Goal: Task Accomplishment & Management: Use online tool/utility

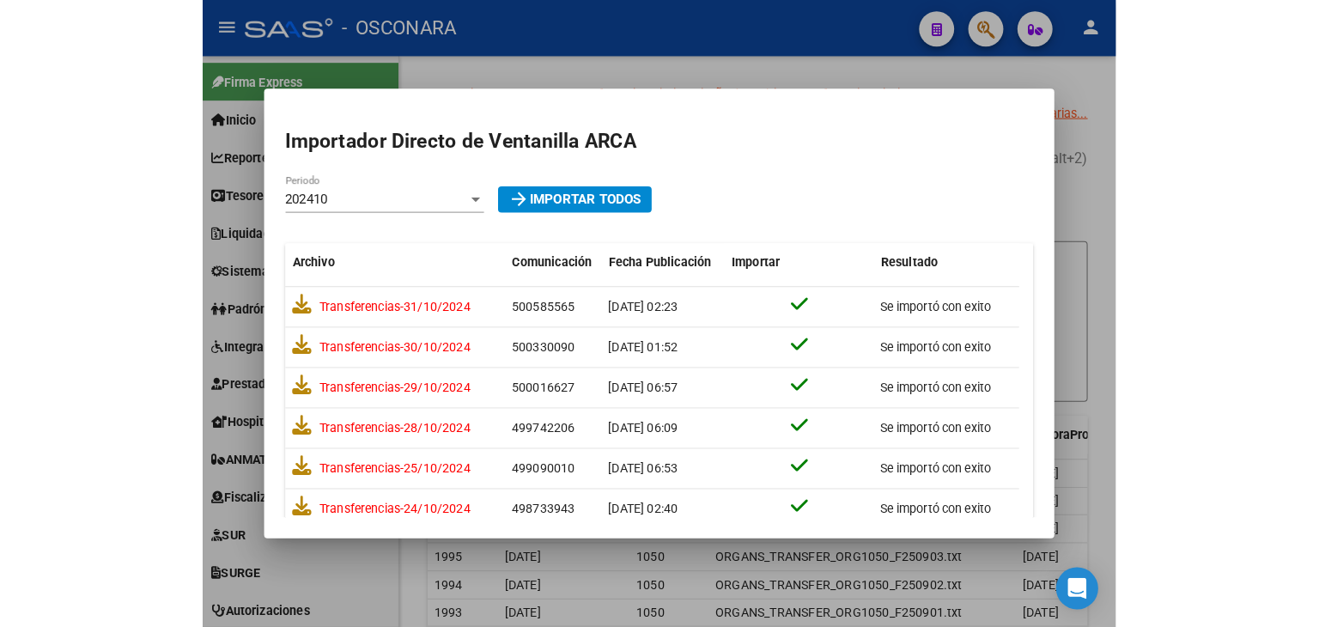
scroll to position [15, 0]
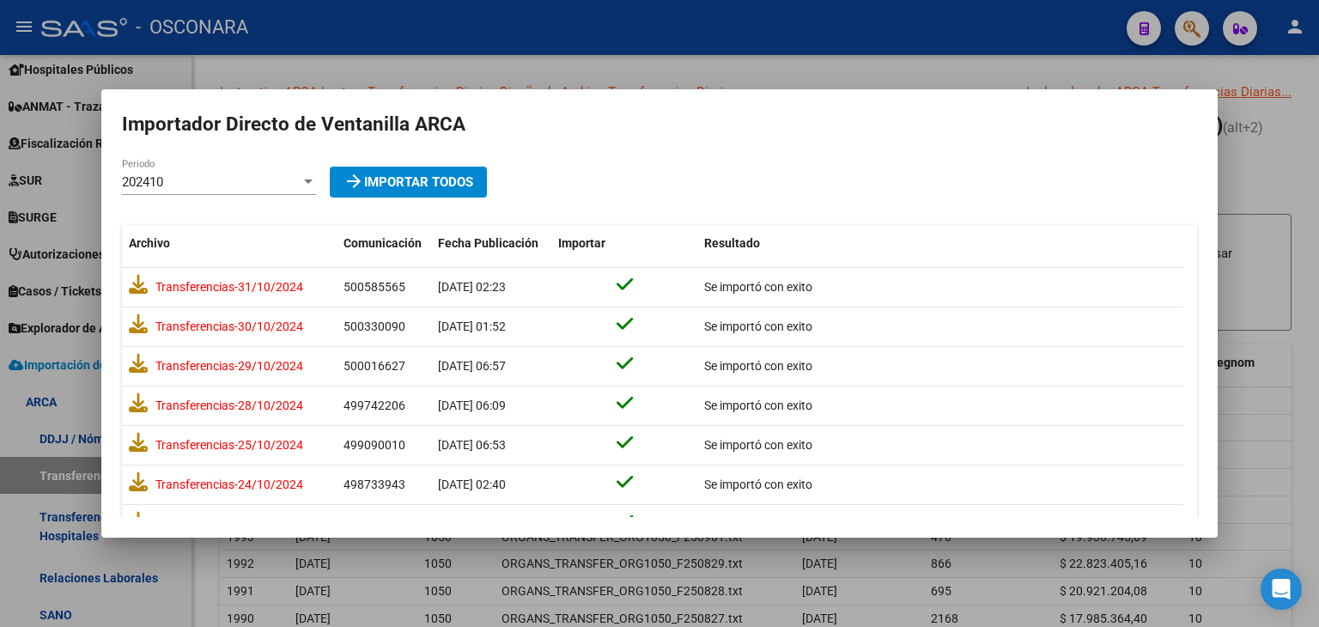
drag, startPoint x: 329, startPoint y: 125, endPoint x: 336, endPoint y: 133, distance: 10.9
click at [329, 126] on h2 "Importador Directo de Ventanilla ARCA" at bounding box center [659, 124] width 1075 height 29
click at [892, 179] on div at bounding box center [659, 313] width 1319 height 627
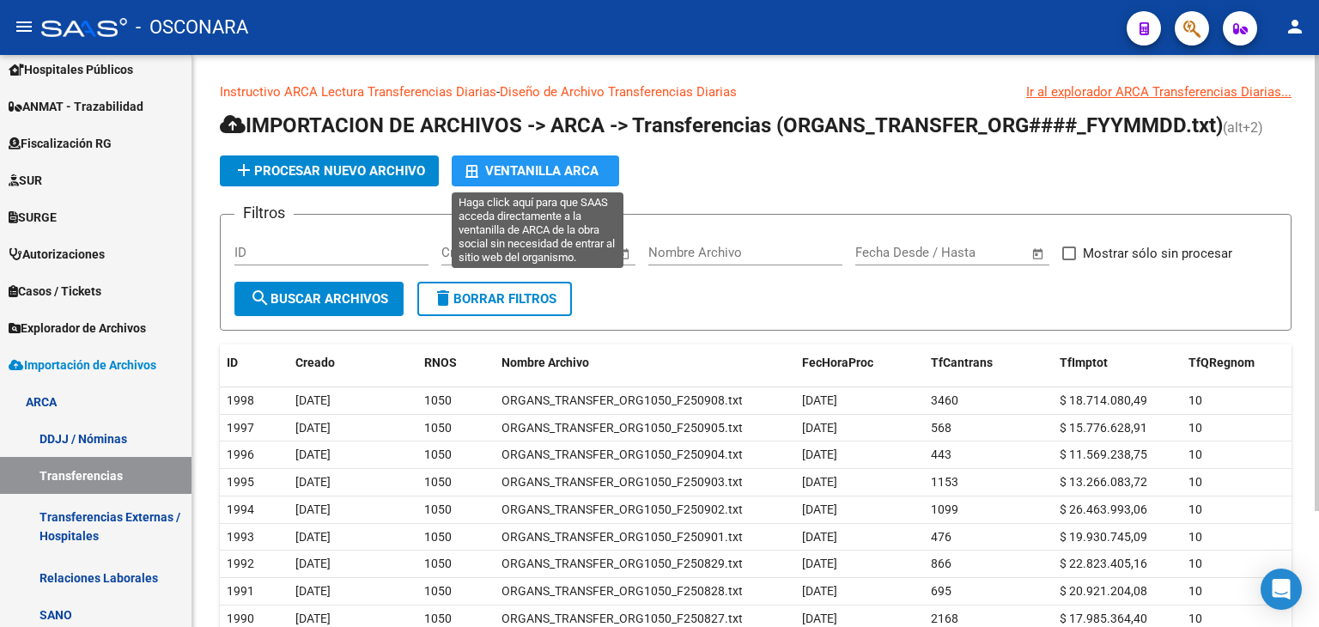
click at [561, 170] on div "Ventanilla ARCA" at bounding box center [535, 170] width 140 height 31
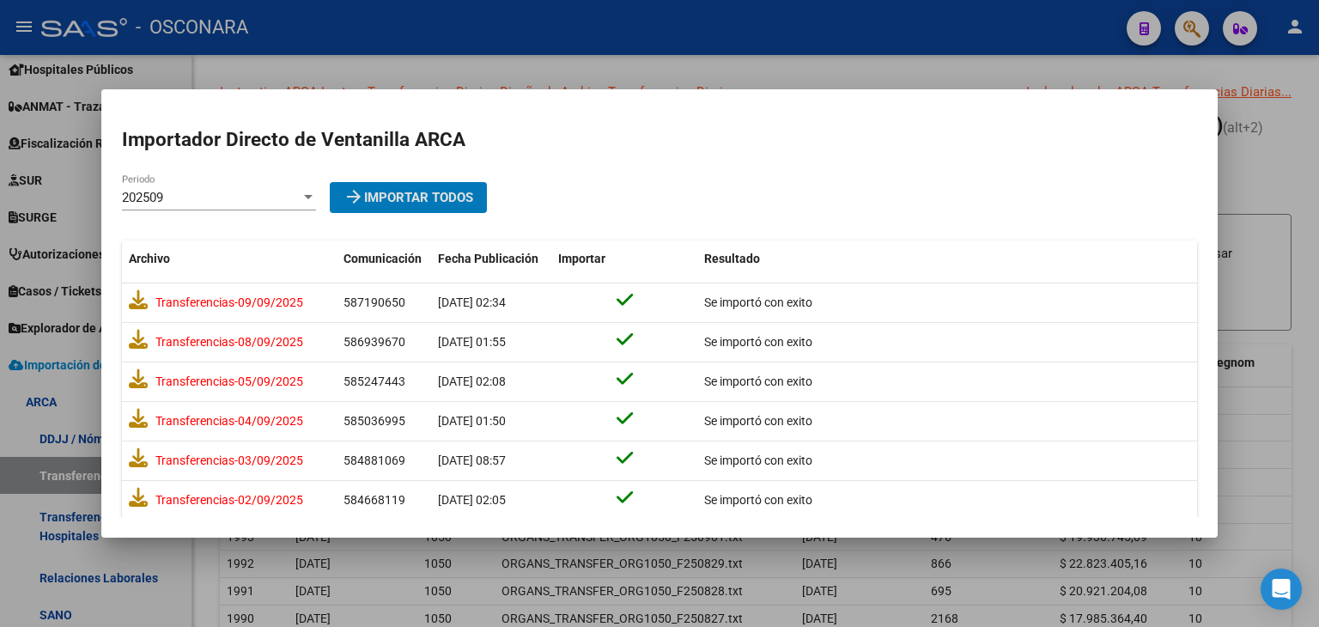
click at [252, 183] on mat-dialog-content "Importador Directo [PERSON_NAME] ARCA 202509 Periodo arrow_forward Importar Tod…" at bounding box center [659, 314] width 1116 height 408
click at [244, 200] on div "202509" at bounding box center [211, 197] width 179 height 15
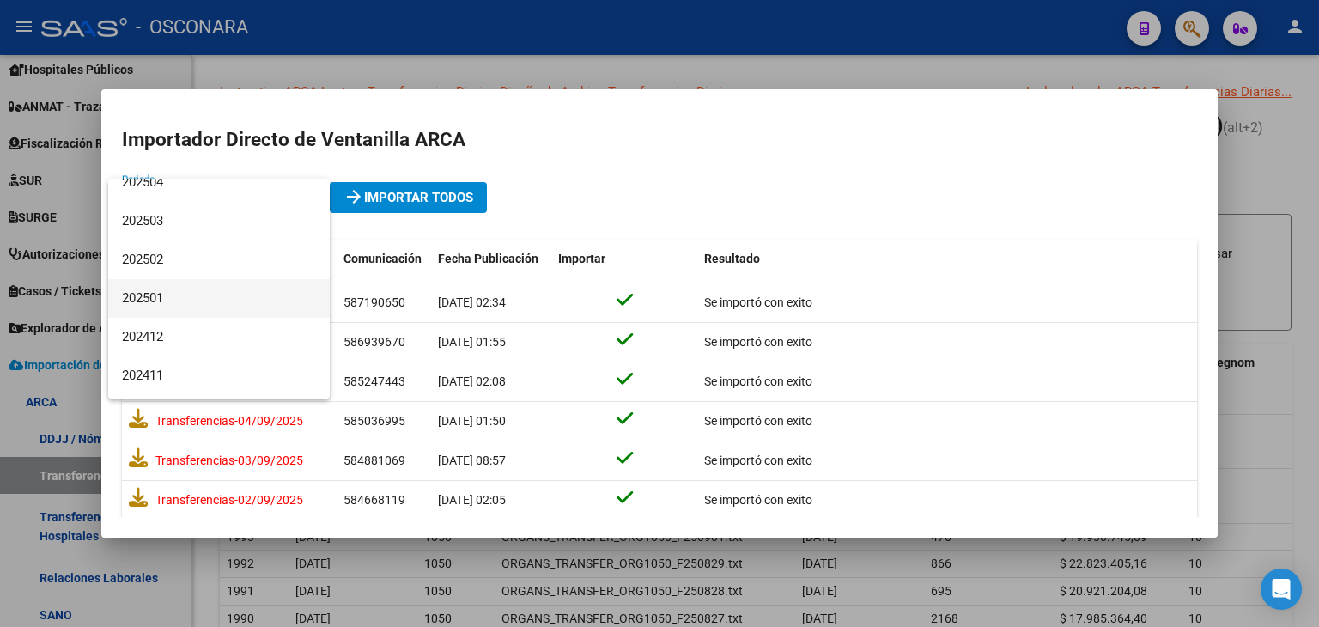
scroll to position [258, 0]
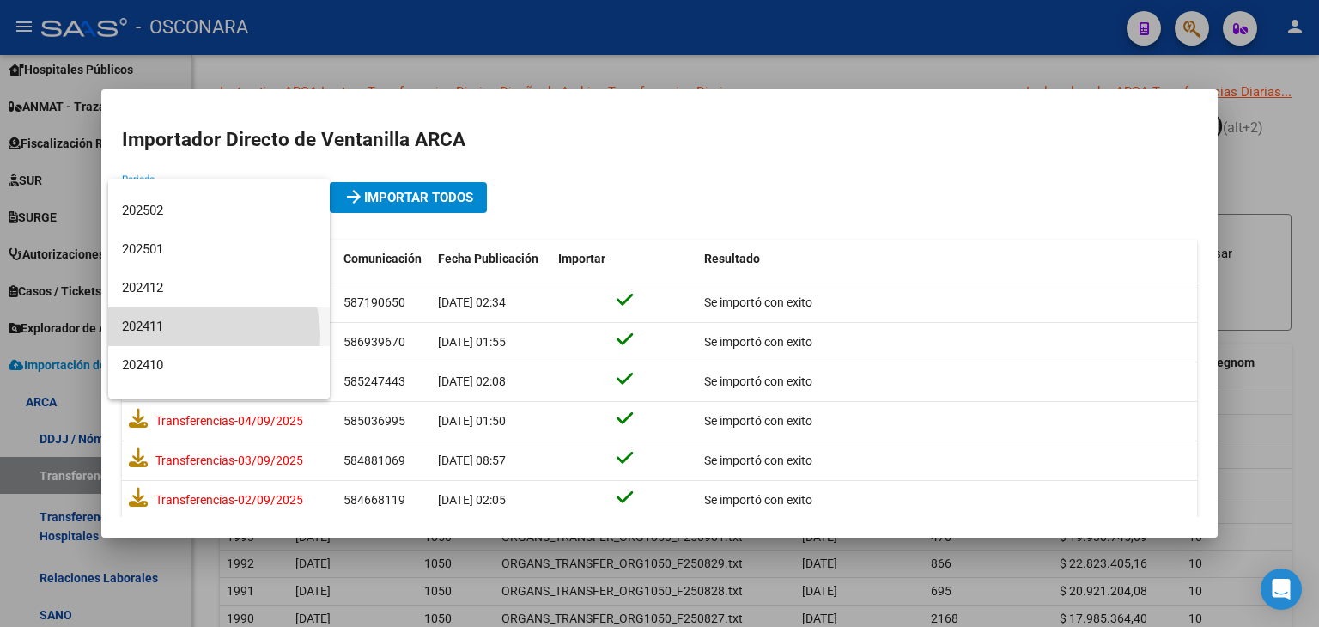
click at [191, 336] on span "202411" at bounding box center [219, 326] width 194 height 39
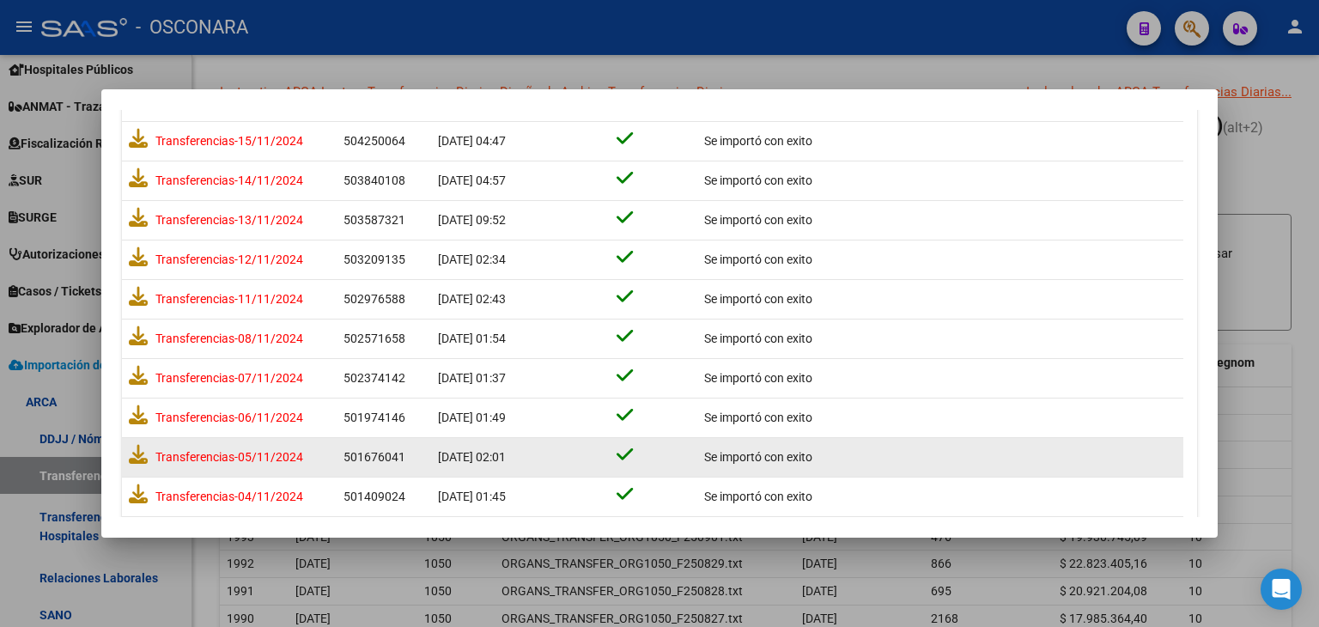
scroll to position [615, 0]
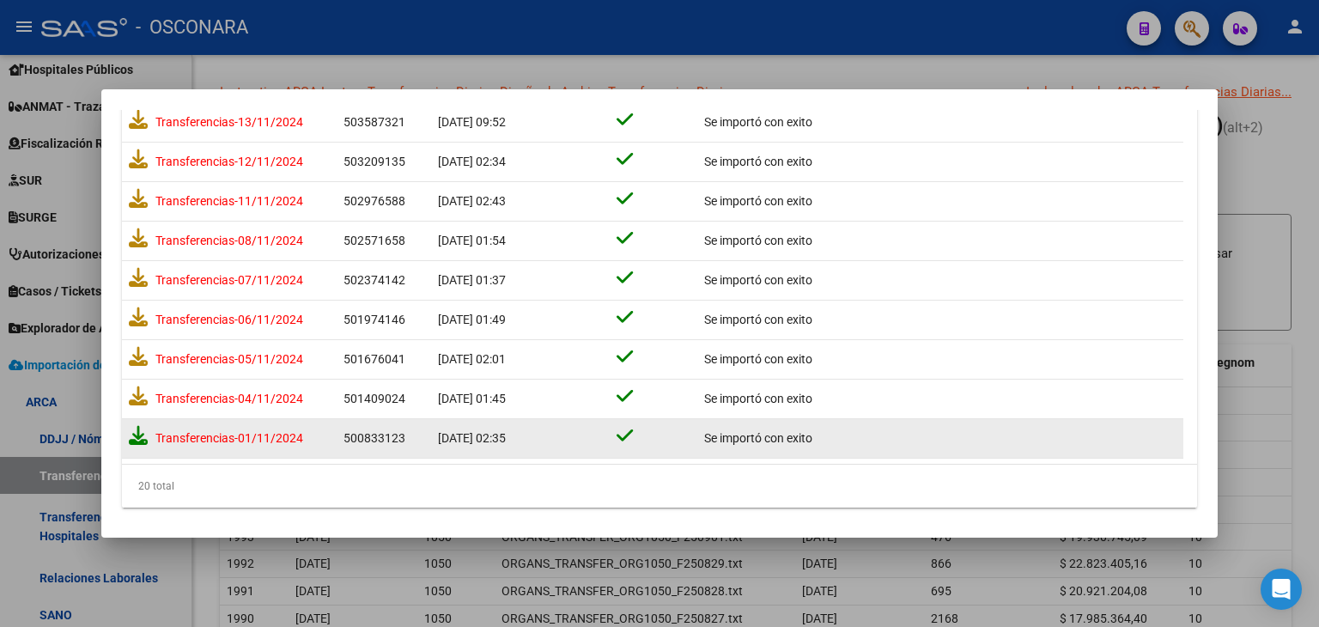
click at [137, 433] on icon at bounding box center [138, 435] width 19 height 19
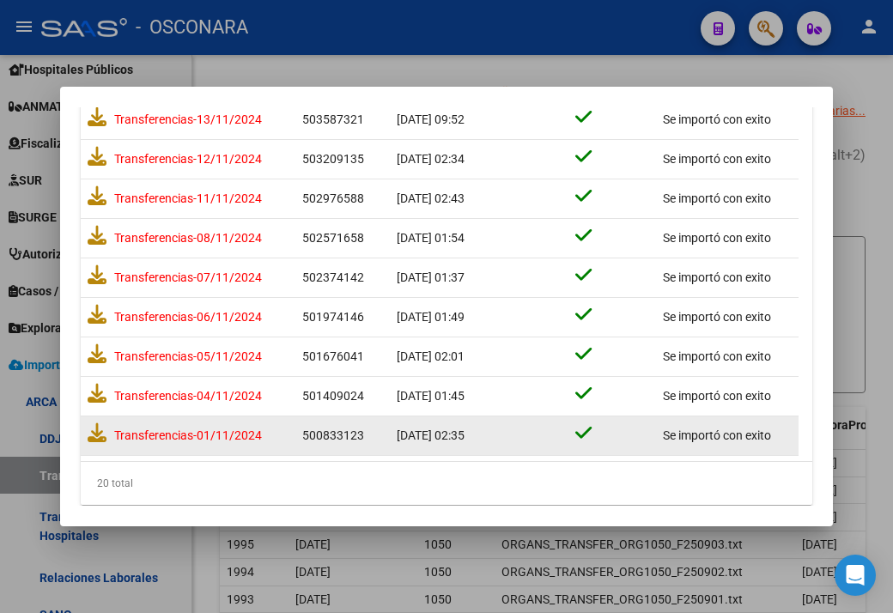
scroll to position [579, 0]
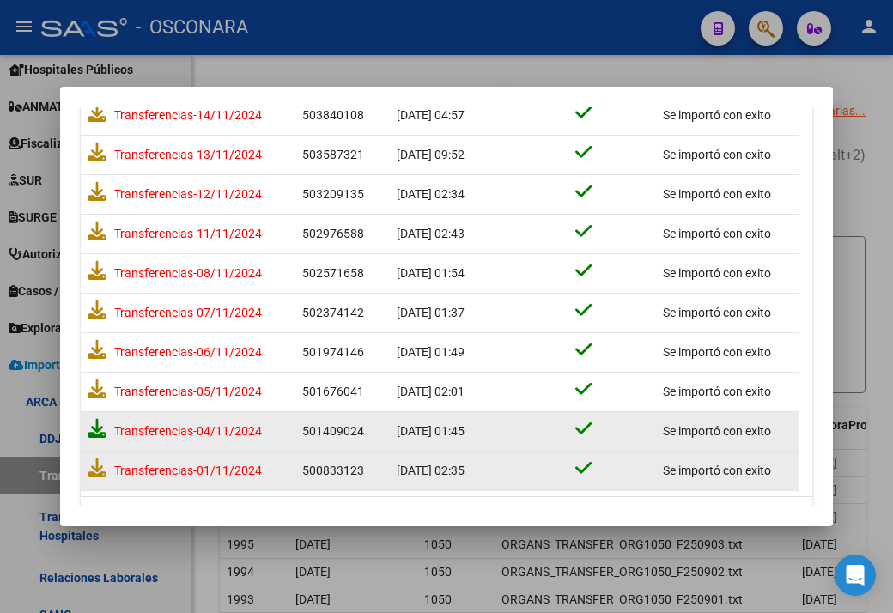
click at [100, 429] on icon at bounding box center [97, 428] width 19 height 19
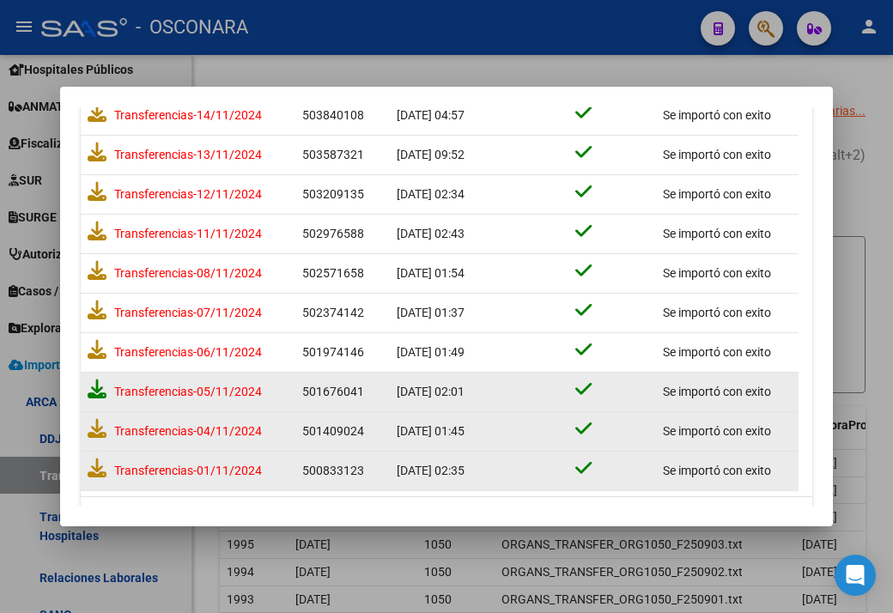
click at [95, 394] on icon at bounding box center [97, 388] width 19 height 19
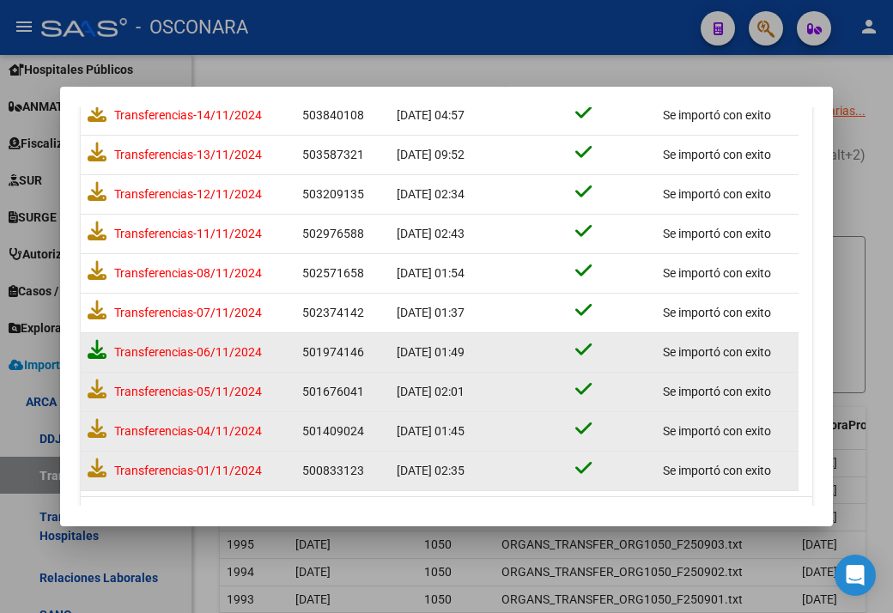
click at [100, 348] on icon at bounding box center [97, 349] width 19 height 19
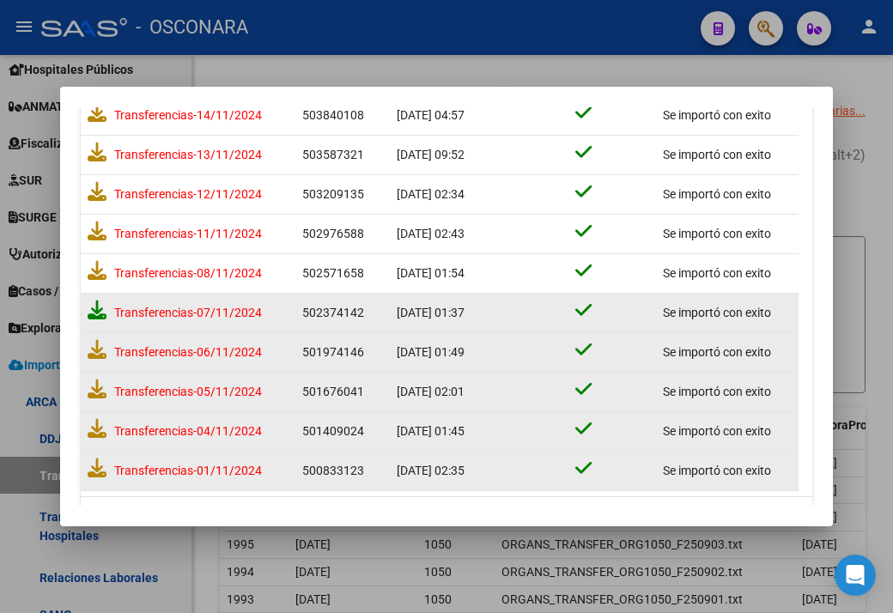
click at [100, 310] on icon at bounding box center [97, 309] width 19 height 19
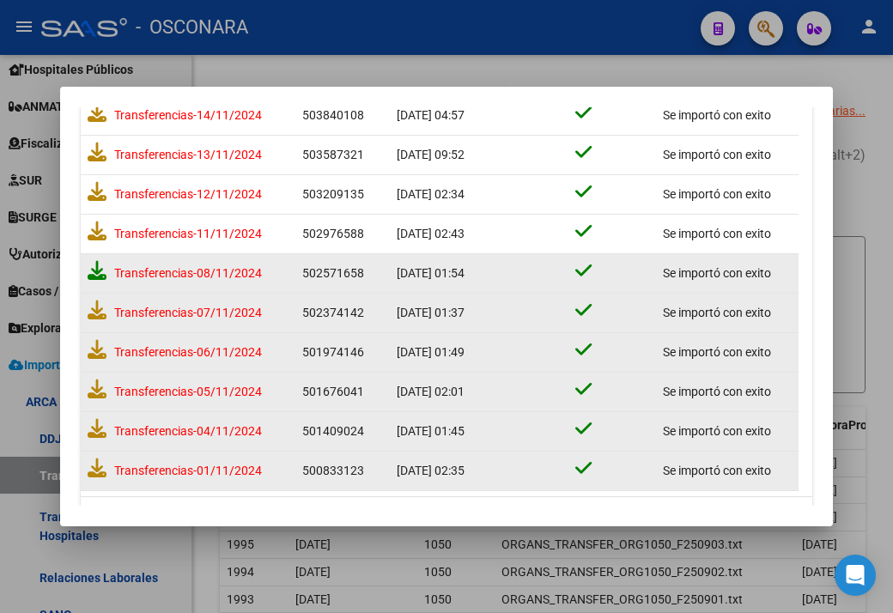
click at [98, 273] on icon at bounding box center [97, 270] width 19 height 19
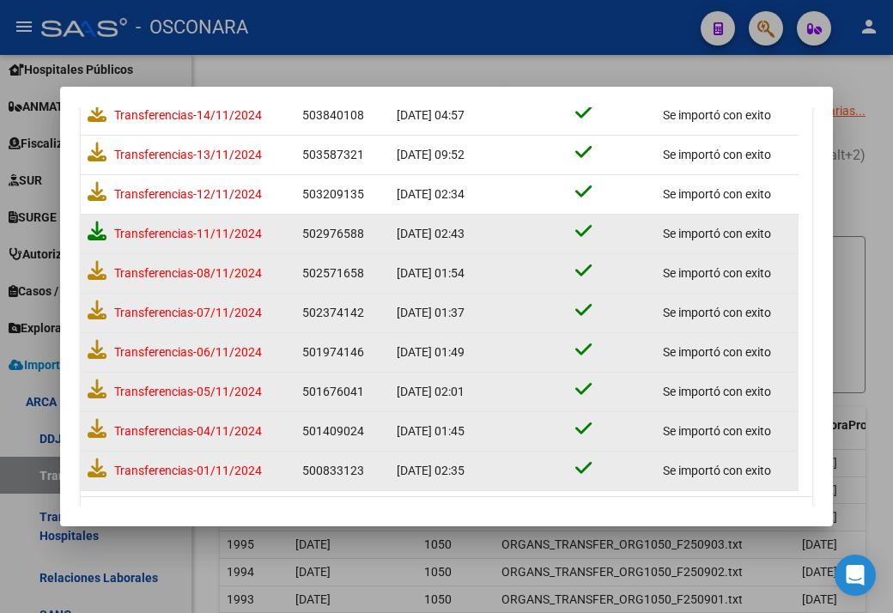
click at [93, 225] on icon at bounding box center [97, 230] width 19 height 19
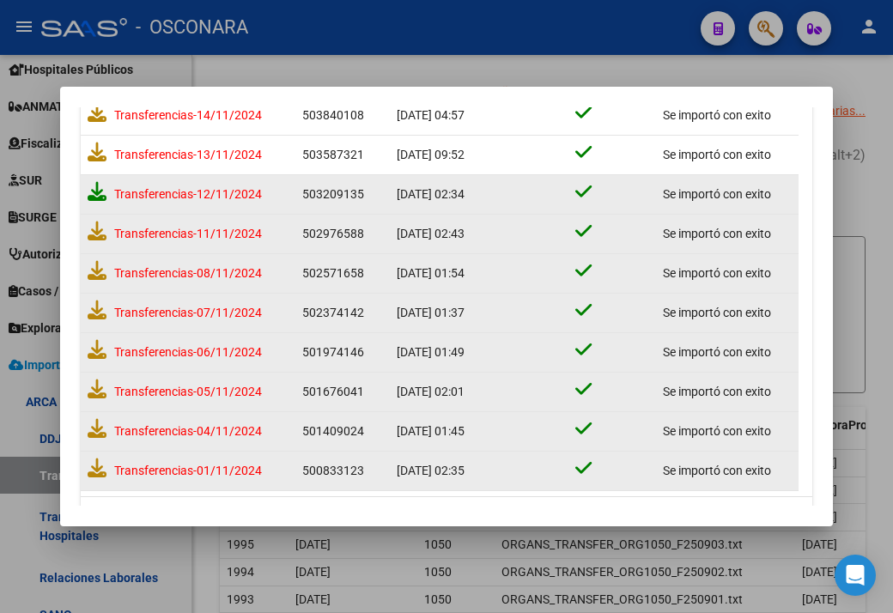
click at [96, 196] on icon at bounding box center [97, 191] width 19 height 19
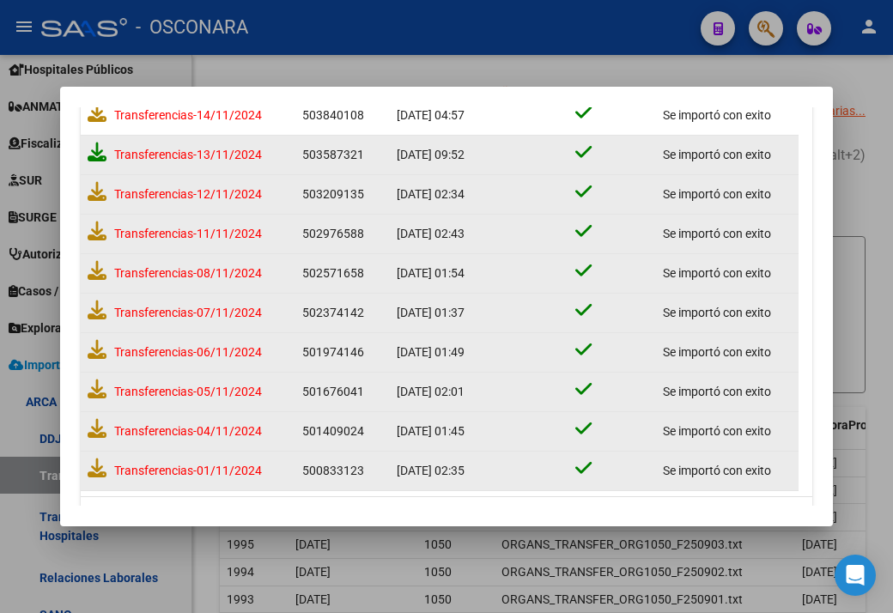
click at [99, 152] on icon at bounding box center [97, 151] width 19 height 19
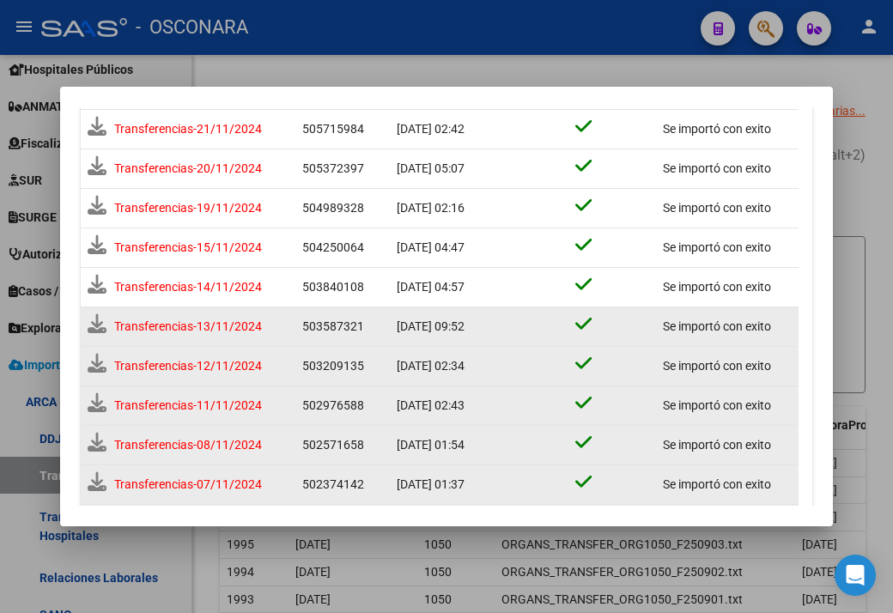
scroll to position [408, 0]
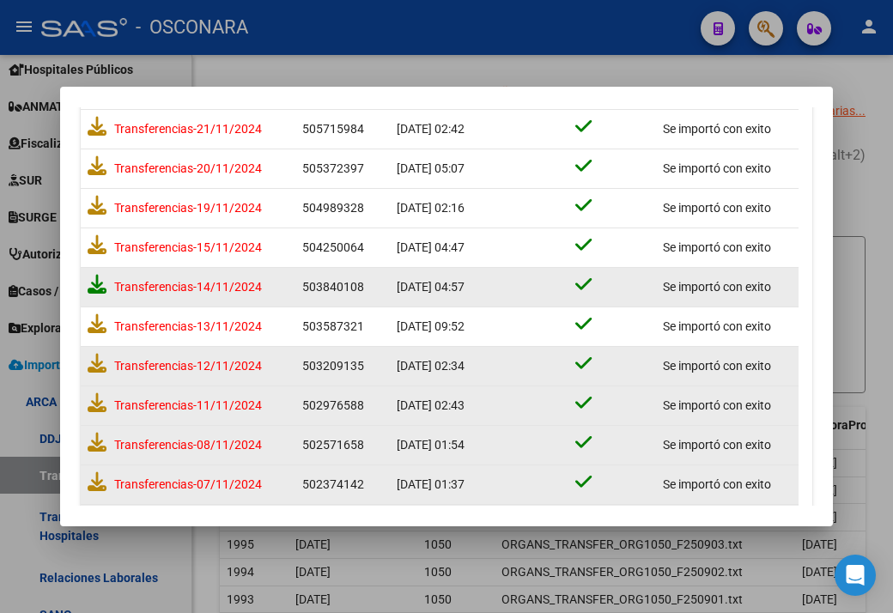
click at [95, 289] on icon at bounding box center [97, 284] width 19 height 19
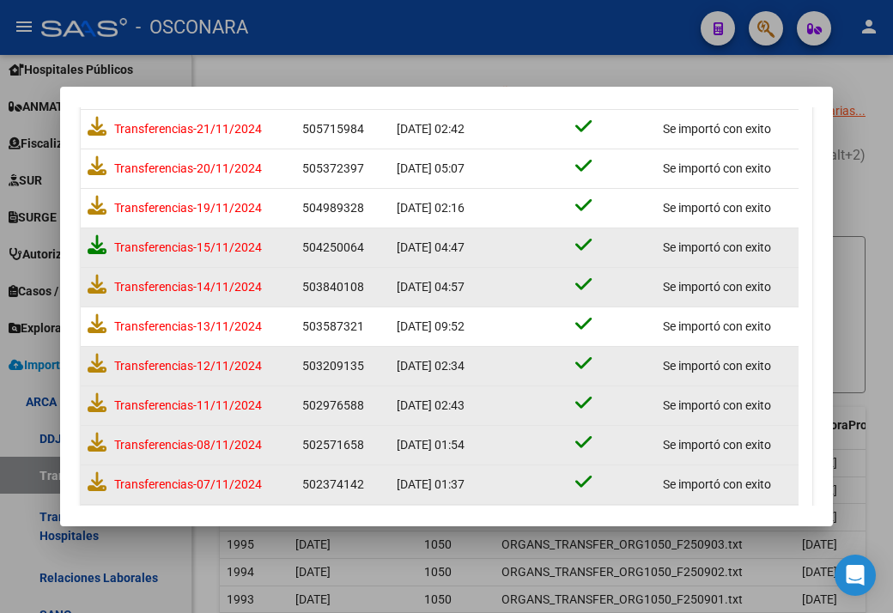
click at [88, 244] on icon at bounding box center [97, 244] width 19 height 19
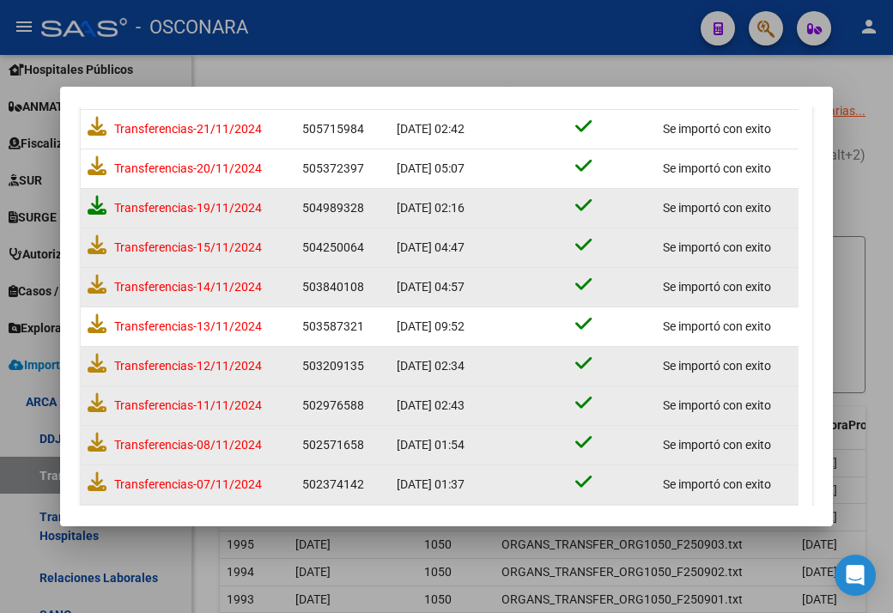
click at [94, 203] on icon at bounding box center [97, 205] width 19 height 19
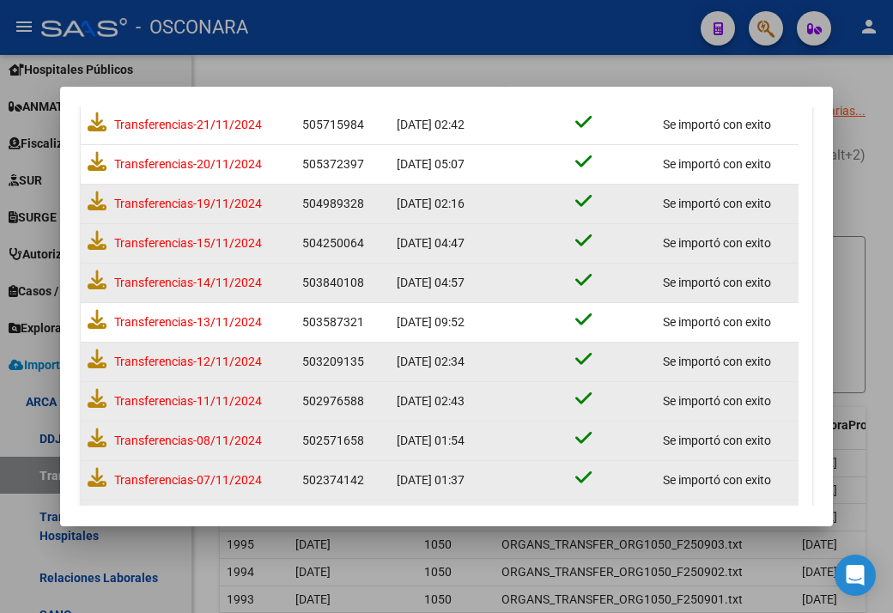
scroll to position [408, 0]
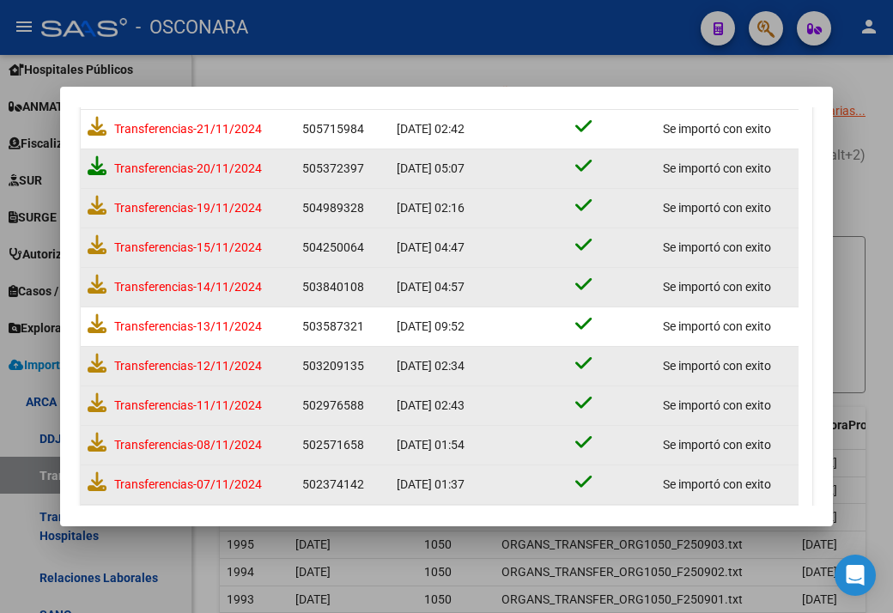
click at [99, 166] on icon at bounding box center [97, 165] width 19 height 19
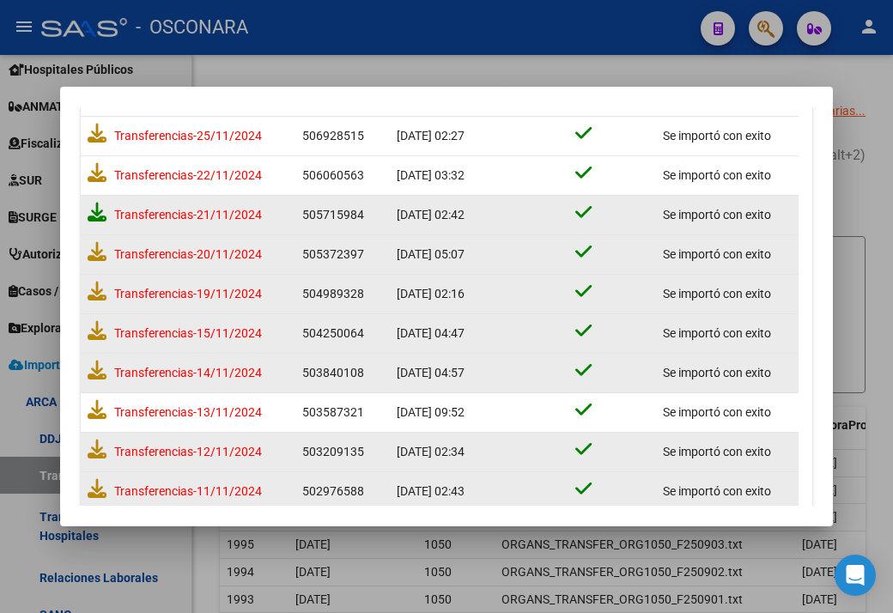
click at [96, 217] on icon at bounding box center [97, 212] width 19 height 19
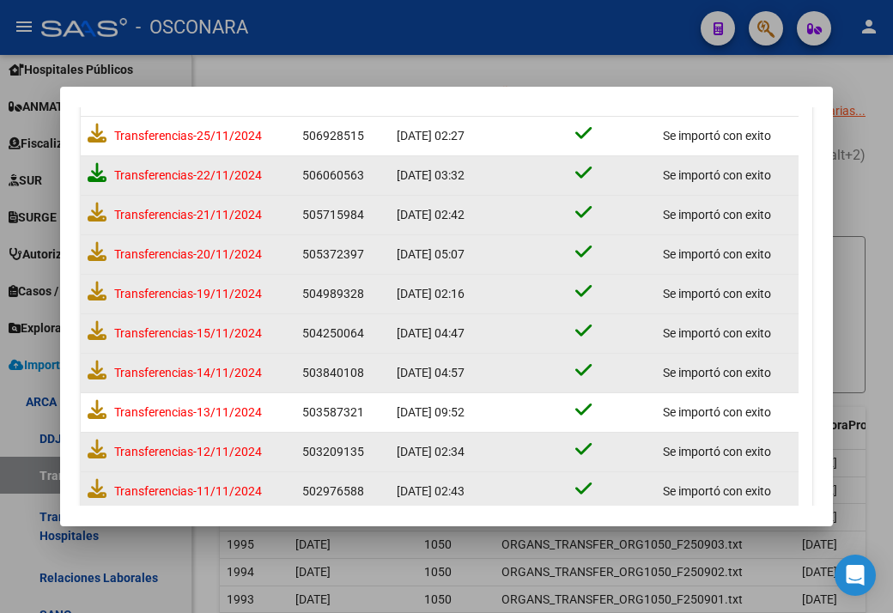
click at [102, 179] on icon at bounding box center [97, 172] width 19 height 19
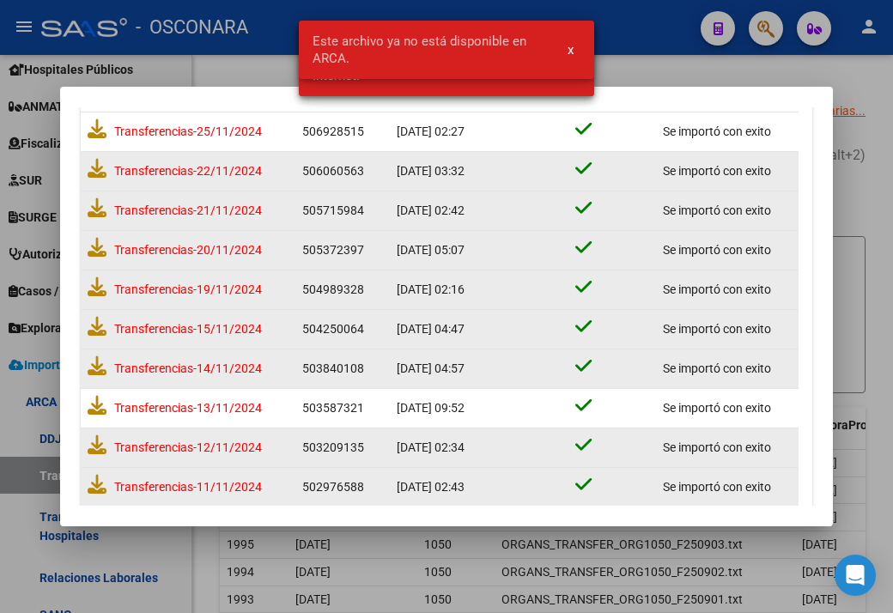
scroll to position [322, 0]
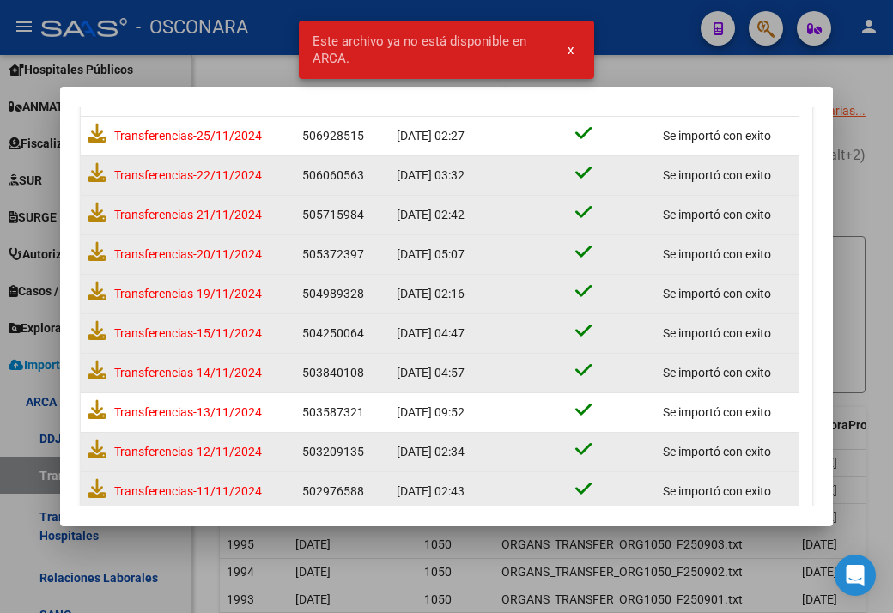
click at [573, 50] on button "x" at bounding box center [570, 49] width 33 height 31
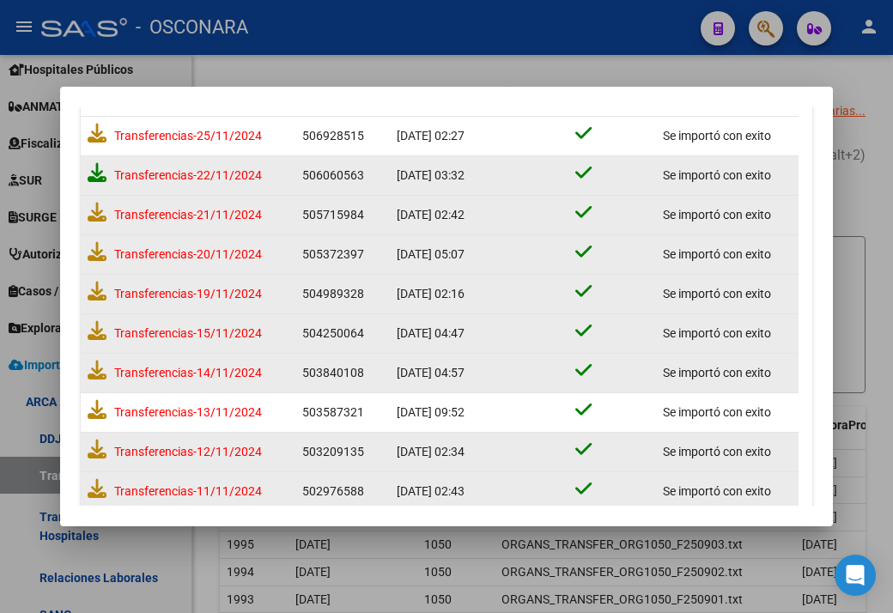
click at [96, 173] on icon at bounding box center [97, 172] width 19 height 19
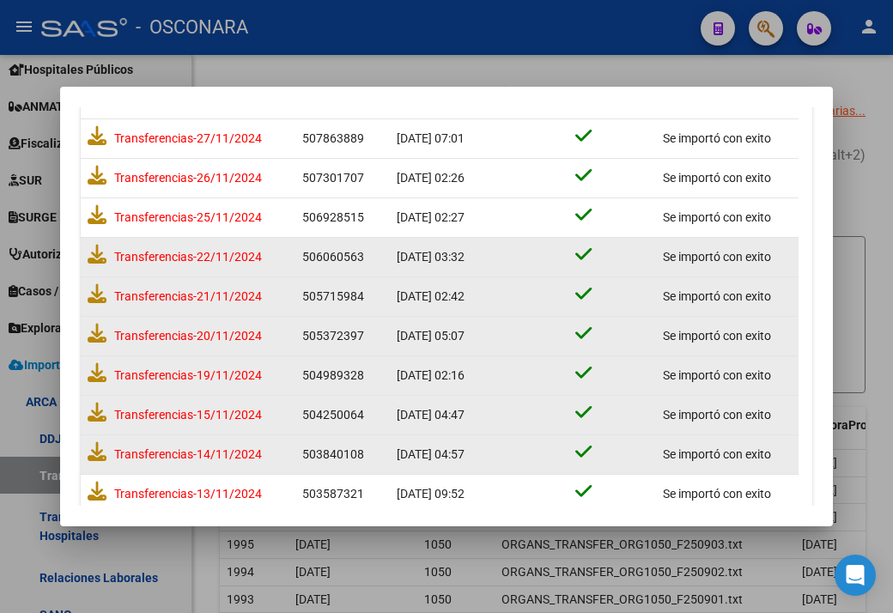
scroll to position [236, 0]
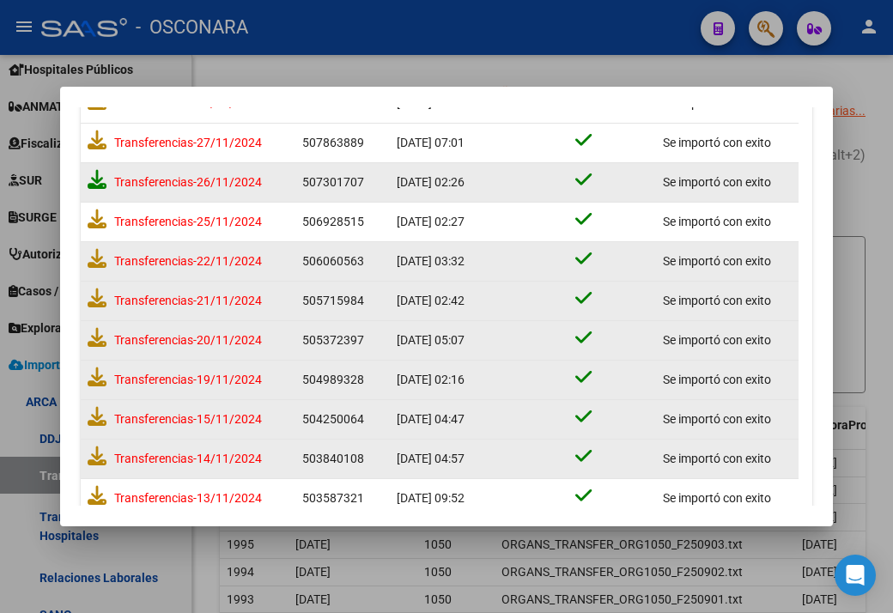
click at [100, 179] on icon at bounding box center [97, 179] width 19 height 19
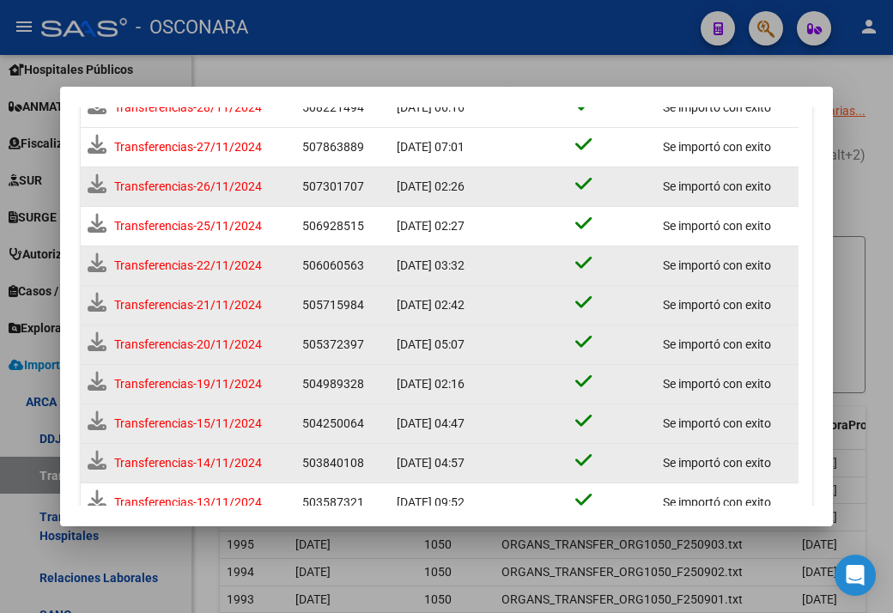
scroll to position [240, 0]
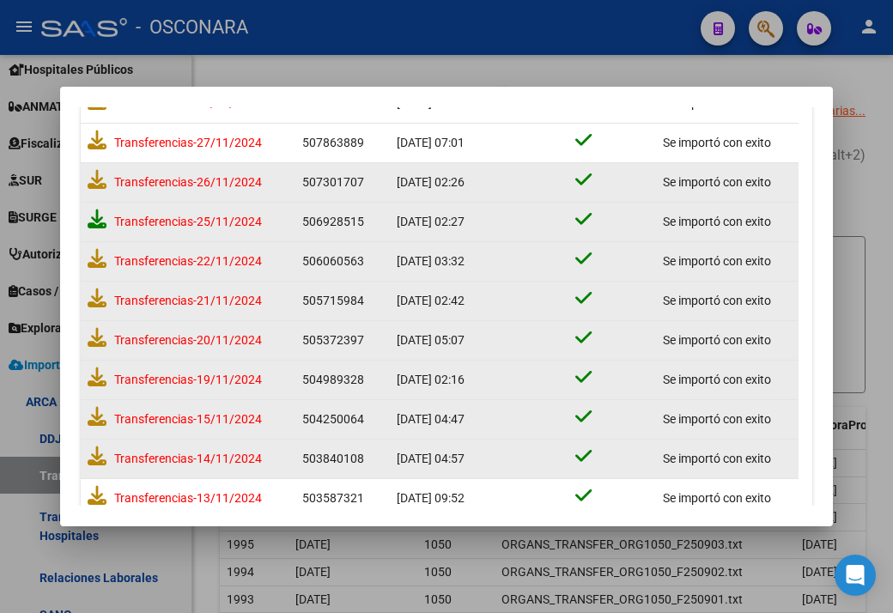
click at [94, 215] on icon at bounding box center [97, 218] width 19 height 19
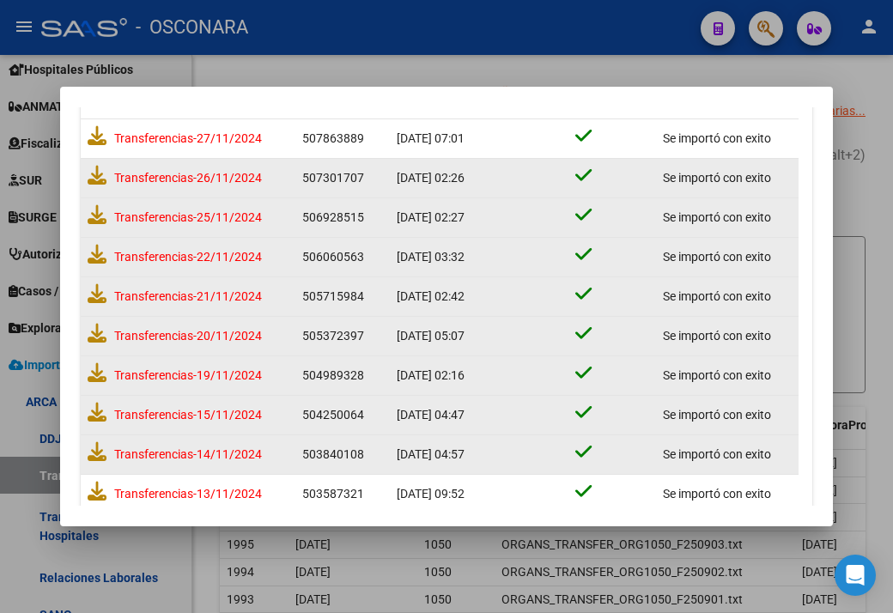
scroll to position [236, 0]
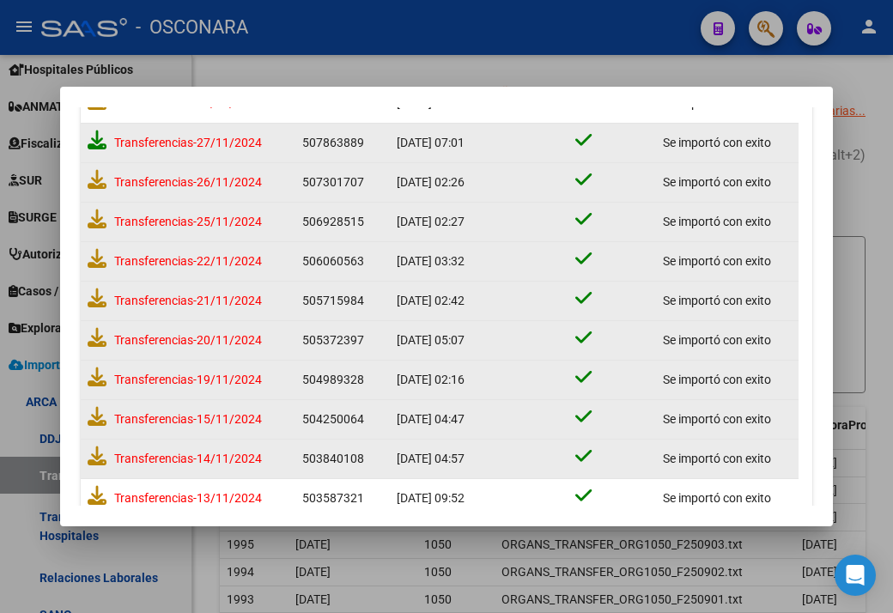
click at [101, 142] on icon at bounding box center [97, 139] width 19 height 19
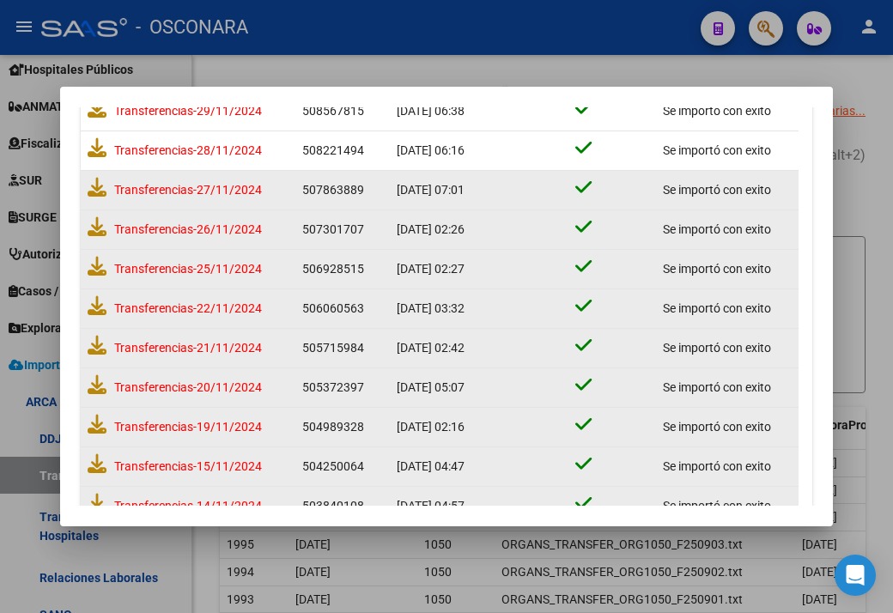
scroll to position [150, 0]
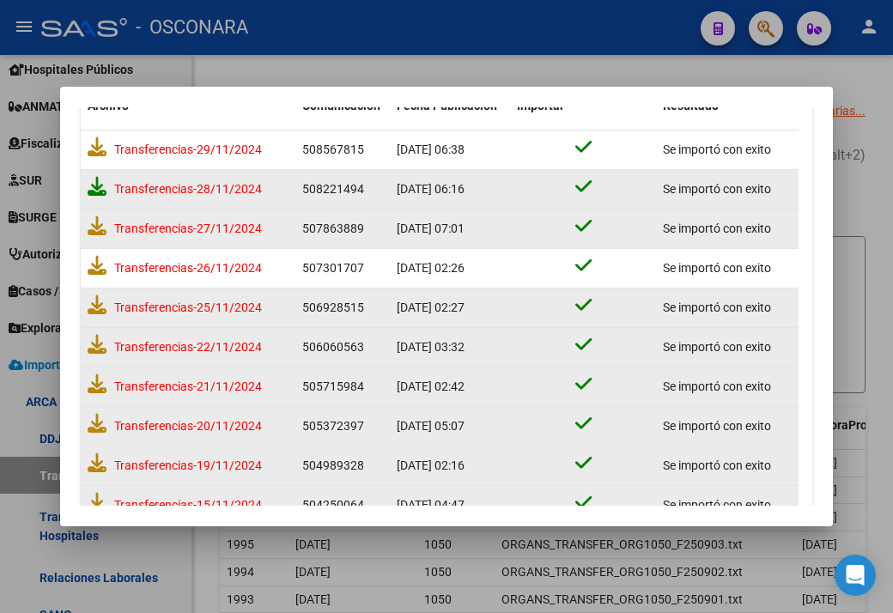
click at [100, 183] on icon at bounding box center [97, 186] width 19 height 19
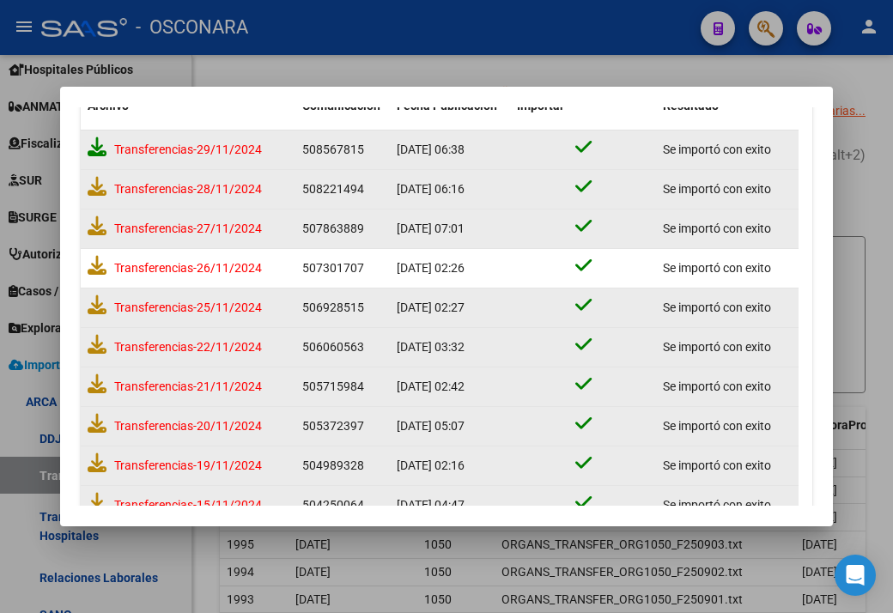
click at [102, 145] on icon at bounding box center [97, 146] width 19 height 19
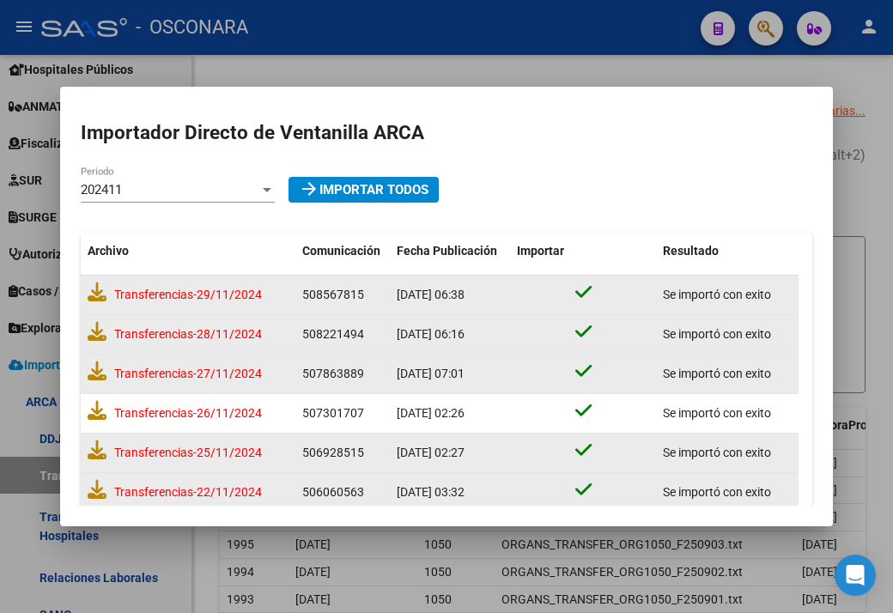
scroll to position [0, 0]
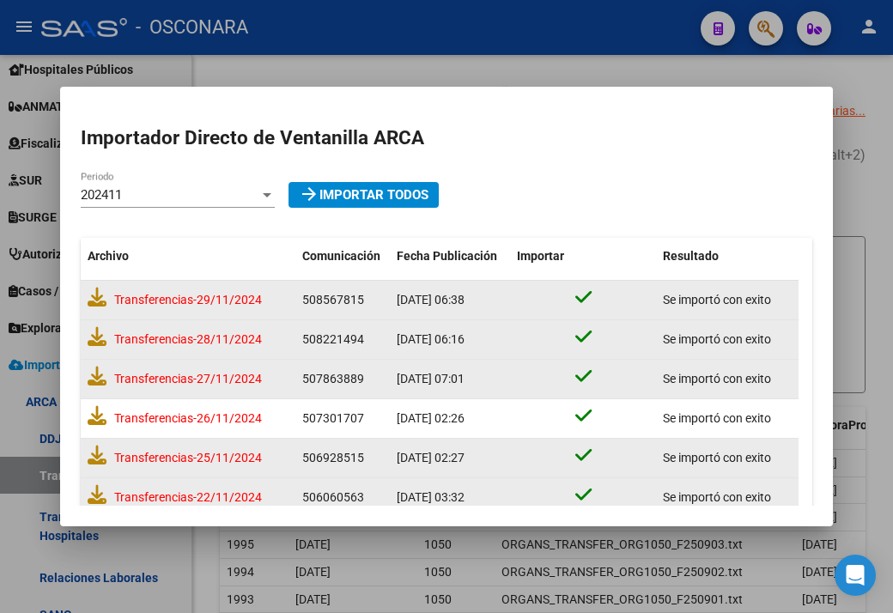
click at [123, 203] on div "202411 Periodo" at bounding box center [178, 195] width 194 height 26
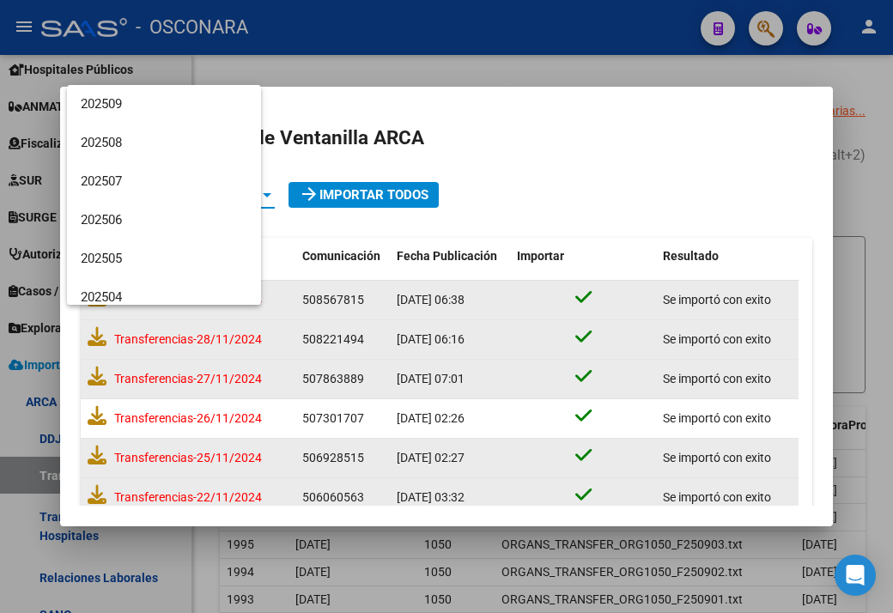
scroll to position [295, 0]
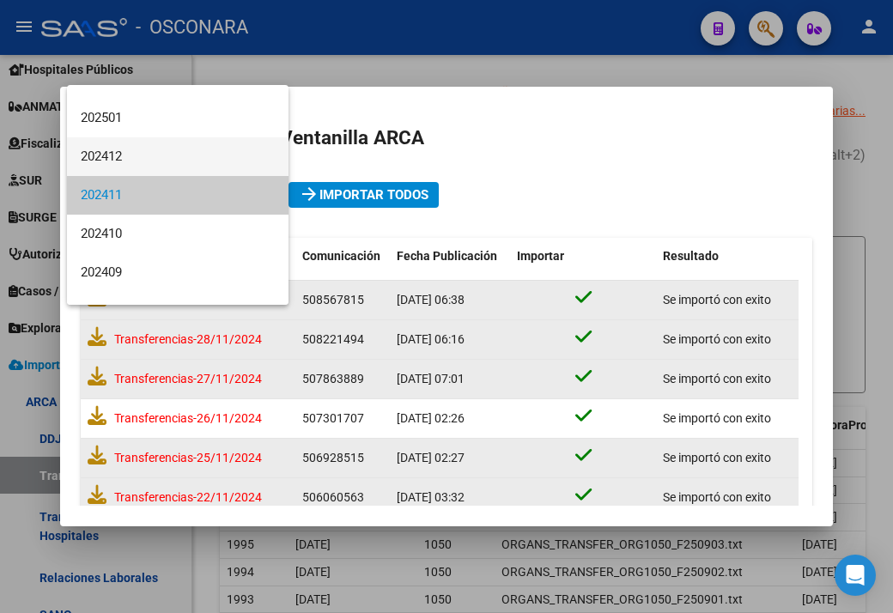
click at [110, 159] on span "202412" at bounding box center [178, 156] width 194 height 39
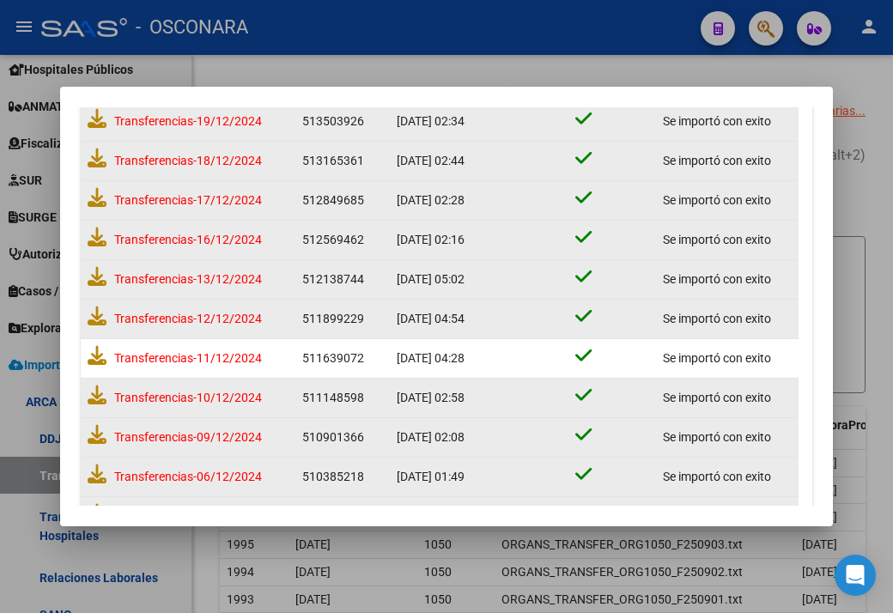
scroll to position [585, 0]
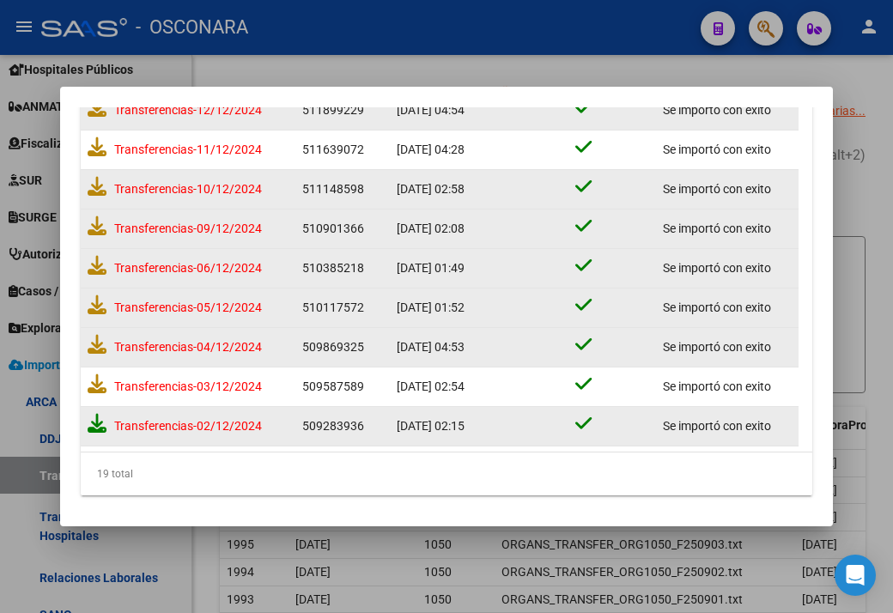
click at [96, 415] on icon at bounding box center [97, 423] width 19 height 19
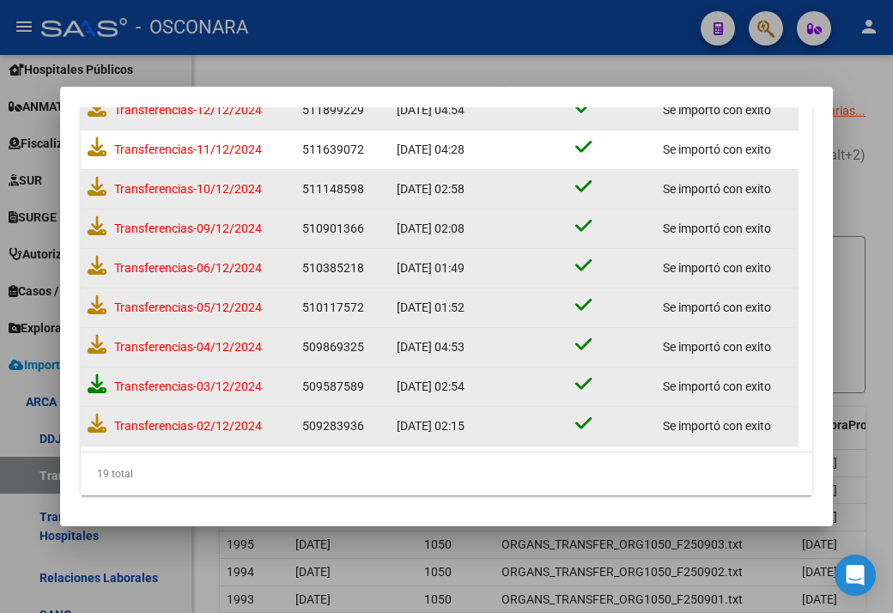
click at [101, 374] on icon at bounding box center [97, 383] width 19 height 19
click at [95, 344] on icon at bounding box center [97, 344] width 19 height 19
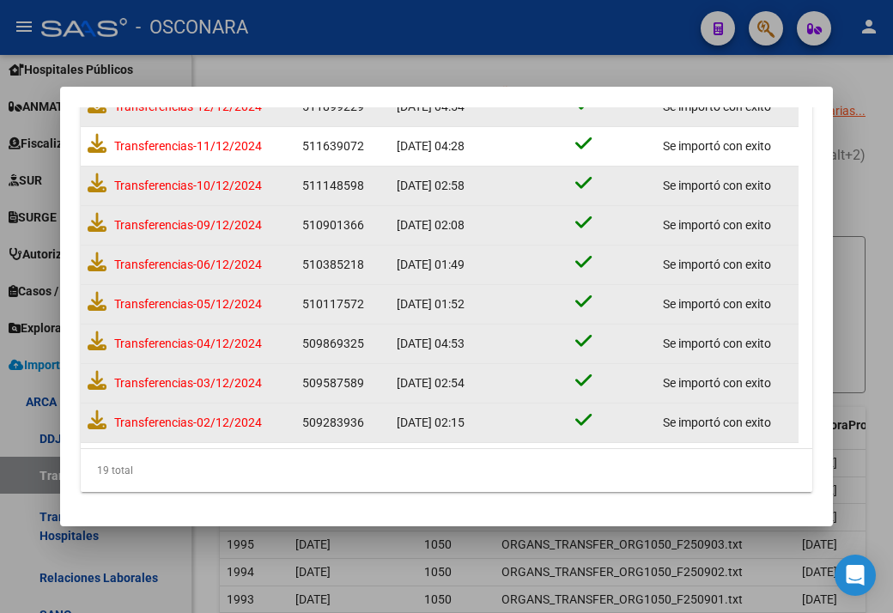
scroll to position [585, 0]
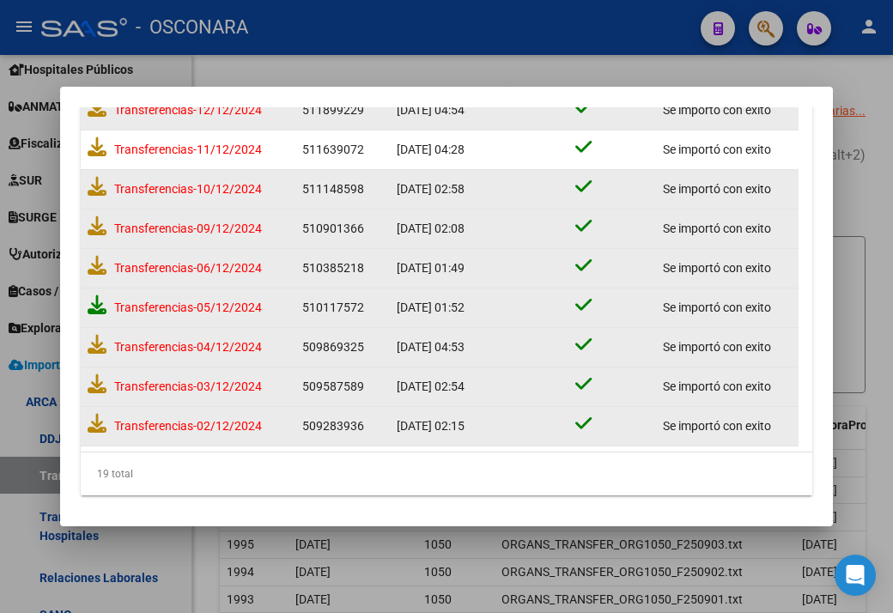
click at [96, 296] on icon at bounding box center [97, 304] width 19 height 19
click at [96, 264] on icon at bounding box center [97, 265] width 19 height 19
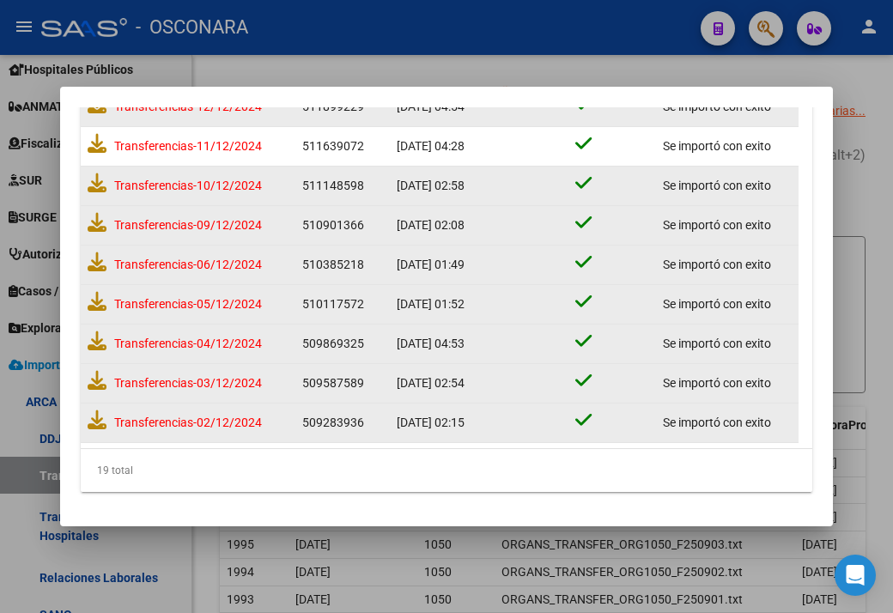
scroll to position [585, 0]
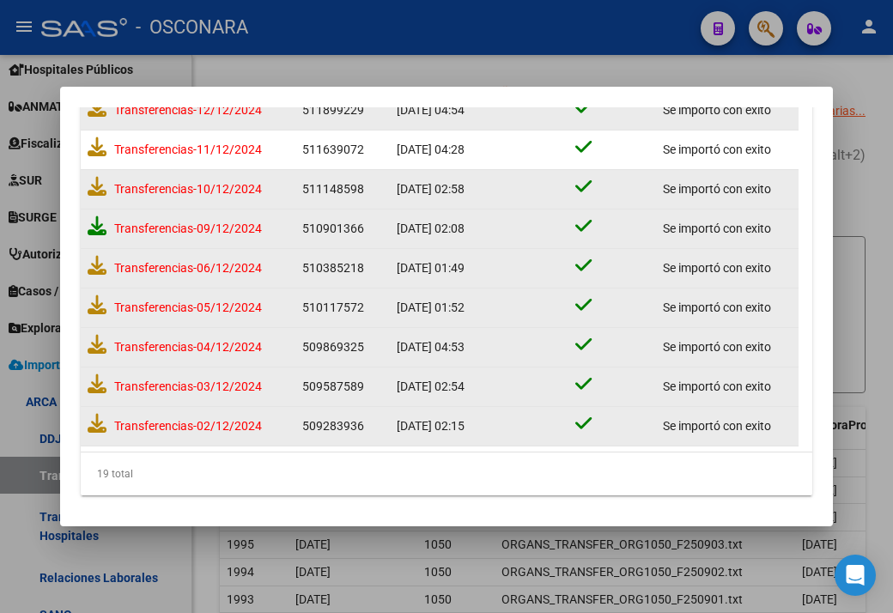
click at [100, 223] on icon at bounding box center [97, 225] width 19 height 19
click at [100, 181] on icon at bounding box center [97, 186] width 19 height 19
click at [94, 152] on icon at bounding box center [97, 146] width 19 height 19
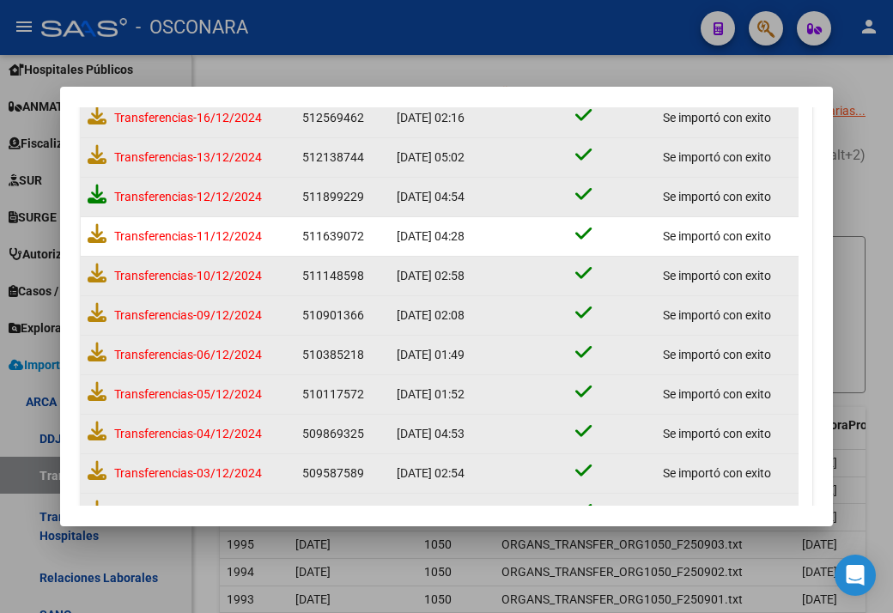
click at [100, 200] on icon at bounding box center [97, 194] width 19 height 19
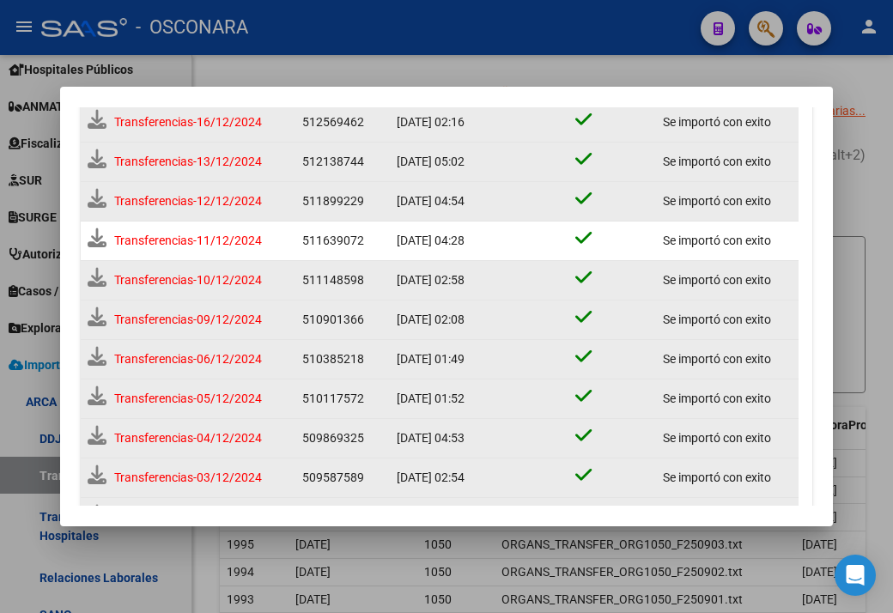
scroll to position [503, 0]
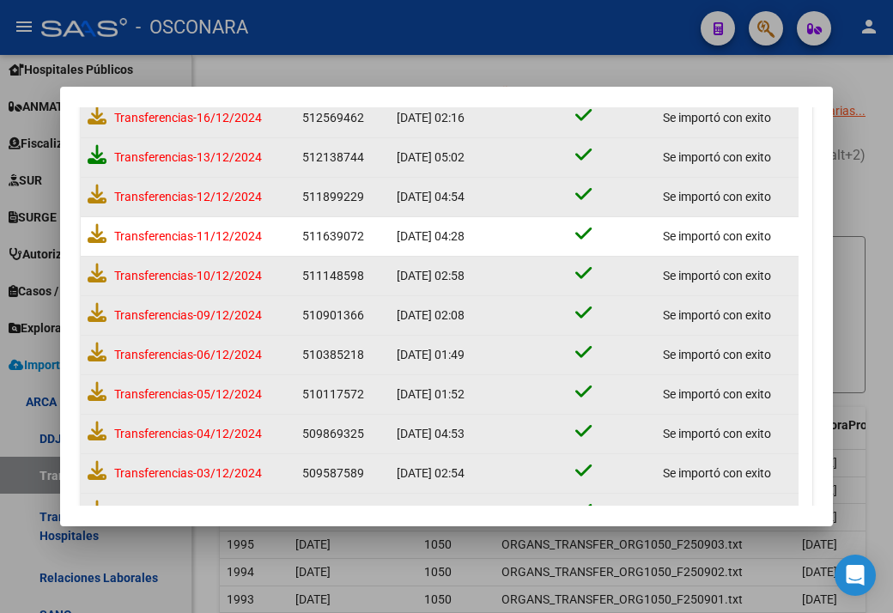
click at [96, 155] on icon at bounding box center [97, 154] width 19 height 19
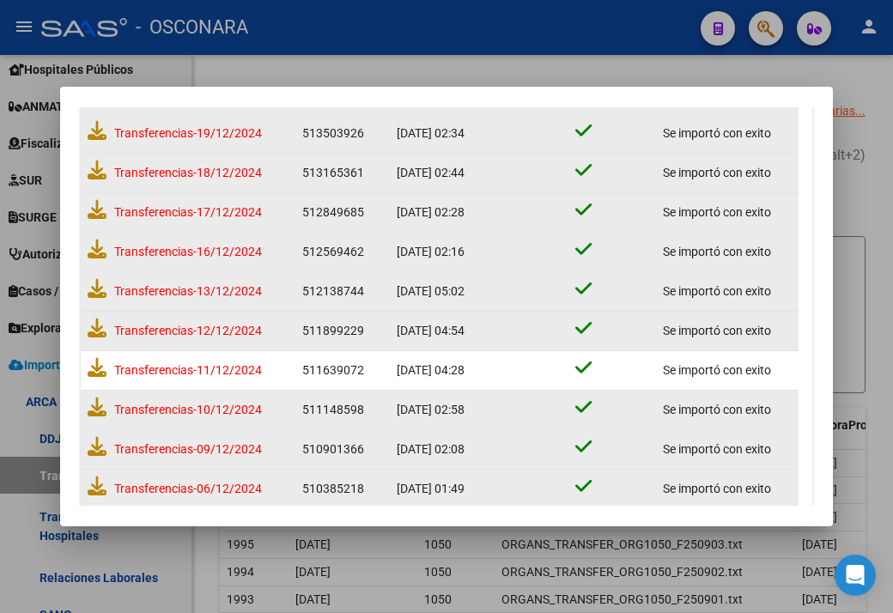
scroll to position [326, 0]
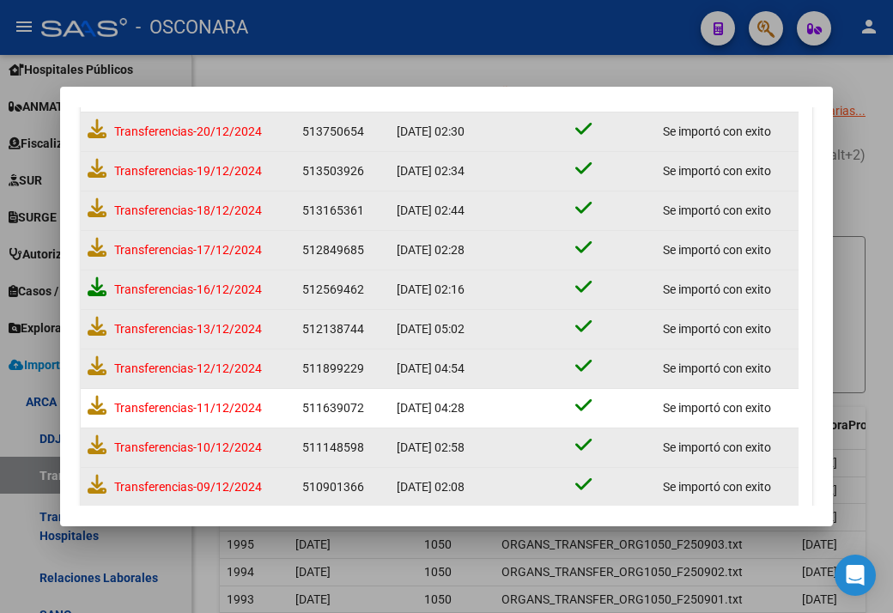
click at [99, 281] on icon at bounding box center [97, 286] width 19 height 19
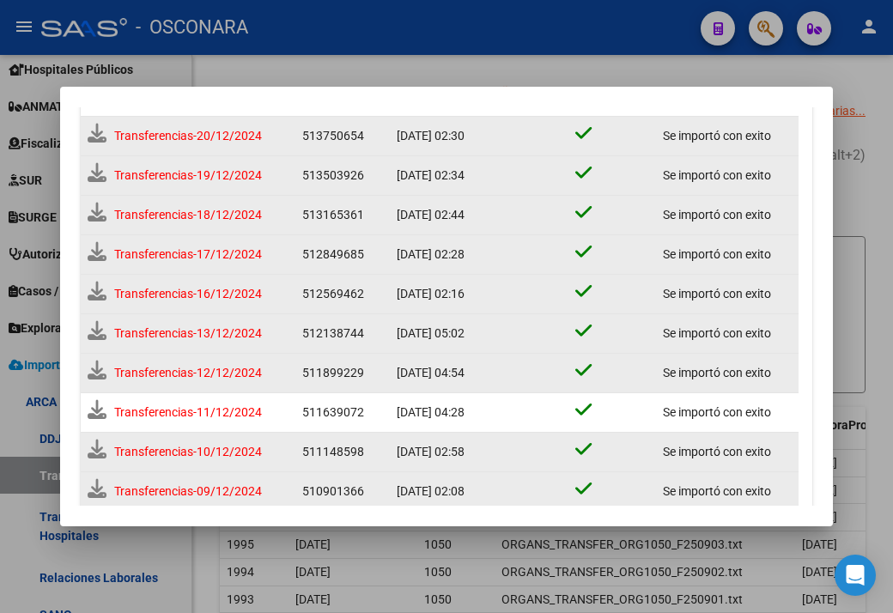
scroll to position [330, 0]
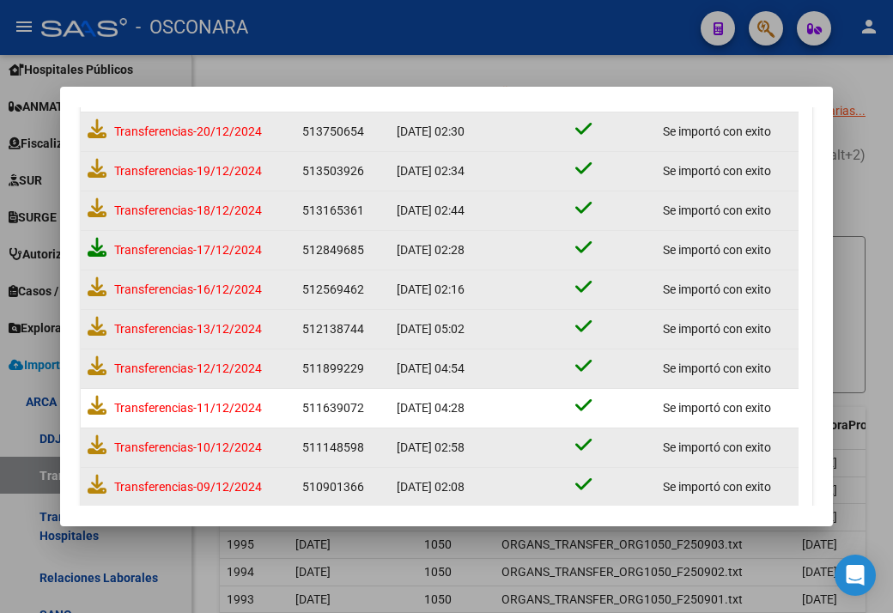
click at [100, 249] on icon at bounding box center [97, 247] width 19 height 19
click at [96, 209] on icon at bounding box center [97, 207] width 19 height 19
click at [100, 165] on icon at bounding box center [97, 168] width 19 height 19
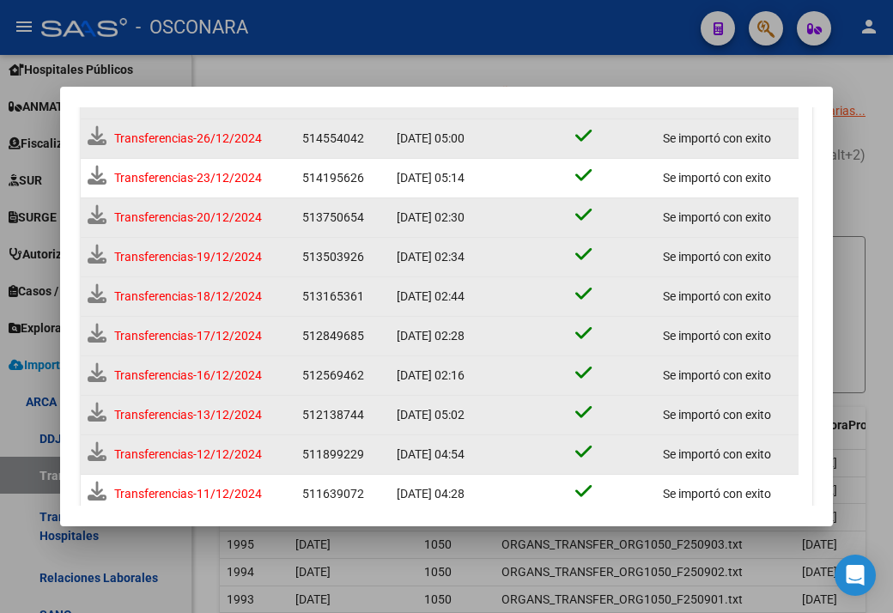
scroll to position [240, 0]
click at [97, 220] on icon at bounding box center [97, 214] width 19 height 19
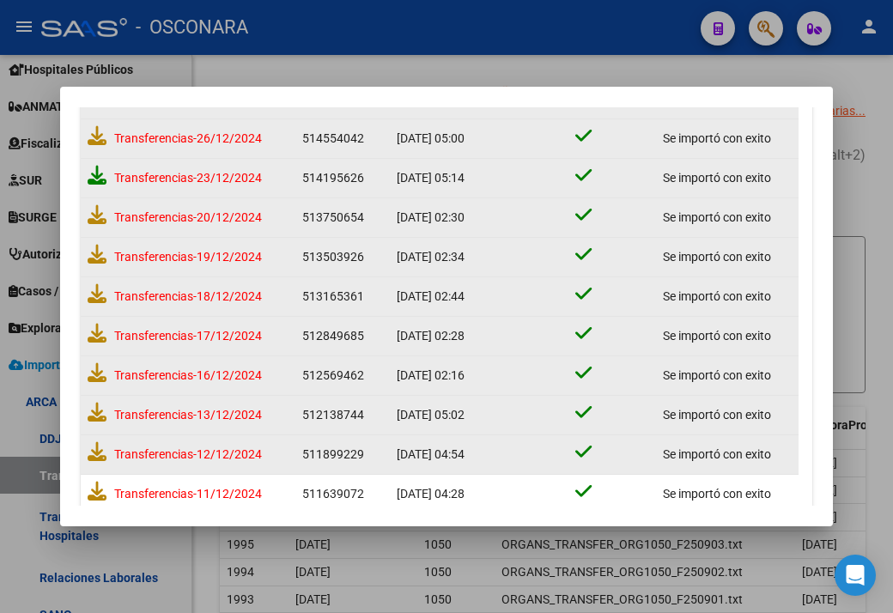
click at [100, 178] on icon at bounding box center [97, 175] width 19 height 19
click at [98, 142] on icon at bounding box center [97, 135] width 19 height 19
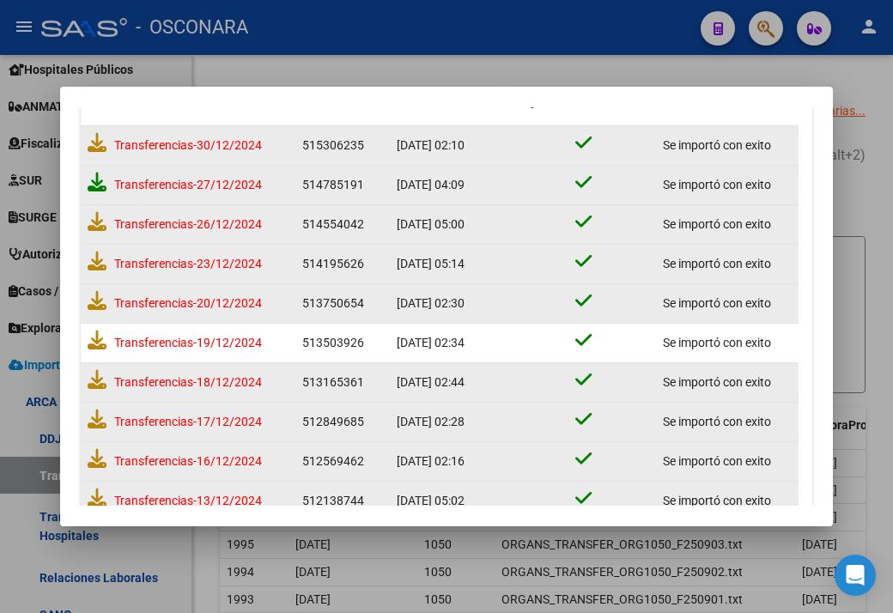
click at [93, 179] on icon at bounding box center [97, 182] width 19 height 19
click at [99, 145] on icon at bounding box center [97, 142] width 19 height 19
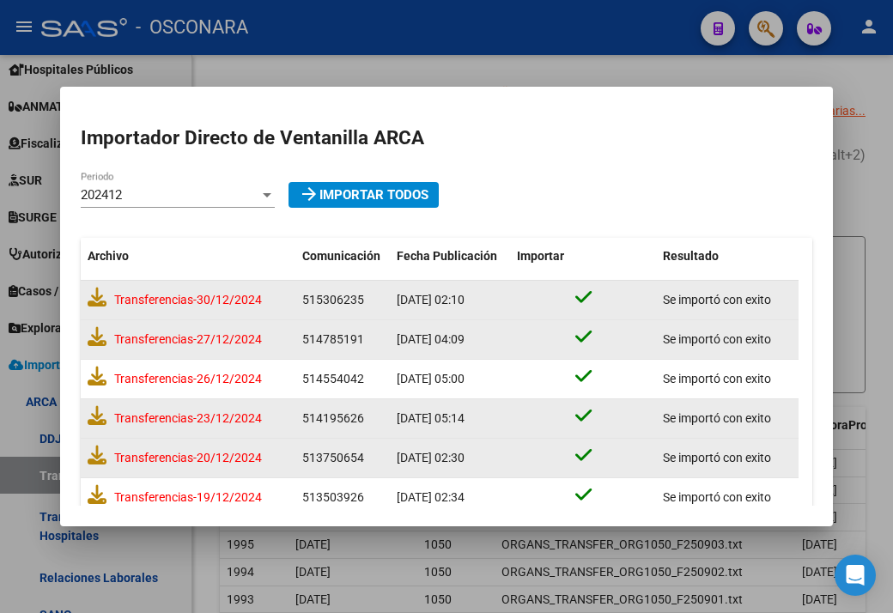
click at [146, 178] on mat-dialog-content "Importador Directo [PERSON_NAME] ARCA 202412 Periodo arrow_forward Importar Tod…" at bounding box center [446, 306] width 773 height 398
click at [136, 195] on div "202412" at bounding box center [170, 194] width 179 height 15
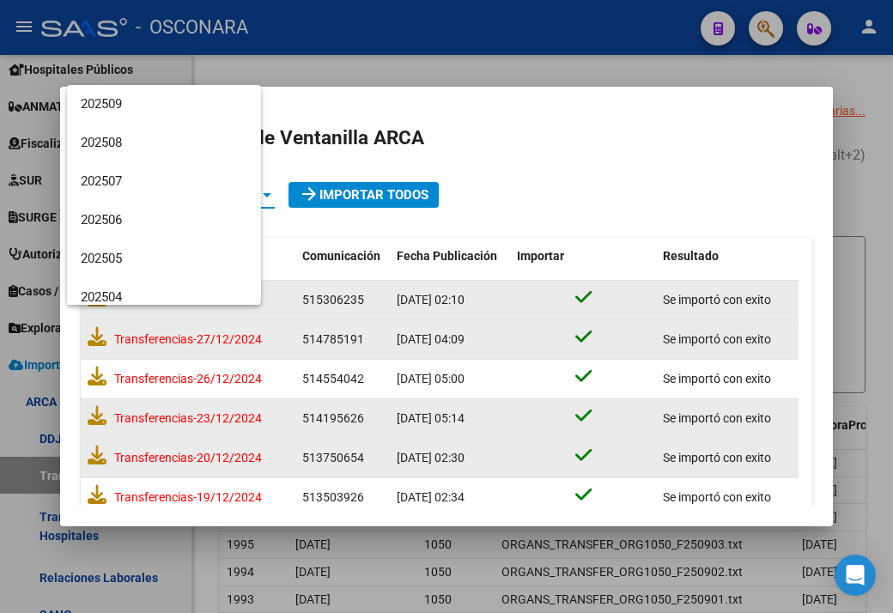
scroll to position [257, 0]
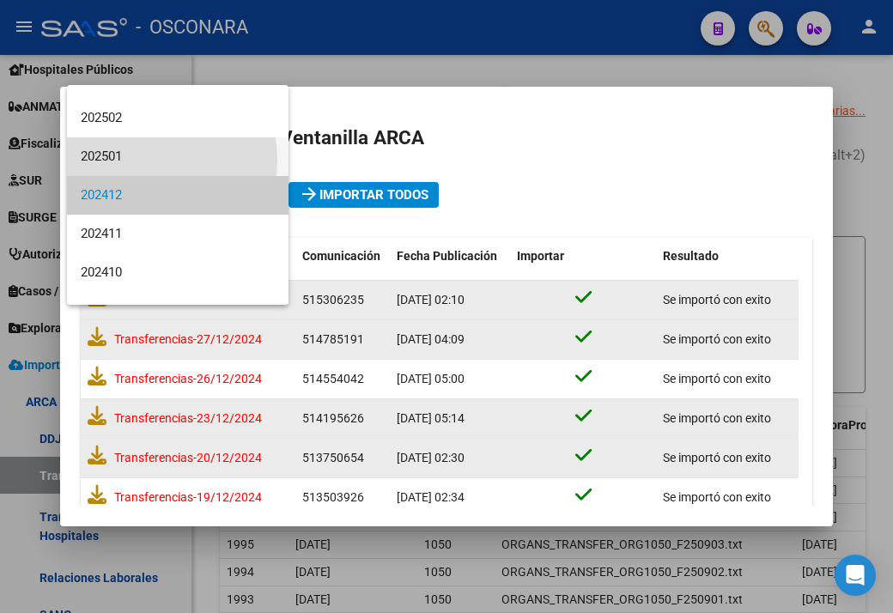
drag, startPoint x: 119, startPoint y: 161, endPoint x: 214, endPoint y: 221, distance: 112.4
click at [120, 161] on span "202501" at bounding box center [178, 156] width 194 height 39
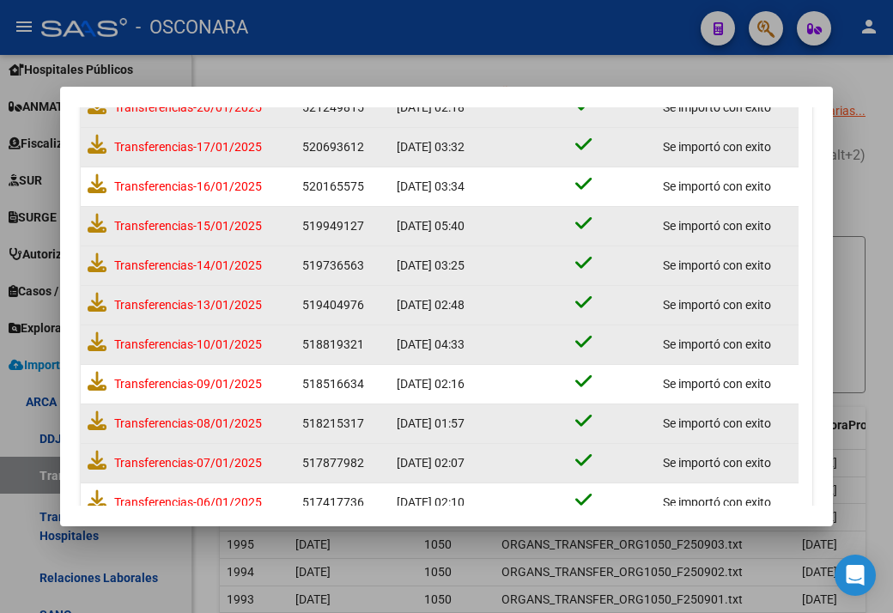
scroll to position [702, 0]
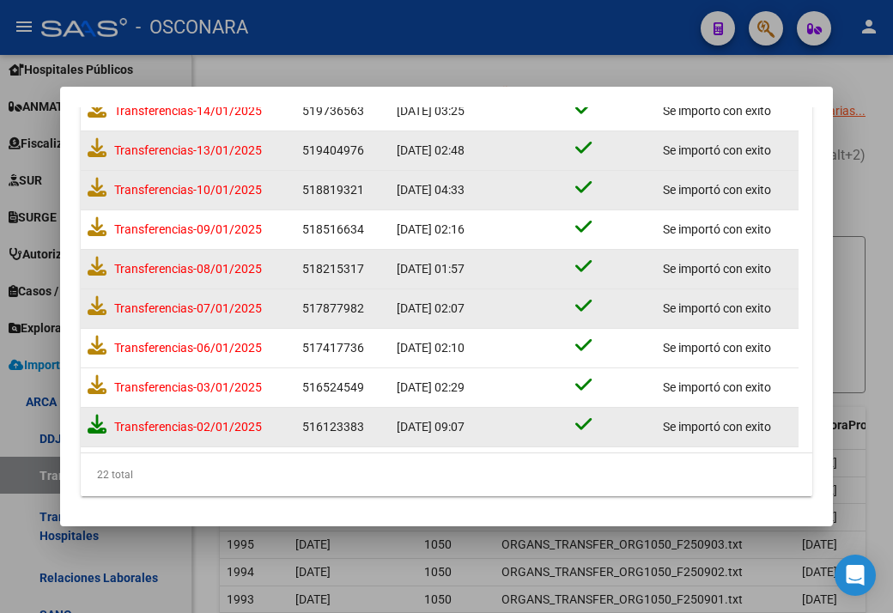
click at [90, 420] on icon at bounding box center [97, 424] width 19 height 19
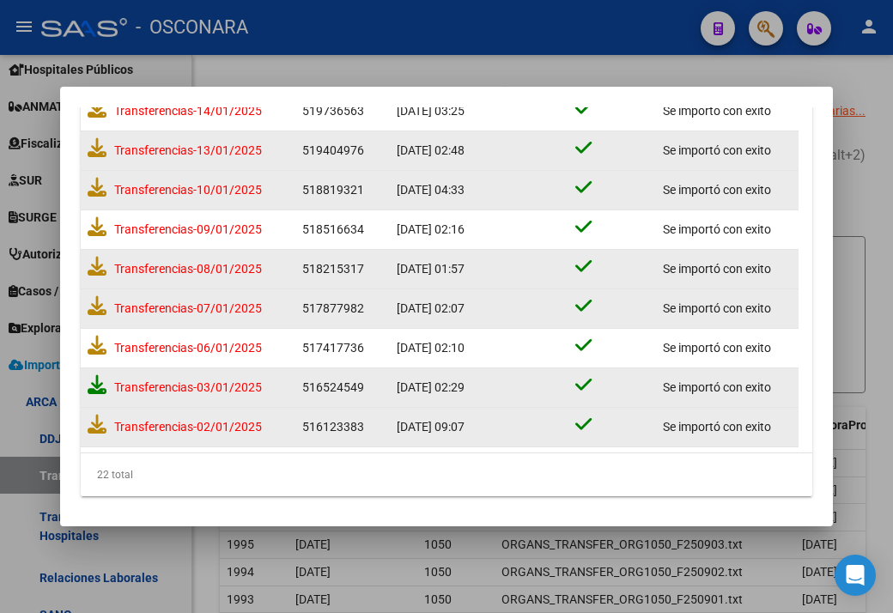
click at [93, 380] on icon at bounding box center [97, 384] width 19 height 19
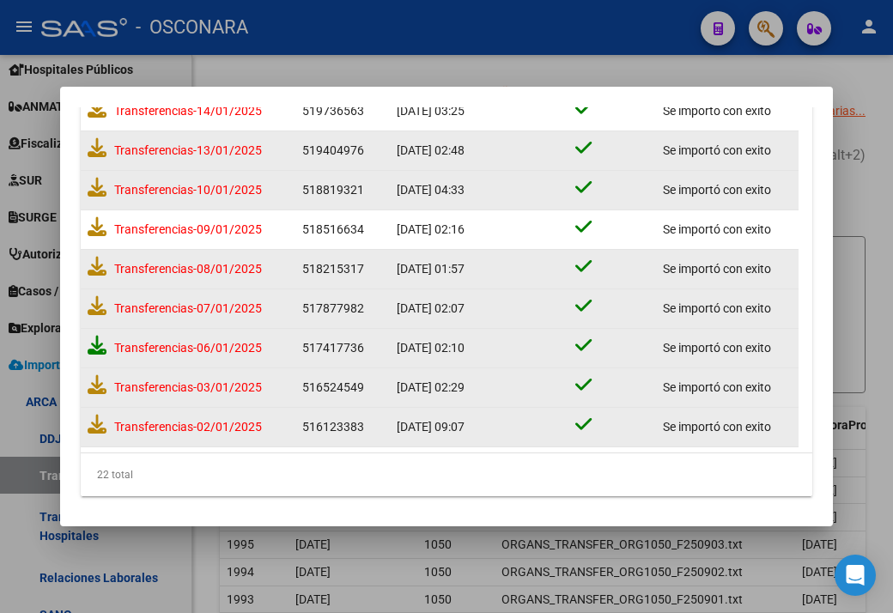
click at [93, 340] on icon at bounding box center [97, 345] width 19 height 19
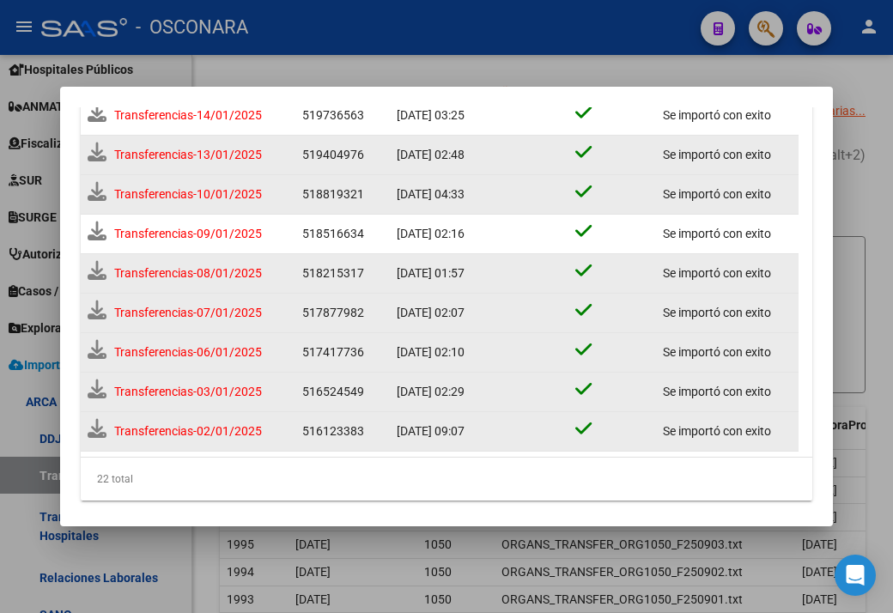
scroll to position [706, 0]
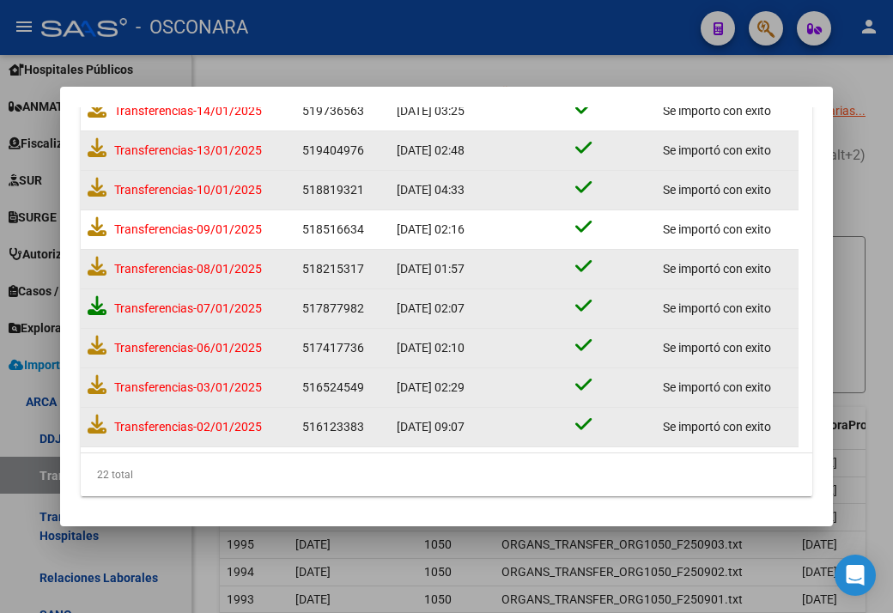
click at [97, 300] on icon at bounding box center [97, 305] width 19 height 19
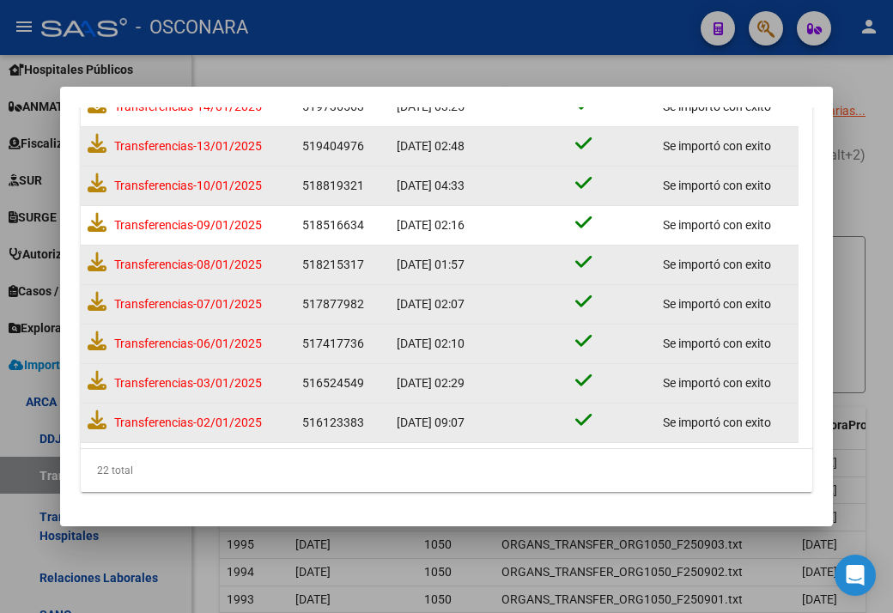
scroll to position [702, 0]
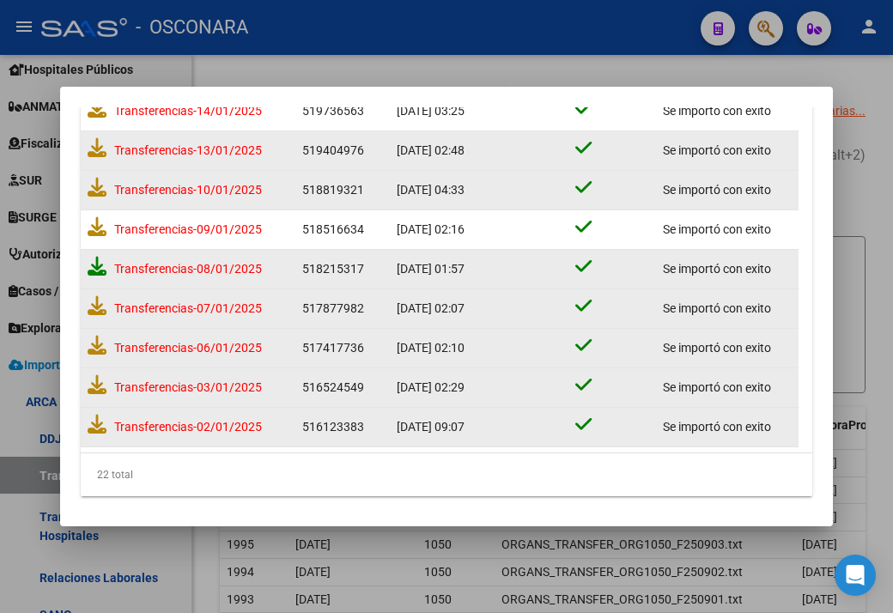
click at [94, 267] on icon at bounding box center [97, 266] width 19 height 19
click at [94, 224] on icon at bounding box center [97, 226] width 19 height 19
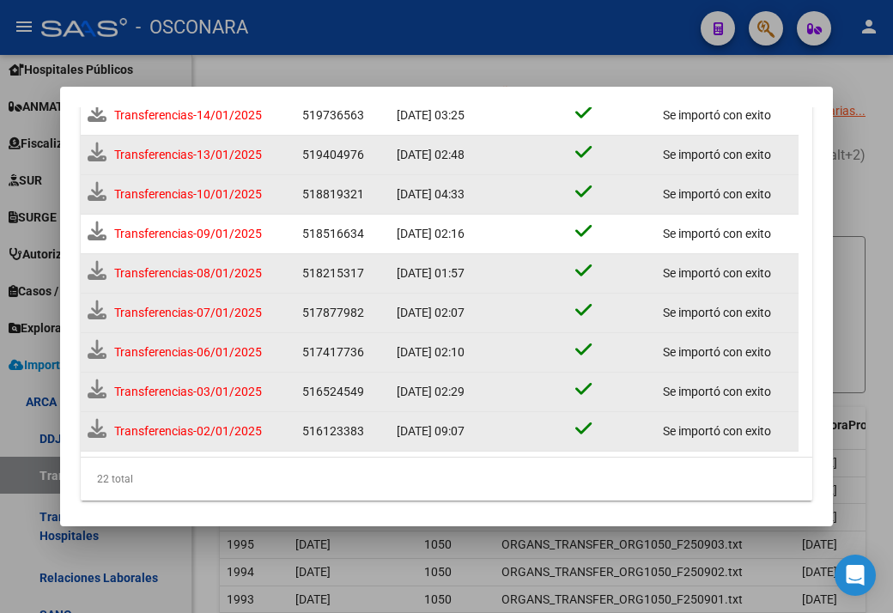
scroll to position [706, 0]
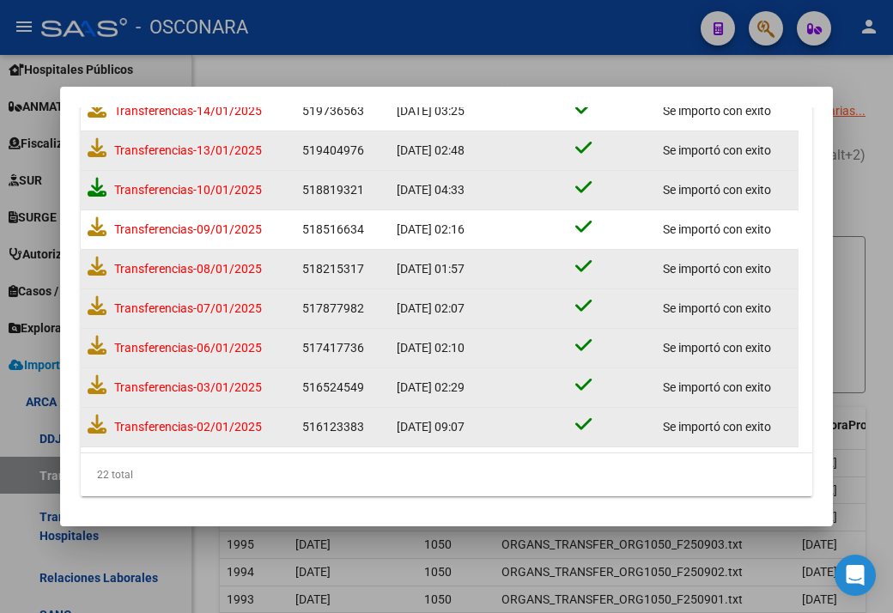
click at [95, 181] on icon at bounding box center [97, 187] width 19 height 19
click at [98, 149] on icon at bounding box center [97, 147] width 19 height 19
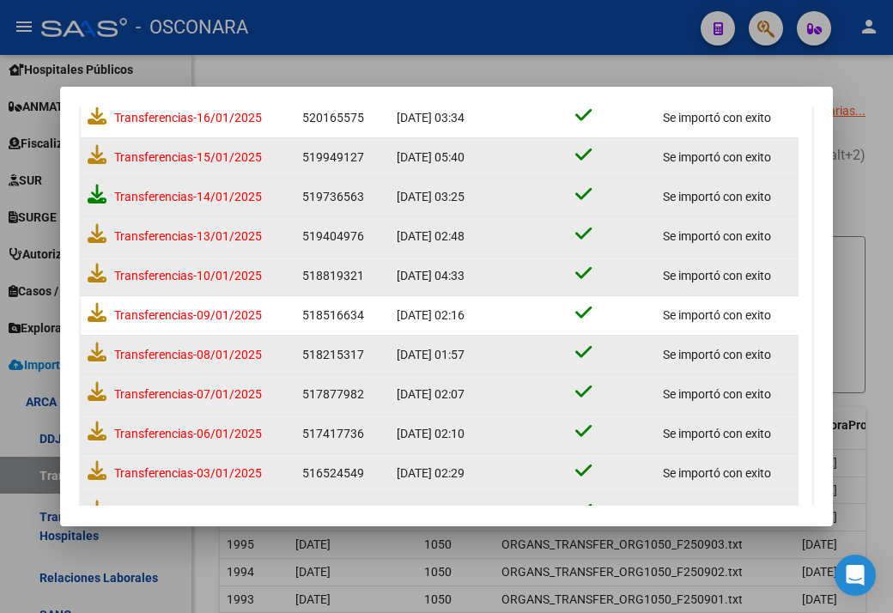
click at [94, 193] on icon at bounding box center [97, 194] width 19 height 19
click at [95, 159] on icon at bounding box center [97, 154] width 19 height 19
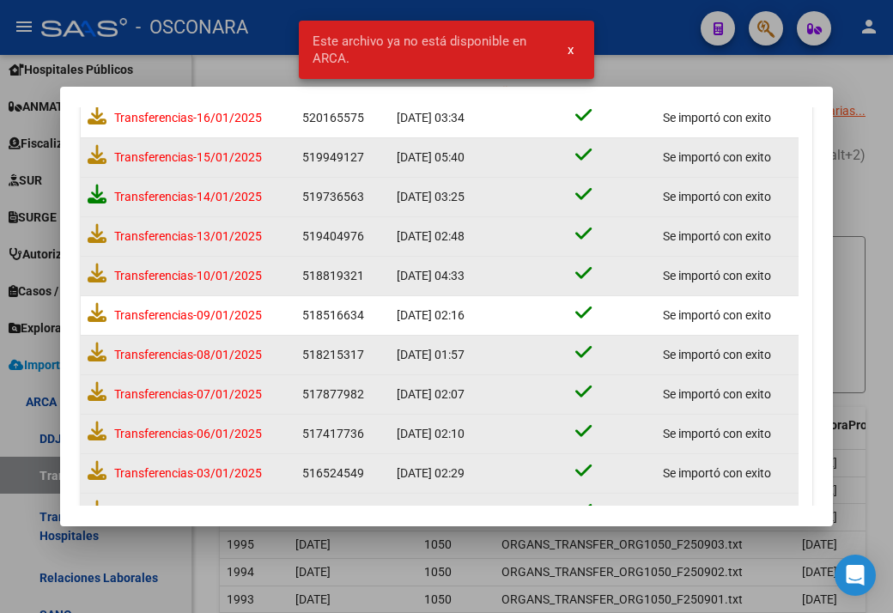
click at [100, 193] on icon at bounding box center [97, 194] width 19 height 19
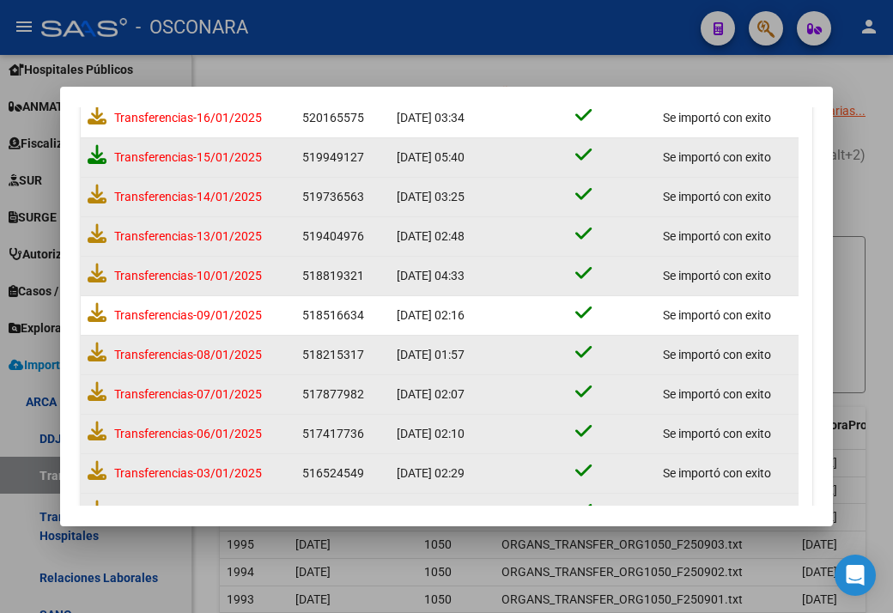
click at [100, 160] on icon at bounding box center [97, 154] width 19 height 19
click at [100, 112] on icon at bounding box center [97, 115] width 19 height 19
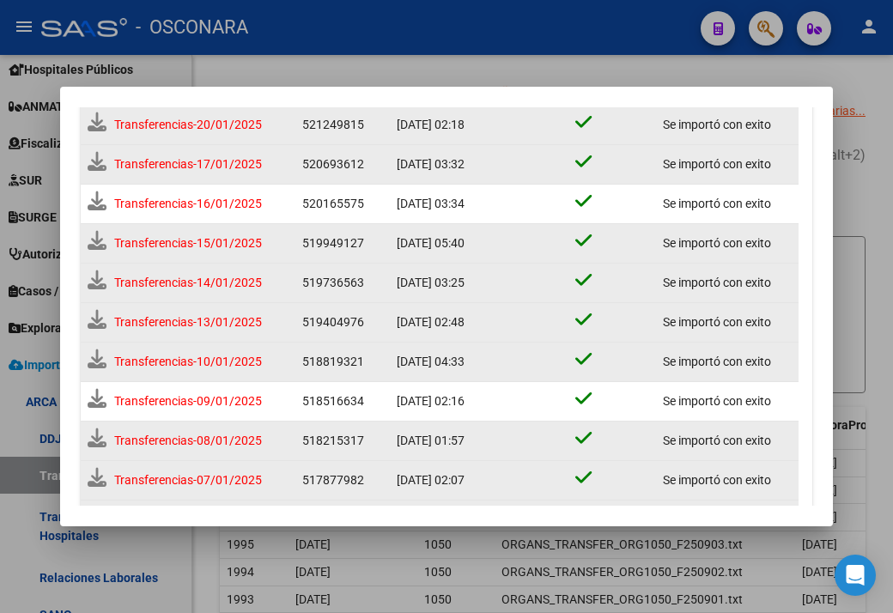
scroll to position [530, 0]
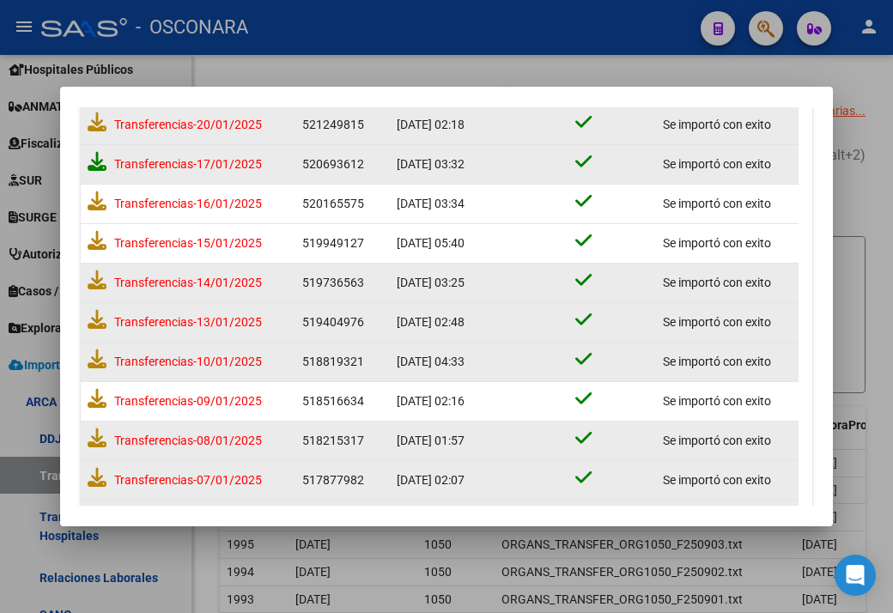
click at [98, 162] on icon at bounding box center [97, 161] width 19 height 19
click at [97, 121] on icon at bounding box center [97, 121] width 19 height 19
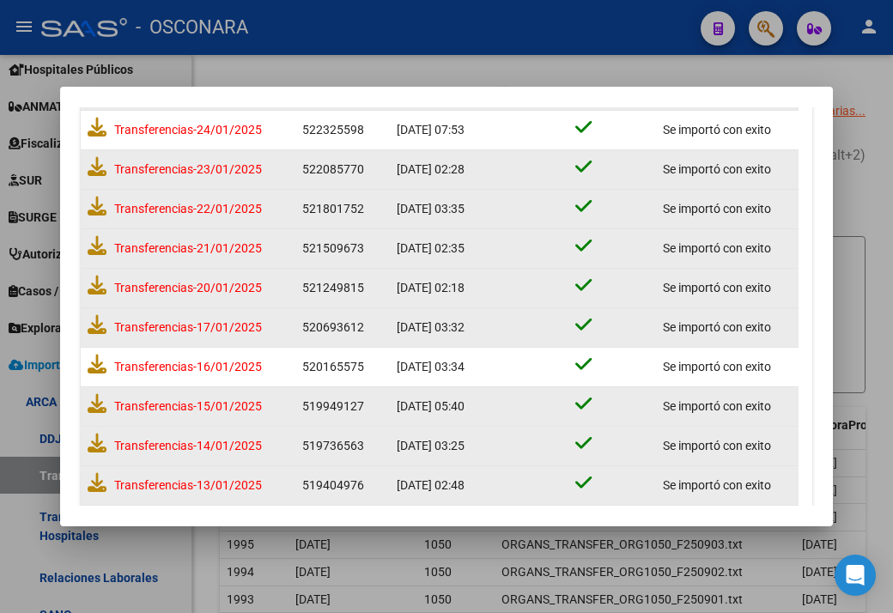
scroll to position [358, 0]
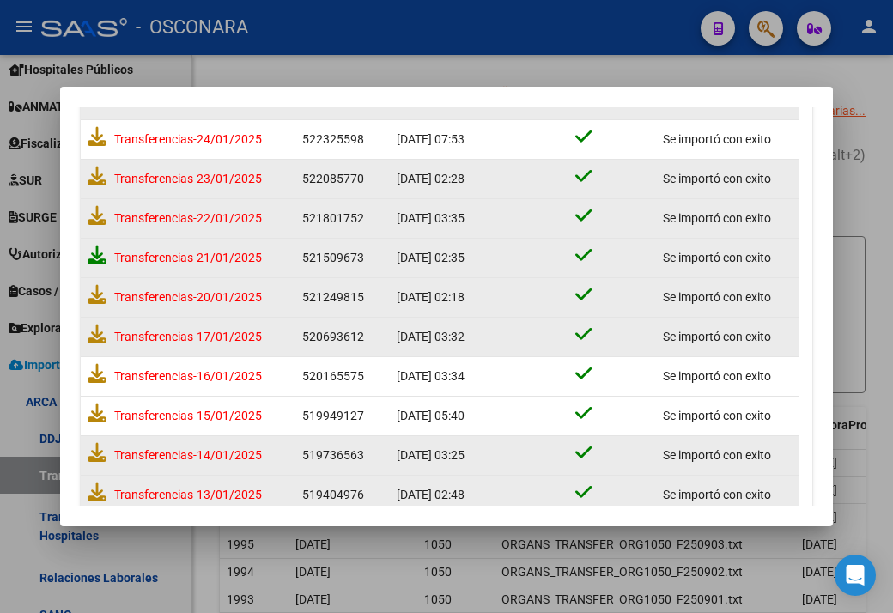
click at [100, 255] on icon at bounding box center [97, 255] width 19 height 19
click at [101, 216] on icon at bounding box center [97, 215] width 19 height 19
click at [94, 173] on icon at bounding box center [97, 176] width 19 height 19
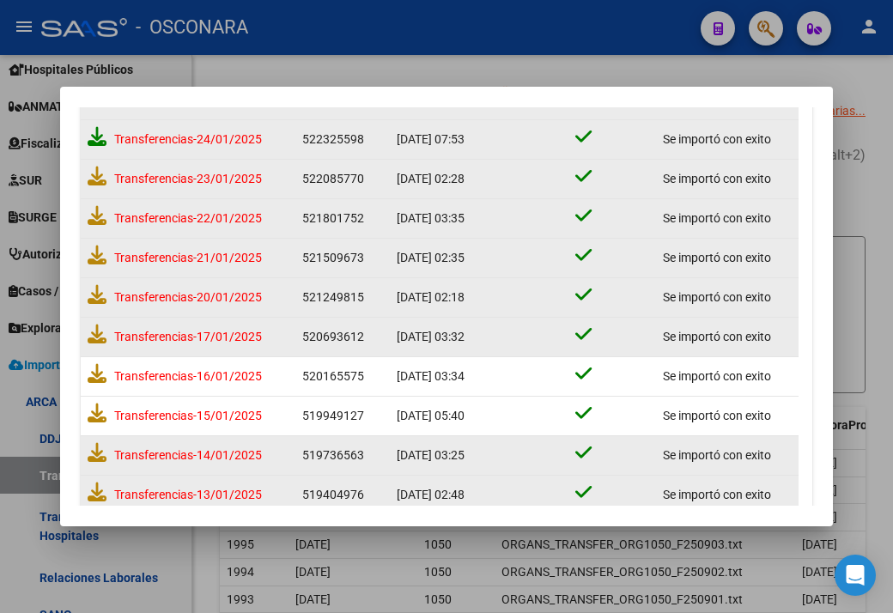
click at [90, 142] on icon at bounding box center [97, 136] width 19 height 19
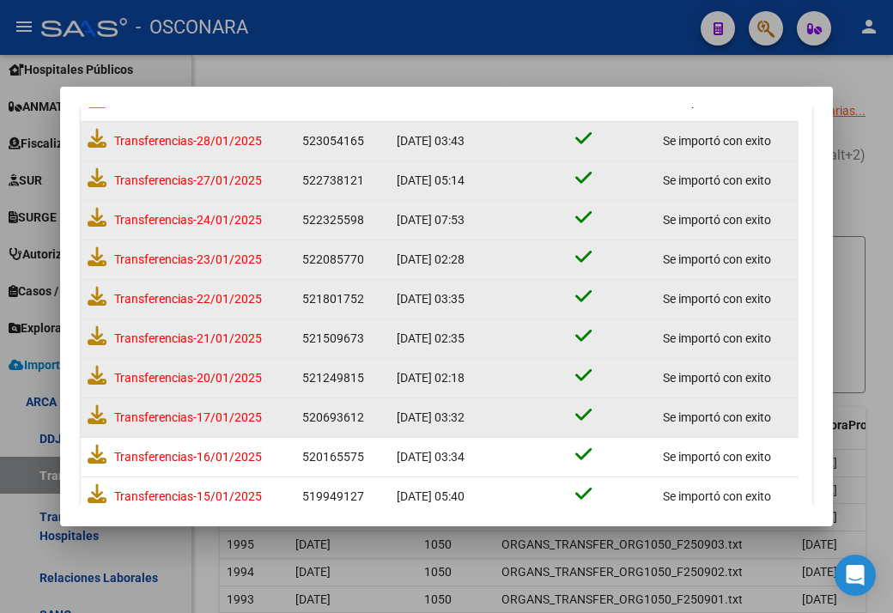
scroll to position [273, 0]
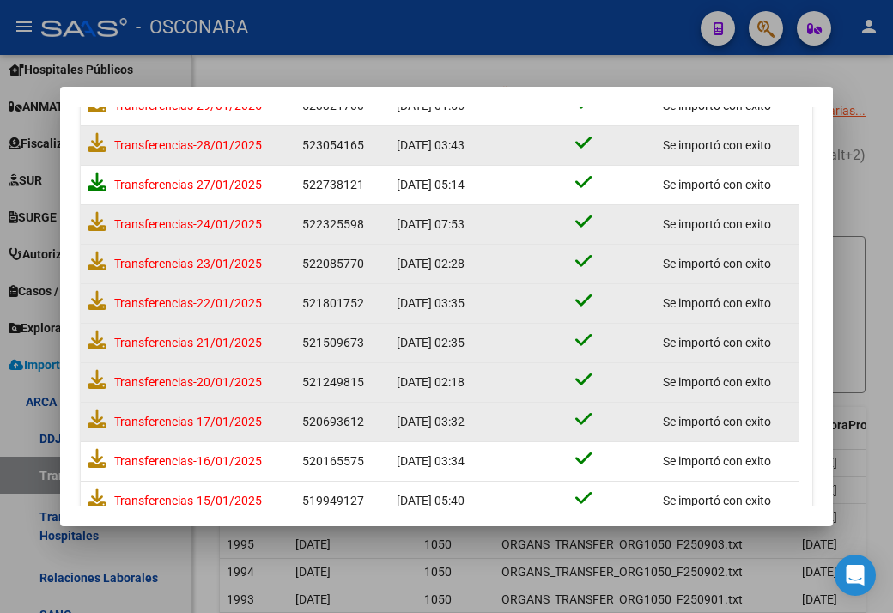
click at [93, 180] on icon at bounding box center [97, 182] width 19 height 19
click at [92, 143] on icon at bounding box center [97, 142] width 19 height 19
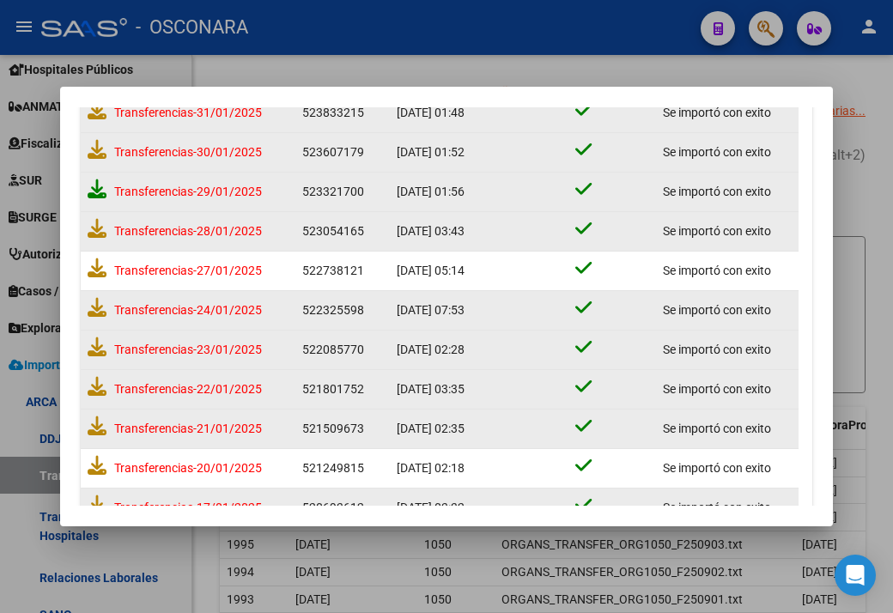
click at [96, 190] on icon at bounding box center [97, 188] width 19 height 19
click at [100, 148] on icon at bounding box center [97, 149] width 19 height 19
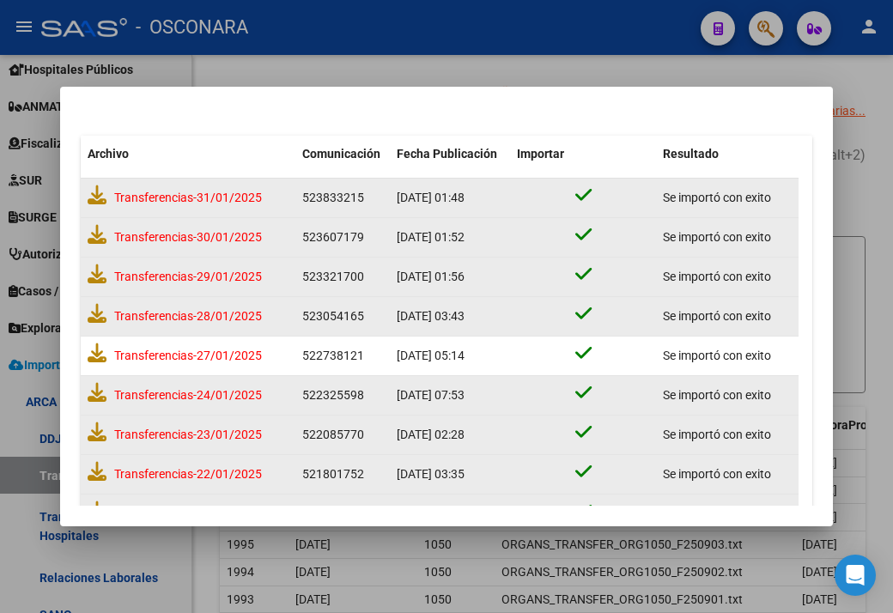
scroll to position [101, 0]
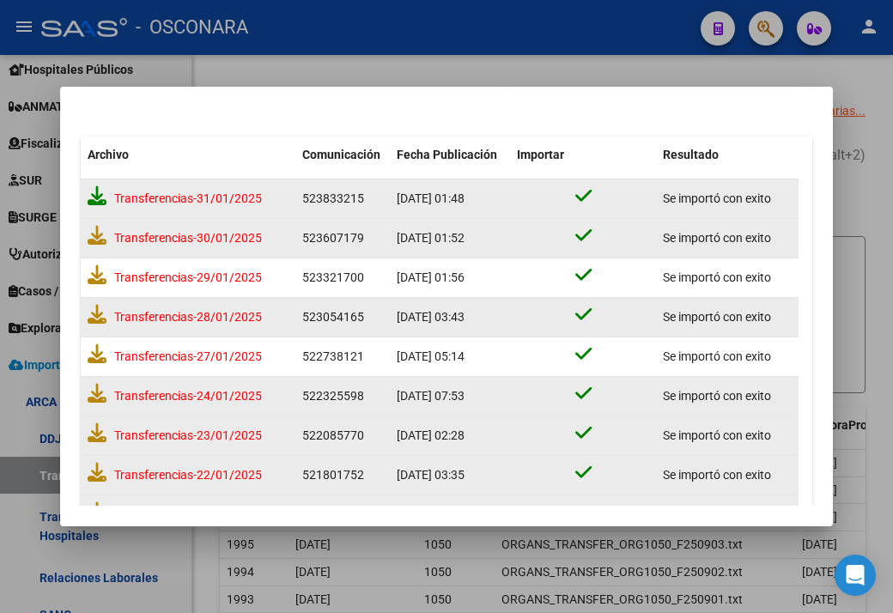
click at [94, 200] on icon at bounding box center [97, 195] width 19 height 19
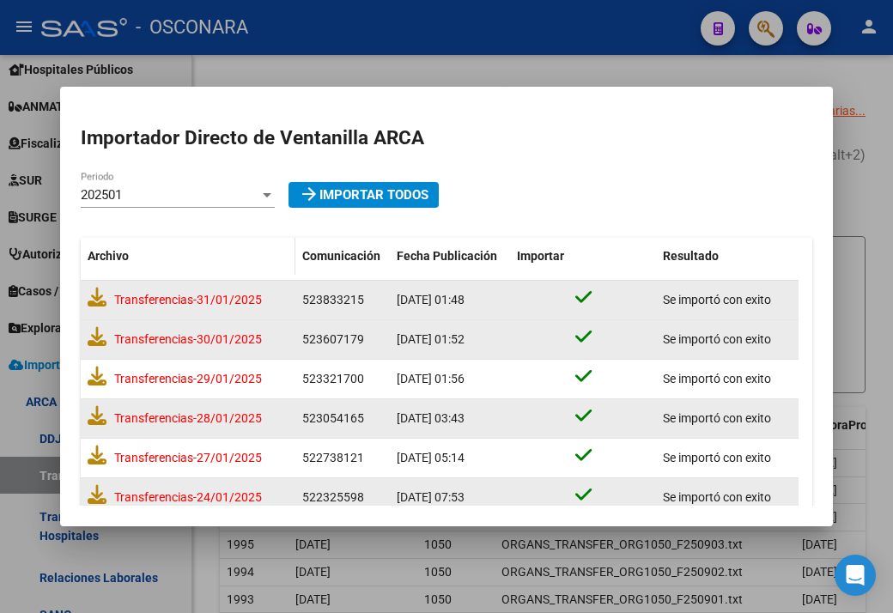
scroll to position [0, 0]
click at [207, 197] on div "202501" at bounding box center [170, 194] width 179 height 15
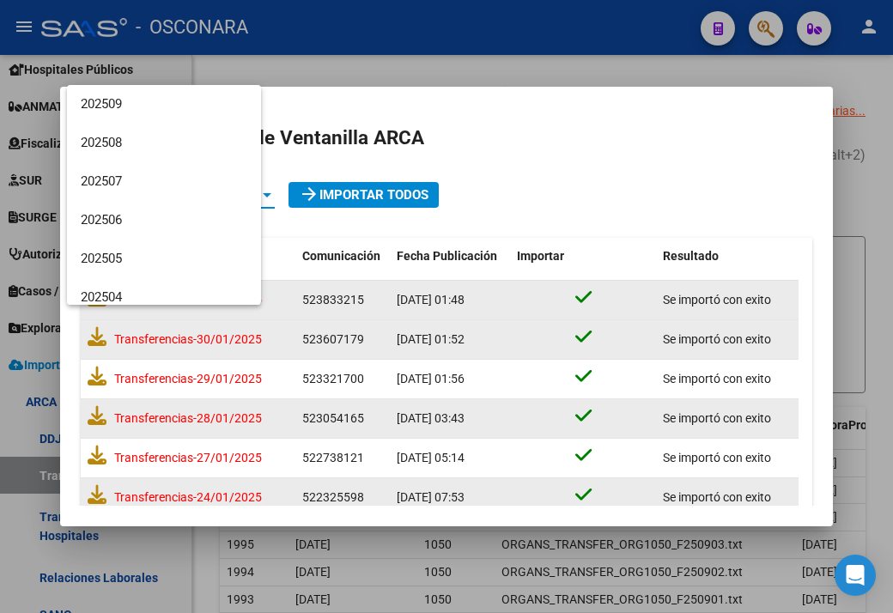
scroll to position [218, 0]
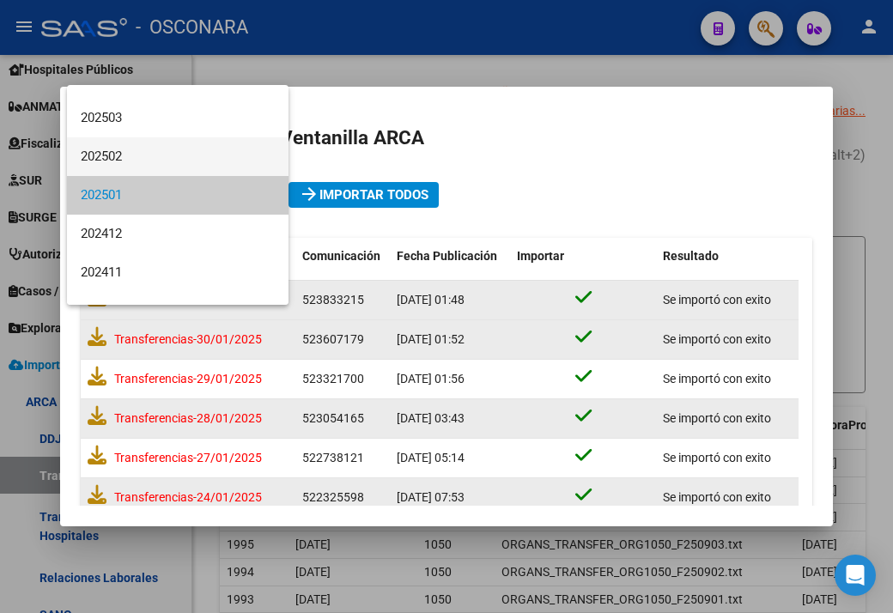
click at [142, 160] on span "202502" at bounding box center [178, 156] width 194 height 39
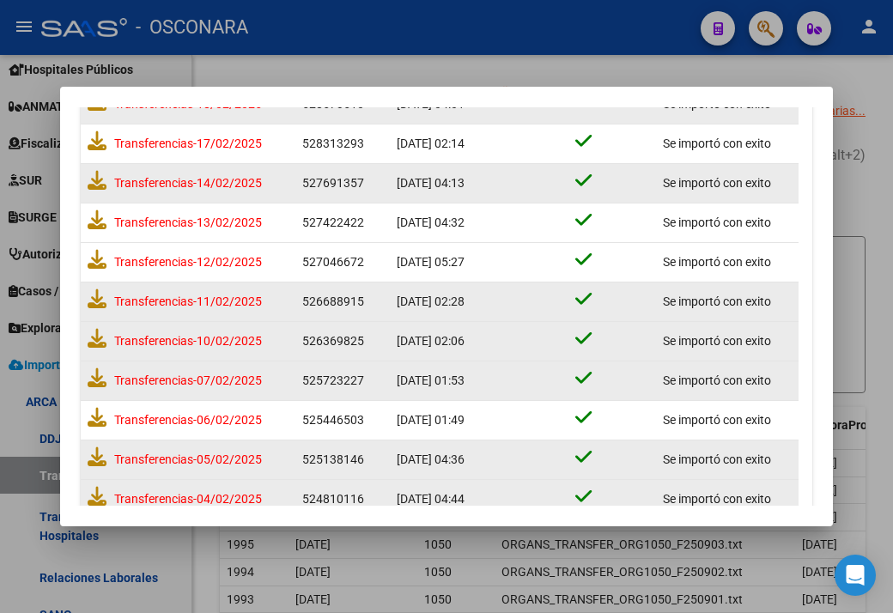
scroll to position [624, 0]
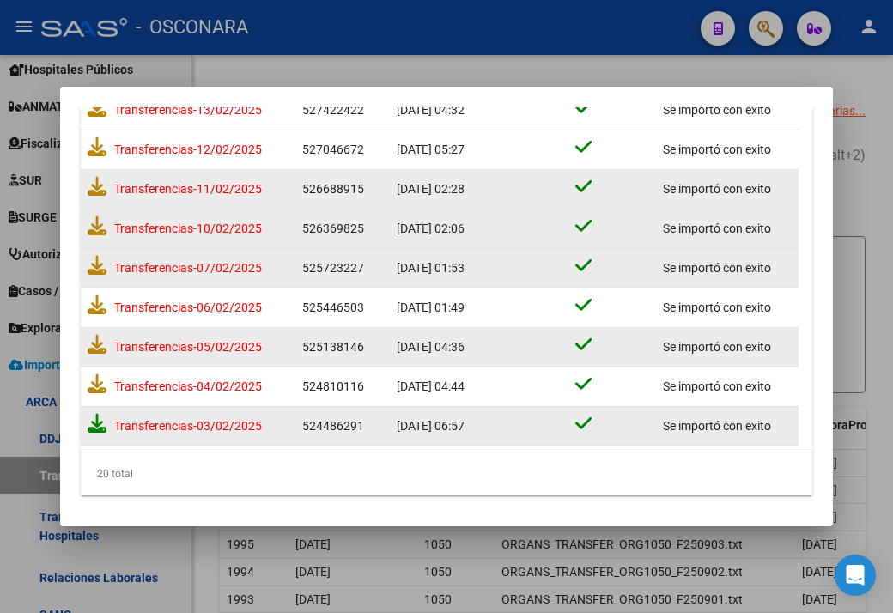
click at [99, 427] on icon at bounding box center [97, 423] width 19 height 19
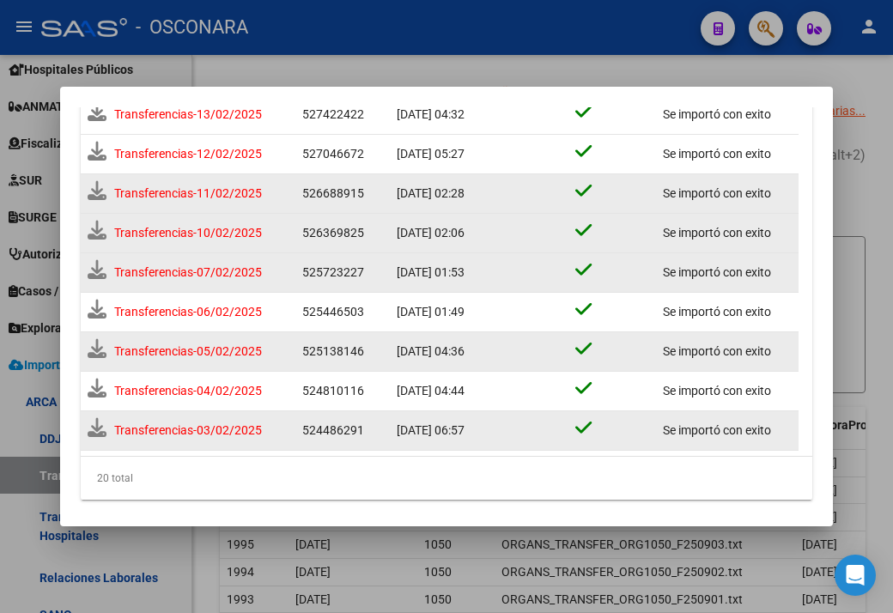
scroll to position [628, 0]
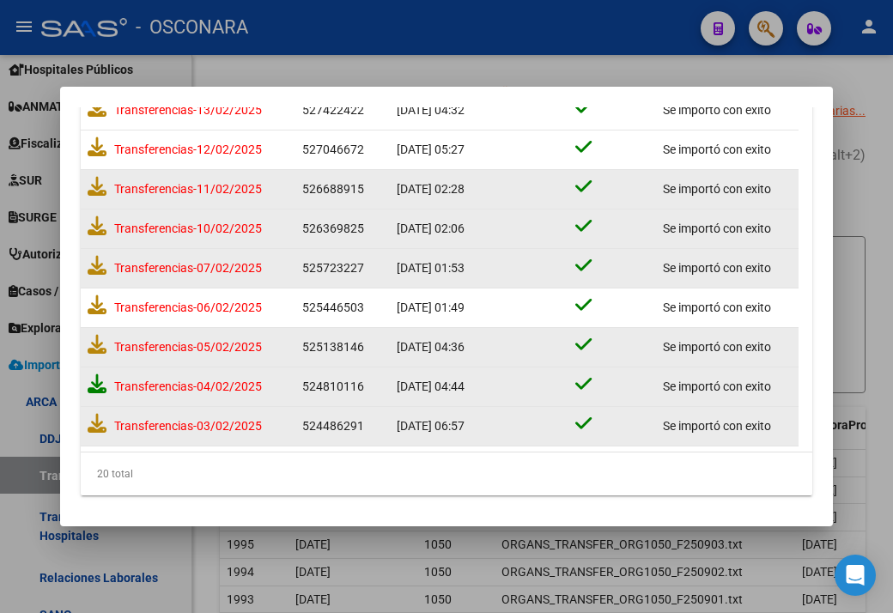
click at [98, 385] on icon at bounding box center [97, 383] width 19 height 19
click at [99, 349] on icon at bounding box center [97, 344] width 19 height 19
click at [94, 302] on icon at bounding box center [97, 304] width 19 height 19
click at [96, 270] on icon at bounding box center [97, 265] width 19 height 19
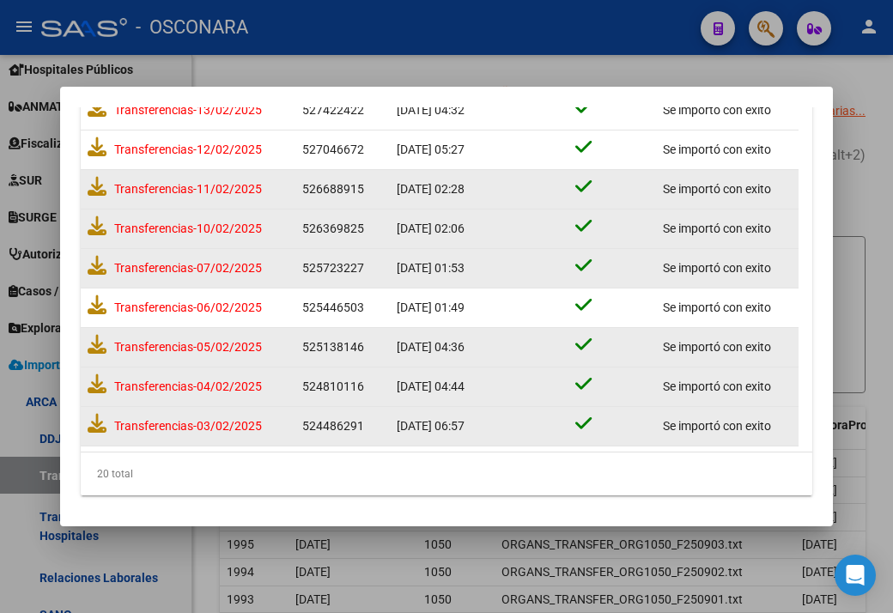
click at [106, 224] on div "Transferencias-10/02/2025" at bounding box center [188, 229] width 201 height 32
click at [101, 224] on icon at bounding box center [97, 225] width 19 height 19
click at [101, 184] on icon at bounding box center [97, 186] width 19 height 19
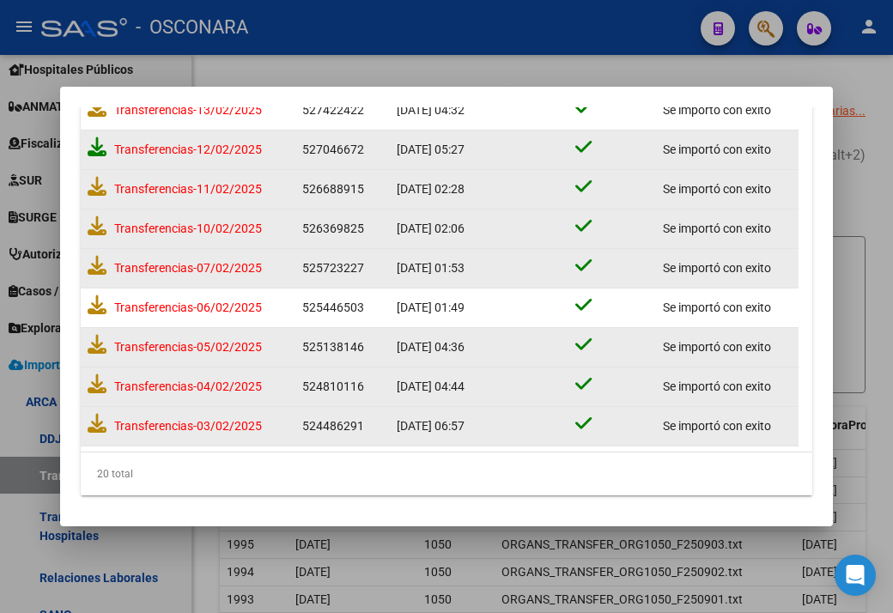
click at [97, 149] on icon at bounding box center [97, 146] width 19 height 19
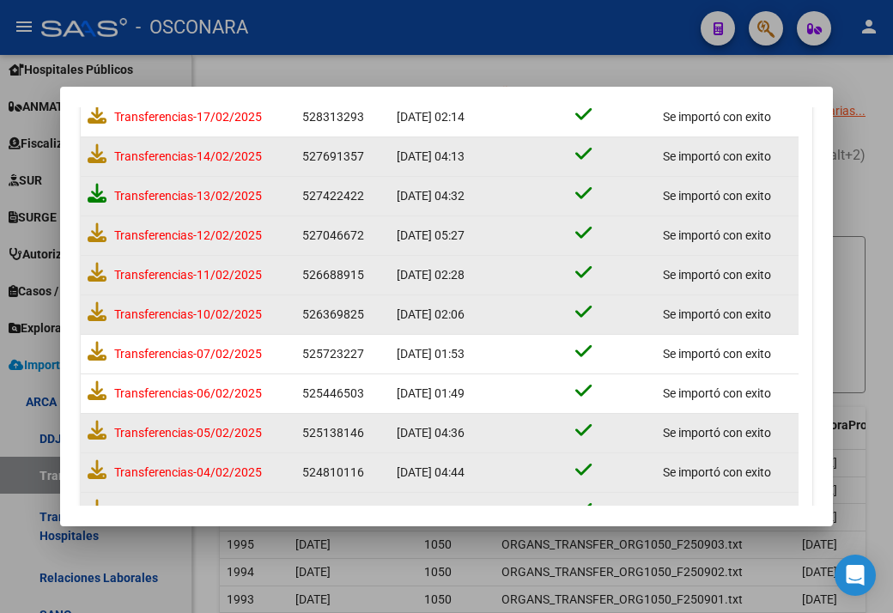
click at [98, 192] on icon at bounding box center [97, 193] width 19 height 19
click at [88, 151] on icon at bounding box center [97, 153] width 19 height 19
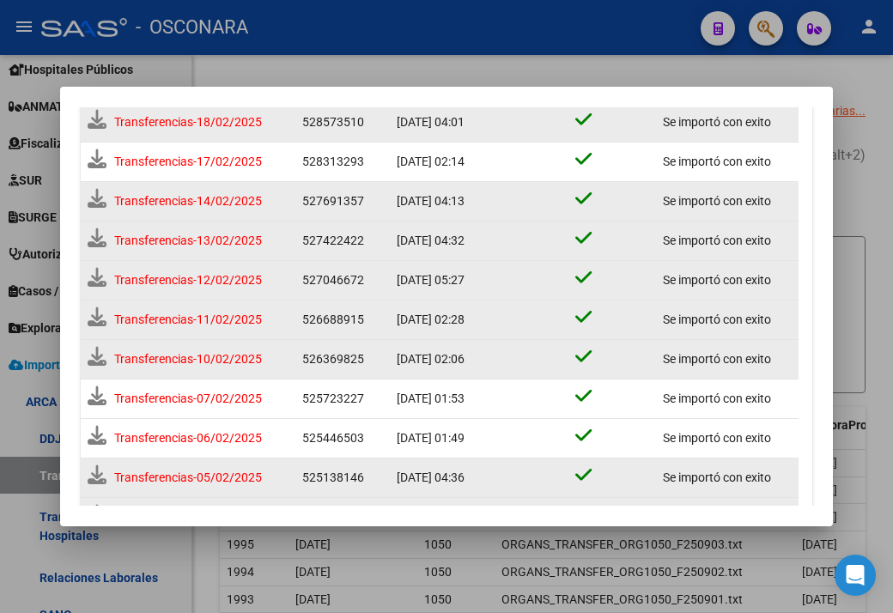
scroll to position [457, 0]
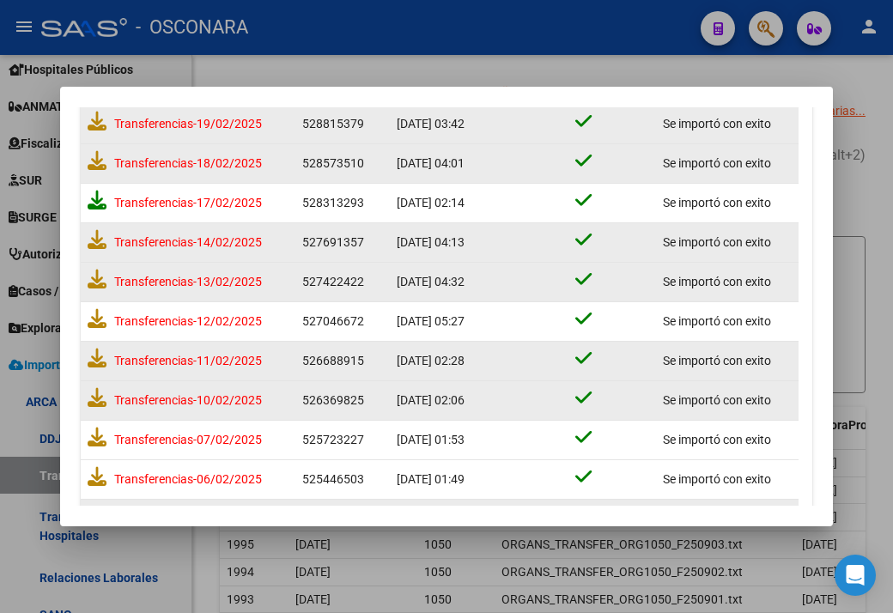
click at [97, 195] on icon at bounding box center [97, 200] width 19 height 19
click at [101, 165] on icon at bounding box center [97, 160] width 19 height 19
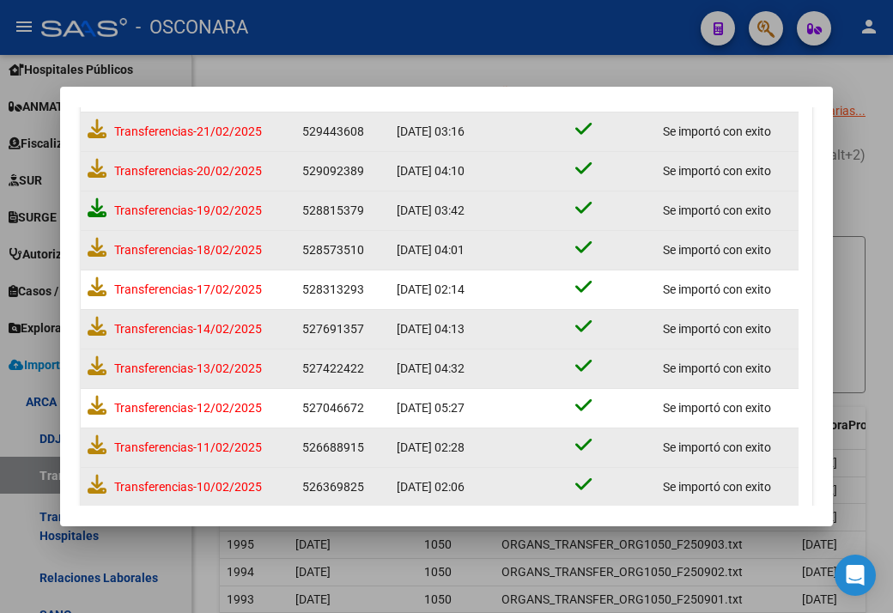
click at [91, 207] on icon at bounding box center [97, 207] width 19 height 19
click at [96, 172] on icon at bounding box center [97, 167] width 19 height 19
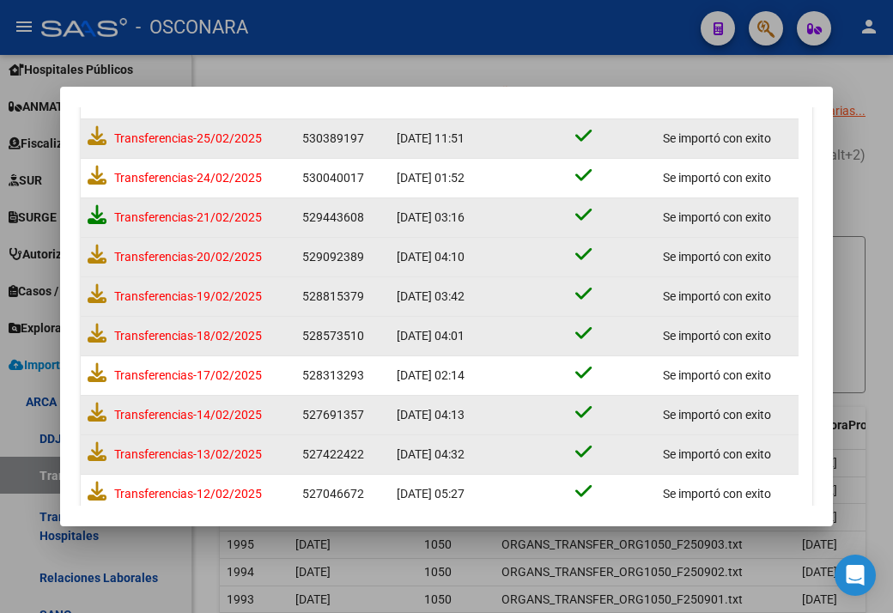
click at [94, 210] on icon at bounding box center [97, 214] width 19 height 19
click at [94, 183] on icon at bounding box center [97, 175] width 19 height 19
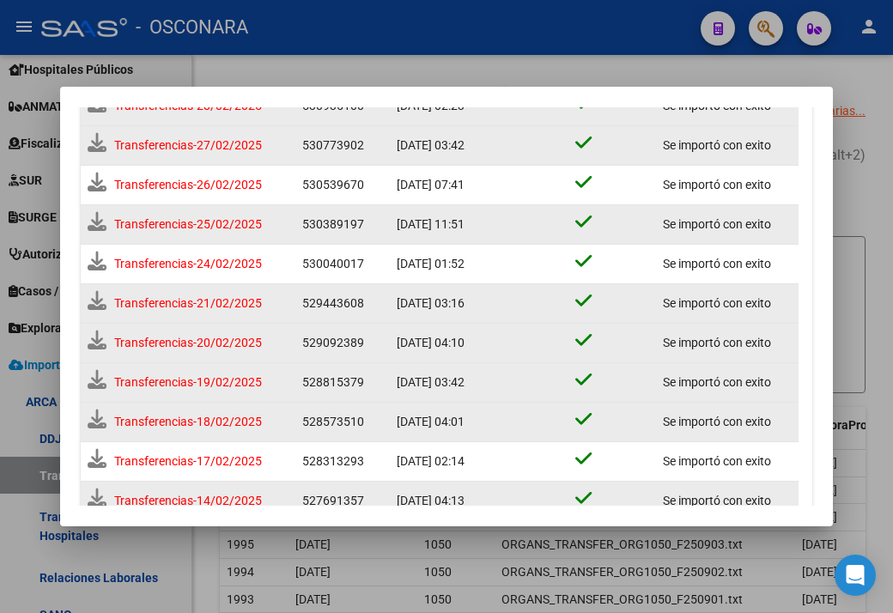
scroll to position [193, 0]
click at [94, 218] on icon at bounding box center [97, 222] width 19 height 19
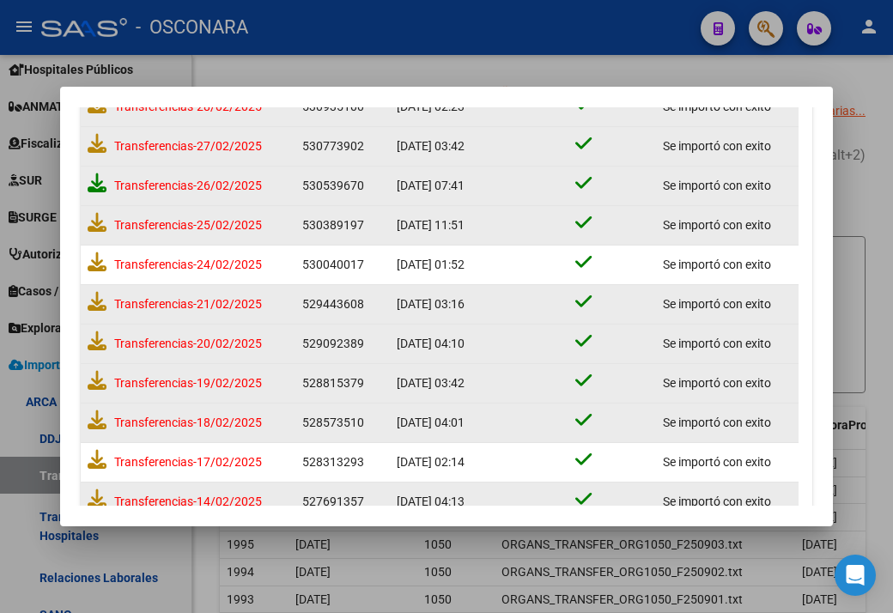
click at [97, 180] on icon at bounding box center [97, 182] width 19 height 19
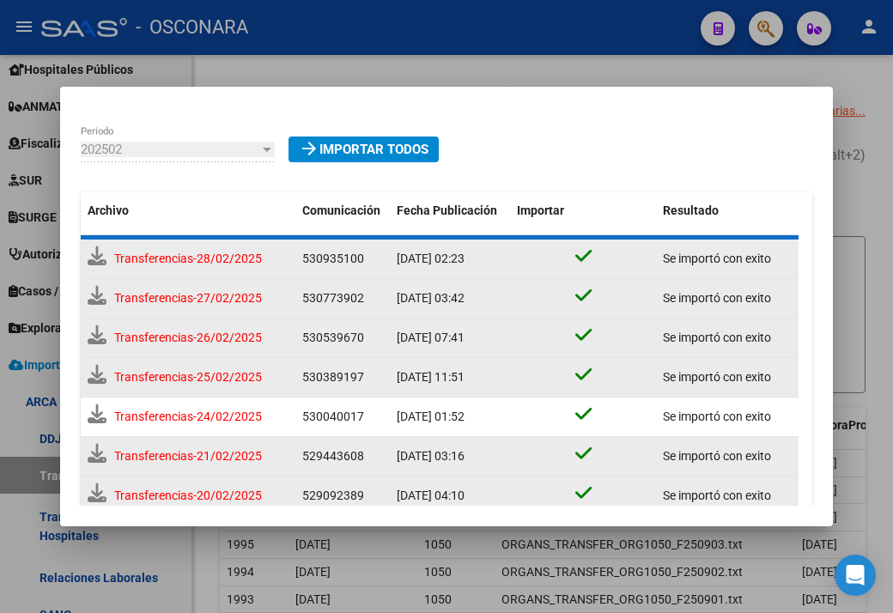
scroll to position [27, 0]
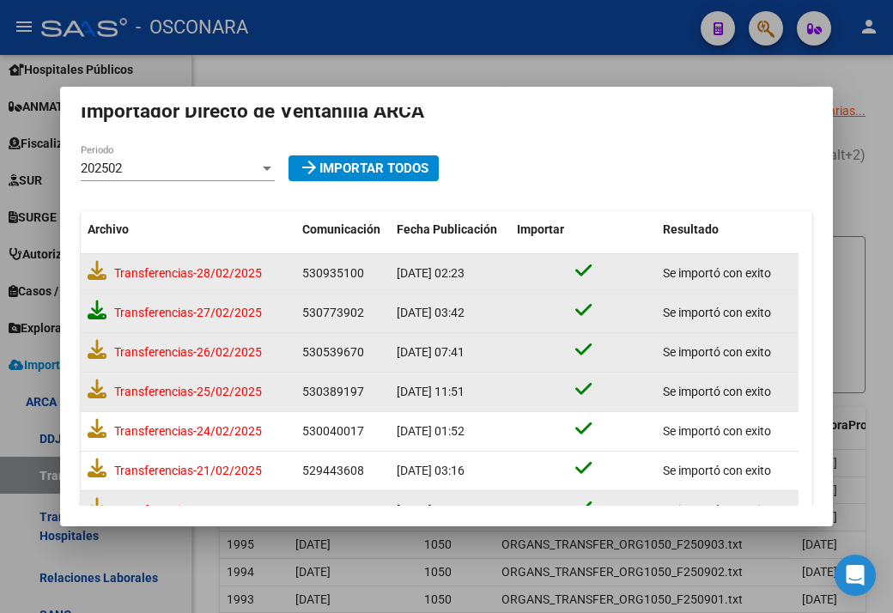
click at [96, 312] on icon at bounding box center [97, 309] width 19 height 19
click at [94, 270] on icon at bounding box center [97, 270] width 19 height 19
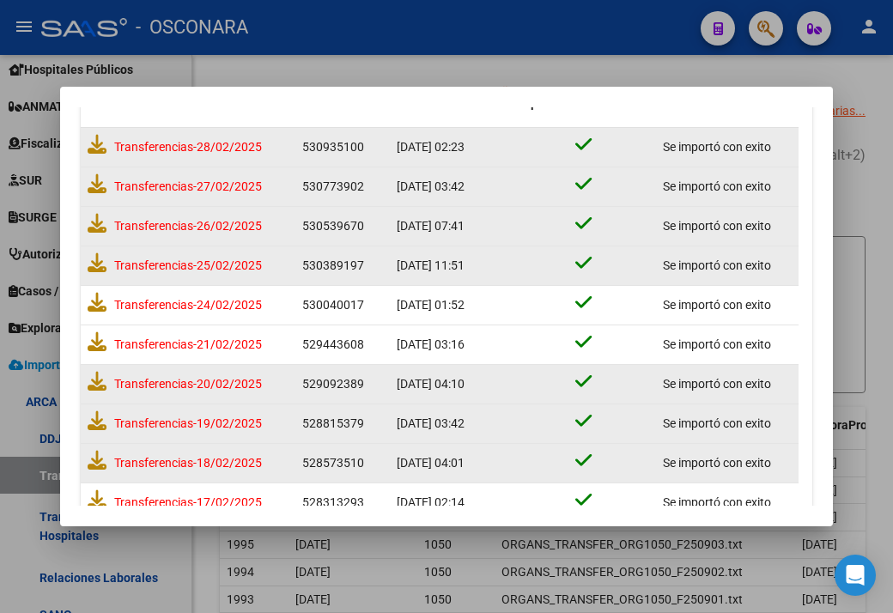
scroll to position [109, 0]
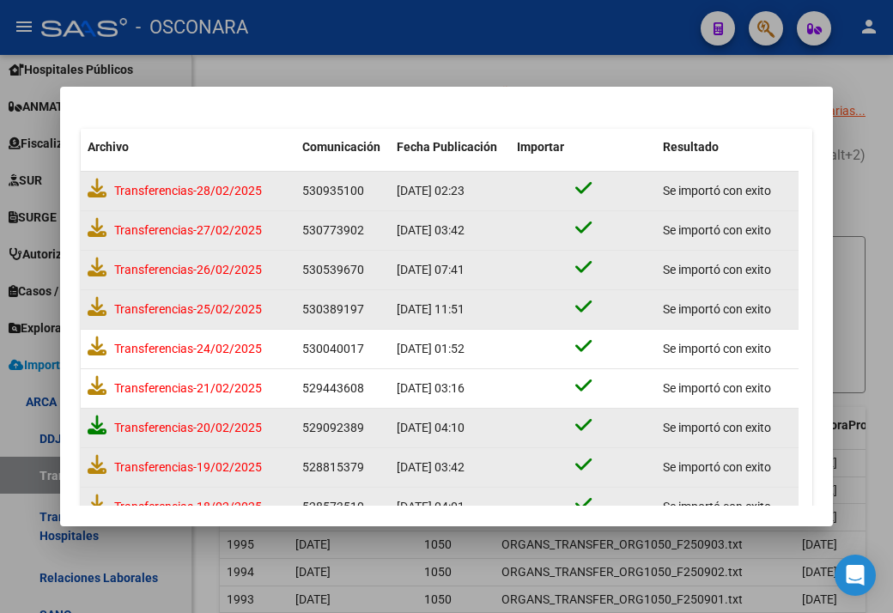
click at [98, 424] on icon at bounding box center [97, 424] width 19 height 19
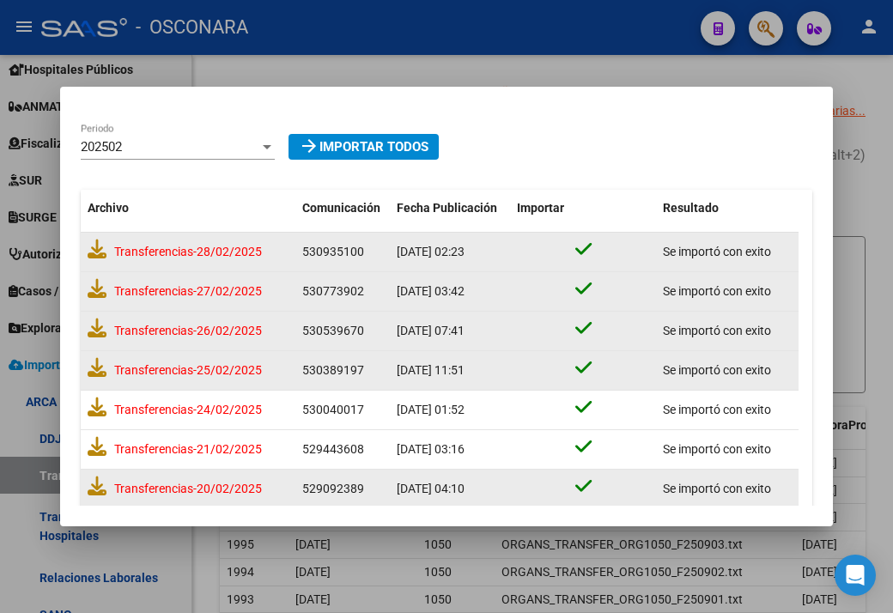
scroll to position [0, 0]
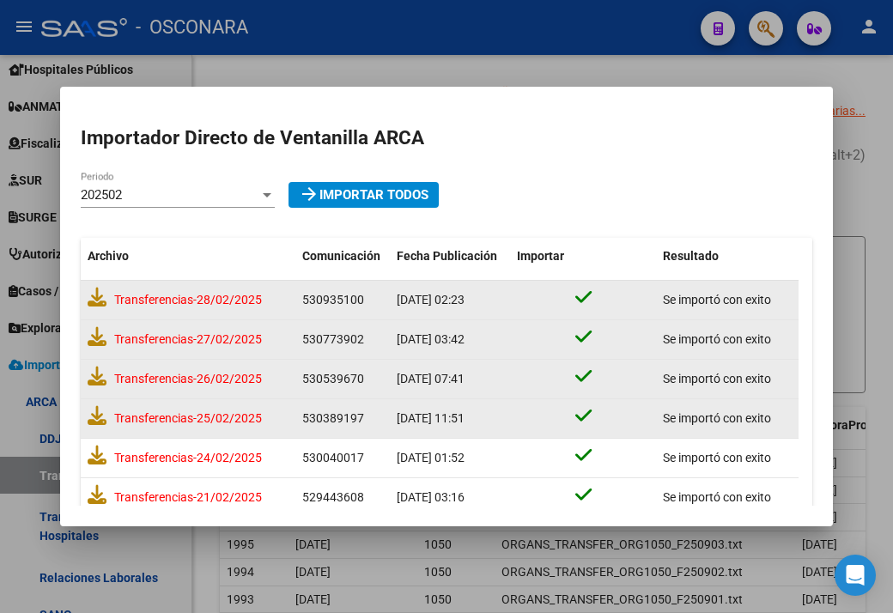
click at [191, 189] on div "202502" at bounding box center [170, 194] width 179 height 15
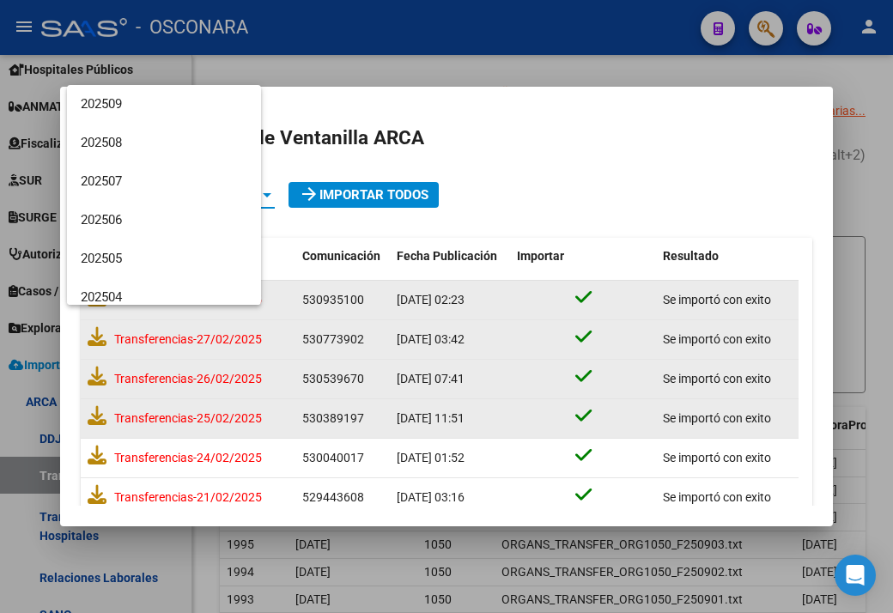
scroll to position [179, 0]
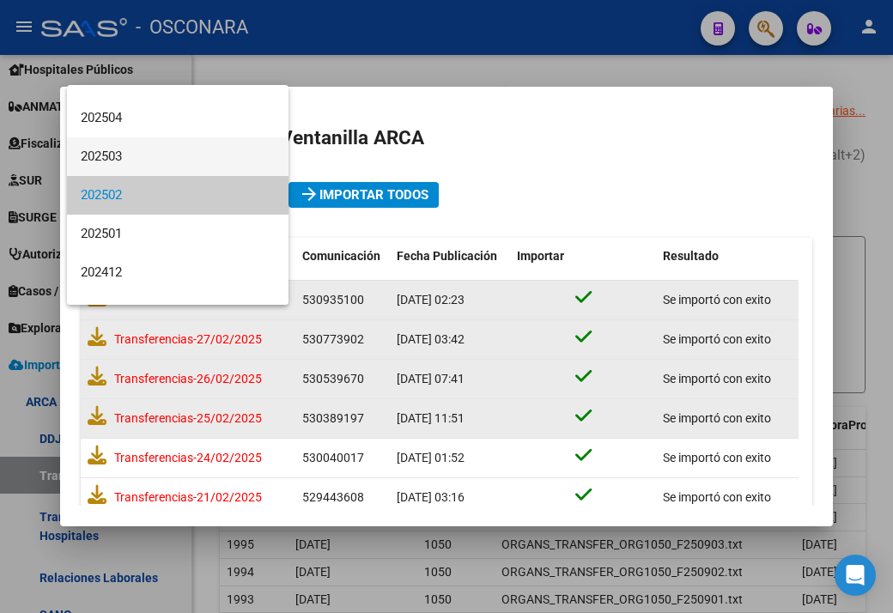
click at [124, 160] on span "202503" at bounding box center [178, 156] width 194 height 39
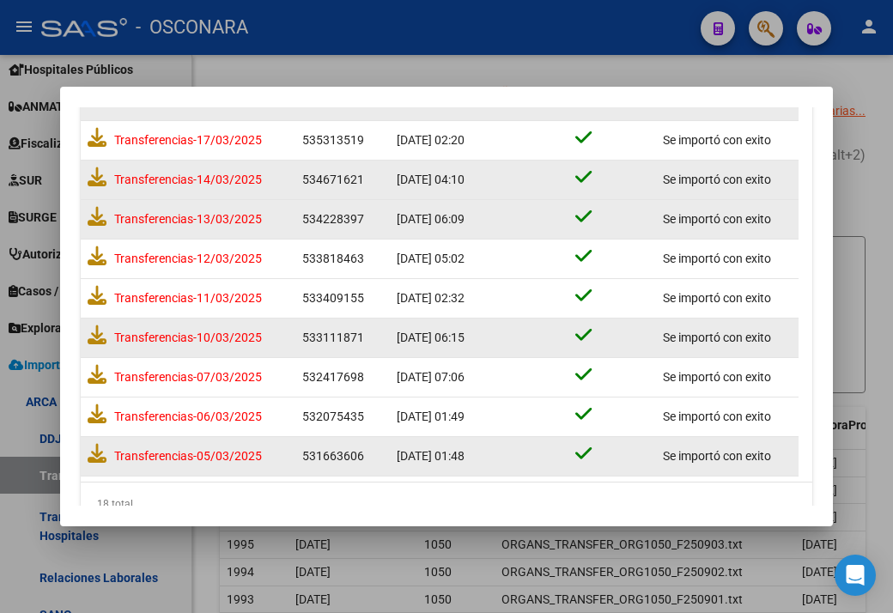
scroll to position [545, 0]
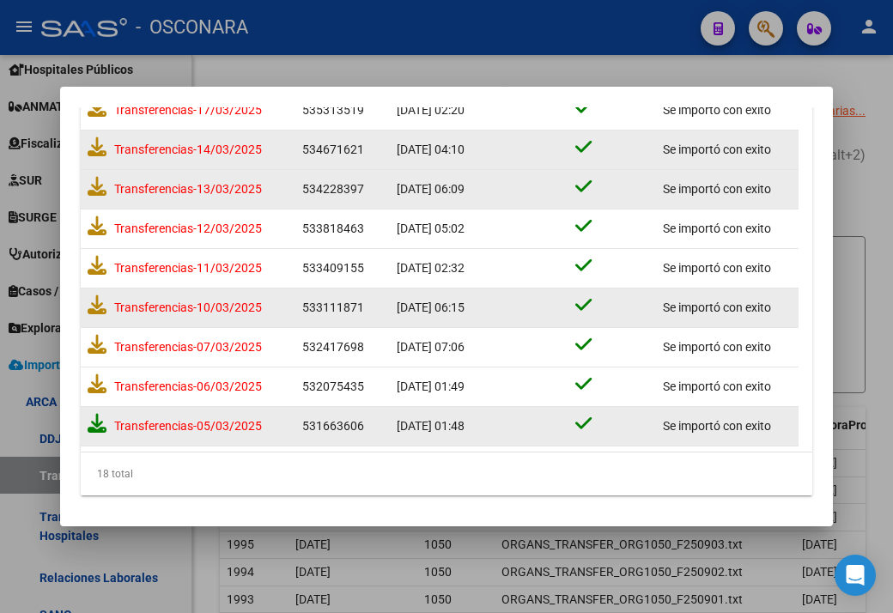
click at [100, 422] on icon at bounding box center [97, 423] width 19 height 19
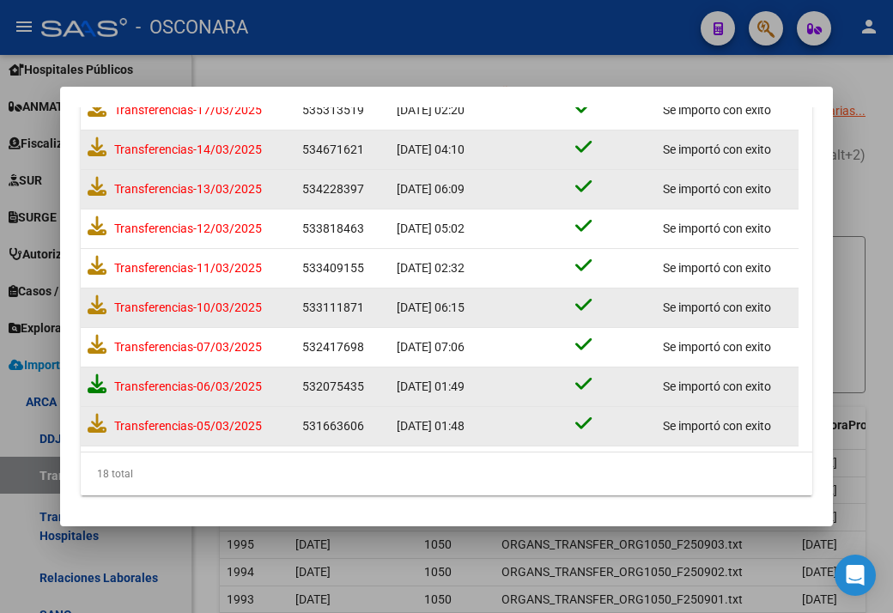
click at [95, 386] on icon at bounding box center [97, 383] width 19 height 19
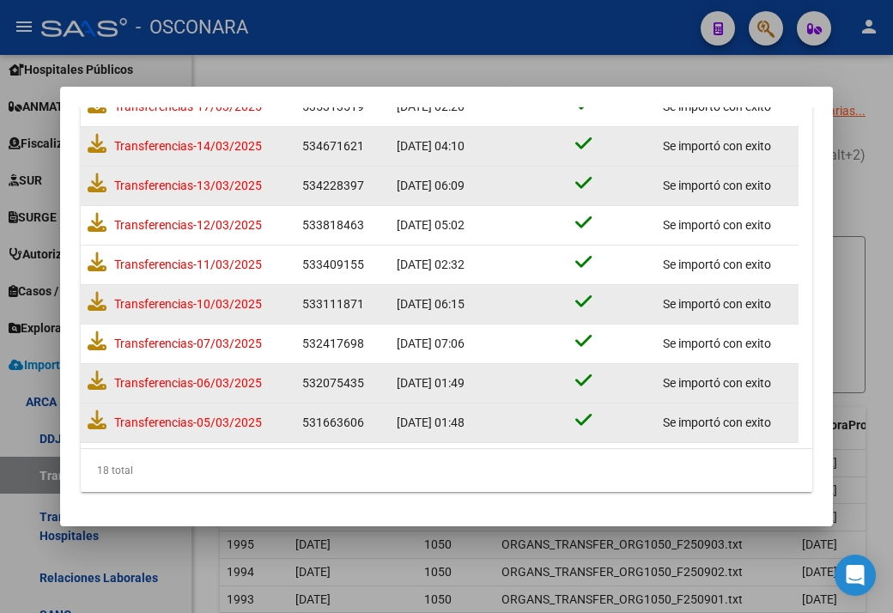
scroll to position [545, 0]
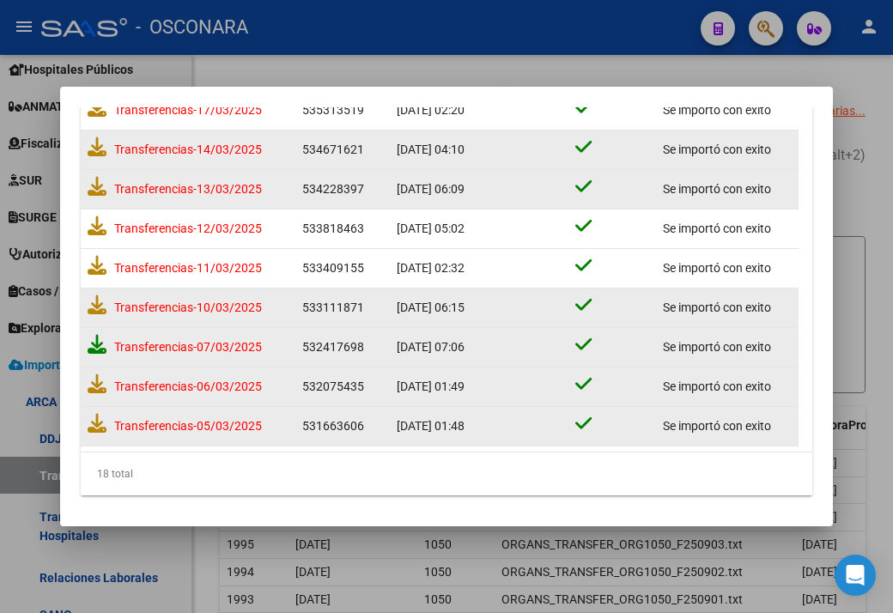
click at [100, 343] on icon at bounding box center [97, 344] width 19 height 19
click at [92, 303] on icon at bounding box center [97, 304] width 19 height 19
click at [93, 262] on icon at bounding box center [97, 265] width 19 height 19
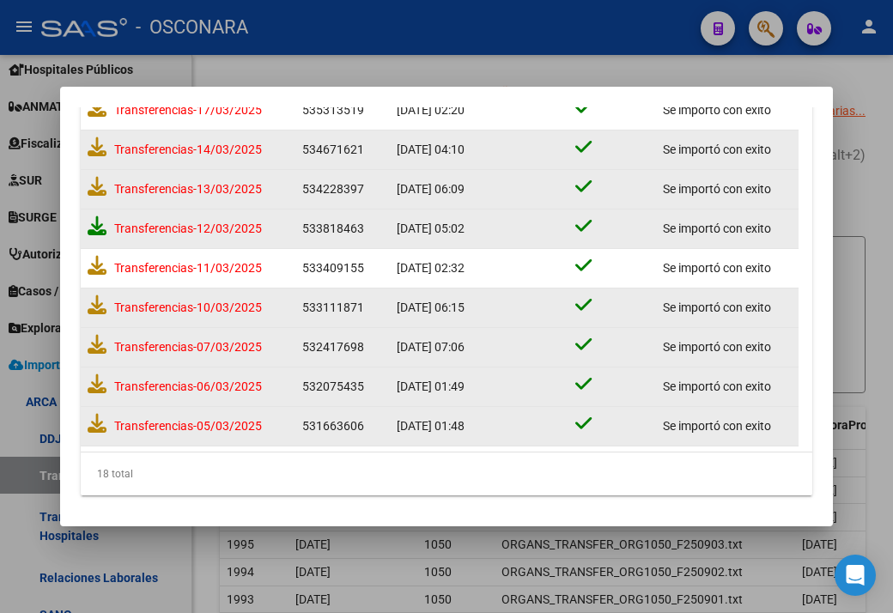
click at [92, 228] on icon at bounding box center [97, 225] width 19 height 19
click at [91, 180] on icon at bounding box center [97, 186] width 19 height 19
click at [88, 154] on icon at bounding box center [97, 146] width 19 height 19
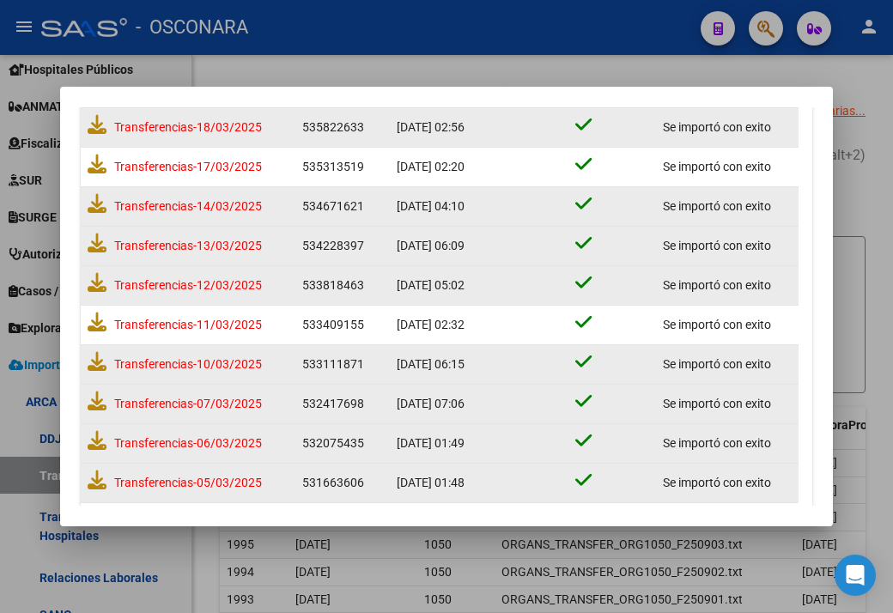
scroll to position [459, 0]
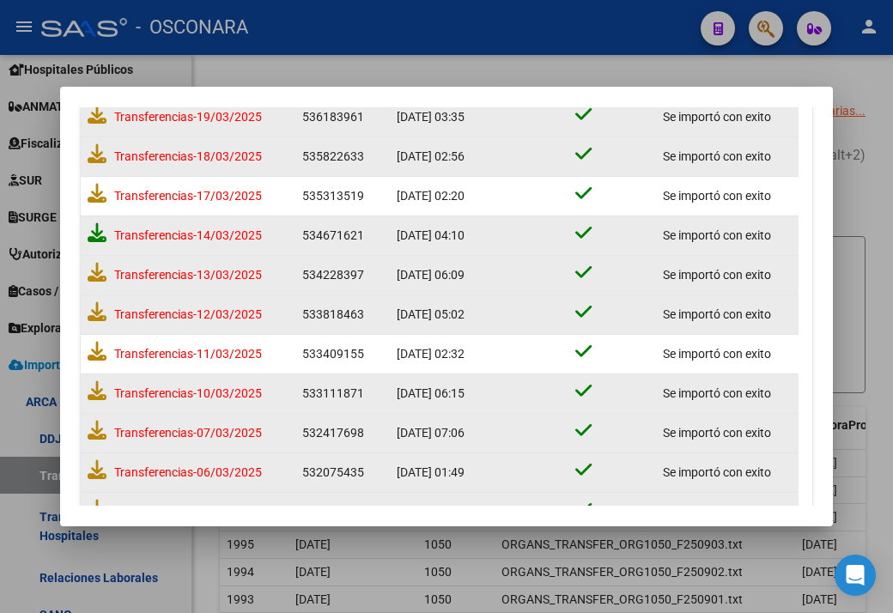
click at [103, 225] on icon at bounding box center [97, 232] width 19 height 19
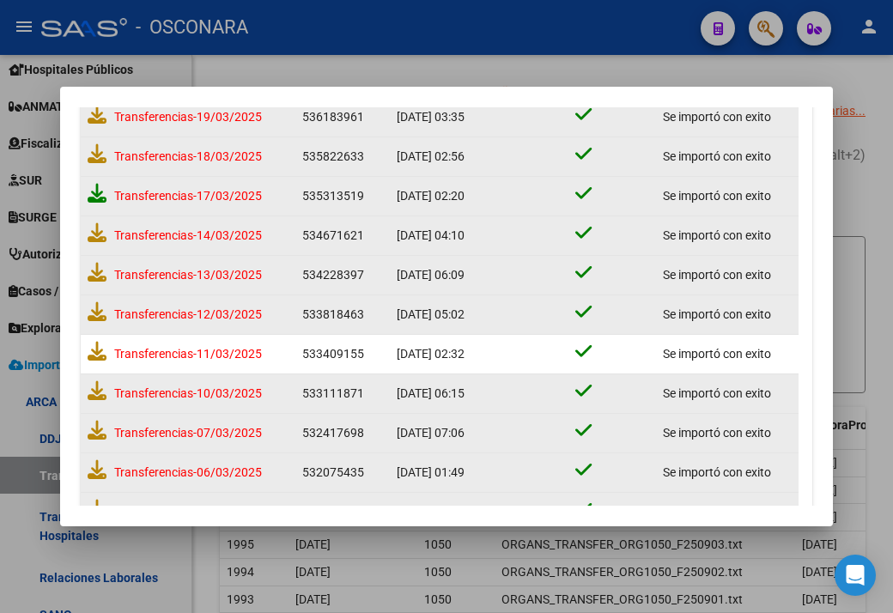
click at [89, 197] on icon at bounding box center [97, 193] width 19 height 19
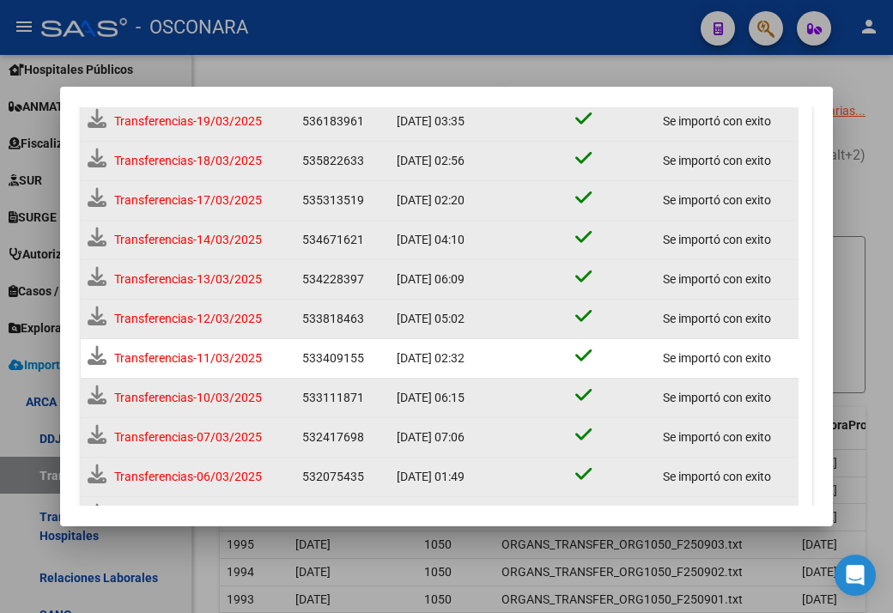
scroll to position [464, 0]
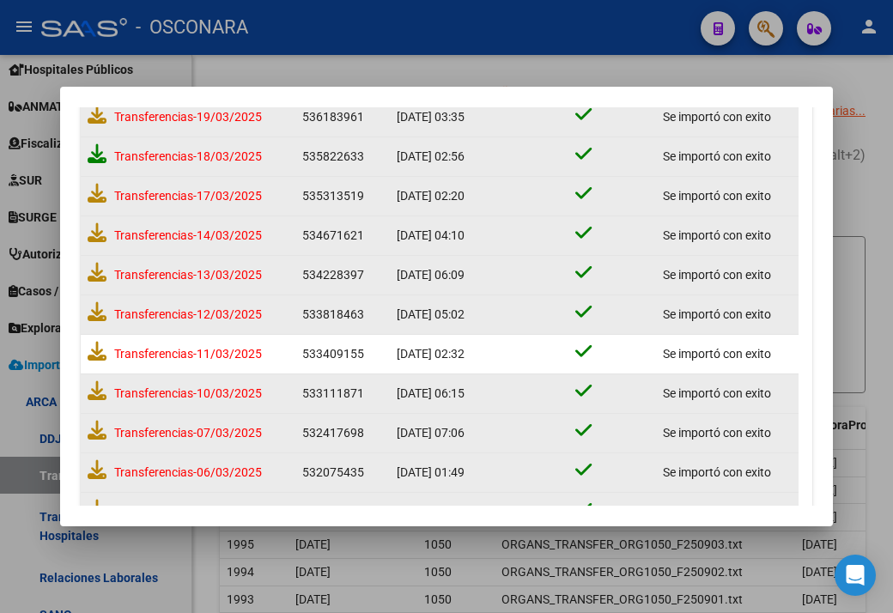
click at [94, 156] on icon at bounding box center [97, 153] width 19 height 19
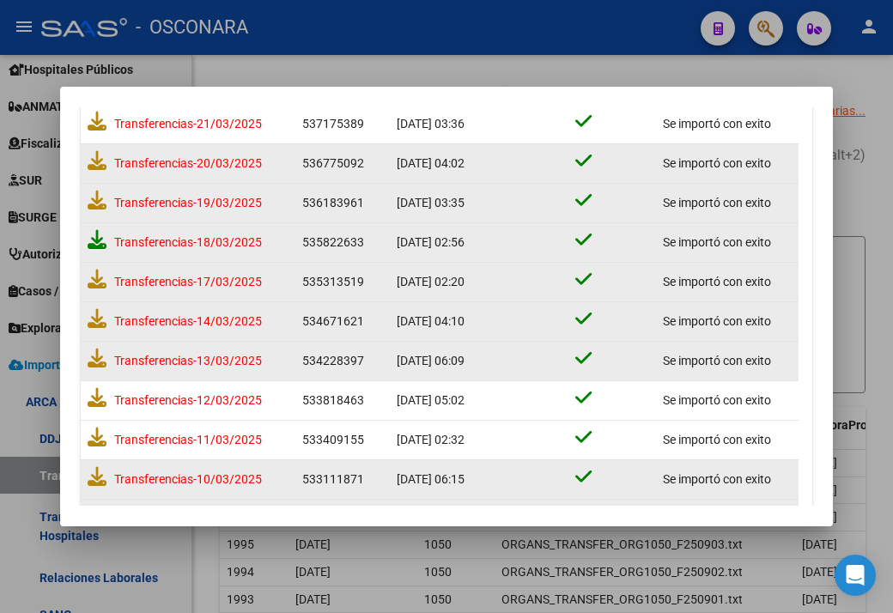
click at [100, 237] on icon at bounding box center [97, 239] width 19 height 19
click at [94, 200] on icon at bounding box center [97, 200] width 19 height 19
click at [91, 160] on icon at bounding box center [97, 160] width 19 height 19
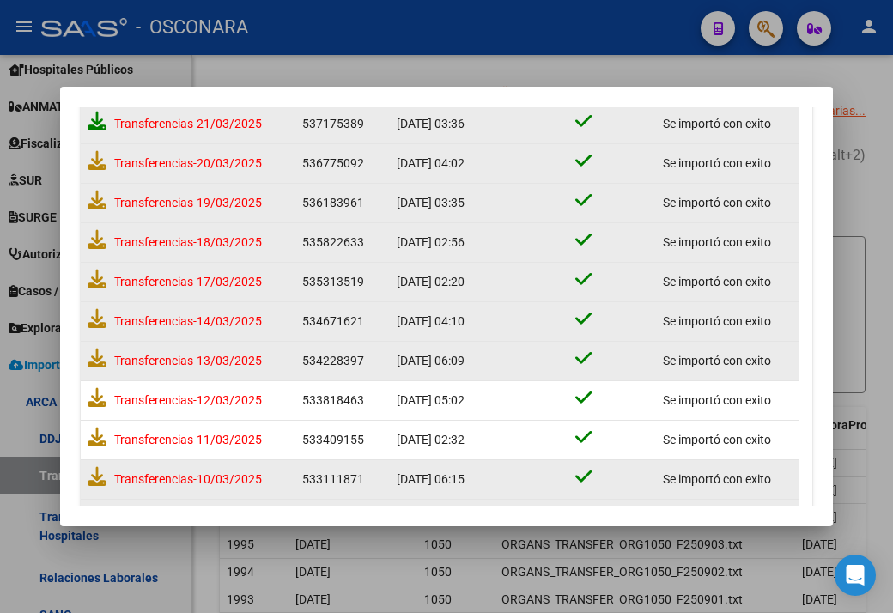
click at [96, 122] on icon at bounding box center [97, 121] width 19 height 19
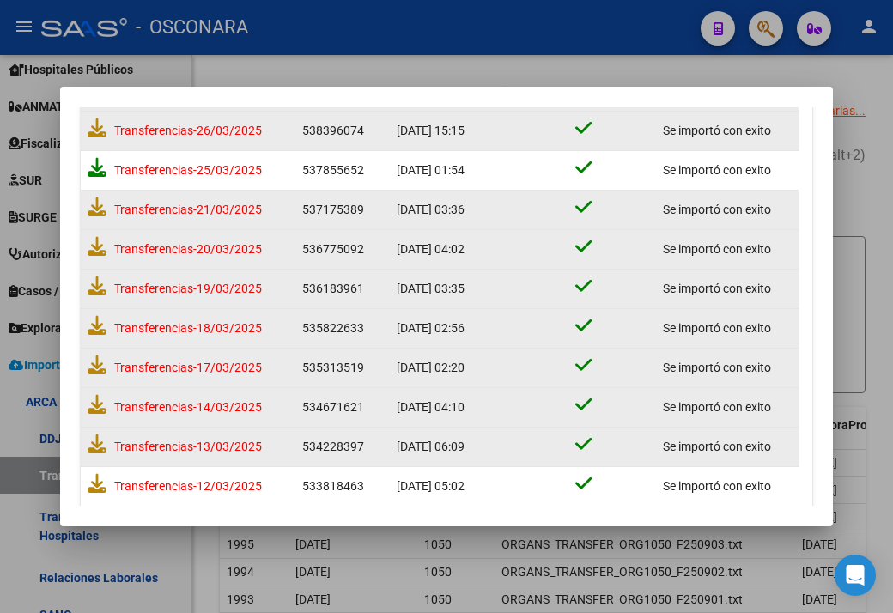
click at [96, 166] on icon at bounding box center [97, 167] width 19 height 19
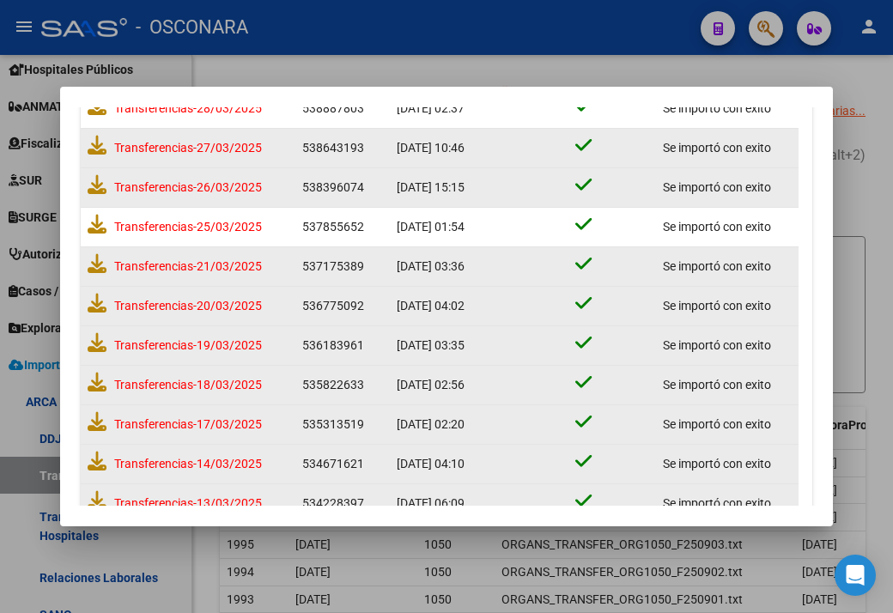
scroll to position [202, 0]
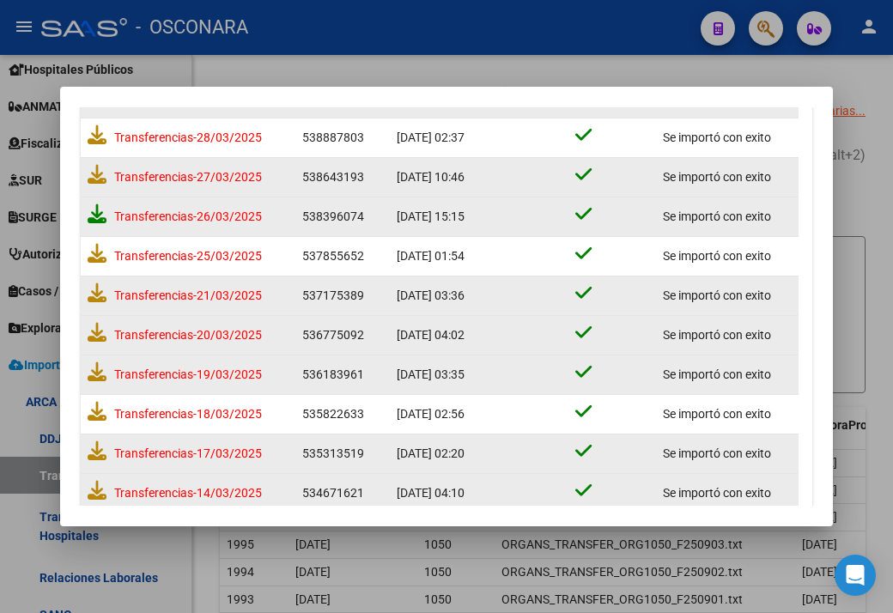
click at [98, 215] on icon at bounding box center [97, 213] width 19 height 19
click at [96, 175] on icon at bounding box center [97, 174] width 19 height 19
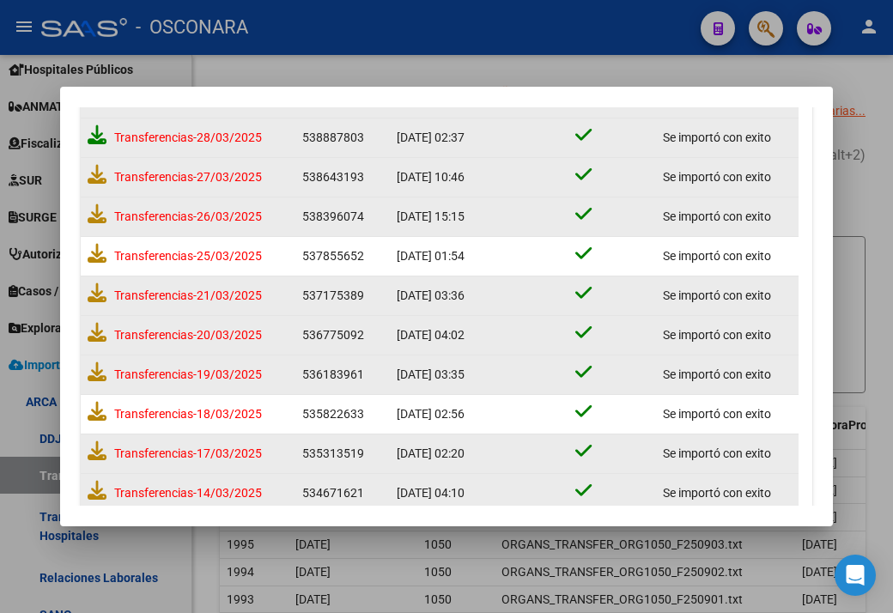
click at [100, 129] on icon at bounding box center [97, 134] width 19 height 19
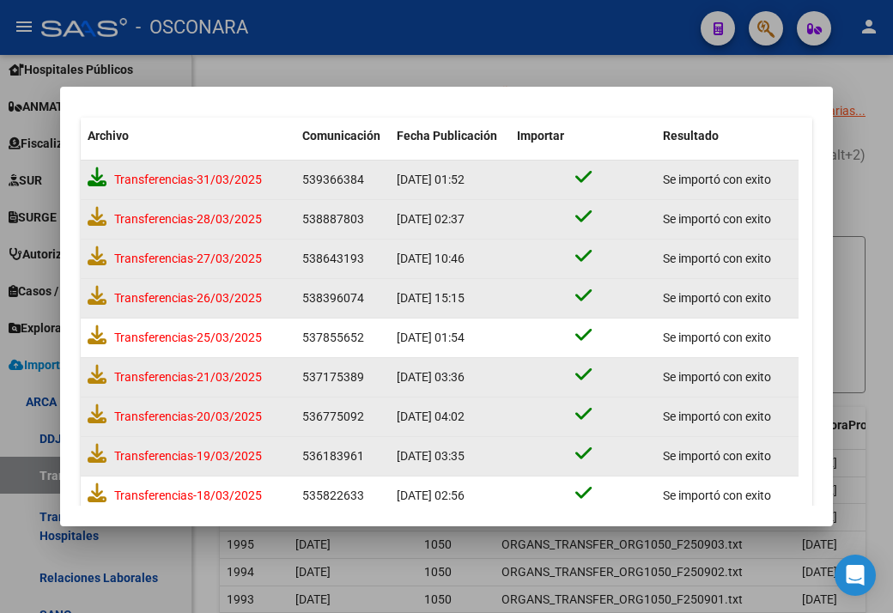
click at [89, 177] on icon at bounding box center [97, 176] width 19 height 19
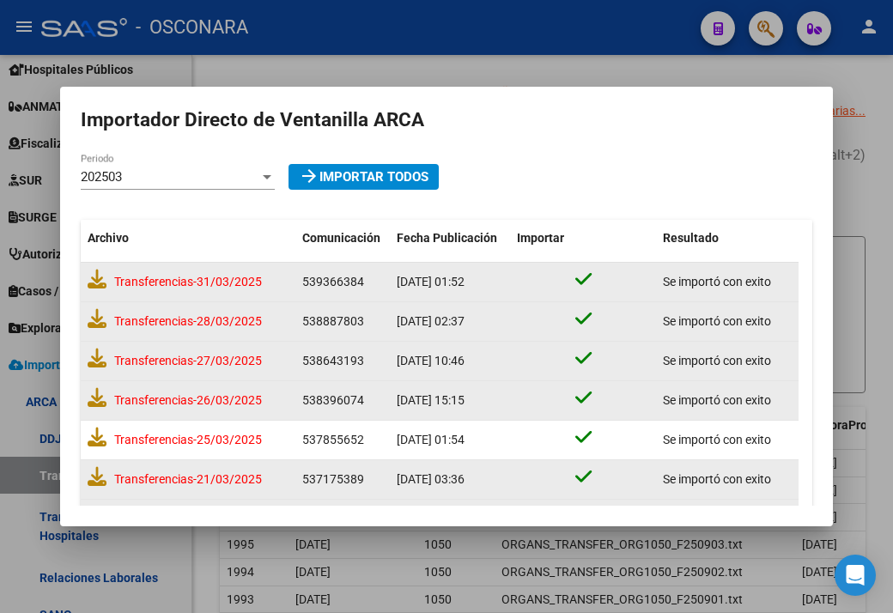
scroll to position [0, 0]
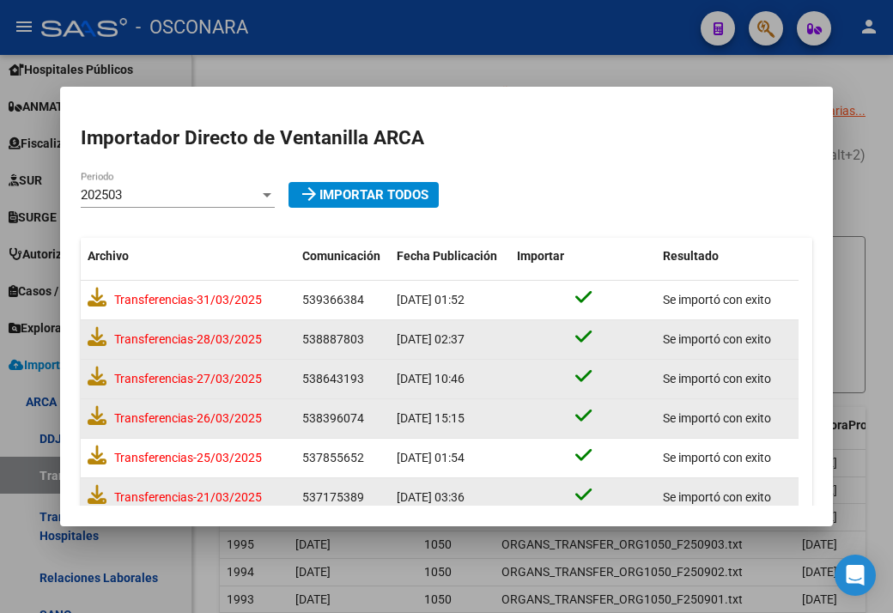
click at [196, 198] on div "202503" at bounding box center [170, 194] width 179 height 15
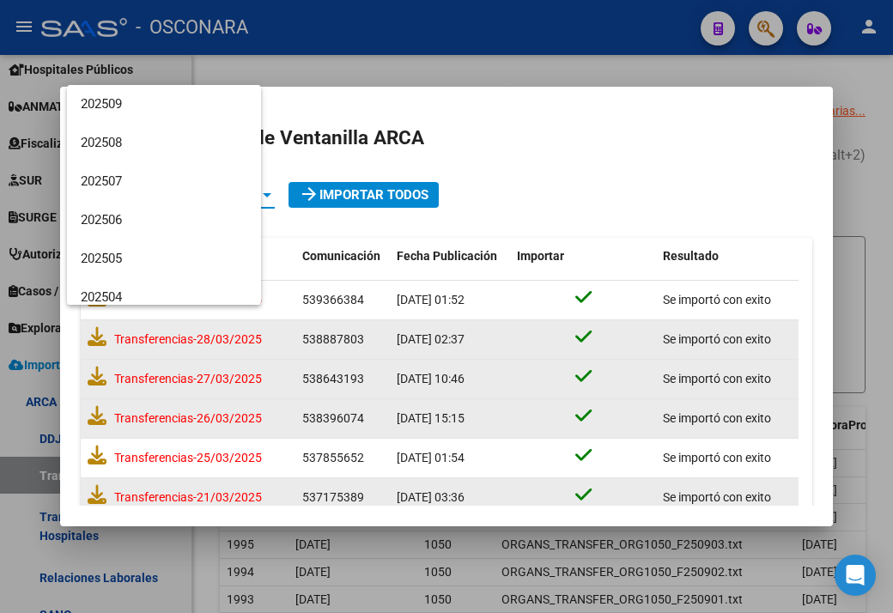
scroll to position [141, 0]
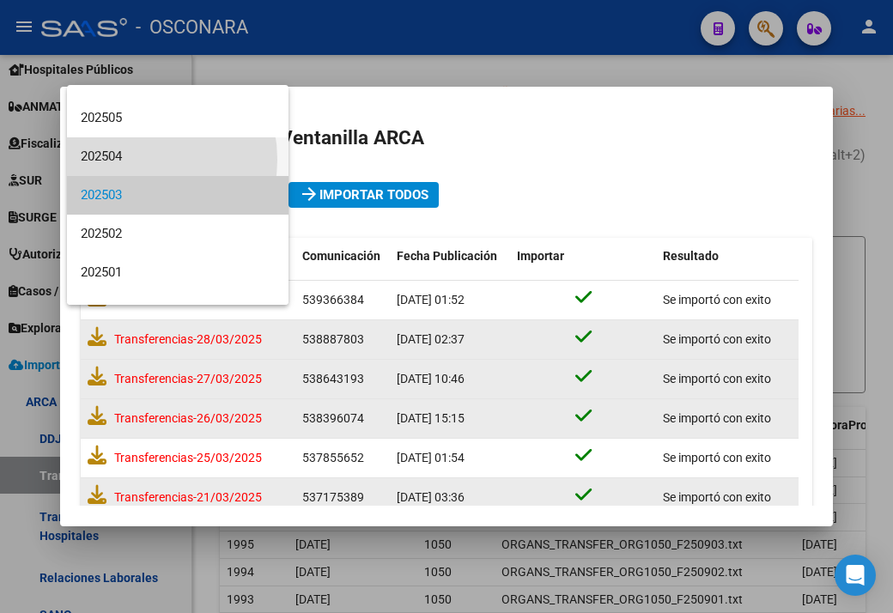
click at [126, 159] on span "202504" at bounding box center [178, 156] width 194 height 39
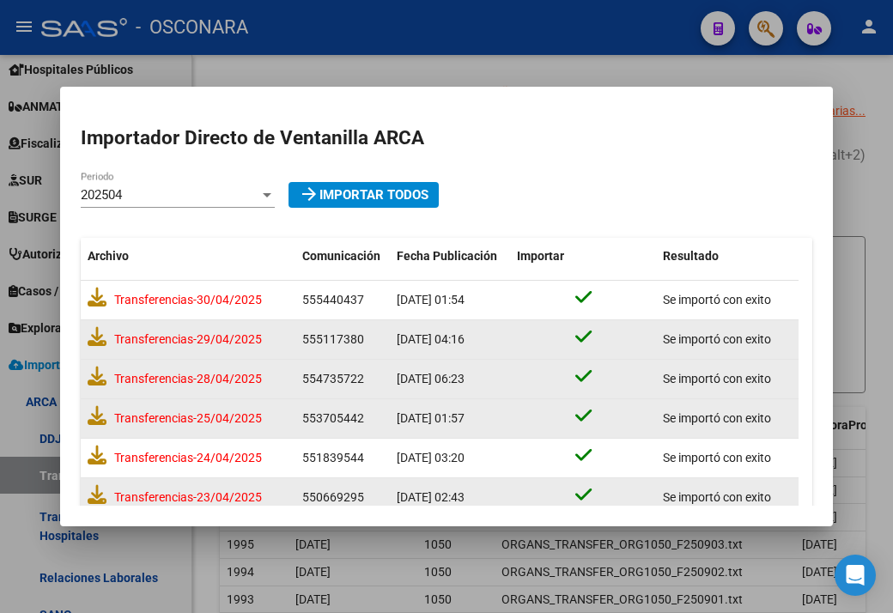
click at [394, 114] on mat-dialog-content "Importador Directo [PERSON_NAME] ARCA 202504 Periodo arrow_forward Importar Tod…" at bounding box center [446, 306] width 773 height 398
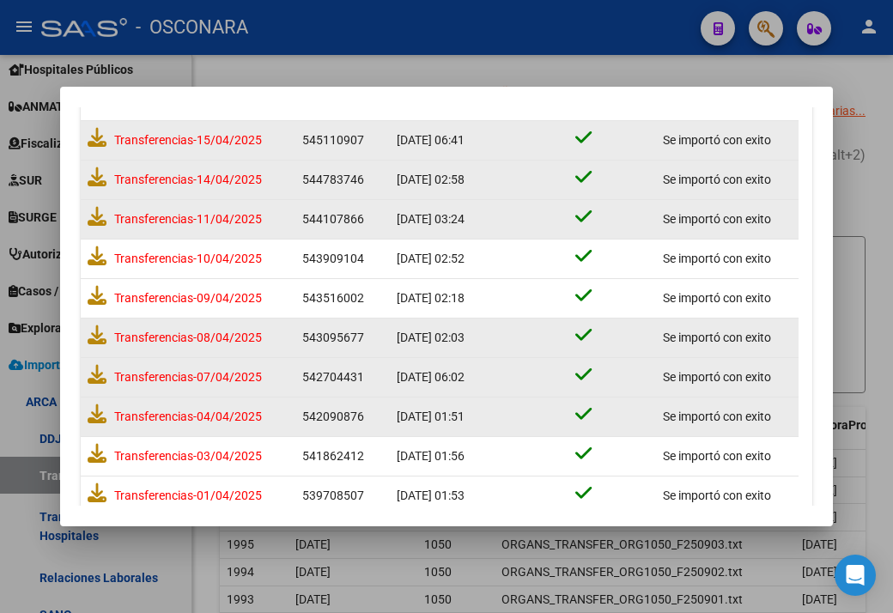
scroll to position [585, 0]
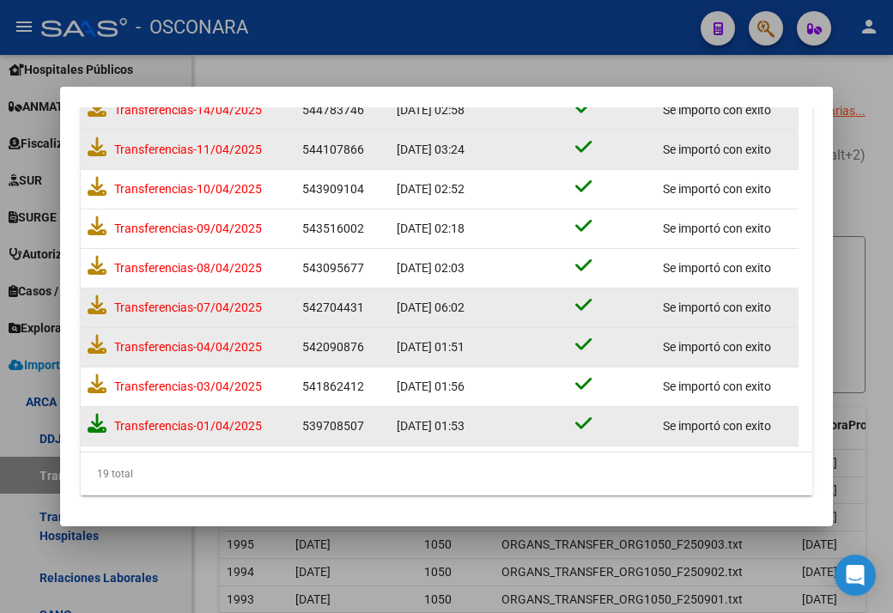
click at [104, 422] on icon at bounding box center [97, 423] width 19 height 19
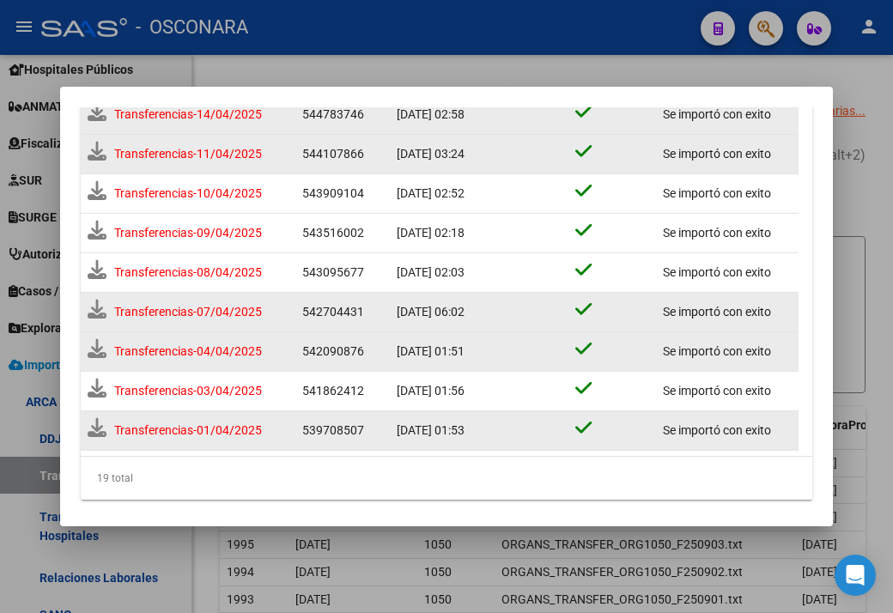
scroll to position [589, 0]
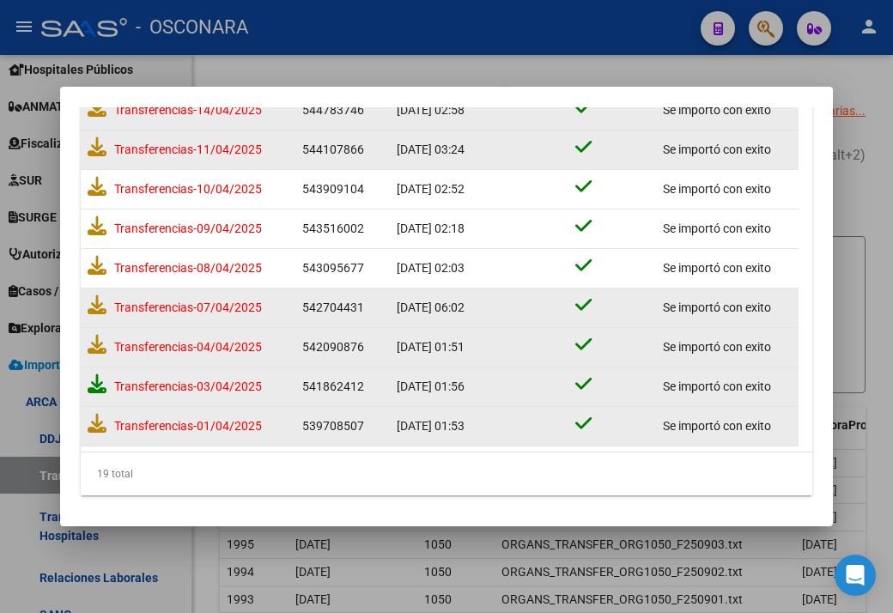
click at [96, 380] on icon at bounding box center [97, 383] width 19 height 19
click at [94, 348] on icon at bounding box center [97, 344] width 19 height 19
click at [92, 308] on icon at bounding box center [97, 304] width 19 height 19
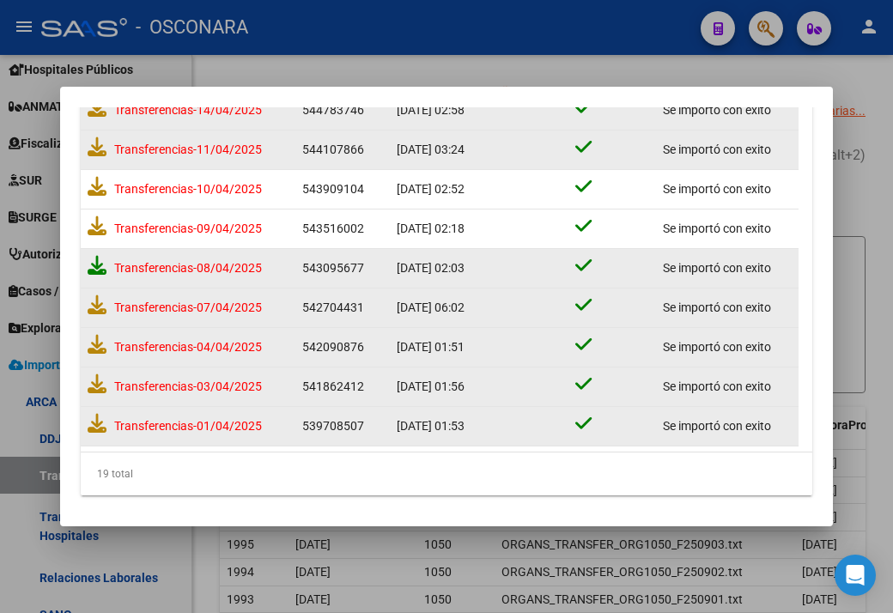
click at [100, 259] on icon at bounding box center [97, 265] width 19 height 19
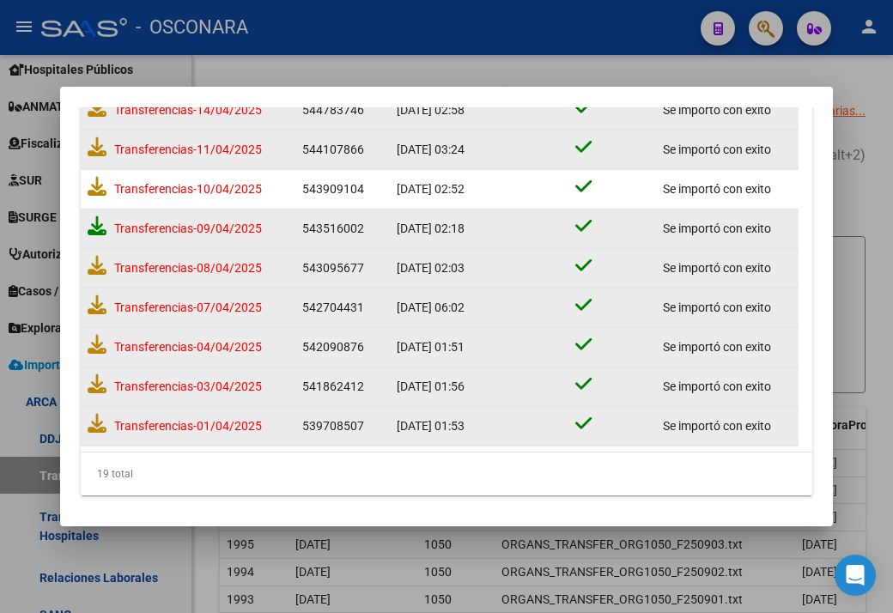
click at [100, 227] on icon at bounding box center [97, 225] width 19 height 19
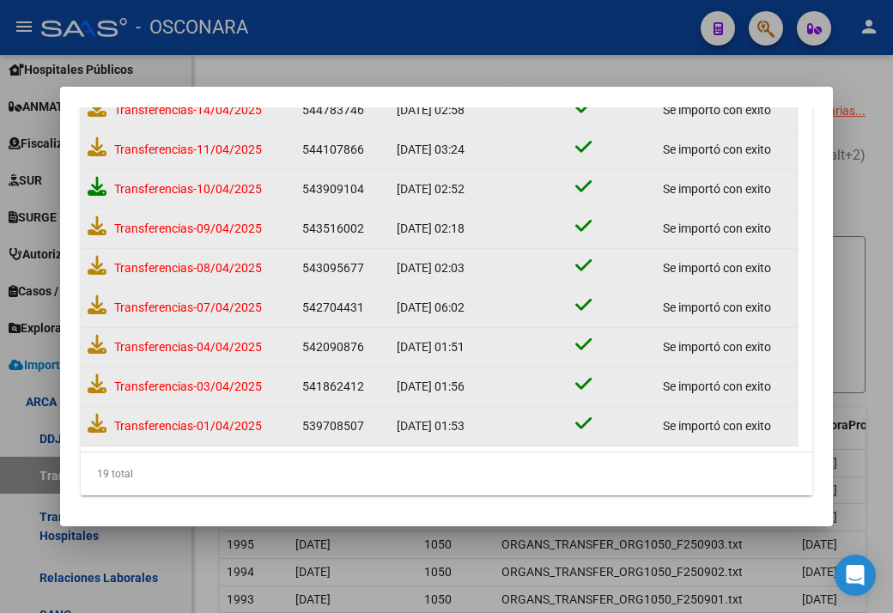
click at [89, 186] on icon at bounding box center [97, 186] width 19 height 19
click at [89, 141] on icon at bounding box center [97, 146] width 19 height 19
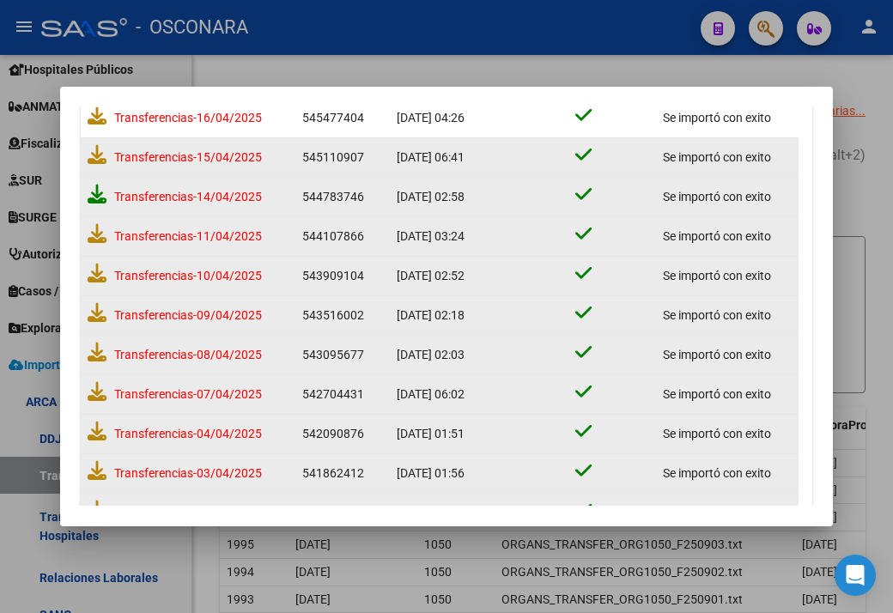
click at [91, 185] on icon at bounding box center [97, 194] width 19 height 19
click at [95, 155] on icon at bounding box center [97, 154] width 19 height 19
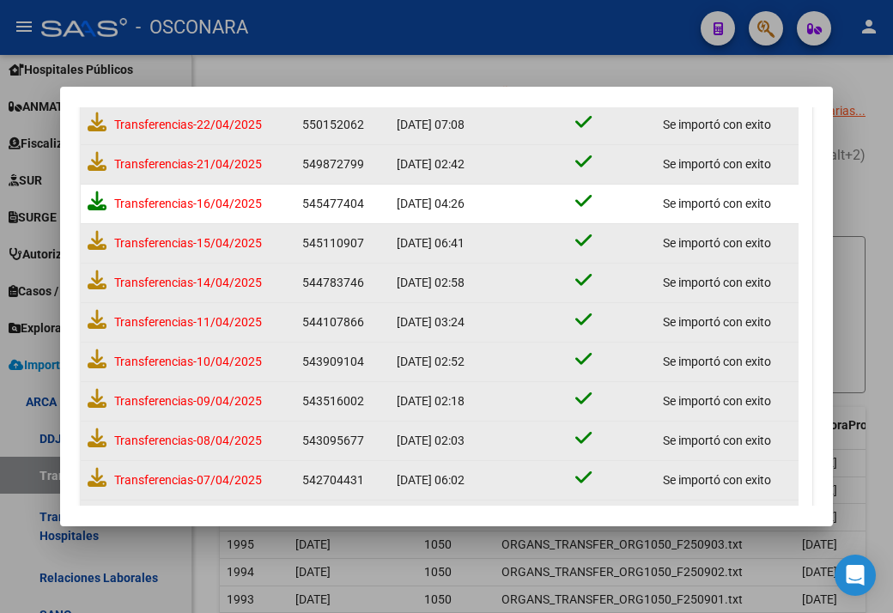
click at [95, 196] on icon at bounding box center [97, 200] width 19 height 19
click at [89, 157] on icon at bounding box center [97, 161] width 19 height 19
click at [103, 125] on icon at bounding box center [97, 121] width 19 height 19
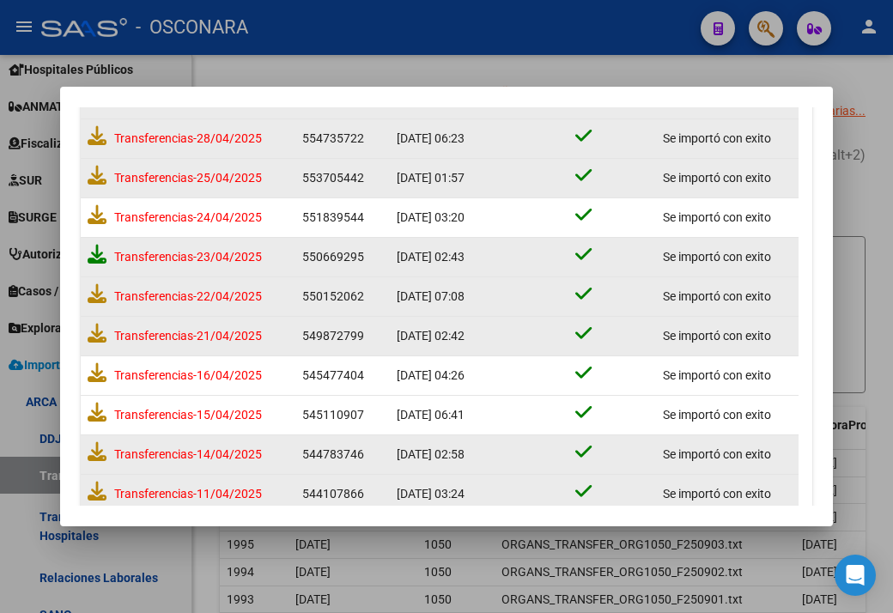
click at [89, 254] on icon at bounding box center [97, 254] width 19 height 19
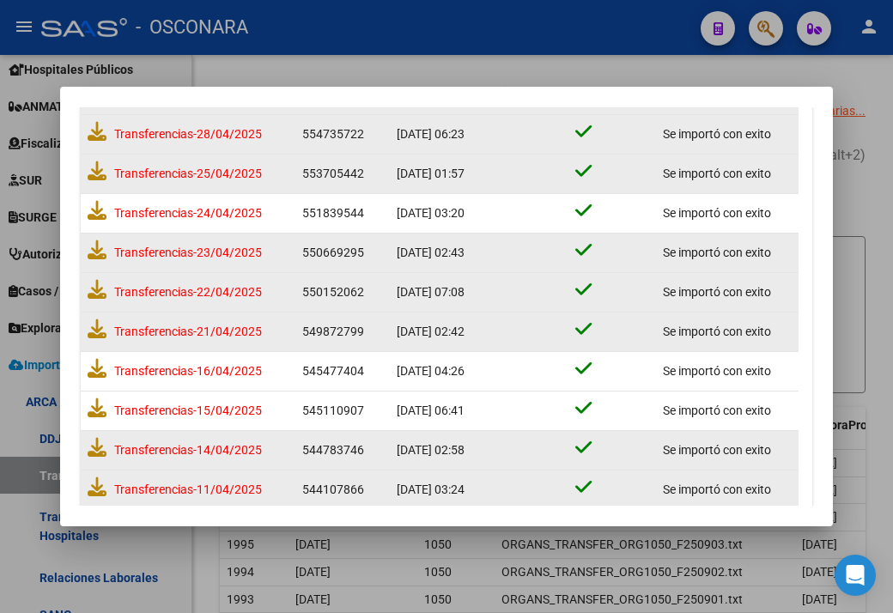
scroll to position [240, 0]
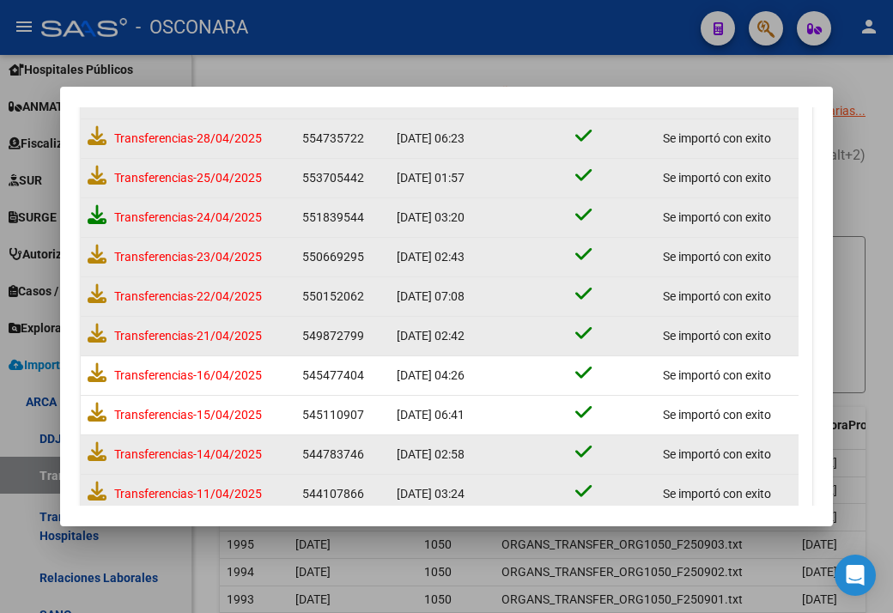
click at [94, 221] on icon at bounding box center [97, 214] width 19 height 19
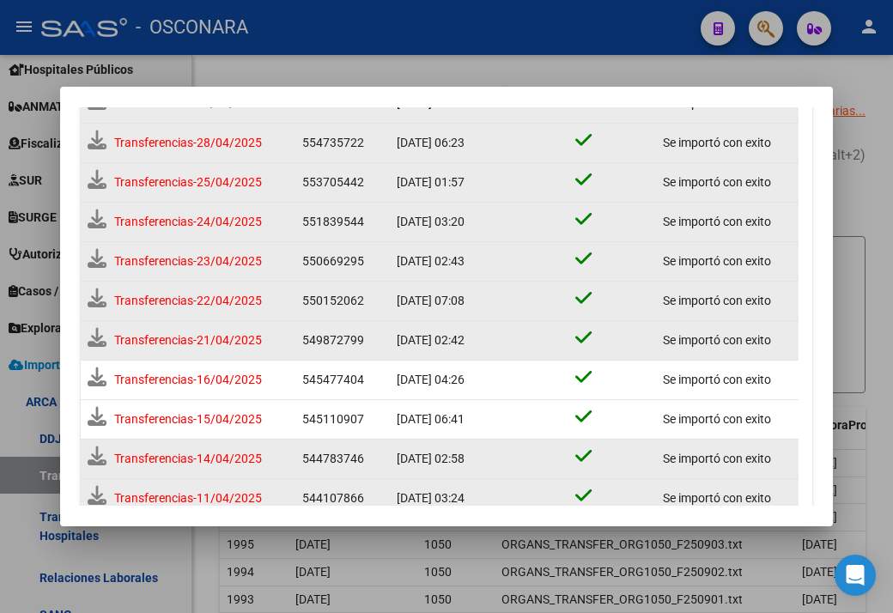
scroll to position [245, 0]
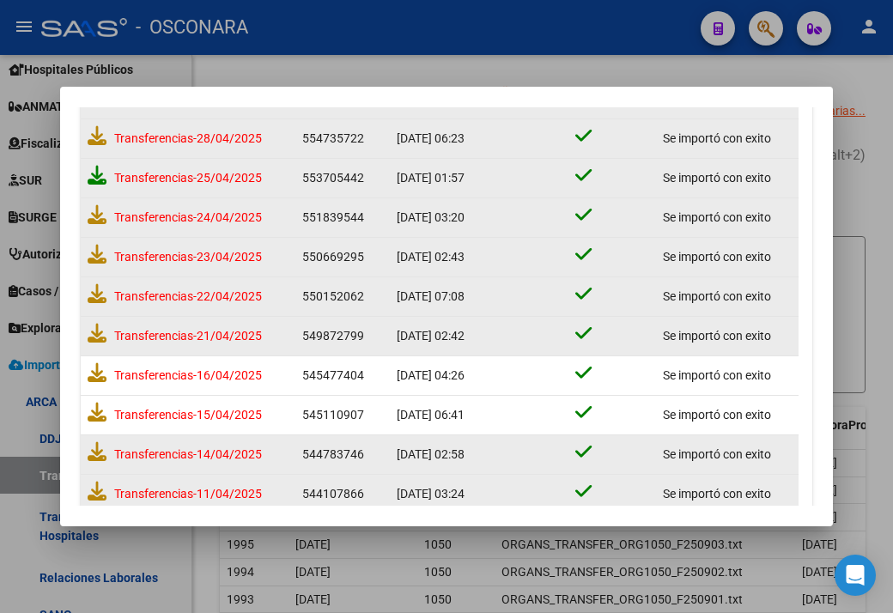
click at [89, 169] on icon at bounding box center [97, 175] width 19 height 19
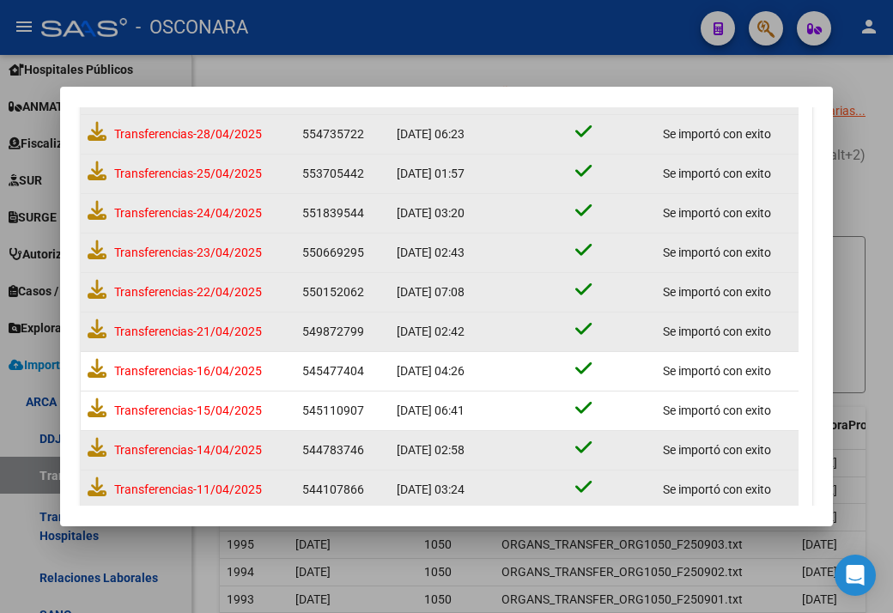
scroll to position [240, 0]
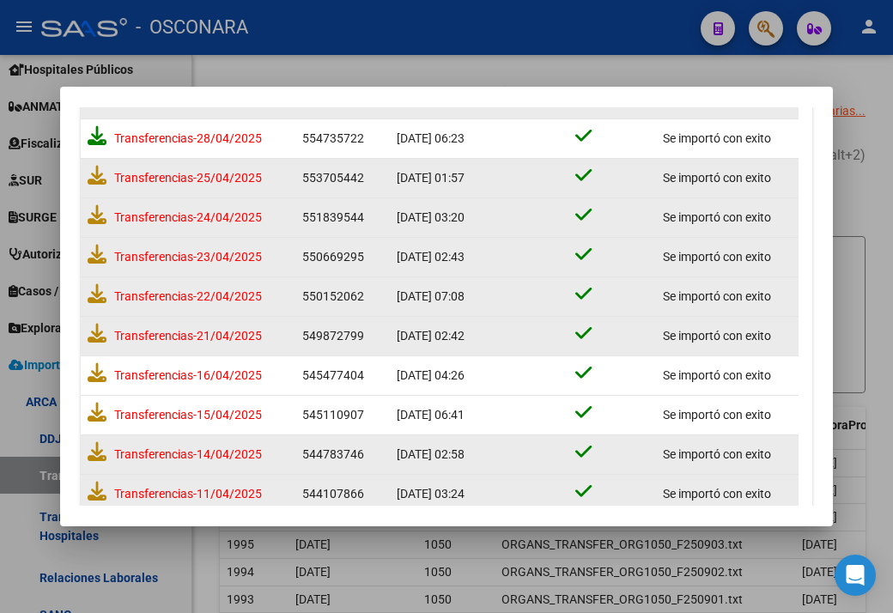
click at [90, 137] on icon at bounding box center [97, 135] width 19 height 19
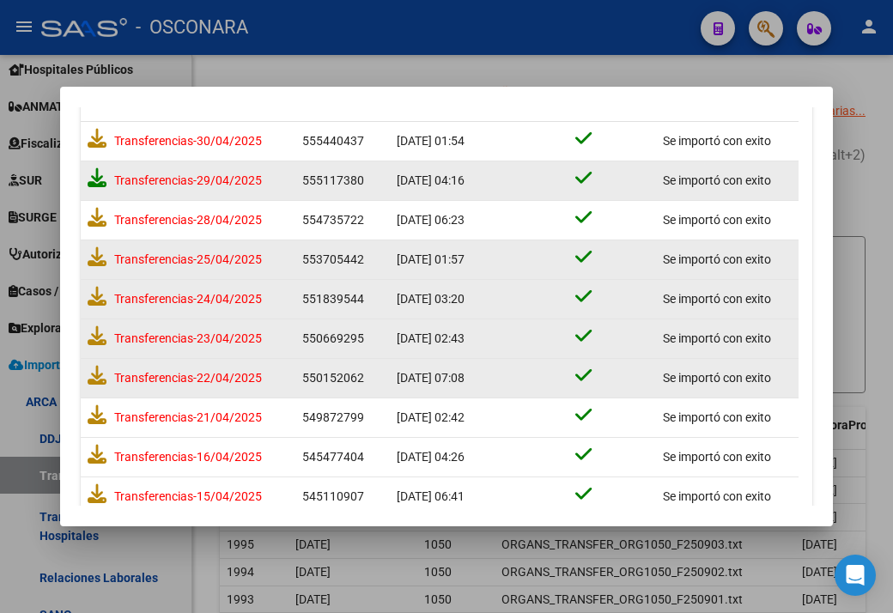
click at [93, 173] on icon at bounding box center [97, 177] width 19 height 19
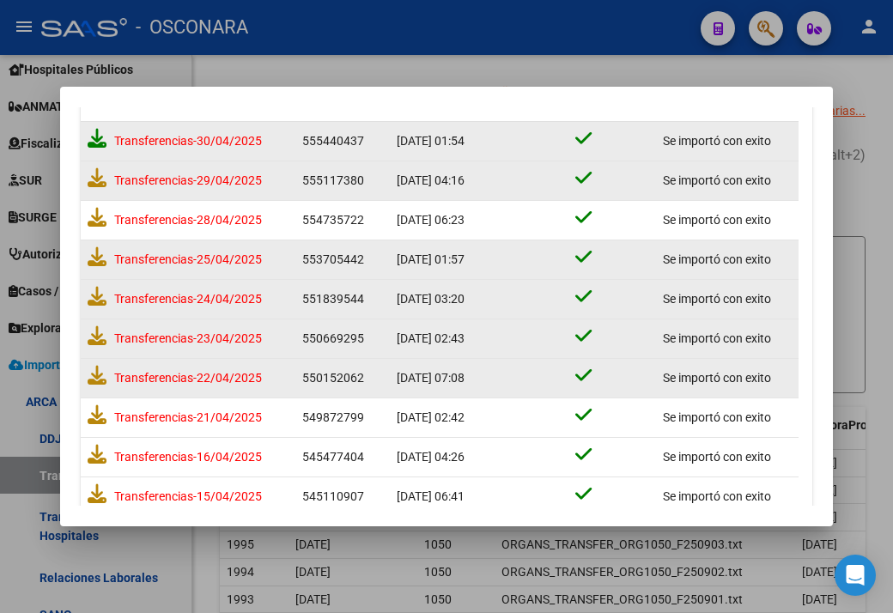
click at [91, 135] on icon at bounding box center [97, 138] width 19 height 19
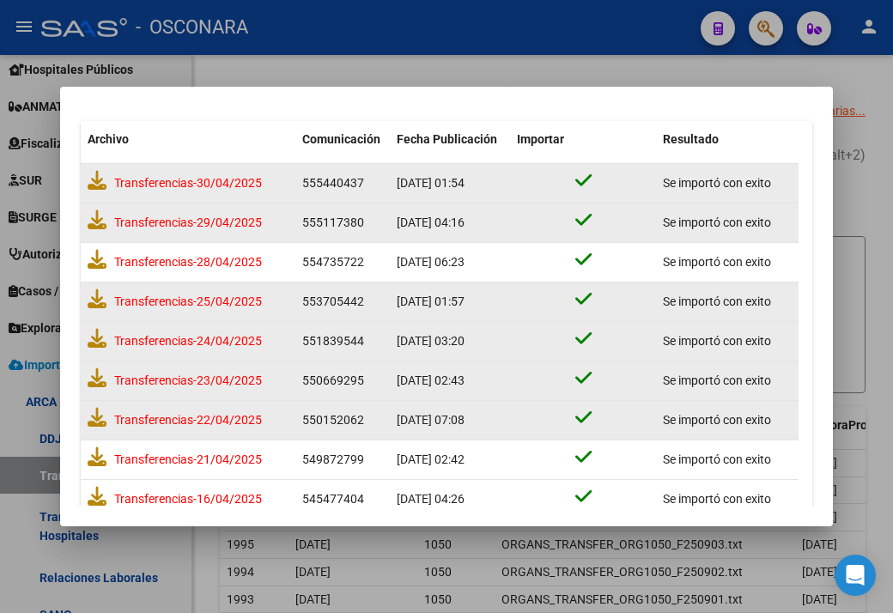
scroll to position [0, 0]
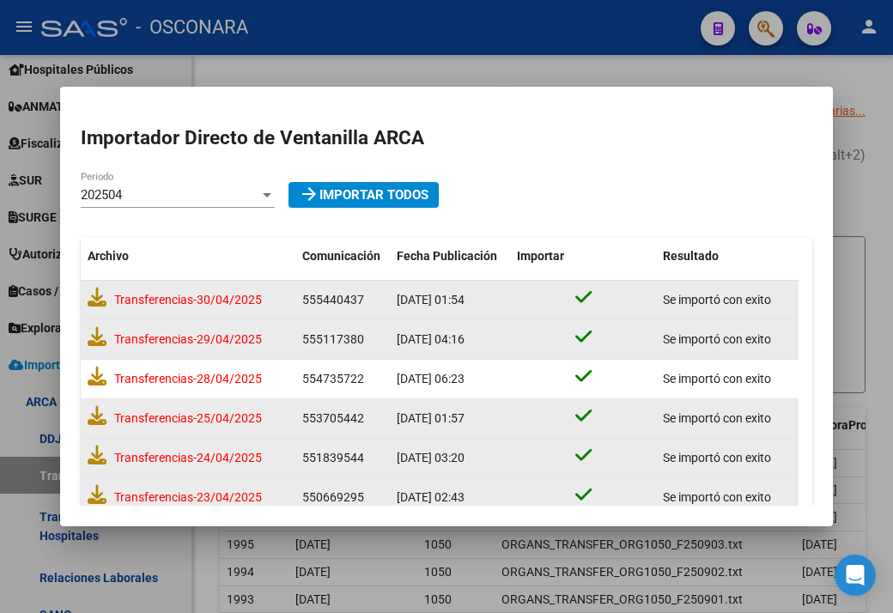
drag, startPoint x: 337, startPoint y: 126, endPoint x: 179, endPoint y: 393, distance: 310.2
click at [337, 128] on h2 "Importador Directo de Ventanilla ARCA" at bounding box center [446, 138] width 731 height 29
click at [203, 191] on div "202504" at bounding box center [170, 194] width 179 height 15
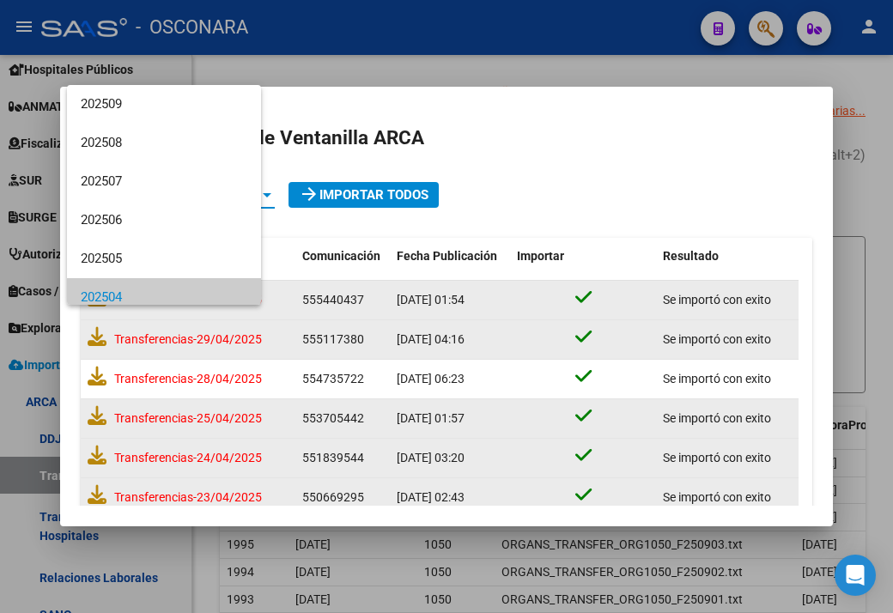
scroll to position [102, 0]
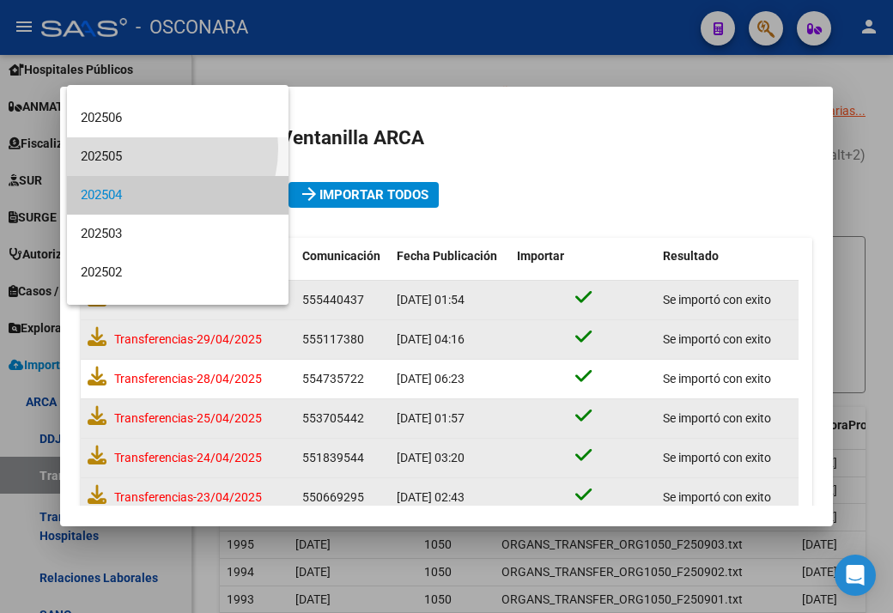
click at [149, 148] on span "202505" at bounding box center [178, 156] width 194 height 39
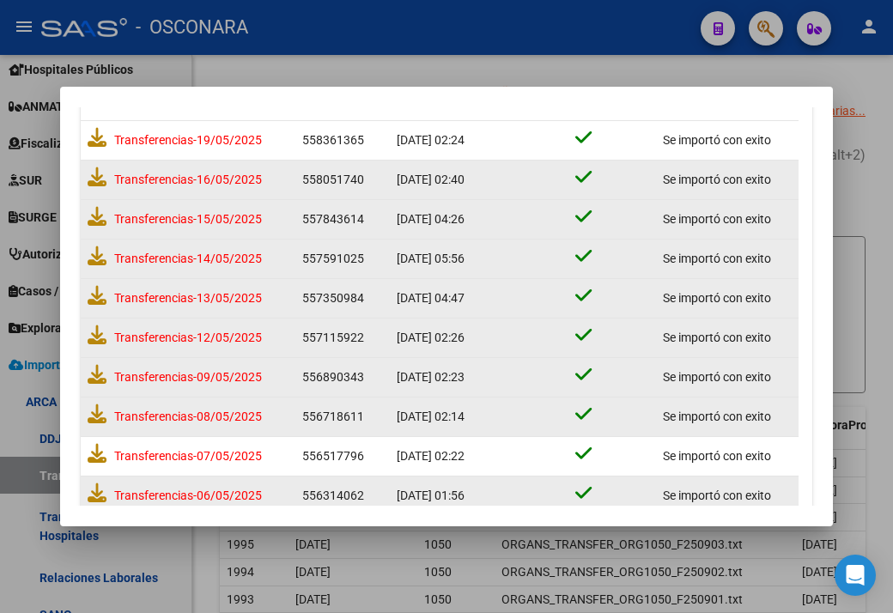
scroll to position [624, 0]
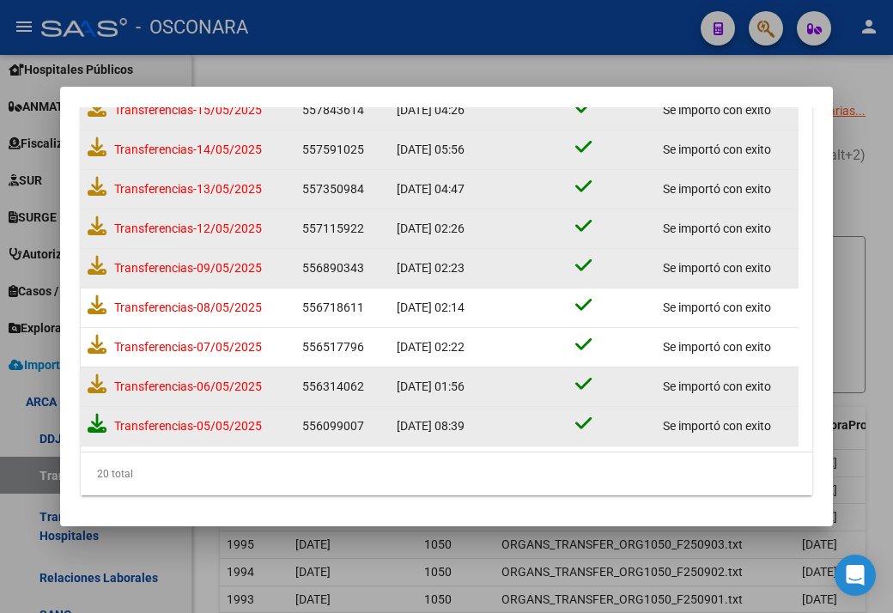
click at [91, 420] on icon at bounding box center [97, 423] width 19 height 19
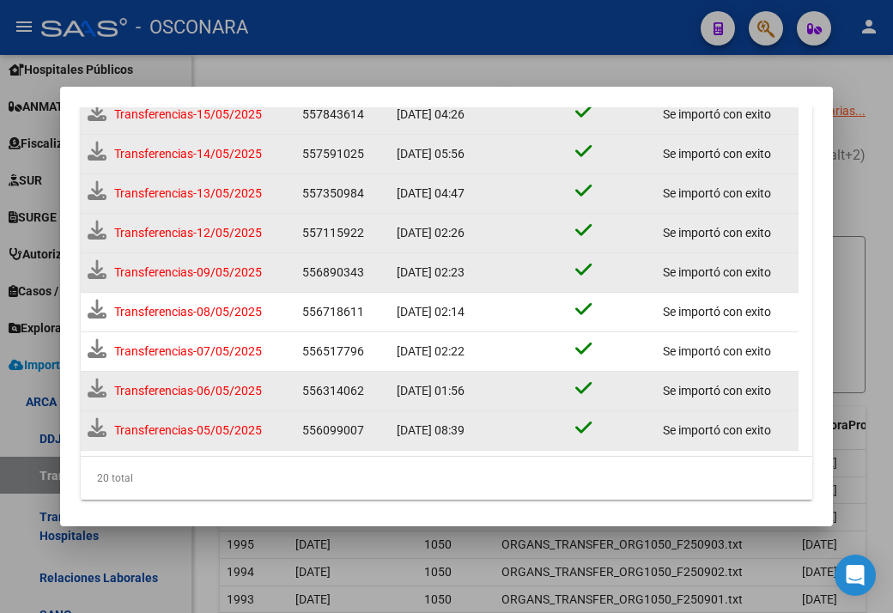
scroll to position [628, 0]
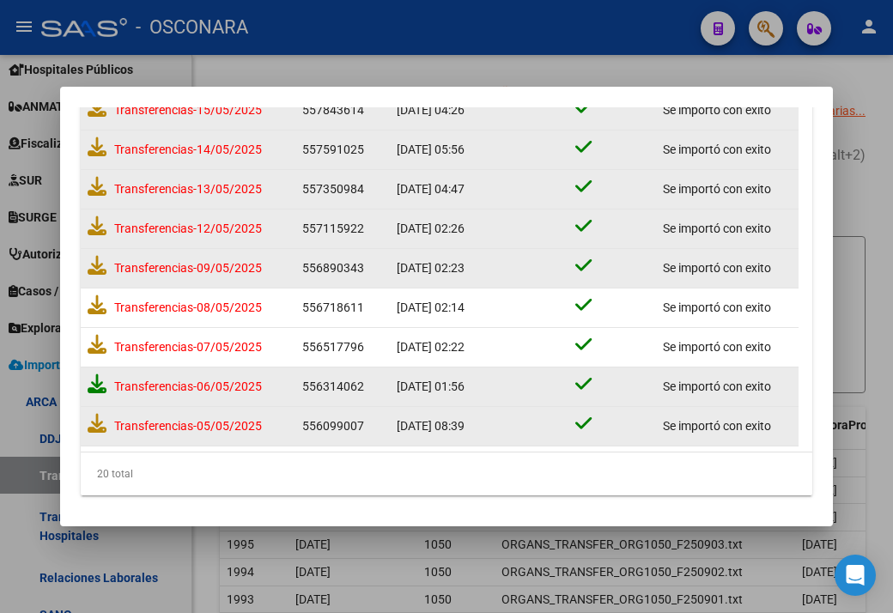
click at [88, 382] on icon at bounding box center [97, 383] width 19 height 19
click at [98, 343] on icon at bounding box center [97, 344] width 19 height 19
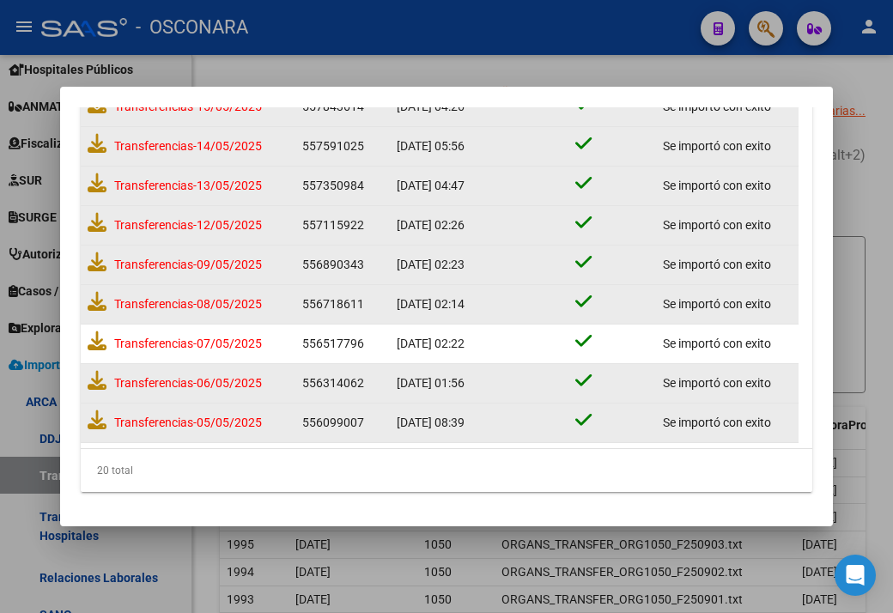
scroll to position [624, 0]
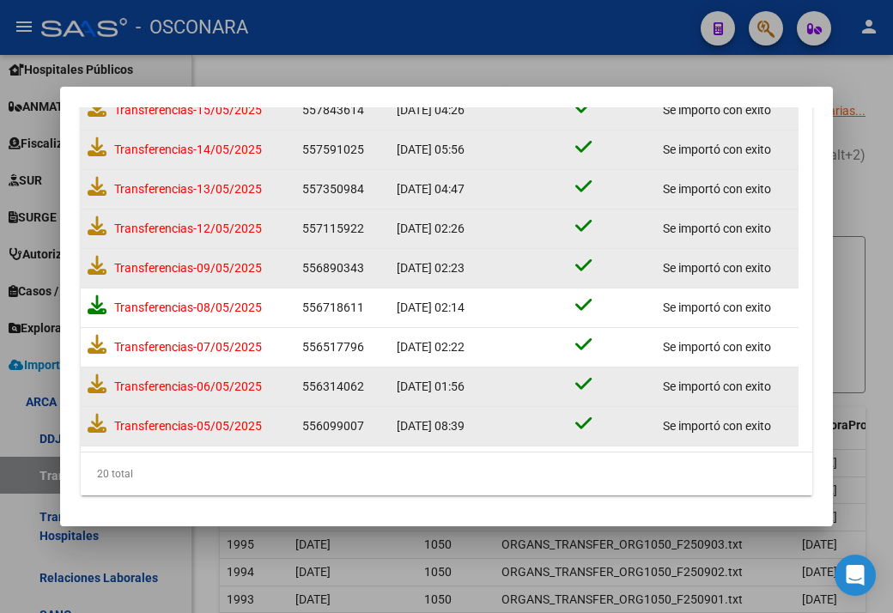
click at [95, 300] on icon at bounding box center [97, 304] width 19 height 19
click at [98, 262] on icon at bounding box center [97, 265] width 19 height 19
click at [94, 228] on icon at bounding box center [97, 225] width 19 height 19
click at [91, 185] on icon at bounding box center [97, 186] width 19 height 19
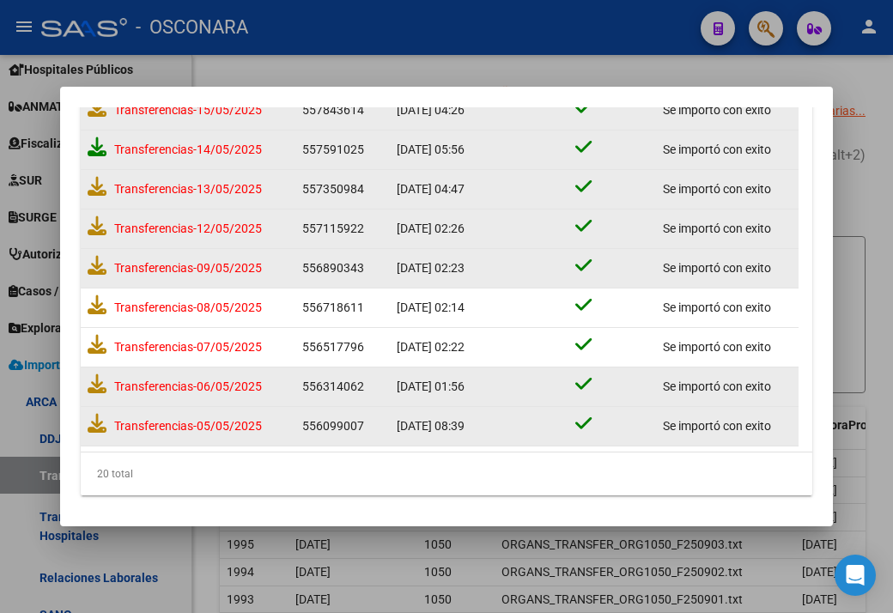
click at [95, 147] on icon at bounding box center [97, 146] width 19 height 19
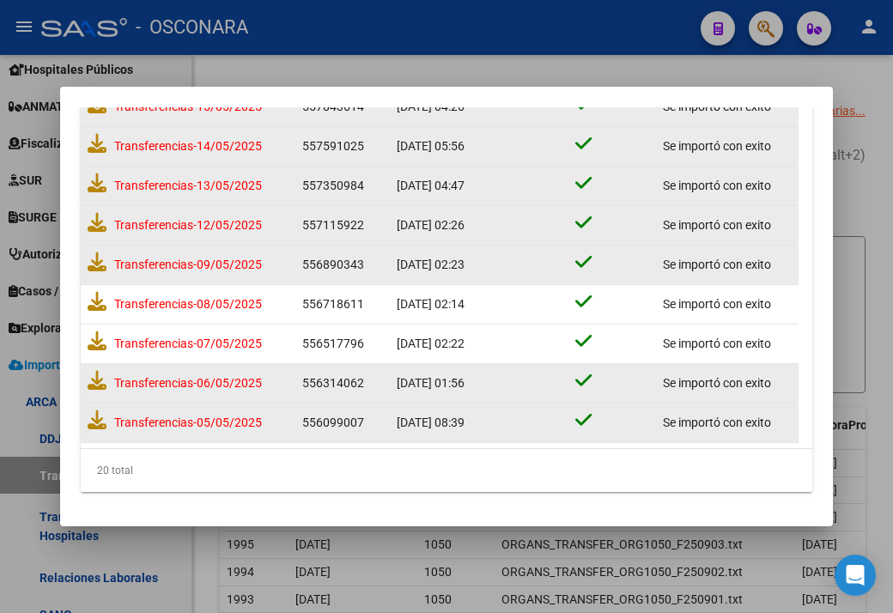
scroll to position [538, 0]
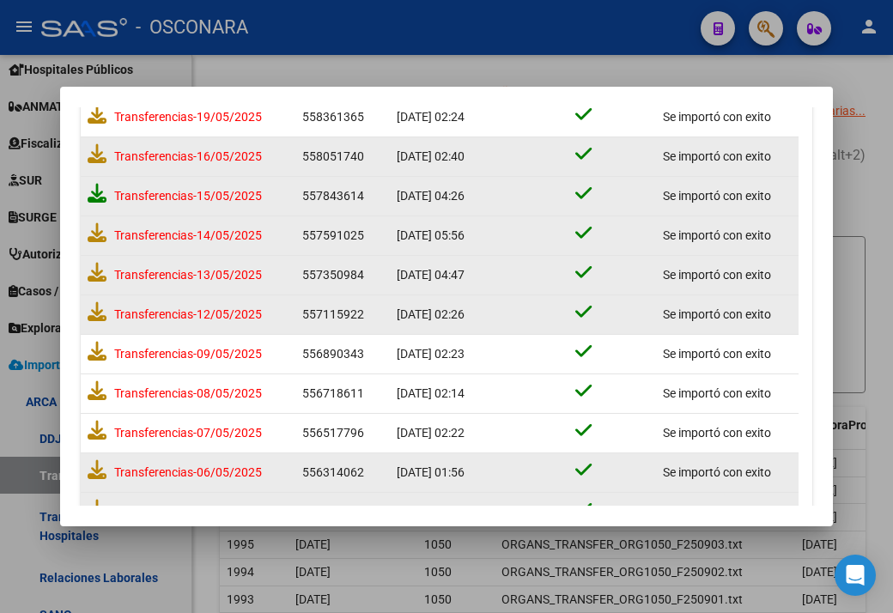
click at [92, 188] on icon at bounding box center [97, 193] width 19 height 19
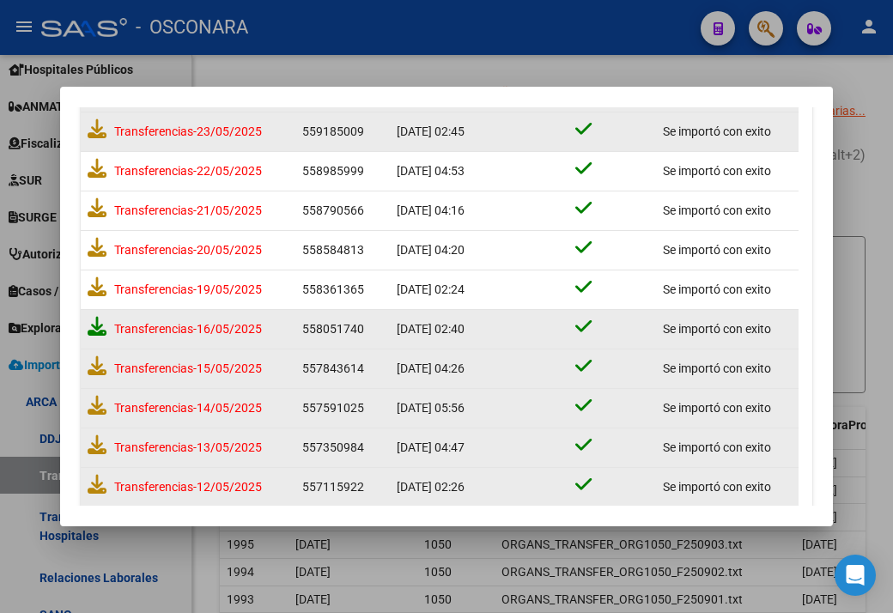
click at [100, 323] on icon at bounding box center [97, 326] width 19 height 19
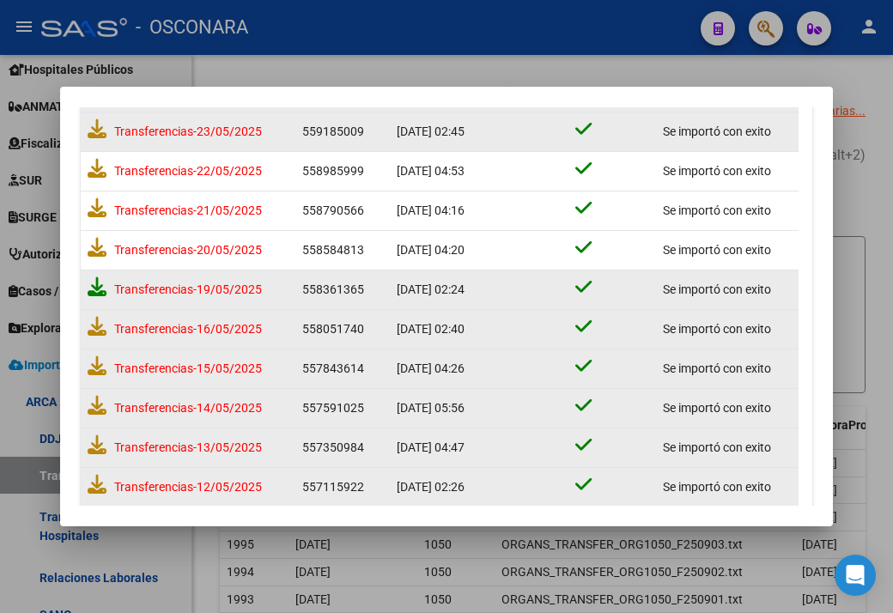
click at [88, 285] on icon at bounding box center [97, 286] width 19 height 19
click at [99, 241] on icon at bounding box center [97, 247] width 19 height 19
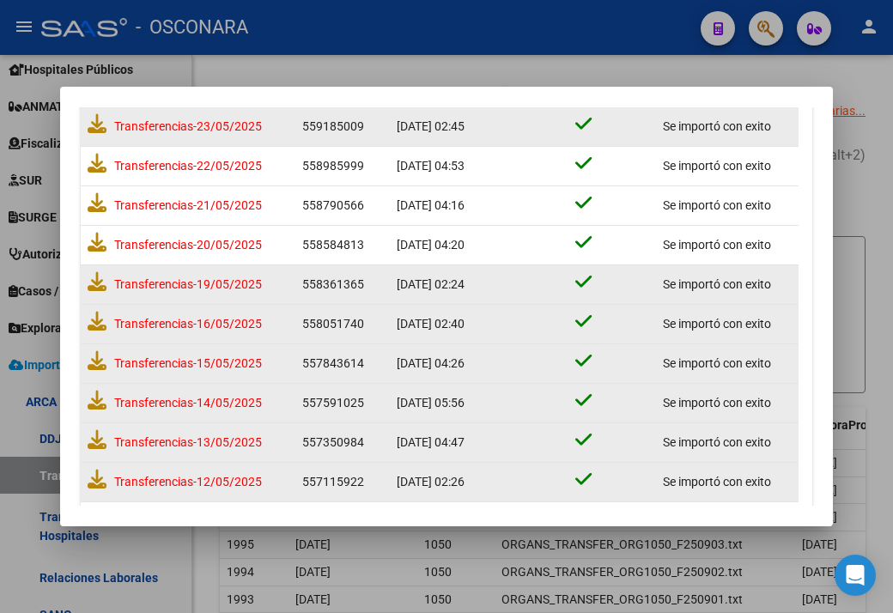
scroll to position [366, 0]
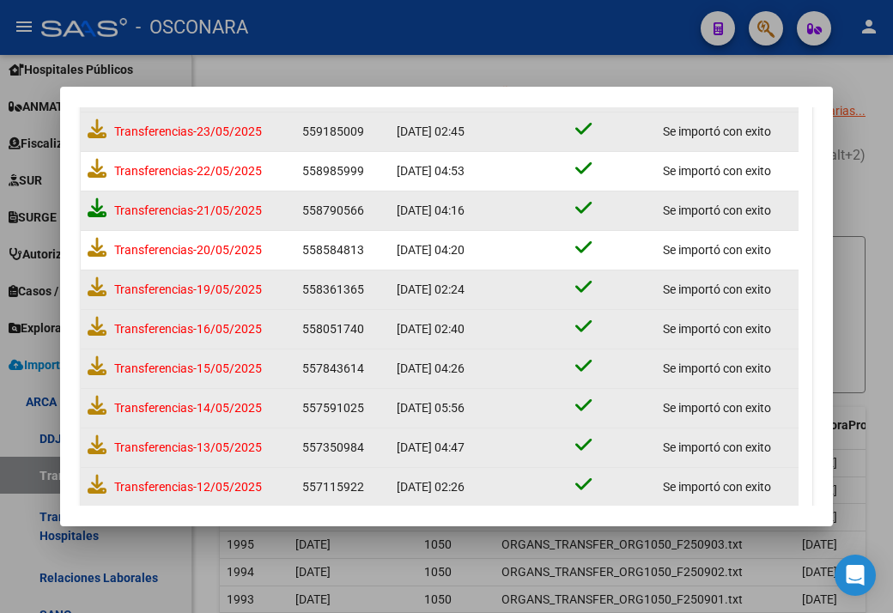
click at [93, 209] on icon at bounding box center [97, 207] width 19 height 19
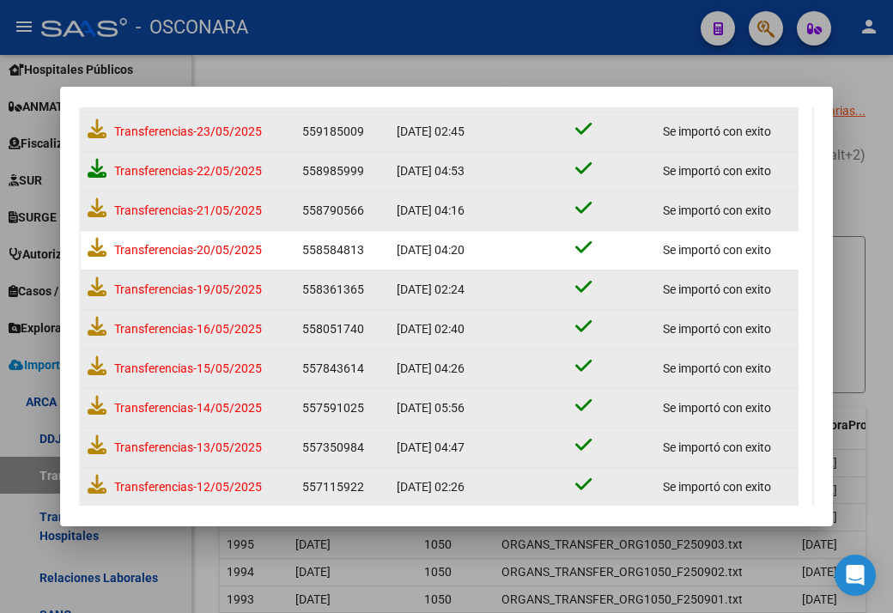
click at [100, 168] on icon at bounding box center [97, 168] width 19 height 19
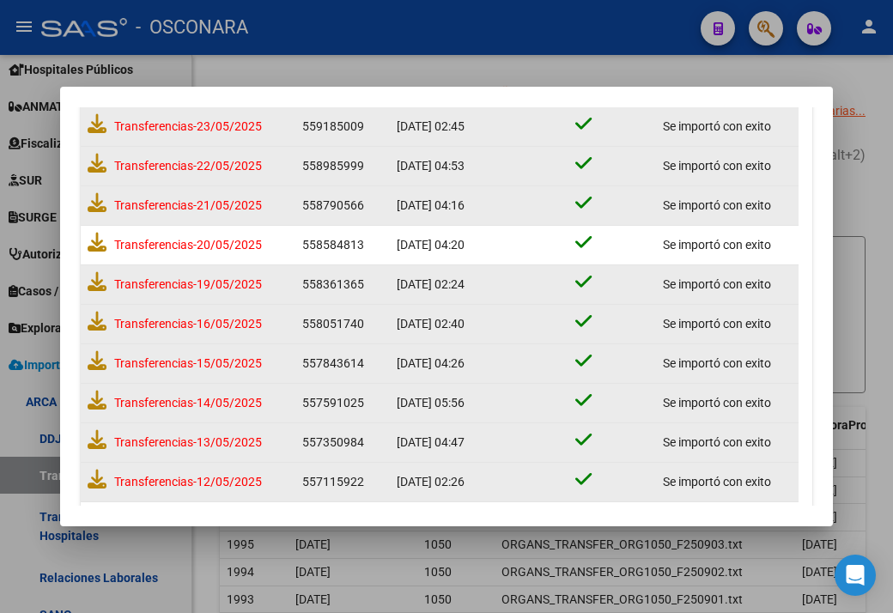
scroll to position [366, 0]
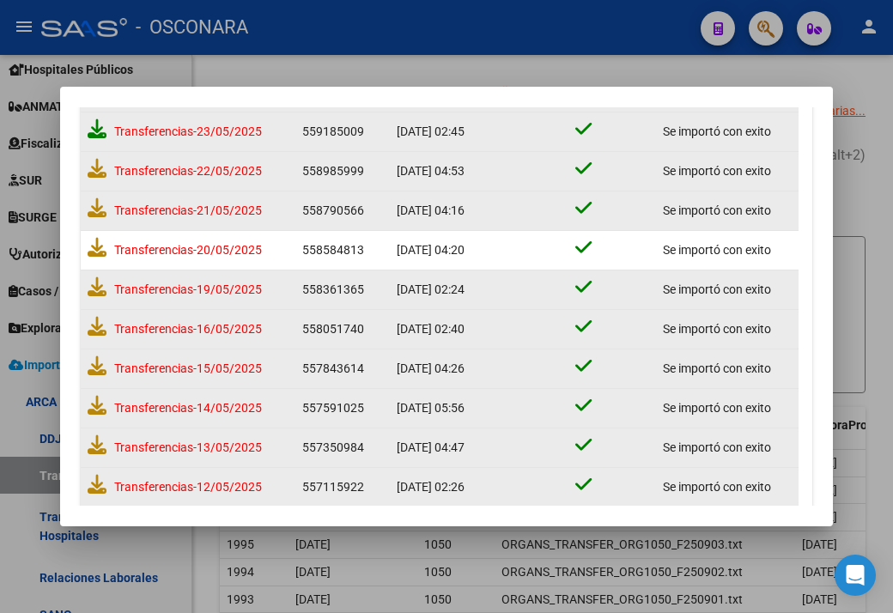
click at [94, 126] on icon at bounding box center [97, 128] width 19 height 19
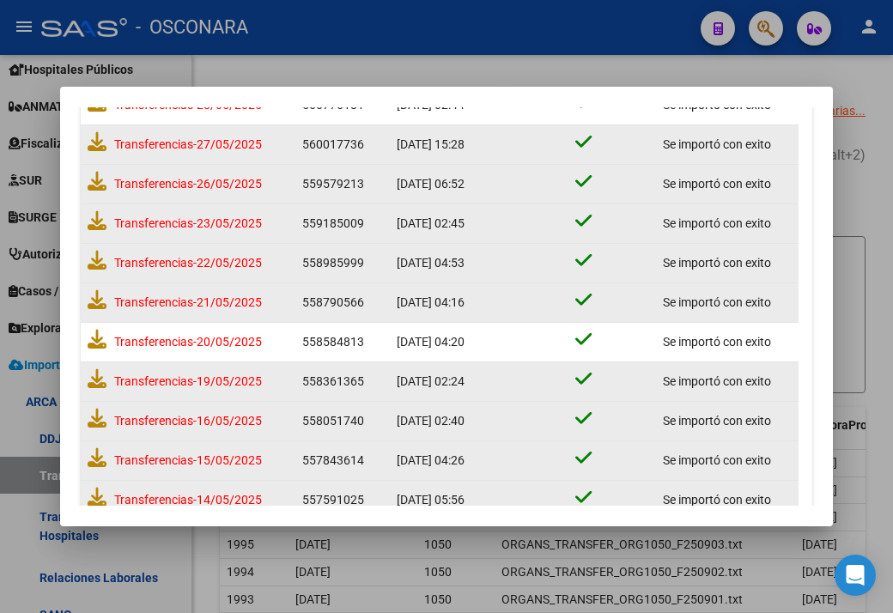
scroll to position [194, 0]
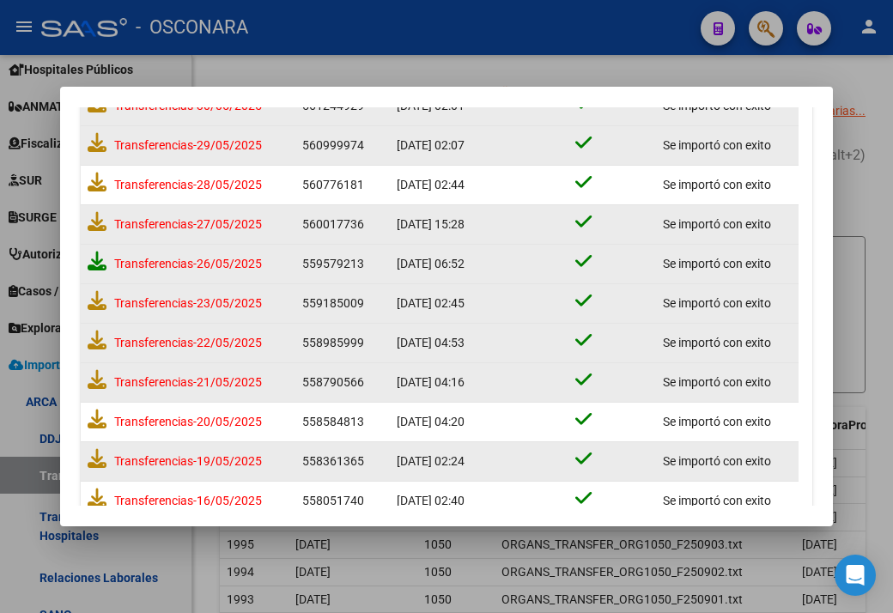
click at [96, 269] on icon at bounding box center [97, 261] width 19 height 19
click at [98, 220] on icon at bounding box center [97, 221] width 19 height 19
click at [95, 186] on icon at bounding box center [97, 182] width 19 height 19
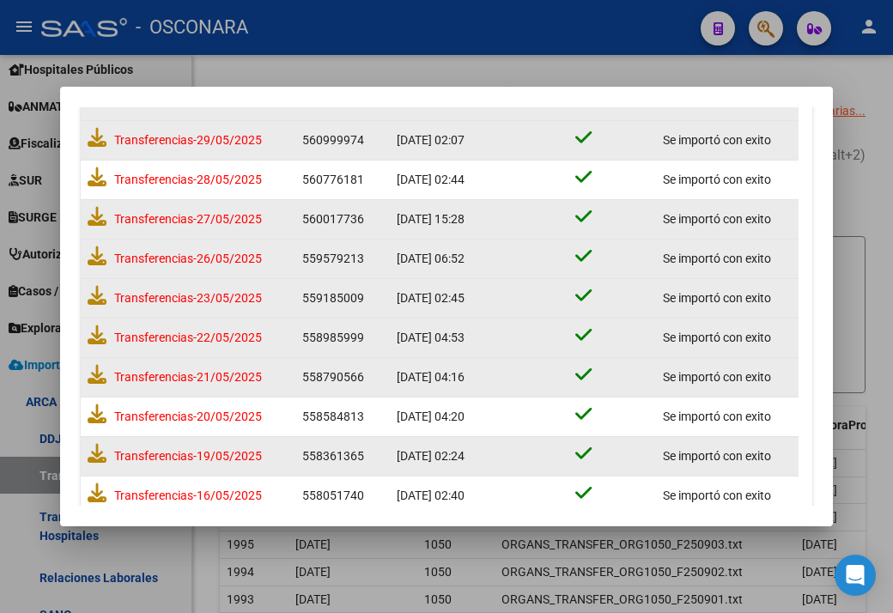
scroll to position [194, 0]
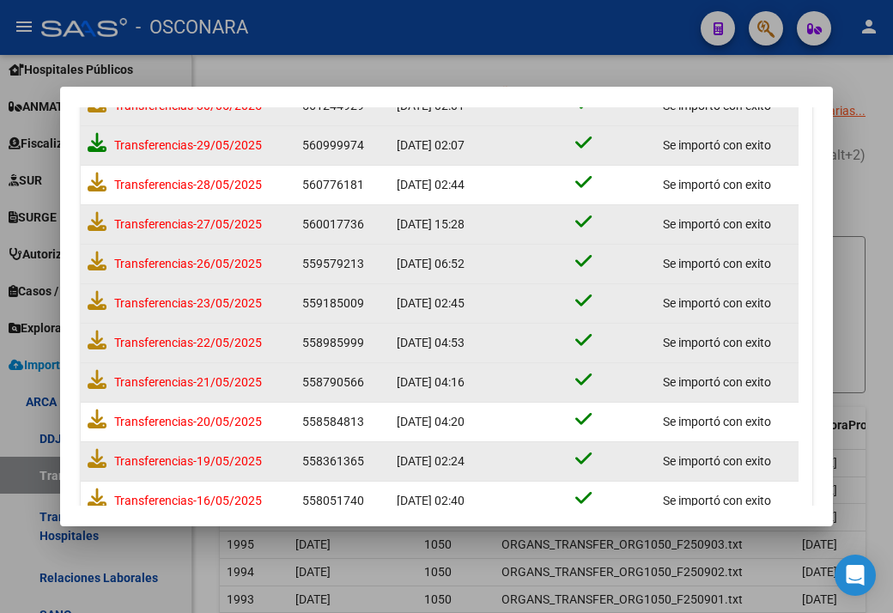
click at [92, 142] on icon at bounding box center [97, 142] width 19 height 19
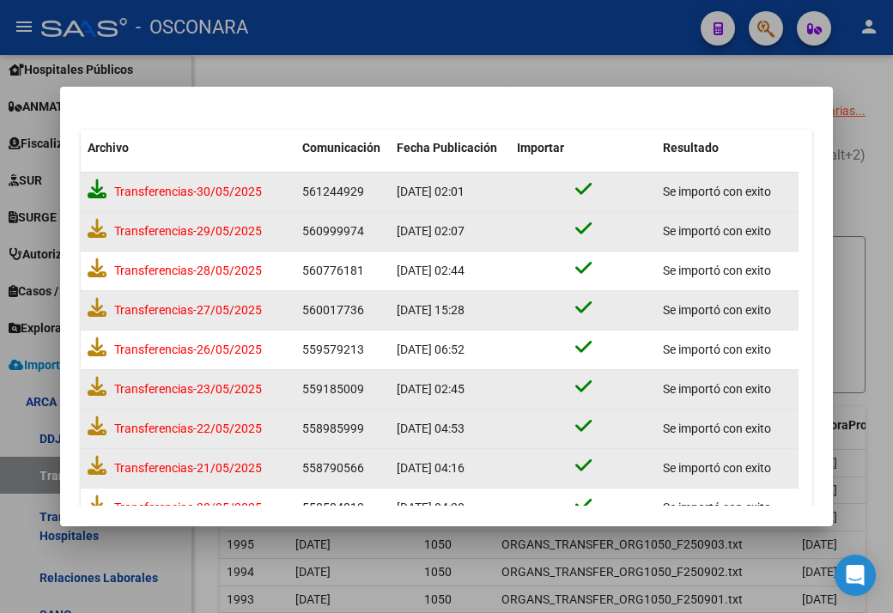
click at [98, 187] on icon at bounding box center [97, 188] width 19 height 19
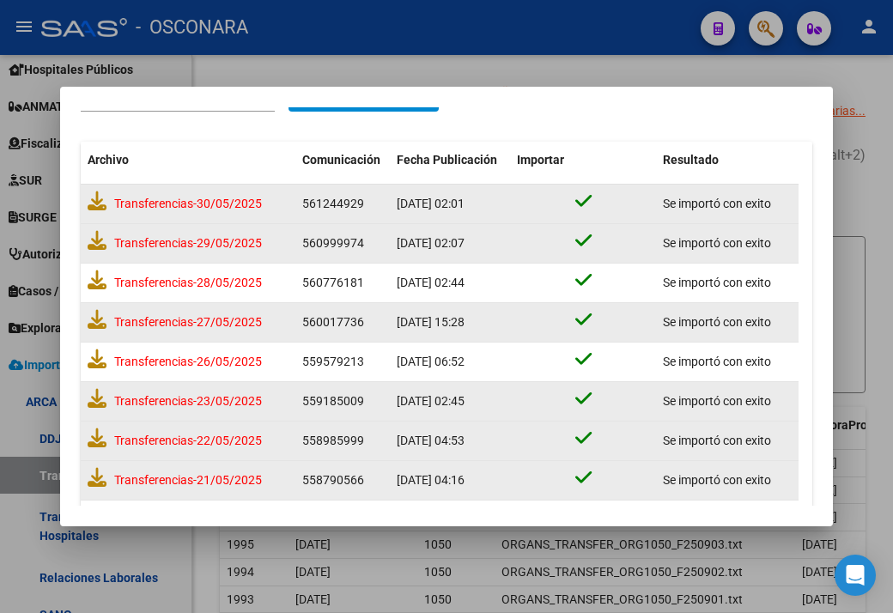
scroll to position [23, 0]
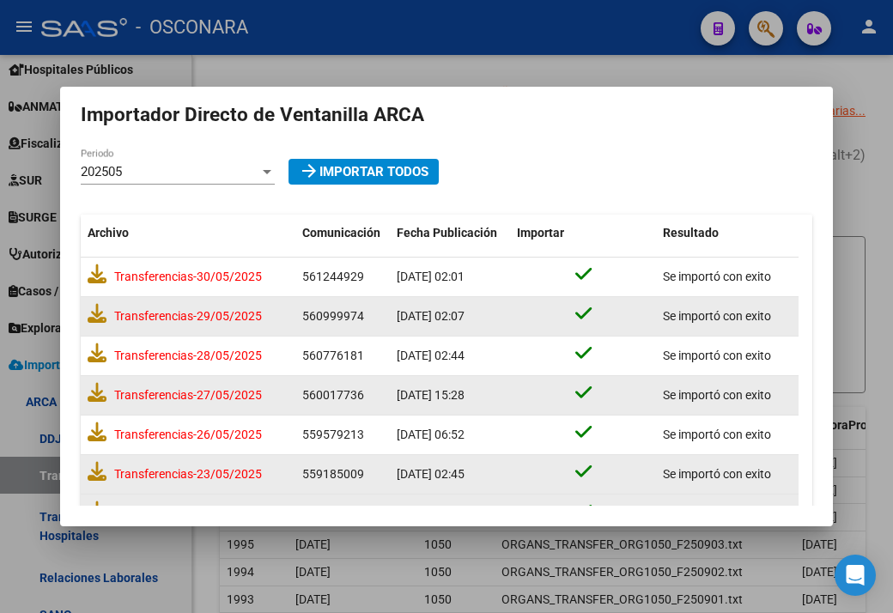
click at [149, 161] on mat-dialog-content "Importador Directo [PERSON_NAME] ARCA 202505 Periodo arrow_forward Importar Tod…" at bounding box center [446, 306] width 773 height 398
click at [133, 173] on div "202505" at bounding box center [170, 171] width 179 height 15
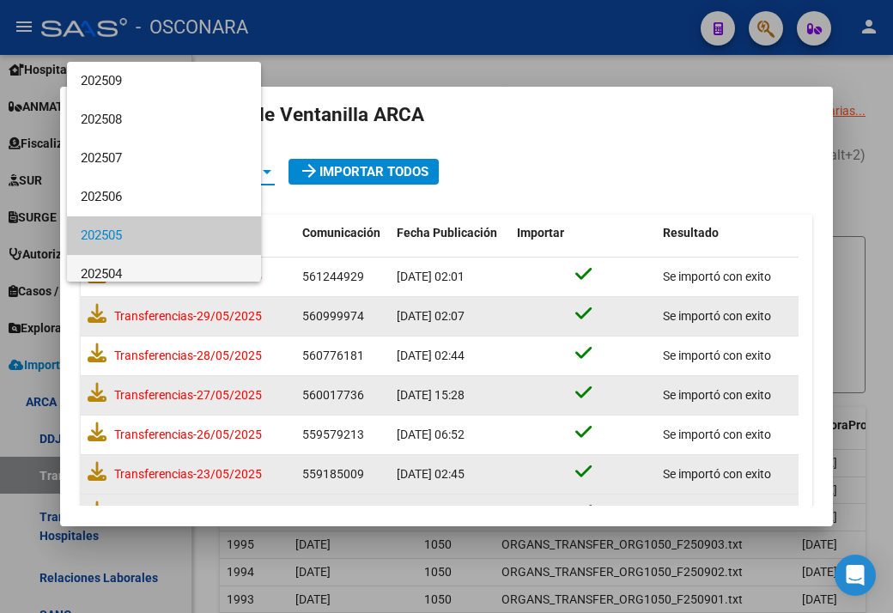
scroll to position [64, 0]
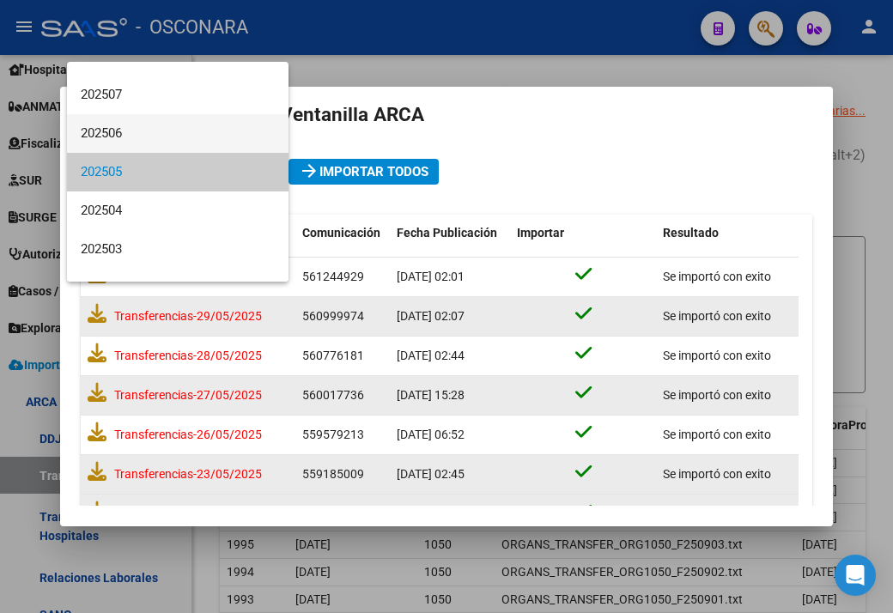
drag, startPoint x: 121, startPoint y: 129, endPoint x: 124, endPoint y: 137, distance: 9.0
click at [121, 130] on span "202506" at bounding box center [178, 133] width 194 height 39
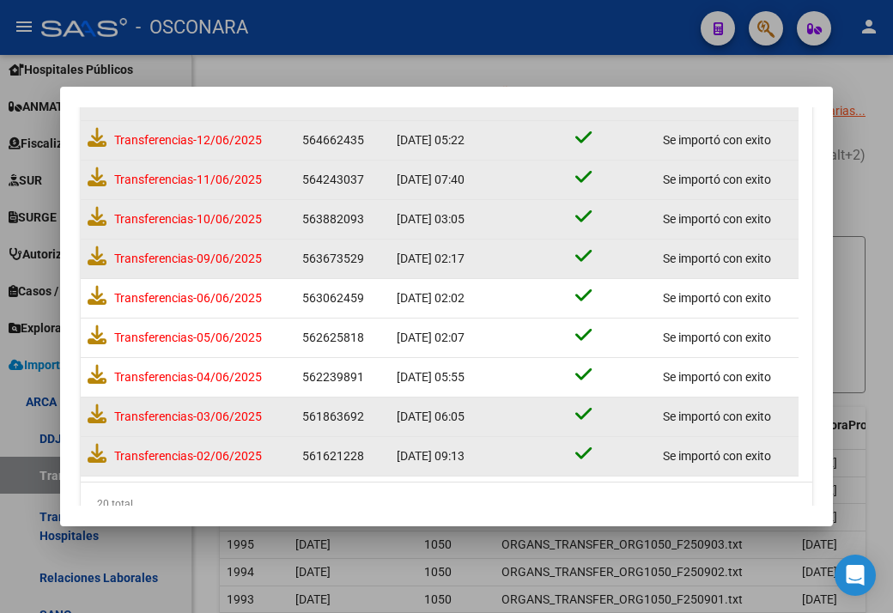
scroll to position [624, 0]
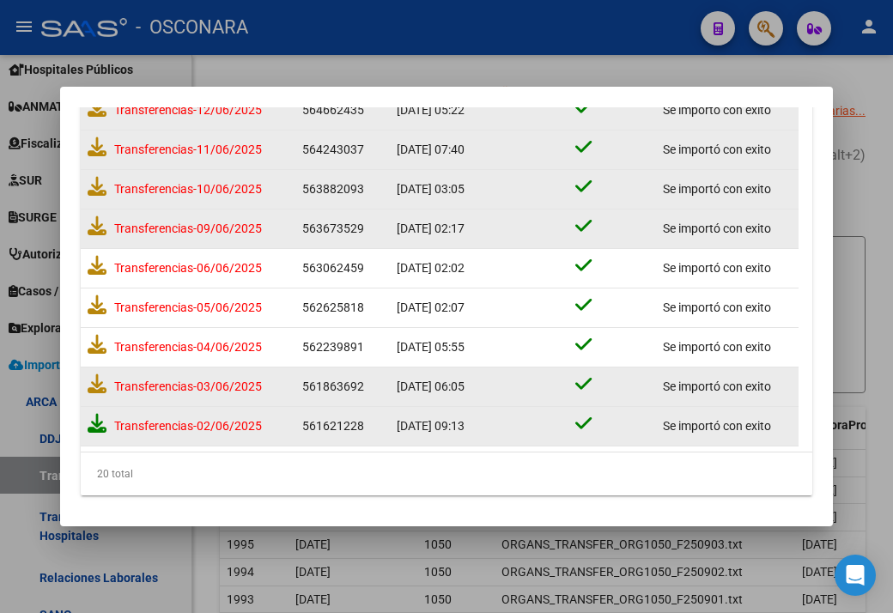
click at [96, 425] on icon at bounding box center [97, 423] width 19 height 19
click at [102, 382] on icon at bounding box center [97, 383] width 19 height 19
click at [104, 347] on icon at bounding box center [97, 344] width 19 height 19
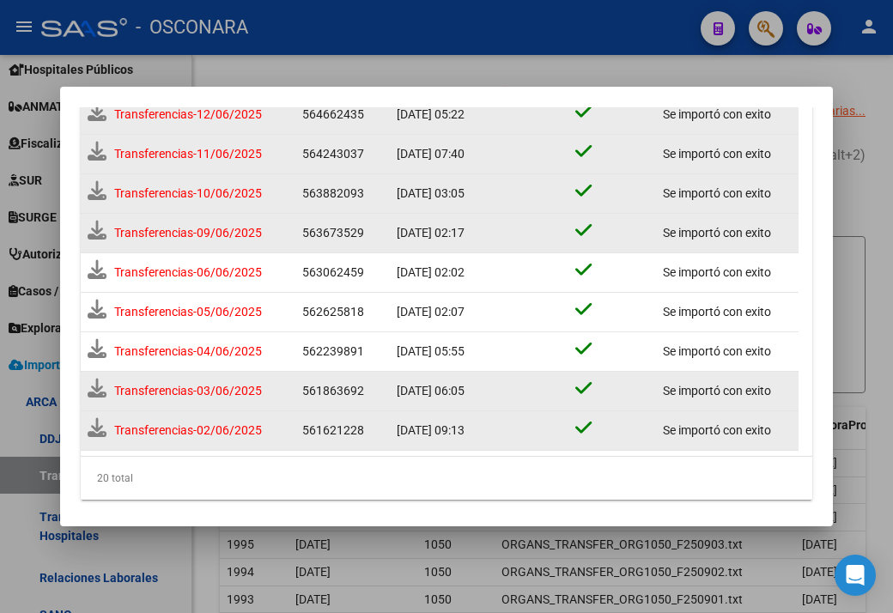
scroll to position [628, 0]
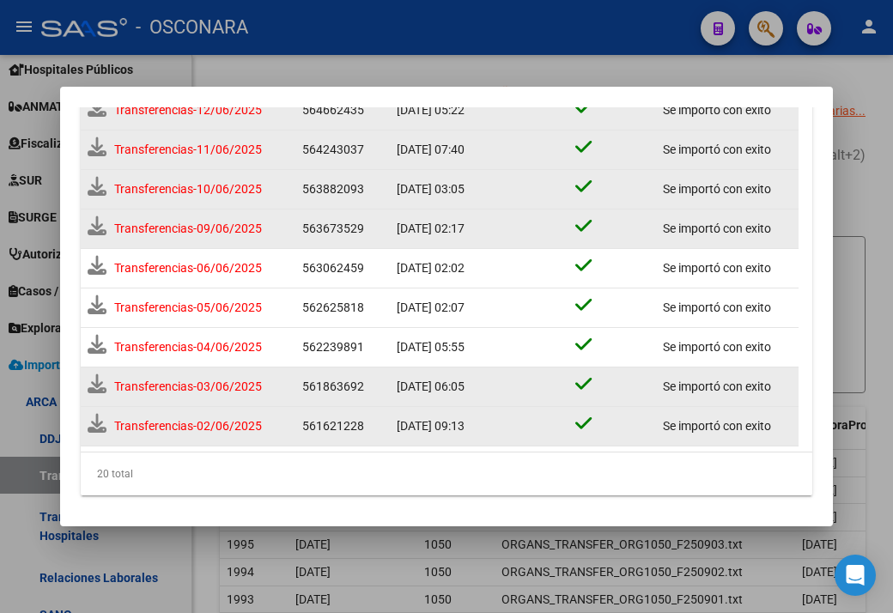
click at [99, 345] on icon at bounding box center [97, 344] width 19 height 19
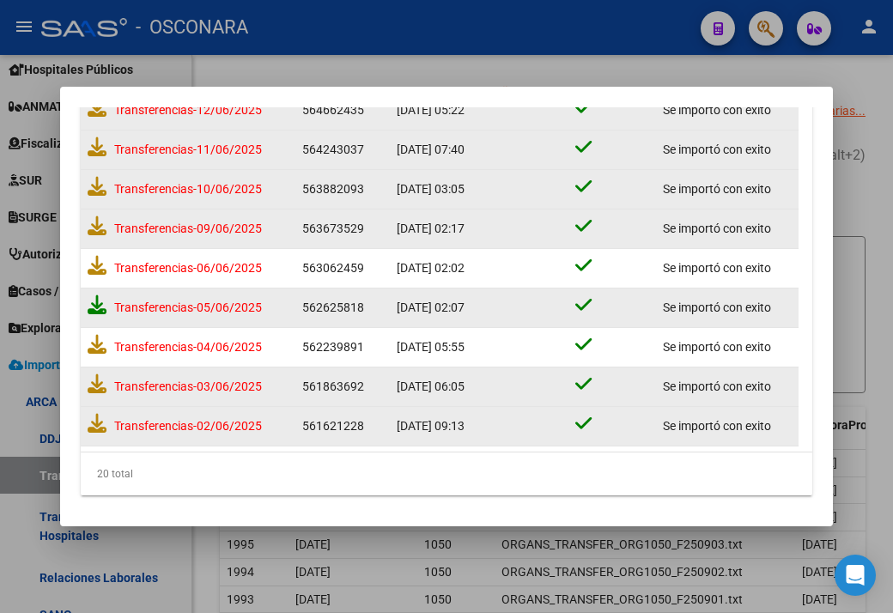
click at [94, 297] on icon at bounding box center [97, 304] width 19 height 19
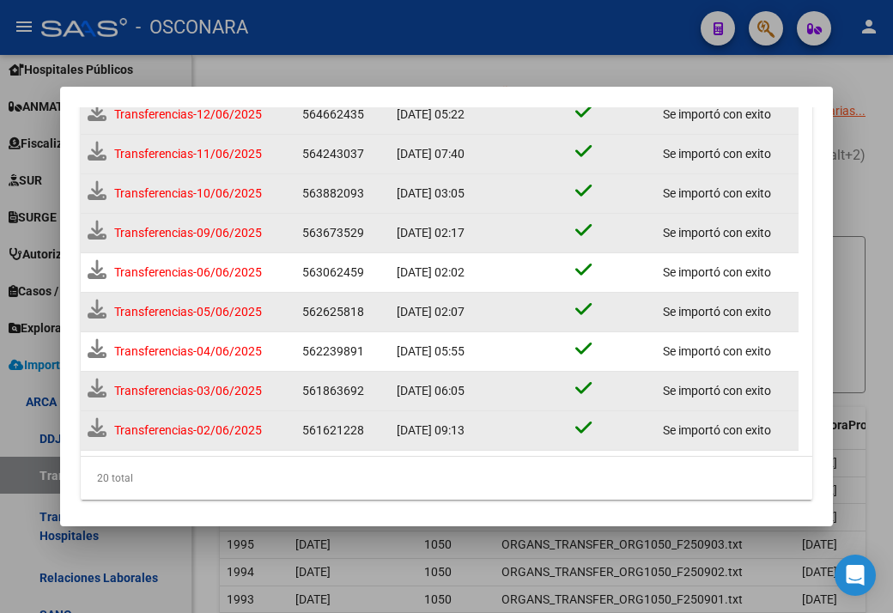
scroll to position [628, 0]
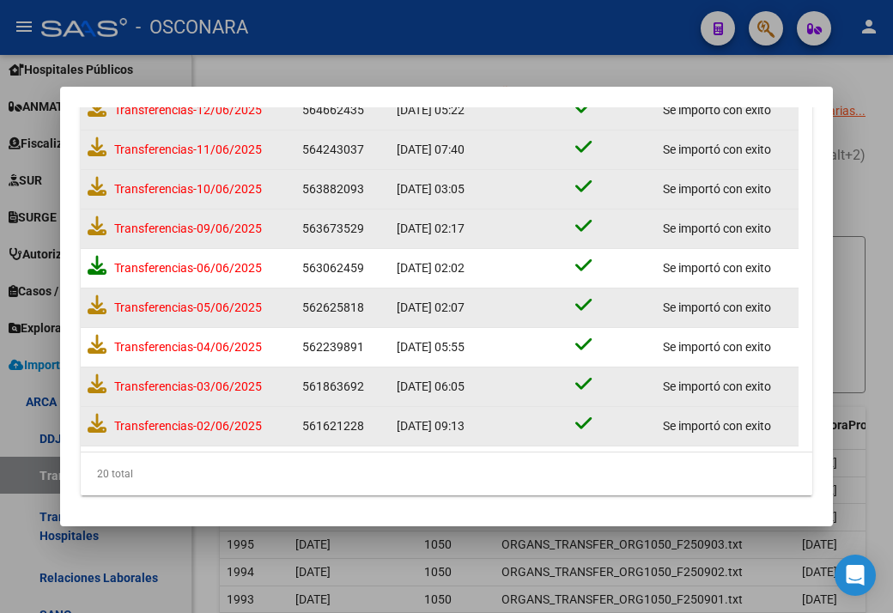
click at [90, 264] on icon at bounding box center [97, 265] width 19 height 19
click at [100, 227] on icon at bounding box center [97, 225] width 19 height 19
click at [99, 189] on icon at bounding box center [97, 186] width 19 height 19
click at [94, 149] on icon at bounding box center [97, 146] width 19 height 19
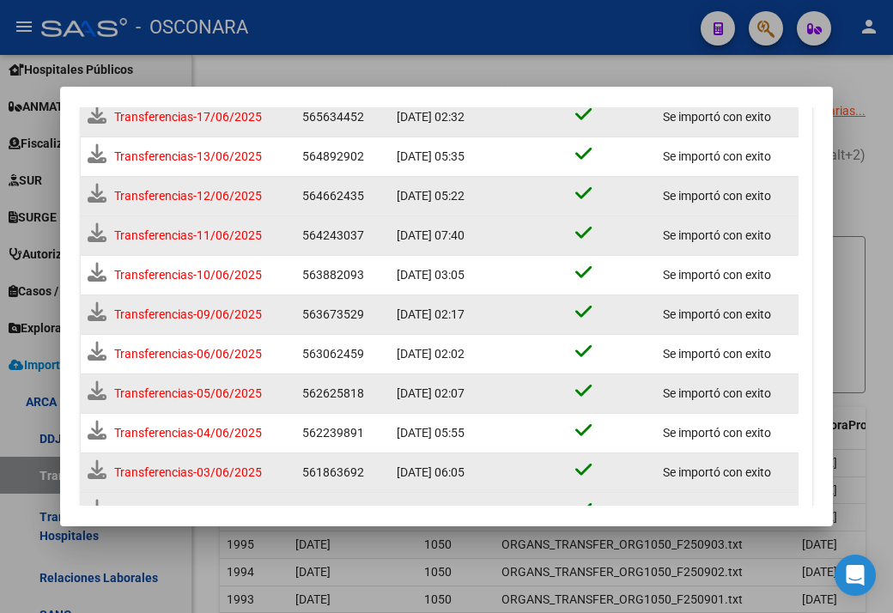
scroll to position [538, 0]
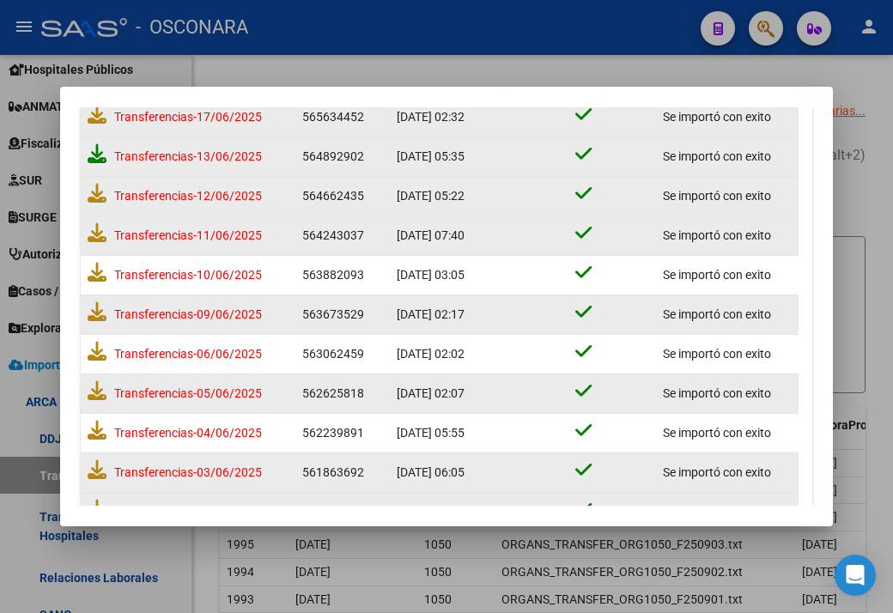
click at [100, 155] on icon at bounding box center [97, 153] width 19 height 19
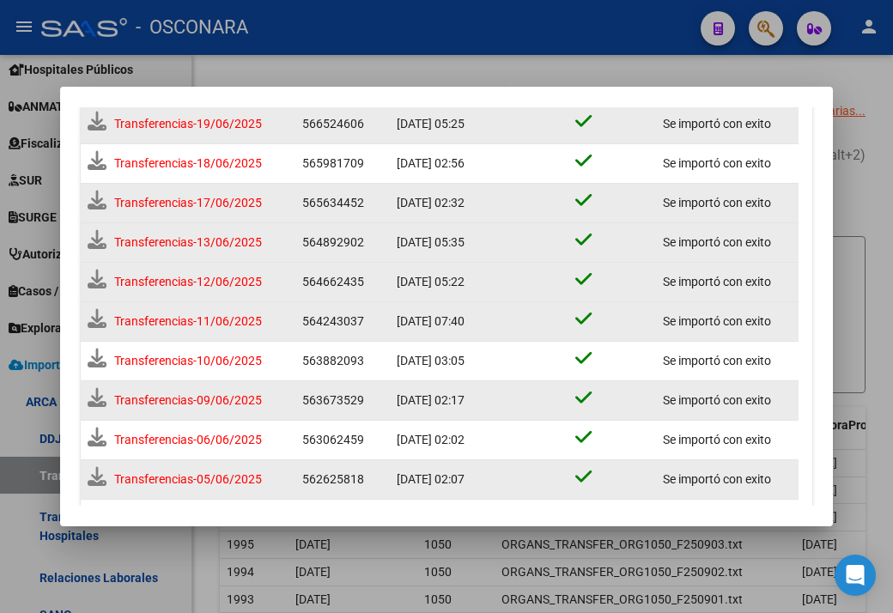
scroll to position [452, 0]
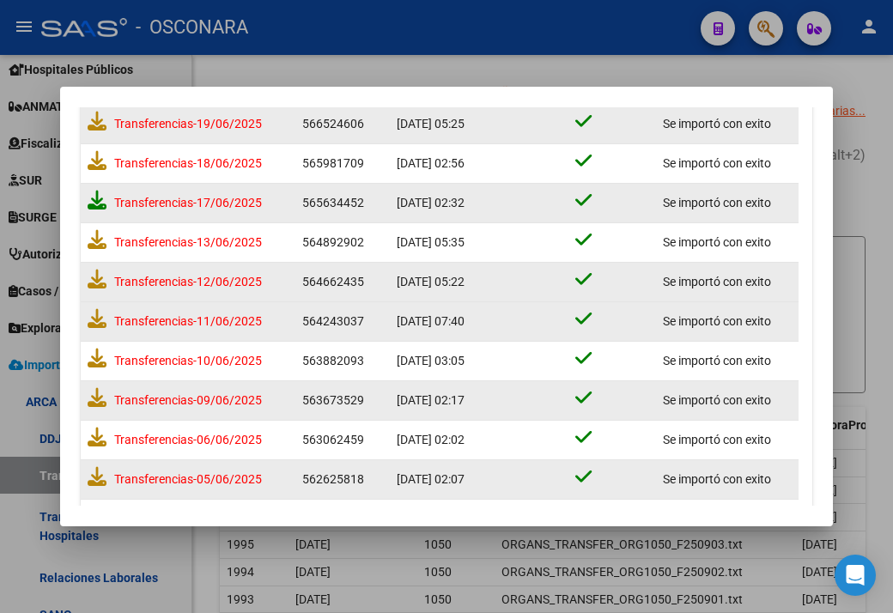
click at [90, 202] on icon at bounding box center [97, 200] width 19 height 19
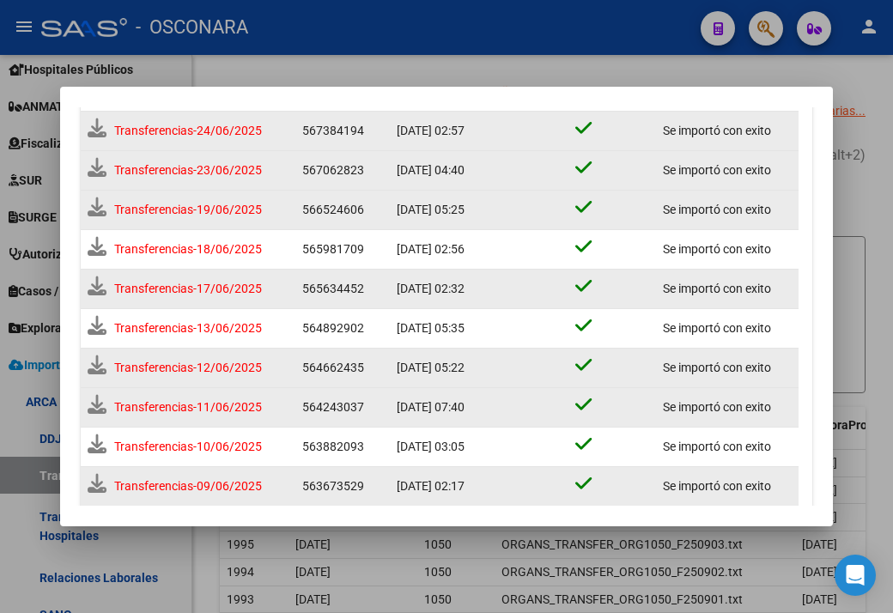
click at [90, 244] on icon at bounding box center [97, 246] width 19 height 19
click at [98, 209] on icon at bounding box center [97, 207] width 19 height 19
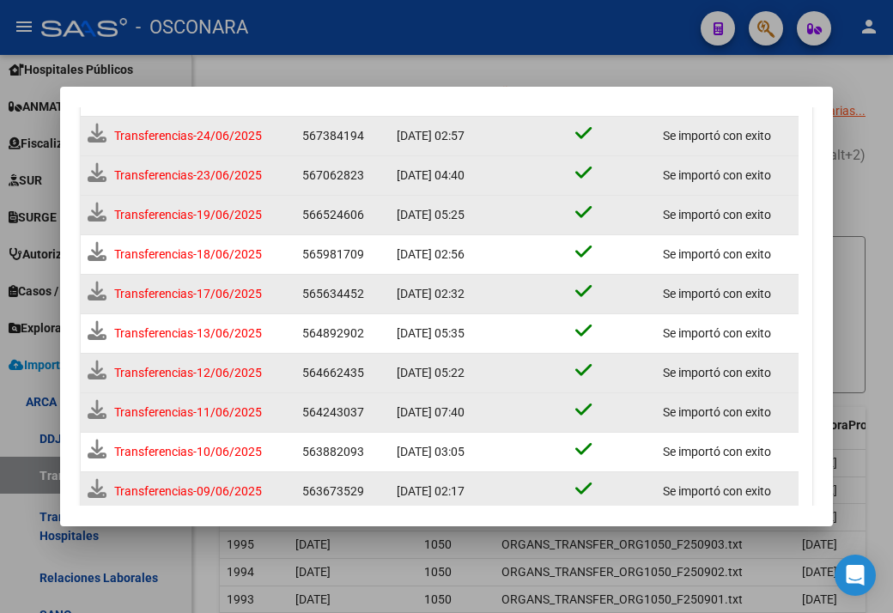
scroll to position [371, 0]
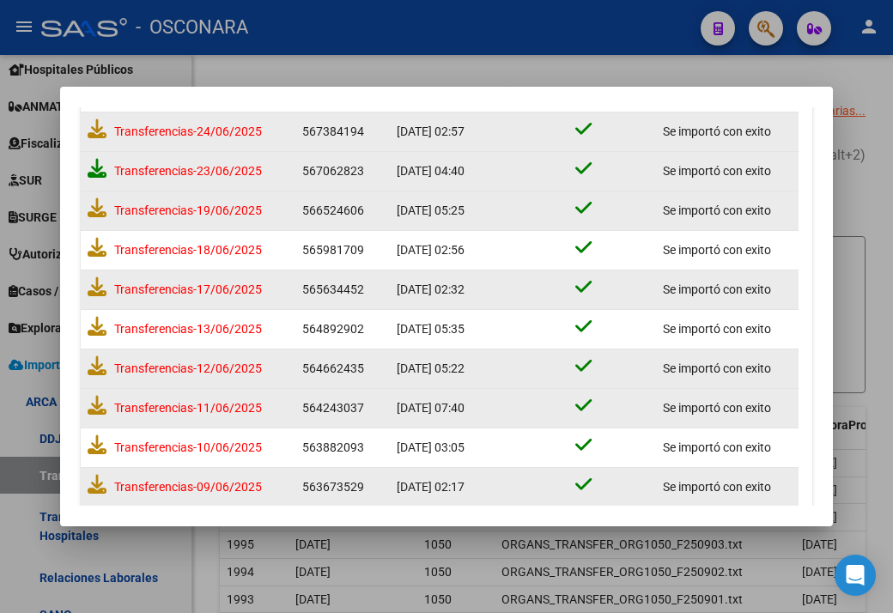
click at [94, 165] on icon at bounding box center [97, 168] width 19 height 19
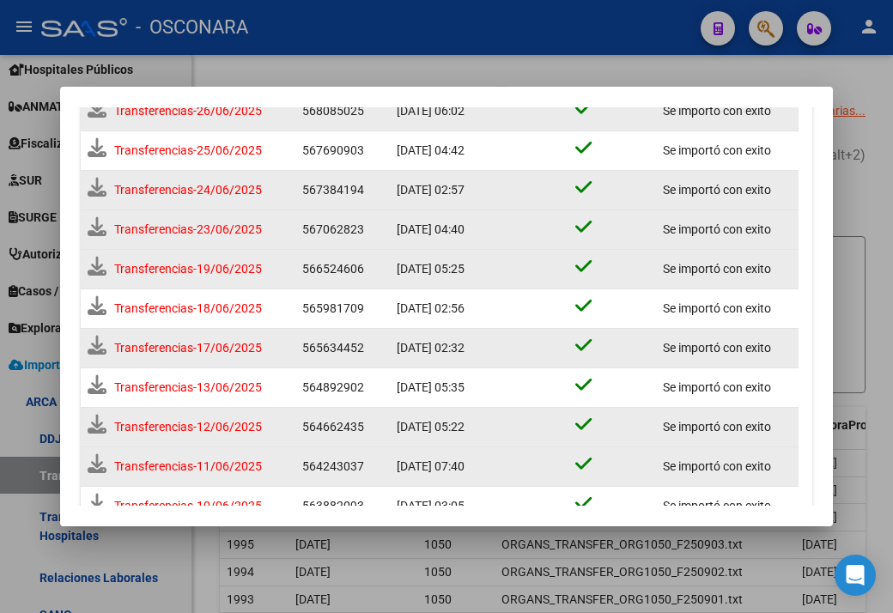
scroll to position [285, 0]
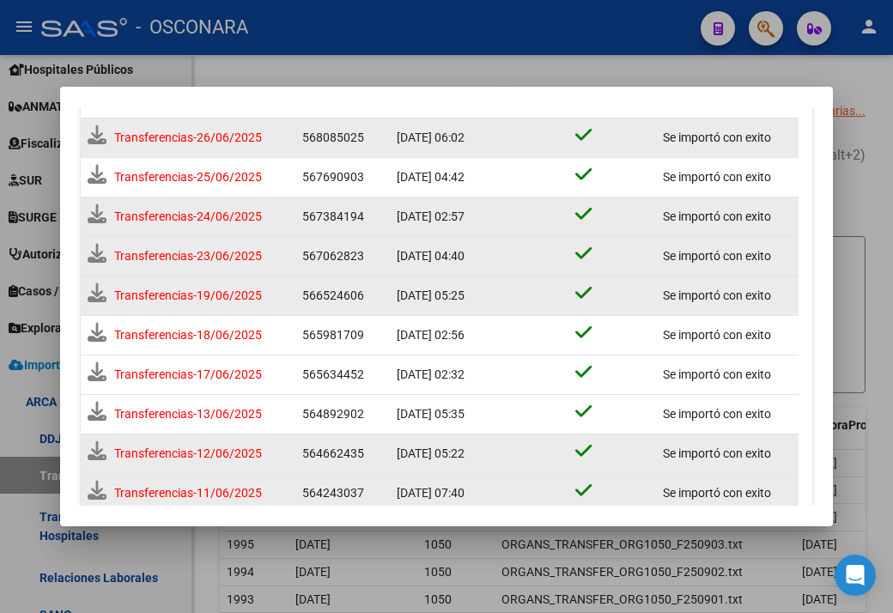
click at [103, 219] on icon at bounding box center [97, 213] width 19 height 19
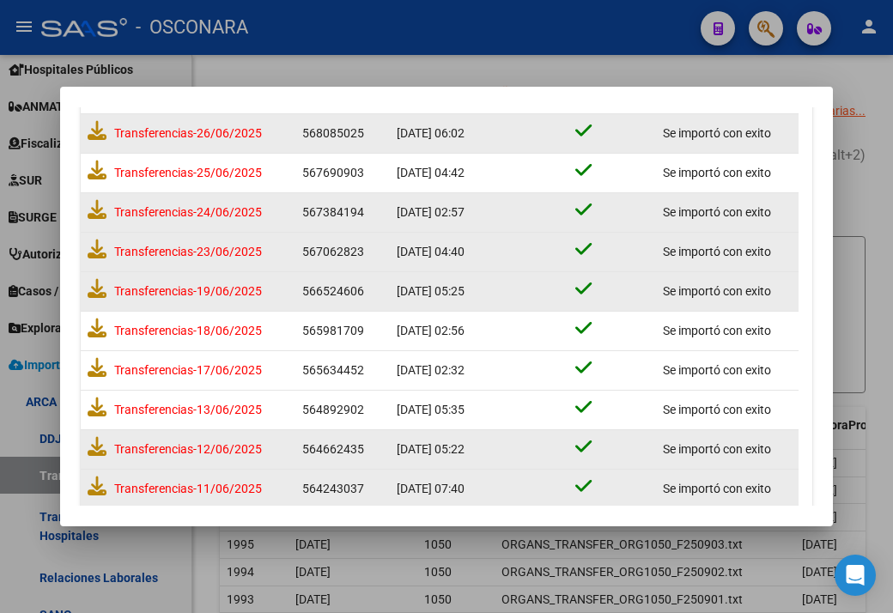
scroll to position [281, 0]
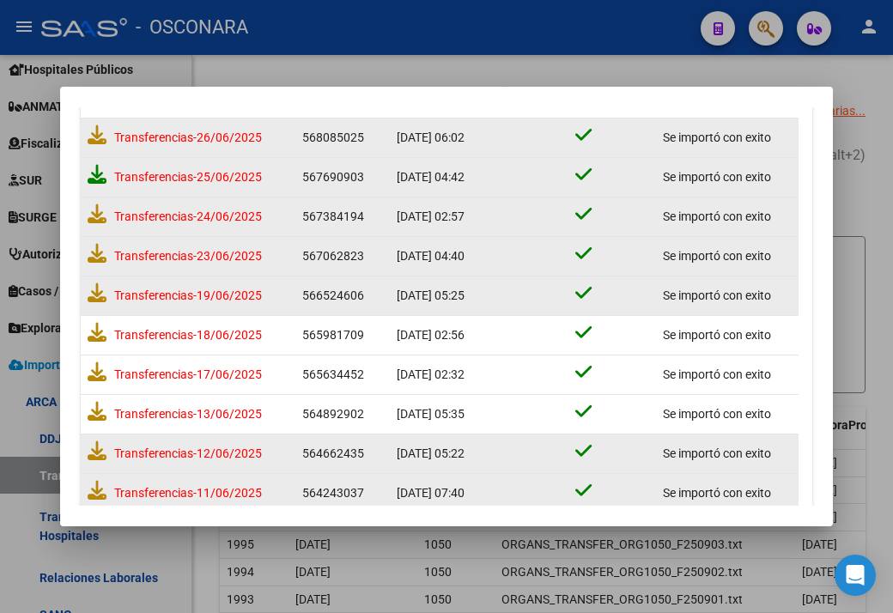
click at [90, 173] on icon at bounding box center [97, 174] width 19 height 19
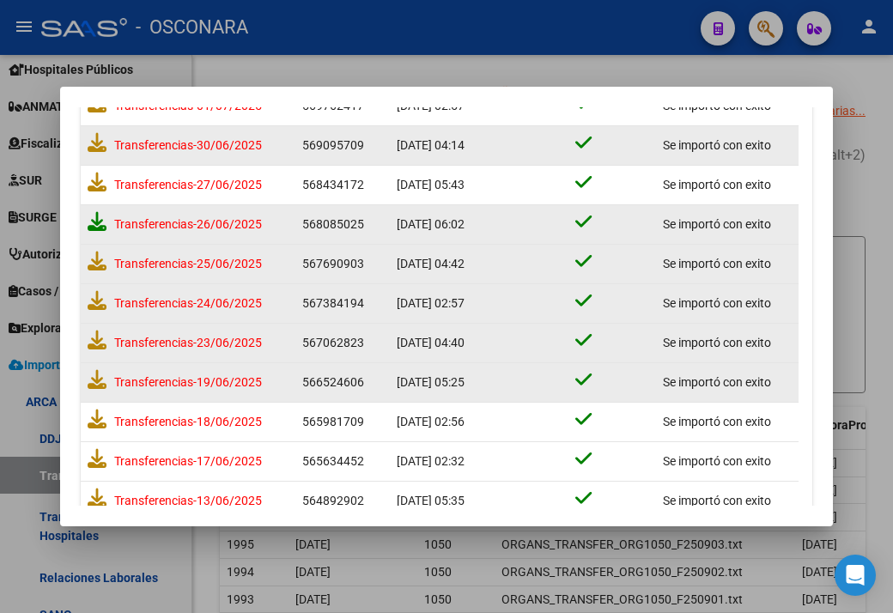
click at [91, 229] on icon at bounding box center [97, 221] width 19 height 19
click at [100, 189] on icon at bounding box center [97, 182] width 19 height 19
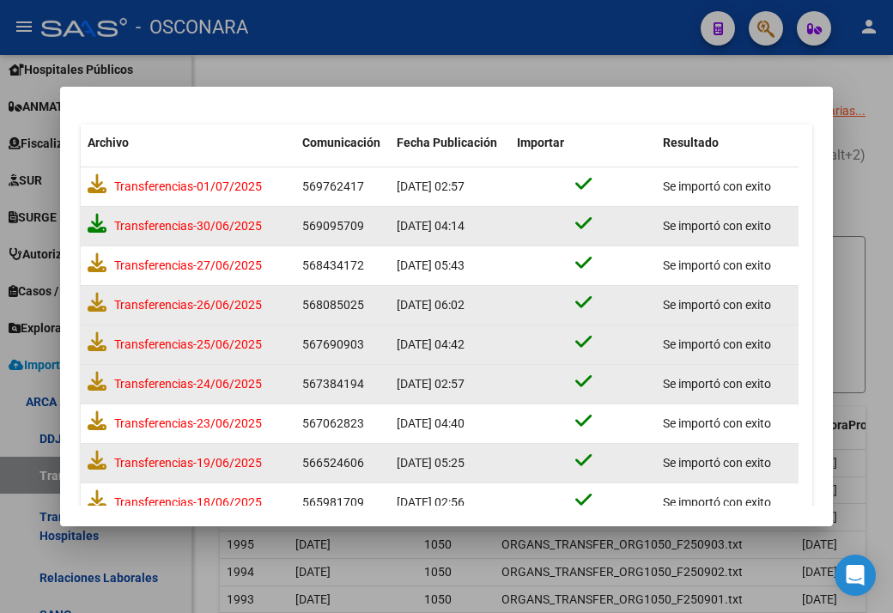
click at [93, 226] on icon at bounding box center [97, 223] width 19 height 19
click at [100, 183] on icon at bounding box center [97, 183] width 19 height 19
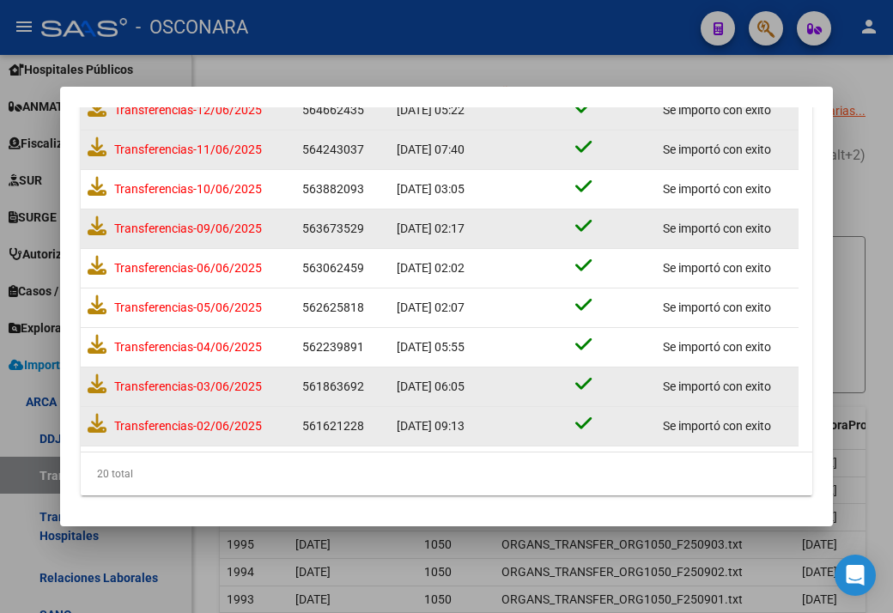
scroll to position [538, 0]
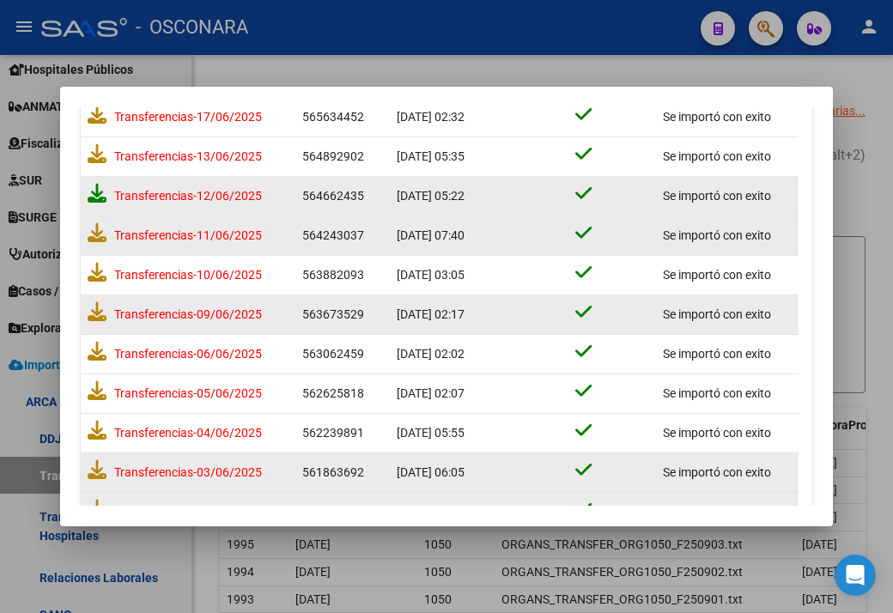
click at [102, 193] on icon at bounding box center [97, 193] width 19 height 19
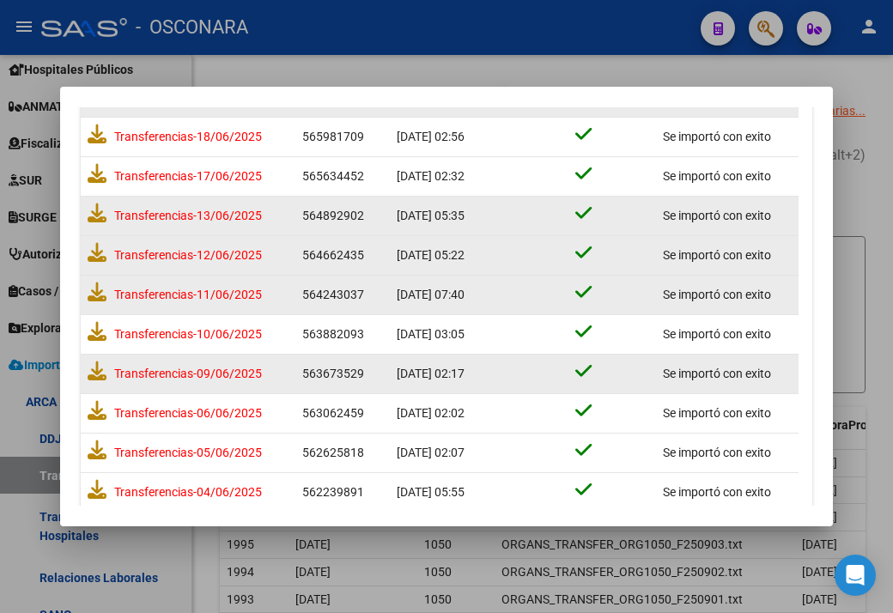
scroll to position [452, 0]
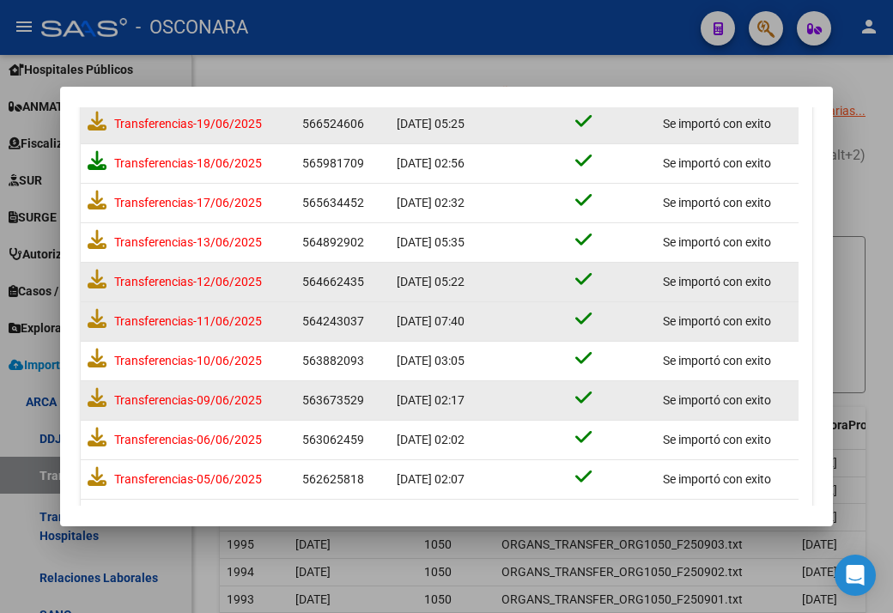
click at [94, 161] on icon at bounding box center [97, 160] width 19 height 19
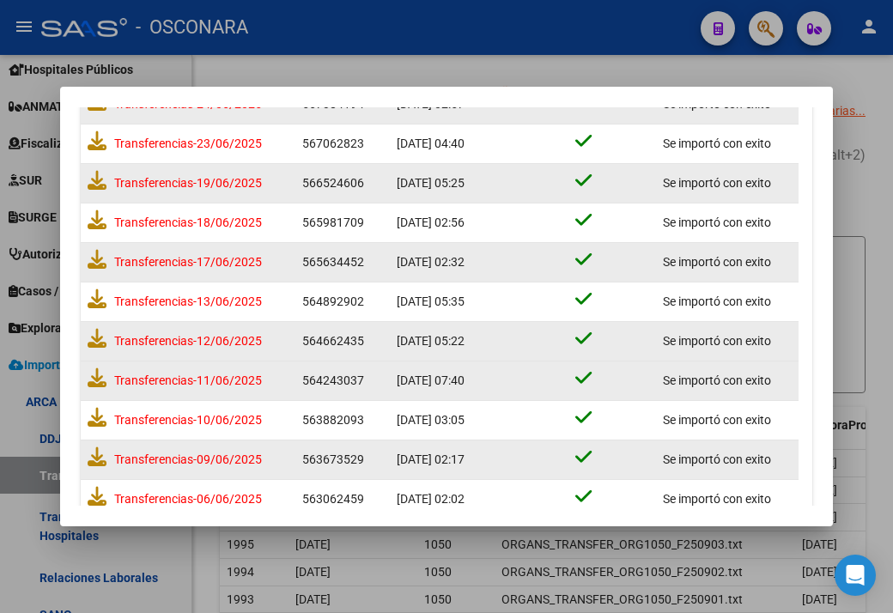
scroll to position [367, 0]
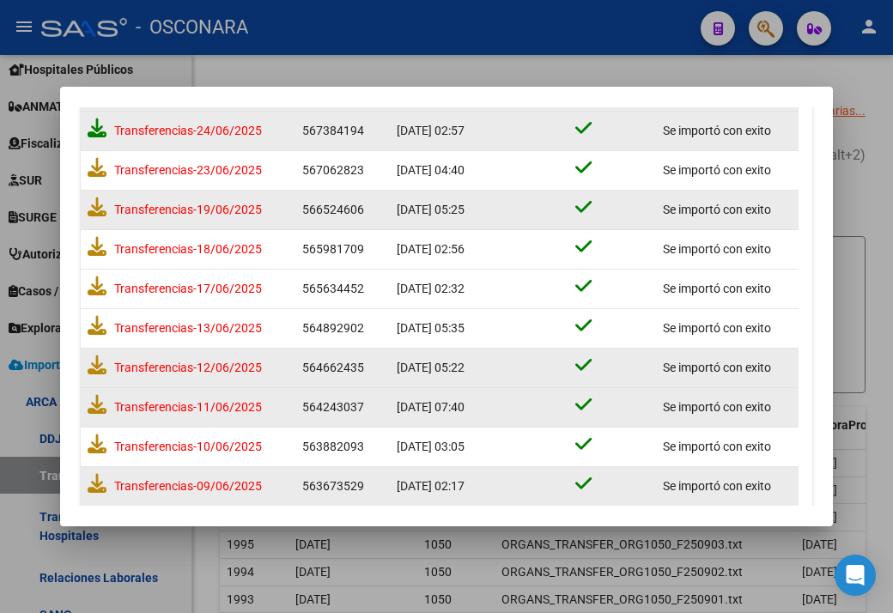
click at [98, 129] on icon at bounding box center [97, 127] width 19 height 19
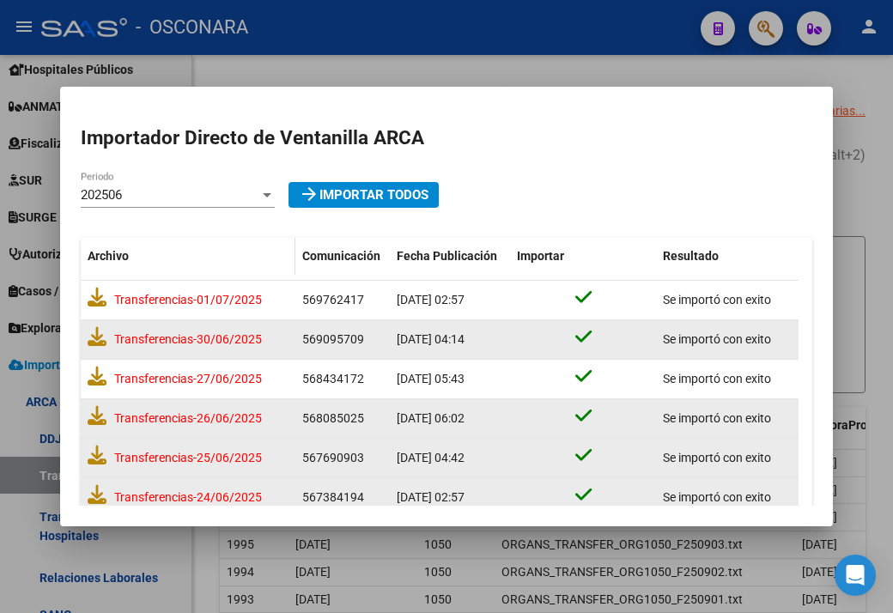
scroll to position [0, 0]
click at [192, 186] on div "202506 Periodo" at bounding box center [178, 195] width 194 height 26
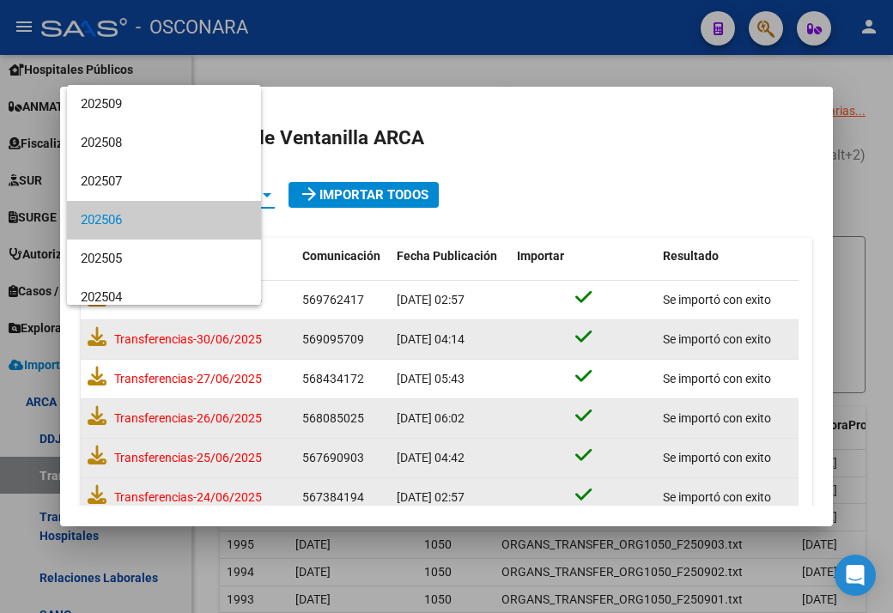
scroll to position [25, 0]
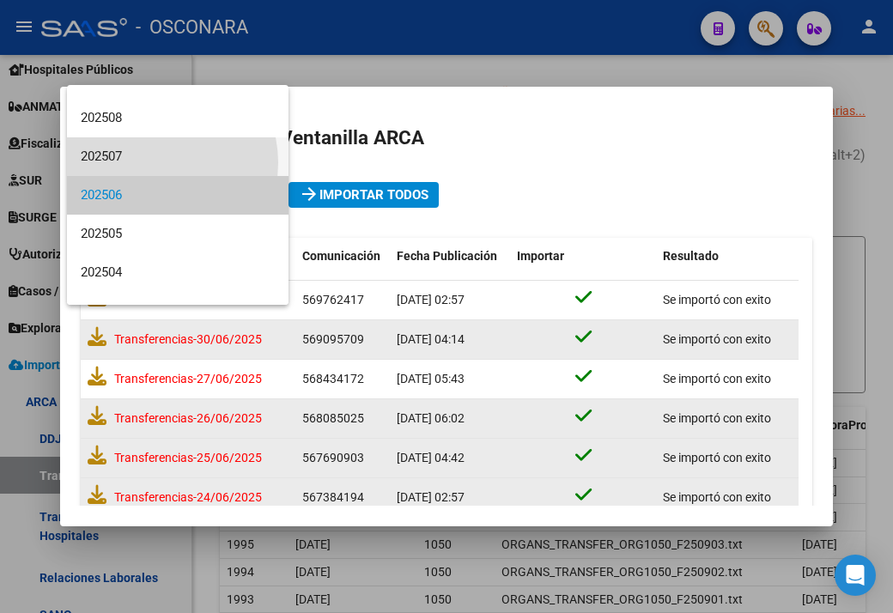
click at [151, 162] on span "202507" at bounding box center [178, 156] width 194 height 39
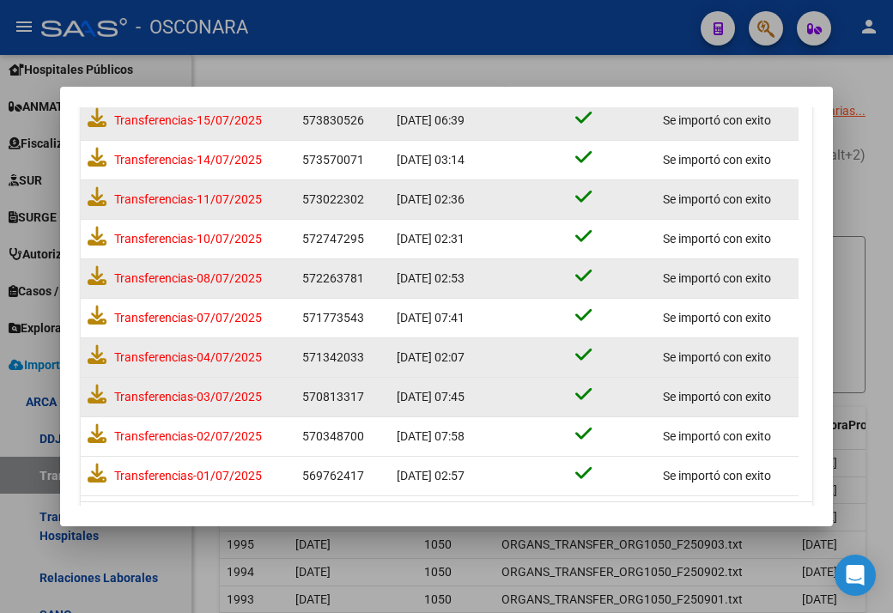
scroll to position [702, 0]
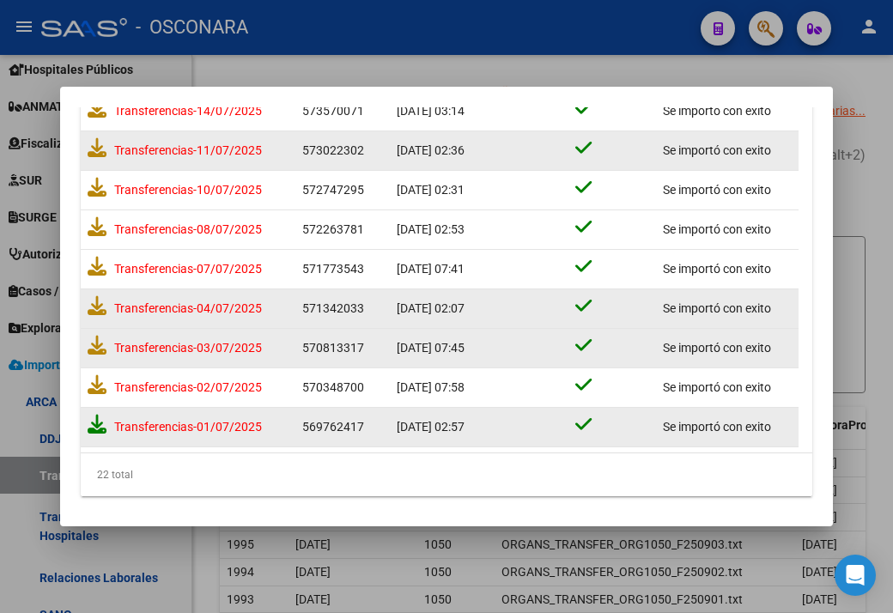
click at [96, 422] on icon at bounding box center [97, 424] width 19 height 19
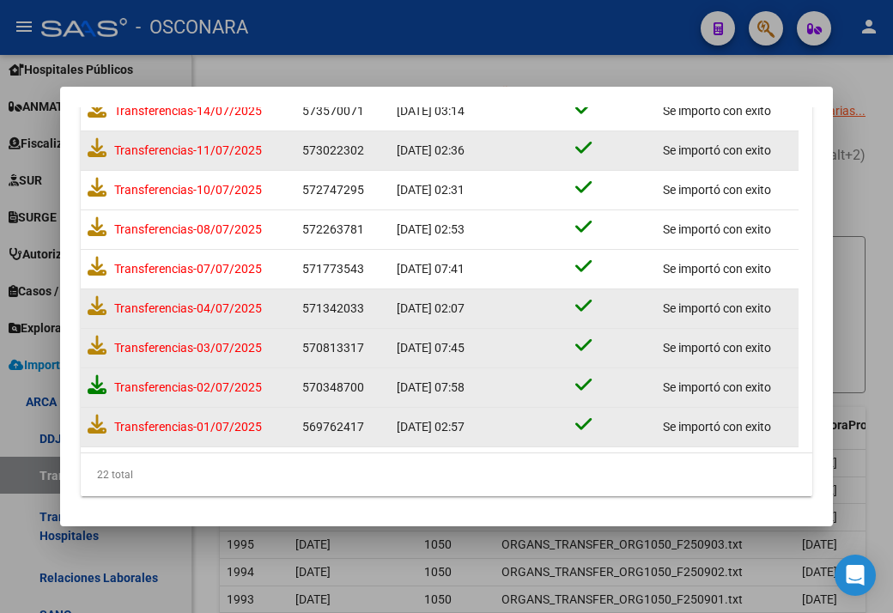
click at [93, 381] on icon at bounding box center [97, 384] width 19 height 19
click at [95, 341] on icon at bounding box center [97, 345] width 19 height 19
click at [89, 306] on icon at bounding box center [97, 305] width 19 height 19
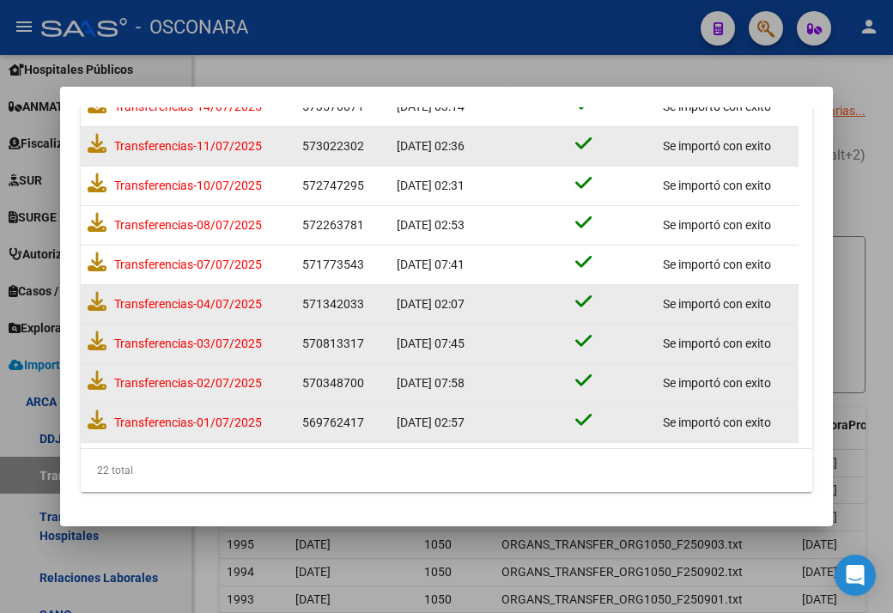
scroll to position [702, 0]
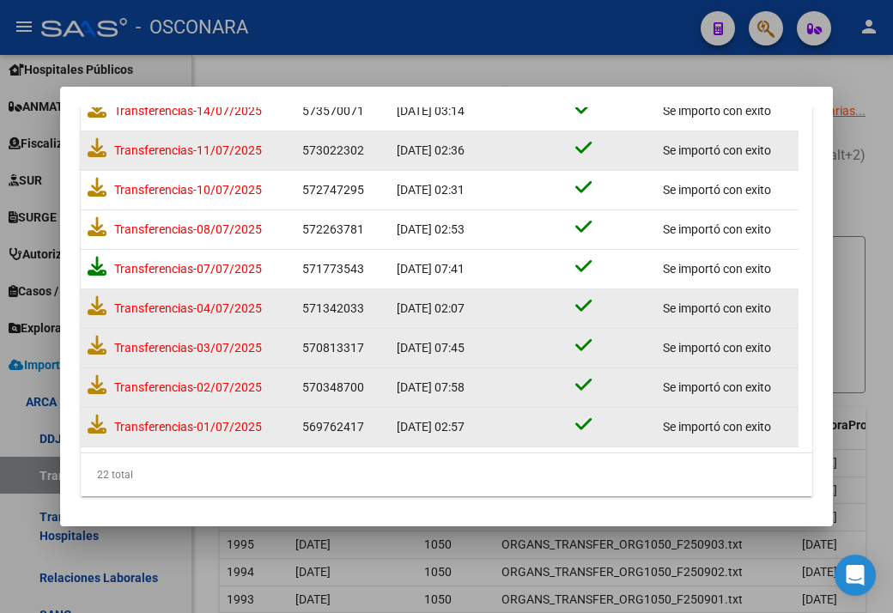
click at [93, 265] on icon at bounding box center [97, 266] width 19 height 19
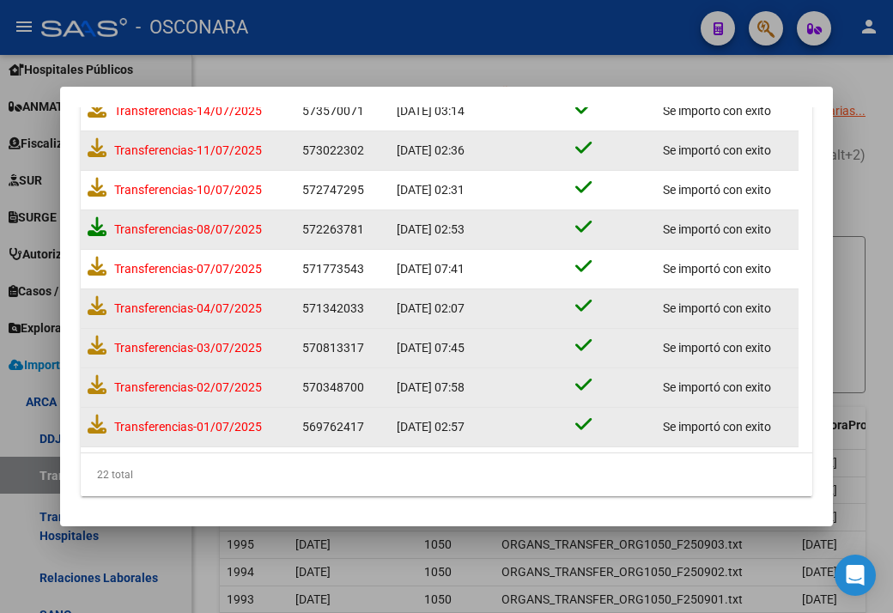
click at [100, 221] on icon at bounding box center [97, 226] width 19 height 19
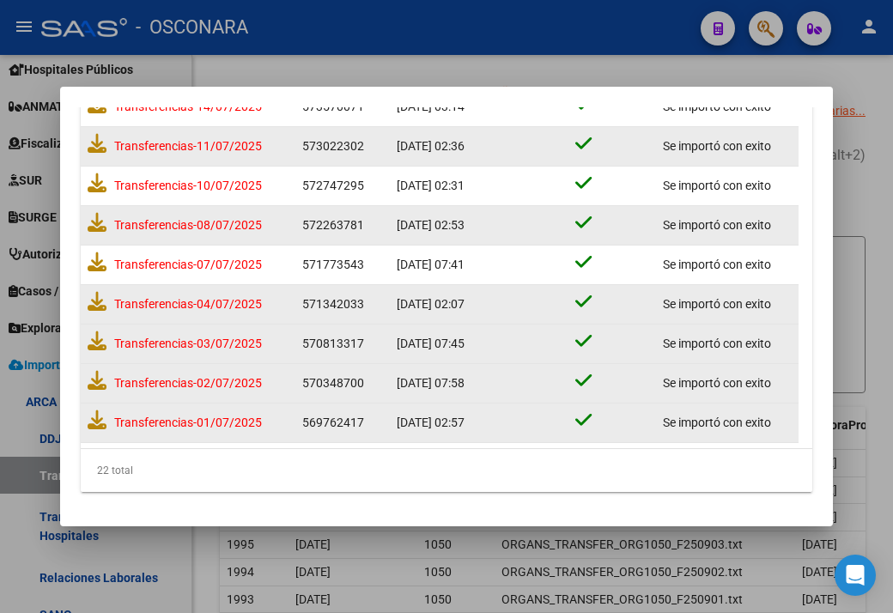
scroll to position [702, 0]
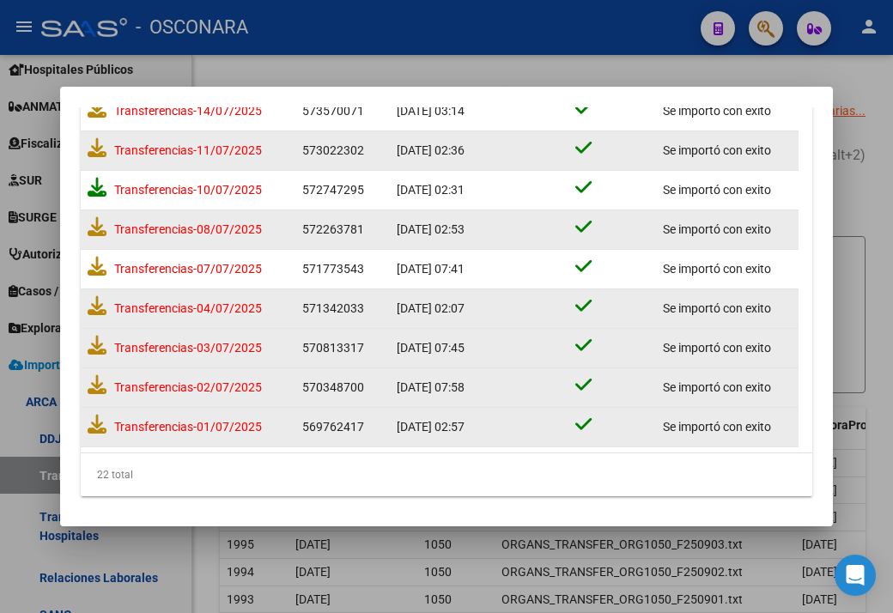
click at [88, 187] on icon at bounding box center [97, 187] width 19 height 19
click at [97, 147] on icon at bounding box center [97, 147] width 19 height 19
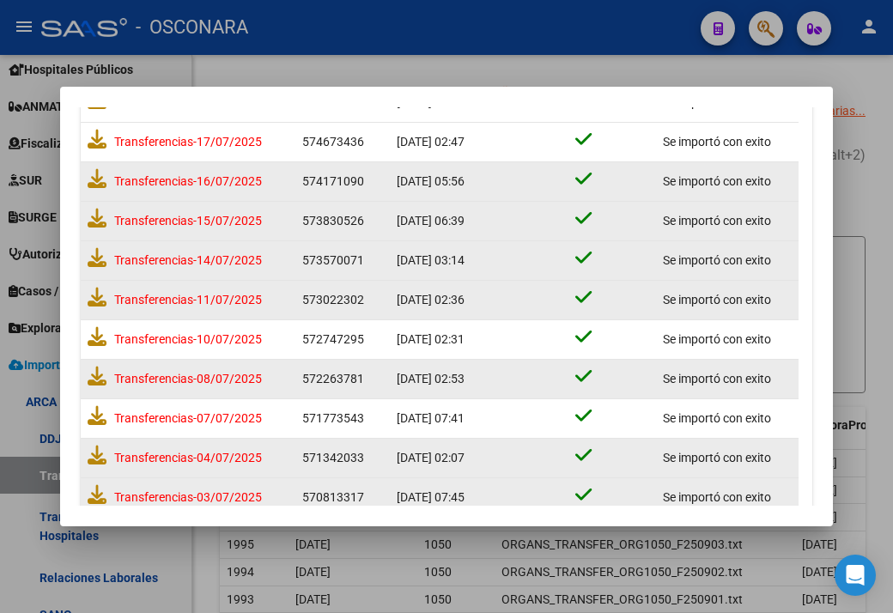
scroll to position [530, 0]
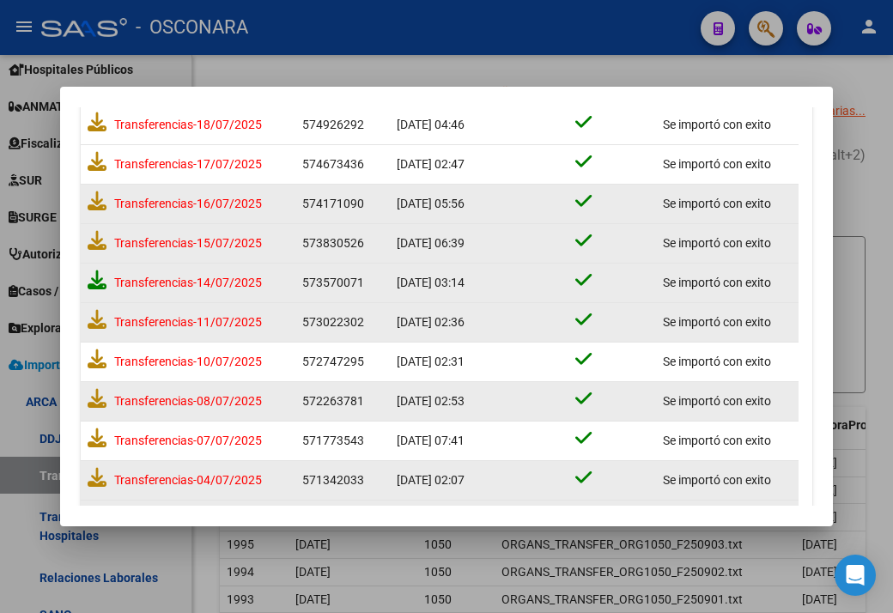
click at [99, 276] on icon at bounding box center [97, 279] width 19 height 19
click at [90, 238] on icon at bounding box center [97, 240] width 19 height 19
click at [93, 197] on icon at bounding box center [97, 200] width 19 height 19
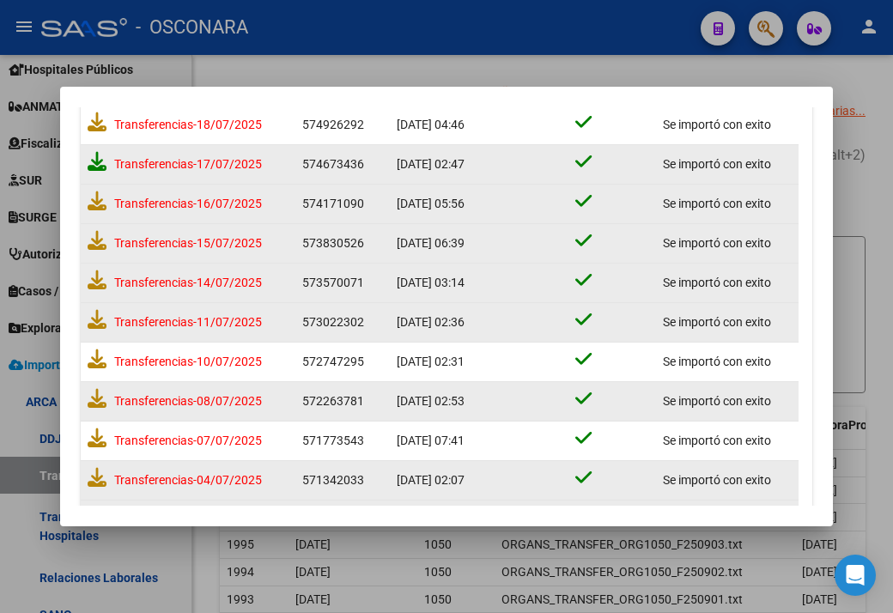
click at [98, 166] on icon at bounding box center [97, 161] width 19 height 19
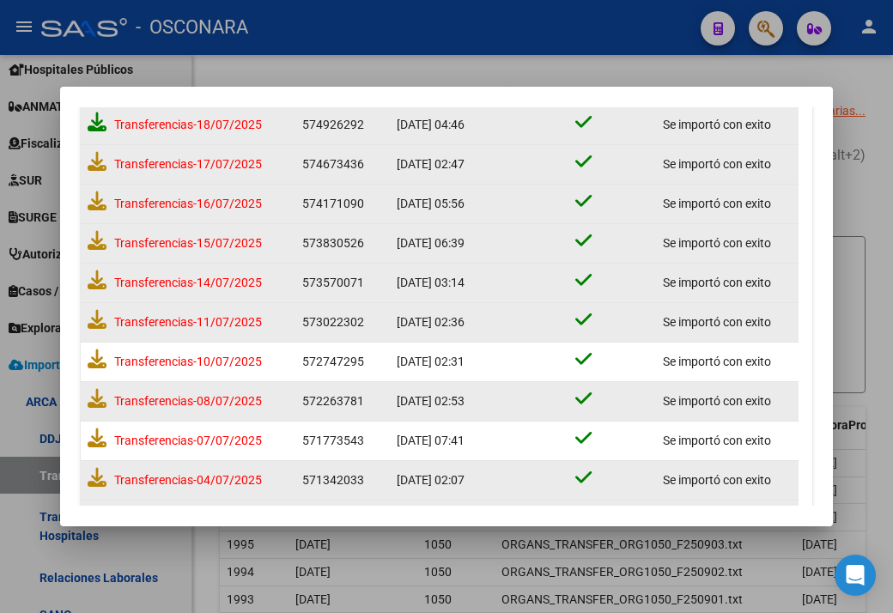
click at [94, 126] on icon at bounding box center [97, 121] width 19 height 19
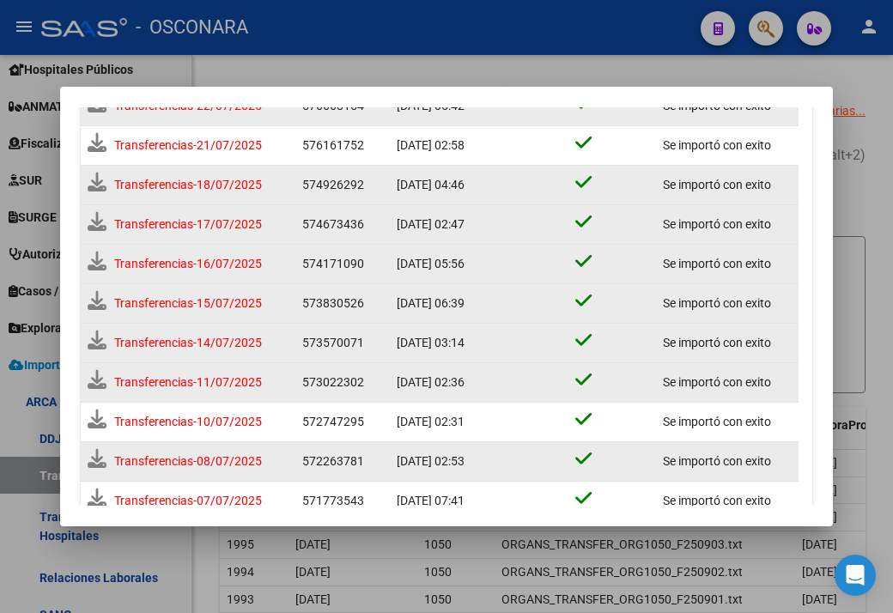
scroll to position [449, 0]
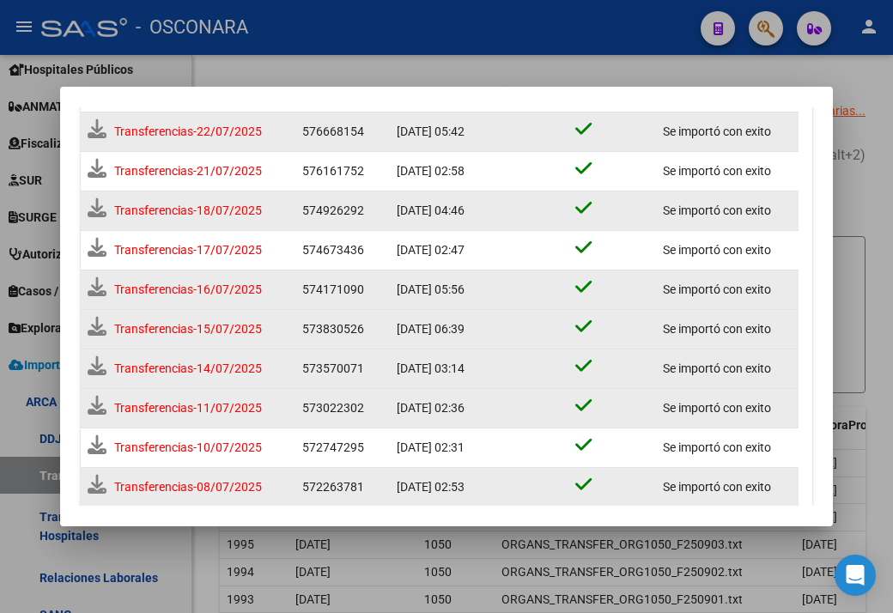
click at [100, 176] on icon at bounding box center [97, 168] width 19 height 19
click at [89, 127] on icon at bounding box center [97, 128] width 19 height 19
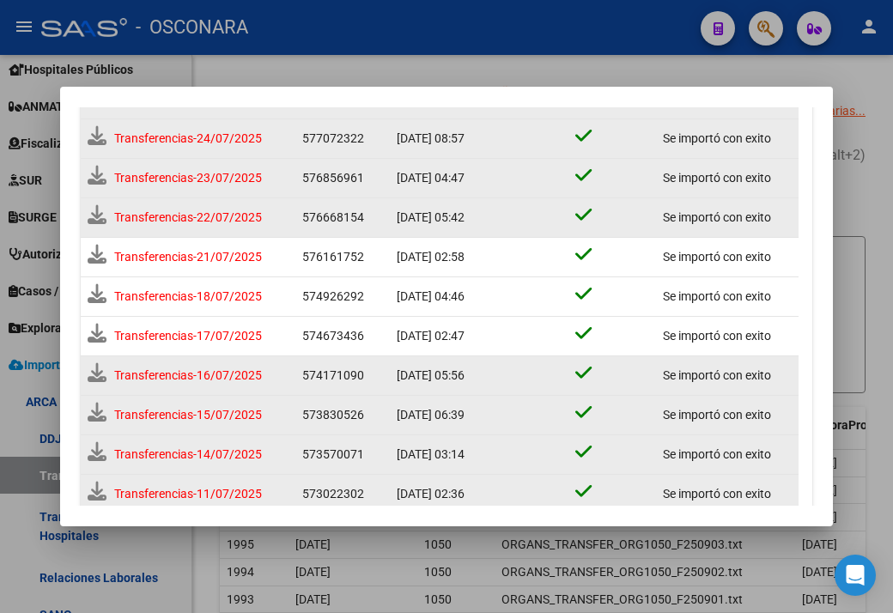
click at [96, 179] on icon at bounding box center [97, 175] width 19 height 19
click at [95, 142] on icon at bounding box center [97, 136] width 19 height 19
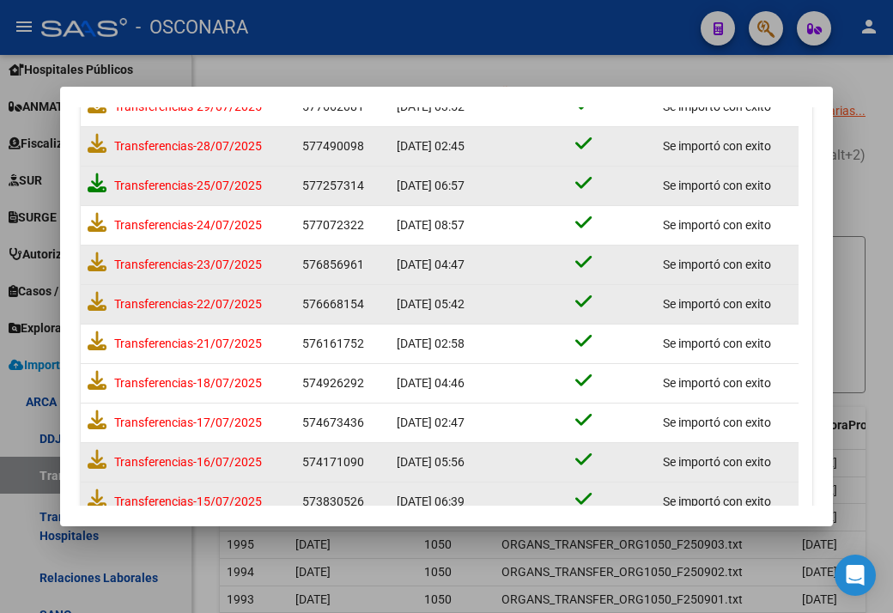
click at [97, 181] on icon at bounding box center [97, 182] width 19 height 19
click at [96, 144] on icon at bounding box center [97, 143] width 19 height 19
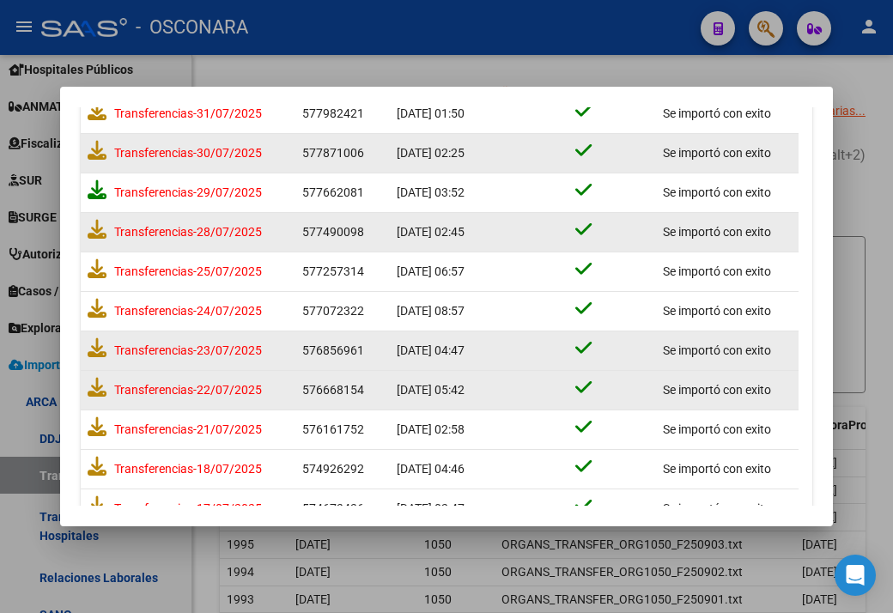
click at [98, 193] on icon at bounding box center [97, 189] width 19 height 19
click at [91, 148] on icon at bounding box center [97, 150] width 19 height 19
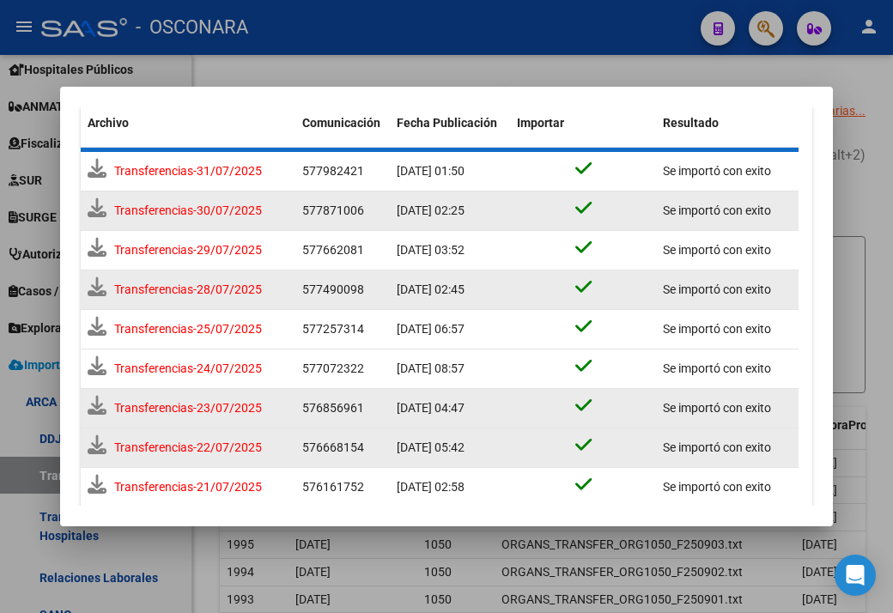
scroll to position [106, 0]
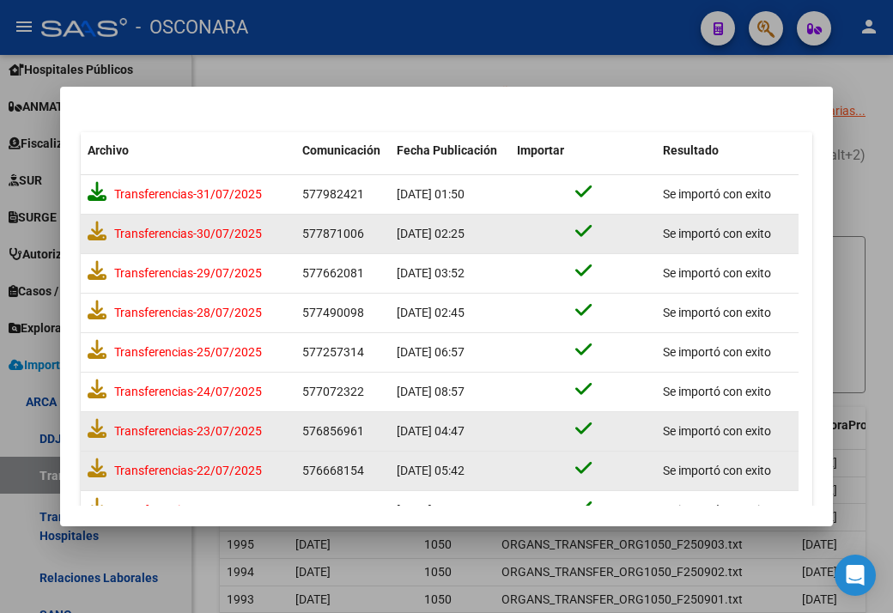
click at [93, 197] on icon at bounding box center [97, 191] width 19 height 19
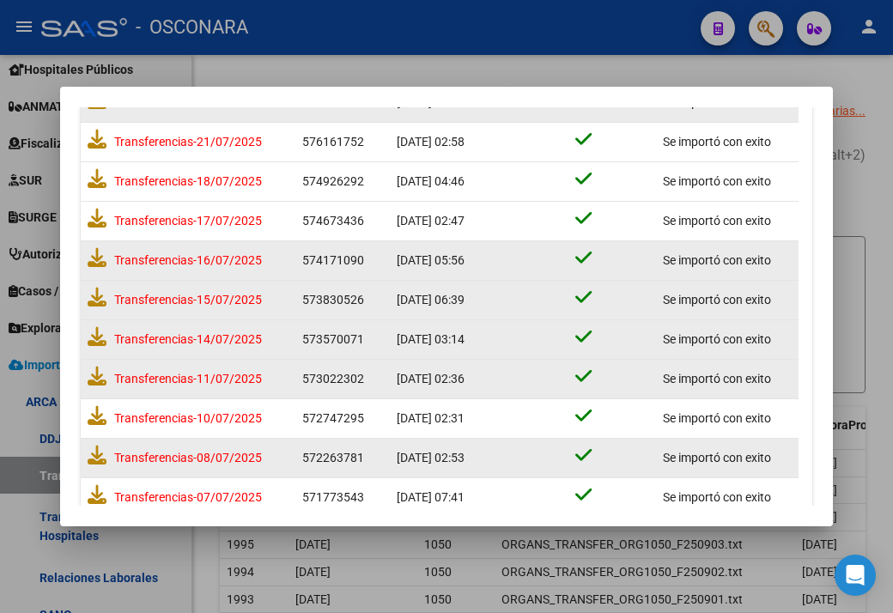
scroll to position [445, 0]
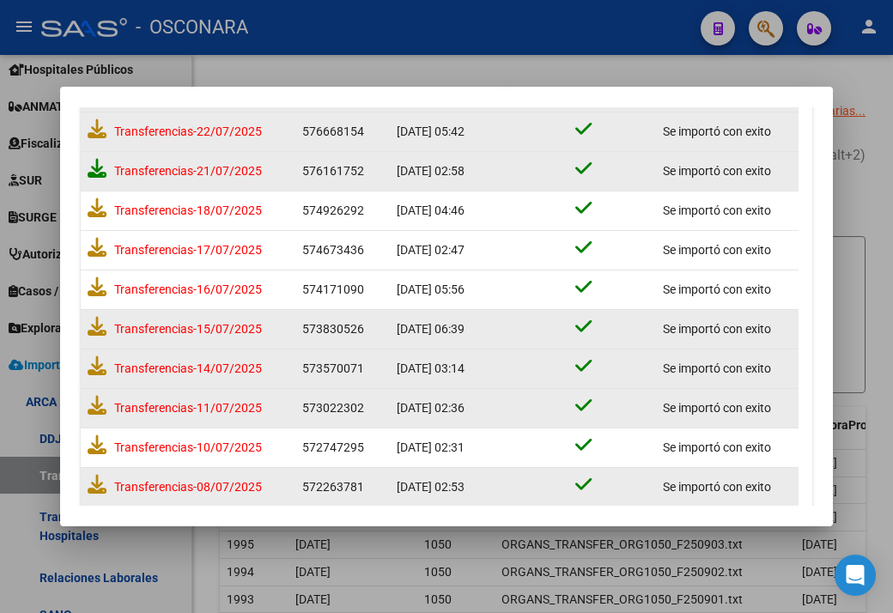
click at [94, 164] on icon at bounding box center [97, 168] width 19 height 19
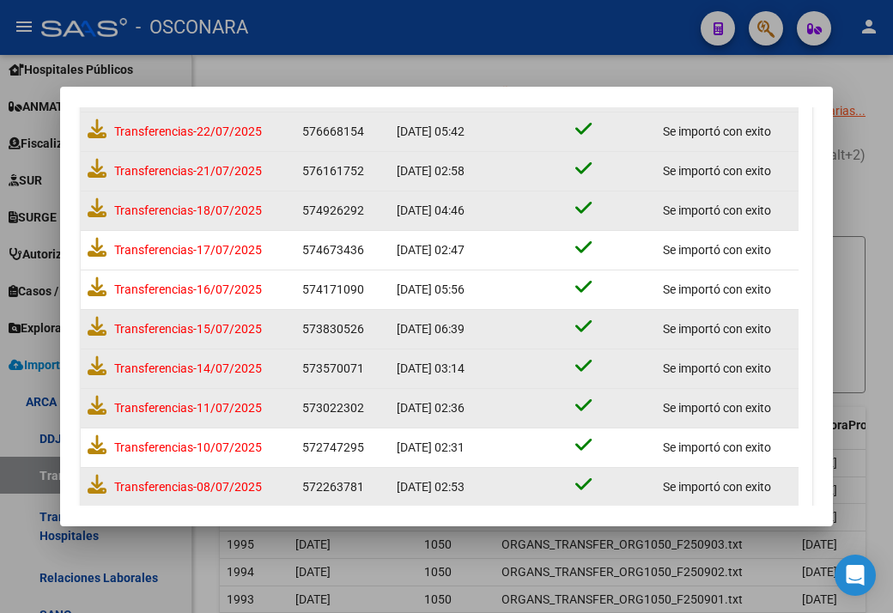
scroll to position [359, 0]
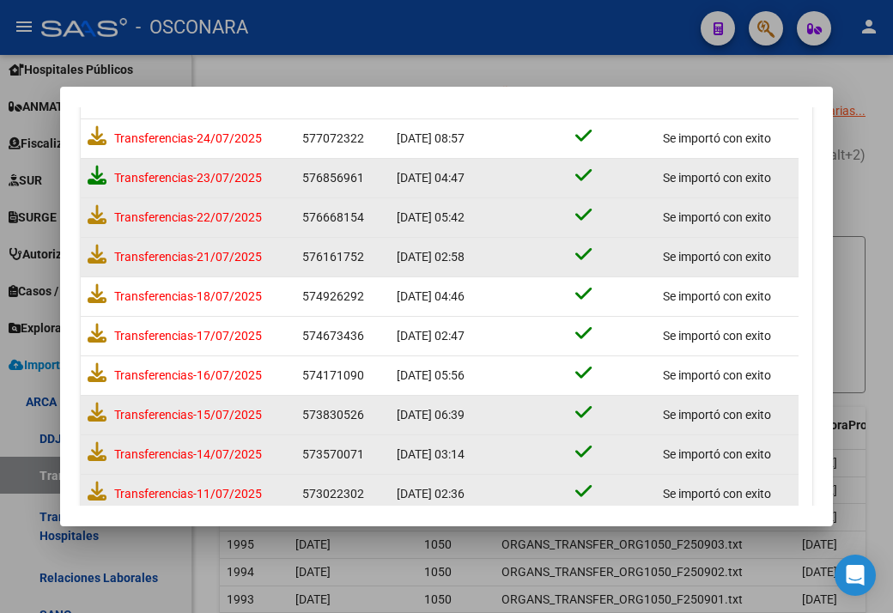
click at [96, 178] on icon at bounding box center [97, 175] width 19 height 19
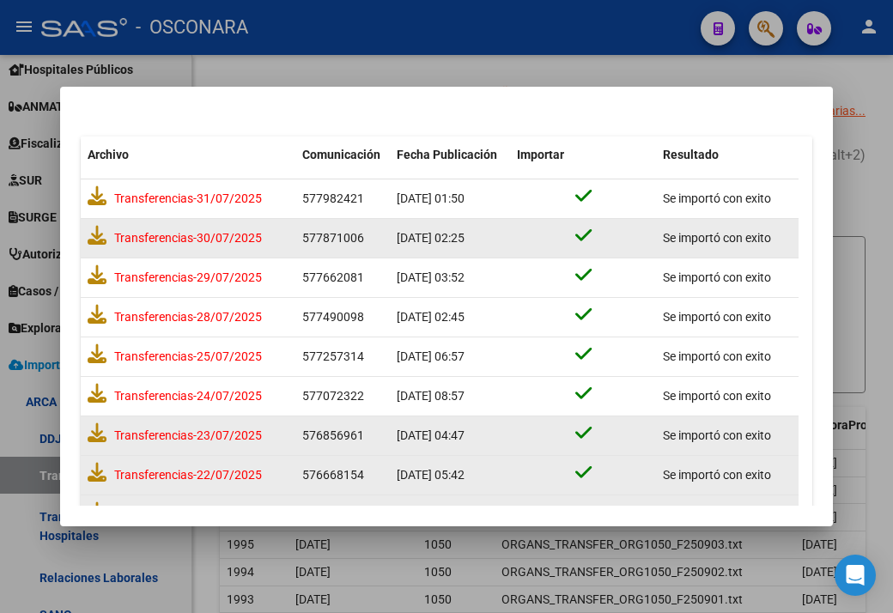
scroll to position [0, 0]
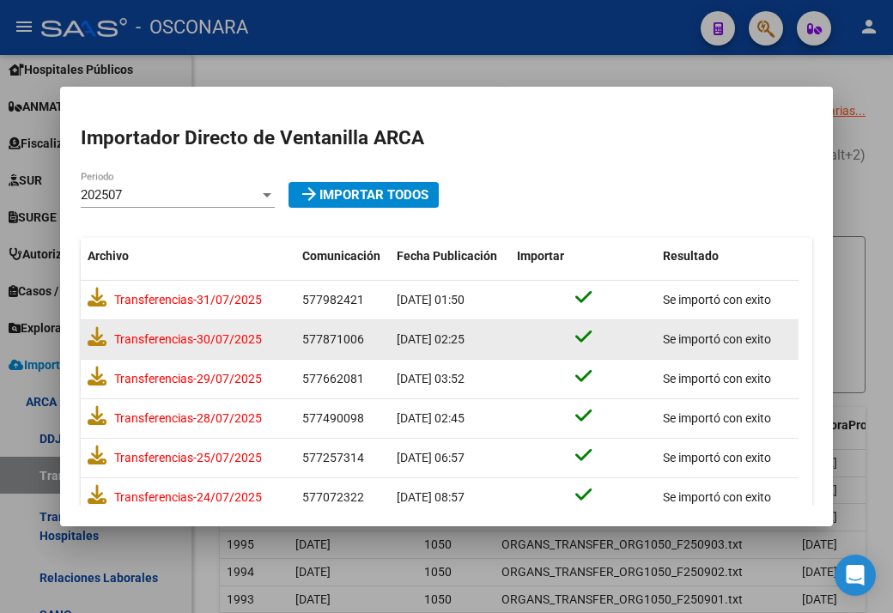
click at [153, 199] on div "202507" at bounding box center [170, 194] width 179 height 15
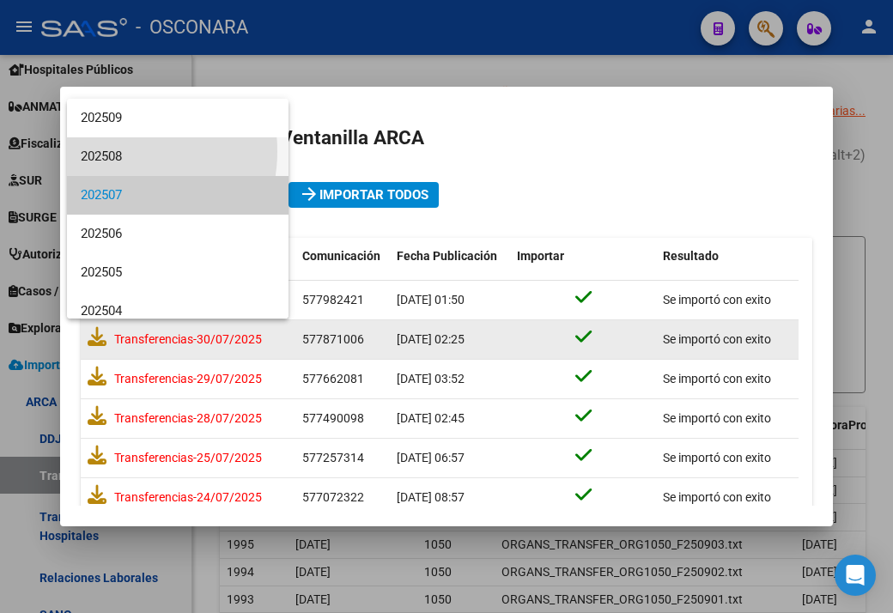
click at [107, 152] on span "202508" at bounding box center [178, 156] width 194 height 39
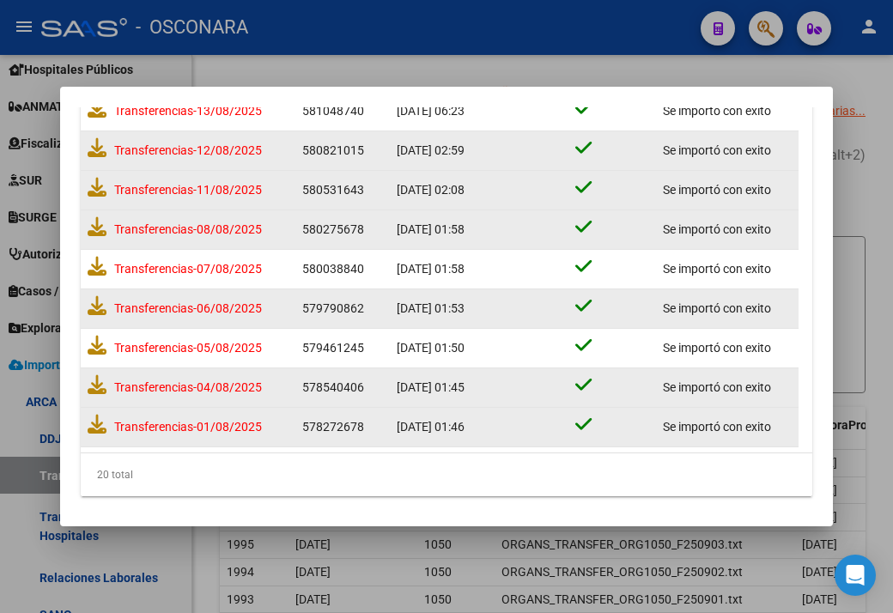
scroll to position [624, 0]
click at [96, 418] on icon at bounding box center [97, 423] width 19 height 19
click at [96, 384] on icon at bounding box center [97, 383] width 19 height 19
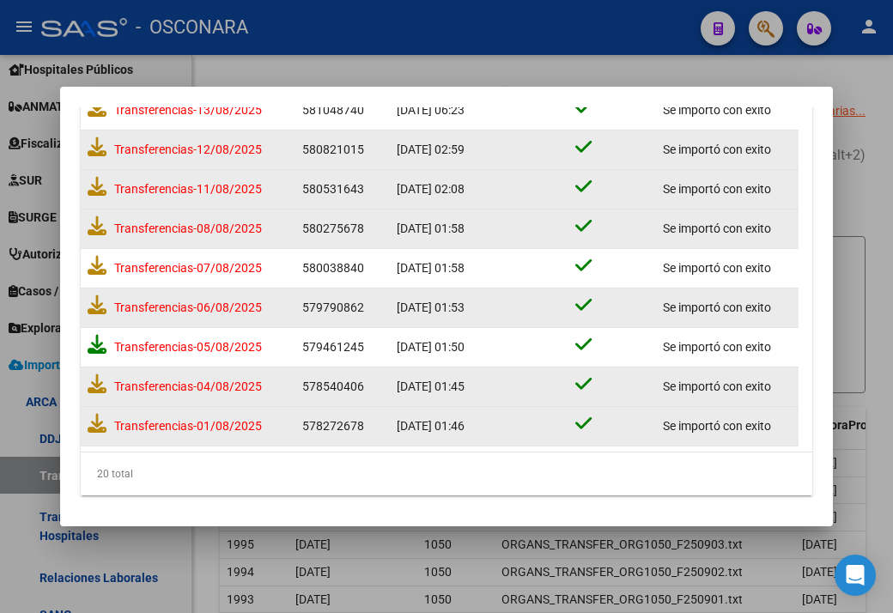
click at [94, 335] on icon at bounding box center [97, 344] width 19 height 19
click at [98, 298] on icon at bounding box center [97, 304] width 19 height 19
click at [96, 261] on icon at bounding box center [97, 265] width 19 height 19
click at [94, 225] on icon at bounding box center [97, 225] width 19 height 19
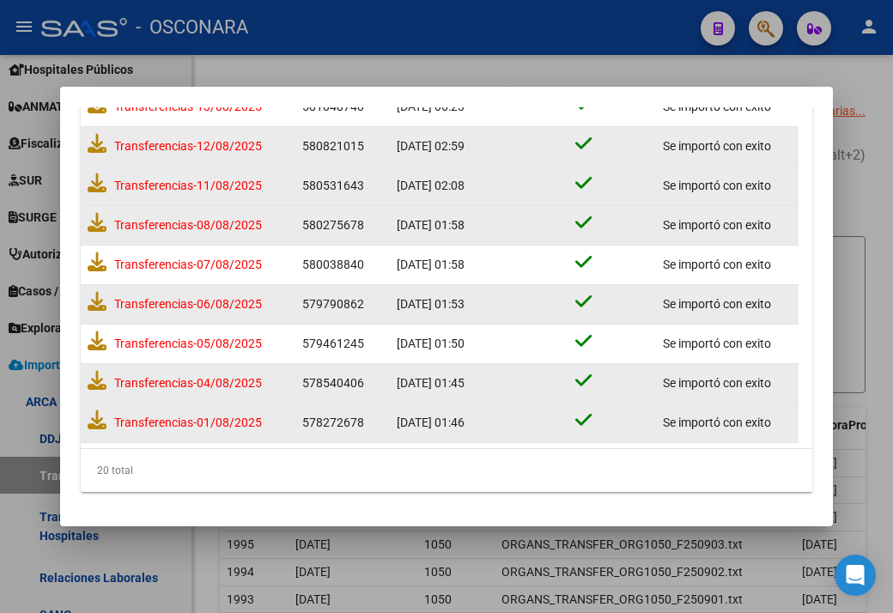
scroll to position [624, 0]
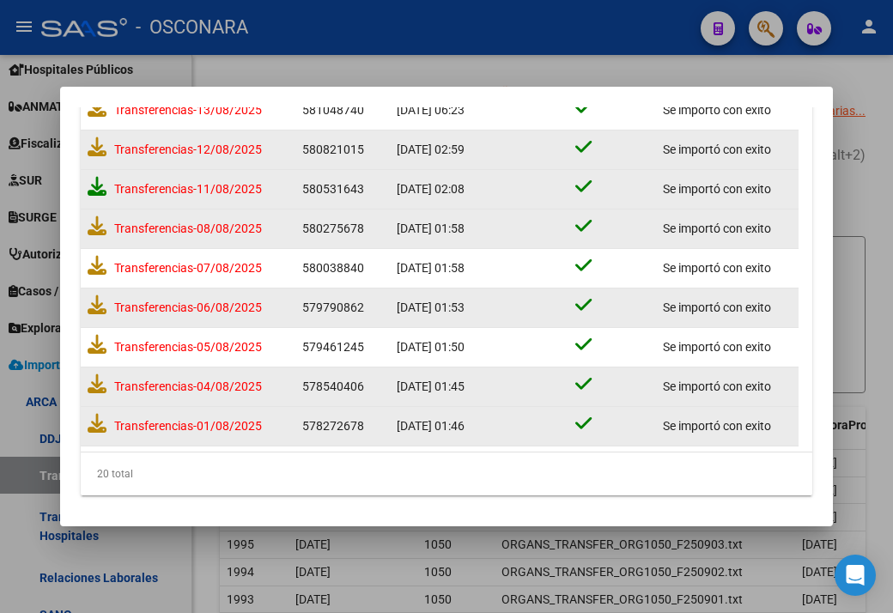
click at [94, 182] on icon at bounding box center [97, 186] width 19 height 19
click at [93, 142] on icon at bounding box center [97, 146] width 19 height 19
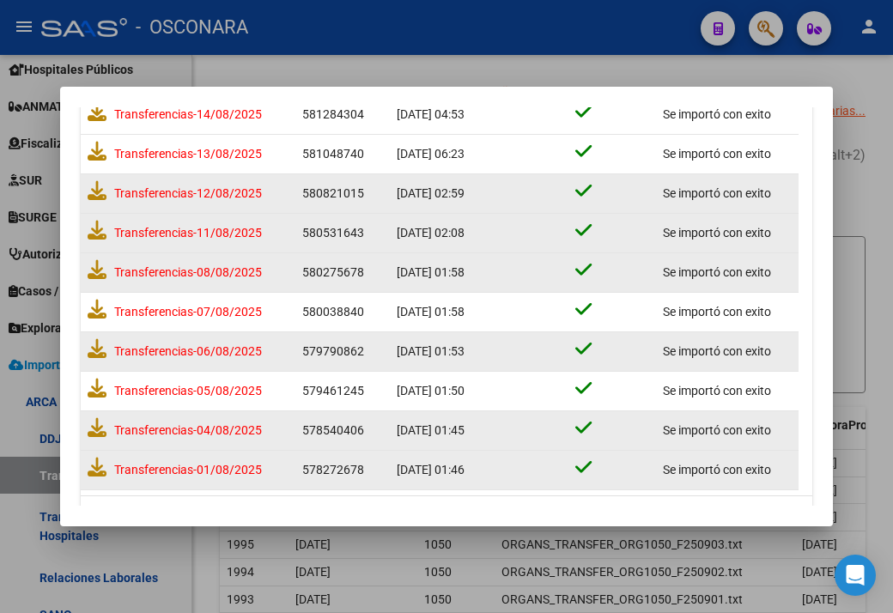
scroll to position [538, 0]
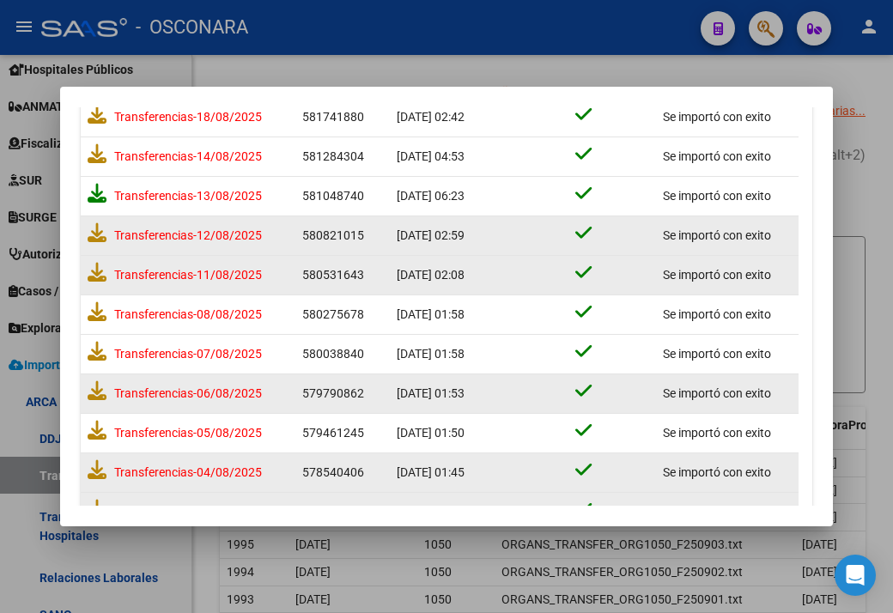
click at [92, 192] on icon at bounding box center [97, 193] width 19 height 19
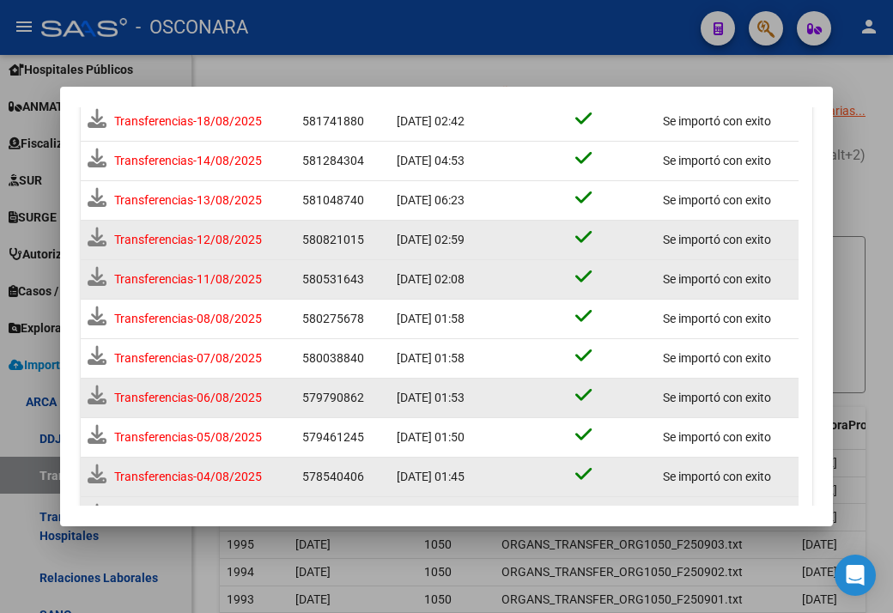
scroll to position [543, 0]
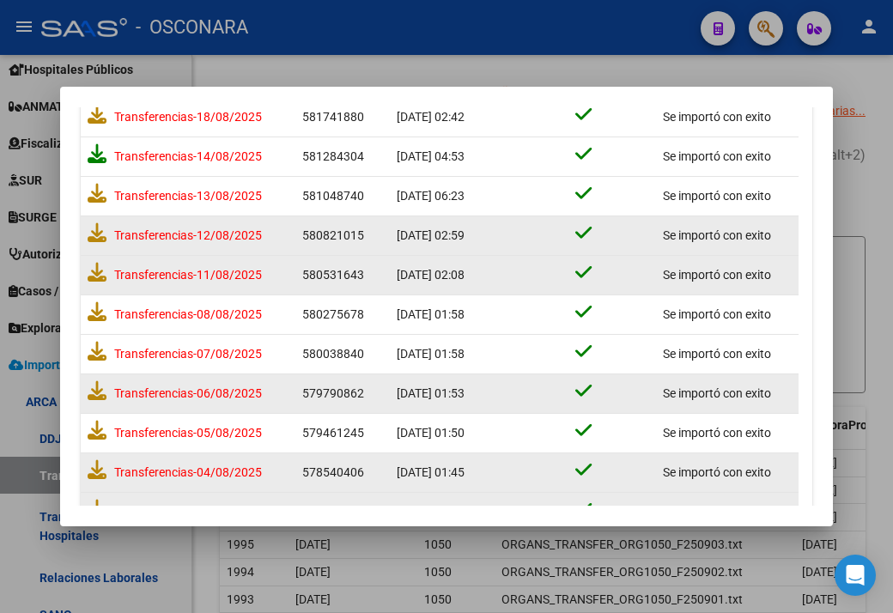
click at [100, 150] on icon at bounding box center [97, 153] width 19 height 19
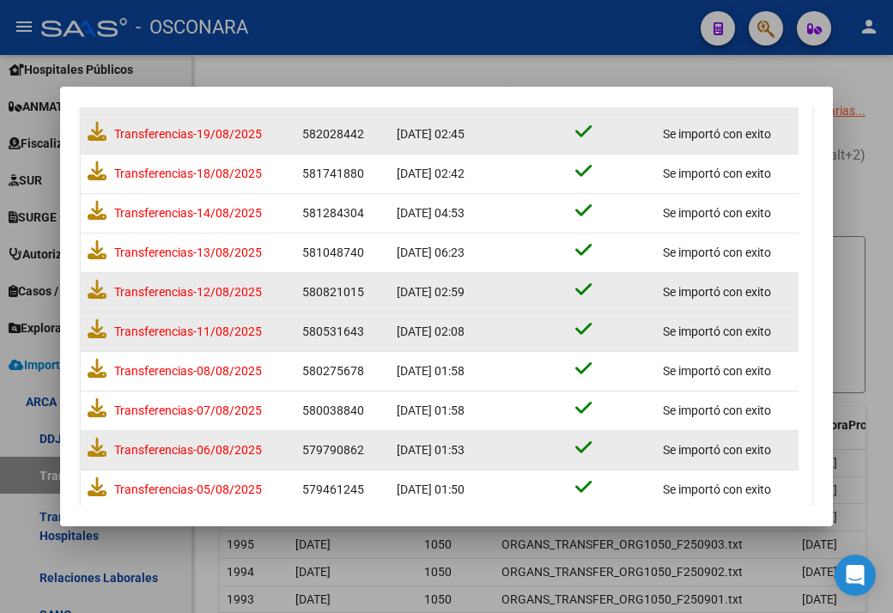
scroll to position [452, 0]
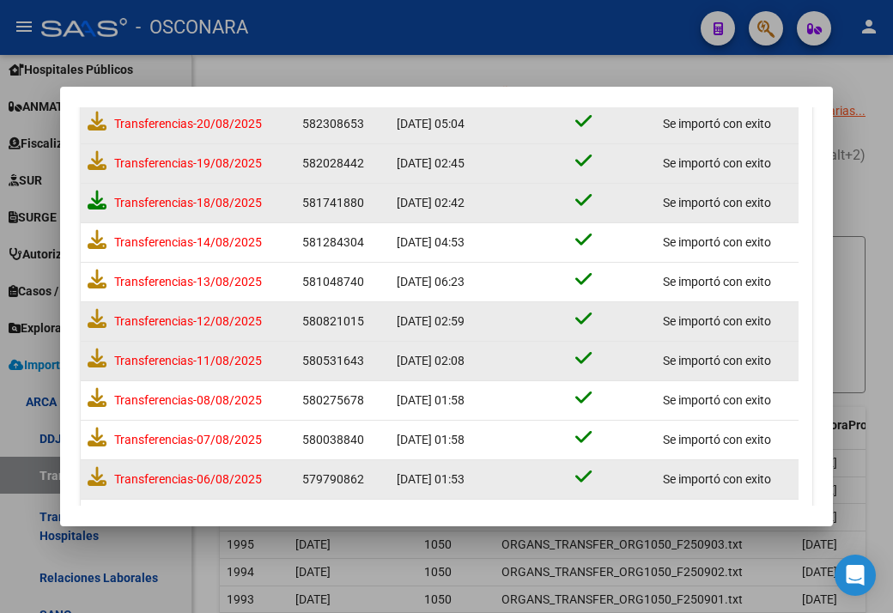
click at [92, 197] on icon at bounding box center [97, 200] width 19 height 19
click at [96, 153] on icon at bounding box center [97, 160] width 19 height 19
click at [93, 126] on icon at bounding box center [97, 121] width 19 height 19
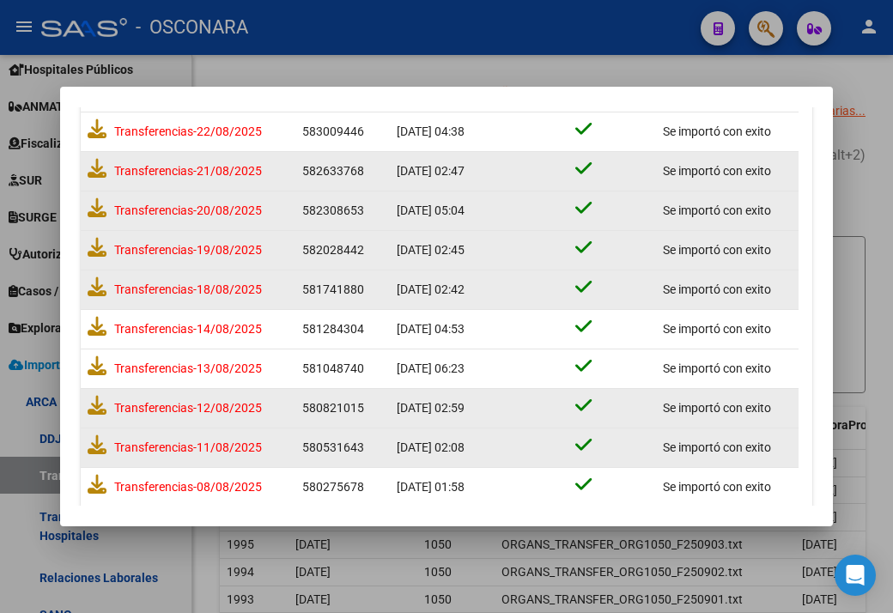
scroll to position [280, 0]
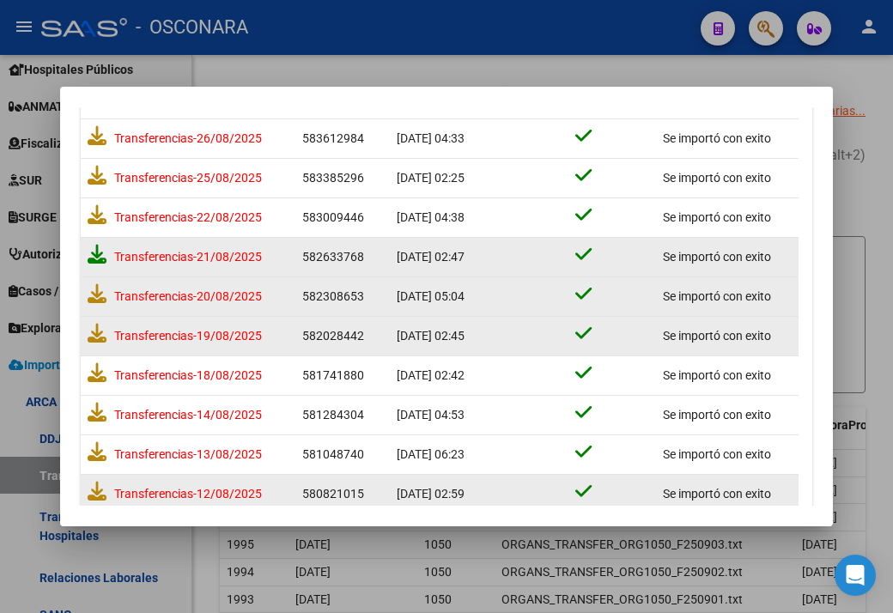
click at [88, 255] on icon at bounding box center [97, 254] width 19 height 19
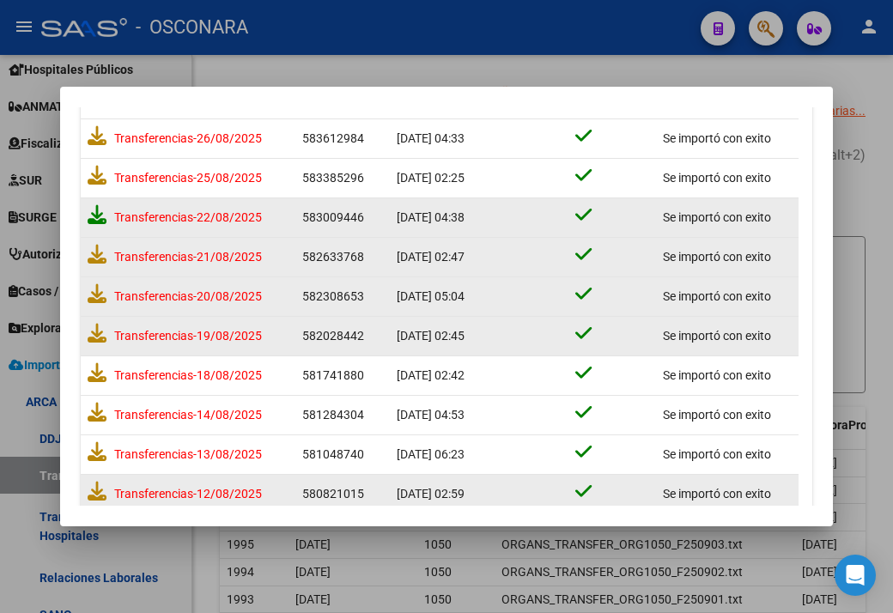
click at [99, 214] on icon at bounding box center [97, 214] width 19 height 19
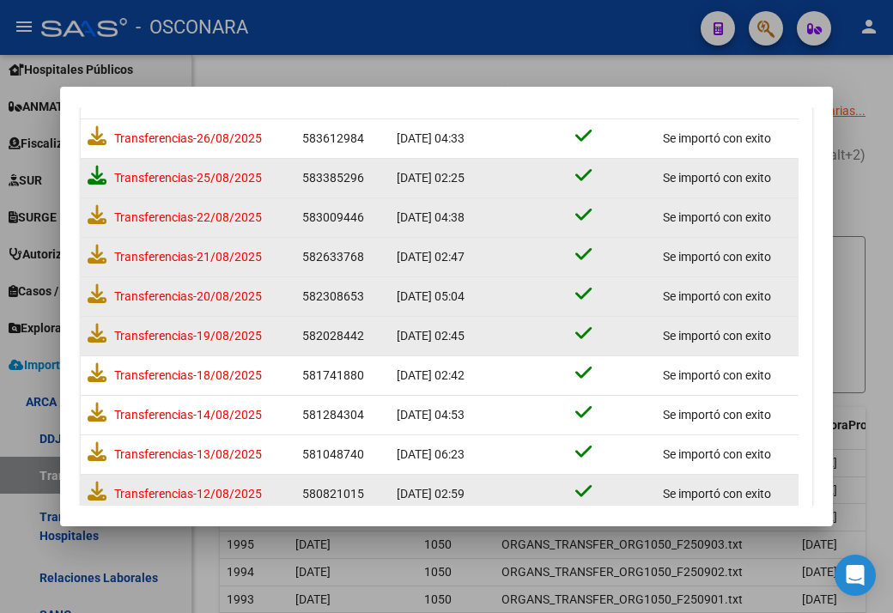
click at [92, 180] on icon at bounding box center [97, 175] width 19 height 19
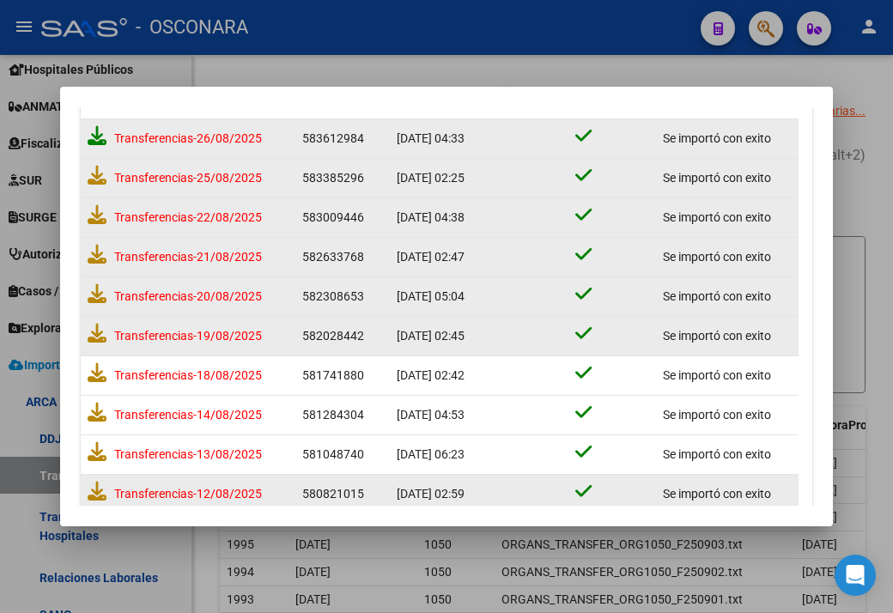
click at [97, 134] on icon at bounding box center [97, 135] width 19 height 19
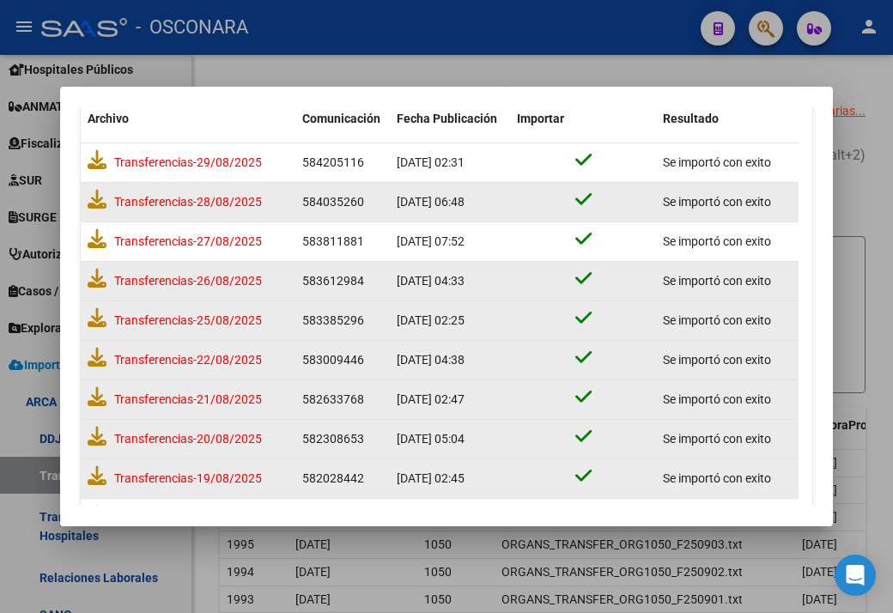
scroll to position [108, 0]
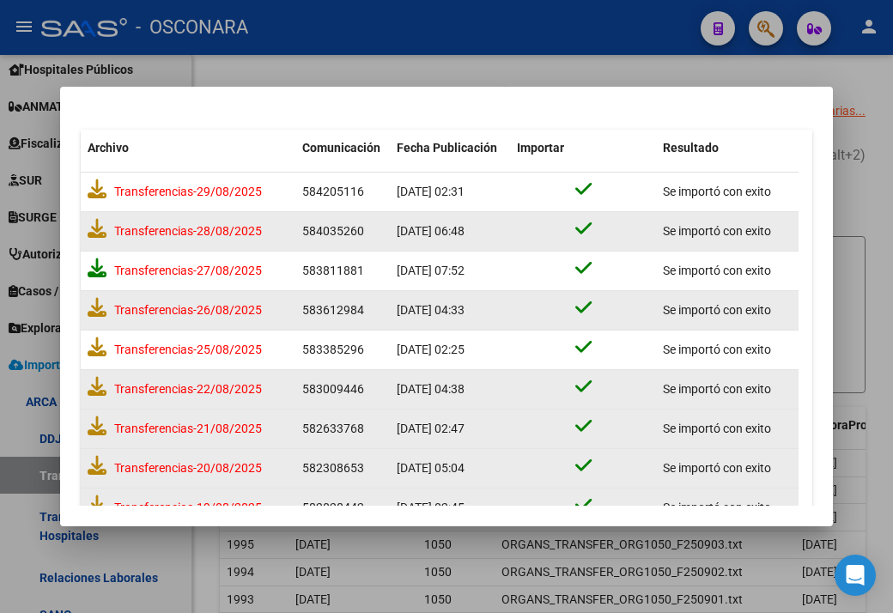
click at [102, 270] on icon at bounding box center [97, 267] width 19 height 19
click at [105, 227] on icon at bounding box center [97, 228] width 19 height 19
click at [98, 183] on icon at bounding box center [97, 188] width 19 height 19
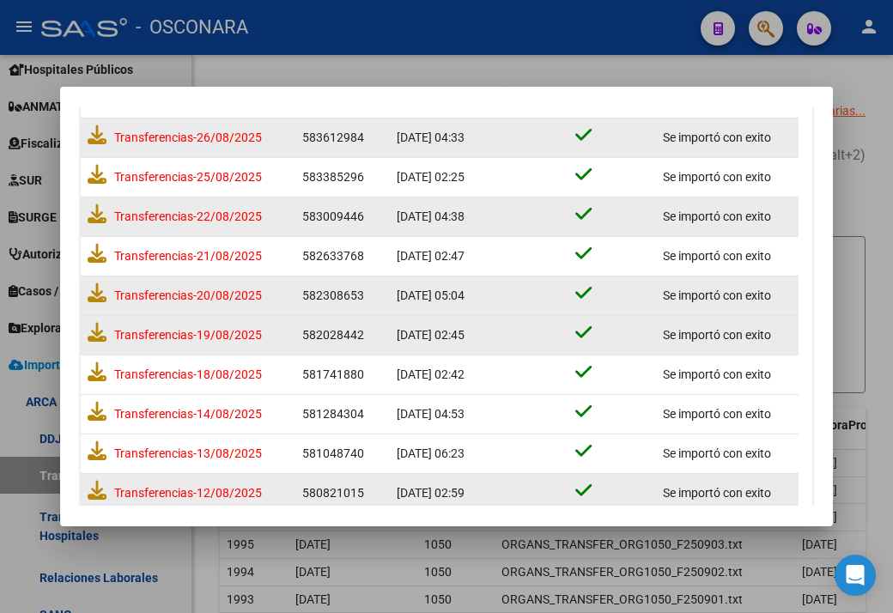
scroll to position [0, 0]
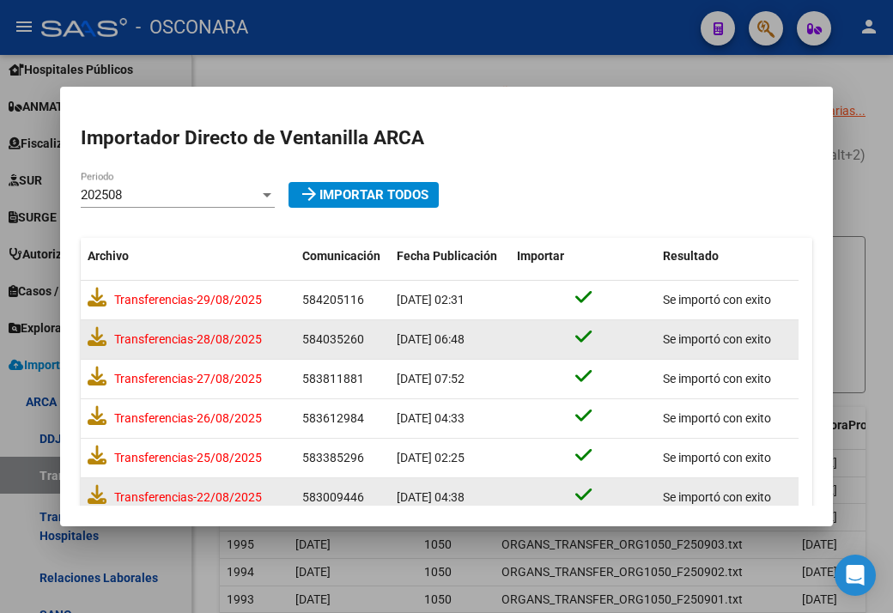
click at [117, 192] on span "202508" at bounding box center [101, 194] width 41 height 15
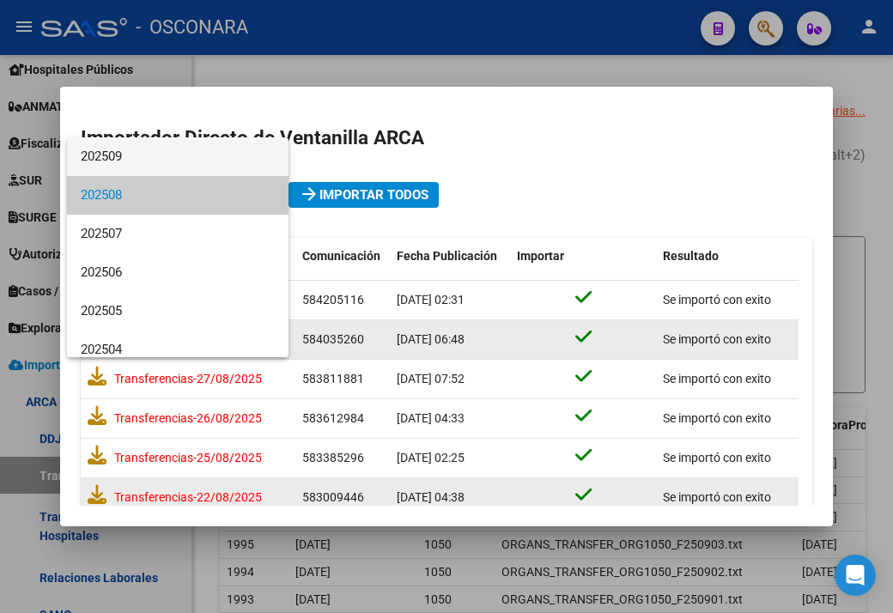
click at [88, 149] on span "202509" at bounding box center [178, 156] width 194 height 39
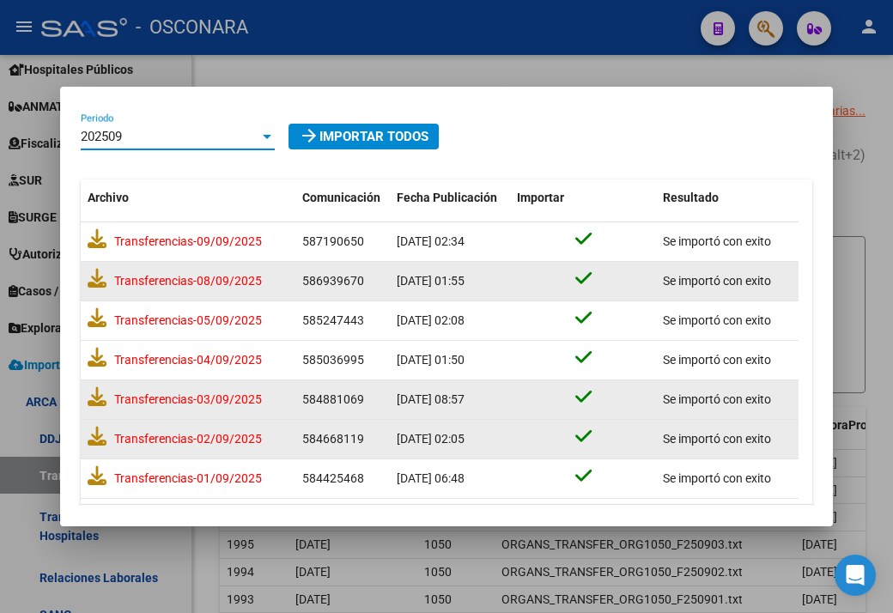
scroll to position [113, 0]
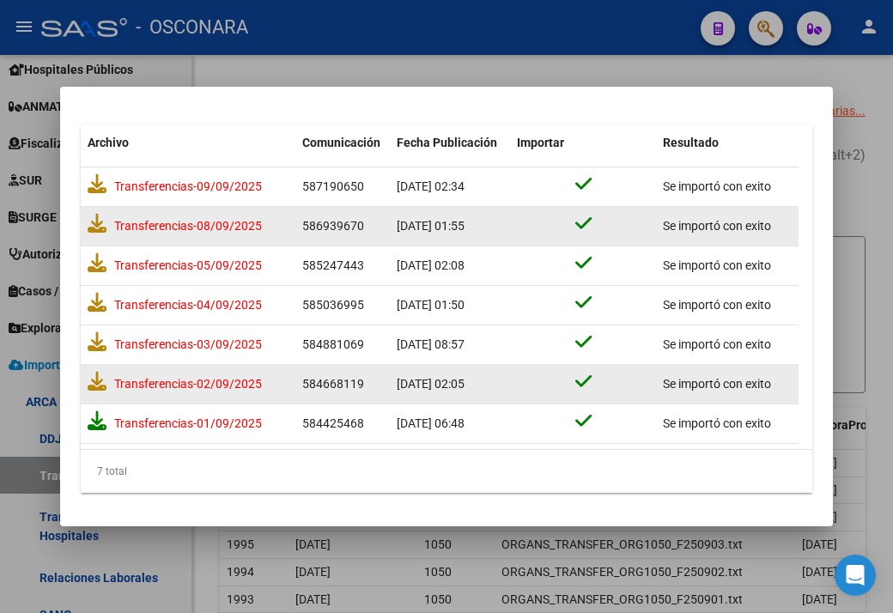
click at [106, 425] on icon at bounding box center [97, 420] width 19 height 19
click at [90, 386] on icon at bounding box center [97, 381] width 19 height 19
click at [101, 346] on icon at bounding box center [97, 341] width 19 height 19
click at [94, 294] on icon at bounding box center [97, 302] width 19 height 19
click at [101, 258] on icon at bounding box center [97, 262] width 19 height 19
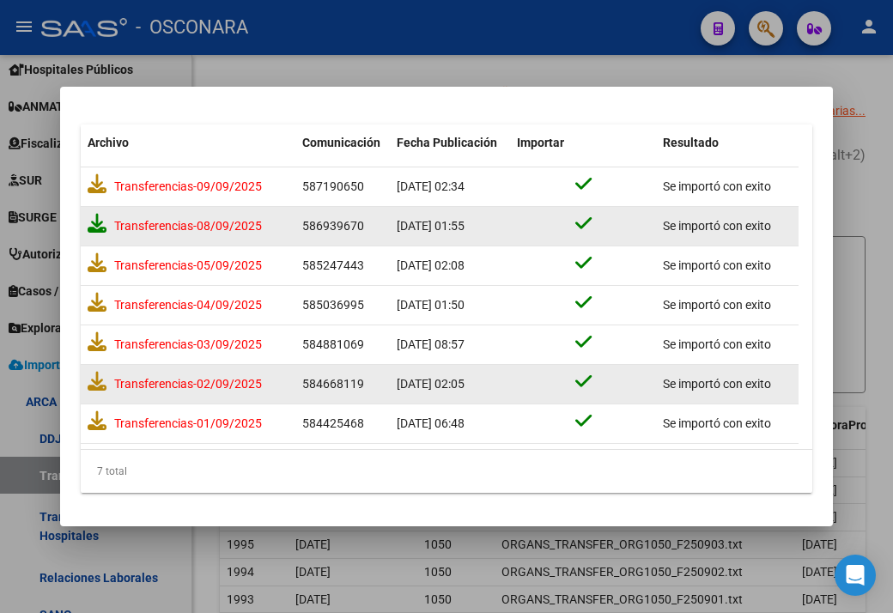
click at [106, 217] on icon at bounding box center [97, 223] width 19 height 19
click at [93, 180] on icon at bounding box center [97, 183] width 19 height 19
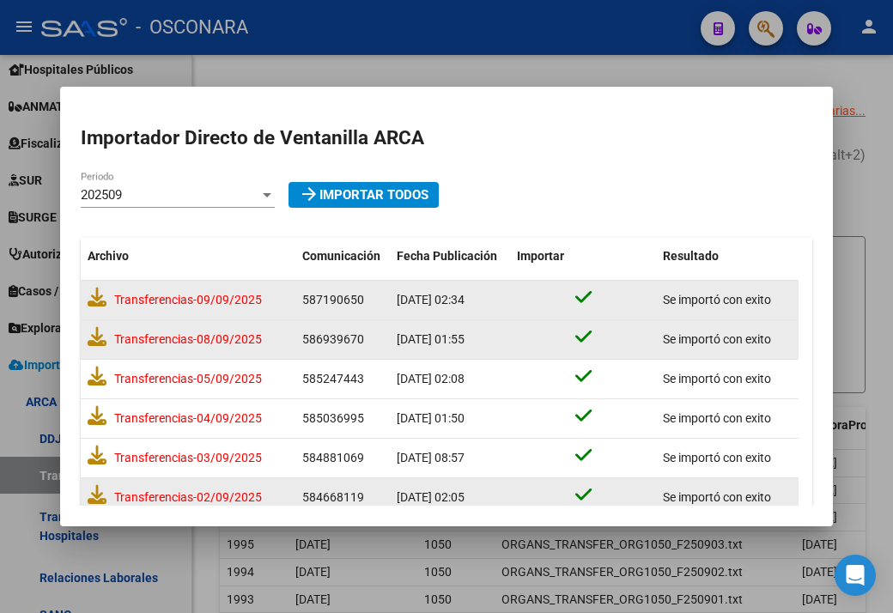
scroll to position [0, 0]
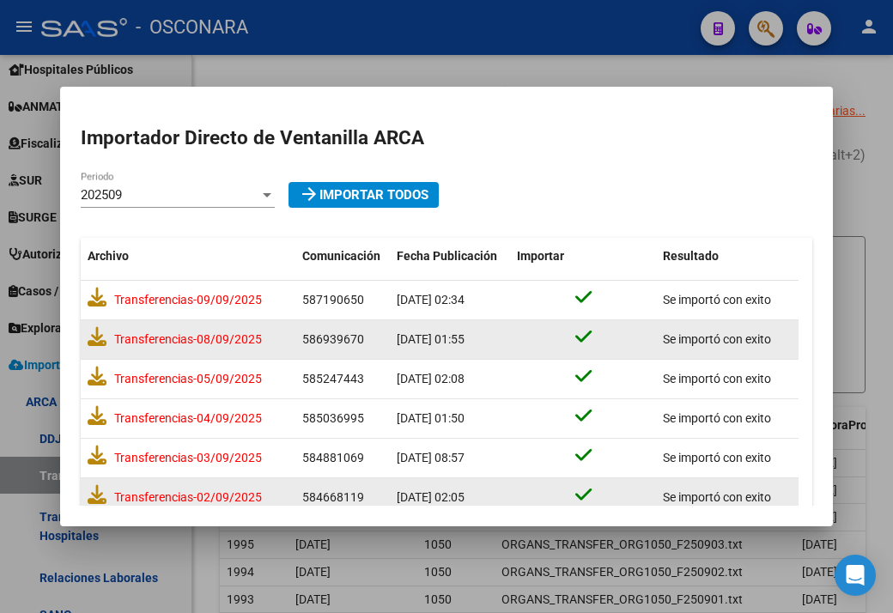
click at [657, 75] on div at bounding box center [446, 306] width 893 height 613
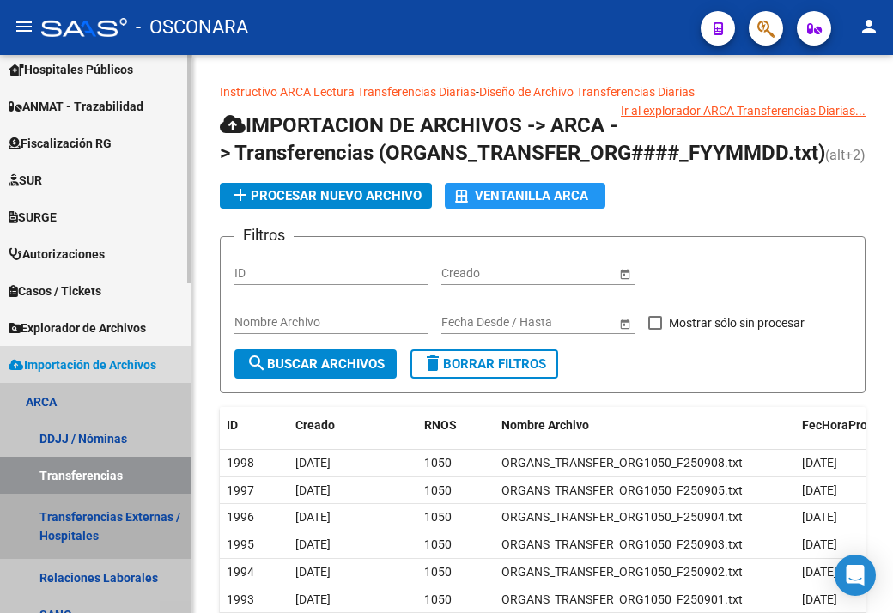
click at [77, 518] on link "Transferencias Externas / Hospitales" at bounding box center [95, 526] width 191 height 65
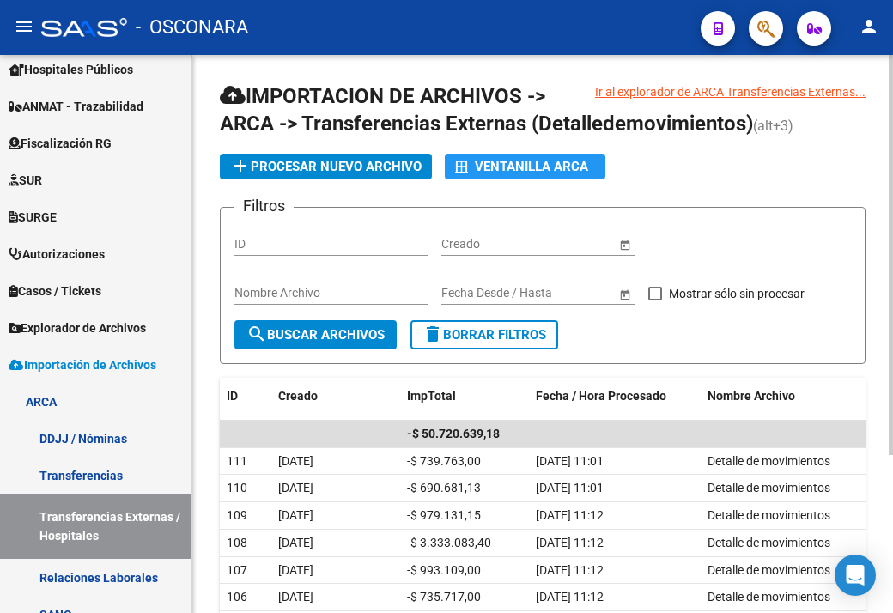
click at [334, 188] on app-list-header "IMPORTACION DE ARCHIVOS -> ARCA -> Transferencias Externas (Detalledemovimiento…" at bounding box center [543, 223] width 646 height 282
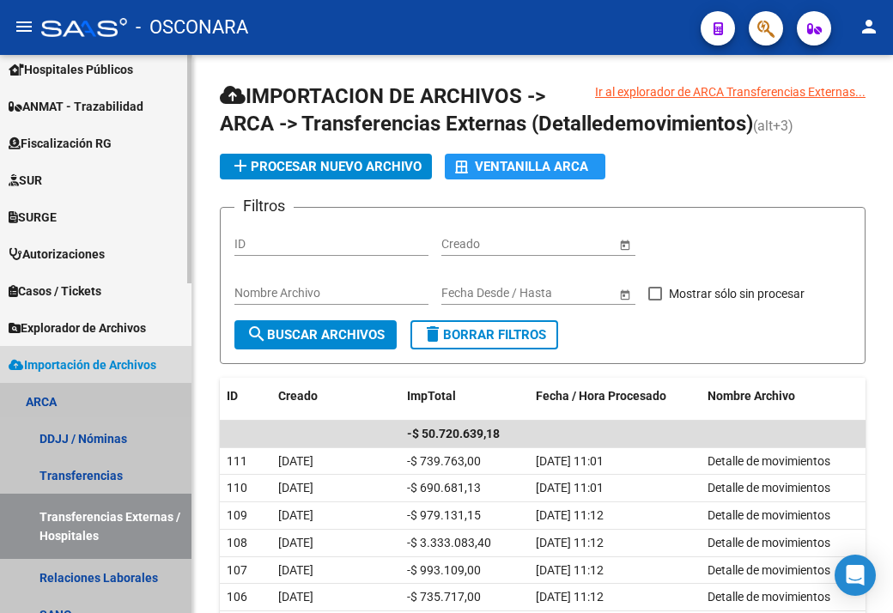
click at [101, 534] on link "Transferencias Externas / Hospitales" at bounding box center [95, 526] width 191 height 65
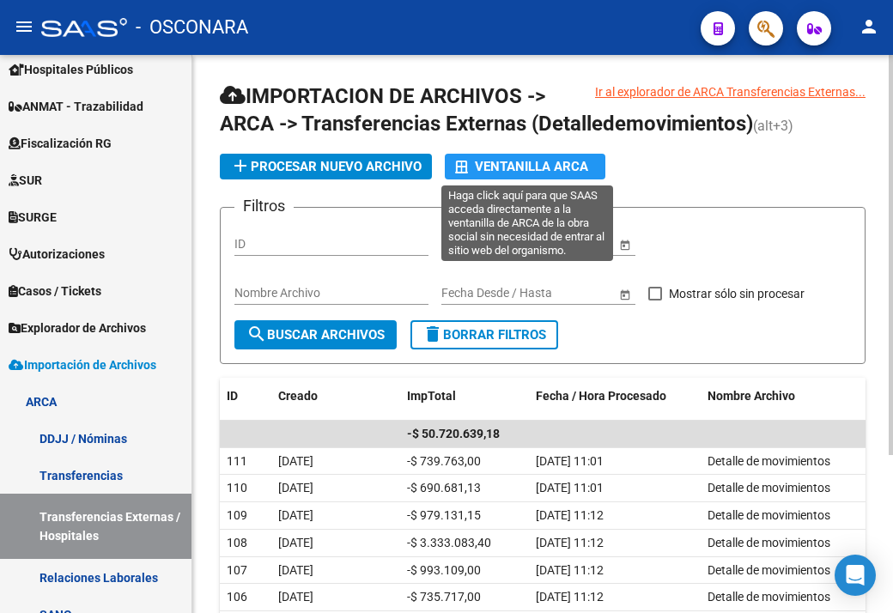
click at [494, 173] on div "Ventanilla ARCA" at bounding box center [525, 167] width 140 height 26
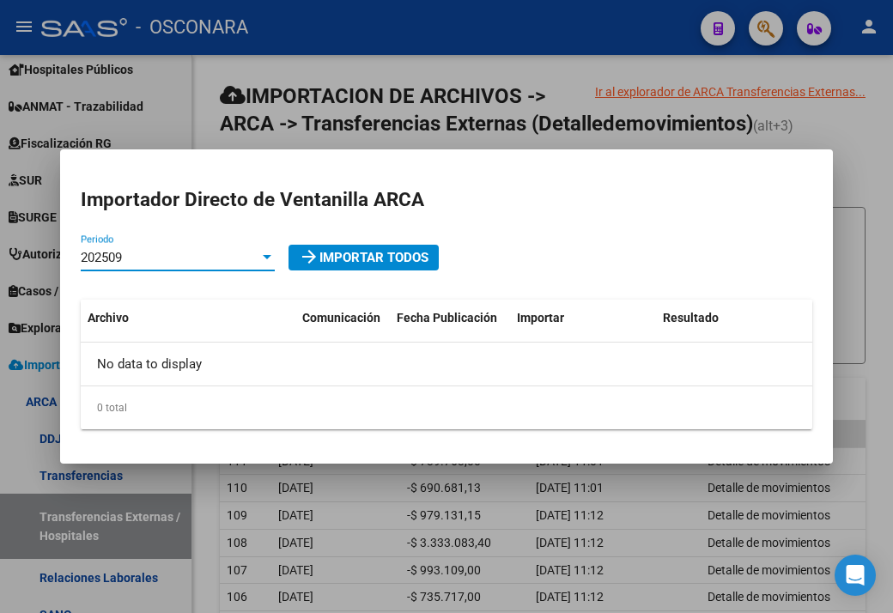
click at [172, 253] on div "202509" at bounding box center [170, 257] width 179 height 15
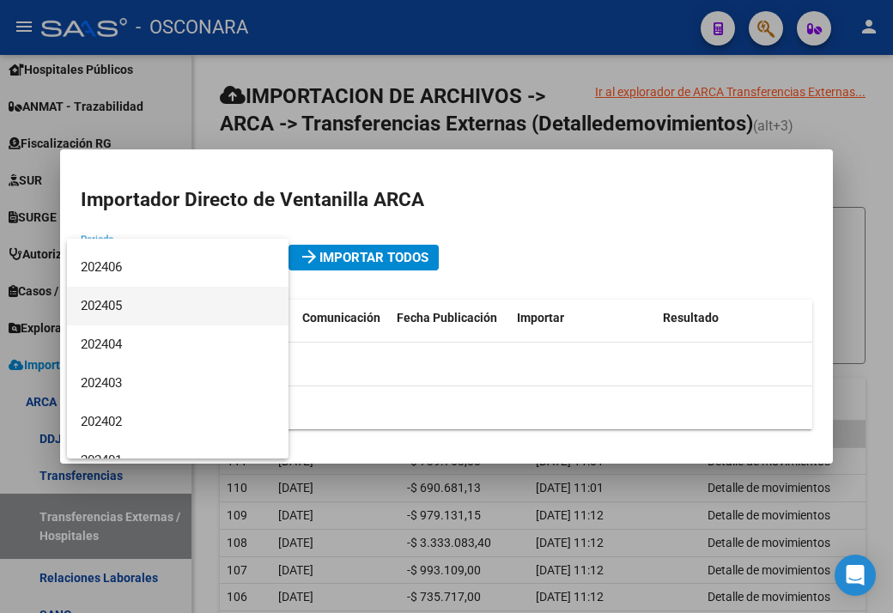
scroll to position [484, 0]
click at [139, 321] on span "202407" at bounding box center [178, 314] width 194 height 39
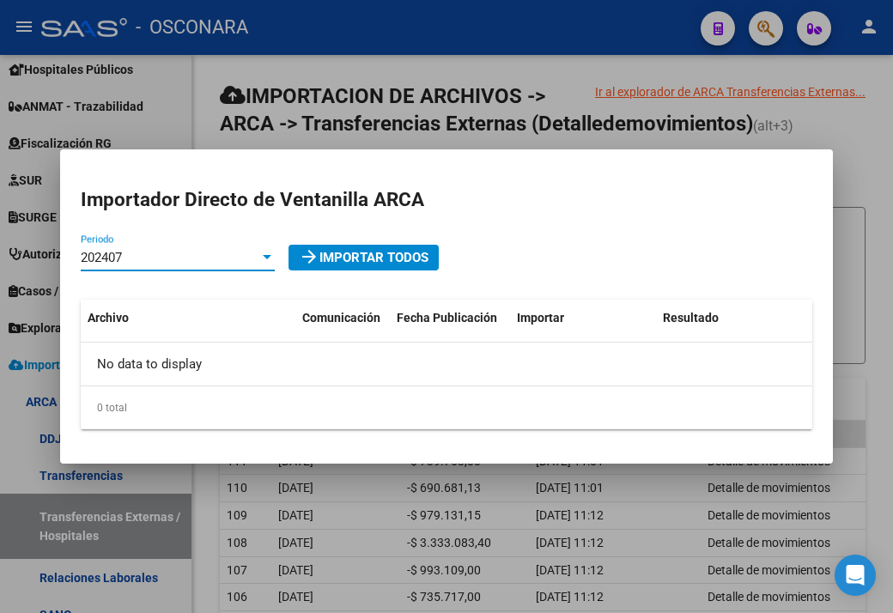
click at [183, 250] on div "202407" at bounding box center [170, 257] width 179 height 15
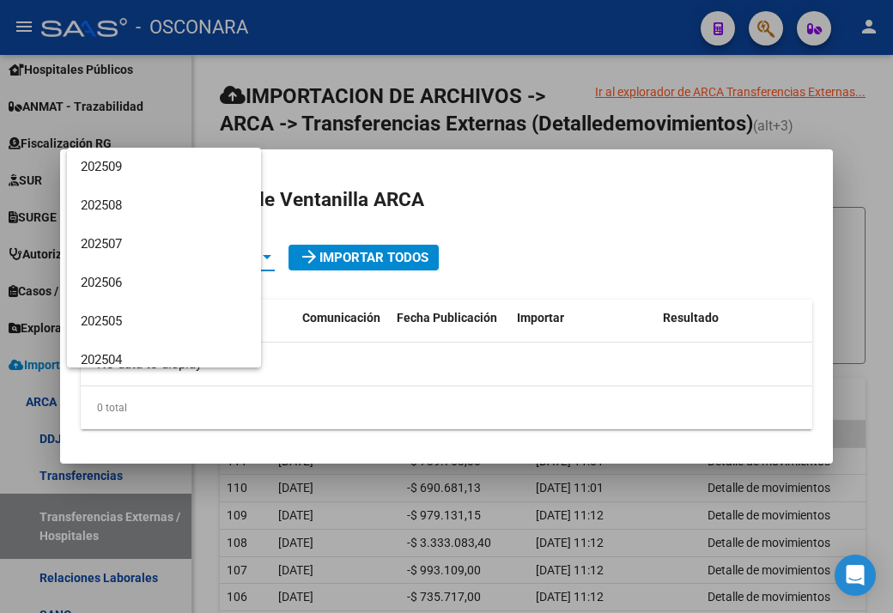
scroll to position [450, 0]
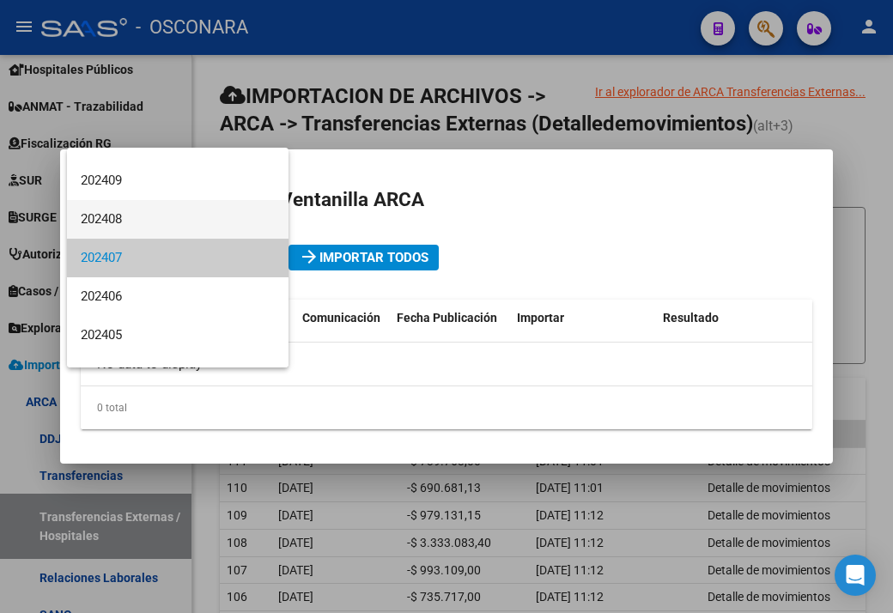
click at [175, 227] on span "202408" at bounding box center [178, 219] width 194 height 39
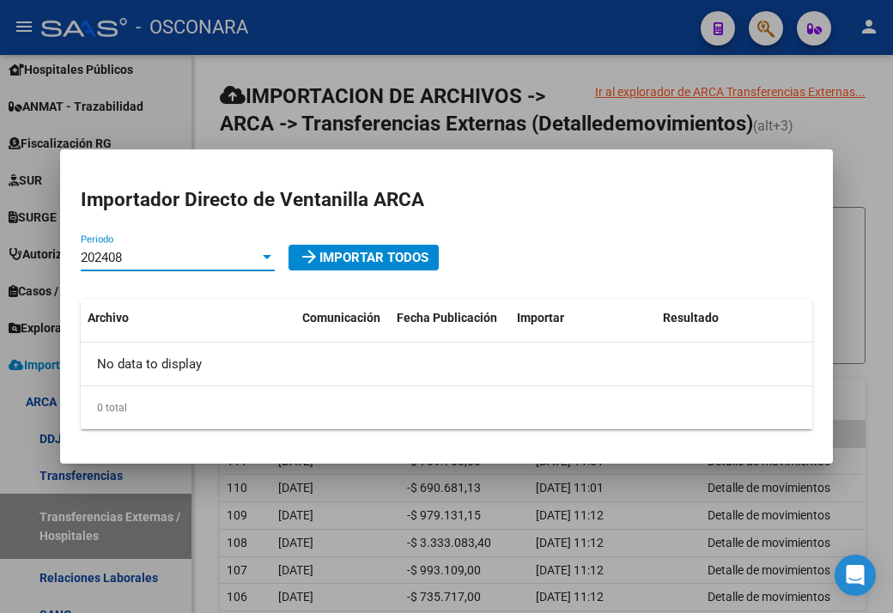
click at [247, 248] on div "202408 Periodo" at bounding box center [178, 258] width 194 height 26
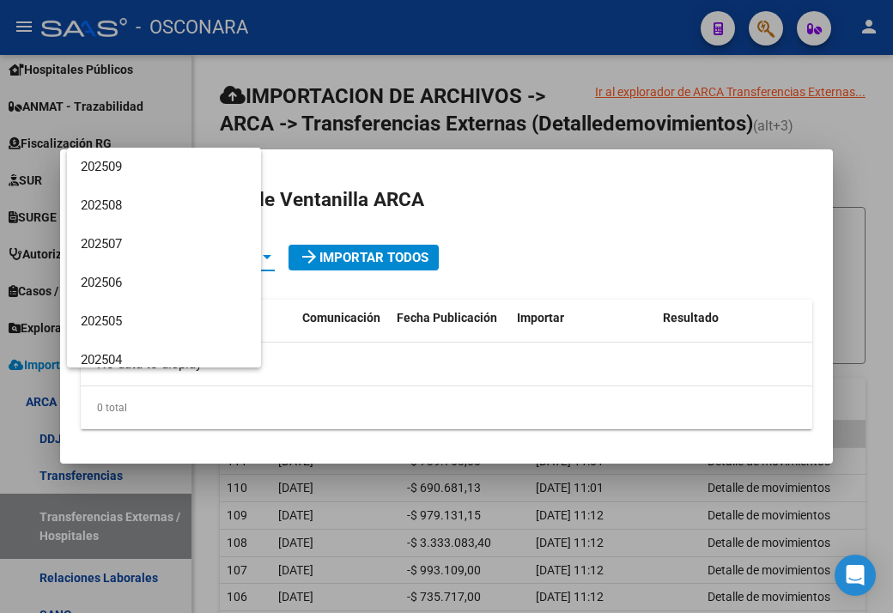
scroll to position [411, 0]
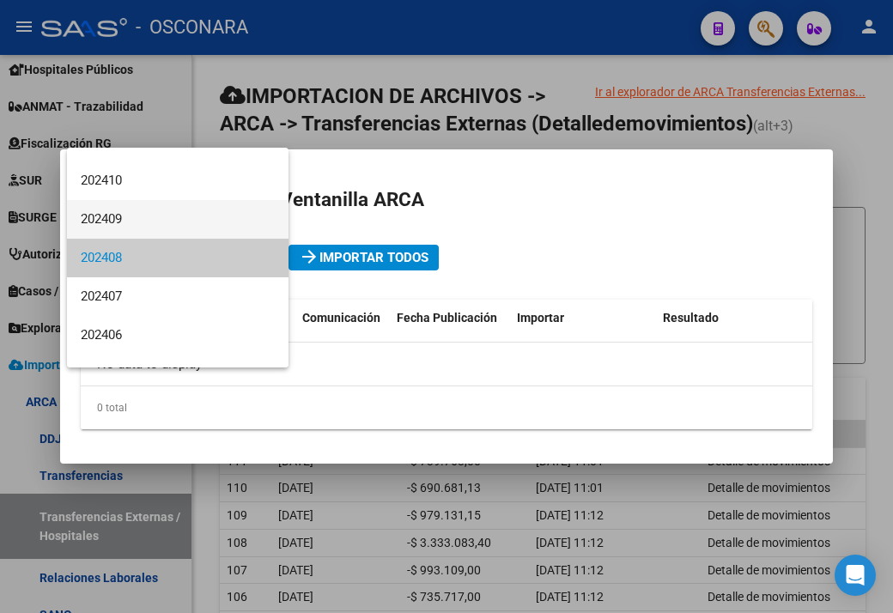
click at [157, 215] on span "202409" at bounding box center [178, 219] width 194 height 39
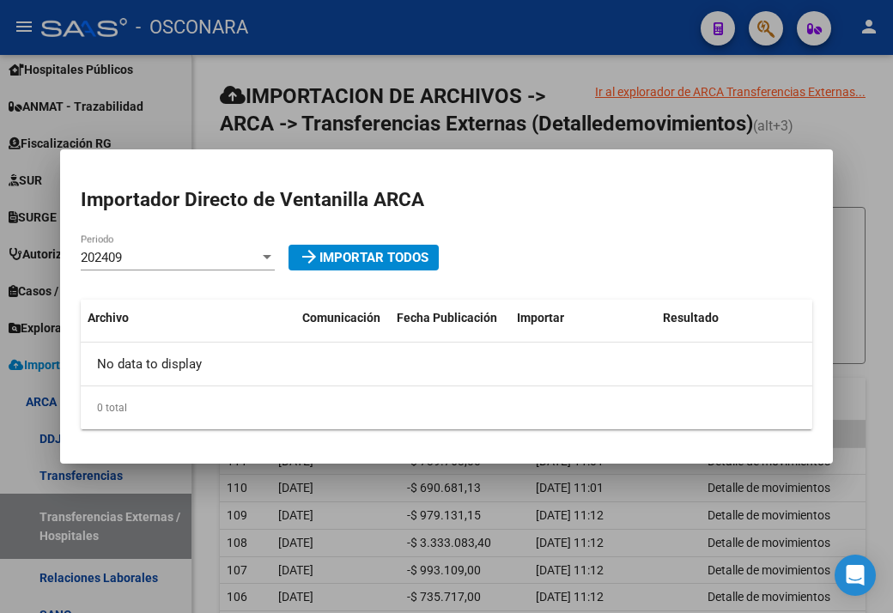
drag, startPoint x: 76, startPoint y: 379, endPoint x: 227, endPoint y: 365, distance: 151.8
click at [227, 365] on mat-dialog-content "Importador Directo [PERSON_NAME] ARCA 202409 Periodo arrow_forward Importar Tod…" at bounding box center [446, 307] width 773 height 274
click at [252, 421] on div "0 total" at bounding box center [446, 407] width 731 height 43
click at [175, 258] on div "202409" at bounding box center [170, 257] width 179 height 15
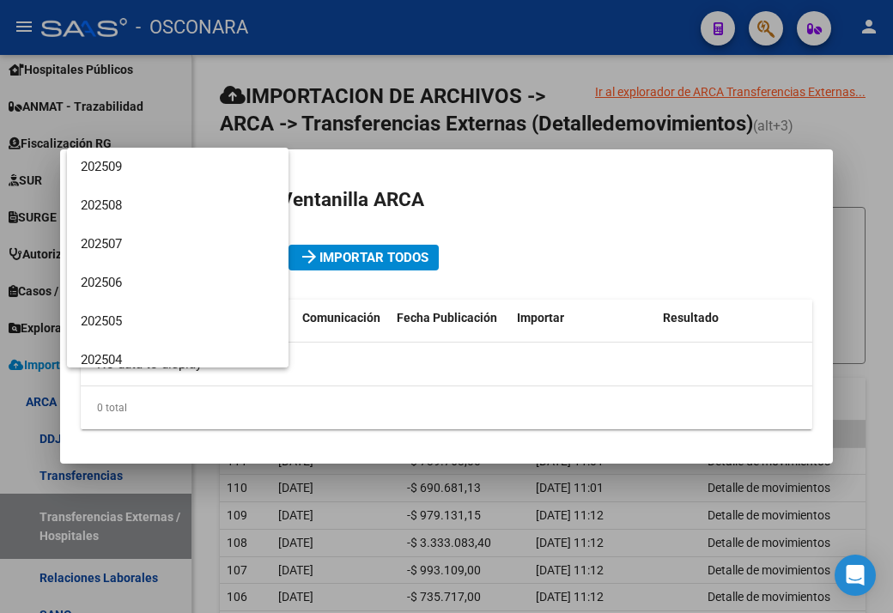
scroll to position [373, 0]
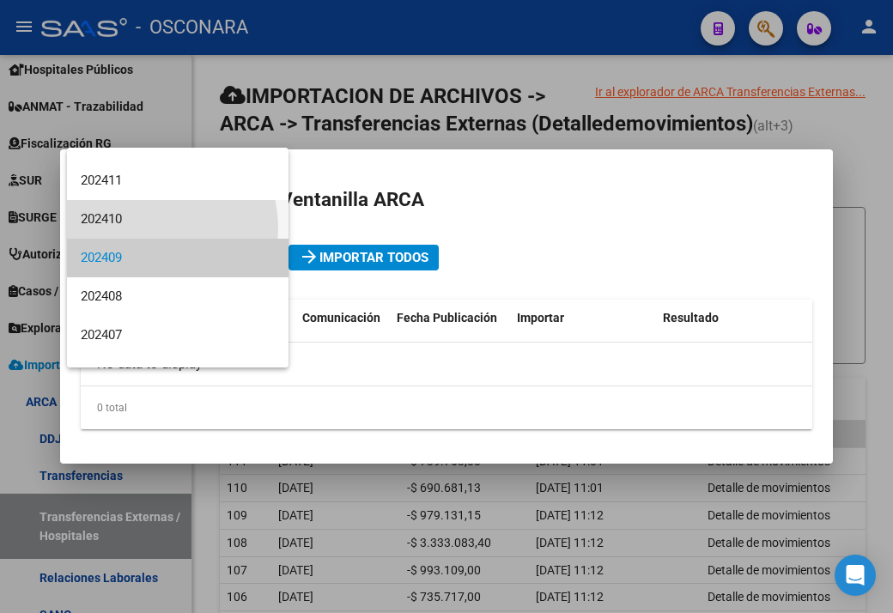
drag, startPoint x: 149, startPoint y: 227, endPoint x: 192, endPoint y: 298, distance: 82.4
click at [149, 229] on span "202410" at bounding box center [178, 219] width 194 height 39
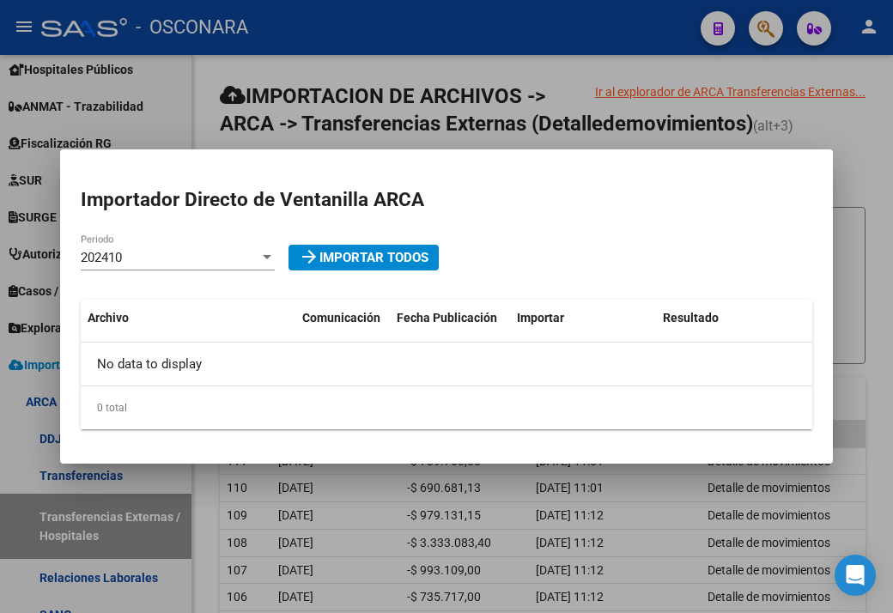
click at [220, 270] on div "202410 Periodo" at bounding box center [178, 266] width 194 height 42
click at [197, 258] on div "202410" at bounding box center [170, 257] width 179 height 15
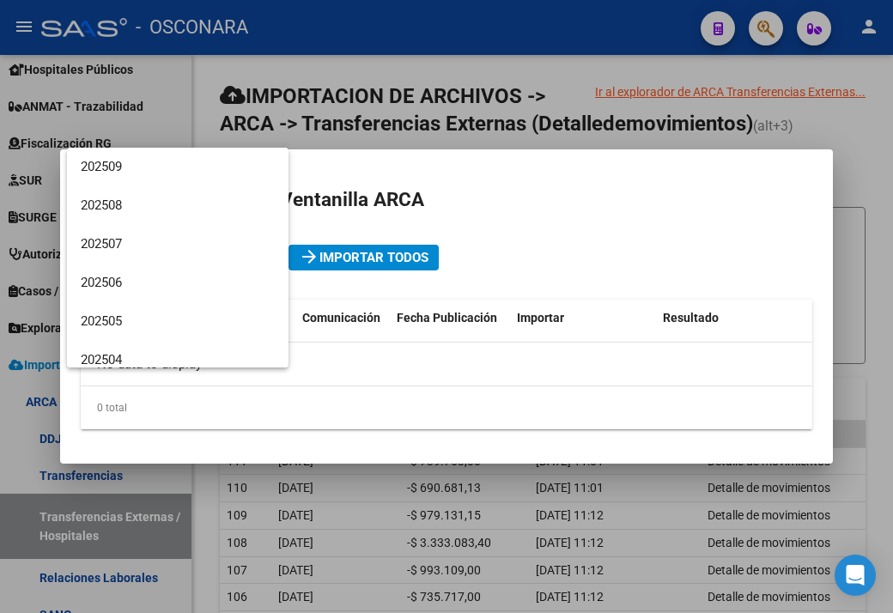
scroll to position [334, 0]
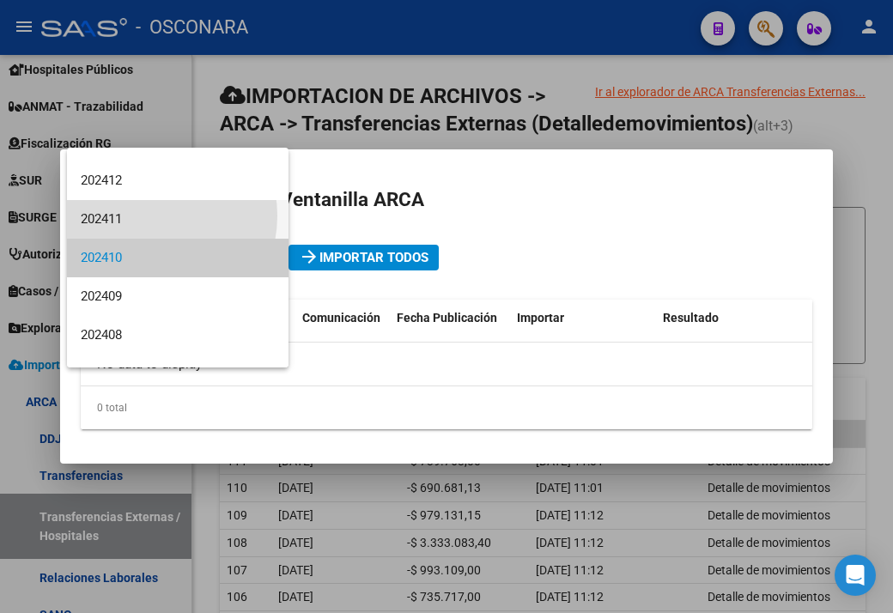
click at [151, 215] on span "202411" at bounding box center [178, 219] width 194 height 39
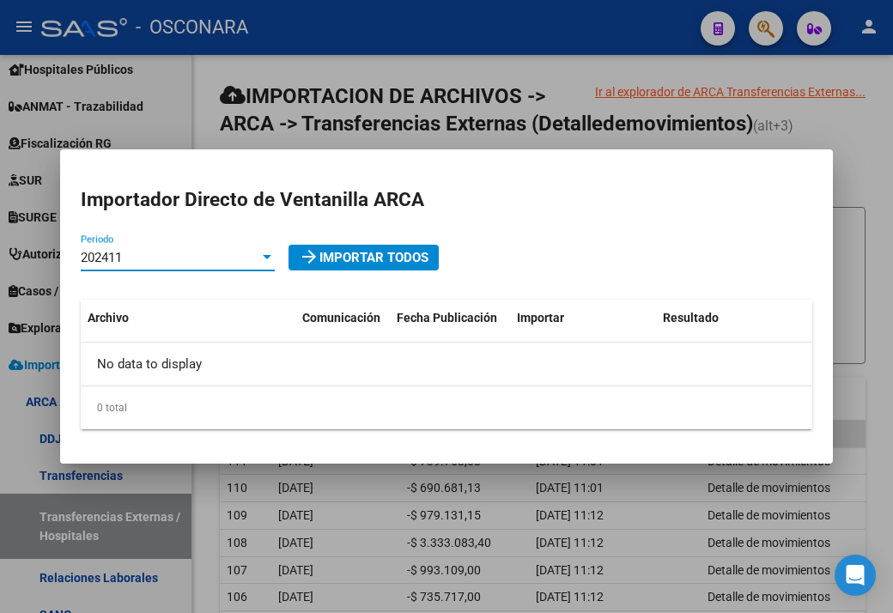
click at [155, 262] on div "202411" at bounding box center [170, 257] width 179 height 15
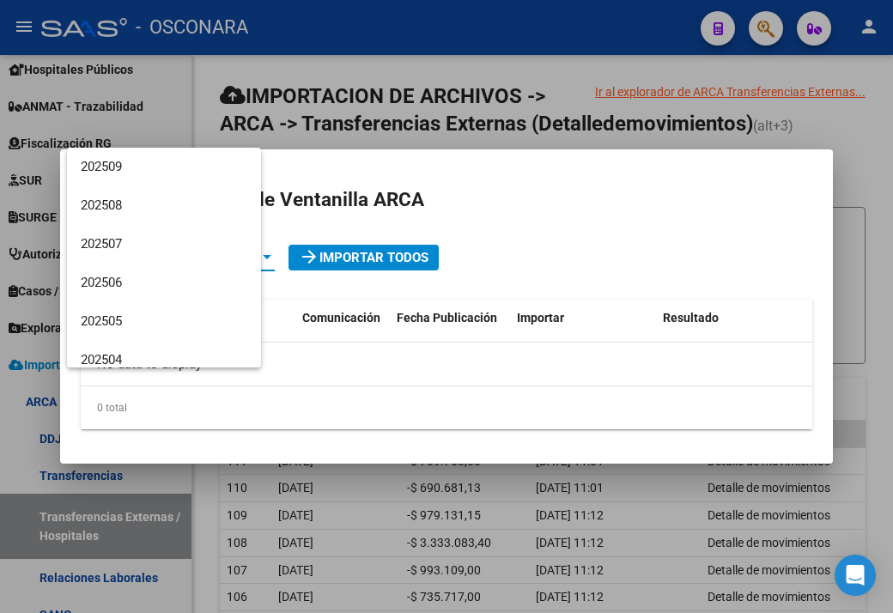
scroll to position [295, 0]
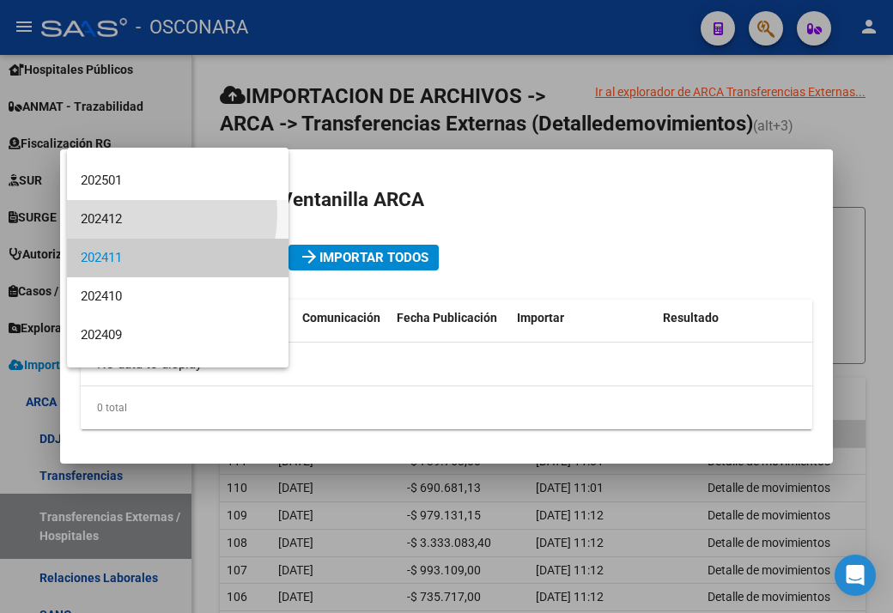
click at [119, 212] on span "202412" at bounding box center [178, 219] width 194 height 39
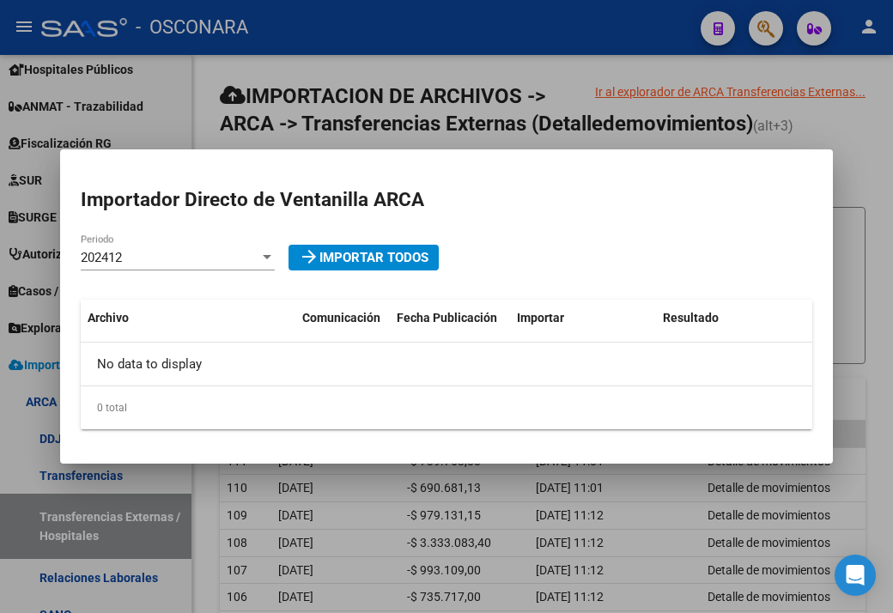
click at [161, 245] on div "202412 Periodo" at bounding box center [178, 258] width 194 height 26
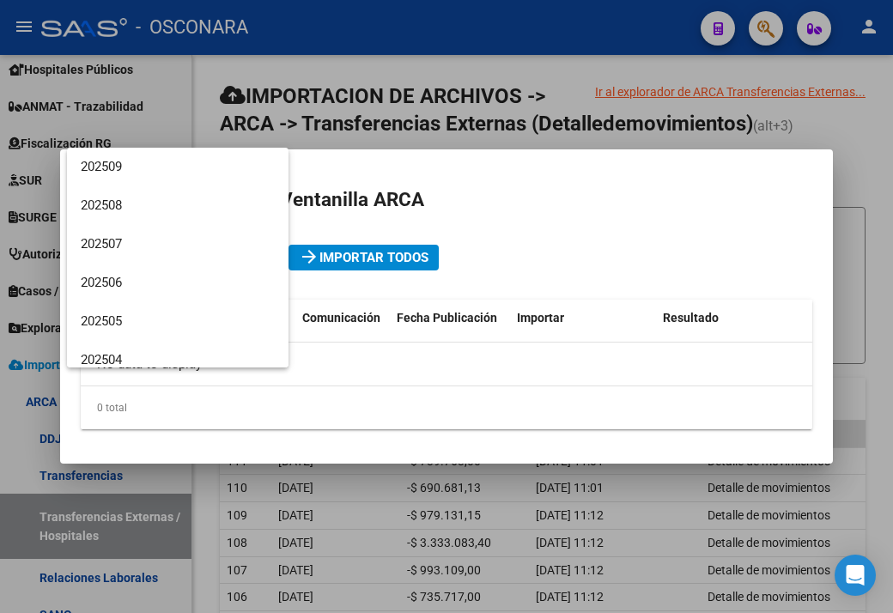
scroll to position [257, 0]
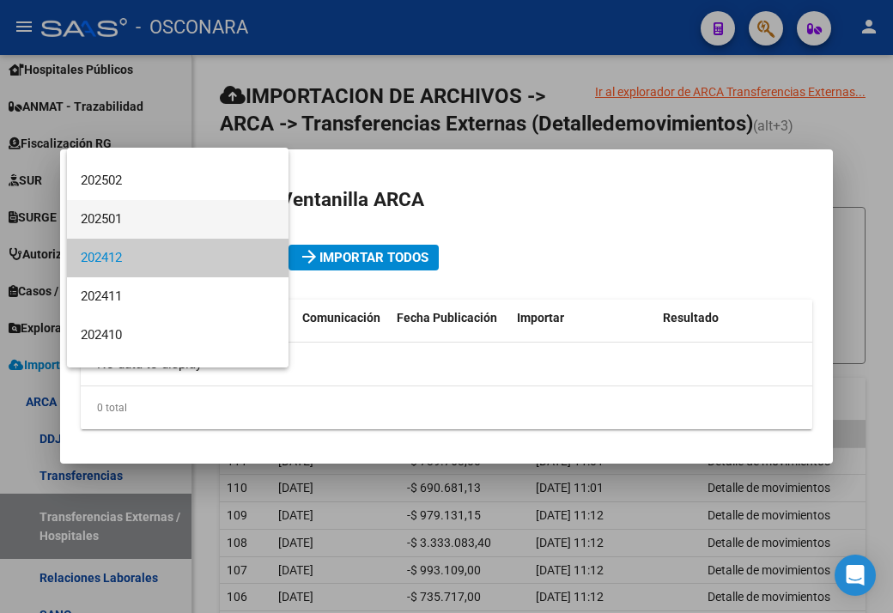
click at [123, 202] on span "202501" at bounding box center [178, 219] width 194 height 39
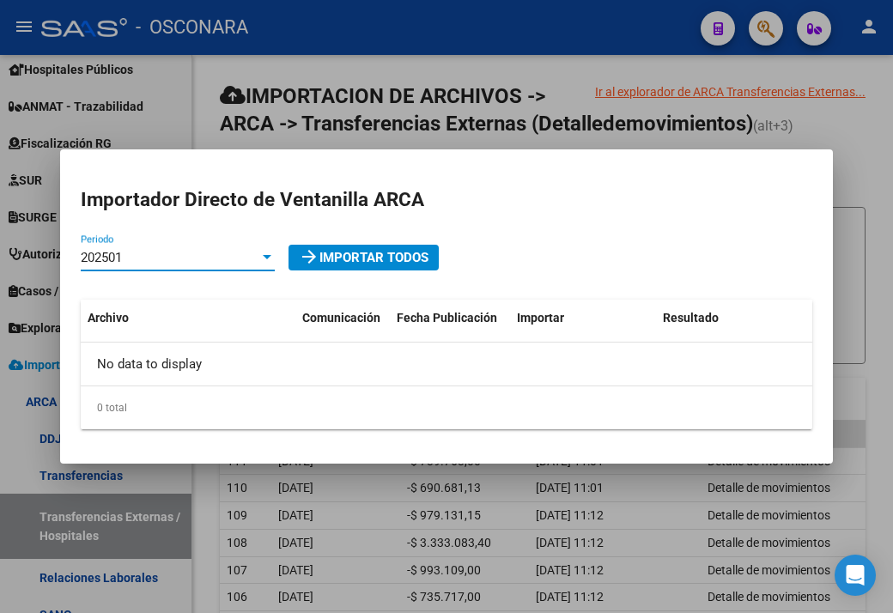
click at [111, 252] on span "202501" at bounding box center [101, 257] width 41 height 15
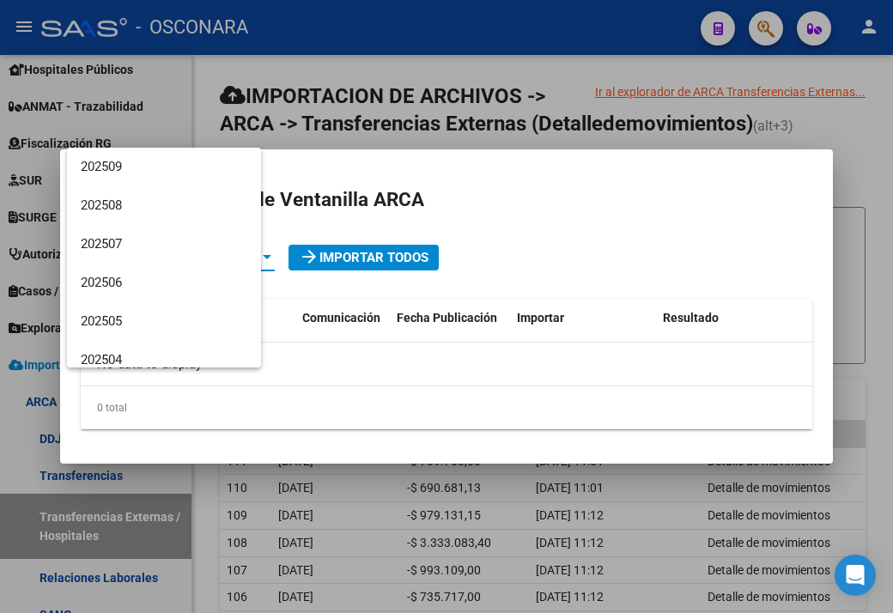
scroll to position [218, 0]
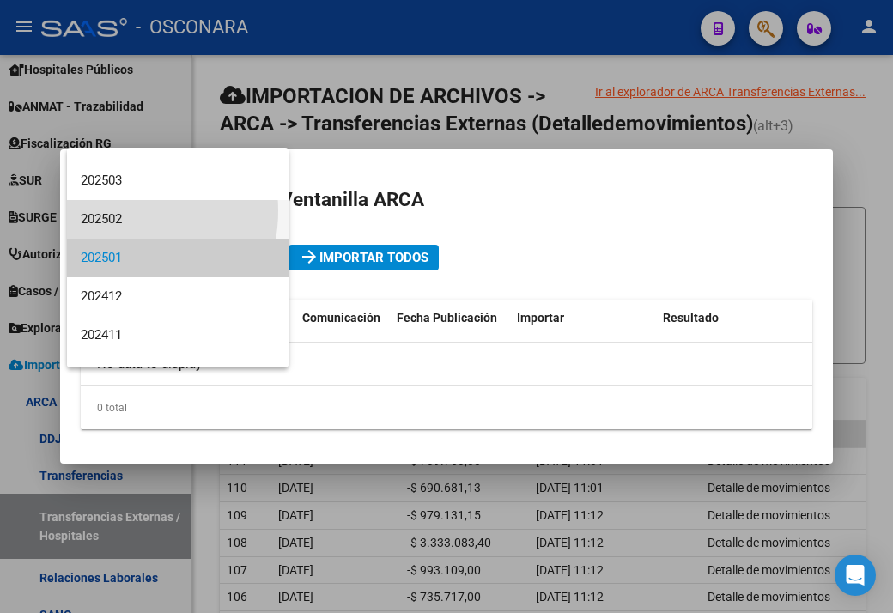
drag, startPoint x: 113, startPoint y: 210, endPoint x: 129, endPoint y: 239, distance: 33.0
click at [113, 212] on span "202502" at bounding box center [178, 219] width 194 height 39
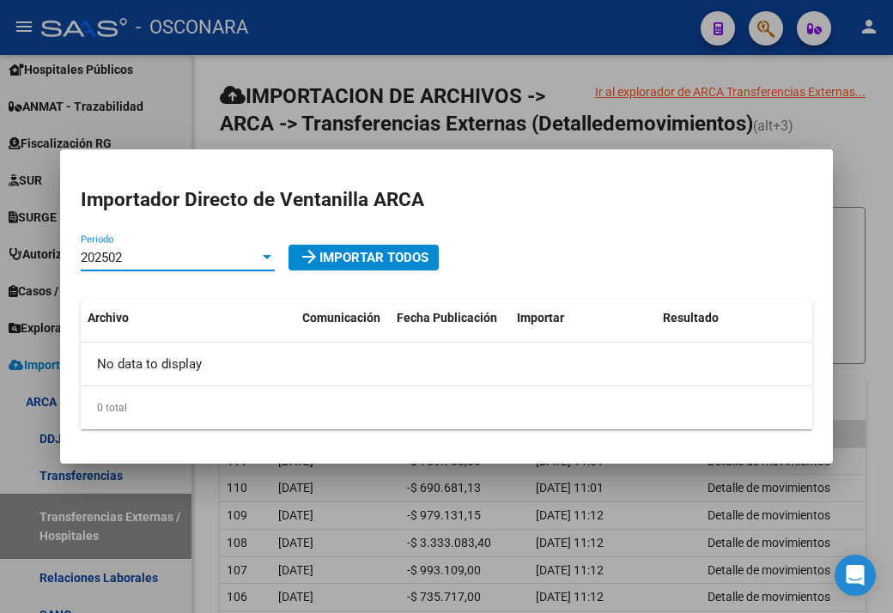
click at [149, 269] on div "202502 Periodo" at bounding box center [178, 258] width 194 height 26
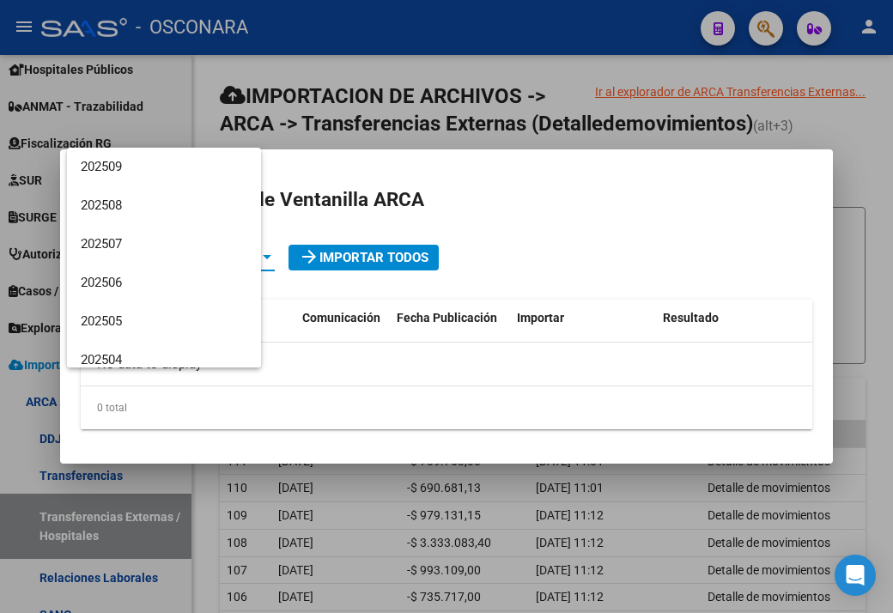
scroll to position [179, 0]
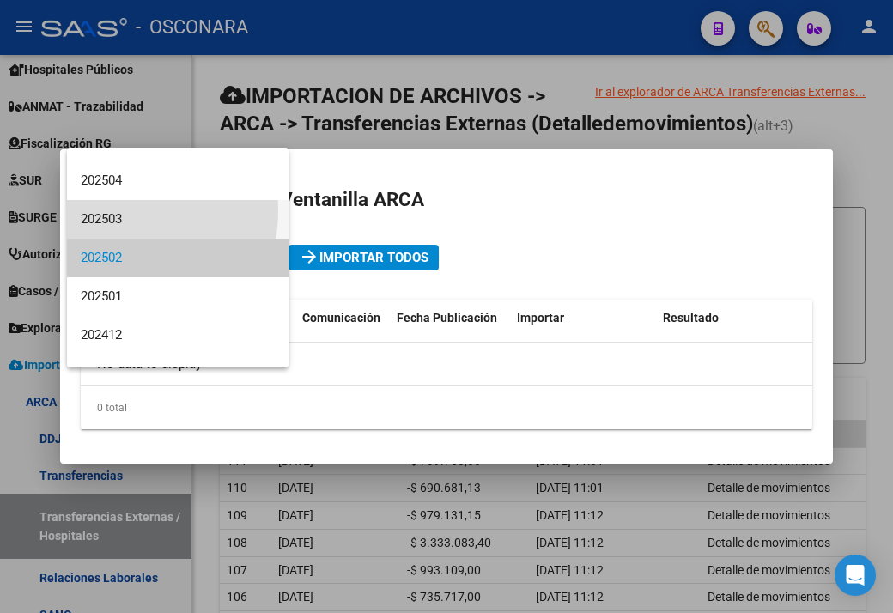
click at [114, 210] on span "202503" at bounding box center [178, 219] width 194 height 39
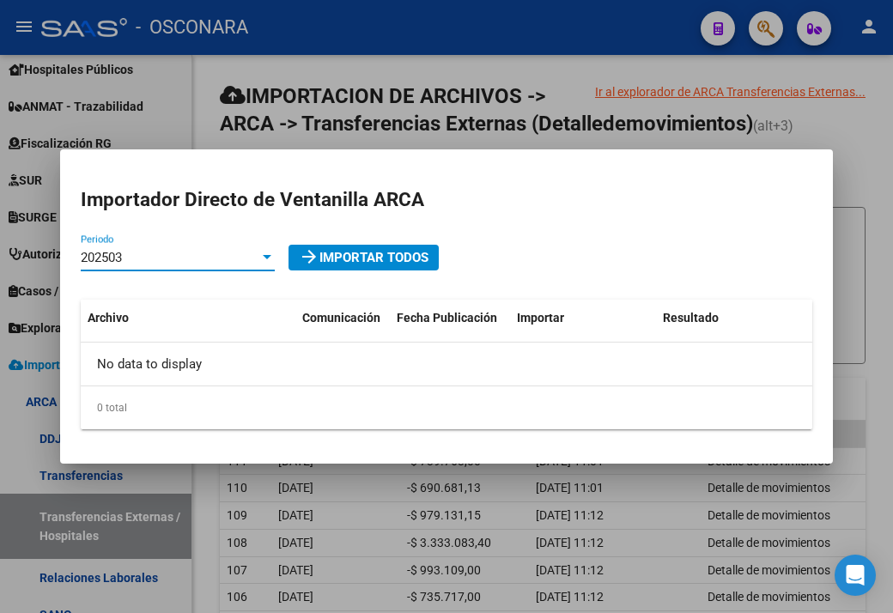
click at [149, 258] on div "202503" at bounding box center [170, 257] width 179 height 15
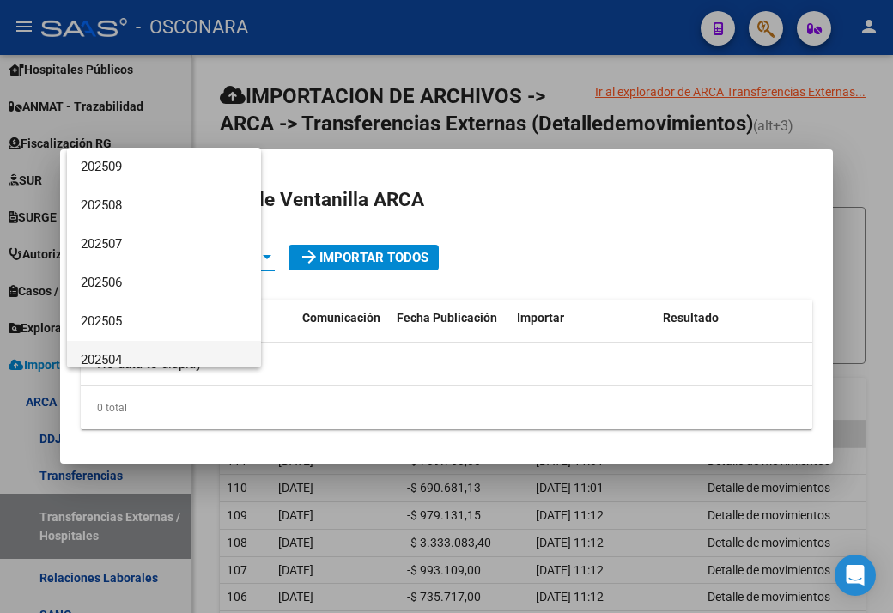
scroll to position [141, 0]
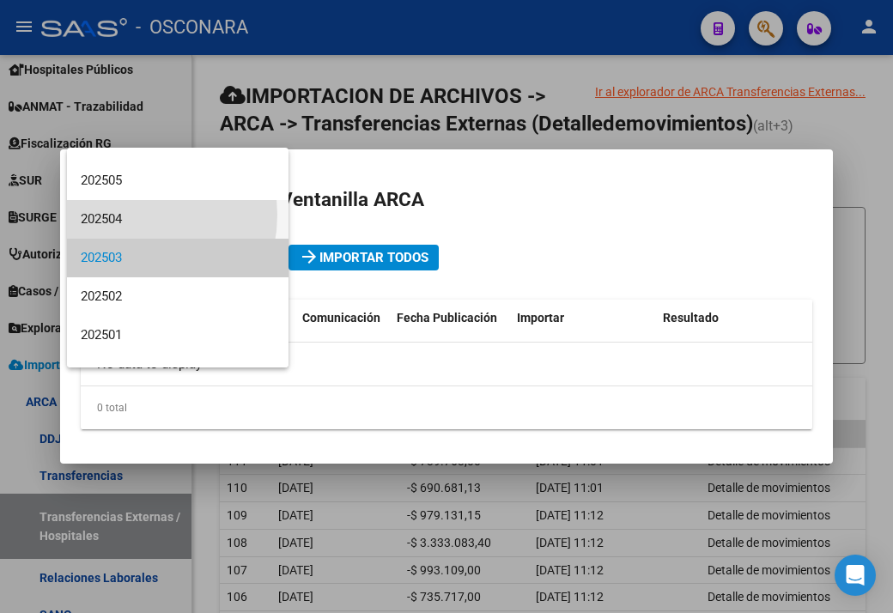
click at [122, 214] on span "202504" at bounding box center [178, 219] width 194 height 39
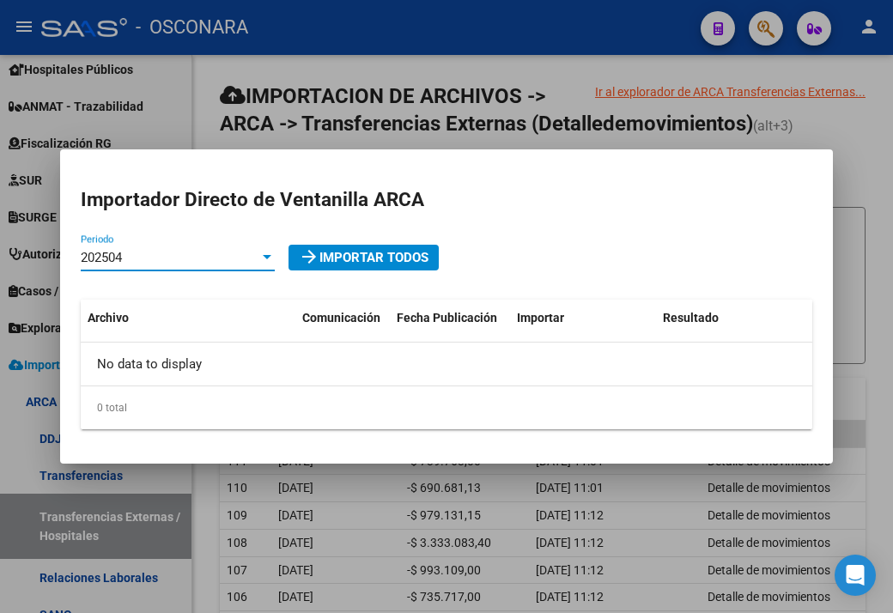
click at [167, 241] on mat-dialog-content "Importador Directo [PERSON_NAME] ARCA 202504 Periodo arrow_forward Importar Tod…" at bounding box center [446, 307] width 773 height 274
click at [169, 262] on div "202504" at bounding box center [170, 257] width 179 height 15
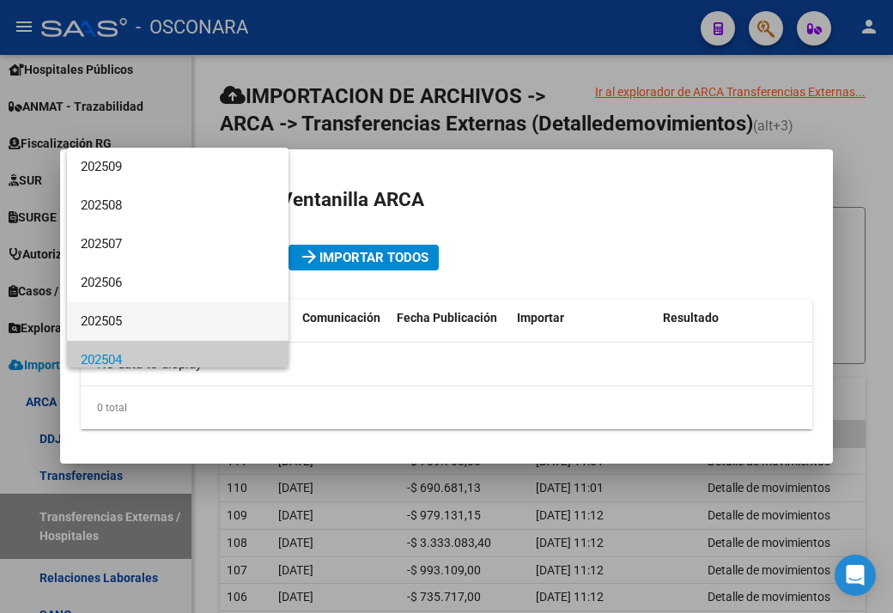
scroll to position [0, 0]
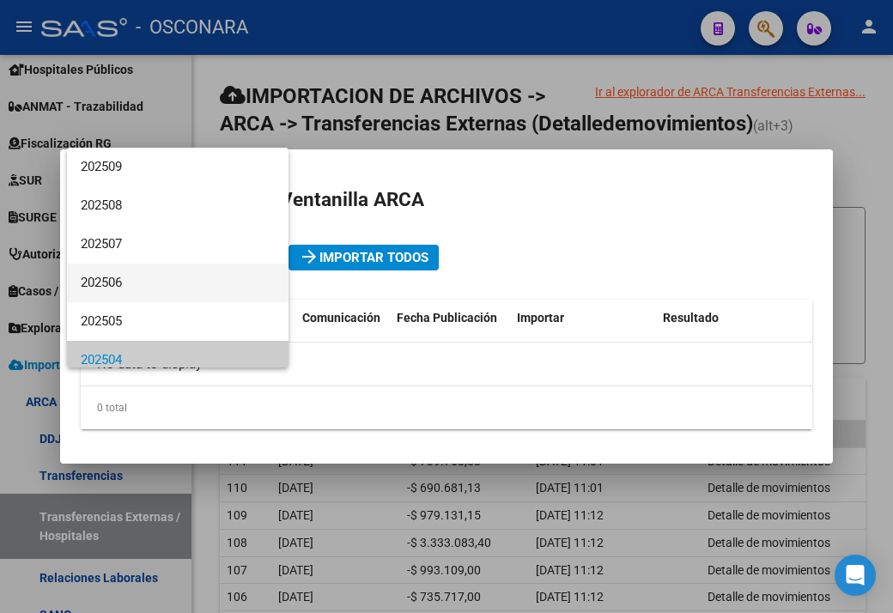
click at [176, 300] on span "202506" at bounding box center [178, 283] width 194 height 39
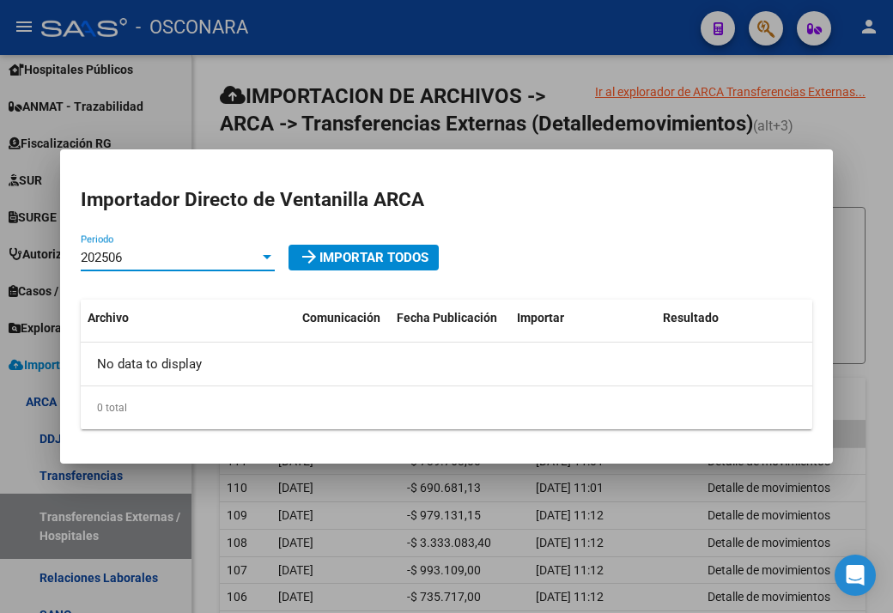
click at [155, 263] on div "202506" at bounding box center [170, 257] width 179 height 15
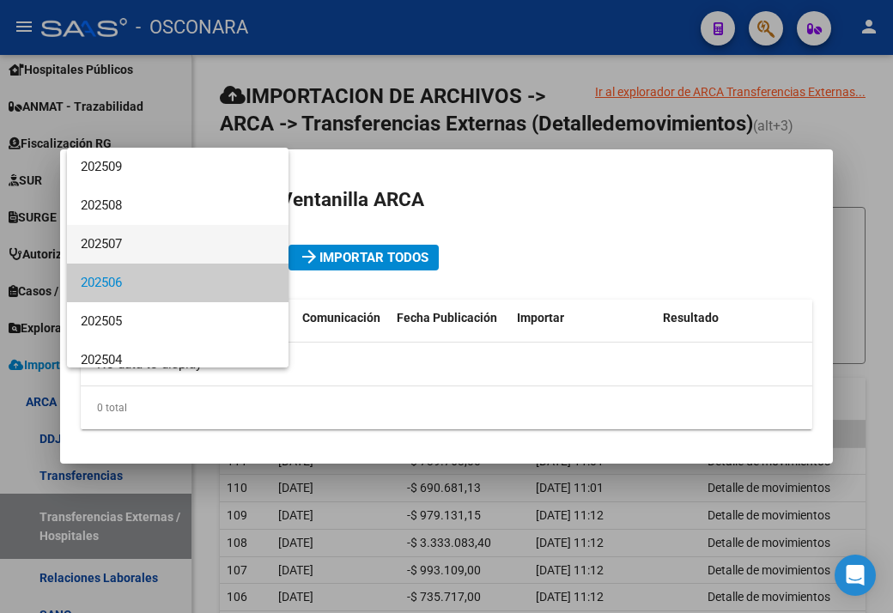
scroll to position [25, 0]
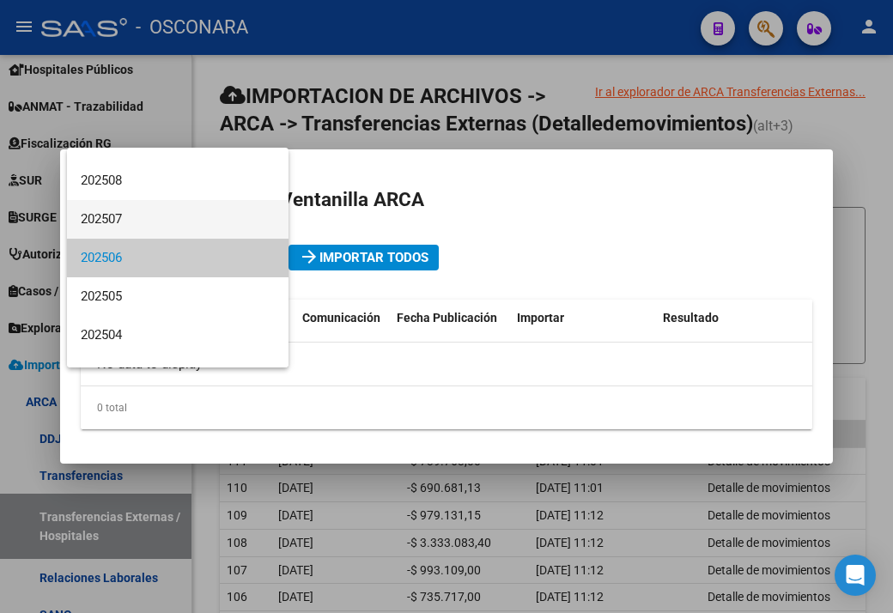
click at [130, 217] on span "202507" at bounding box center [178, 219] width 194 height 39
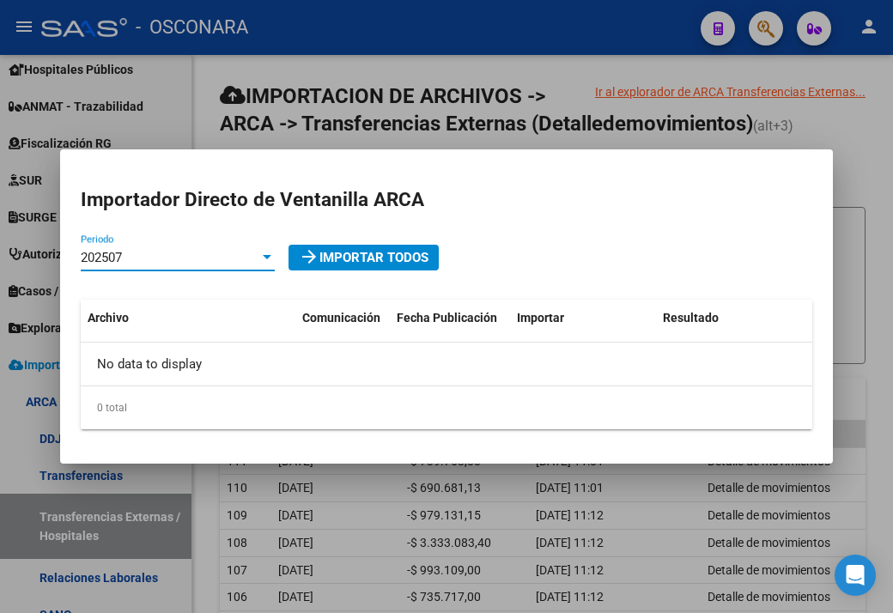
click at [163, 258] on div "202507" at bounding box center [170, 257] width 179 height 15
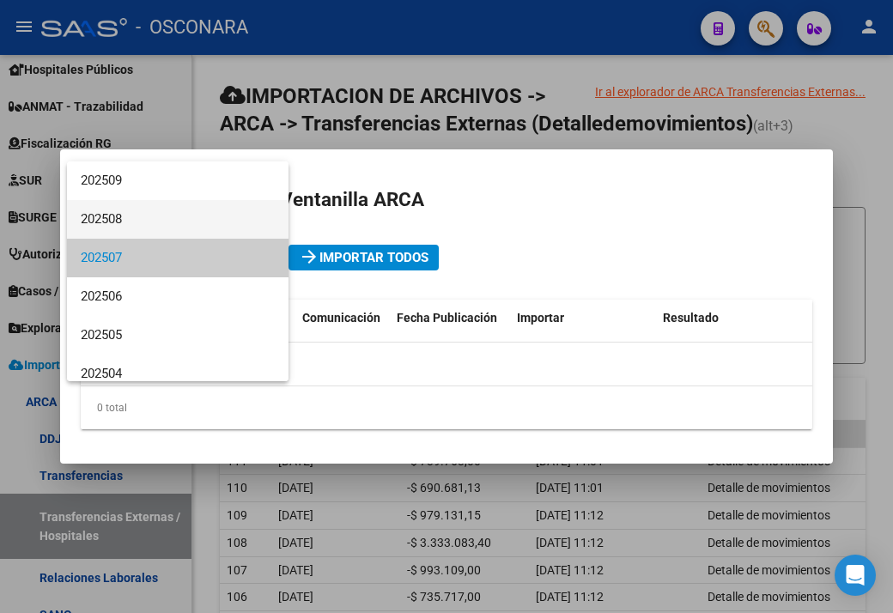
click at [121, 217] on span "202508" at bounding box center [178, 219] width 194 height 39
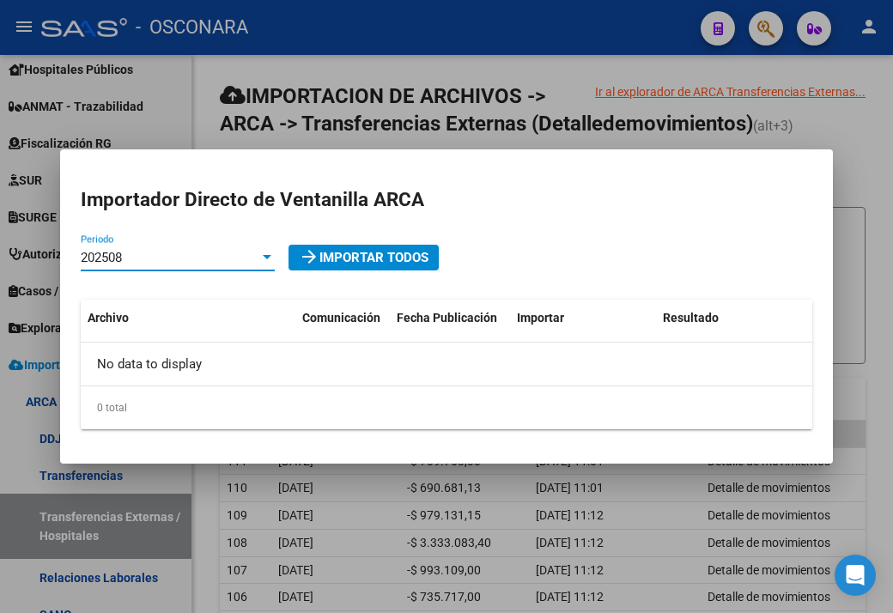
click at [138, 254] on div "202508" at bounding box center [170, 257] width 179 height 15
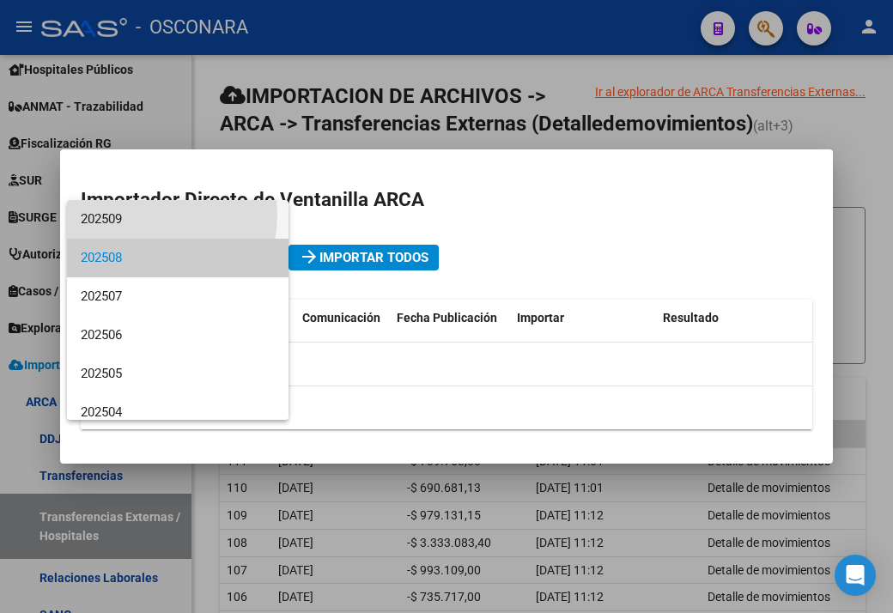
click at [125, 214] on span "202509" at bounding box center [178, 219] width 194 height 39
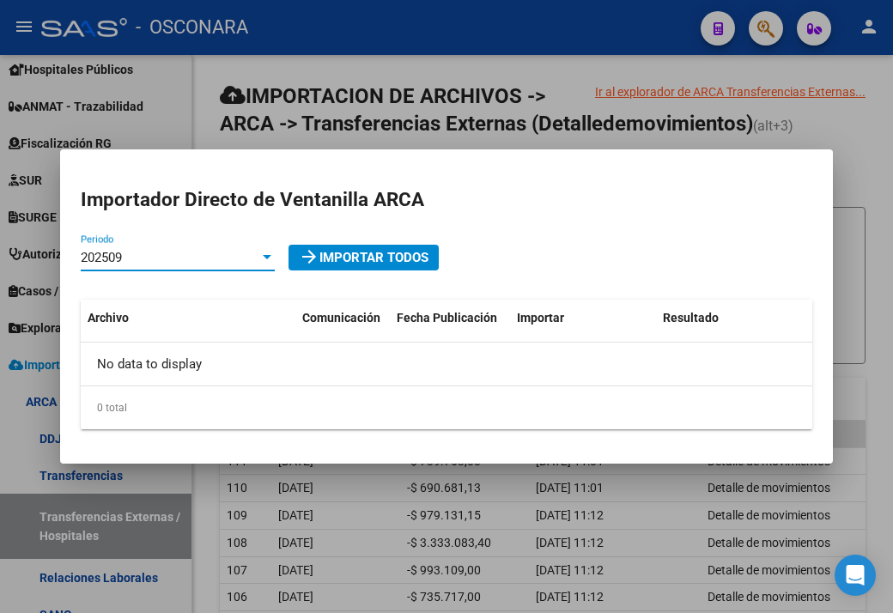
click at [148, 263] on div "202509" at bounding box center [170, 257] width 179 height 15
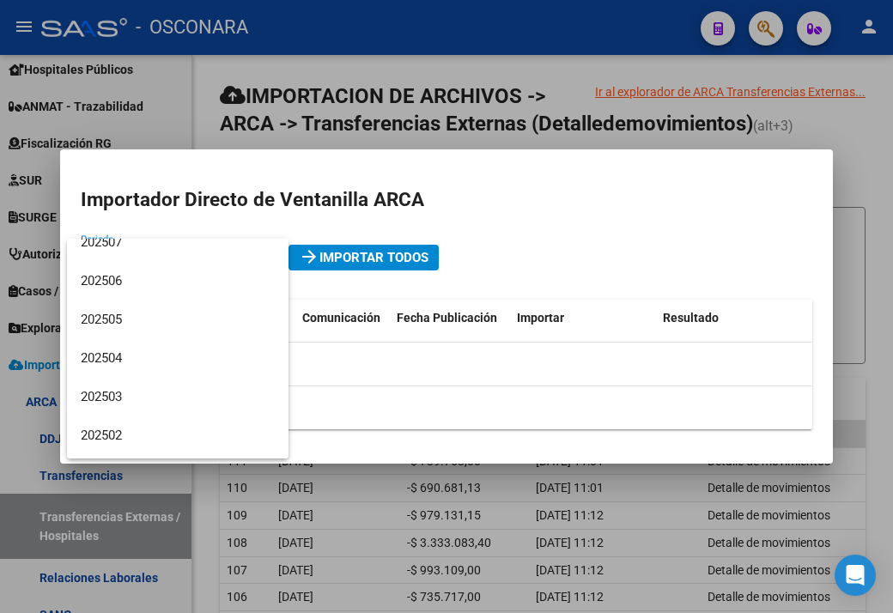
scroll to position [258, 0]
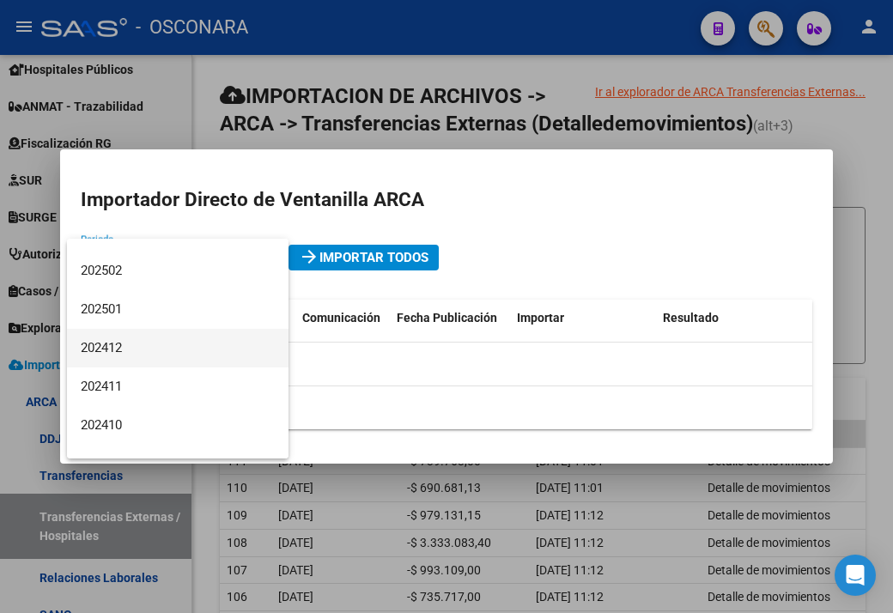
click at [142, 349] on span "202412" at bounding box center [178, 348] width 194 height 39
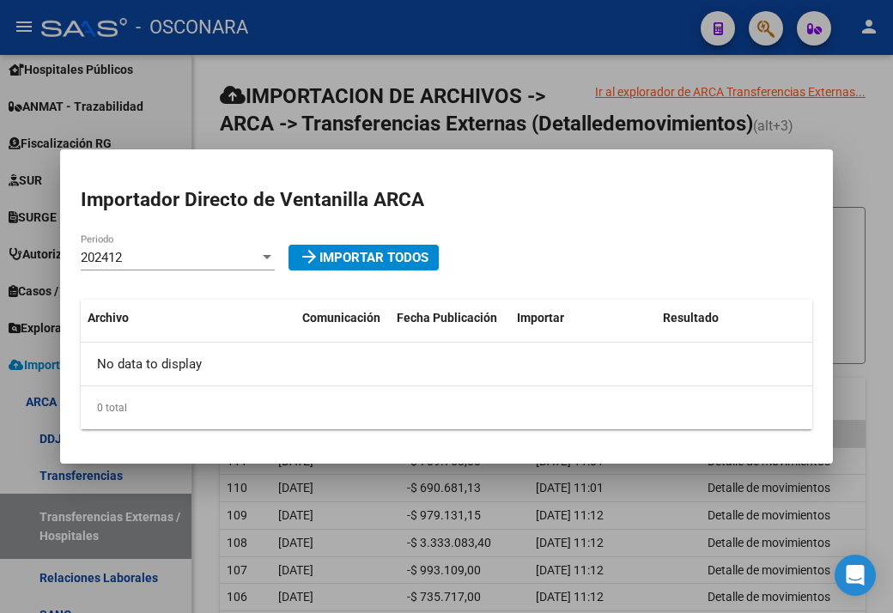
drag, startPoint x: 546, startPoint y: 70, endPoint x: 518, endPoint y: 226, distance: 157.8
click at [546, 73] on div at bounding box center [446, 306] width 893 height 613
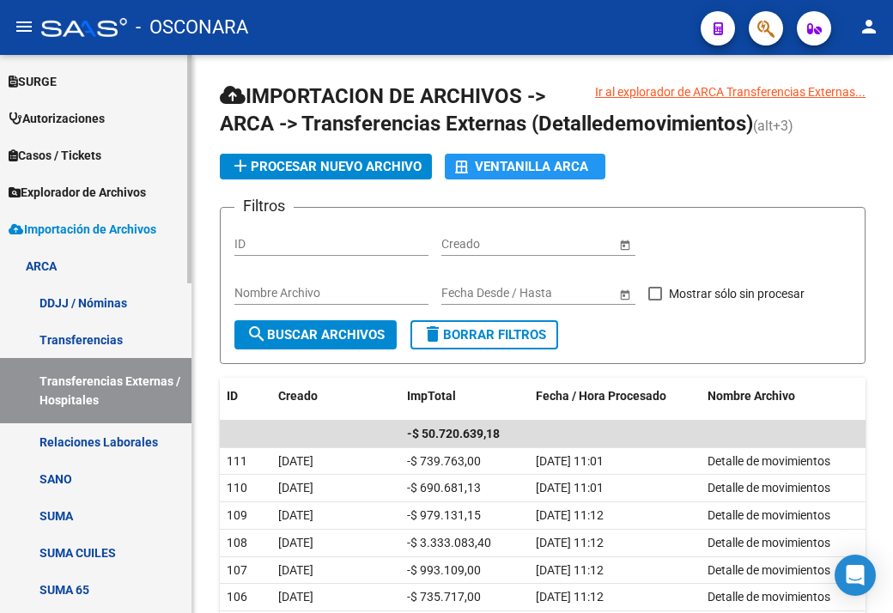
scroll to position [515, 0]
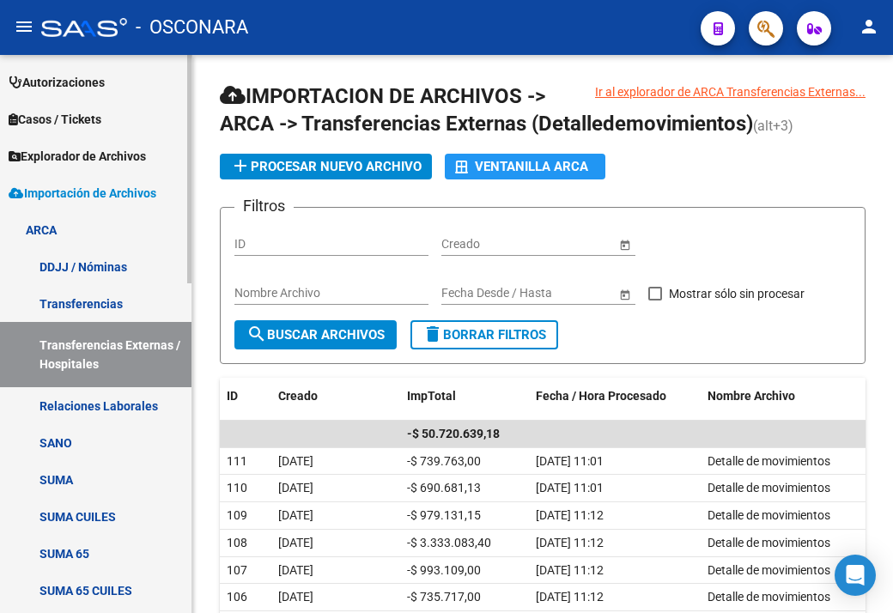
click at [63, 413] on link "Relaciones Laborales" at bounding box center [95, 405] width 191 height 37
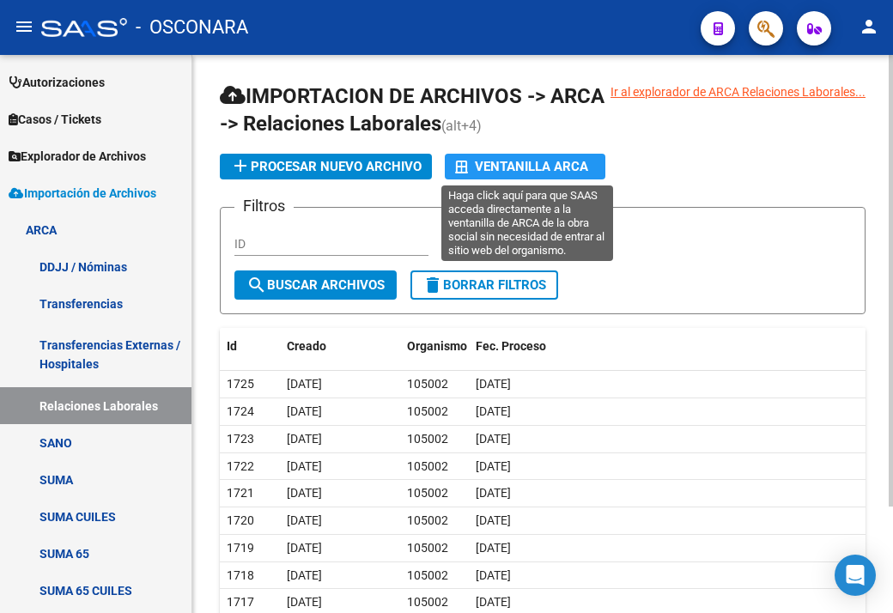
click at [505, 170] on div "Ventanilla ARCA" at bounding box center [525, 167] width 140 height 26
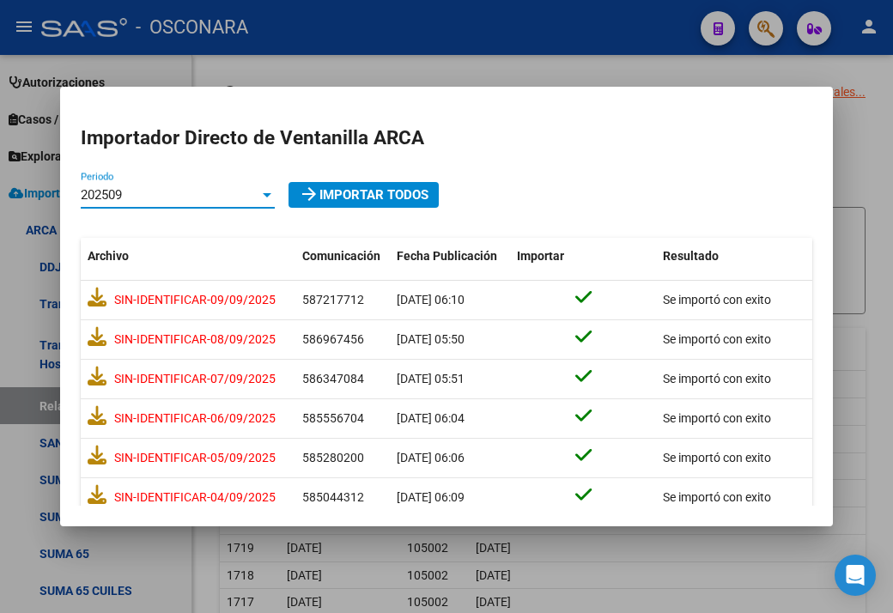
click at [161, 198] on div "202509" at bounding box center [170, 194] width 179 height 15
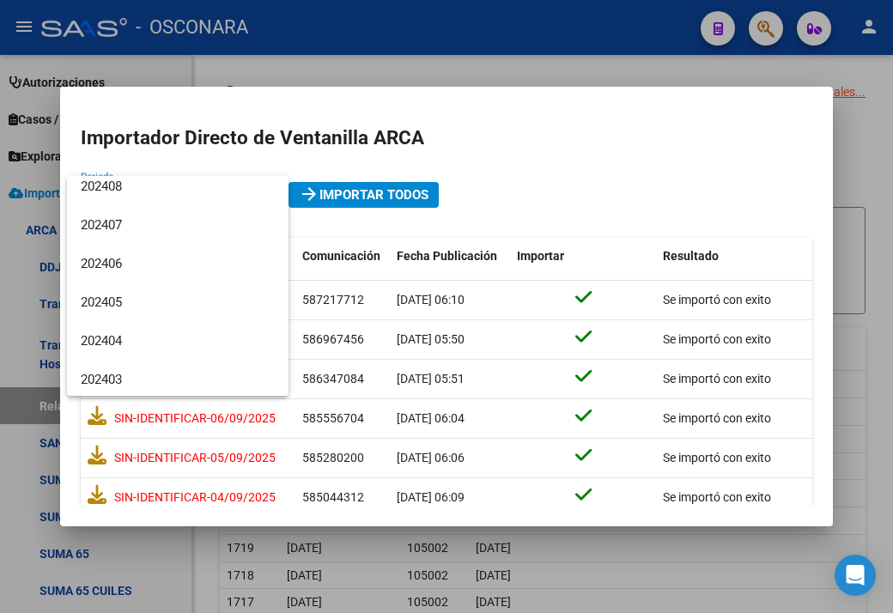
scroll to position [484, 0]
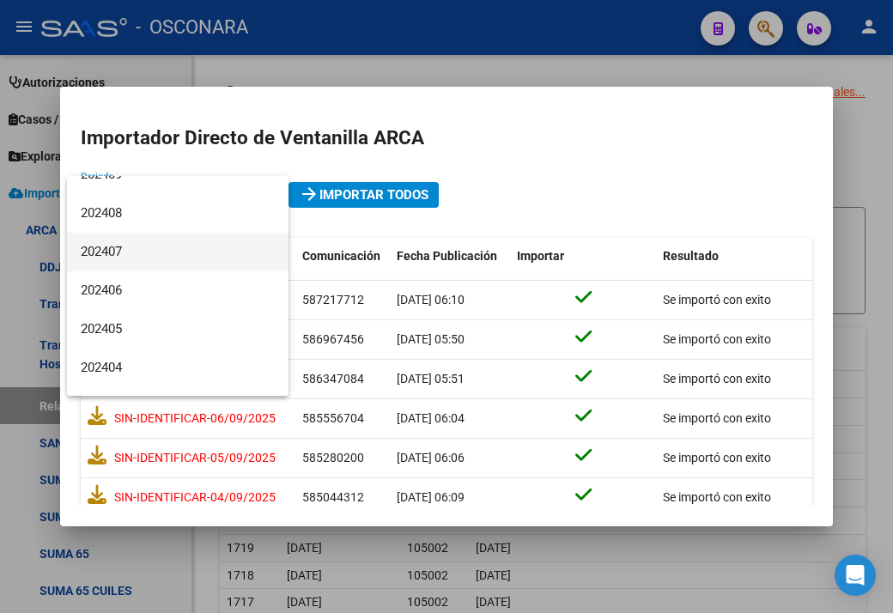
click at [123, 257] on span "202407" at bounding box center [178, 252] width 194 height 39
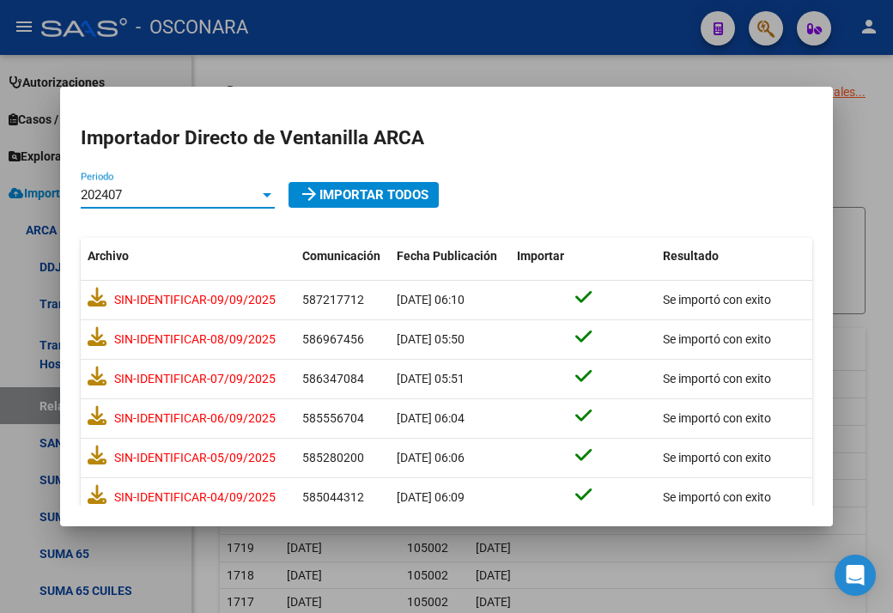
click at [163, 190] on div "202407" at bounding box center [170, 194] width 179 height 15
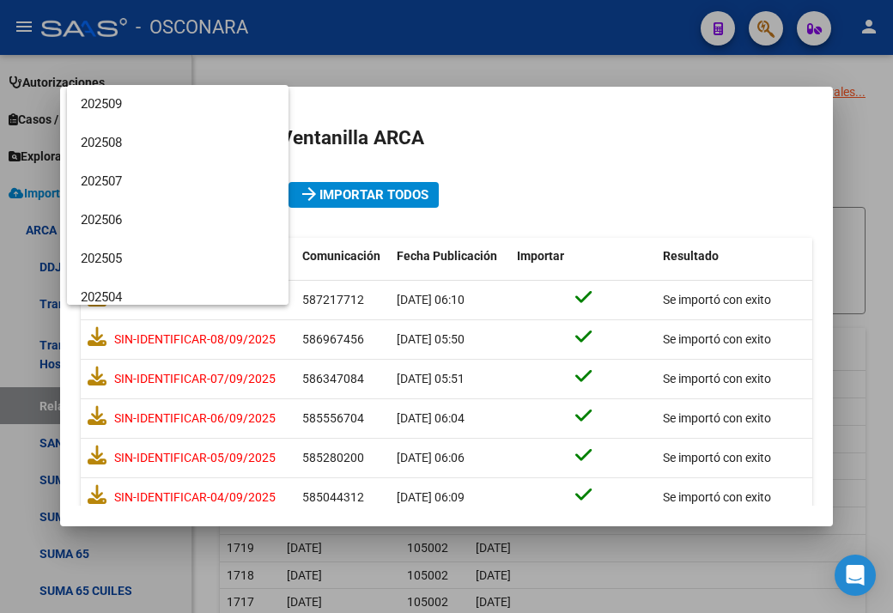
scroll to position [450, 0]
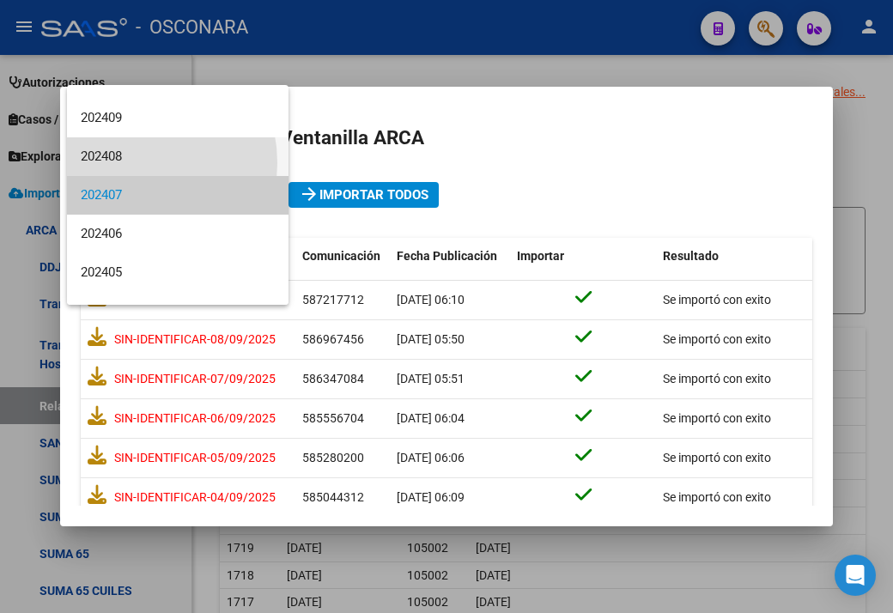
click at [118, 162] on span "202408" at bounding box center [178, 156] width 194 height 39
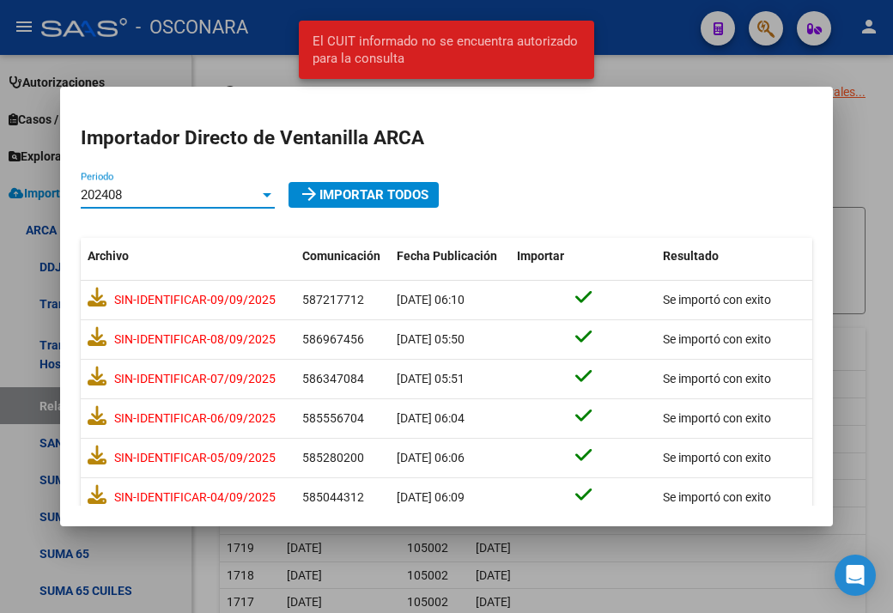
click at [172, 194] on div "202408" at bounding box center [170, 194] width 179 height 15
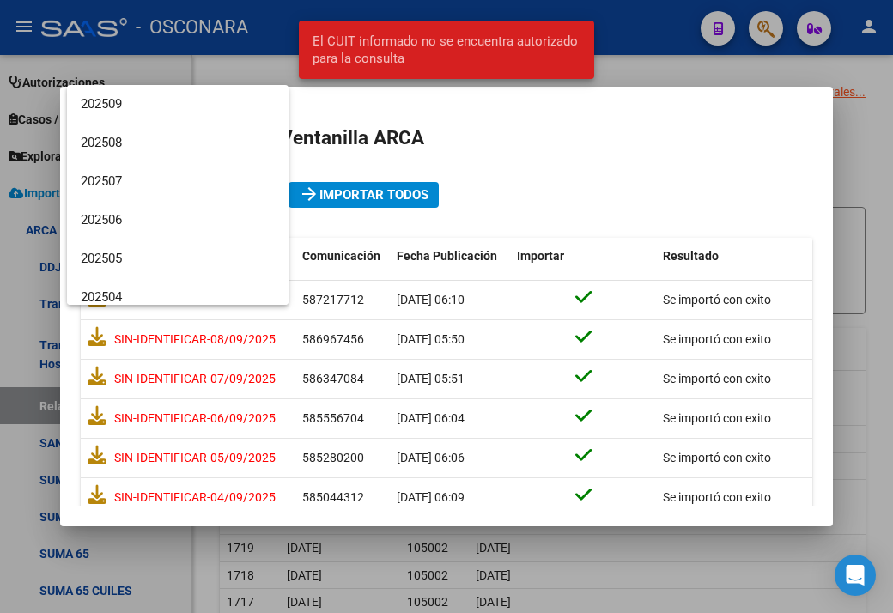
scroll to position [411, 0]
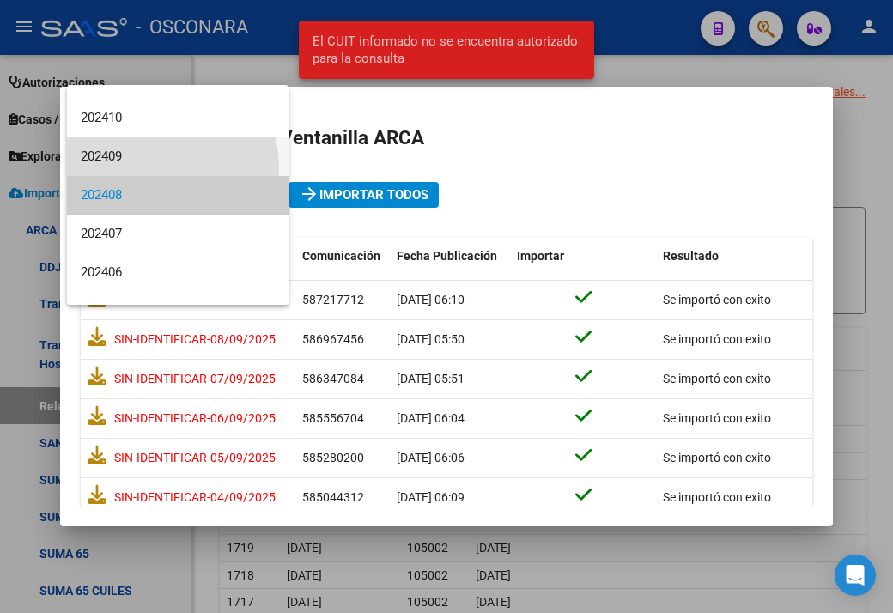
click at [138, 168] on span "202409" at bounding box center [178, 156] width 194 height 39
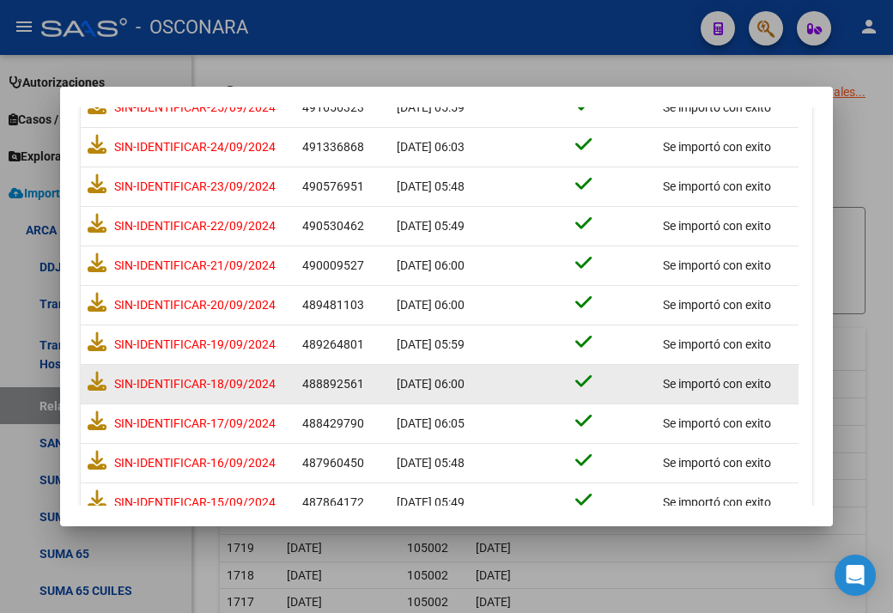
scroll to position [545, 0]
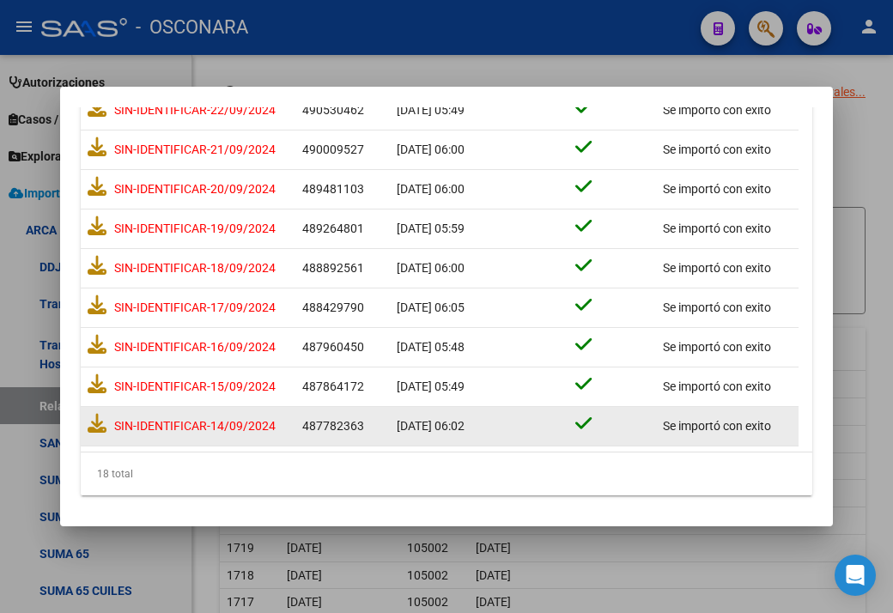
drag, startPoint x: 203, startPoint y: 427, endPoint x: 367, endPoint y: 438, distance: 165.2
click at [367, 438] on div "SIN-IDENTIFICAR-14/09/2024 487782363 [DATE] 06:02 Se importó con exito" at bounding box center [440, 426] width 718 height 39
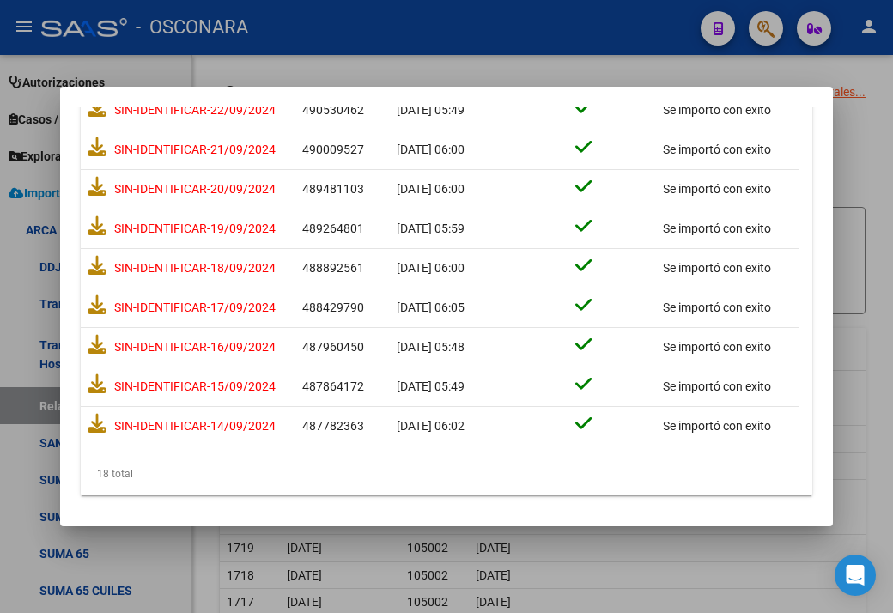
click at [230, 94] on mat-dialog-container "Importador Directo [PERSON_NAME] ARCA 202409 Periodo arrow_forward Importar Tod…" at bounding box center [446, 307] width 773 height 440
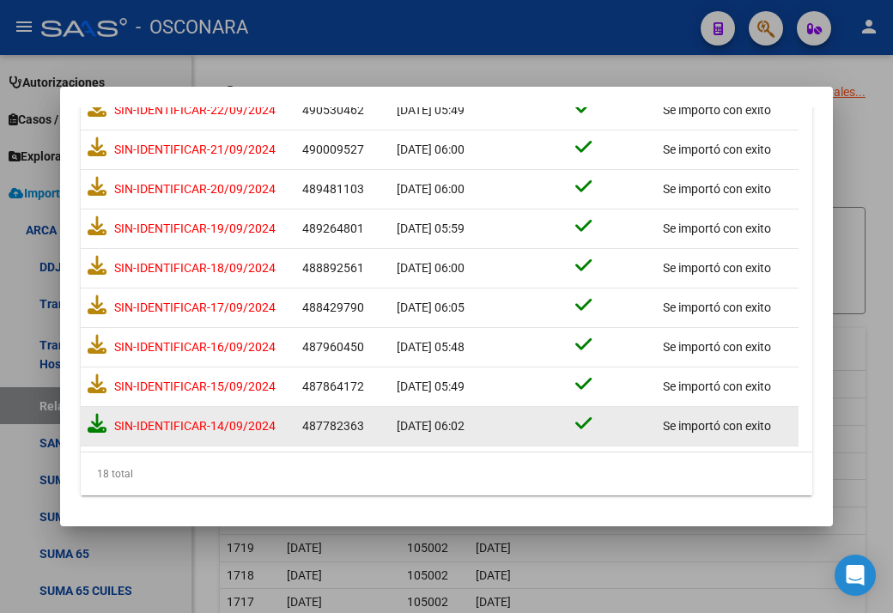
click at [99, 425] on icon at bounding box center [97, 423] width 19 height 19
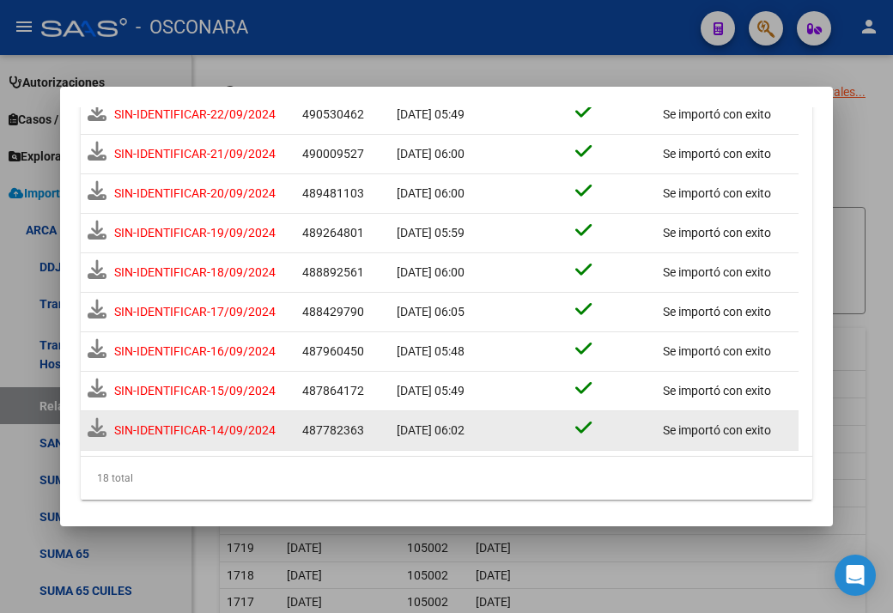
scroll to position [549, 0]
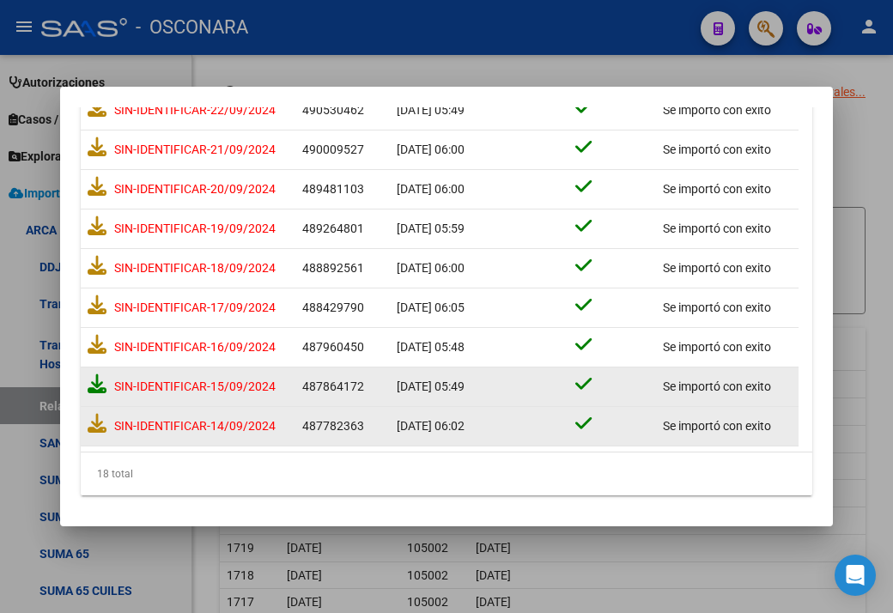
click at [95, 388] on icon at bounding box center [97, 383] width 19 height 19
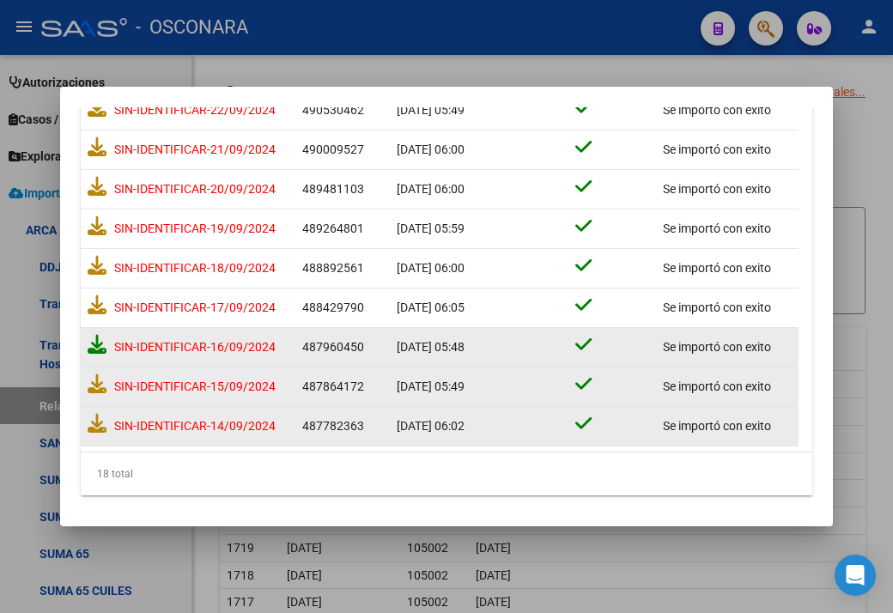
click at [92, 343] on icon at bounding box center [97, 344] width 19 height 19
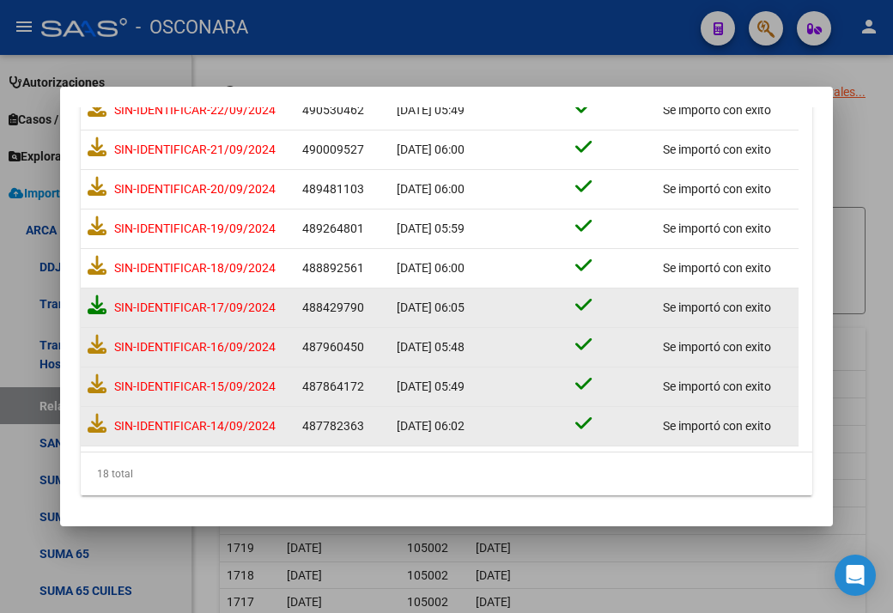
click at [98, 306] on icon at bounding box center [97, 304] width 19 height 19
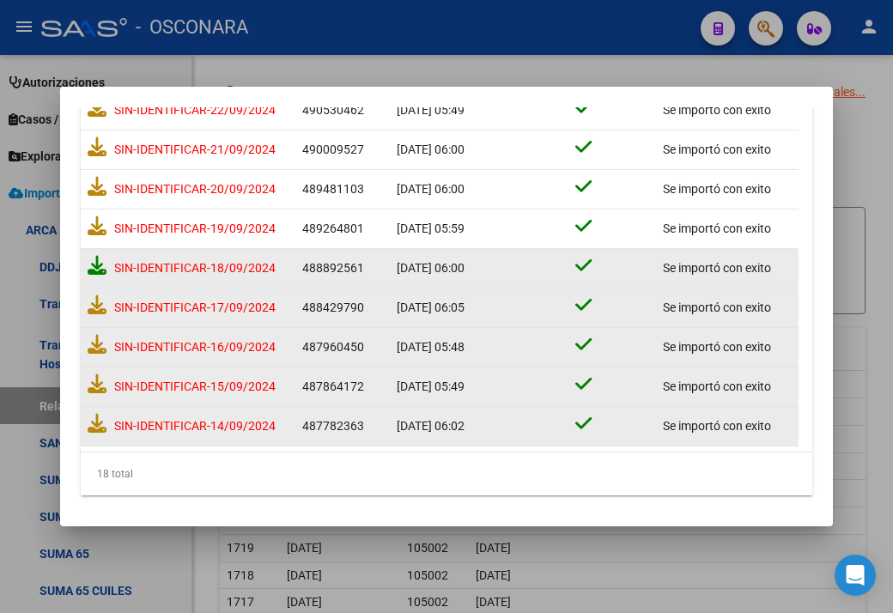
click at [100, 268] on icon at bounding box center [97, 265] width 19 height 19
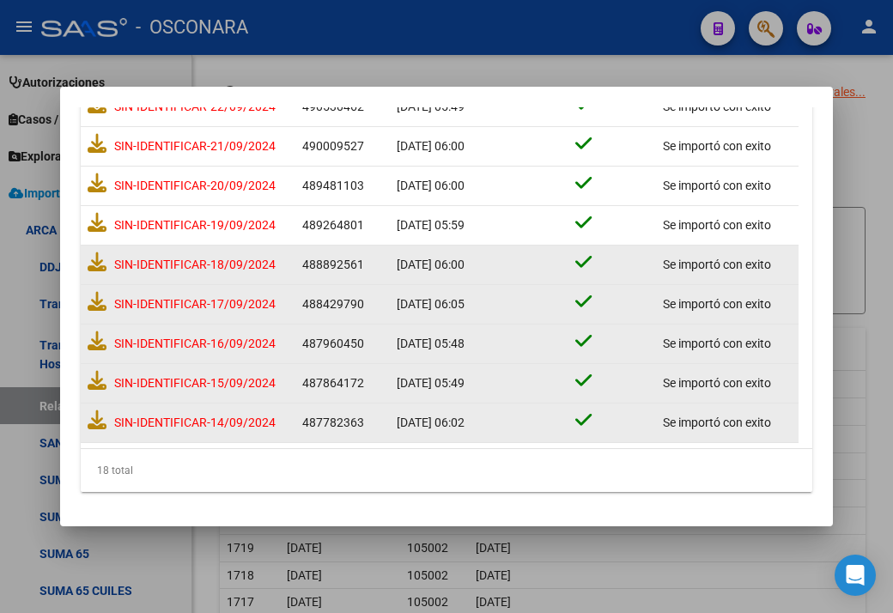
scroll to position [545, 0]
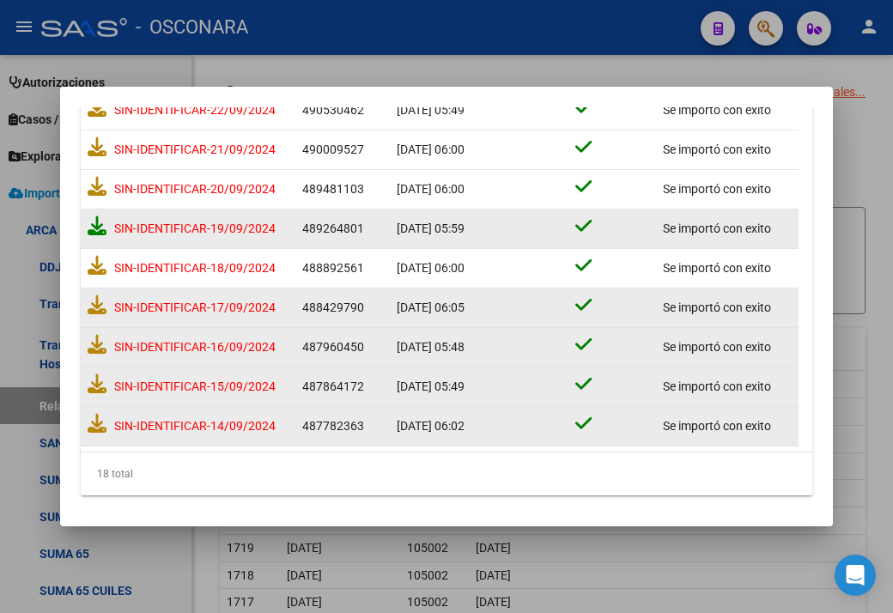
click at [96, 232] on icon at bounding box center [97, 225] width 19 height 19
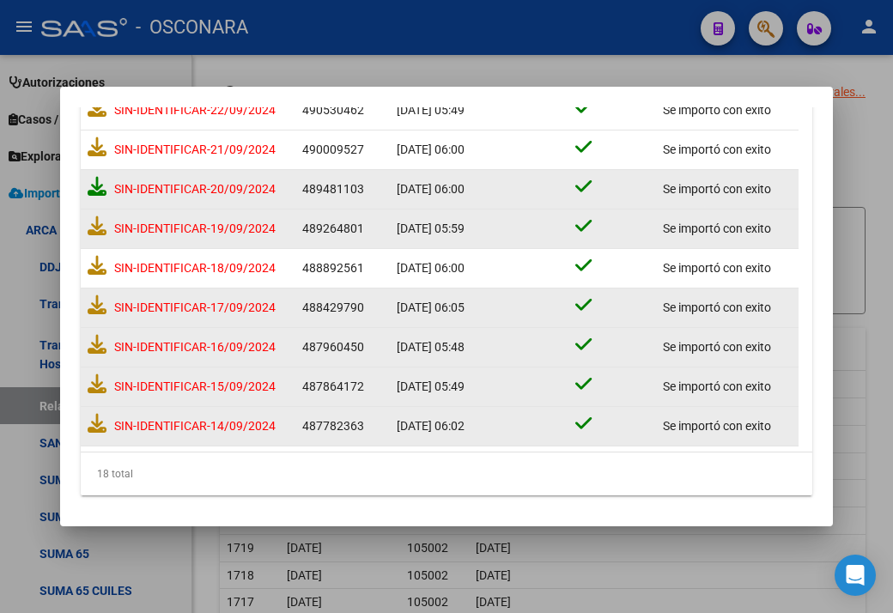
click at [93, 183] on icon at bounding box center [97, 186] width 19 height 19
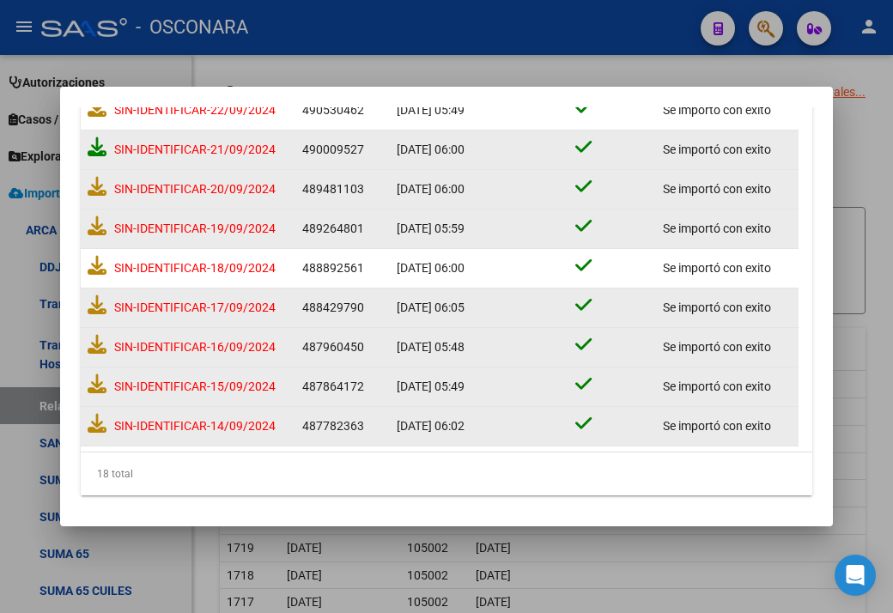
click at [96, 148] on icon at bounding box center [97, 146] width 19 height 19
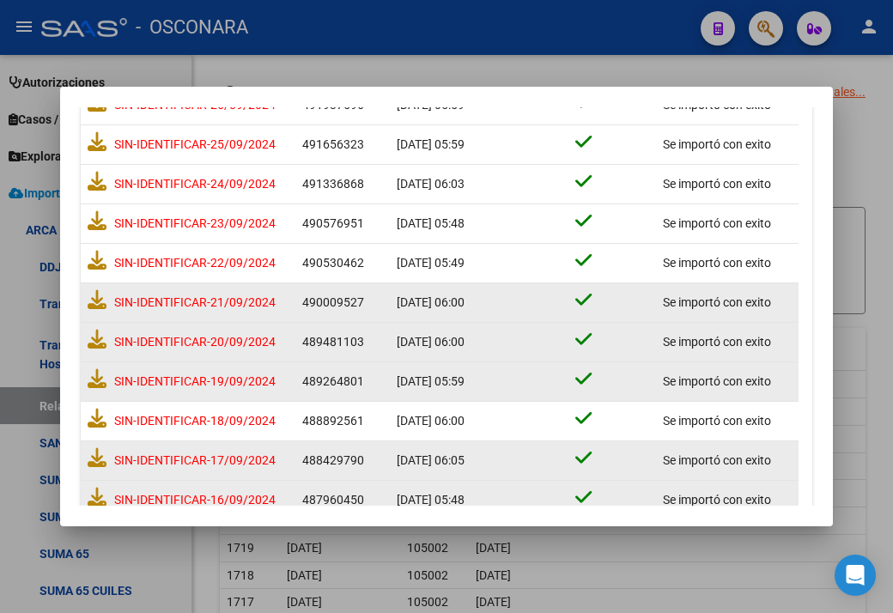
scroll to position [373, 0]
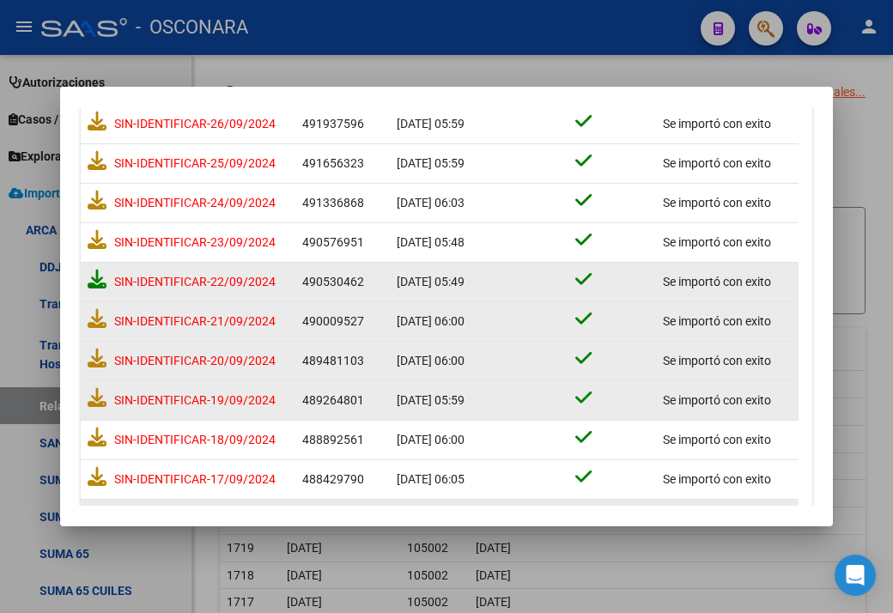
click at [95, 281] on icon at bounding box center [97, 279] width 19 height 19
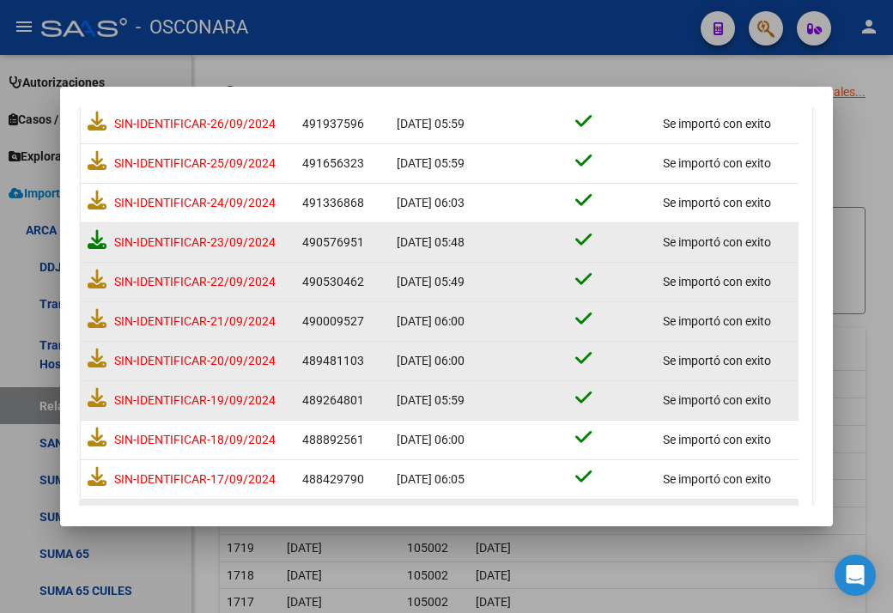
click at [95, 243] on icon at bounding box center [97, 239] width 19 height 19
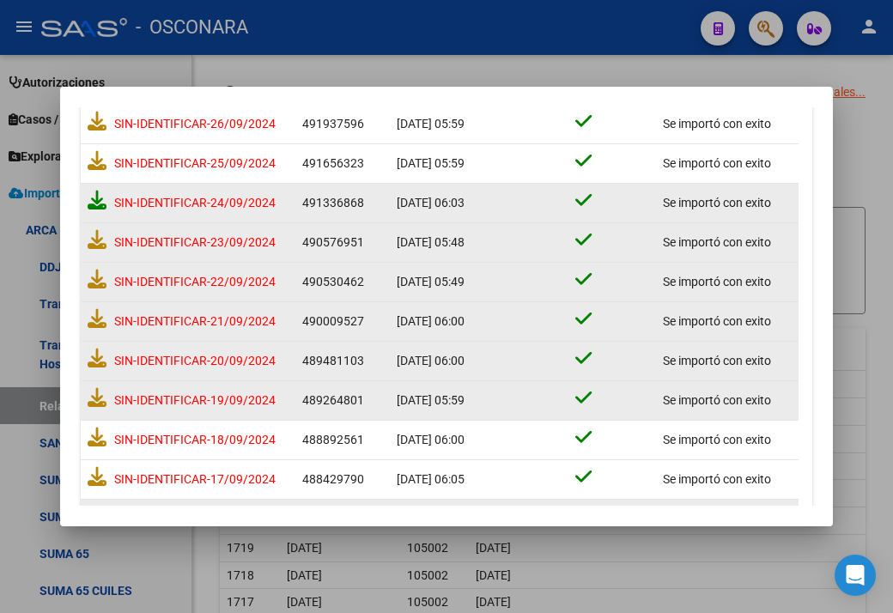
click at [93, 204] on icon at bounding box center [97, 200] width 19 height 19
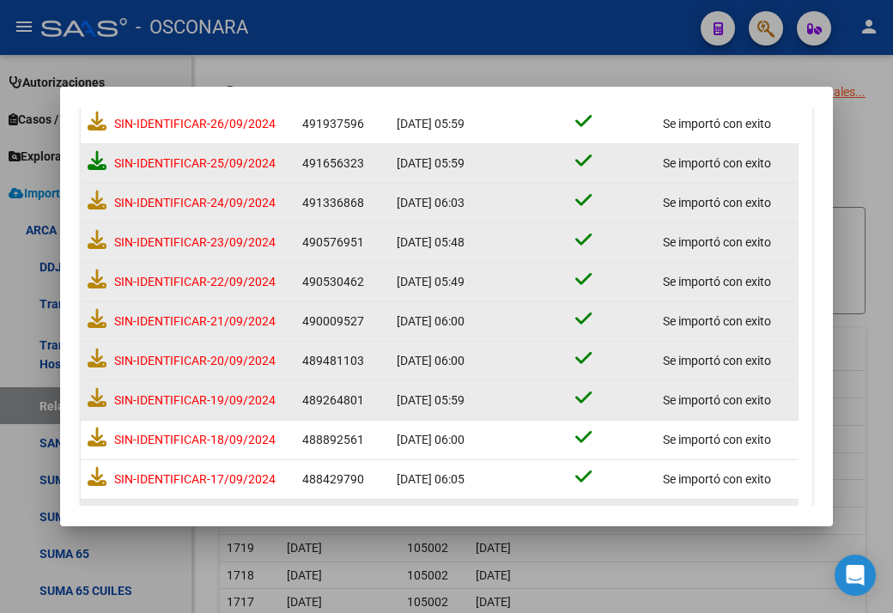
click at [99, 161] on icon at bounding box center [97, 160] width 19 height 19
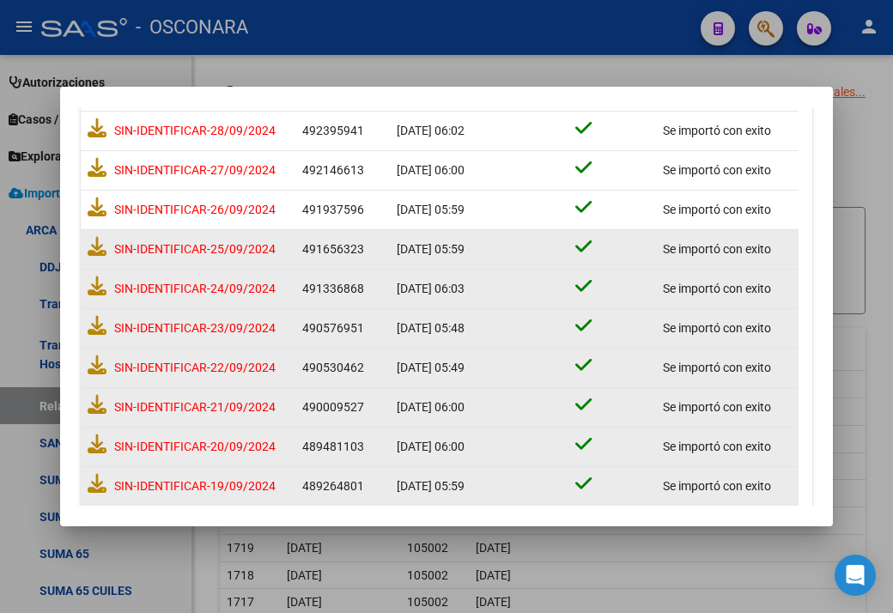
scroll to position [287, 0]
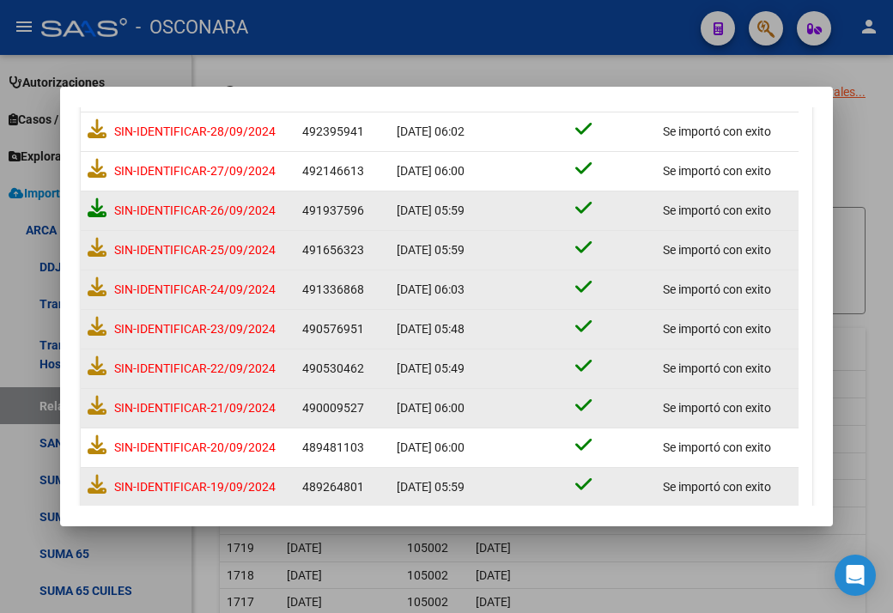
click at [100, 208] on icon at bounding box center [97, 207] width 19 height 19
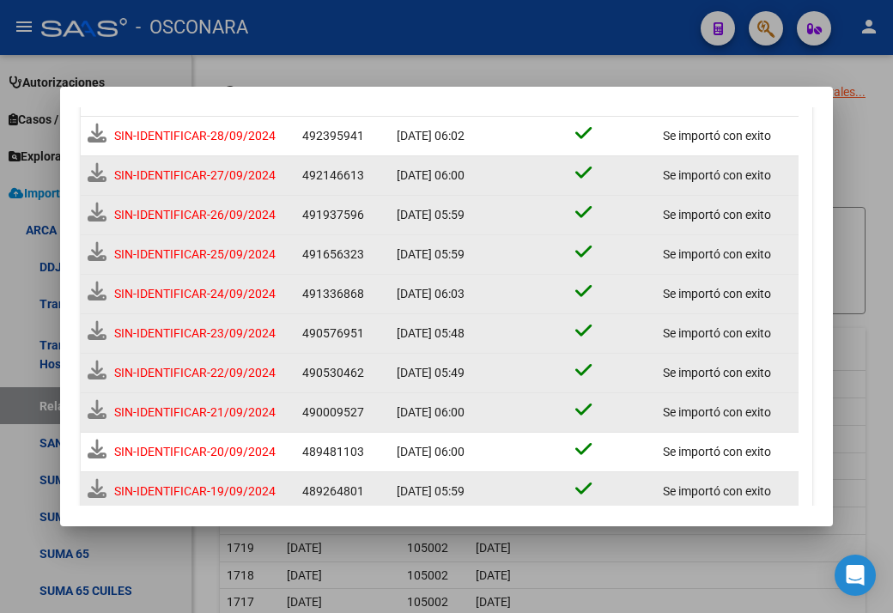
scroll to position [291, 0]
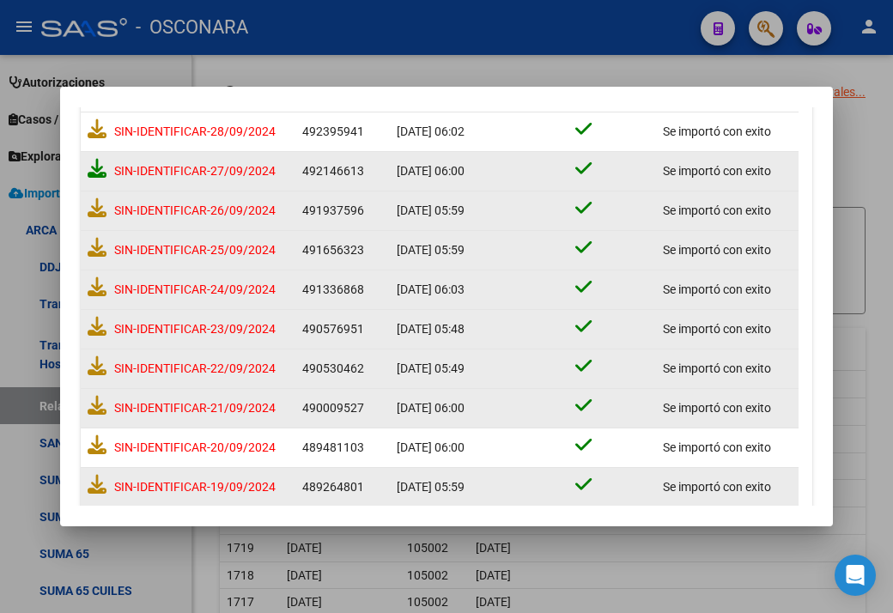
click at [100, 165] on icon at bounding box center [97, 168] width 19 height 19
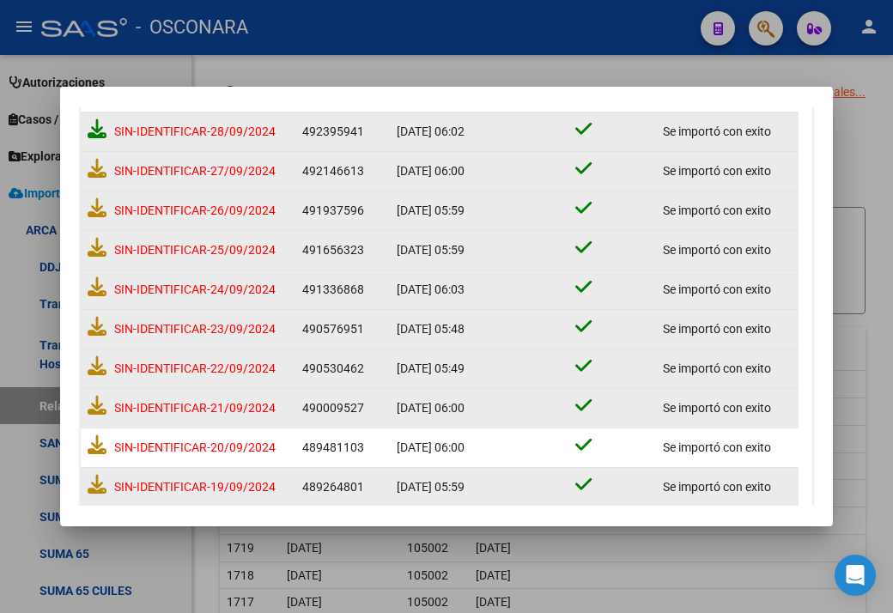
click at [93, 128] on icon at bounding box center [97, 128] width 19 height 19
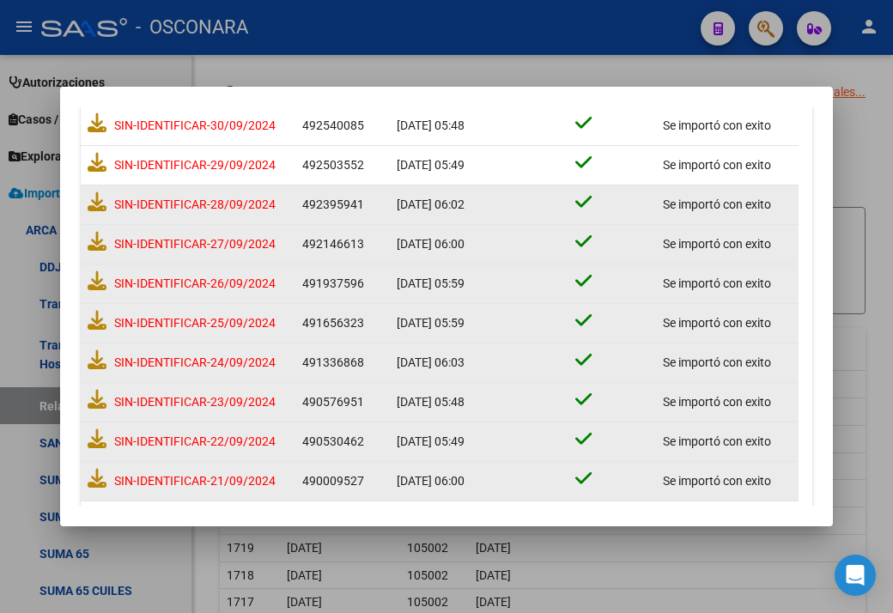
scroll to position [115, 0]
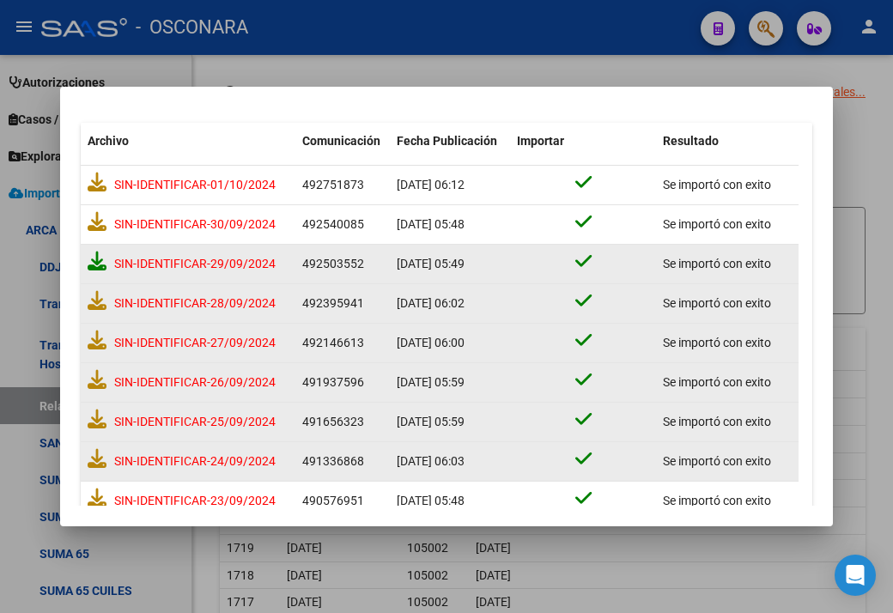
click at [101, 259] on icon at bounding box center [97, 261] width 19 height 19
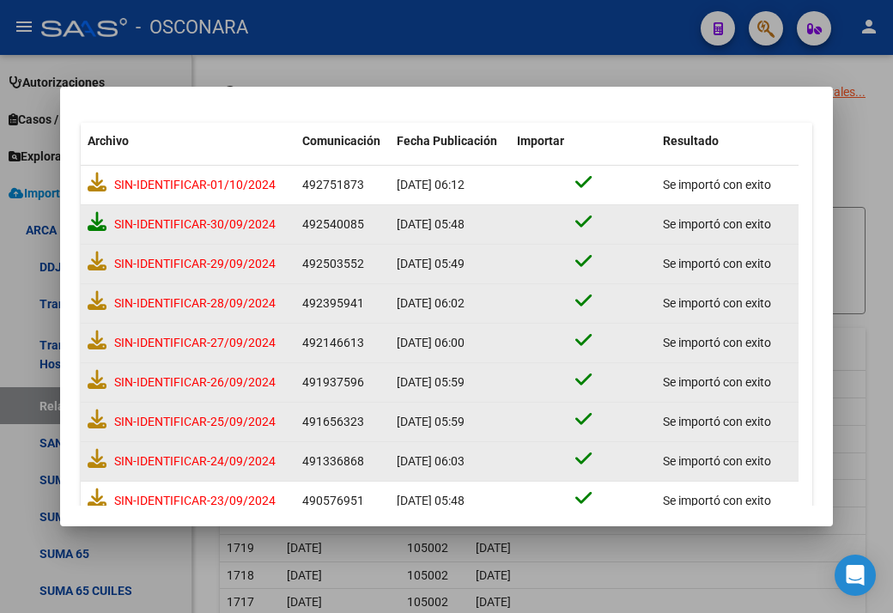
click at [91, 217] on icon at bounding box center [97, 221] width 19 height 19
drag, startPoint x: 397, startPoint y: 105, endPoint x: 412, endPoint y: 104, distance: 14.6
click at [412, 104] on mat-dialog-container "Importador Directo [PERSON_NAME] ARCA 202409 Periodo arrow_forward Importar Tod…" at bounding box center [446, 307] width 773 height 440
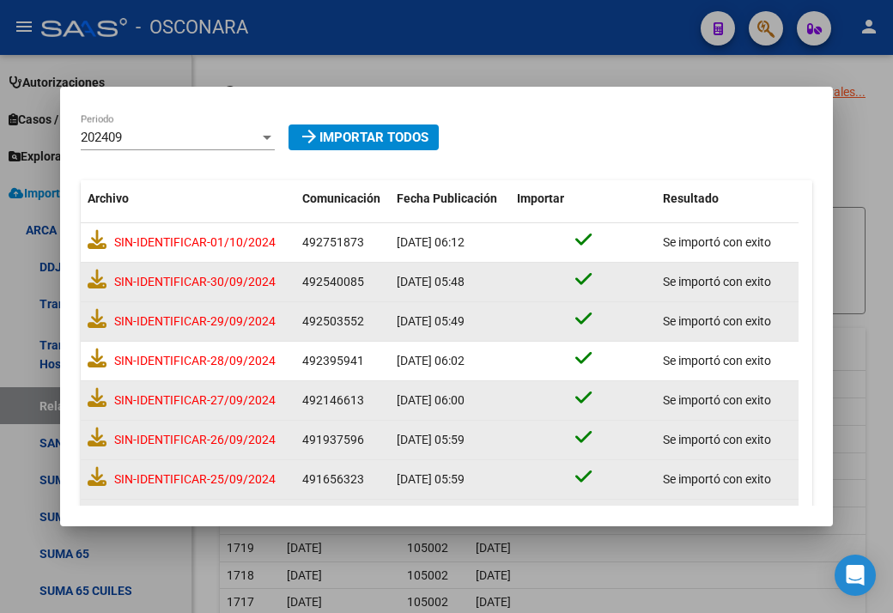
scroll to position [0, 0]
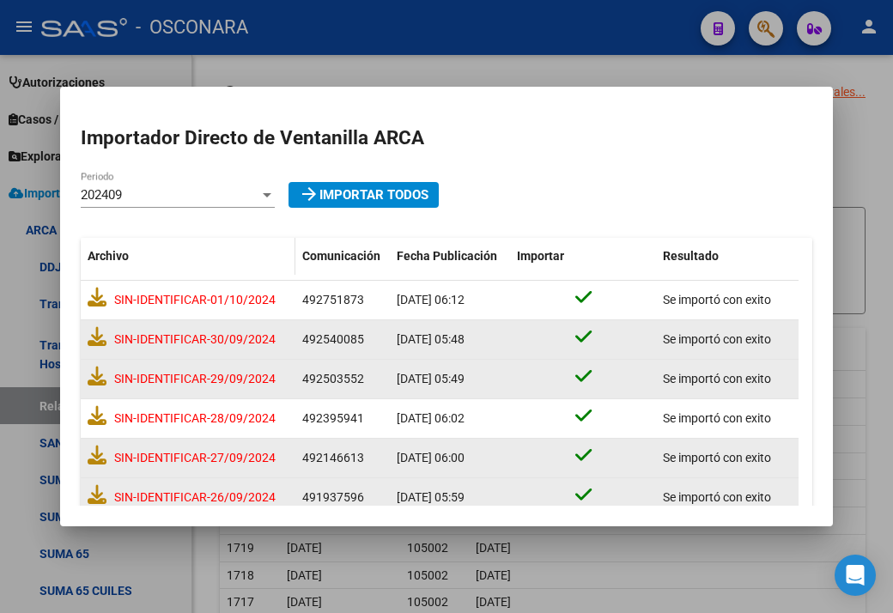
click at [205, 242] on datatable-header-cell "Archivo" at bounding box center [188, 256] width 215 height 37
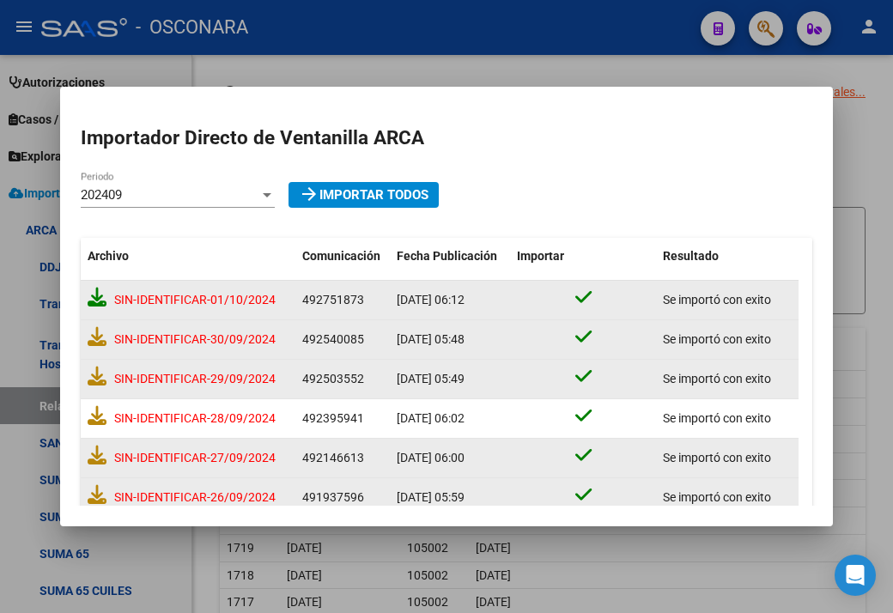
click at [100, 303] on icon at bounding box center [97, 297] width 19 height 19
click at [198, 185] on div "202409 Periodo" at bounding box center [178, 195] width 194 height 26
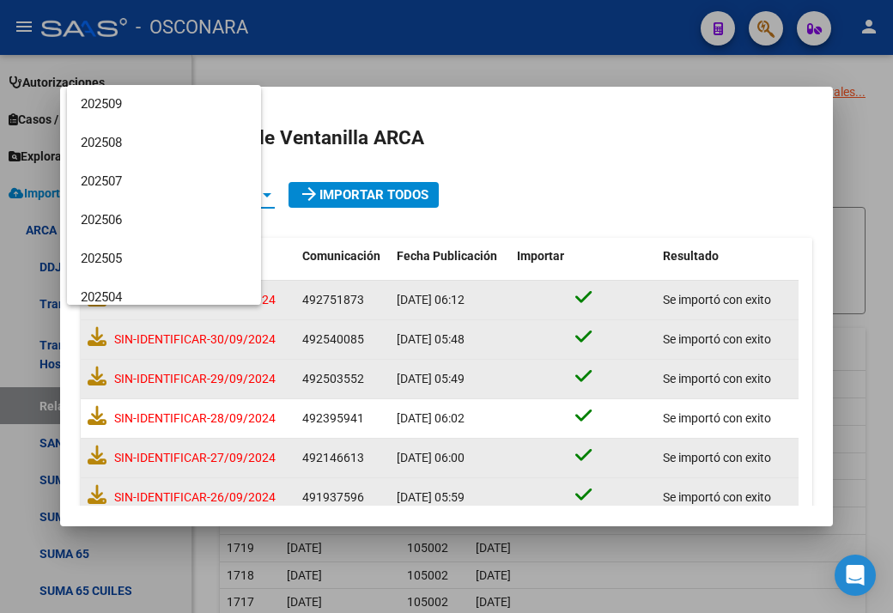
scroll to position [373, 0]
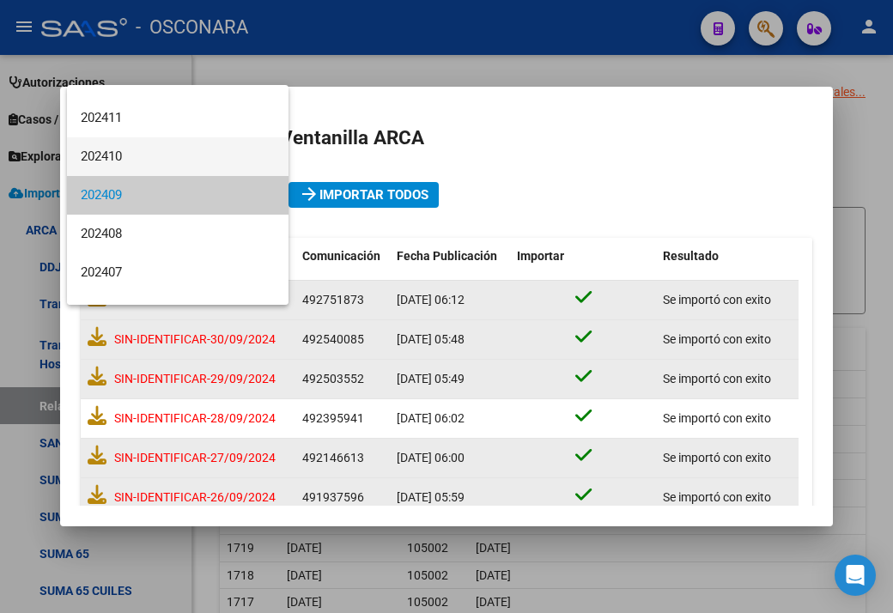
click at [141, 153] on span "202410" at bounding box center [178, 156] width 194 height 39
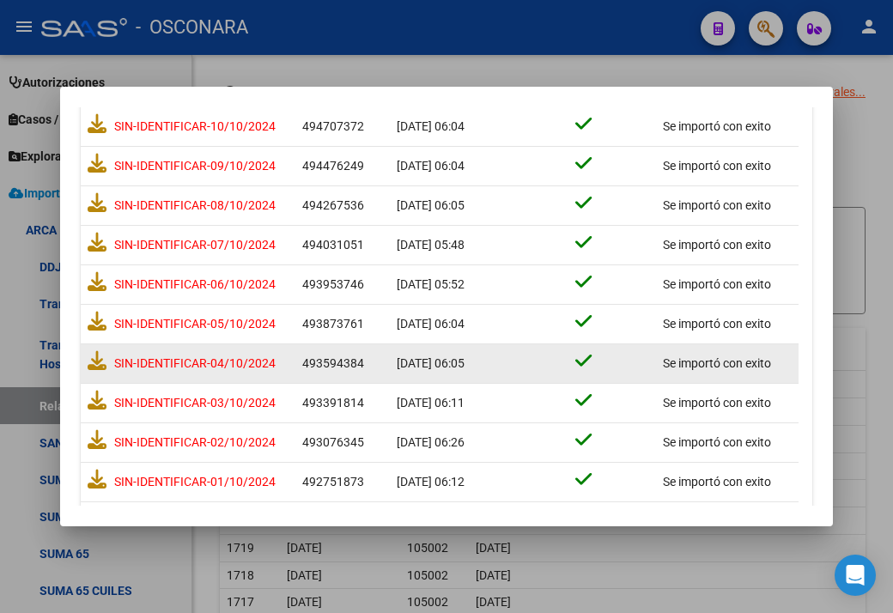
scroll to position [1057, 0]
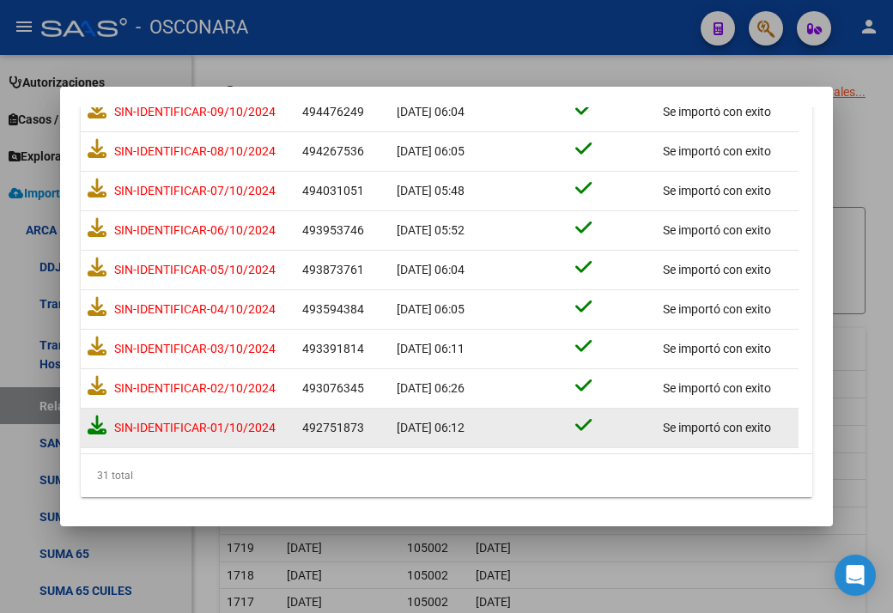
click at [93, 417] on icon at bounding box center [97, 424] width 19 height 19
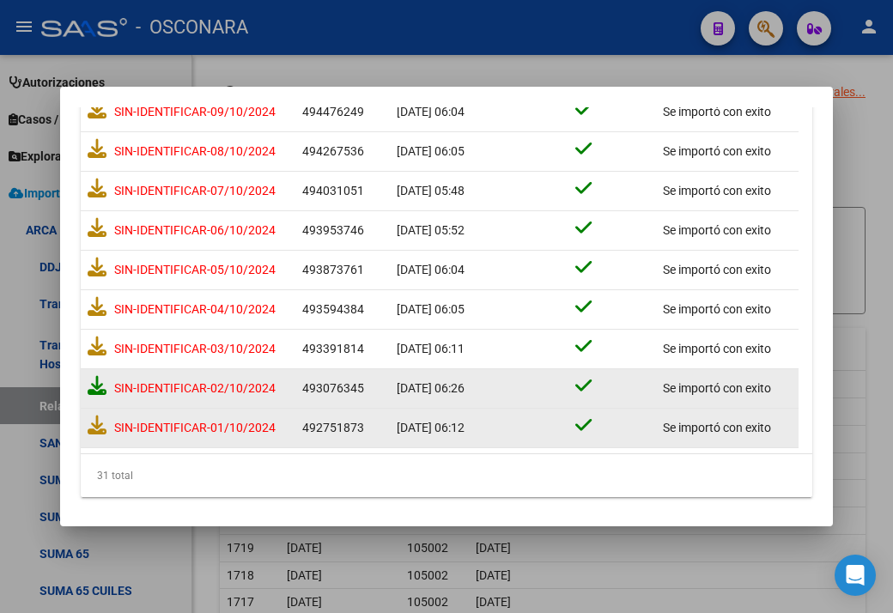
click at [94, 379] on icon at bounding box center [97, 385] width 19 height 19
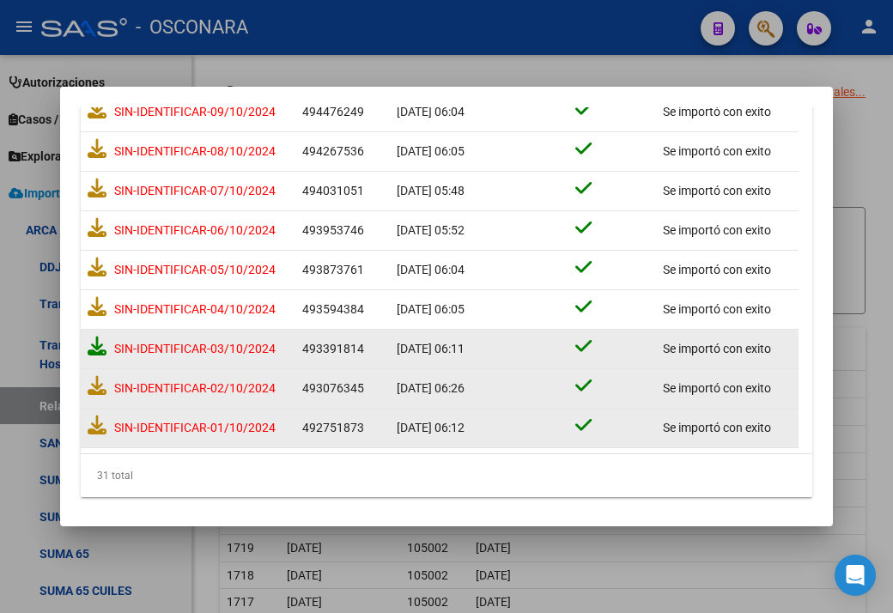
click at [93, 344] on icon at bounding box center [97, 345] width 19 height 19
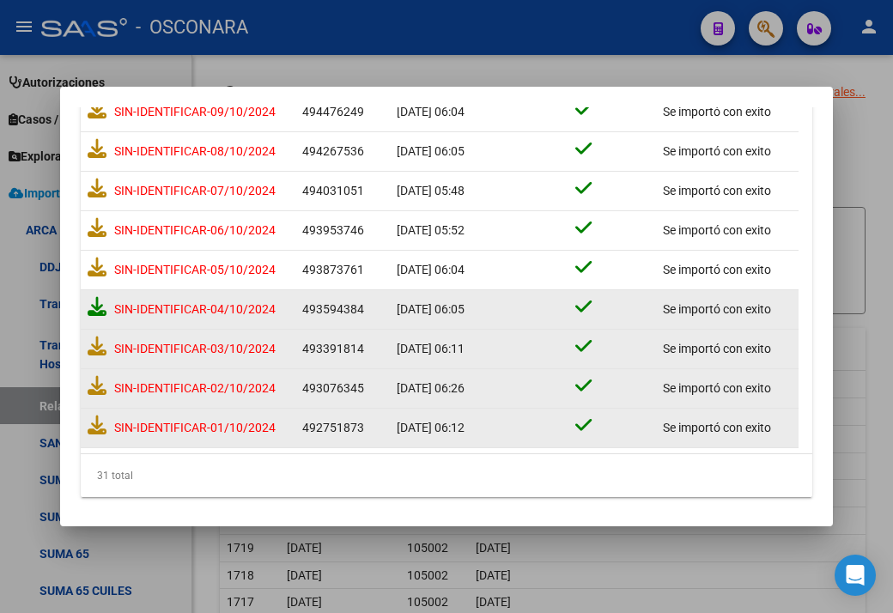
click at [96, 300] on icon at bounding box center [97, 306] width 19 height 19
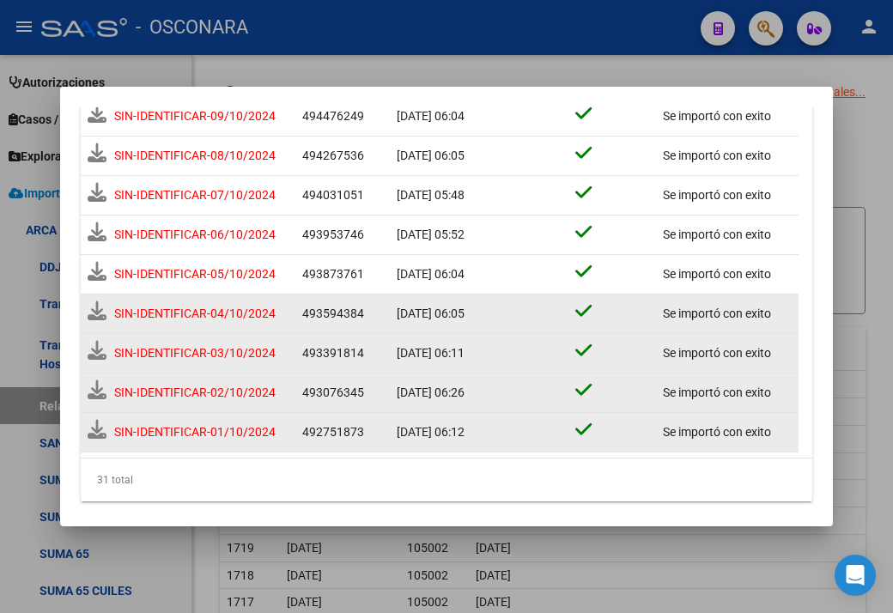
scroll to position [1061, 0]
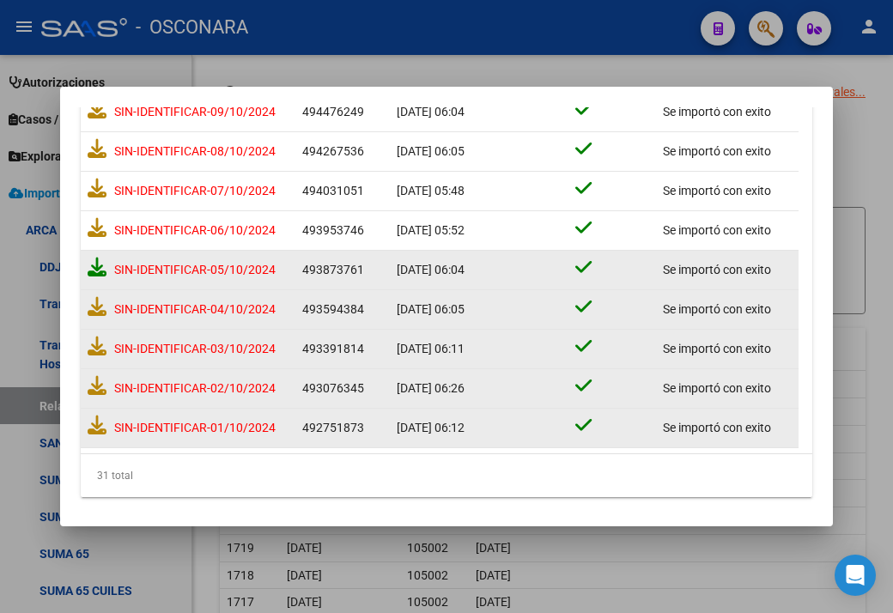
click at [93, 262] on icon at bounding box center [97, 267] width 19 height 19
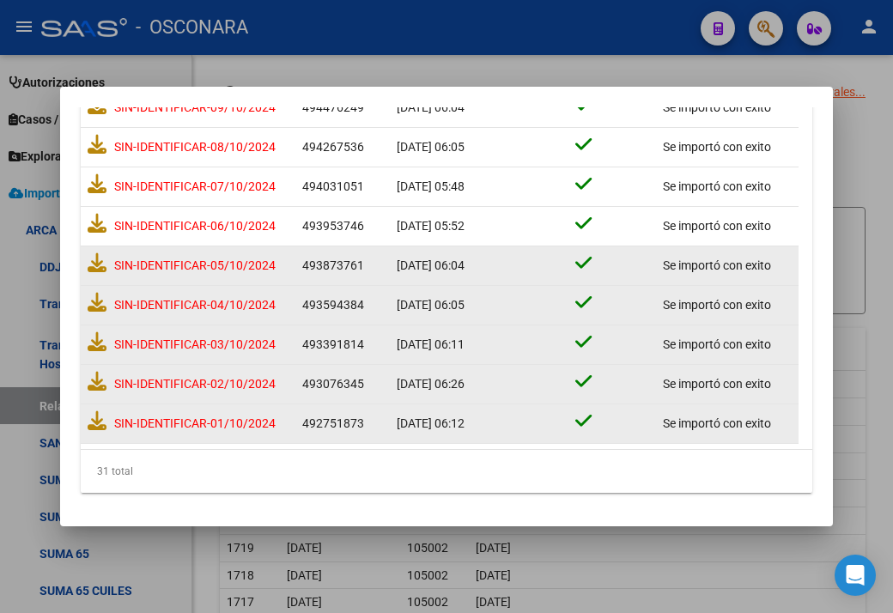
scroll to position [1057, 0]
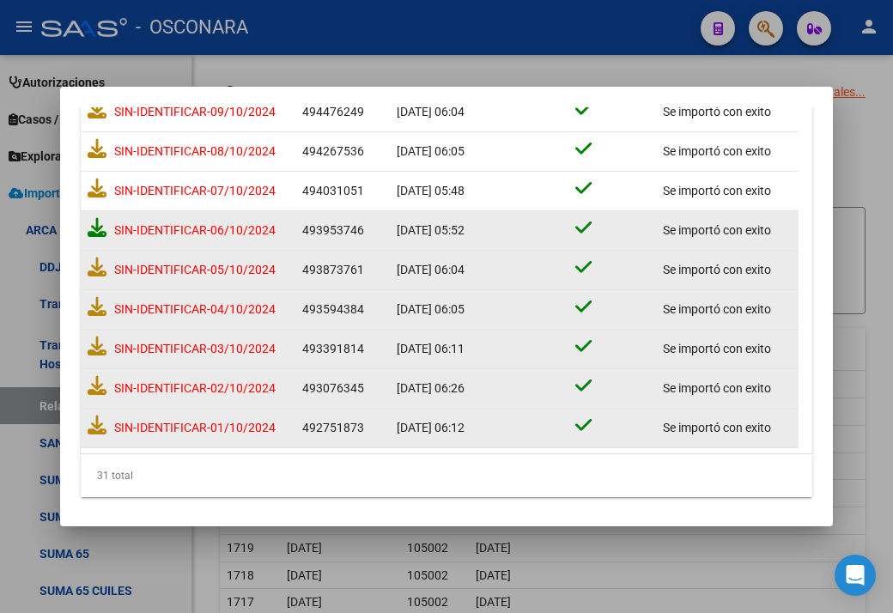
click at [89, 218] on icon at bounding box center [97, 227] width 19 height 19
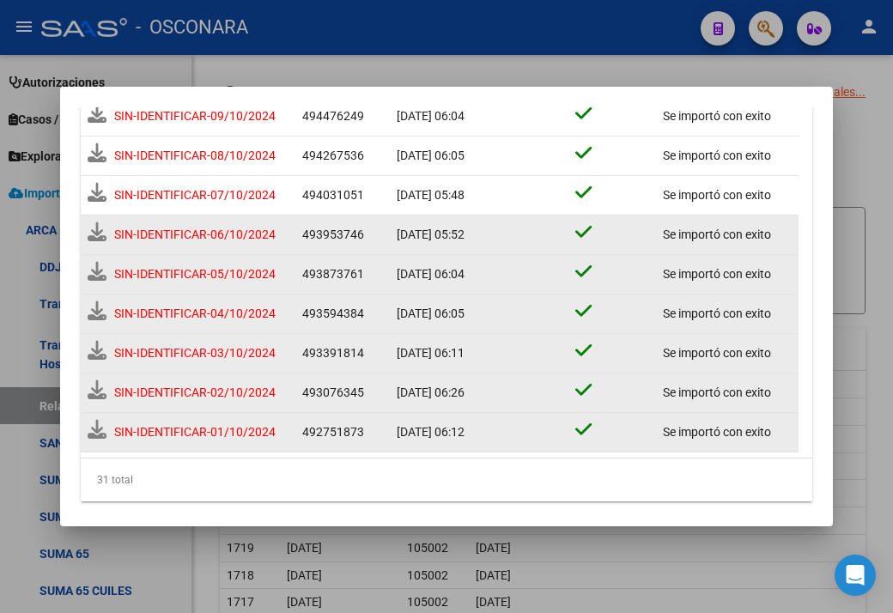
scroll to position [1061, 0]
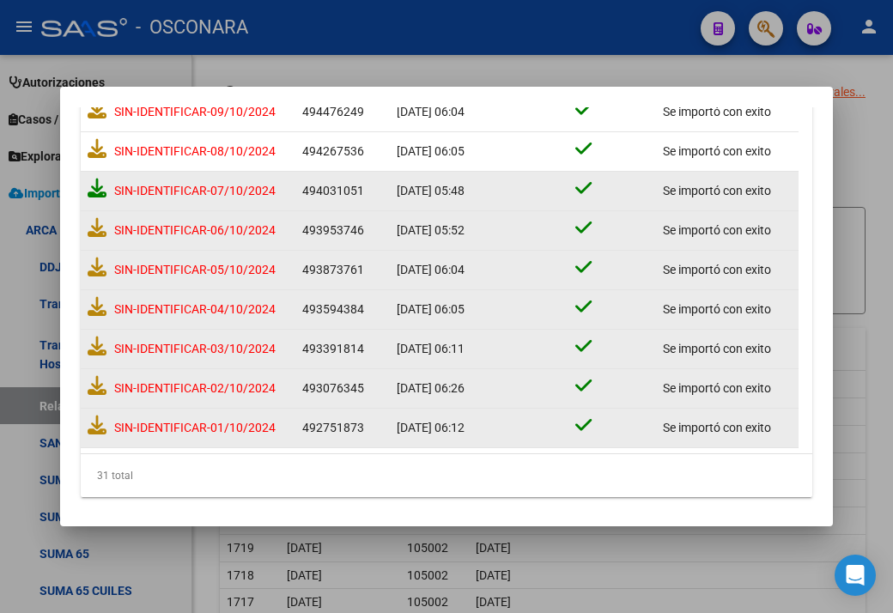
click at [95, 184] on icon at bounding box center [97, 188] width 19 height 19
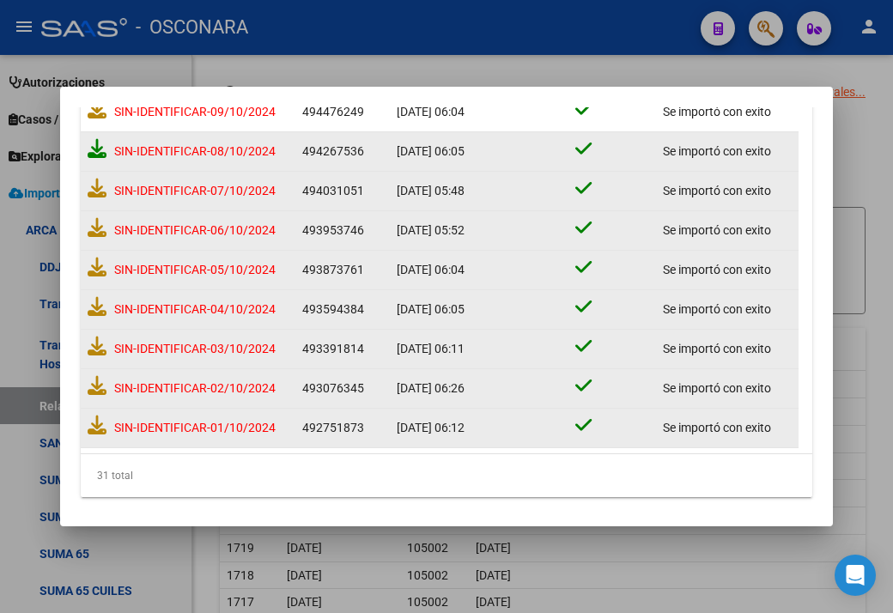
click at [90, 146] on icon at bounding box center [97, 148] width 19 height 19
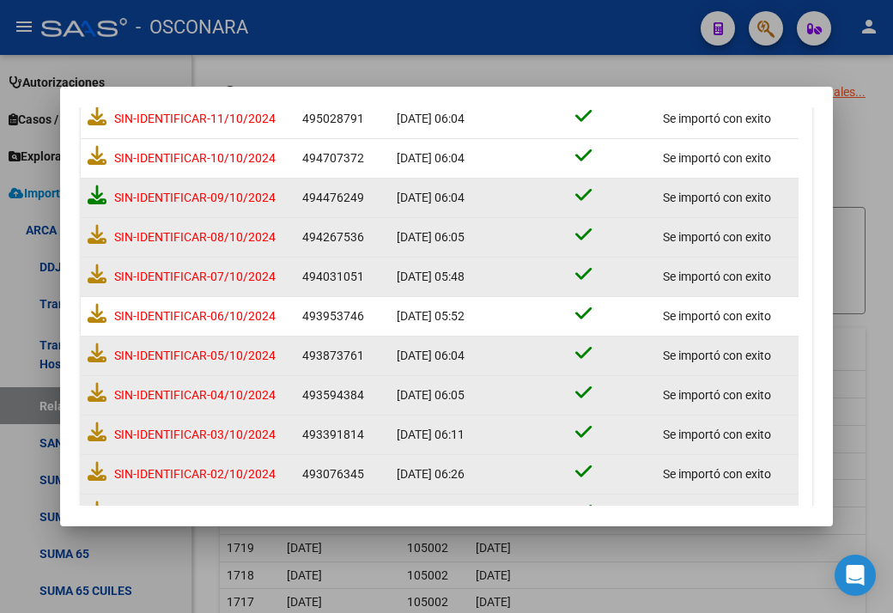
click at [94, 185] on icon at bounding box center [97, 194] width 19 height 19
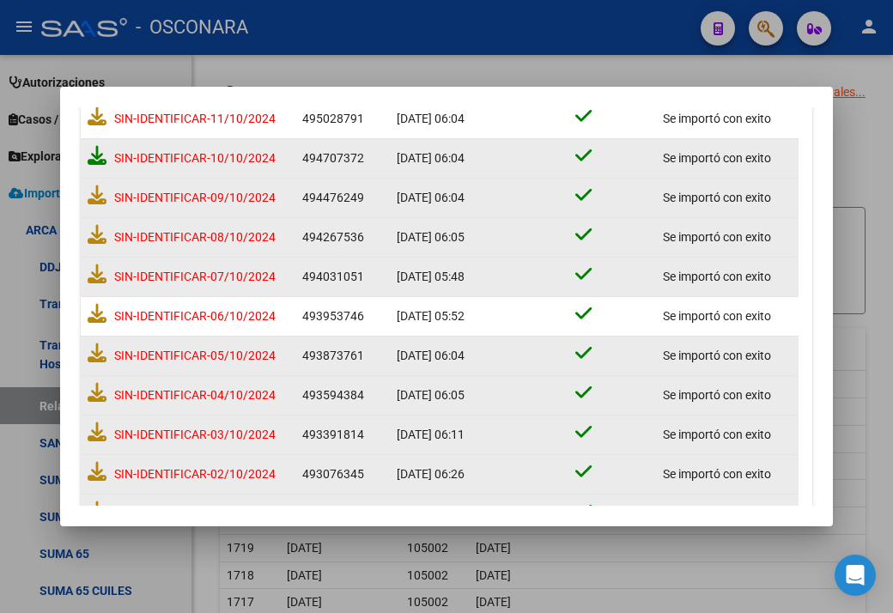
click at [93, 155] on icon at bounding box center [97, 155] width 19 height 19
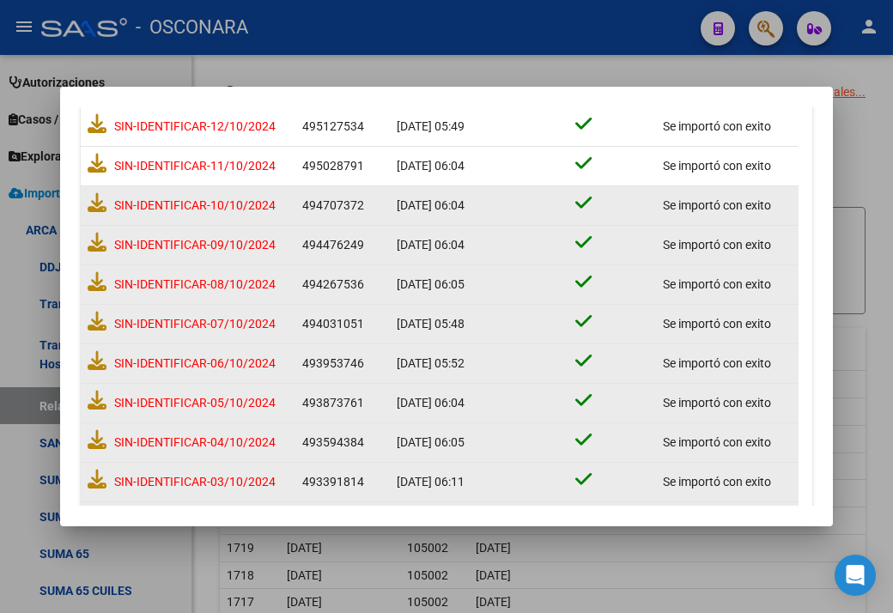
scroll to position [885, 0]
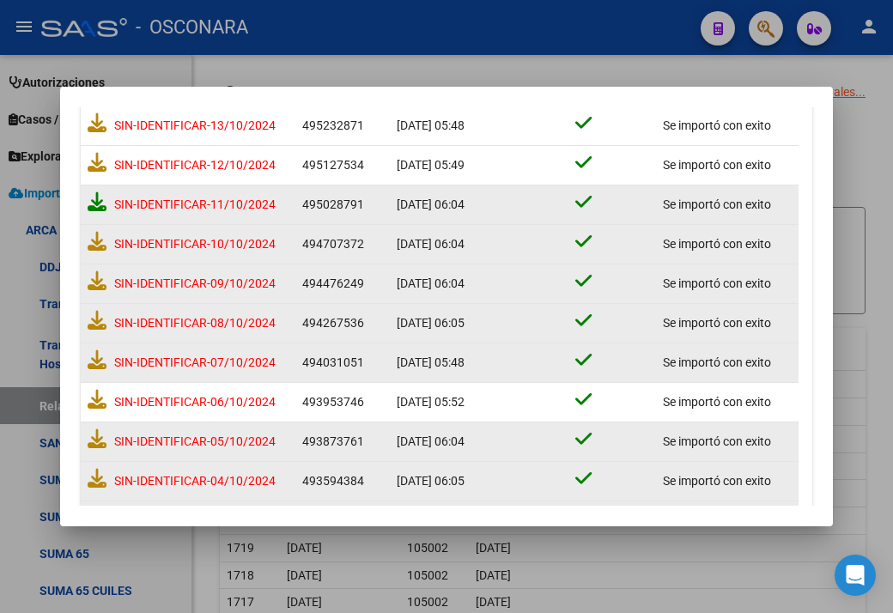
click at [99, 198] on icon at bounding box center [97, 201] width 19 height 19
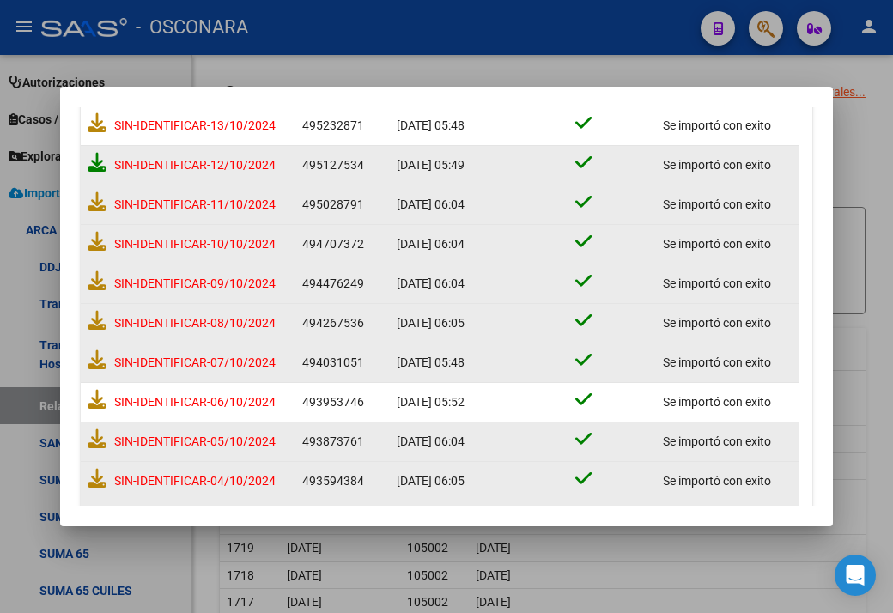
click at [105, 163] on icon at bounding box center [97, 162] width 19 height 19
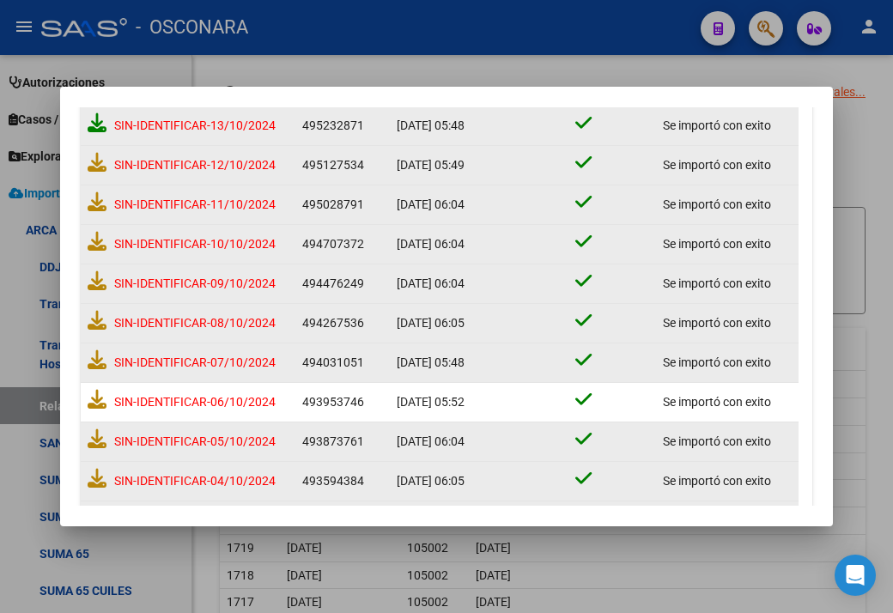
click at [100, 122] on icon at bounding box center [97, 122] width 19 height 19
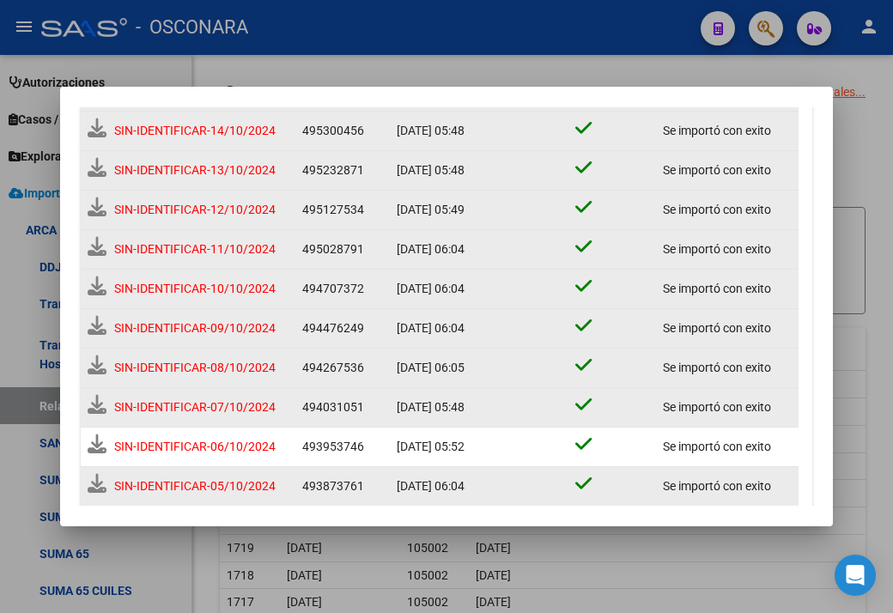
scroll to position [799, 0]
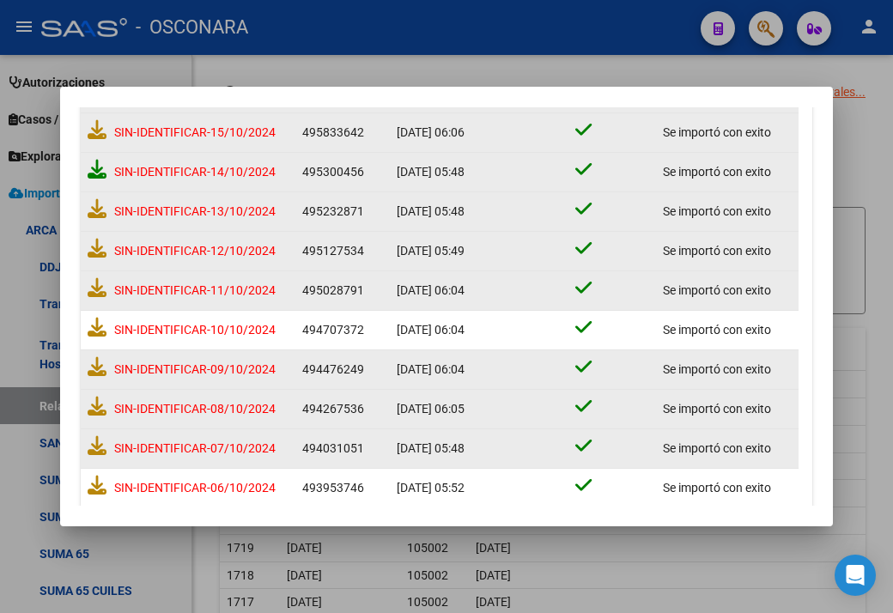
click at [102, 164] on icon at bounding box center [97, 169] width 19 height 19
click at [88, 130] on icon at bounding box center [97, 129] width 19 height 19
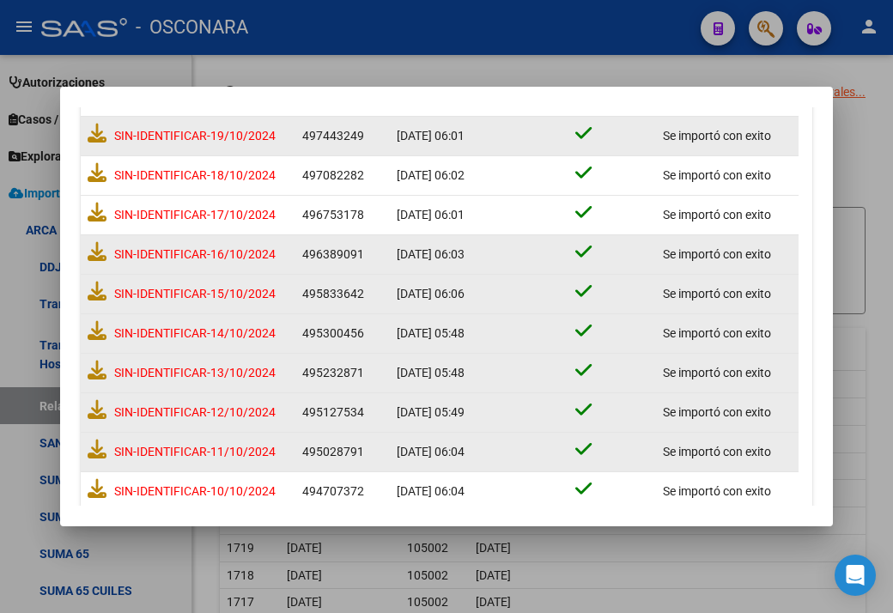
scroll to position [627, 0]
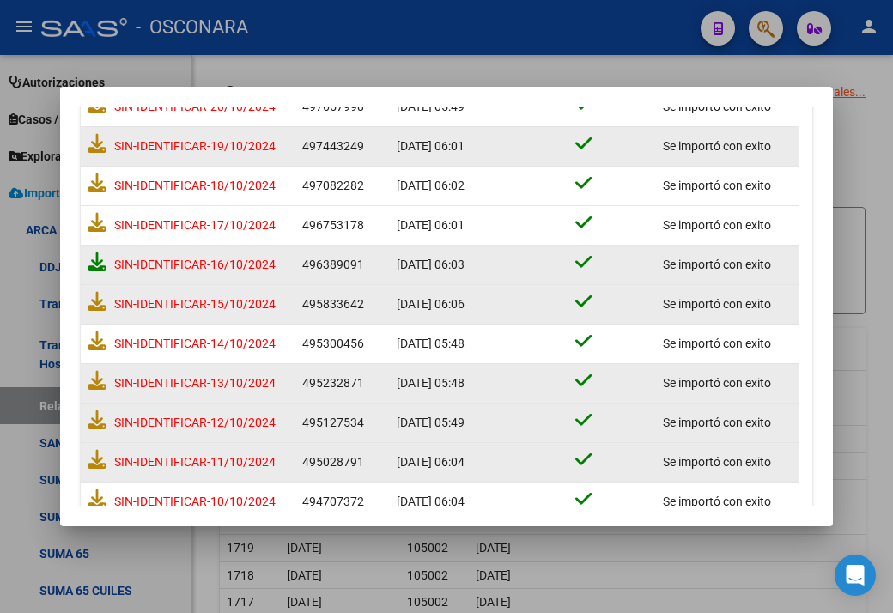
click at [91, 262] on icon at bounding box center [97, 261] width 19 height 19
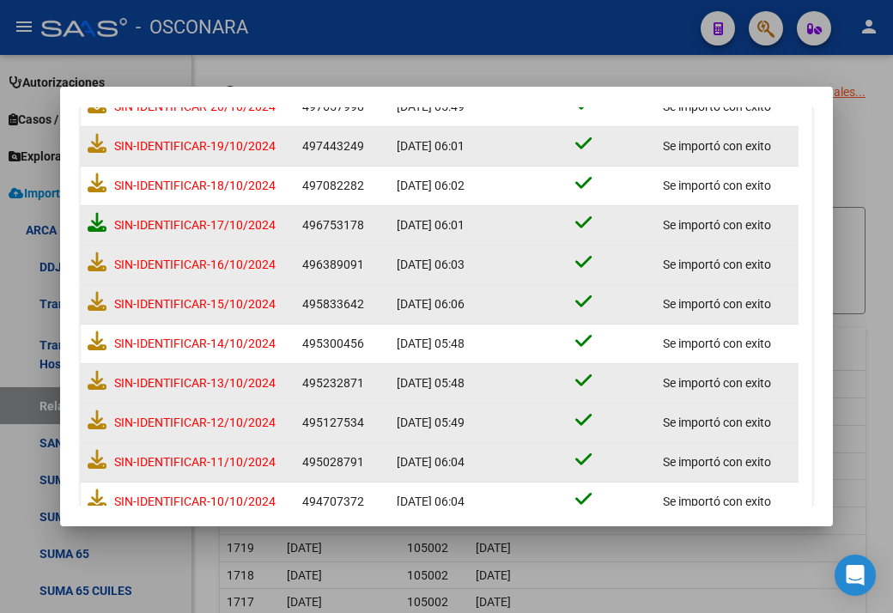
click at [96, 221] on icon at bounding box center [97, 222] width 19 height 19
click at [90, 179] on icon at bounding box center [97, 182] width 19 height 19
click at [100, 142] on icon at bounding box center [97, 143] width 19 height 19
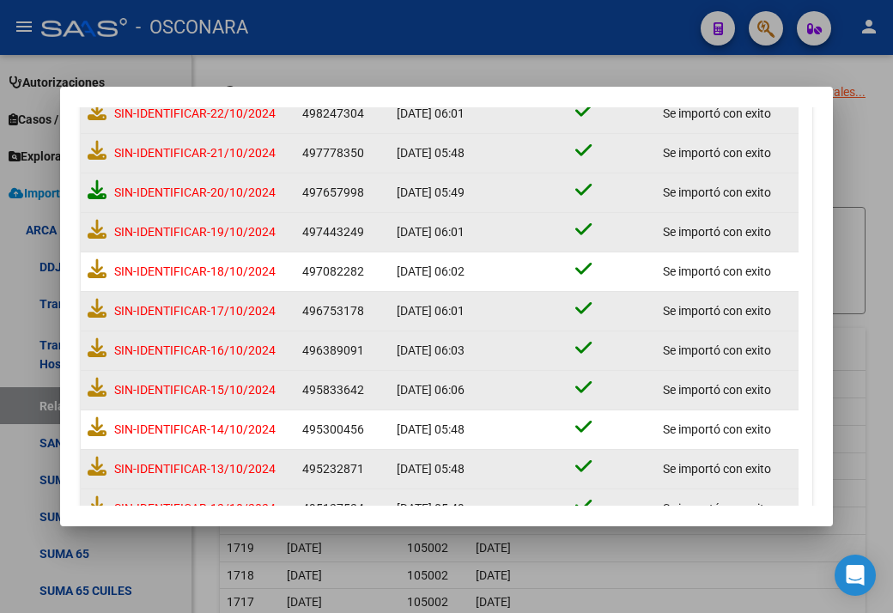
click at [97, 184] on icon at bounding box center [97, 189] width 19 height 19
click at [94, 152] on icon at bounding box center [97, 150] width 19 height 19
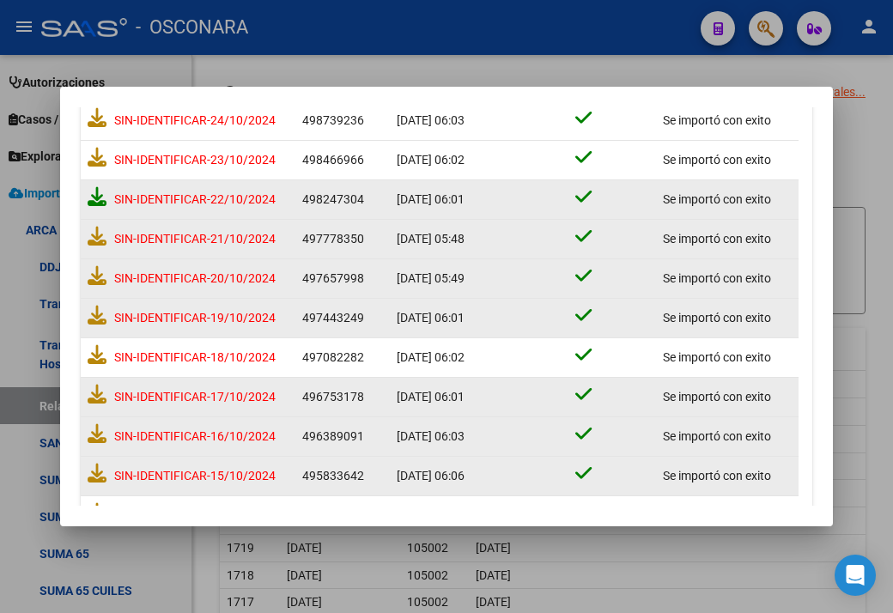
click at [106, 193] on icon at bounding box center [97, 196] width 19 height 19
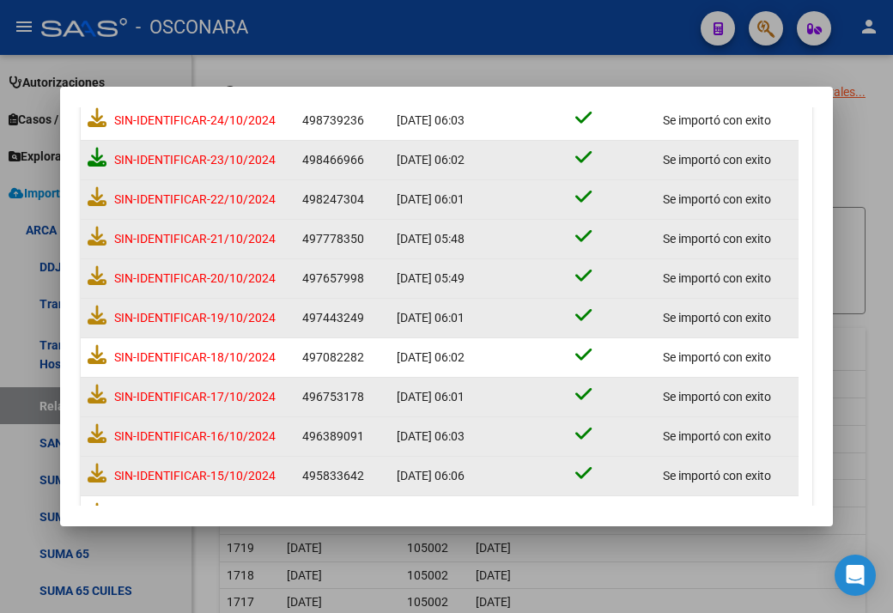
click at [89, 160] on icon at bounding box center [97, 157] width 19 height 19
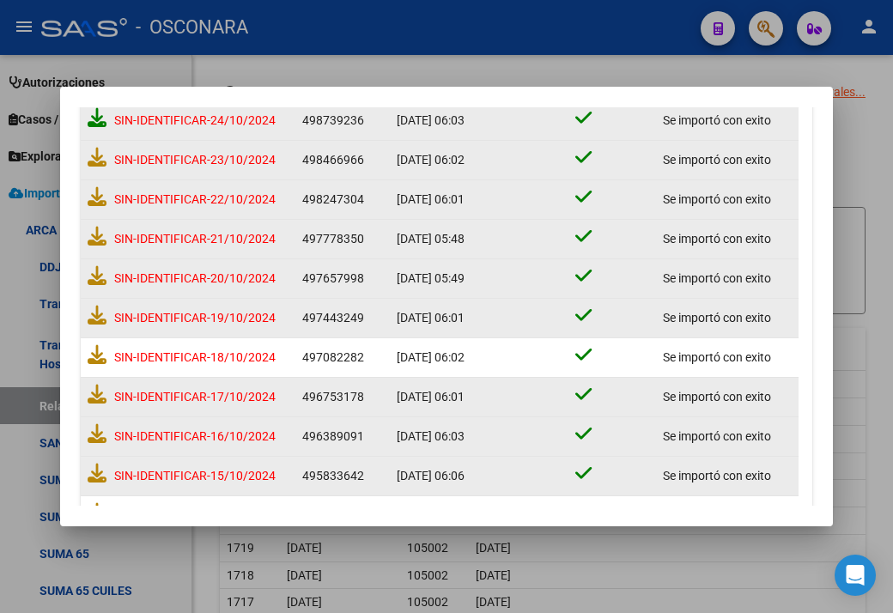
click at [94, 122] on icon at bounding box center [97, 117] width 19 height 19
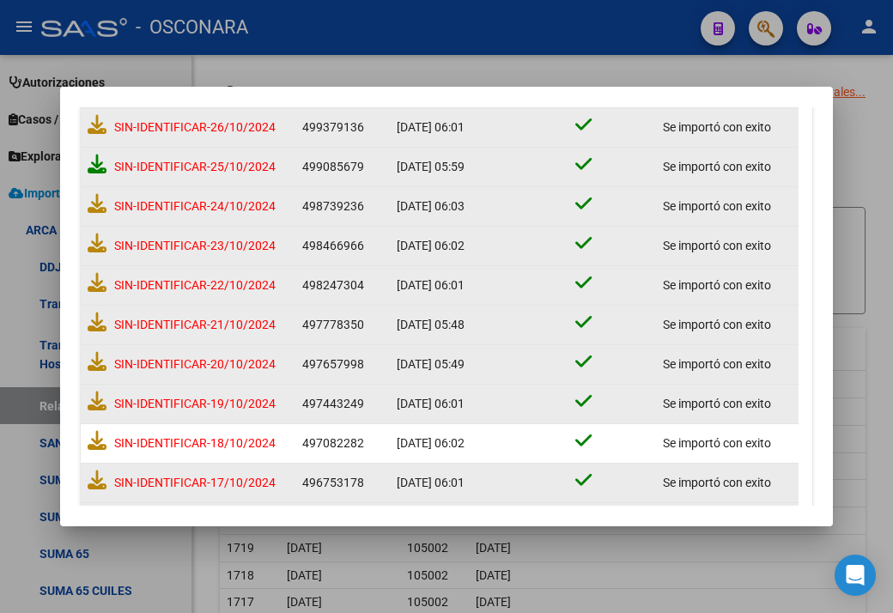
click at [100, 166] on icon at bounding box center [97, 164] width 19 height 19
click at [98, 121] on icon at bounding box center [97, 124] width 19 height 19
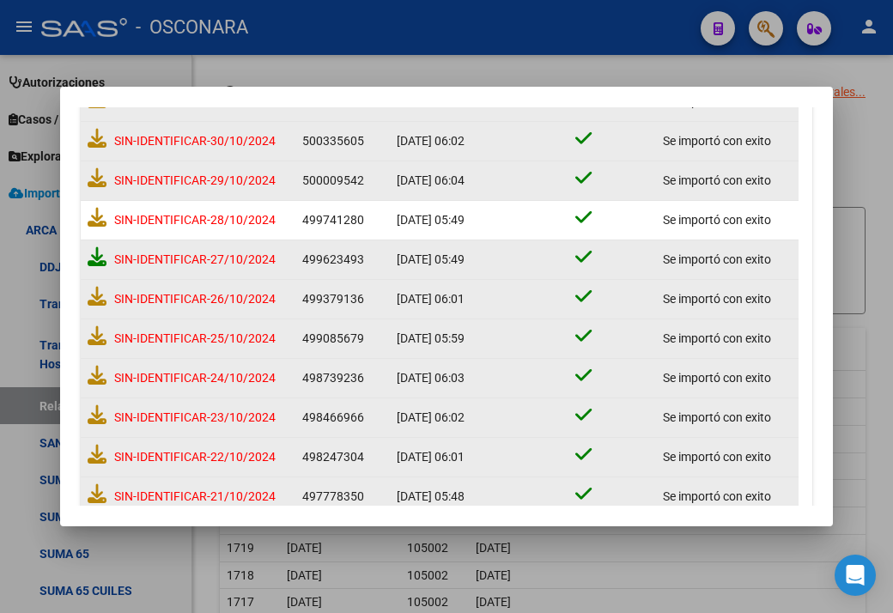
click at [91, 254] on icon at bounding box center [97, 256] width 19 height 19
click at [95, 218] on icon at bounding box center [97, 217] width 19 height 19
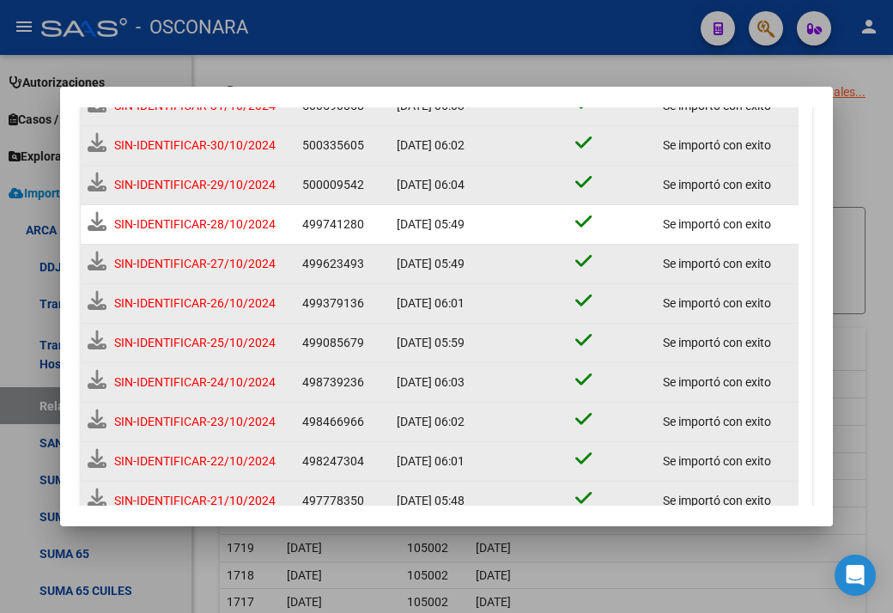
scroll to position [203, 0]
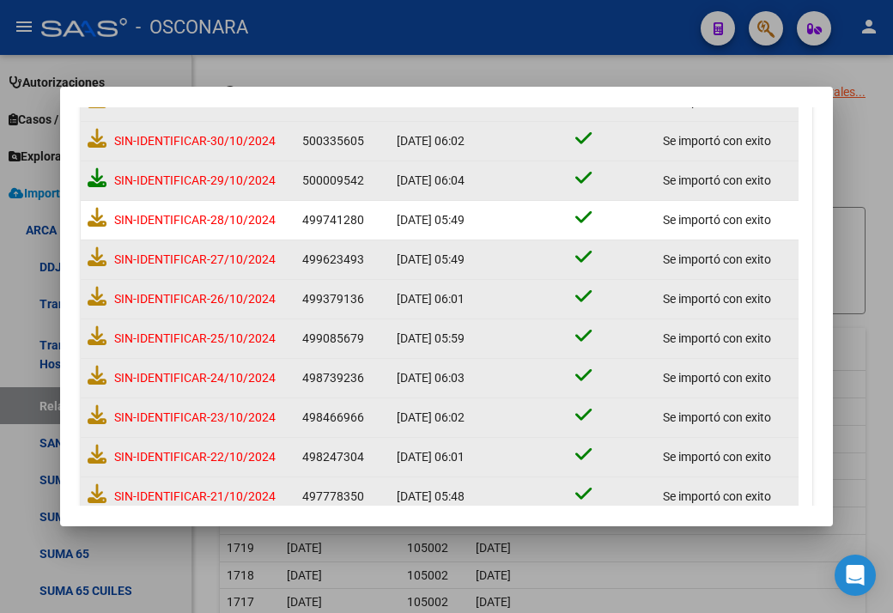
click at [94, 171] on icon at bounding box center [97, 177] width 19 height 19
click at [93, 142] on icon at bounding box center [97, 138] width 19 height 19
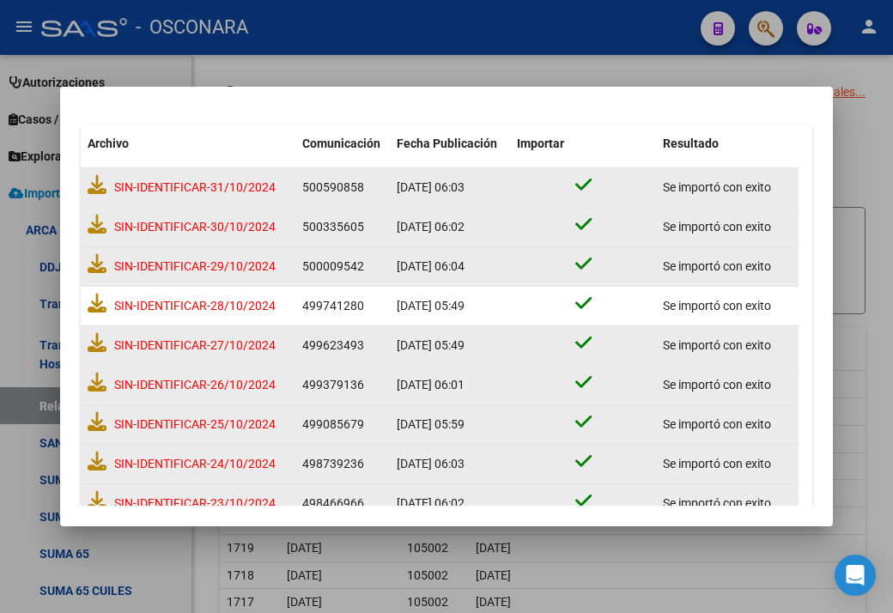
click at [86, 183] on datatable-body-cell "SIN-IDENTIFICAR-31/10/2024" at bounding box center [188, 187] width 215 height 39
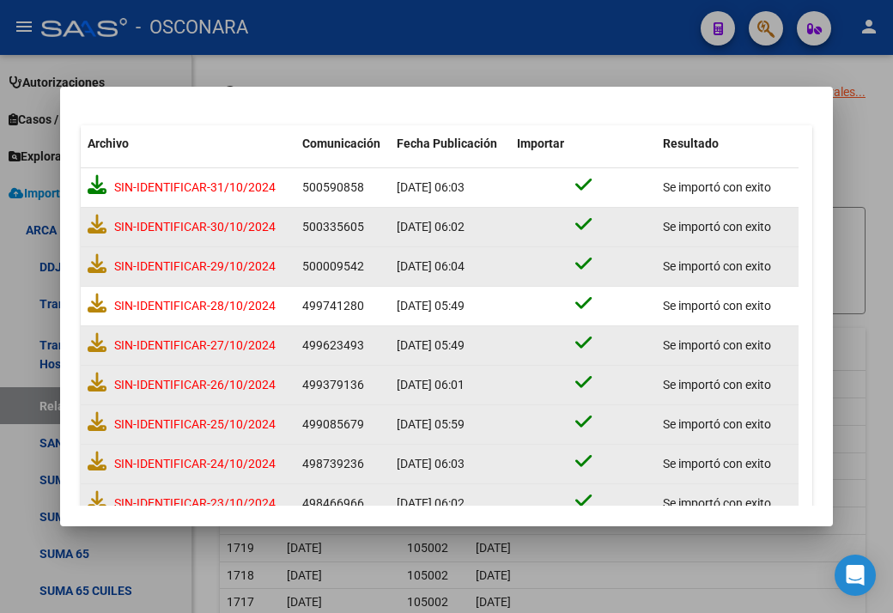
click at [89, 186] on icon at bounding box center [97, 184] width 19 height 19
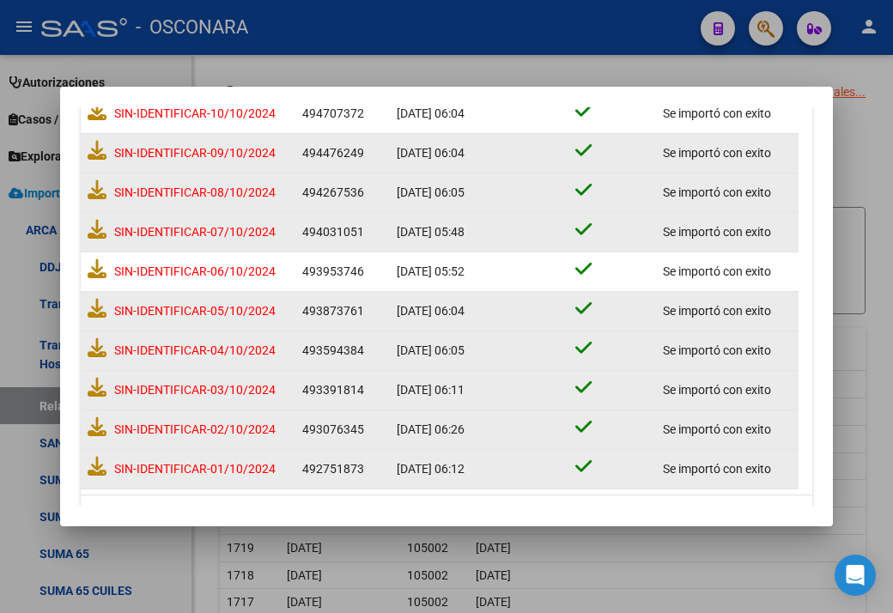
scroll to position [1057, 0]
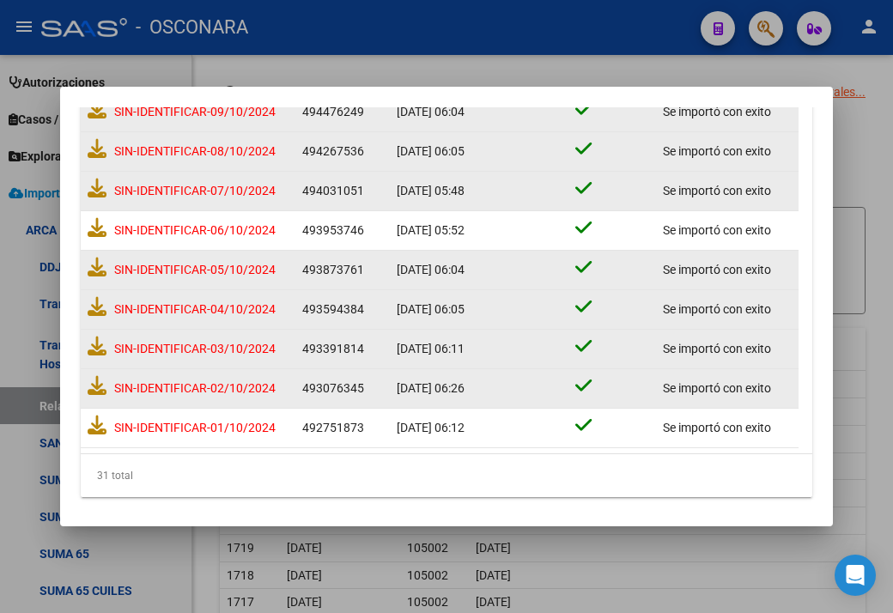
drag, startPoint x: 882, startPoint y: 176, endPoint x: 832, endPoint y: 175, distance: 50.7
click at [882, 176] on div at bounding box center [446, 306] width 893 height 613
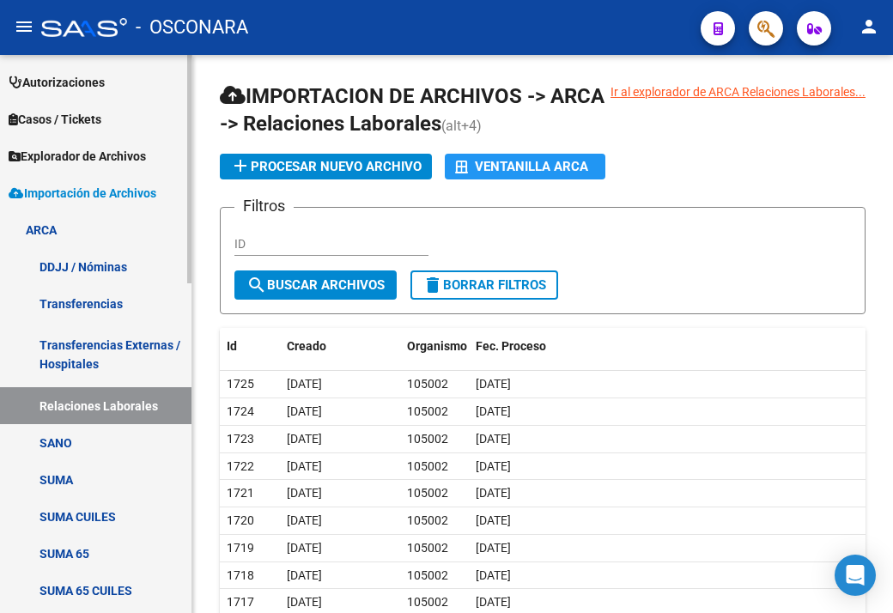
click at [103, 406] on link "Relaciones Laborales" at bounding box center [95, 405] width 191 height 37
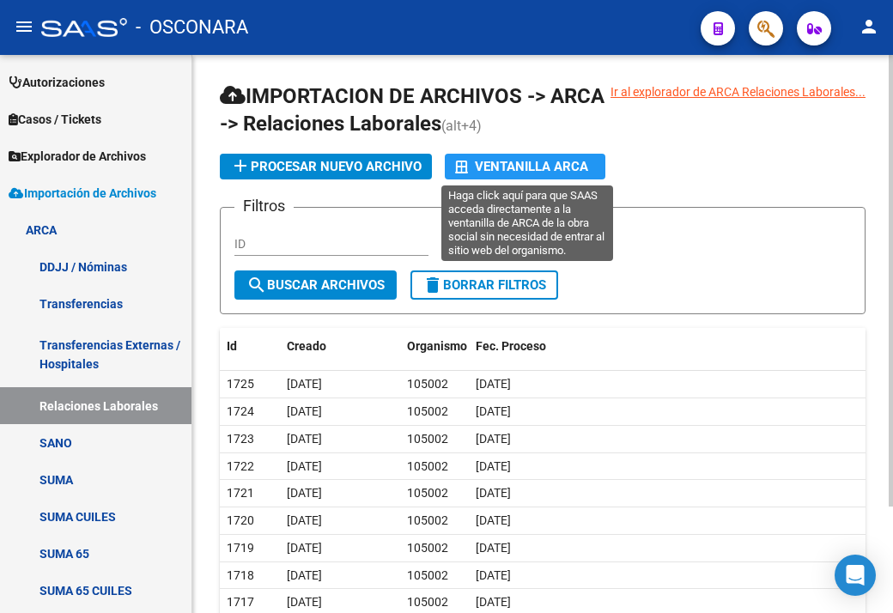
click at [532, 155] on div "Ventanilla ARCA" at bounding box center [525, 167] width 140 height 26
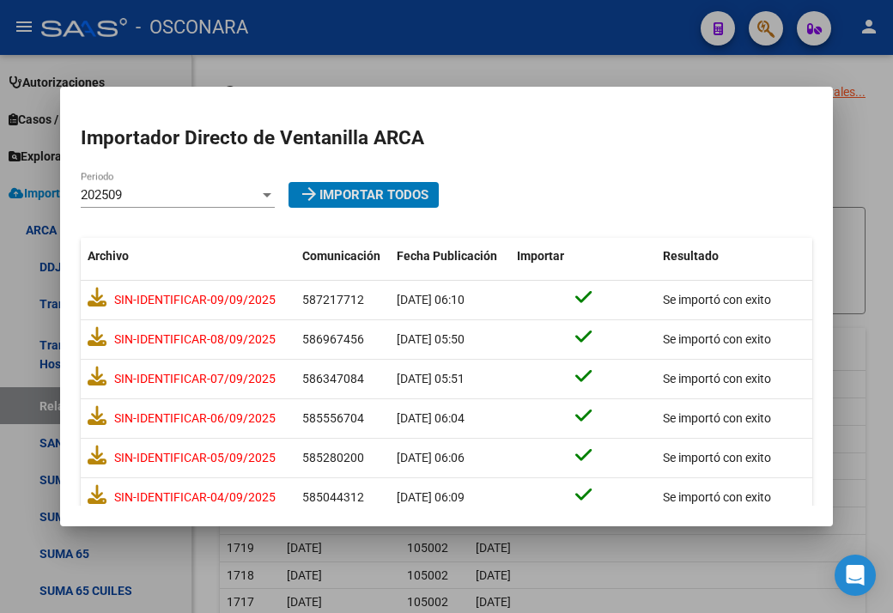
click at [202, 176] on mat-dialog-content "Importador Directo [PERSON_NAME] ARCA 202509 Periodo arrow_forward Importar Tod…" at bounding box center [446, 306] width 773 height 398
click at [203, 186] on div "202509 Periodo" at bounding box center [178, 195] width 194 height 26
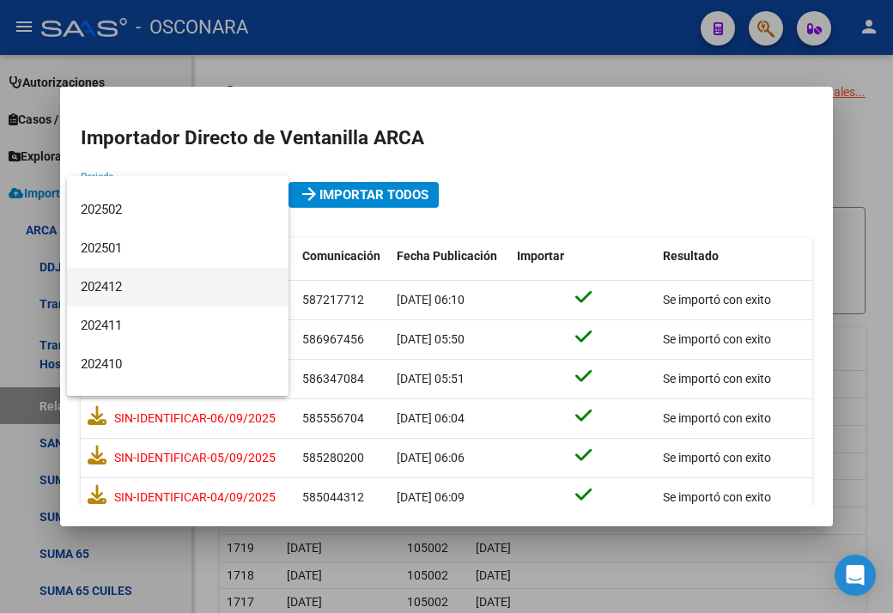
scroll to position [258, 0]
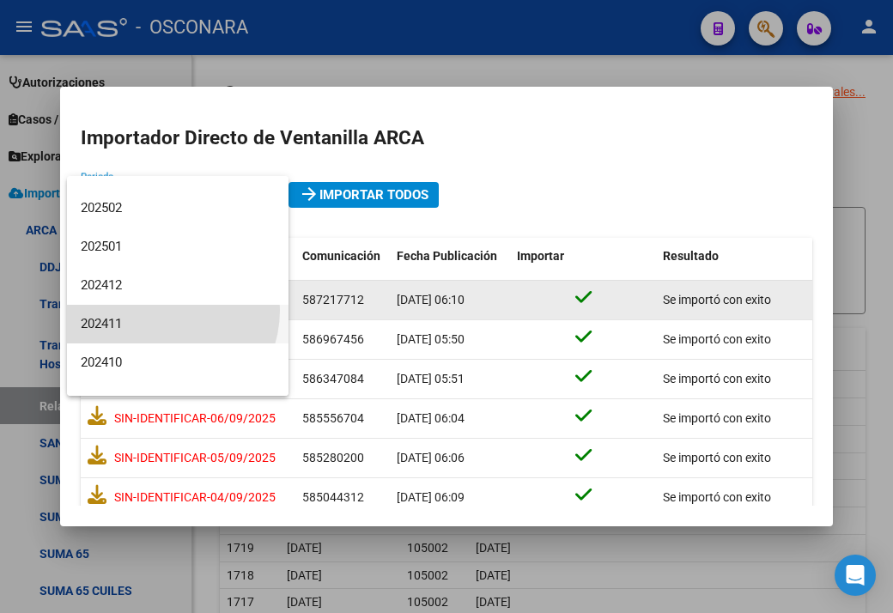
drag, startPoint x: 155, startPoint y: 310, endPoint x: 161, endPoint y: 318, distance: 10.5
click at [155, 311] on span "202411" at bounding box center [178, 324] width 194 height 39
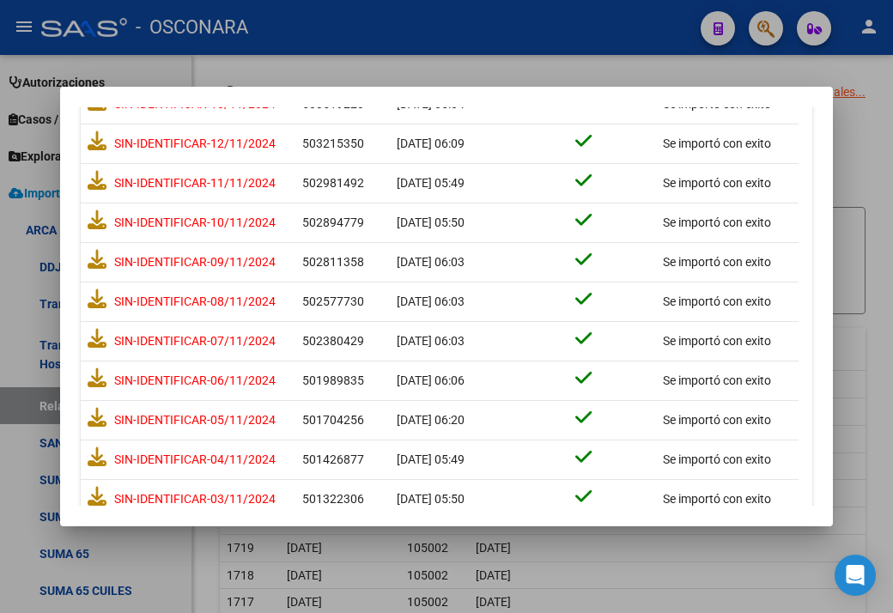
scroll to position [1057, 0]
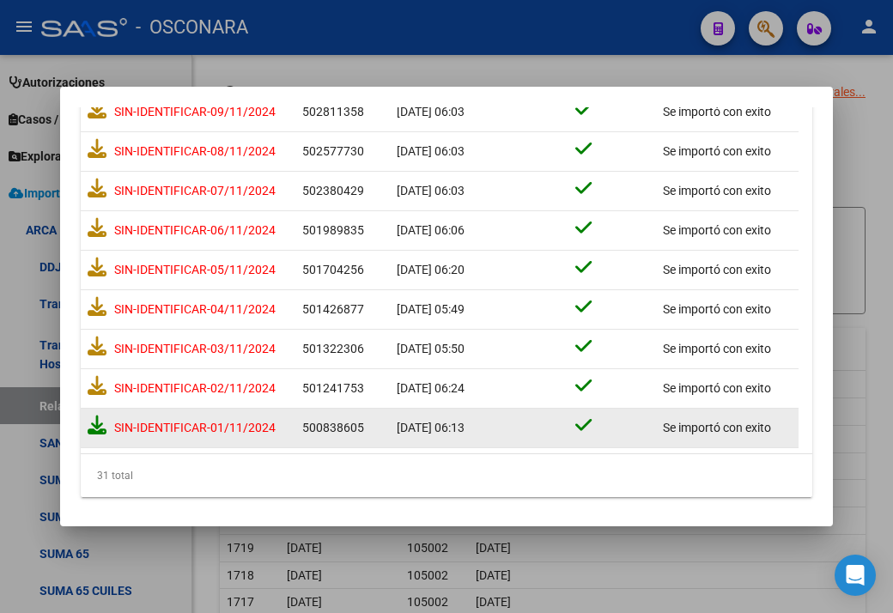
click at [96, 421] on icon at bounding box center [97, 424] width 19 height 19
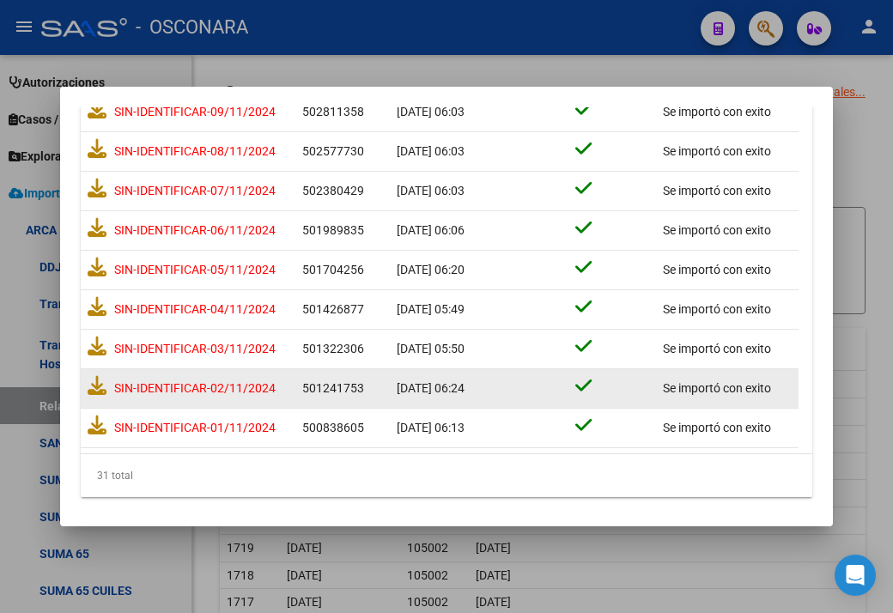
scroll to position [1061, 0]
click at [99, 379] on icon at bounding box center [97, 385] width 19 height 19
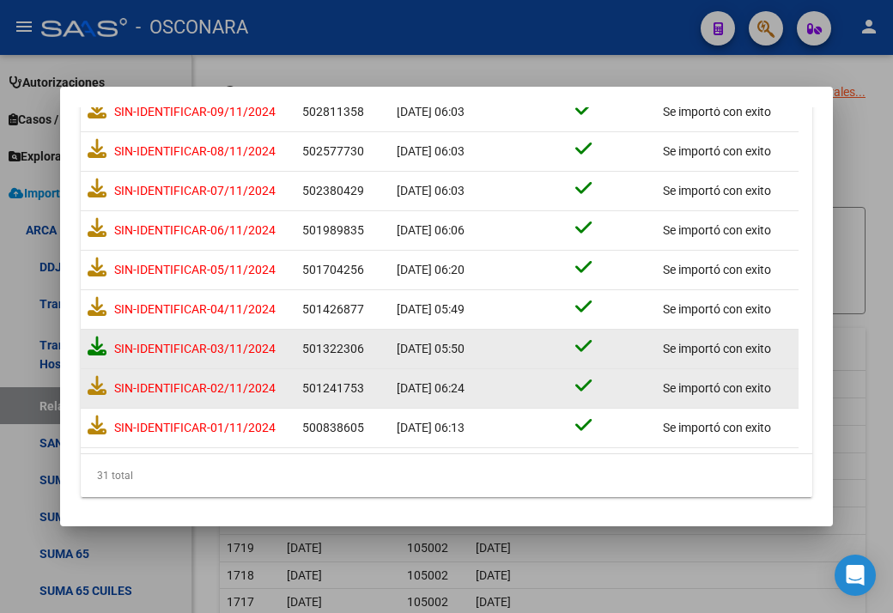
click at [96, 344] on icon at bounding box center [97, 345] width 19 height 19
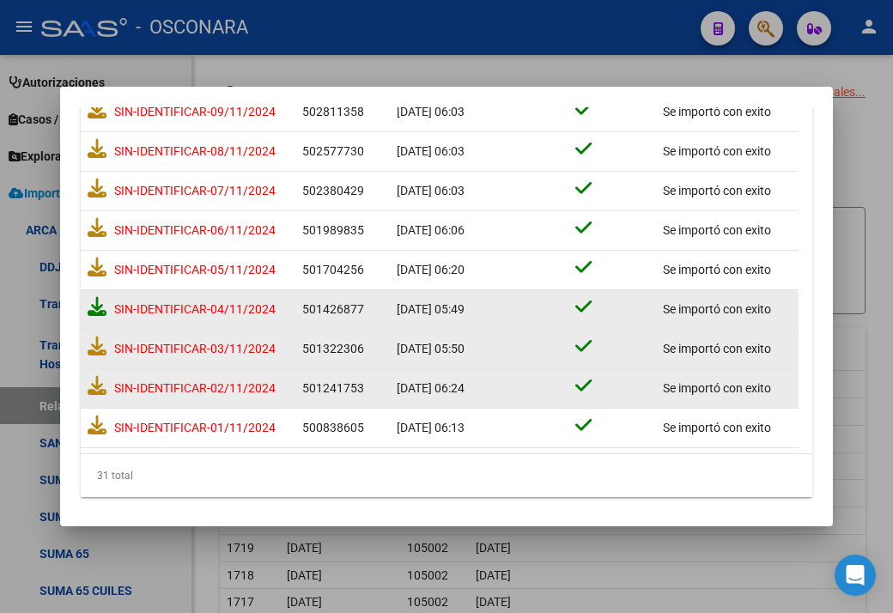
click at [96, 306] on icon at bounding box center [97, 306] width 19 height 19
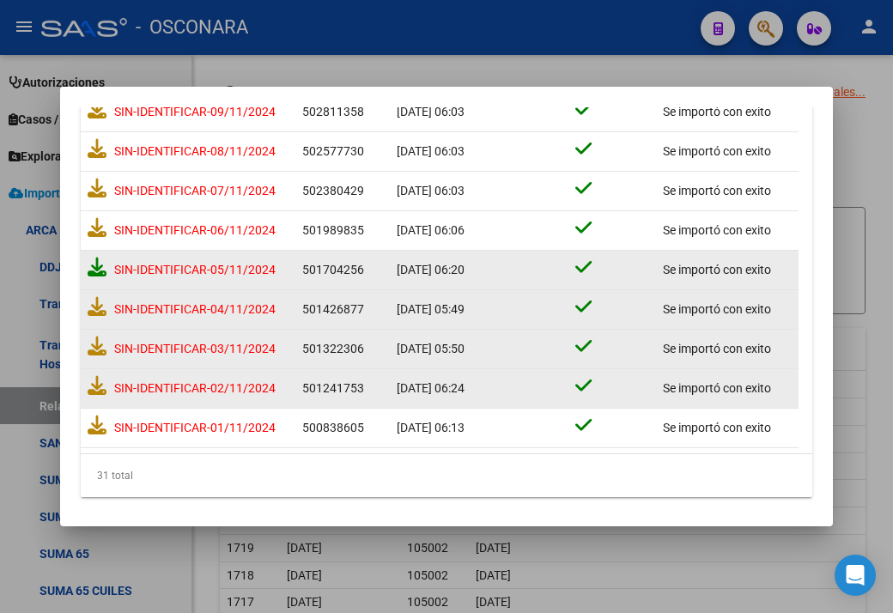
click at [94, 262] on icon at bounding box center [97, 267] width 19 height 19
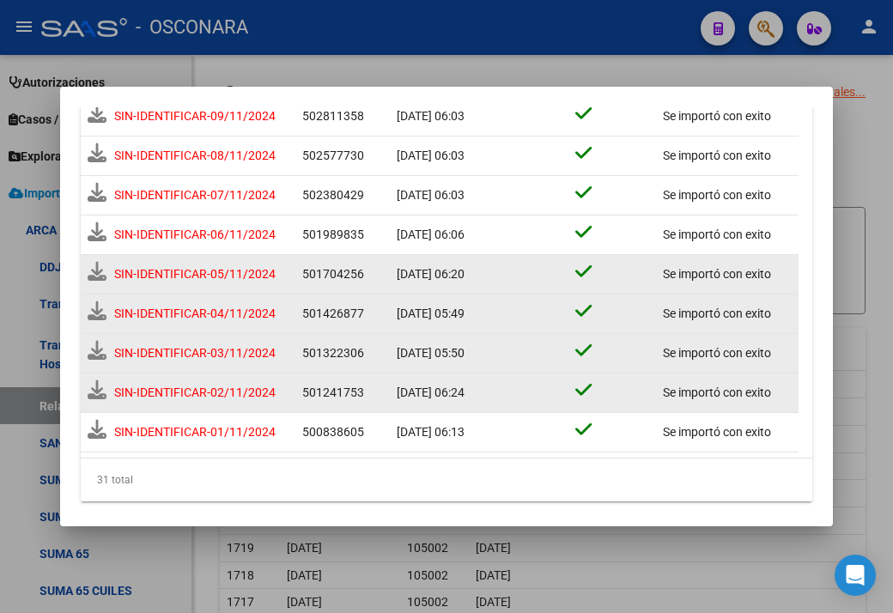
scroll to position [1061, 0]
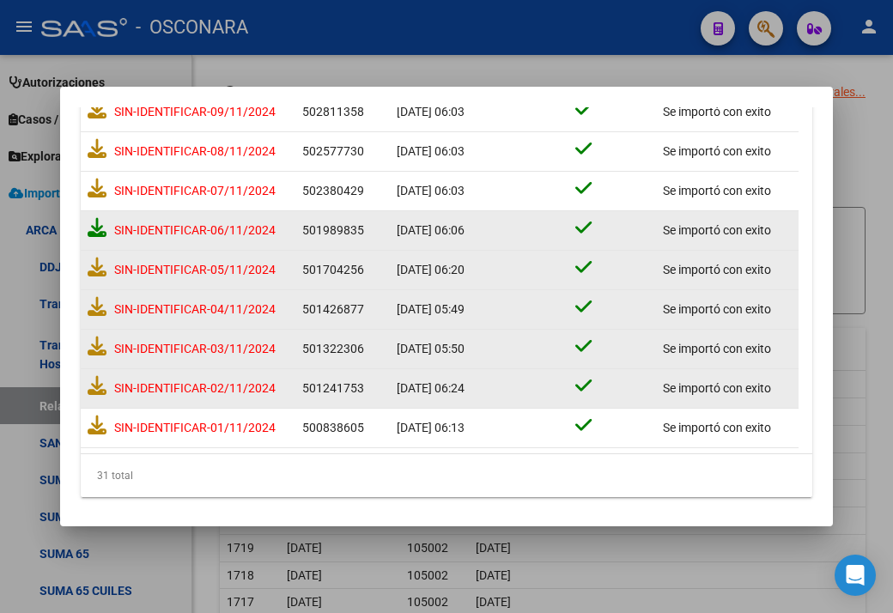
click at [91, 218] on icon at bounding box center [97, 227] width 19 height 19
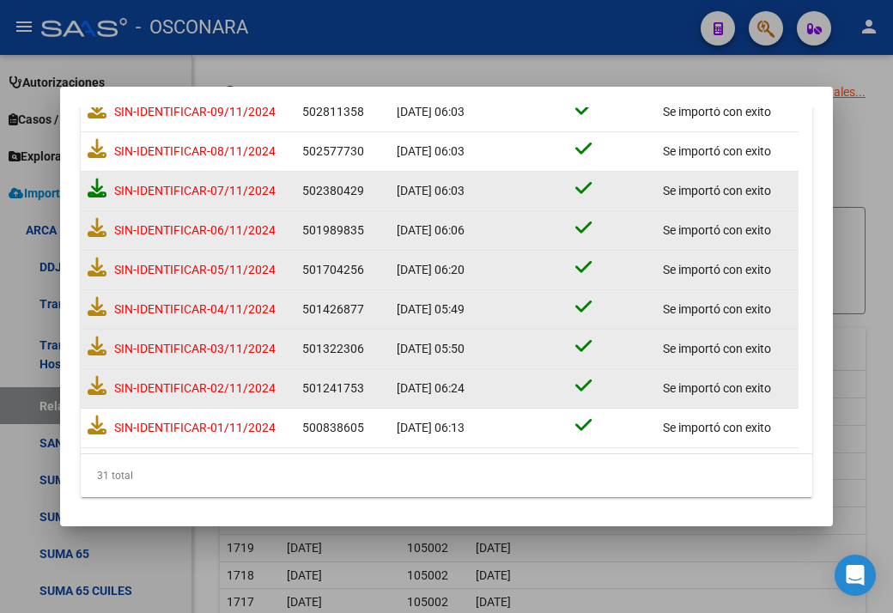
click at [89, 179] on icon at bounding box center [97, 188] width 19 height 19
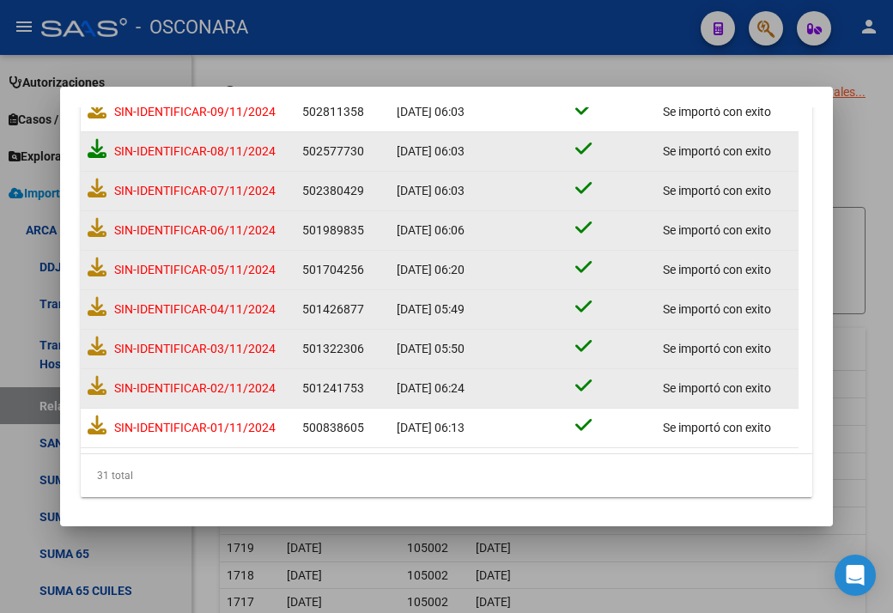
click at [98, 145] on icon at bounding box center [97, 148] width 19 height 19
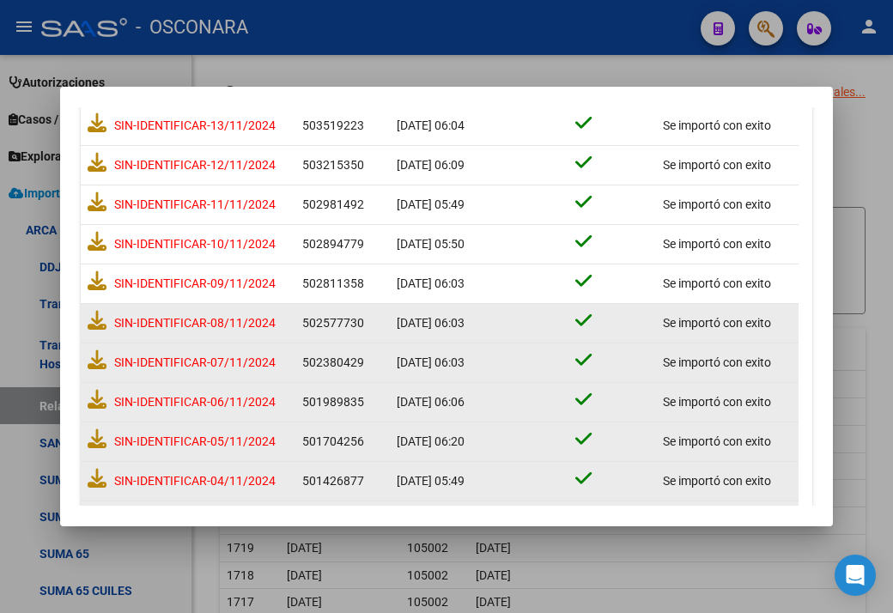
scroll to position [799, 0]
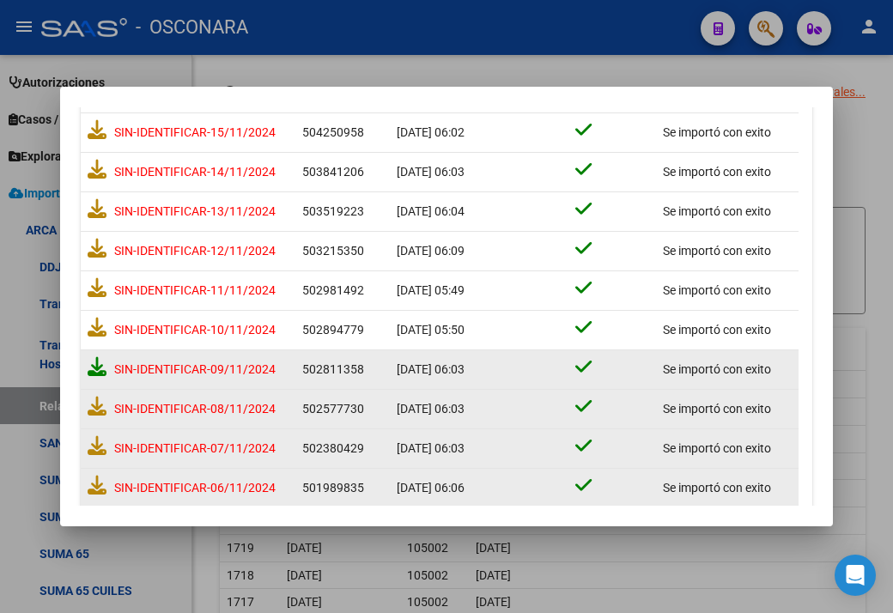
click at [96, 357] on icon at bounding box center [97, 366] width 19 height 19
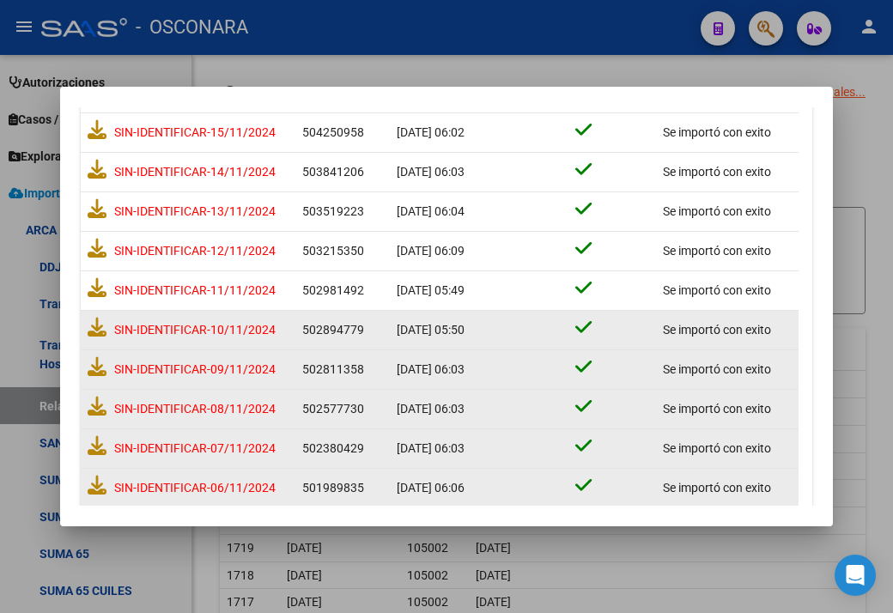
click at [82, 324] on datatable-body-cell "SIN-IDENTIFICAR-10/11/2024" at bounding box center [188, 330] width 215 height 39
click at [89, 324] on icon at bounding box center [97, 327] width 19 height 19
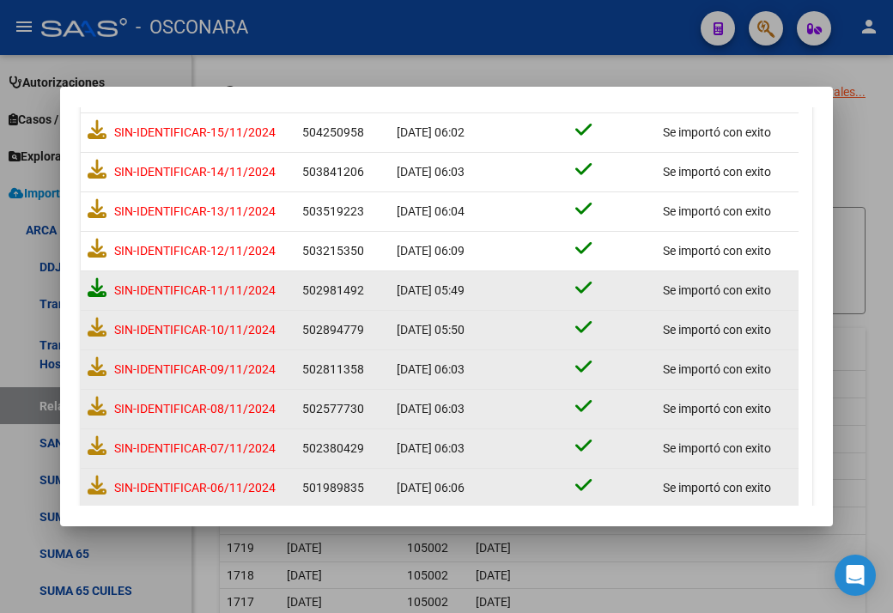
click at [99, 291] on icon at bounding box center [97, 287] width 19 height 19
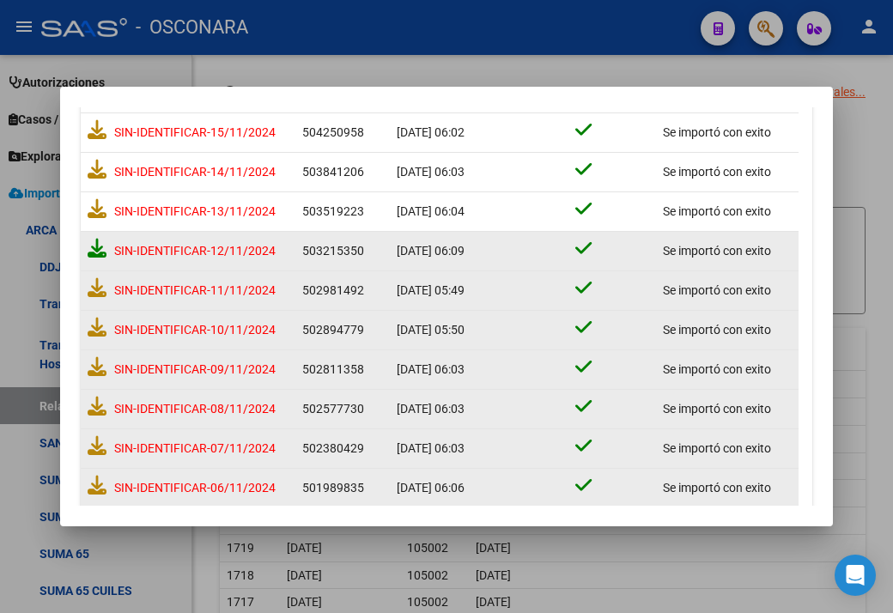
click at [102, 243] on icon at bounding box center [97, 248] width 19 height 19
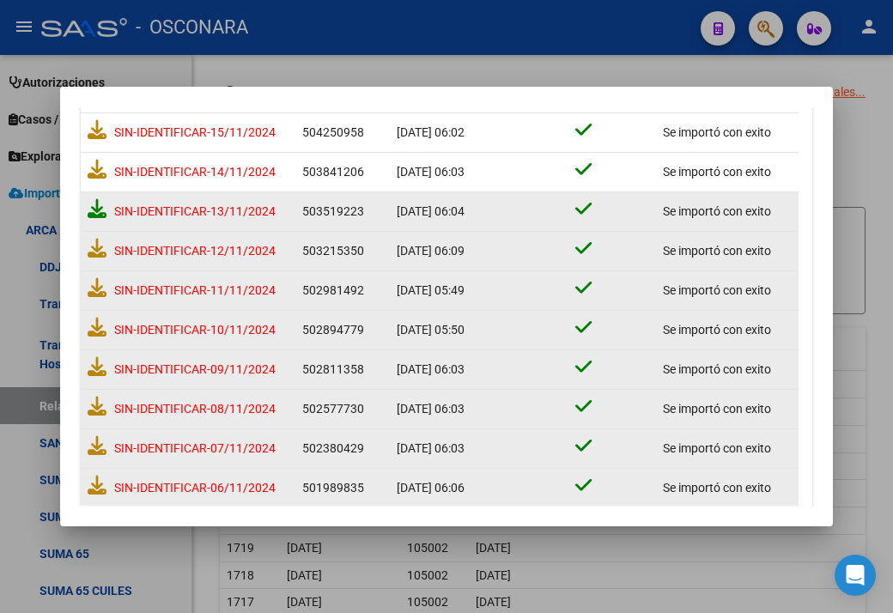
click at [96, 210] on icon at bounding box center [97, 208] width 19 height 19
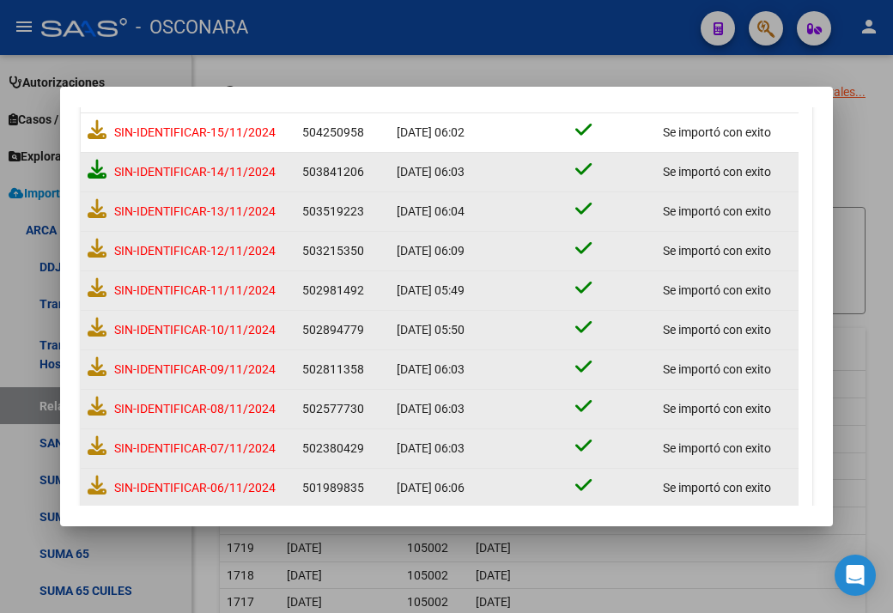
click at [99, 167] on icon at bounding box center [97, 169] width 19 height 19
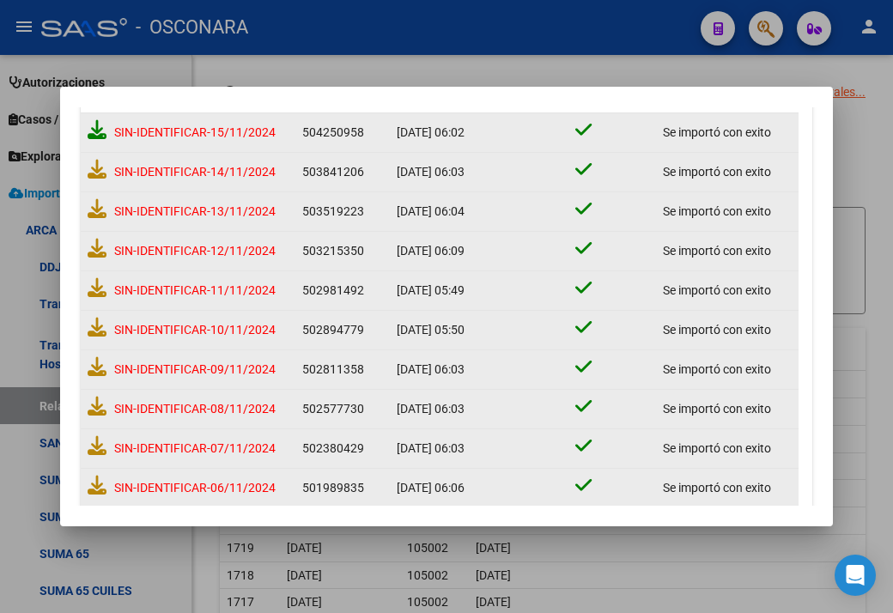
click at [96, 124] on icon at bounding box center [97, 129] width 19 height 19
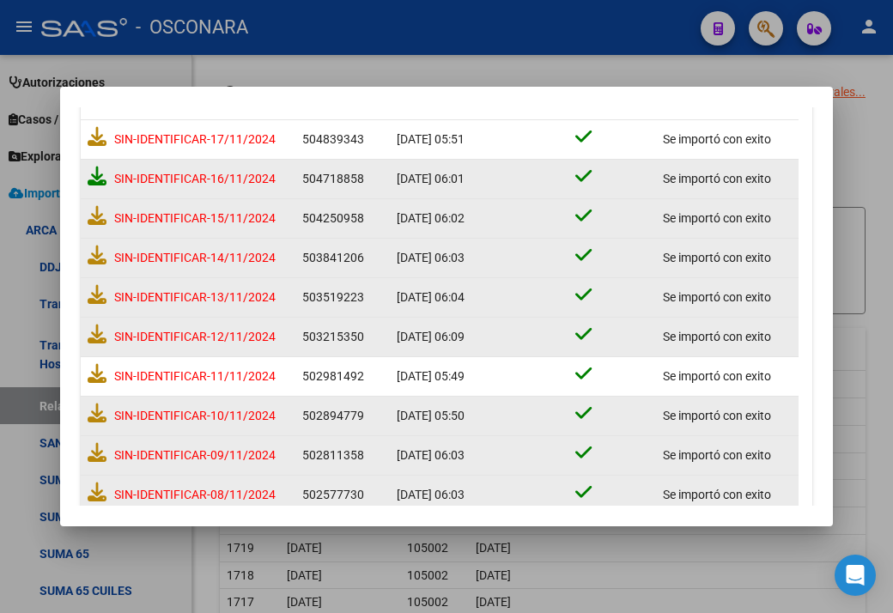
click at [96, 176] on icon at bounding box center [97, 176] width 19 height 19
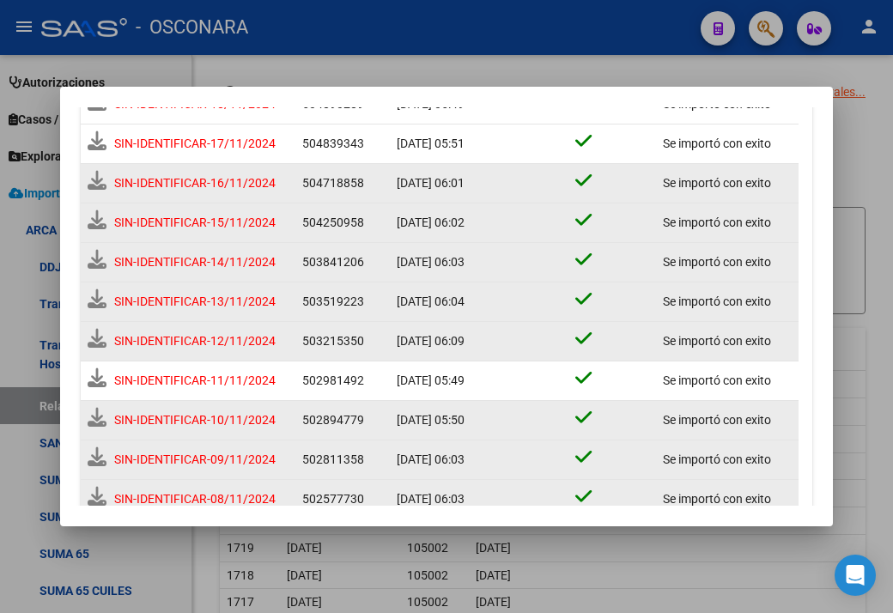
scroll to position [718, 0]
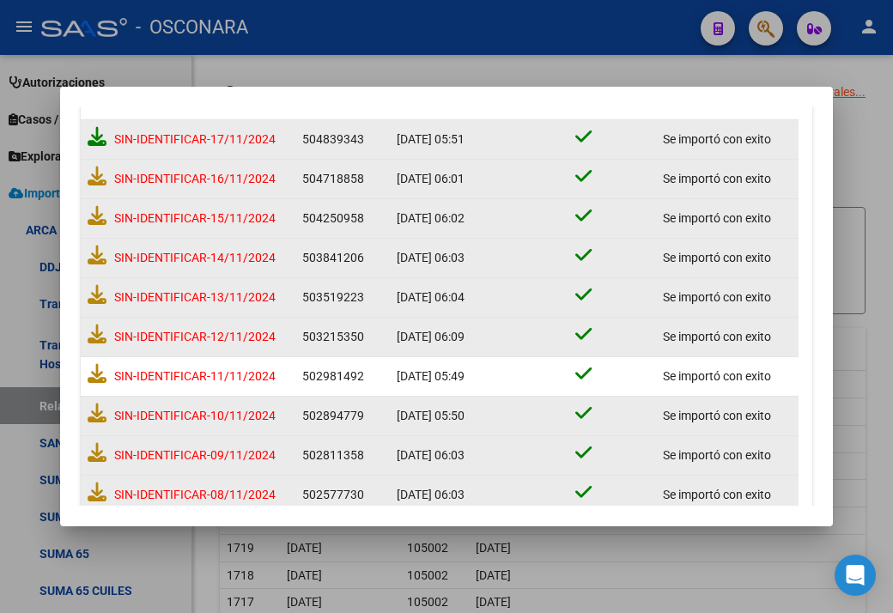
click at [98, 141] on icon at bounding box center [97, 136] width 19 height 19
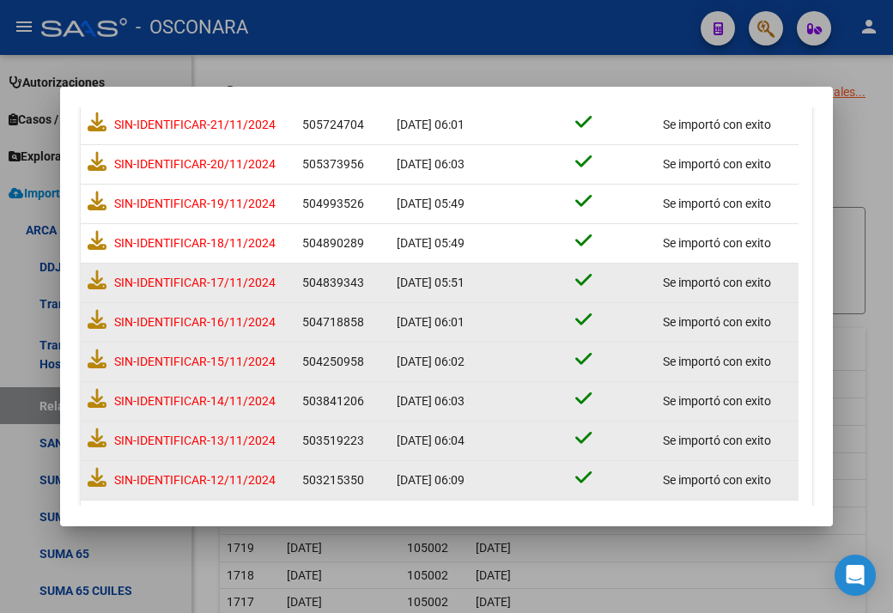
scroll to position [542, 0]
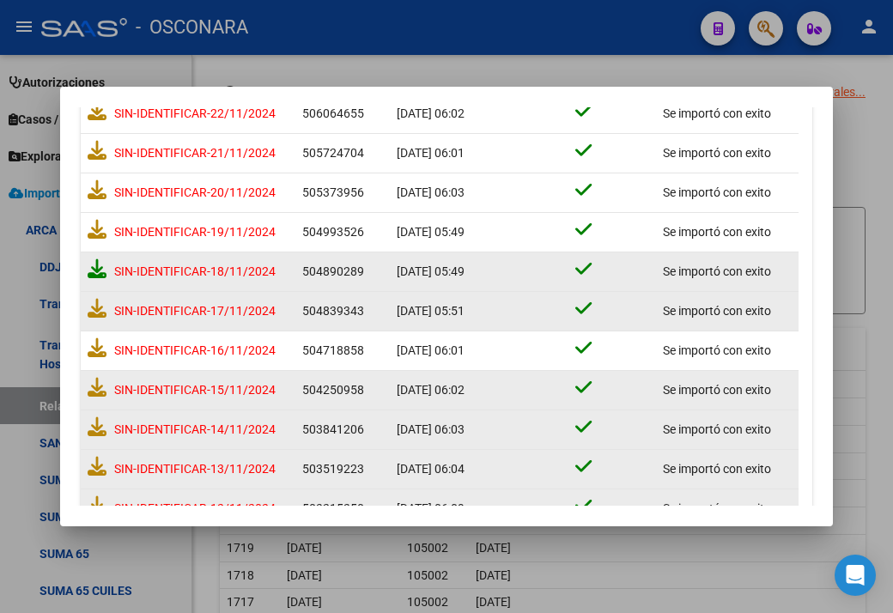
click at [96, 275] on icon at bounding box center [97, 268] width 19 height 19
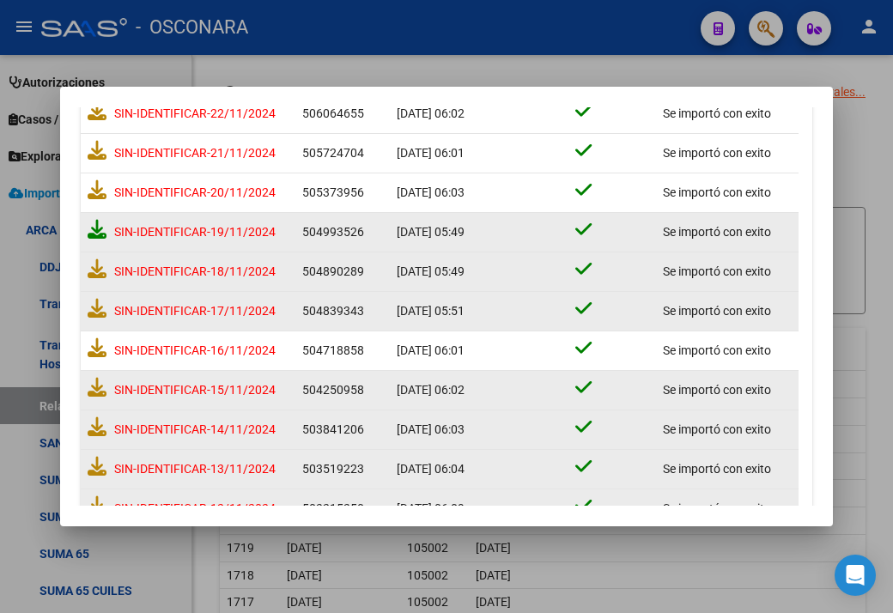
click at [95, 235] on icon at bounding box center [97, 229] width 19 height 19
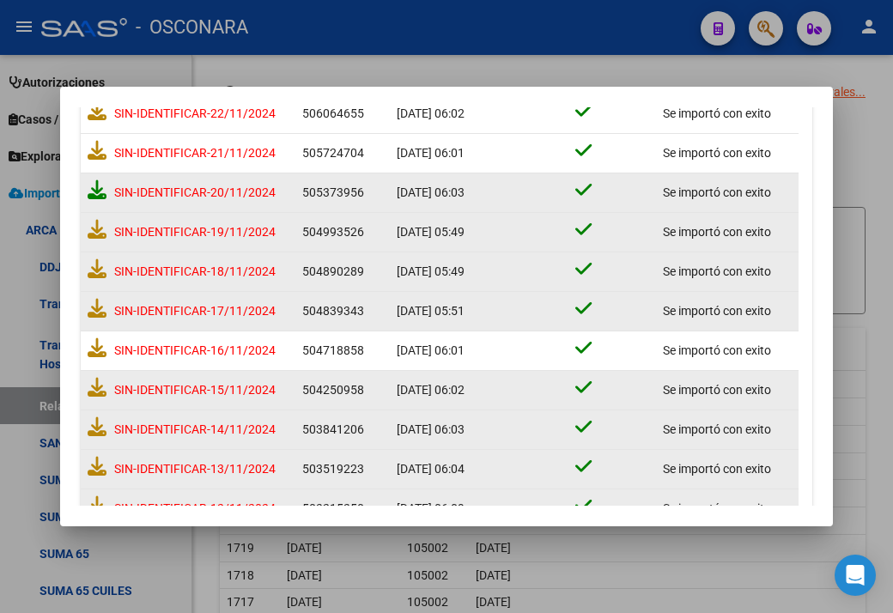
click at [96, 185] on icon at bounding box center [97, 189] width 19 height 19
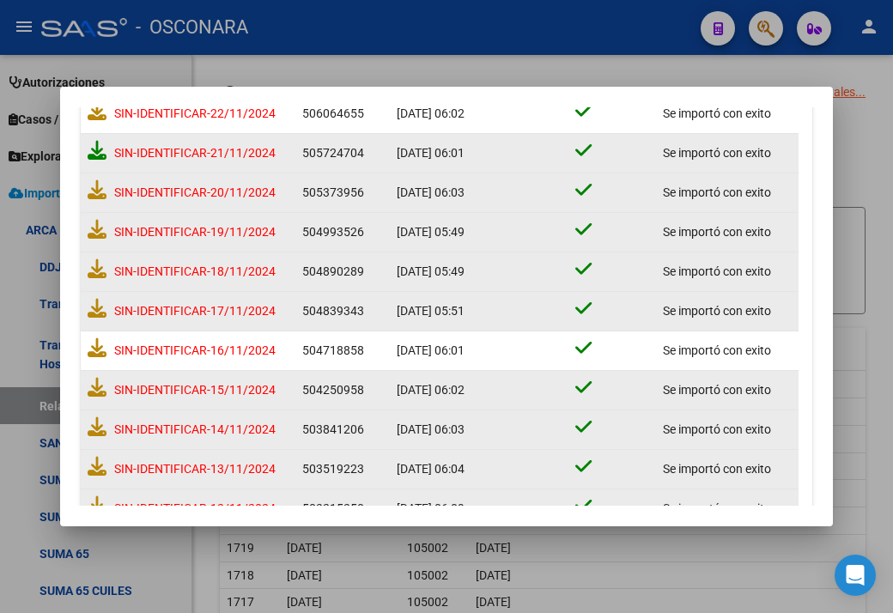
click at [93, 151] on icon at bounding box center [97, 150] width 19 height 19
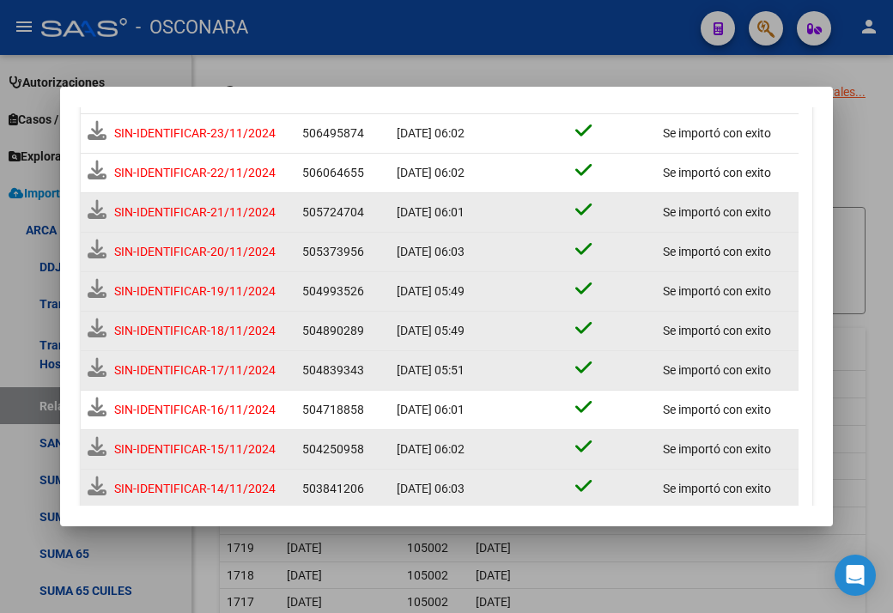
scroll to position [456, 0]
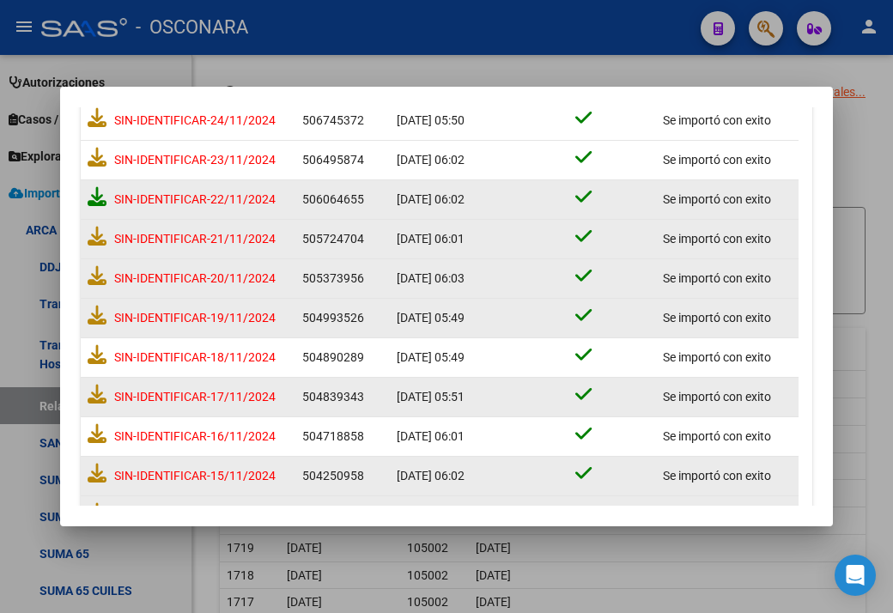
click at [101, 202] on icon at bounding box center [97, 196] width 19 height 19
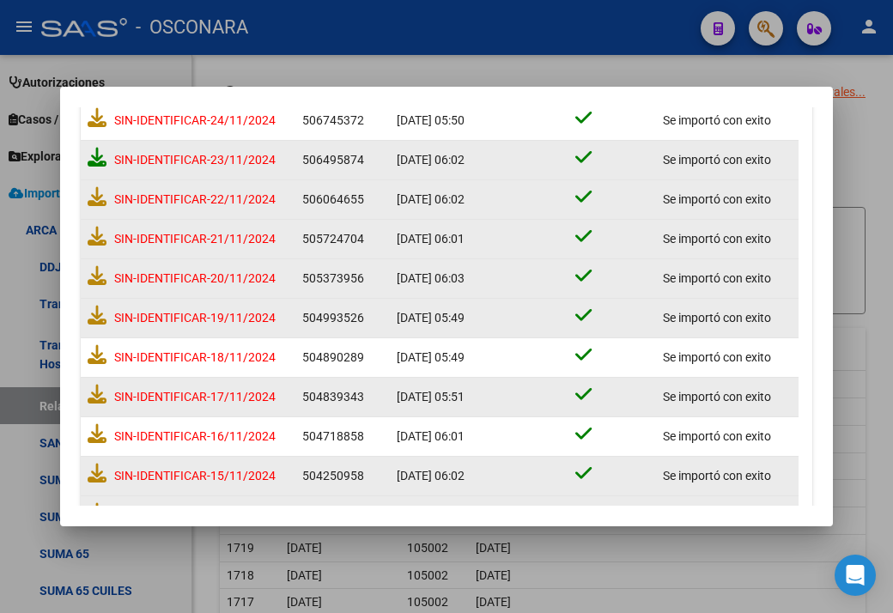
click at [88, 152] on icon at bounding box center [97, 157] width 19 height 19
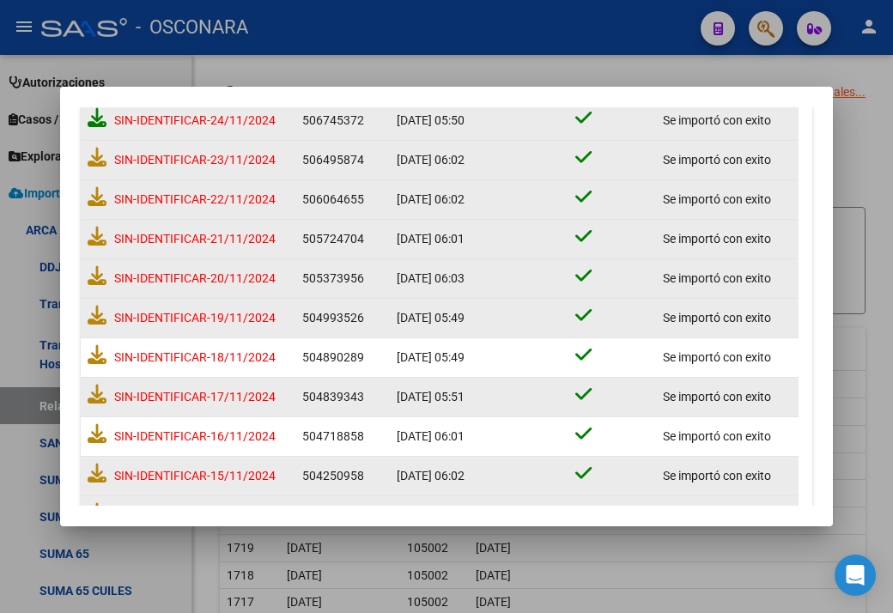
click at [97, 119] on icon at bounding box center [97, 117] width 19 height 19
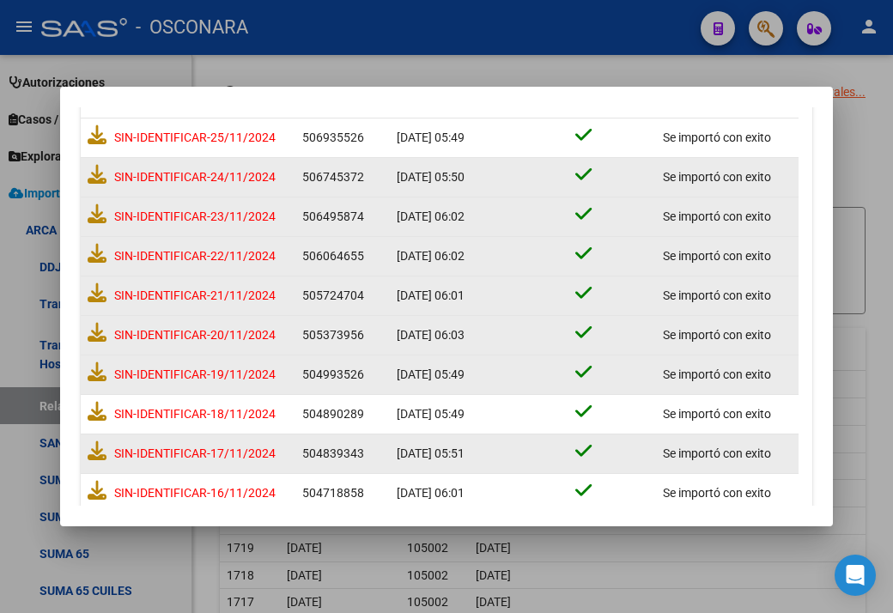
scroll to position [370, 0]
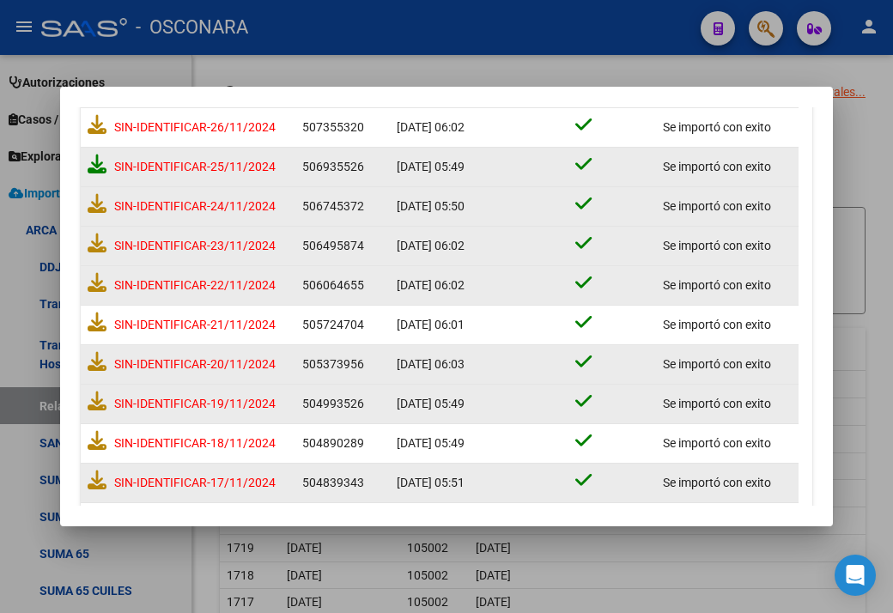
click at [94, 166] on icon at bounding box center [97, 164] width 19 height 19
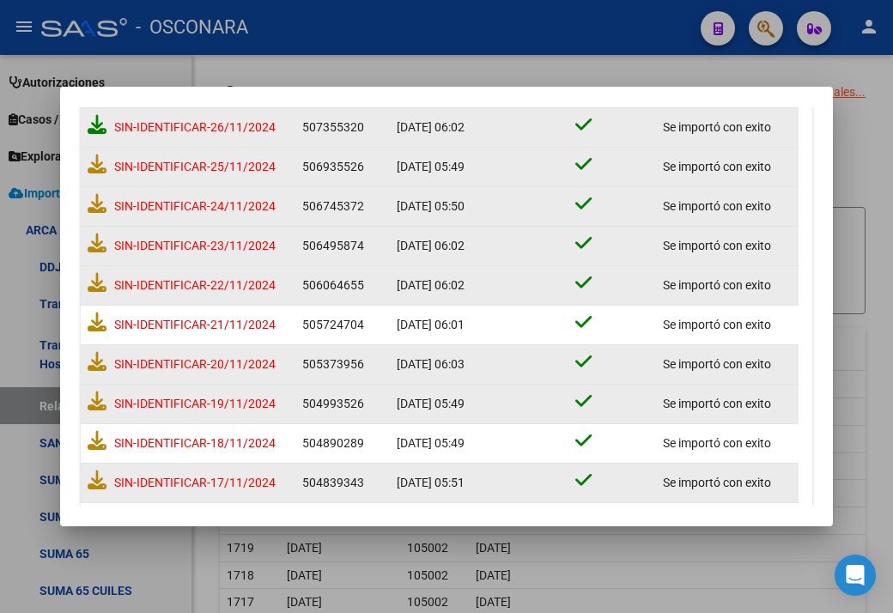
click at [99, 119] on icon at bounding box center [97, 124] width 19 height 19
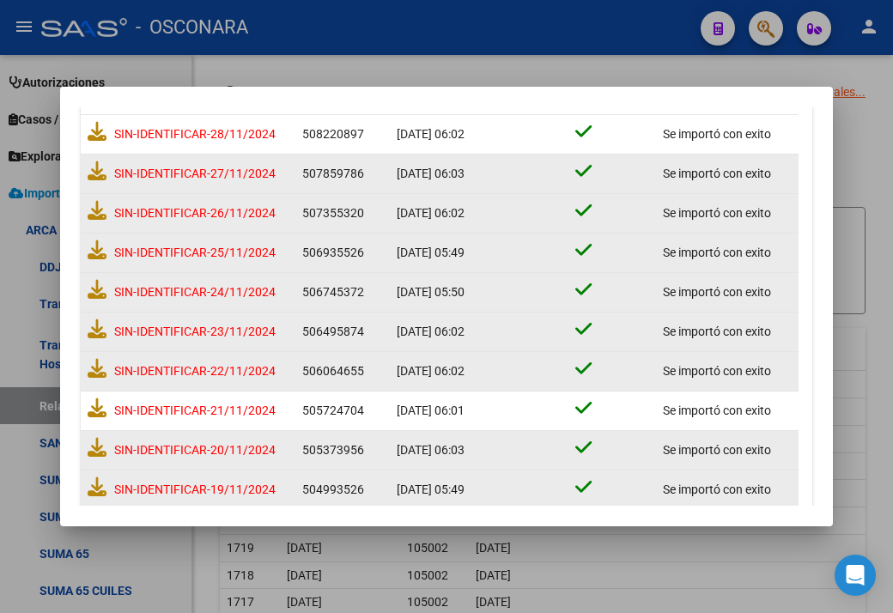
click at [84, 168] on datatable-body-cell "SIN-IDENTIFICAR-27/11/2024" at bounding box center [188, 174] width 215 height 39
click at [90, 172] on icon at bounding box center [97, 170] width 19 height 19
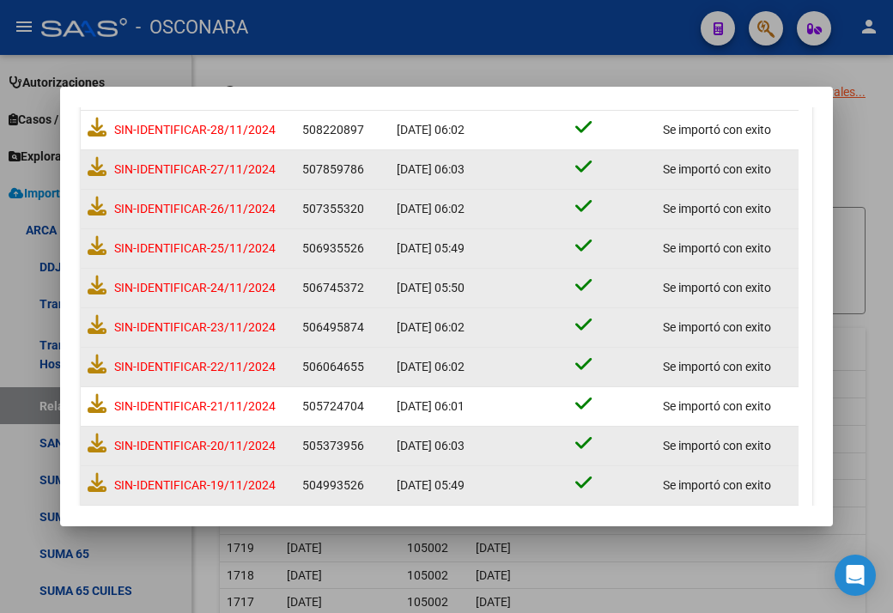
scroll to position [284, 0]
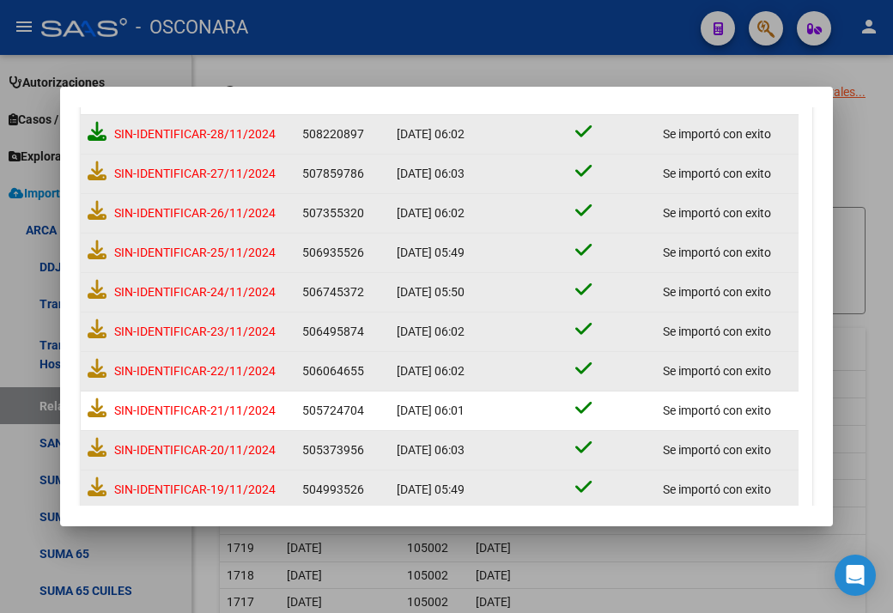
click at [94, 132] on icon at bounding box center [97, 131] width 19 height 19
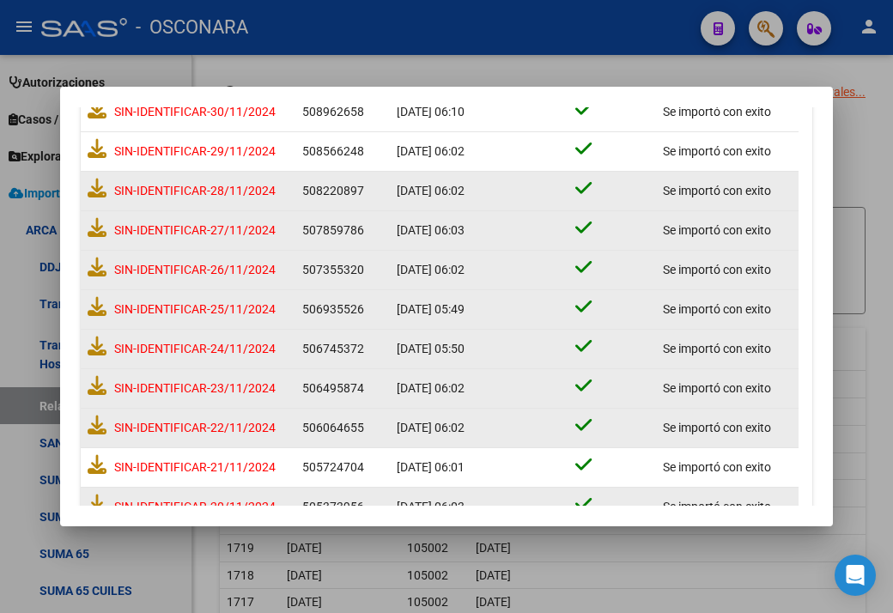
scroll to position [198, 0]
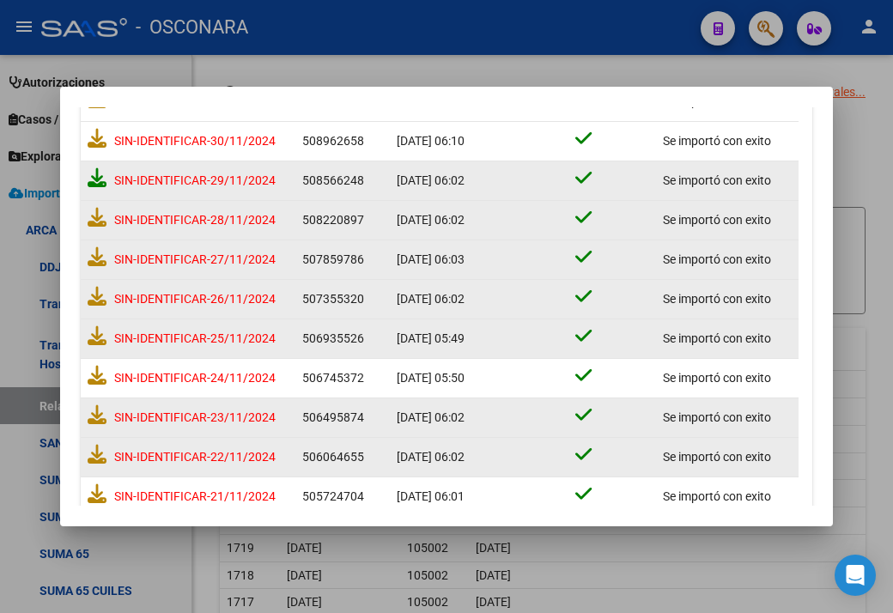
click at [102, 185] on icon at bounding box center [97, 177] width 19 height 19
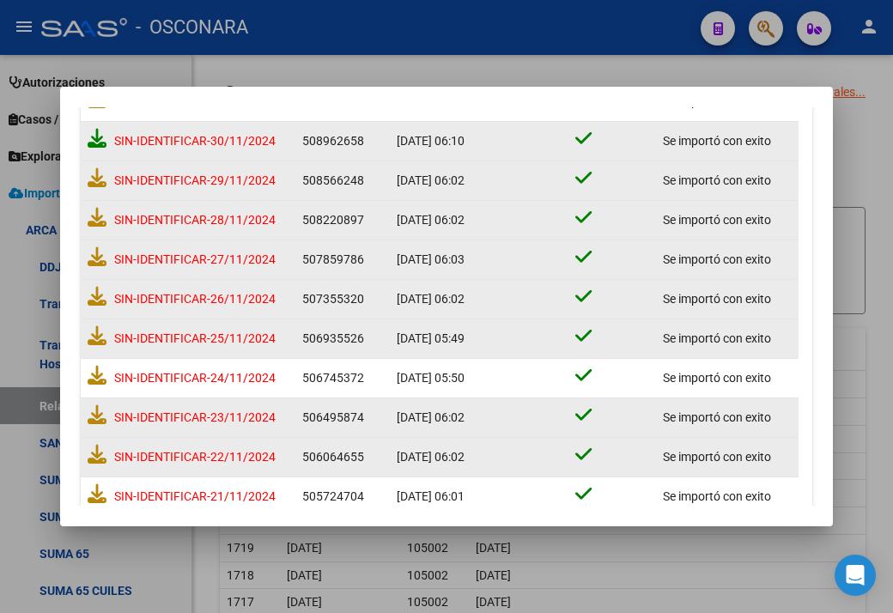
click at [98, 146] on icon at bounding box center [97, 138] width 19 height 19
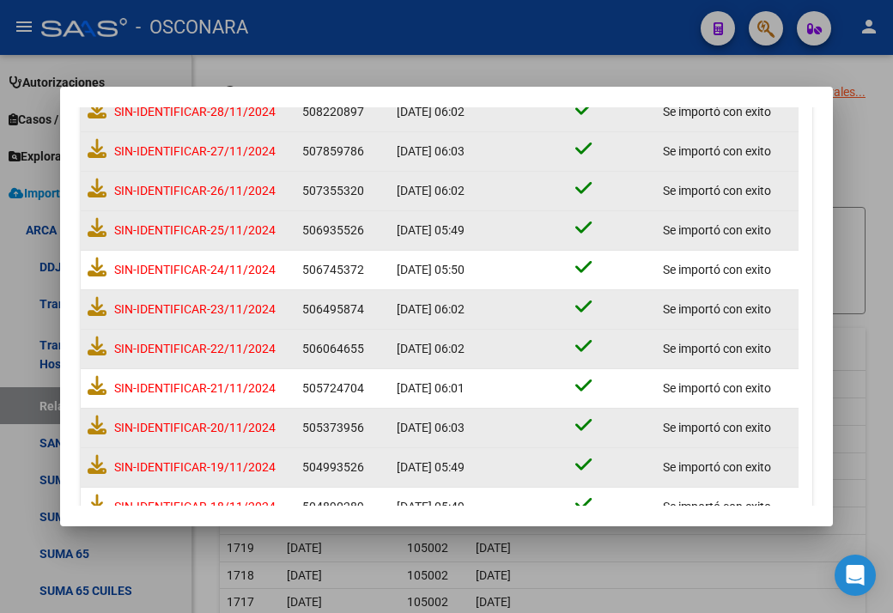
scroll to position [0, 0]
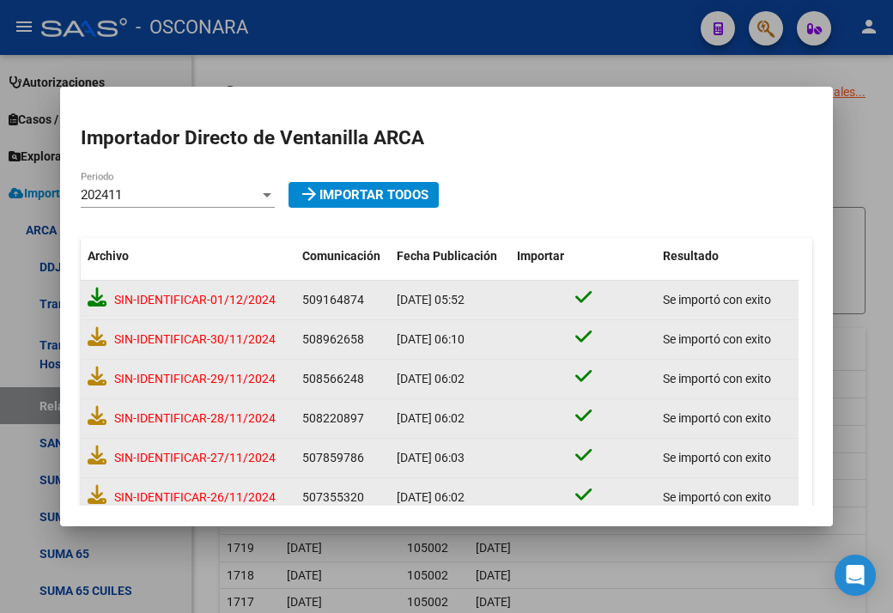
click at [94, 294] on icon at bounding box center [97, 297] width 19 height 19
click at [173, 196] on div "202411" at bounding box center [170, 194] width 179 height 15
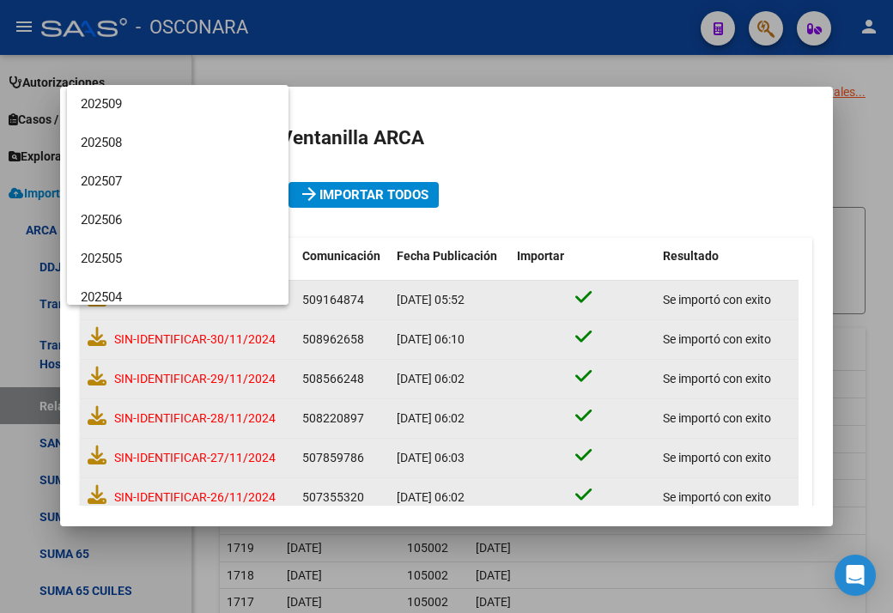
scroll to position [295, 0]
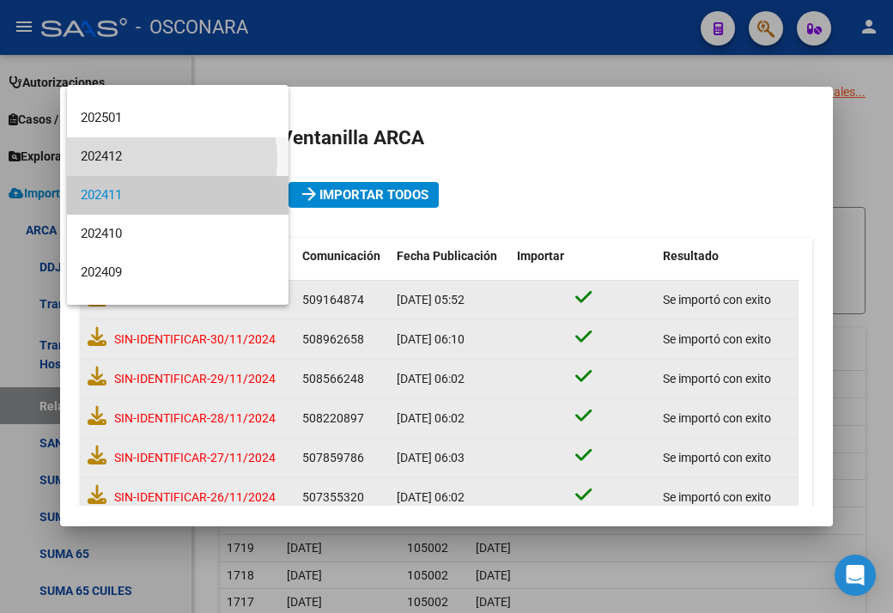
click at [146, 159] on span "202412" at bounding box center [178, 156] width 194 height 39
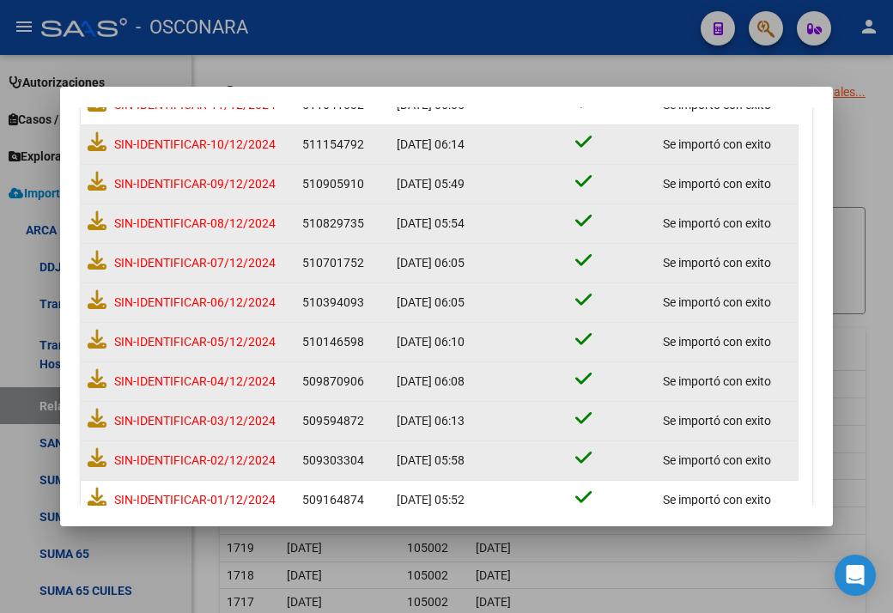
scroll to position [1057, 0]
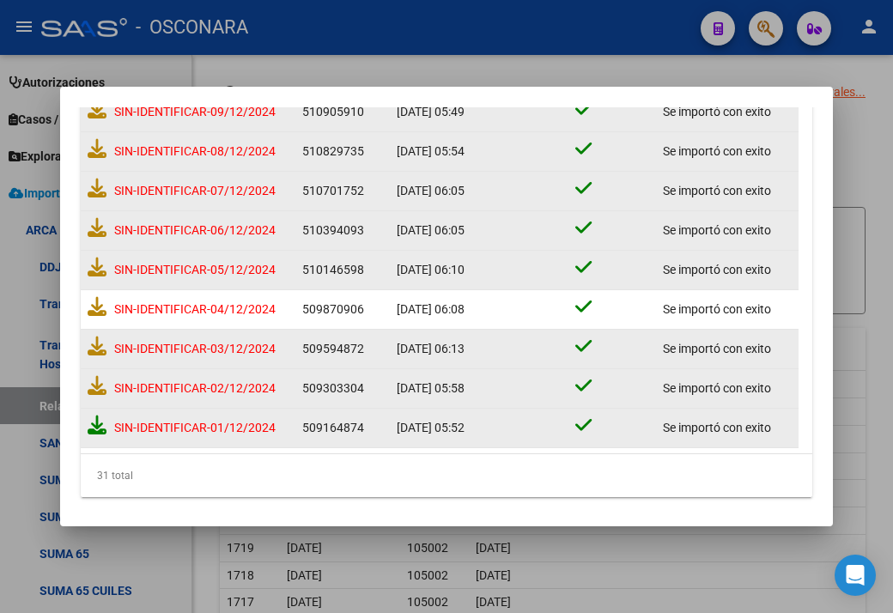
click at [94, 420] on icon at bounding box center [97, 424] width 19 height 19
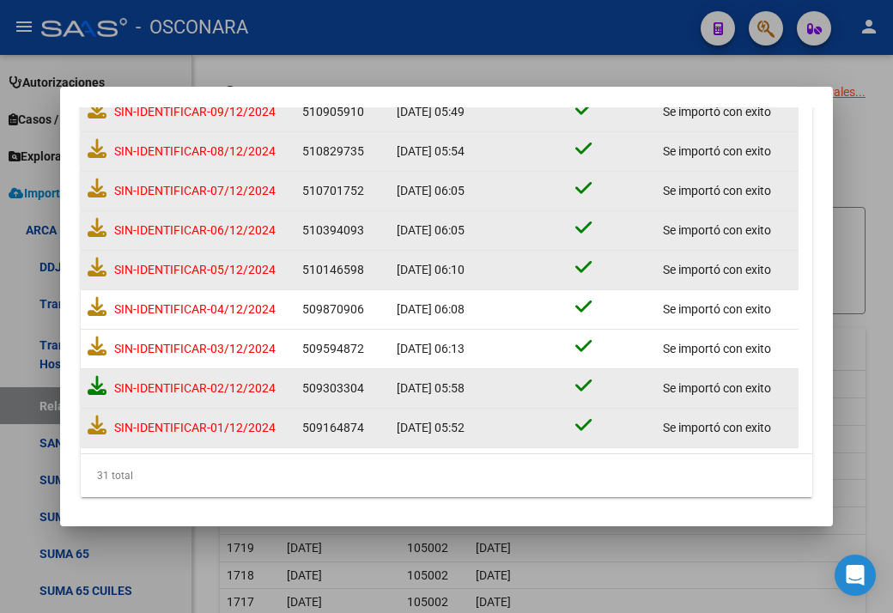
click at [95, 377] on icon at bounding box center [97, 385] width 19 height 19
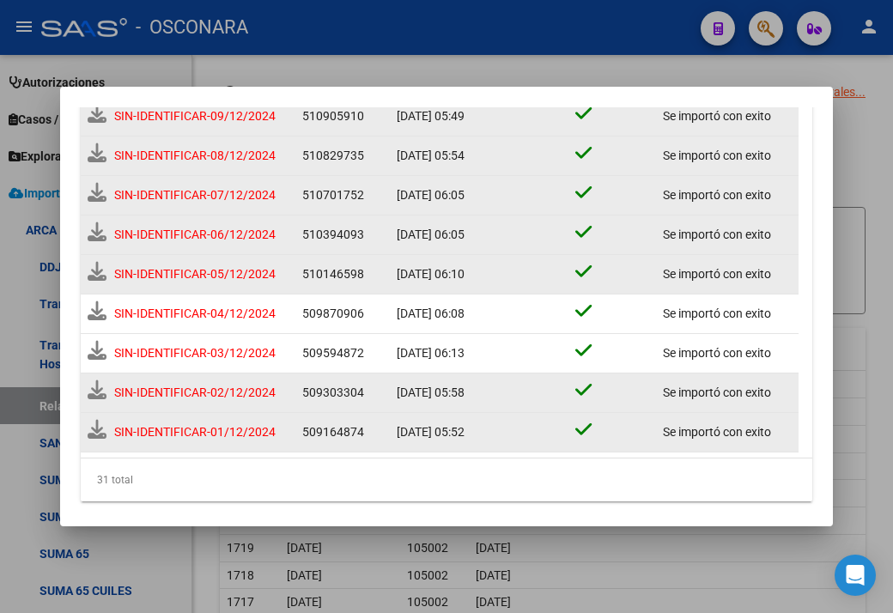
scroll to position [1061, 0]
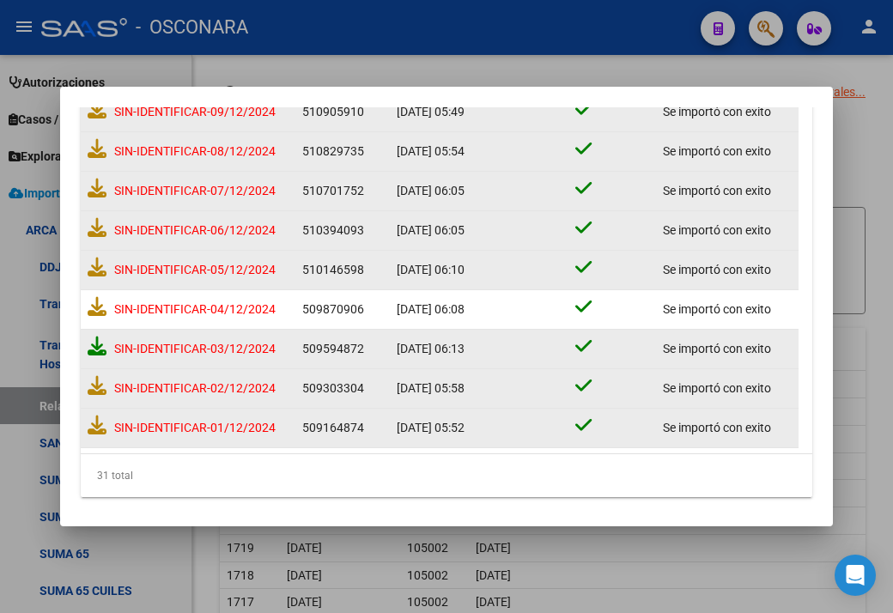
click at [89, 343] on icon at bounding box center [97, 345] width 19 height 19
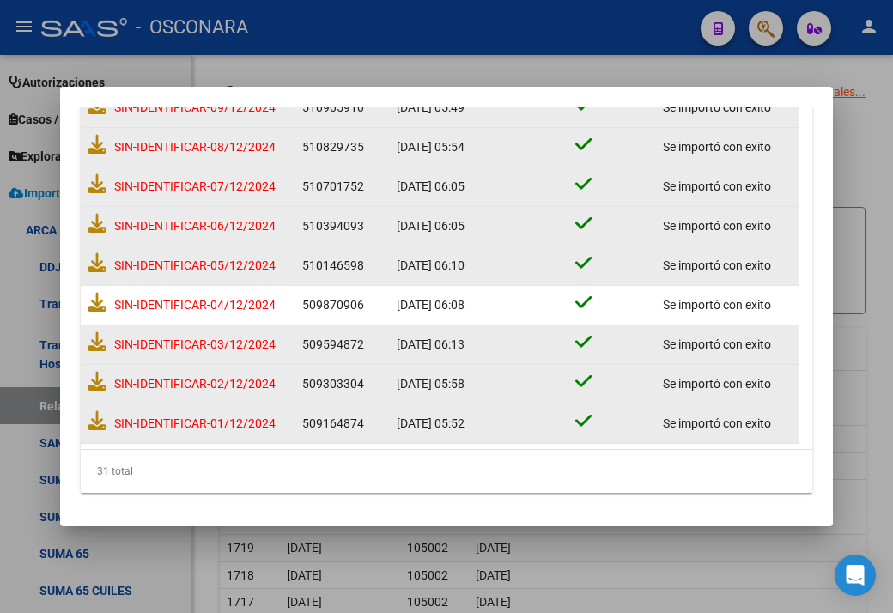
scroll to position [1057, 0]
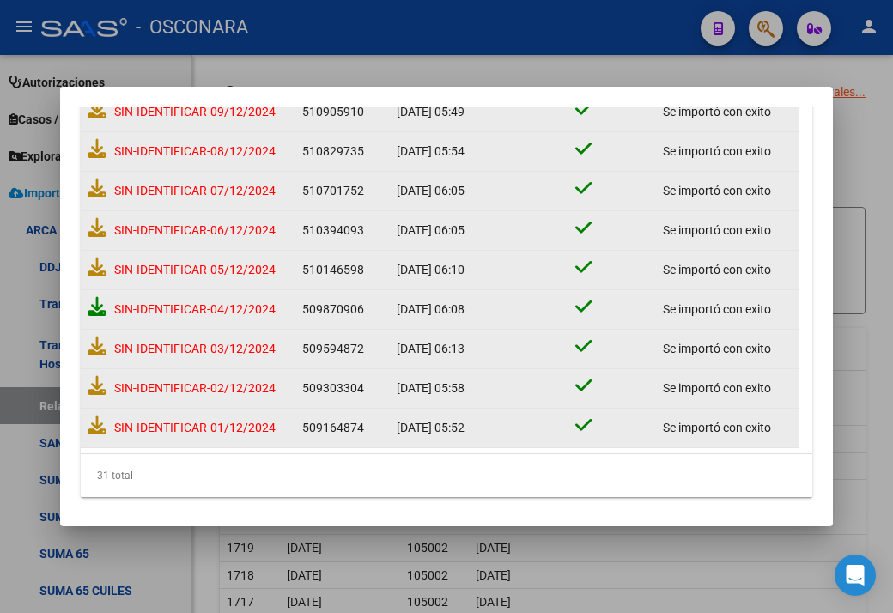
click at [89, 307] on icon at bounding box center [97, 306] width 19 height 19
click at [93, 258] on icon at bounding box center [97, 267] width 19 height 19
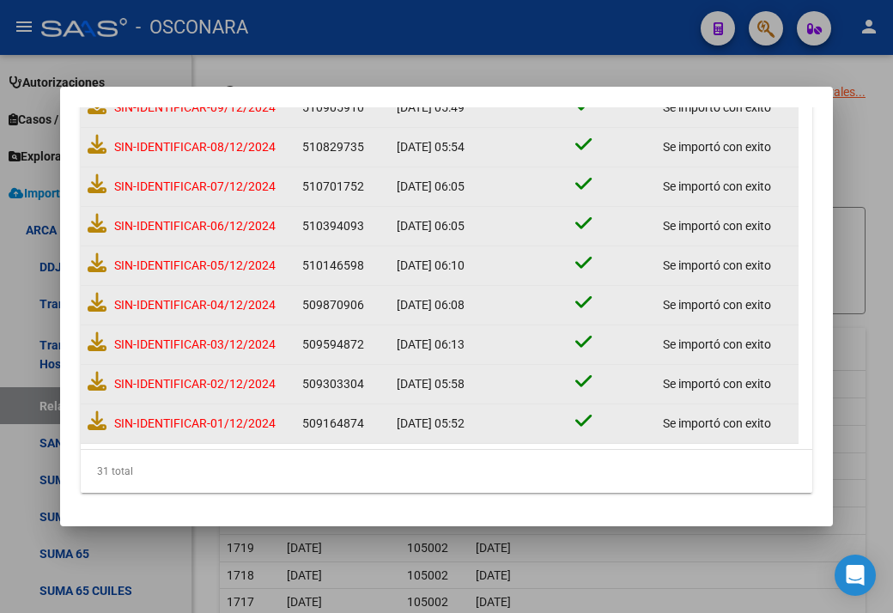
scroll to position [1057, 0]
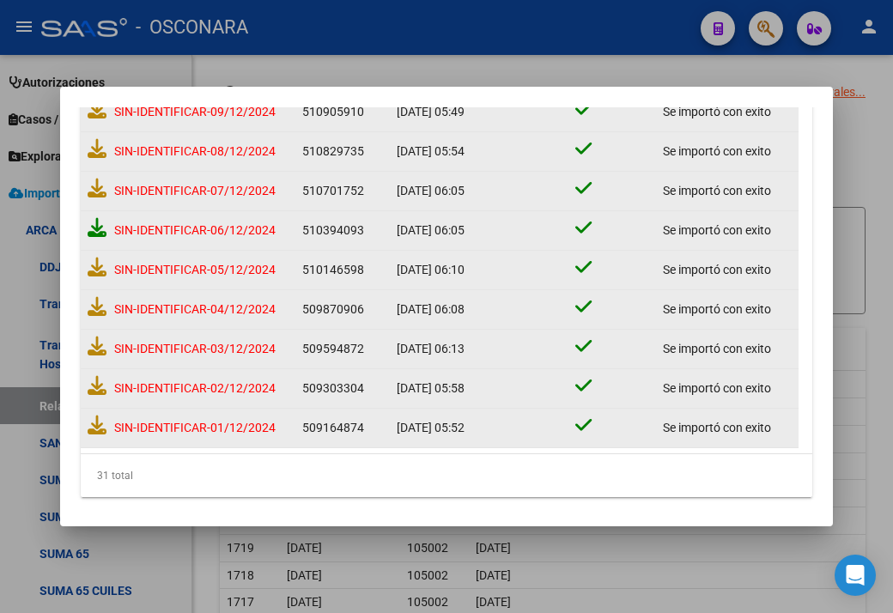
click at [93, 224] on icon at bounding box center [97, 227] width 19 height 19
click at [100, 185] on icon at bounding box center [97, 188] width 19 height 19
click at [99, 147] on icon at bounding box center [97, 148] width 19 height 19
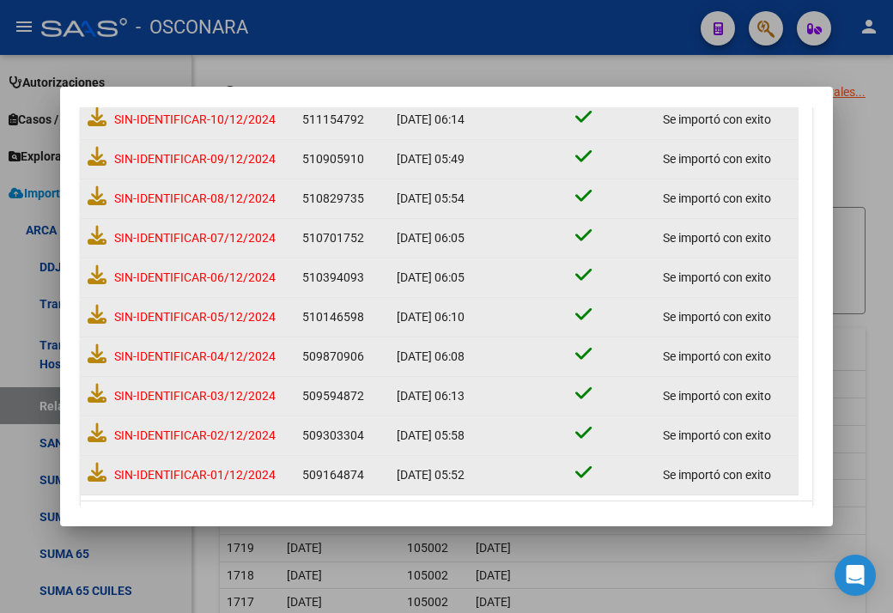
scroll to position [971, 0]
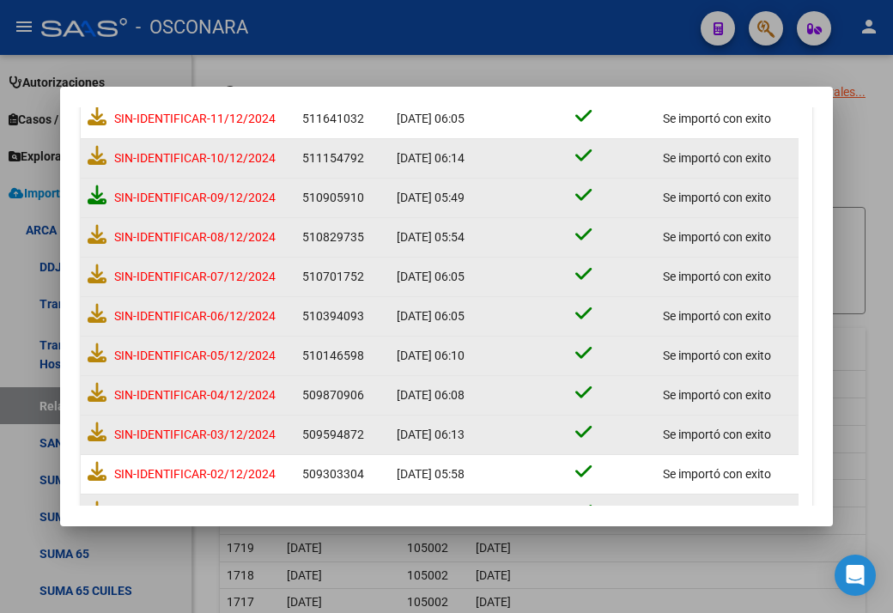
click at [90, 196] on icon at bounding box center [97, 194] width 19 height 19
click at [100, 149] on icon at bounding box center [97, 155] width 19 height 19
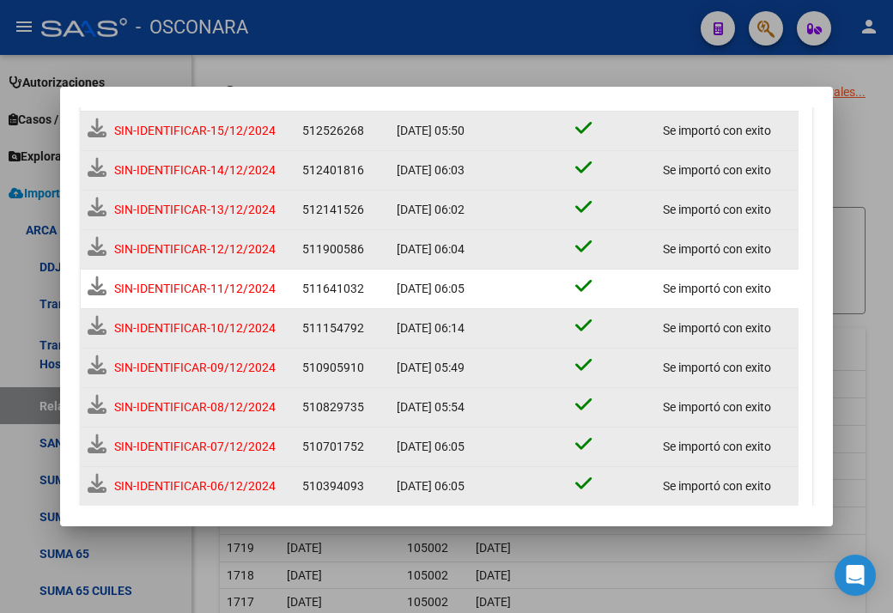
scroll to position [800, 0]
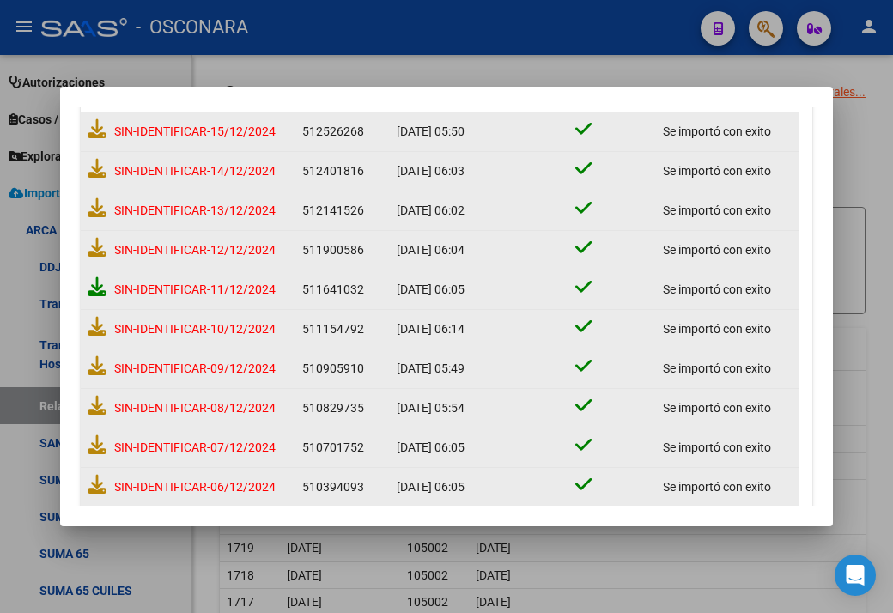
click at [98, 286] on icon at bounding box center [97, 286] width 19 height 19
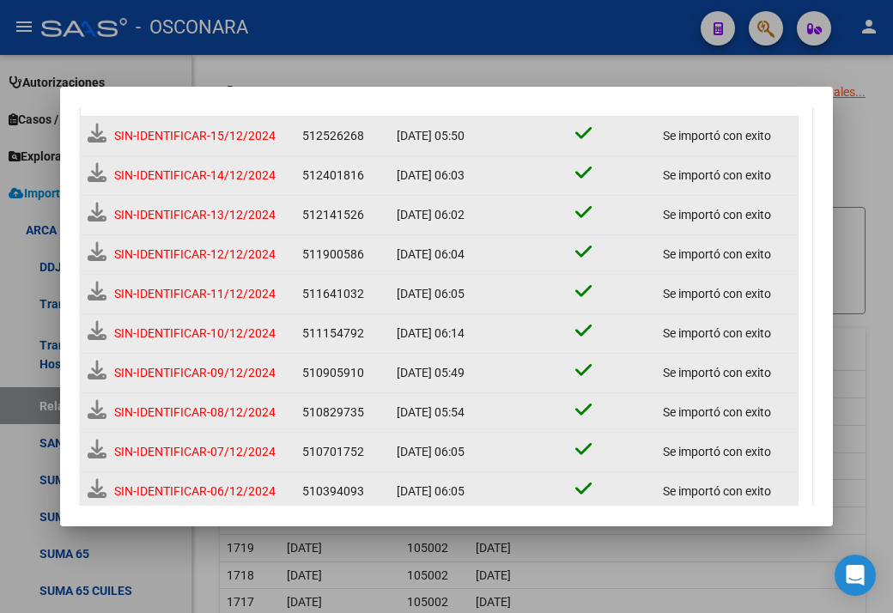
scroll to position [803, 0]
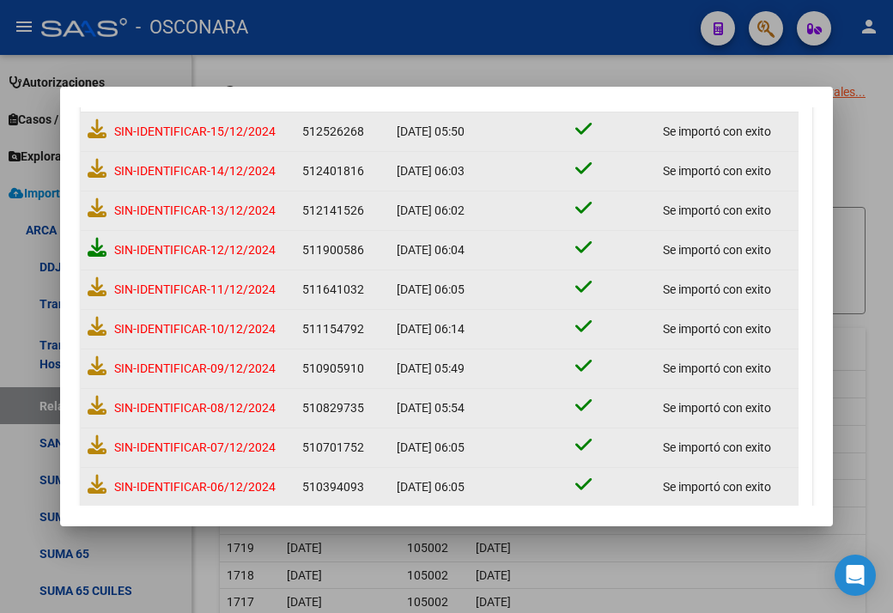
click at [94, 248] on icon at bounding box center [97, 247] width 19 height 19
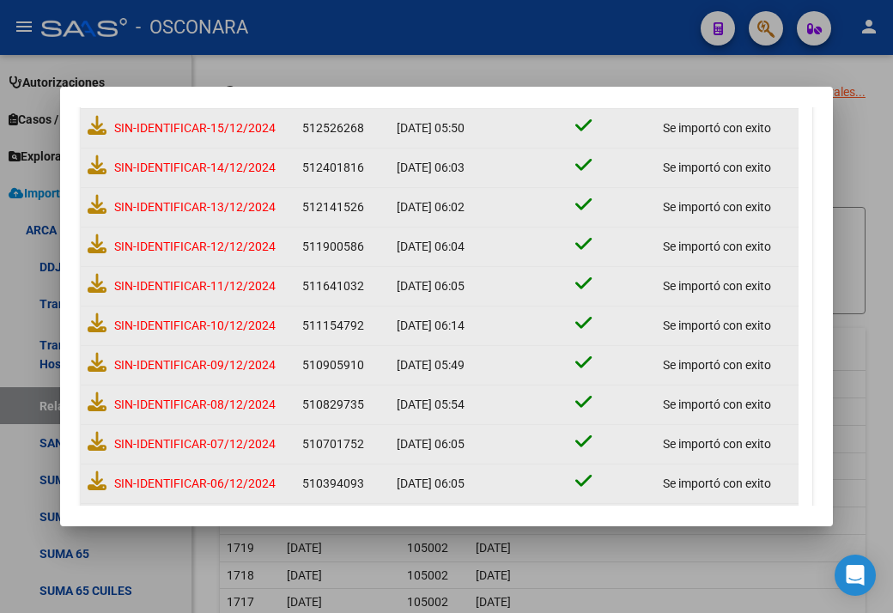
scroll to position [800, 0]
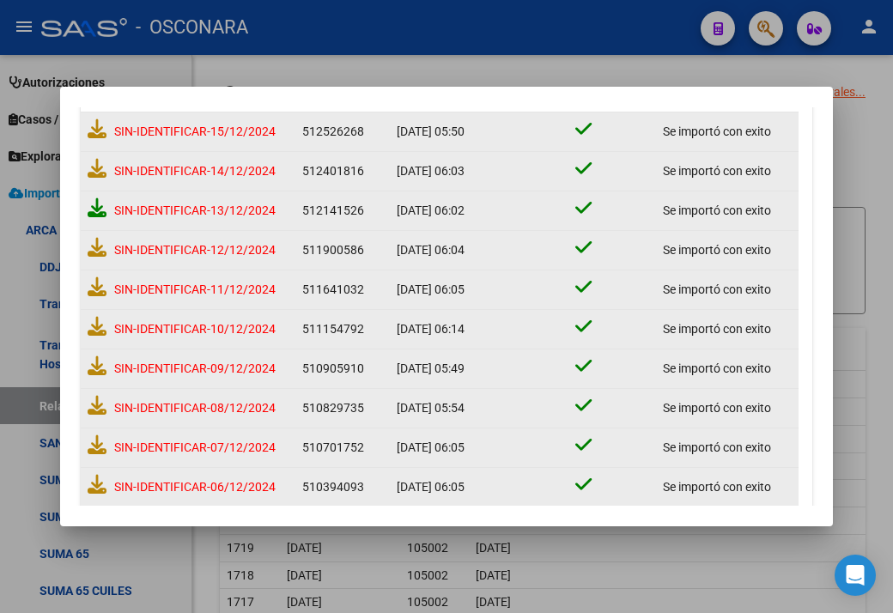
click at [92, 202] on icon at bounding box center [97, 207] width 19 height 19
click at [93, 173] on icon at bounding box center [97, 168] width 19 height 19
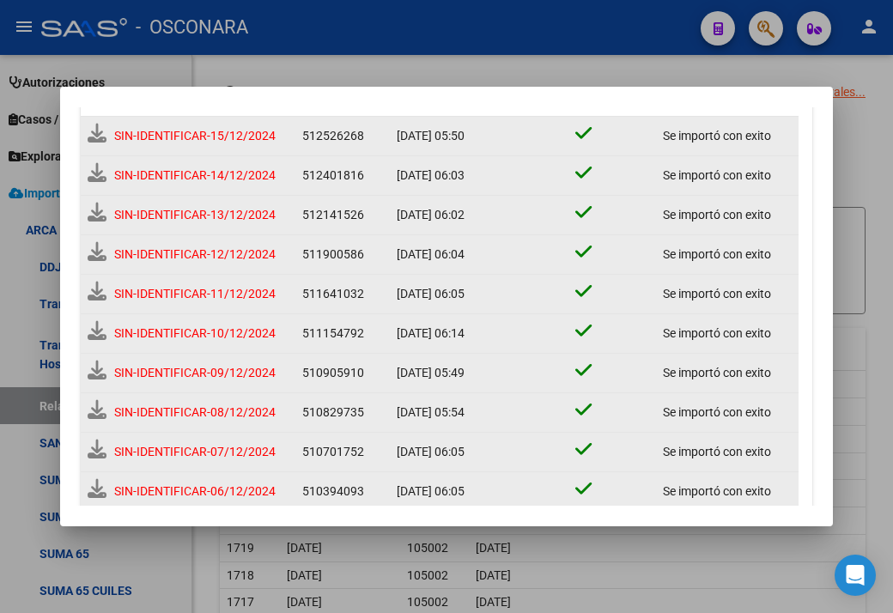
scroll to position [803, 0]
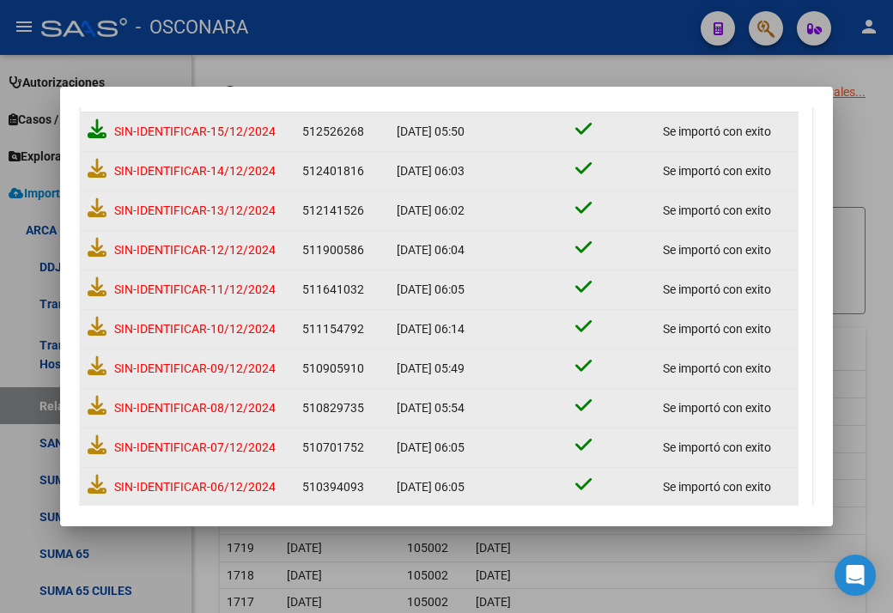
click at [98, 122] on icon at bounding box center [97, 128] width 19 height 19
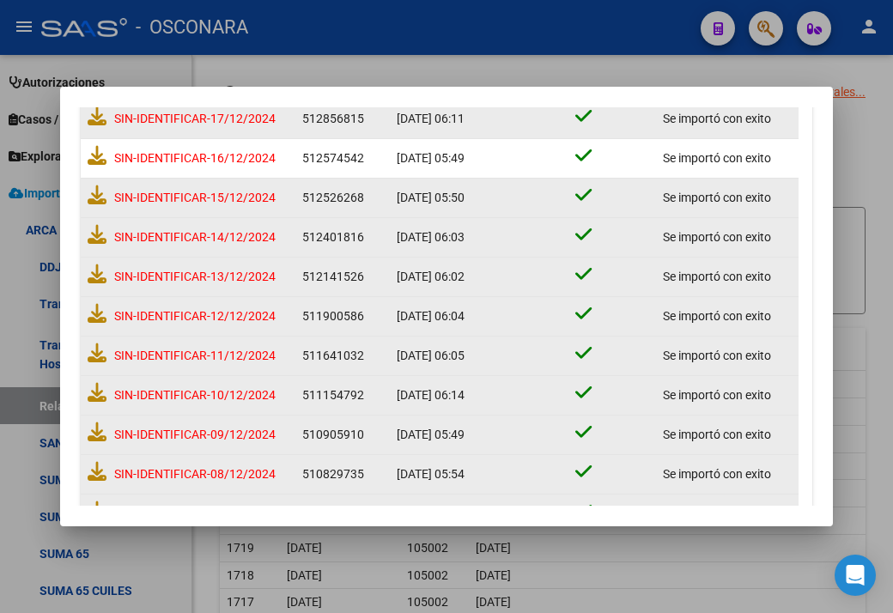
scroll to position [543, 0]
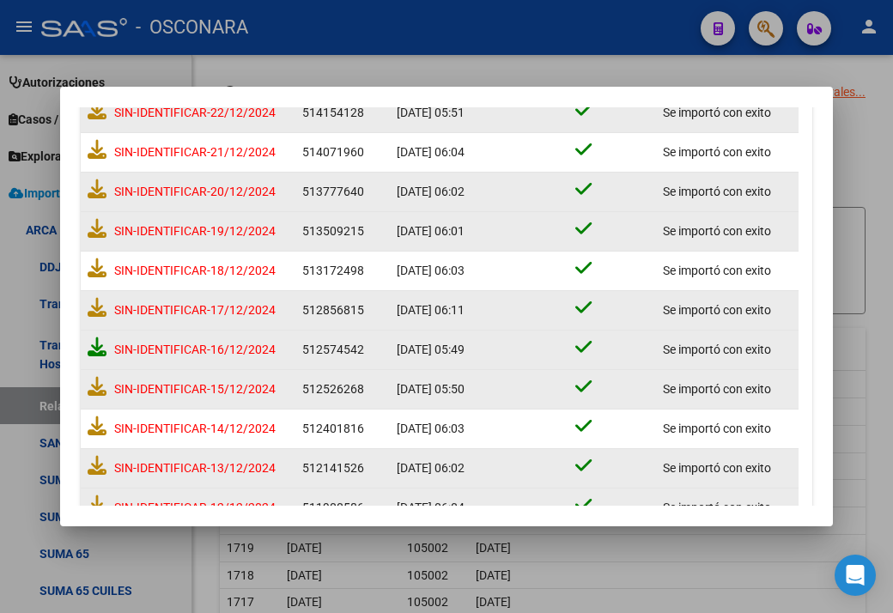
click at [96, 337] on icon at bounding box center [97, 346] width 19 height 19
click at [93, 307] on icon at bounding box center [97, 307] width 19 height 19
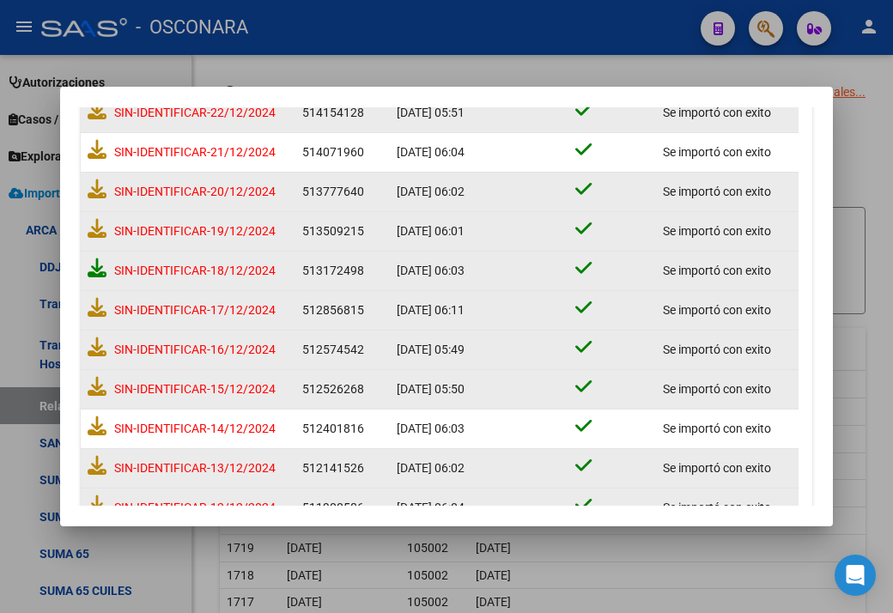
click at [92, 270] on icon at bounding box center [97, 267] width 19 height 19
click at [97, 227] on icon at bounding box center [97, 228] width 19 height 19
click at [97, 188] on icon at bounding box center [97, 188] width 19 height 19
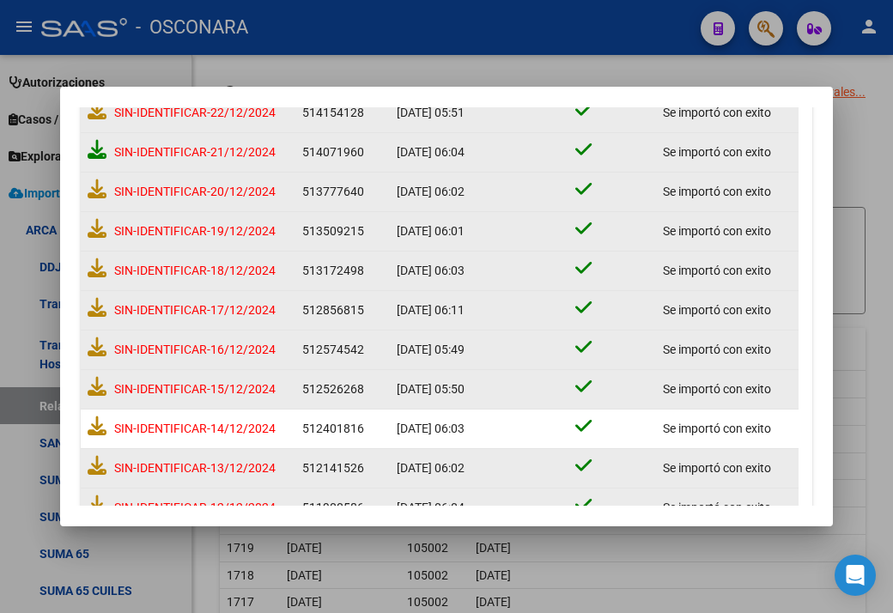
click at [96, 152] on icon at bounding box center [97, 149] width 19 height 19
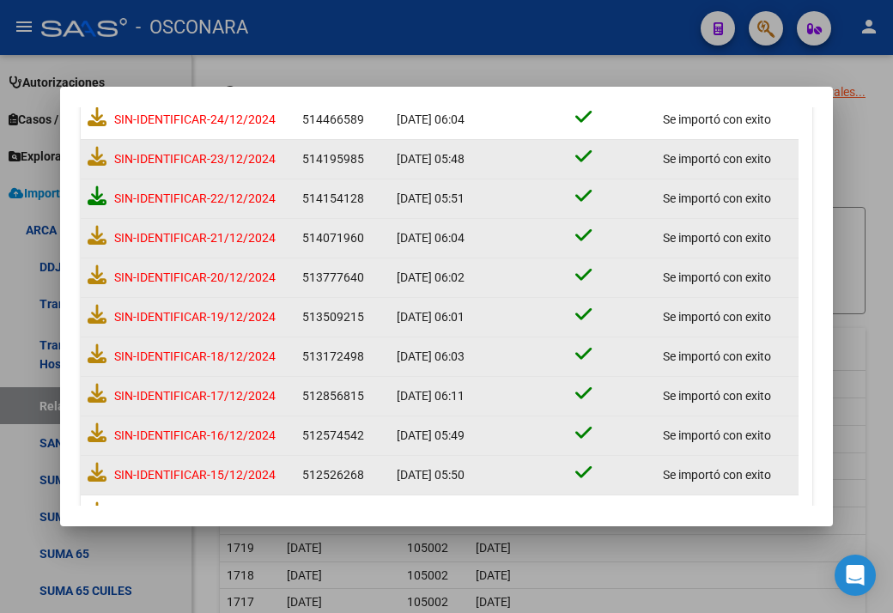
click at [96, 186] on icon at bounding box center [97, 195] width 19 height 19
click at [97, 157] on icon at bounding box center [97, 156] width 19 height 19
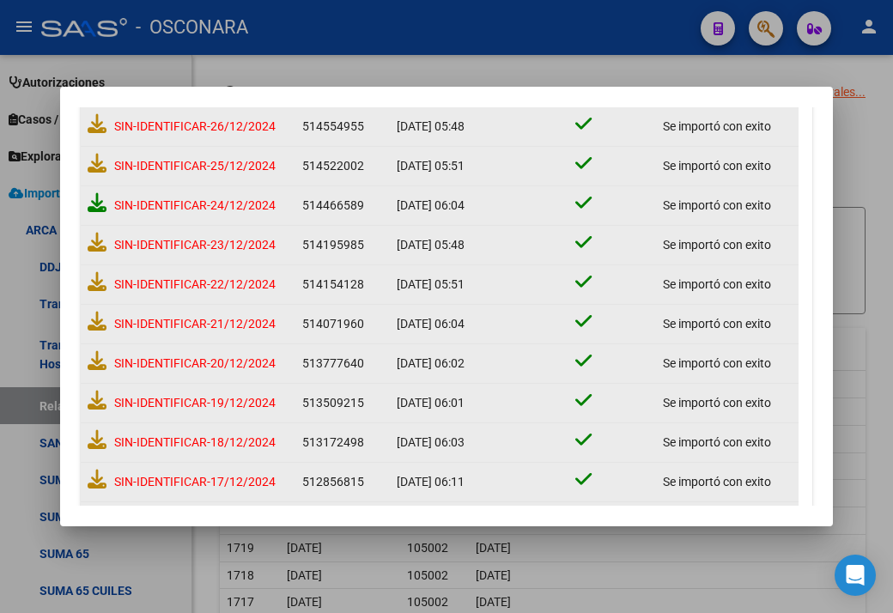
click at [92, 209] on icon at bounding box center [97, 202] width 19 height 19
click at [89, 168] on icon at bounding box center [97, 163] width 19 height 19
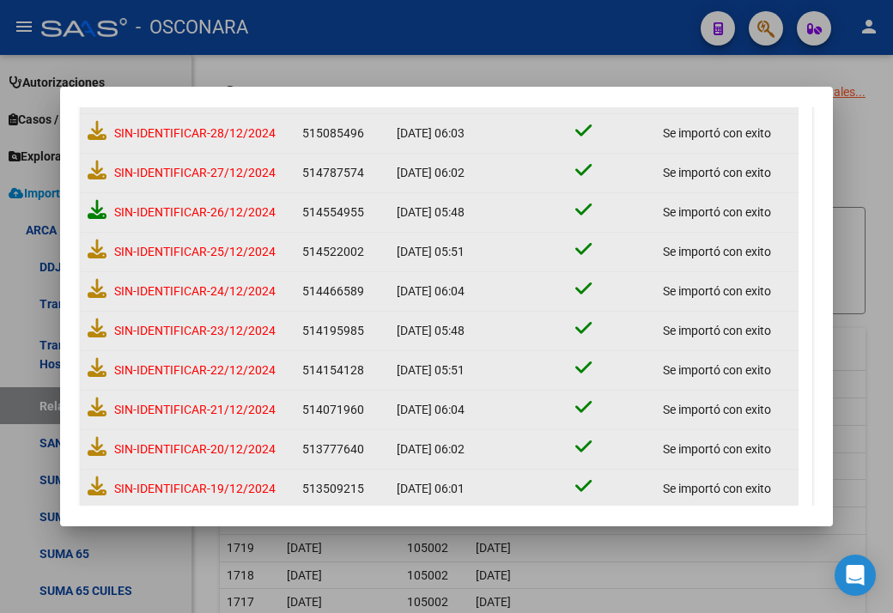
click at [93, 210] on icon at bounding box center [97, 209] width 19 height 19
click at [90, 173] on icon at bounding box center [97, 170] width 19 height 19
click at [96, 135] on icon at bounding box center [97, 130] width 19 height 19
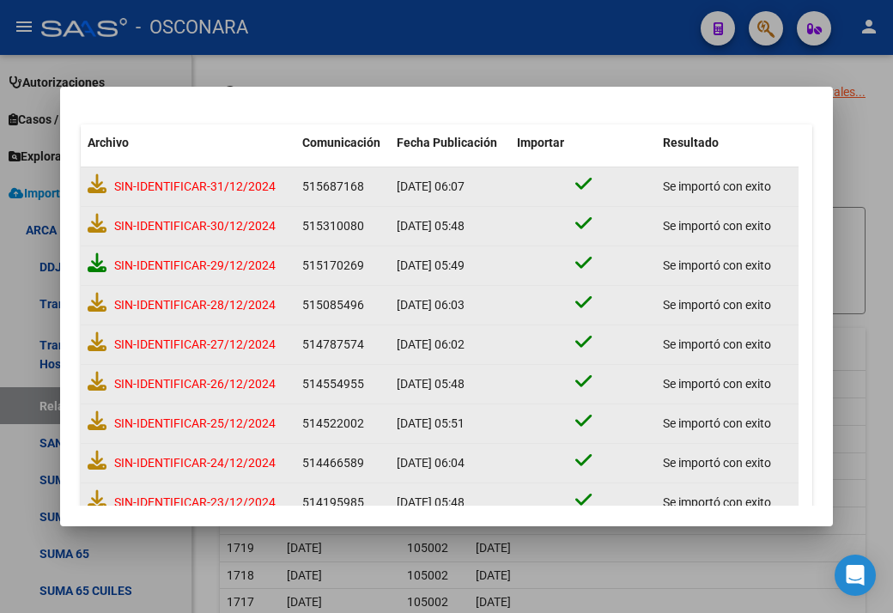
click at [89, 257] on icon at bounding box center [97, 262] width 19 height 19
click at [92, 219] on icon at bounding box center [97, 223] width 19 height 19
click at [94, 190] on icon at bounding box center [97, 183] width 19 height 19
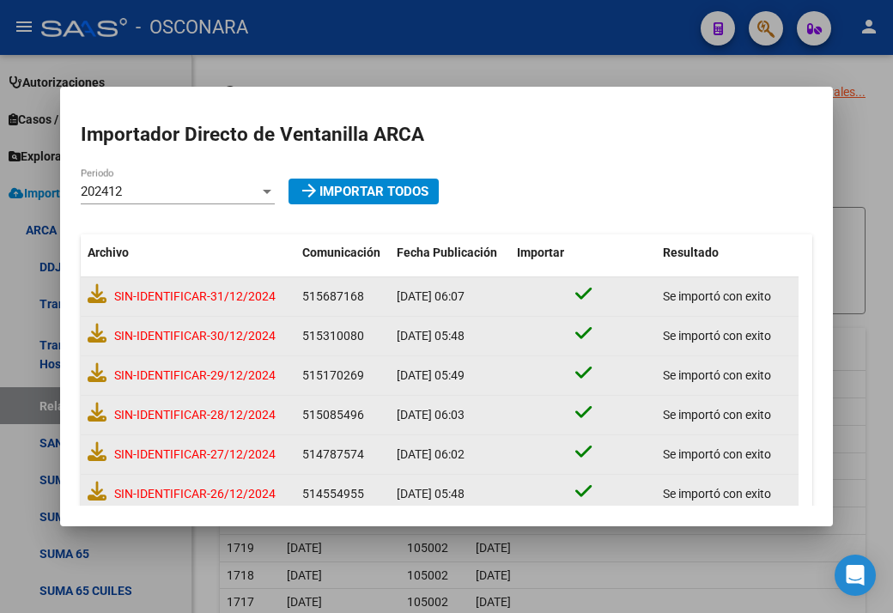
scroll to position [0, 0]
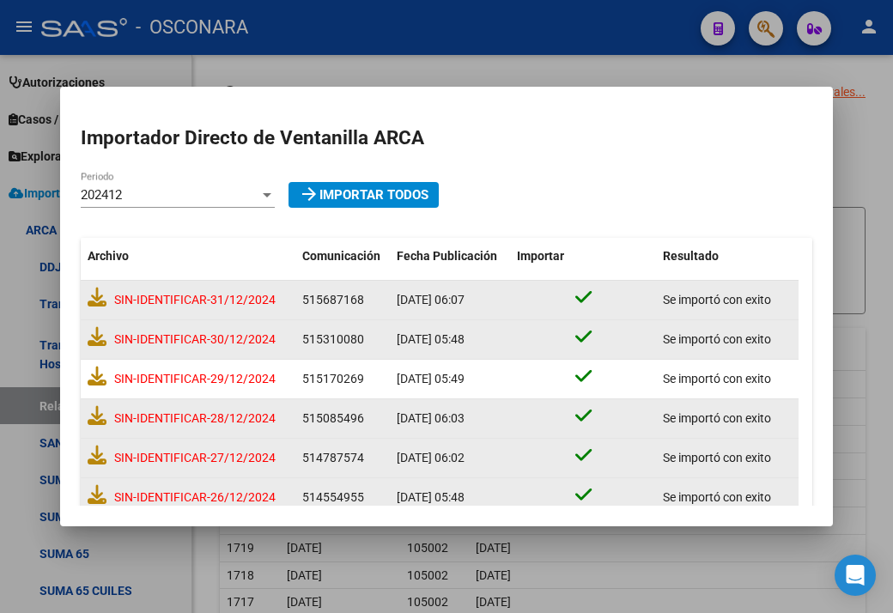
click at [165, 186] on div "202412 Periodo" at bounding box center [178, 195] width 194 height 26
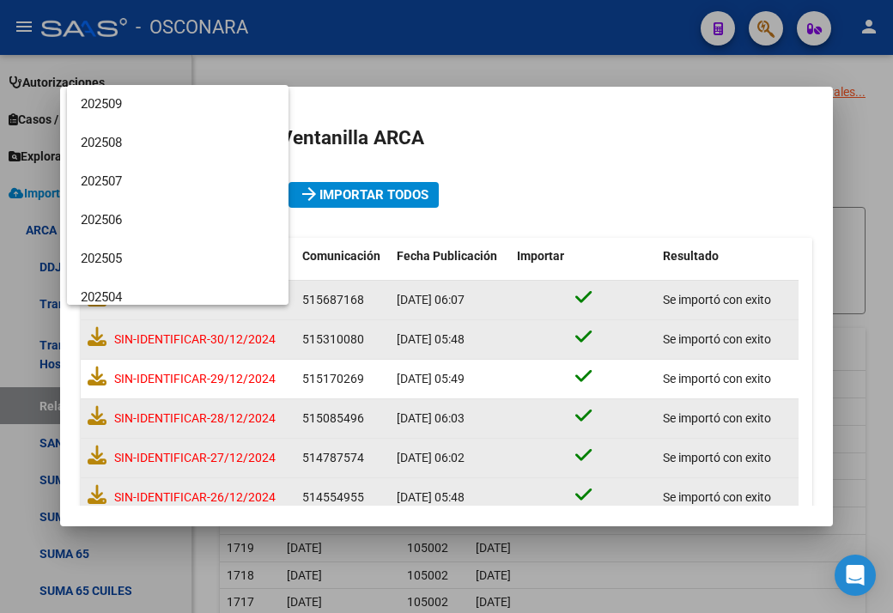
scroll to position [257, 0]
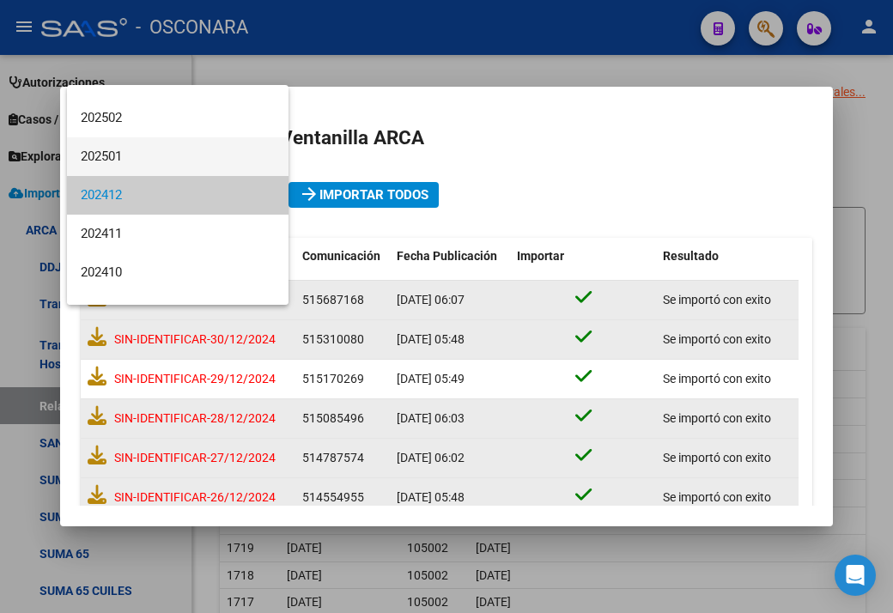
click at [117, 155] on span "202501" at bounding box center [178, 156] width 194 height 39
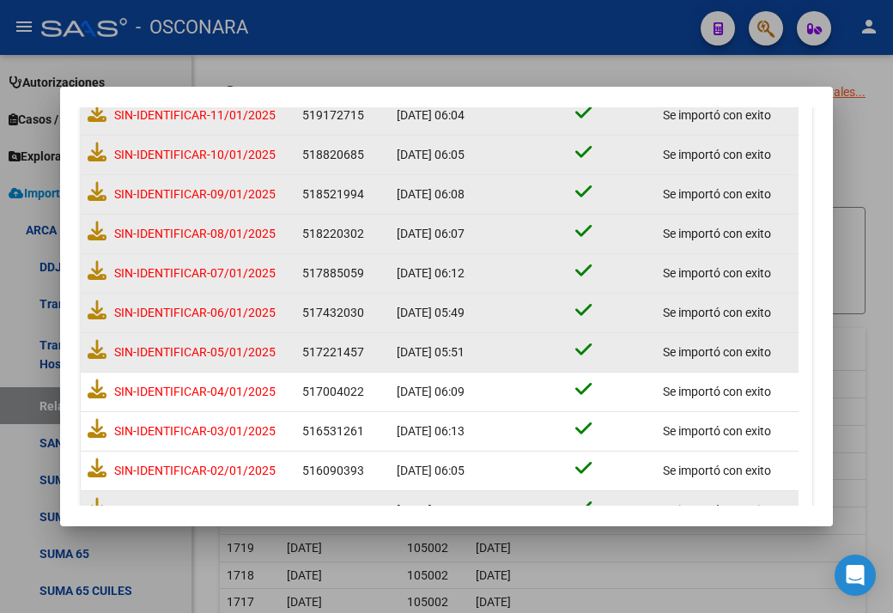
scroll to position [1057, 0]
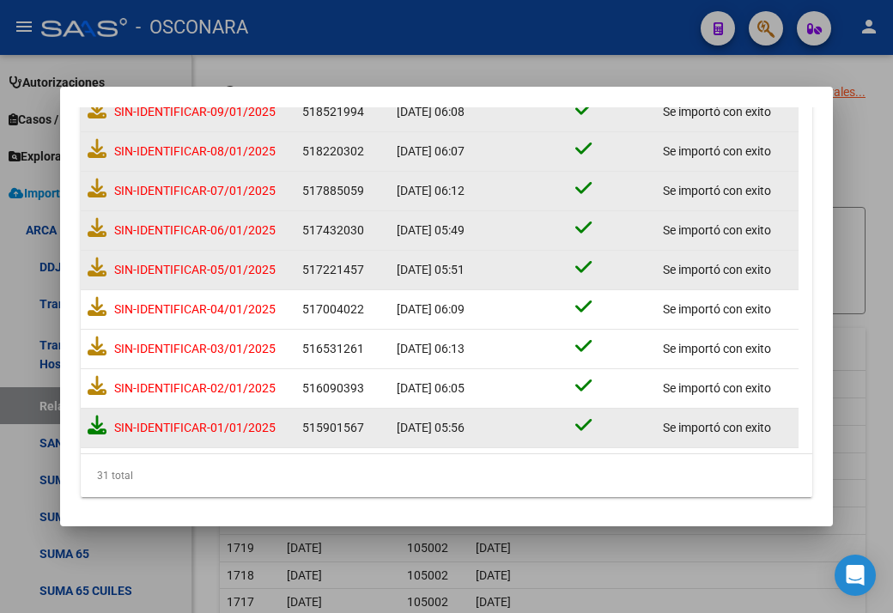
click at [103, 416] on icon at bounding box center [97, 424] width 19 height 19
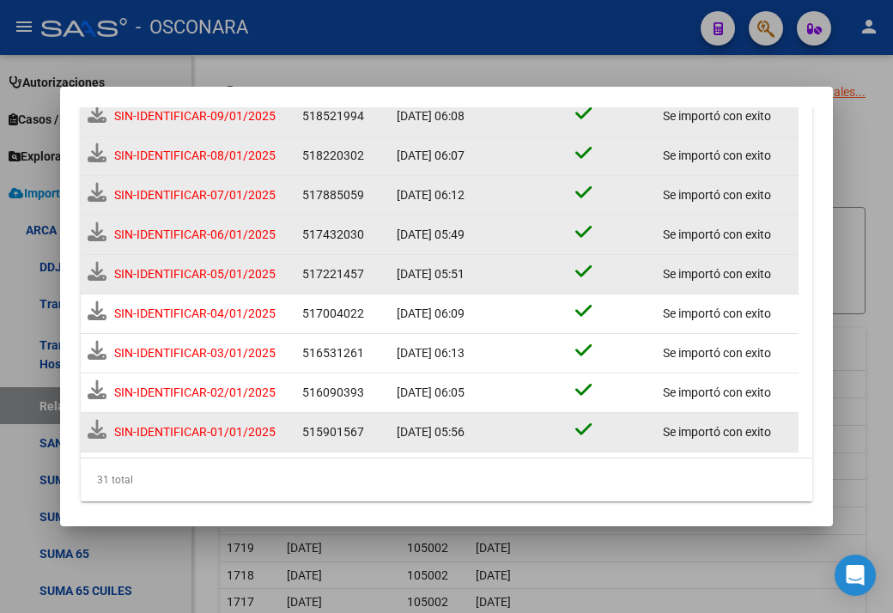
scroll to position [1061, 0]
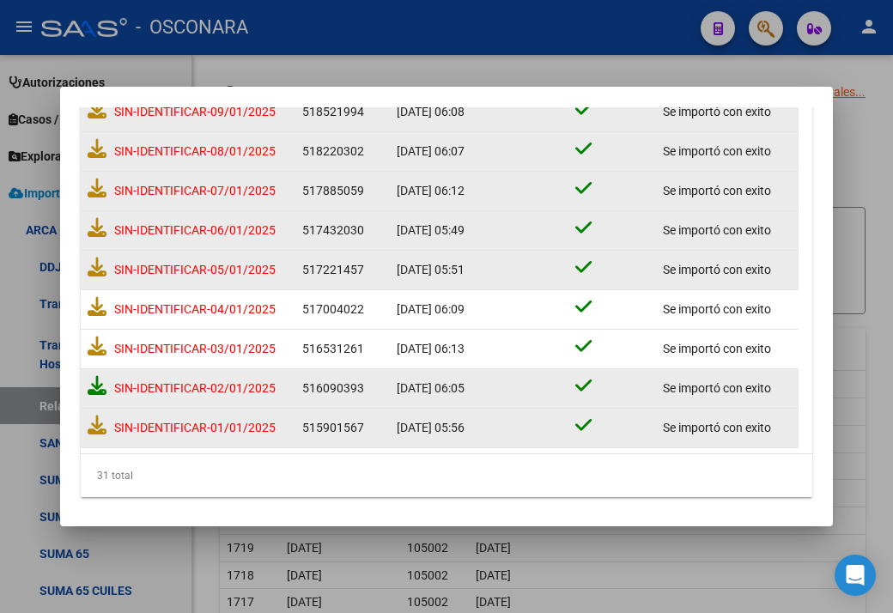
click at [100, 384] on icon at bounding box center [97, 385] width 19 height 19
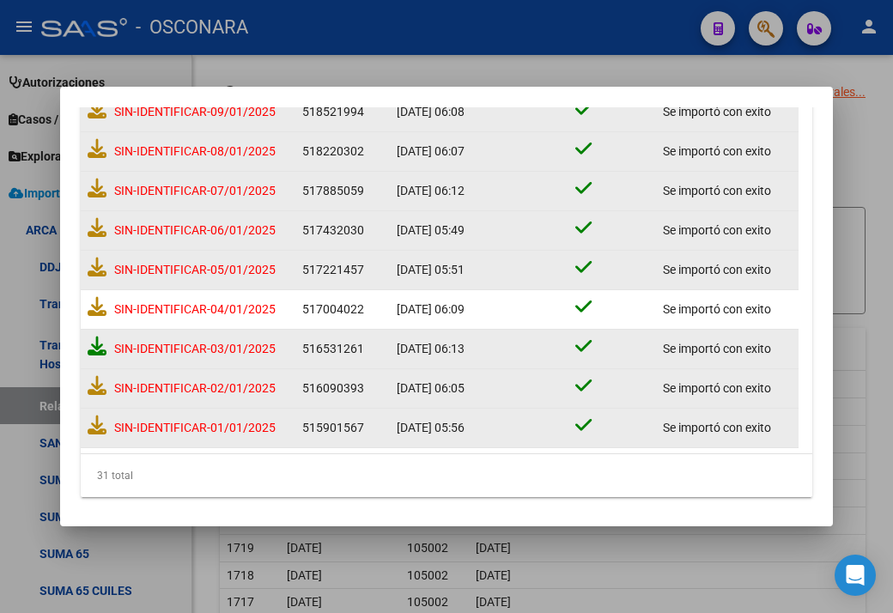
click at [103, 336] on icon at bounding box center [97, 345] width 19 height 19
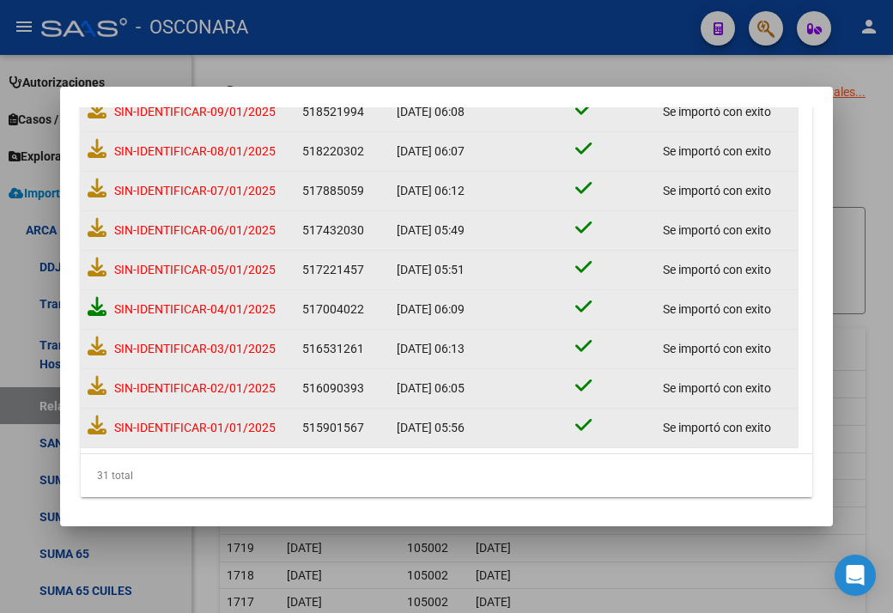
click at [94, 306] on icon at bounding box center [97, 306] width 19 height 19
click at [95, 266] on icon at bounding box center [97, 267] width 19 height 19
click at [100, 221] on icon at bounding box center [97, 227] width 19 height 19
click at [100, 186] on icon at bounding box center [97, 188] width 19 height 19
click at [93, 148] on icon at bounding box center [97, 148] width 19 height 19
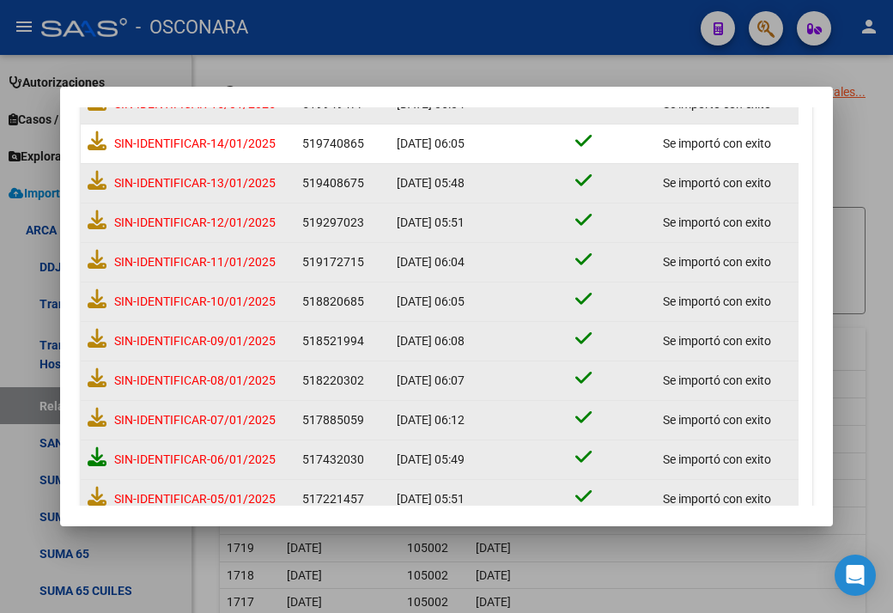
scroll to position [799, 0]
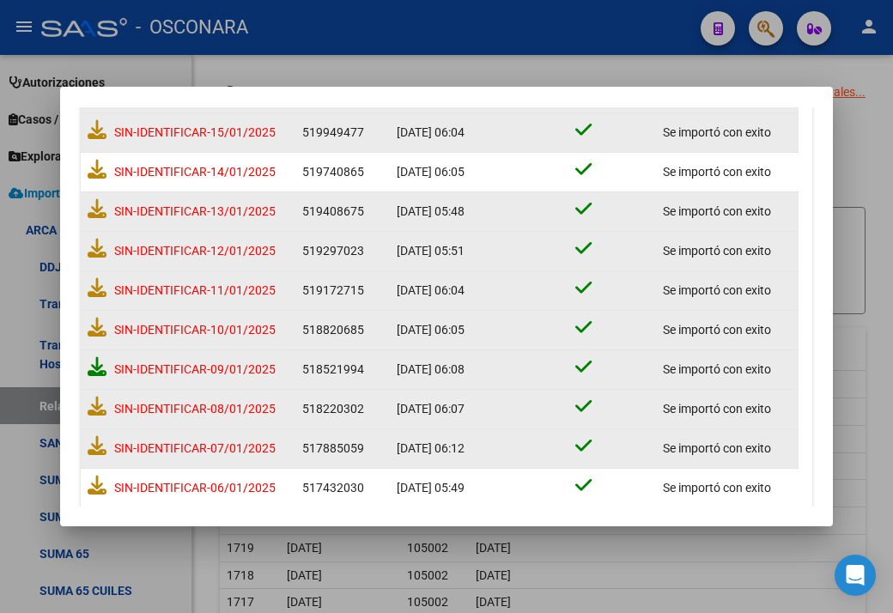
click at [97, 365] on icon at bounding box center [97, 366] width 19 height 19
click at [103, 324] on icon at bounding box center [97, 327] width 19 height 19
click at [93, 289] on icon at bounding box center [97, 287] width 19 height 19
click at [100, 245] on icon at bounding box center [97, 248] width 19 height 19
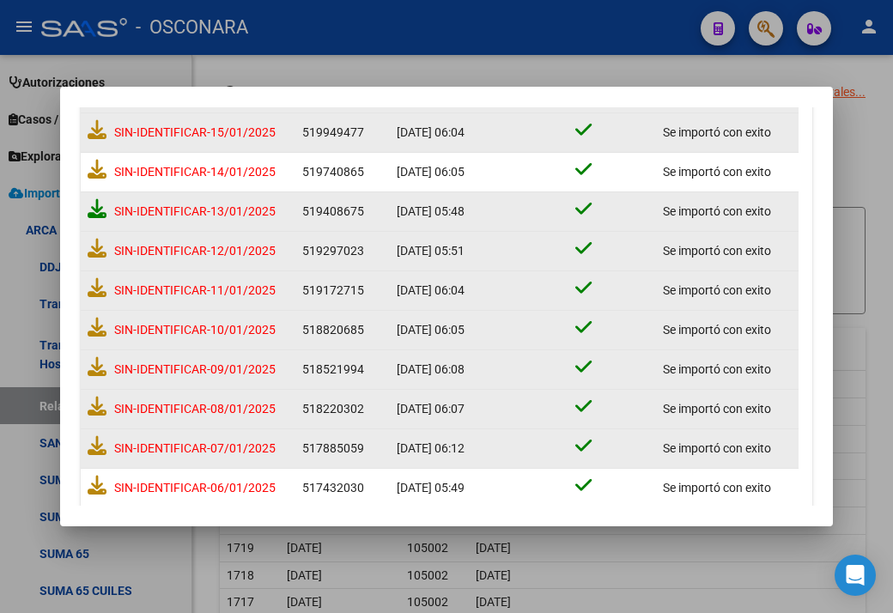
click at [94, 211] on icon at bounding box center [97, 208] width 19 height 19
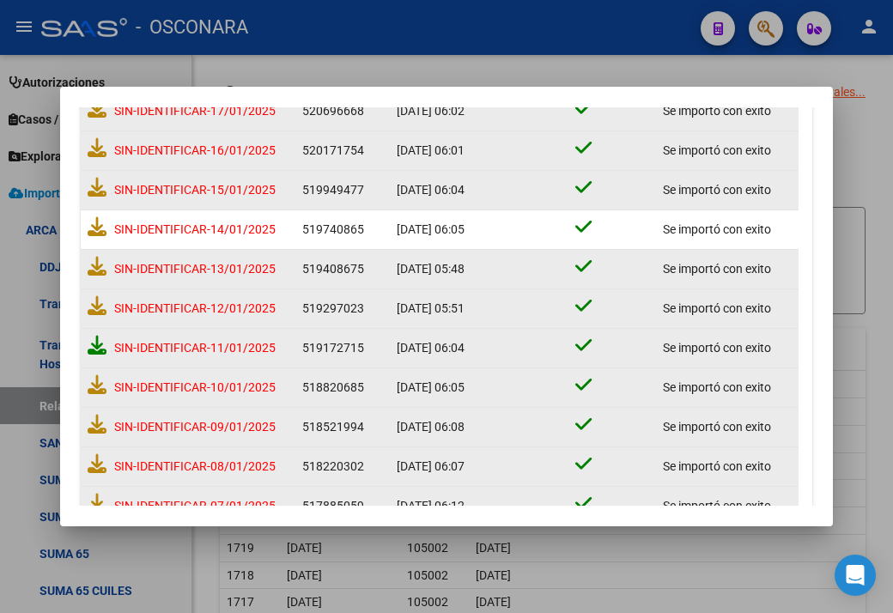
scroll to position [713, 0]
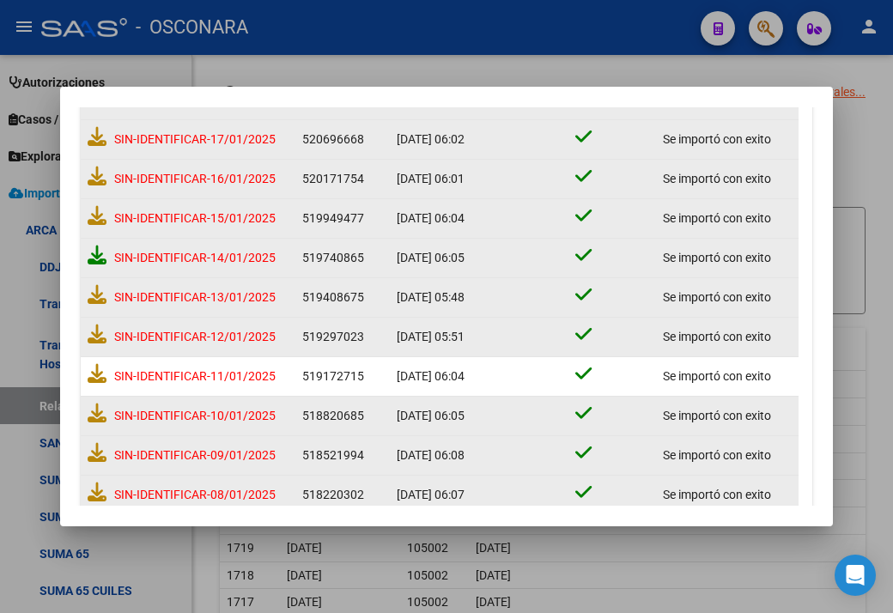
click at [100, 252] on icon at bounding box center [97, 255] width 19 height 19
click at [104, 214] on icon at bounding box center [97, 215] width 19 height 19
click at [102, 173] on icon at bounding box center [97, 176] width 19 height 19
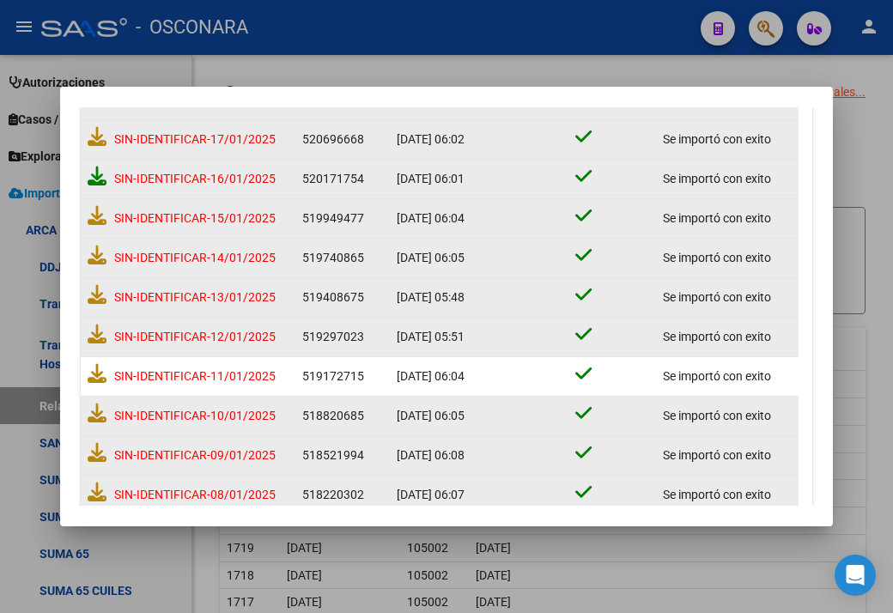
scroll to position [718, 0]
click at [102, 139] on icon at bounding box center [97, 136] width 19 height 19
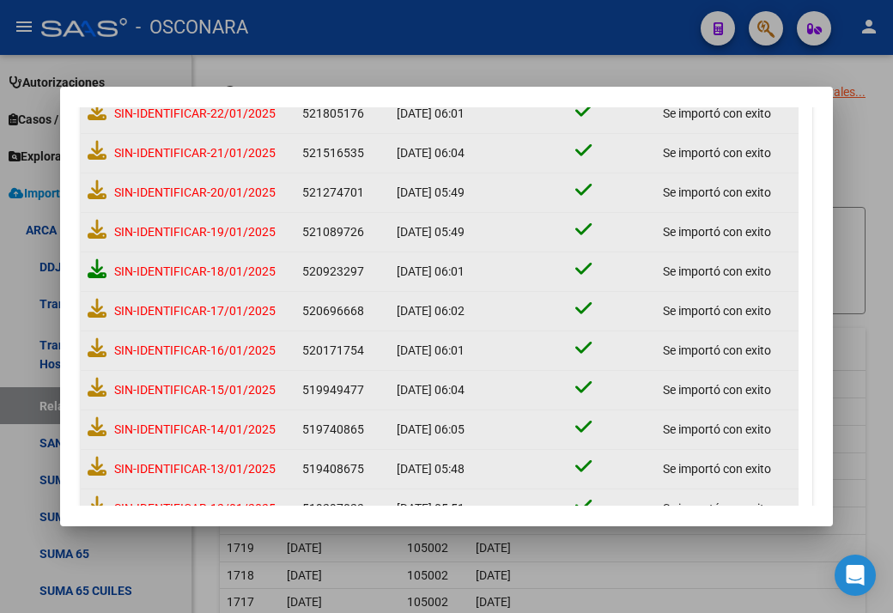
click at [92, 265] on icon at bounding box center [97, 268] width 19 height 19
click at [92, 234] on icon at bounding box center [97, 229] width 19 height 19
click at [90, 188] on icon at bounding box center [97, 189] width 19 height 19
click at [104, 149] on icon at bounding box center [97, 150] width 19 height 19
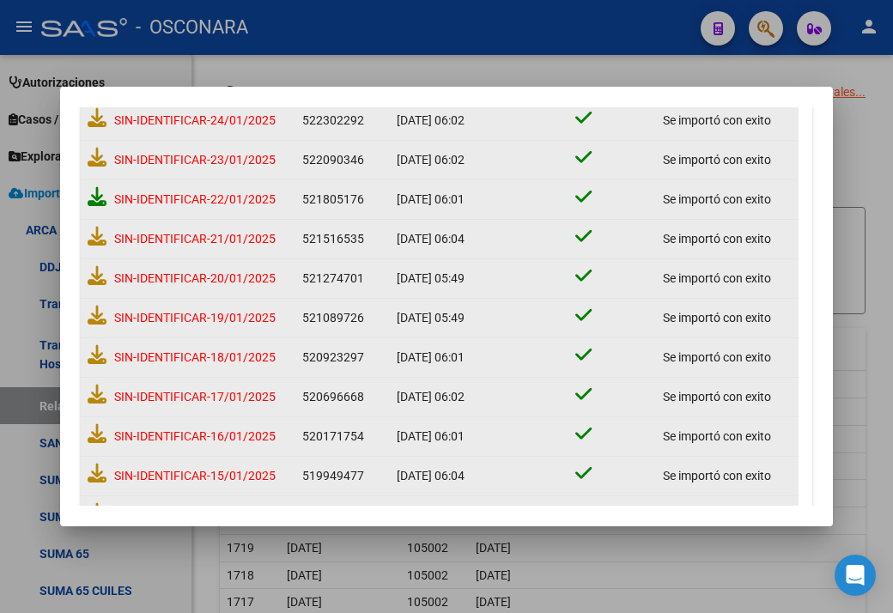
click at [103, 197] on icon at bounding box center [97, 196] width 19 height 19
click at [100, 156] on icon at bounding box center [97, 157] width 19 height 19
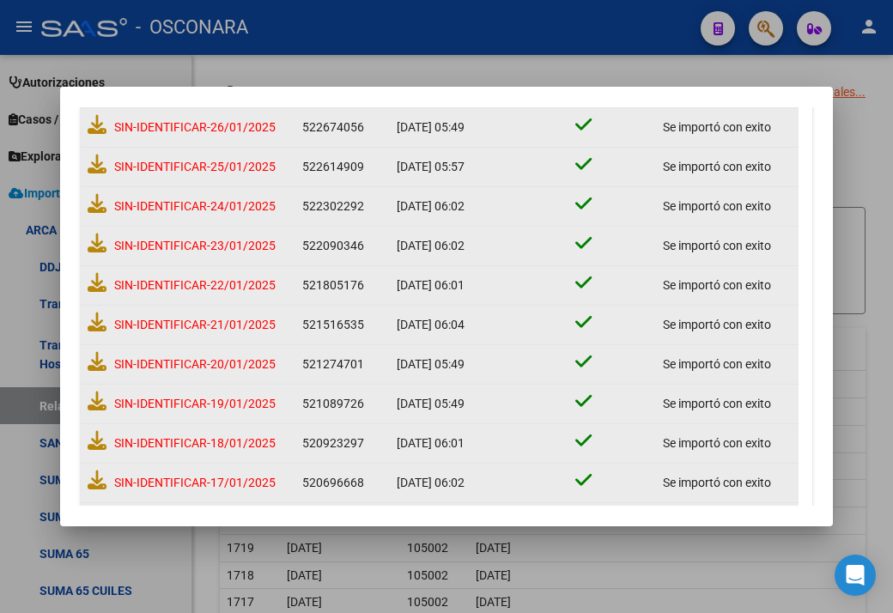
click at [97, 211] on div "SIN-IDENTIFICAR-24/01/2025" at bounding box center [188, 207] width 201 height 32
click at [97, 209] on icon at bounding box center [97, 203] width 19 height 19
click at [89, 155] on icon at bounding box center [97, 164] width 19 height 19
click at [100, 131] on icon at bounding box center [97, 124] width 19 height 19
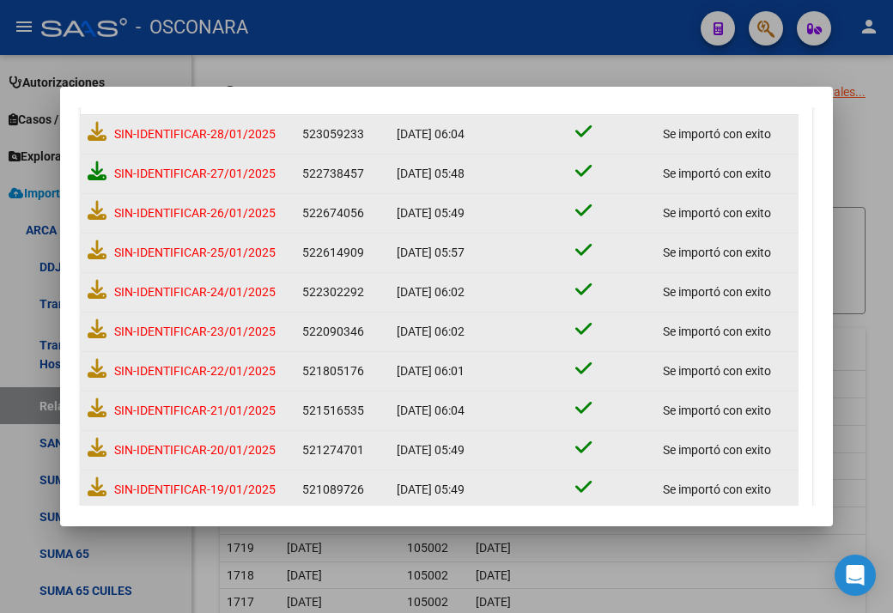
click at [89, 176] on icon at bounding box center [97, 170] width 19 height 19
click at [103, 133] on icon at bounding box center [97, 131] width 19 height 19
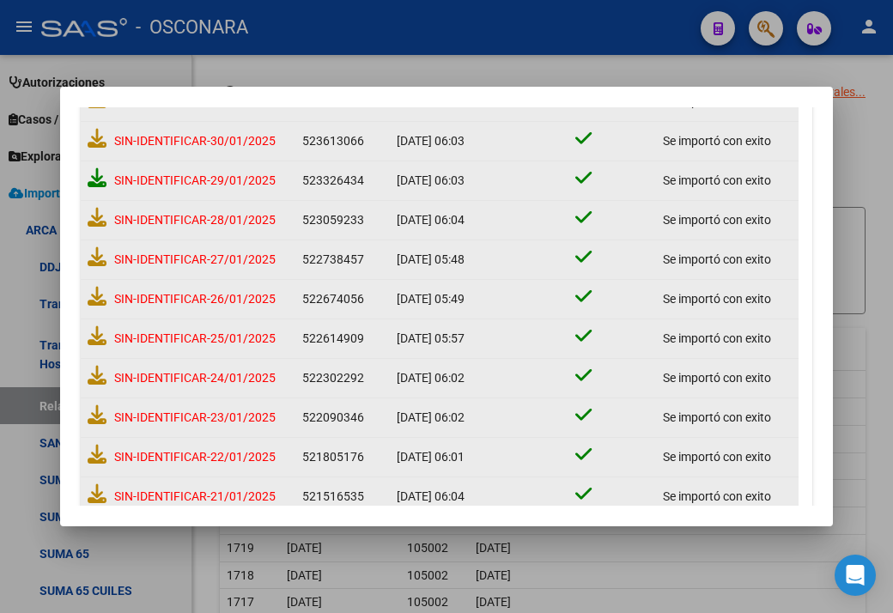
click at [95, 183] on icon at bounding box center [97, 177] width 19 height 19
click at [93, 141] on icon at bounding box center [97, 138] width 19 height 19
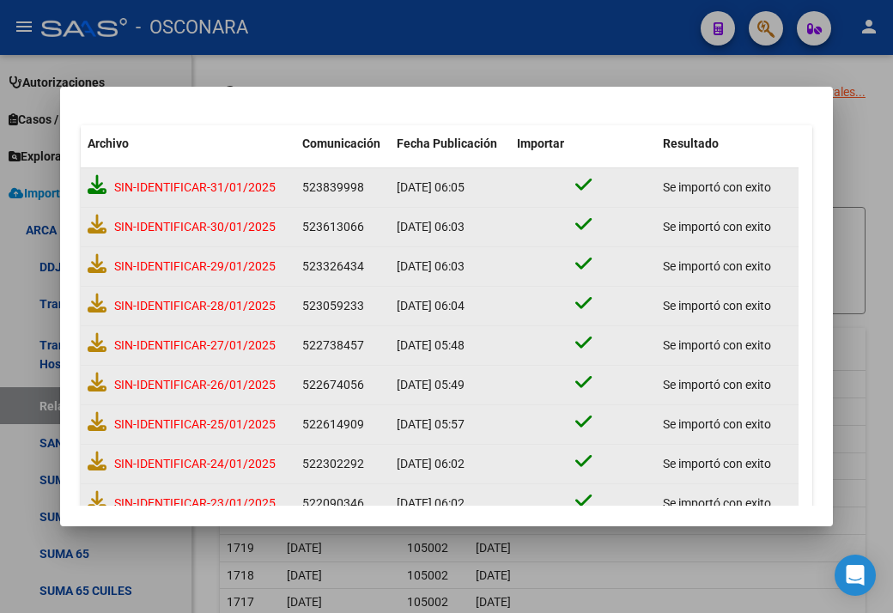
click at [96, 189] on icon at bounding box center [97, 184] width 19 height 19
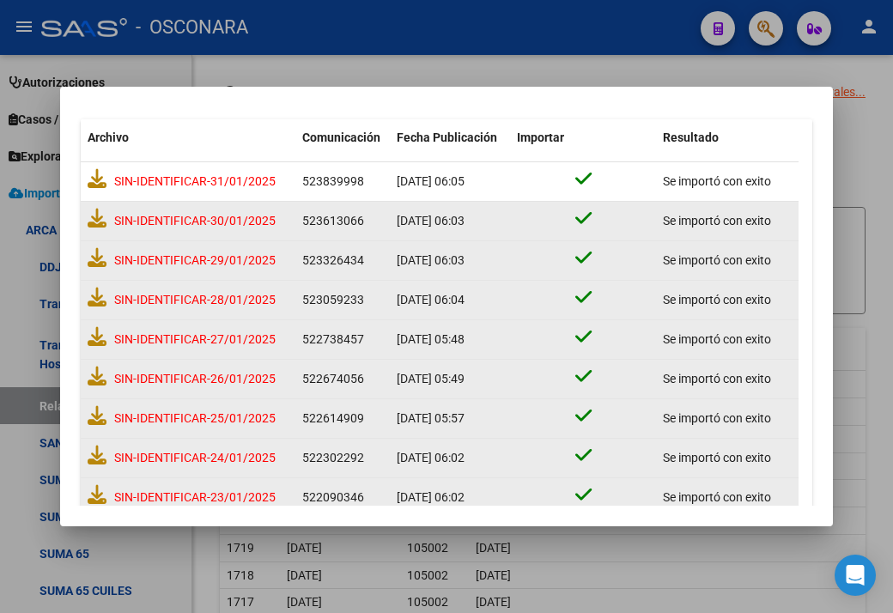
scroll to position [0, 0]
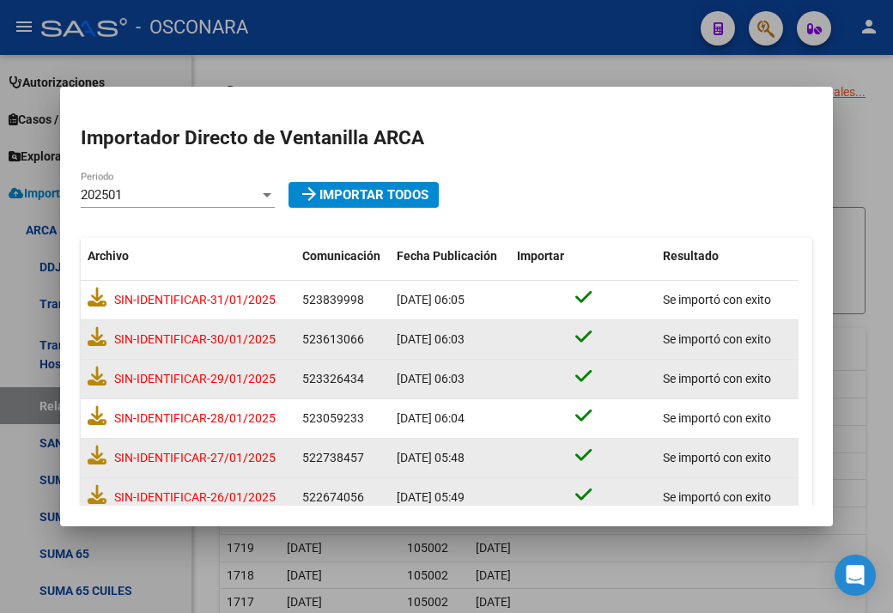
click at [124, 203] on div "202501 Periodo" at bounding box center [178, 195] width 194 height 26
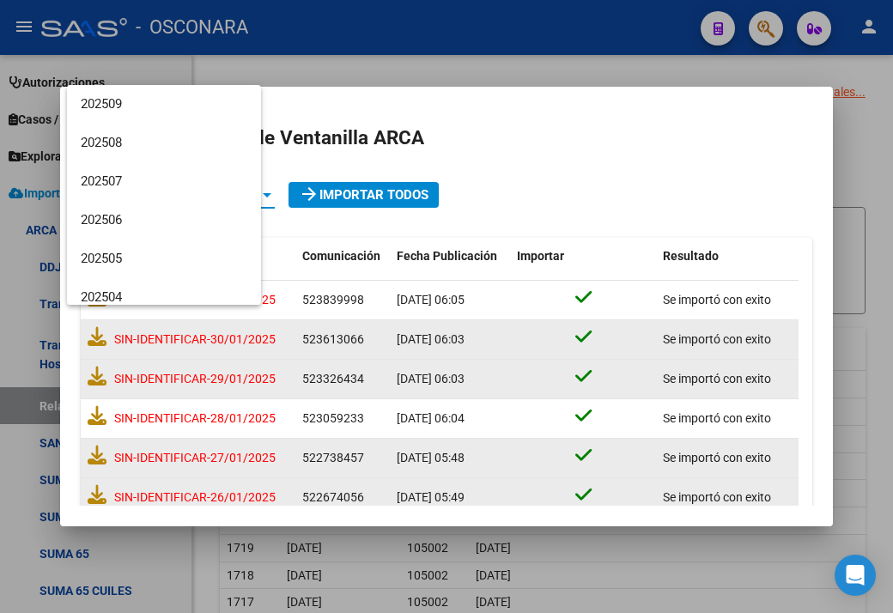
scroll to position [218, 0]
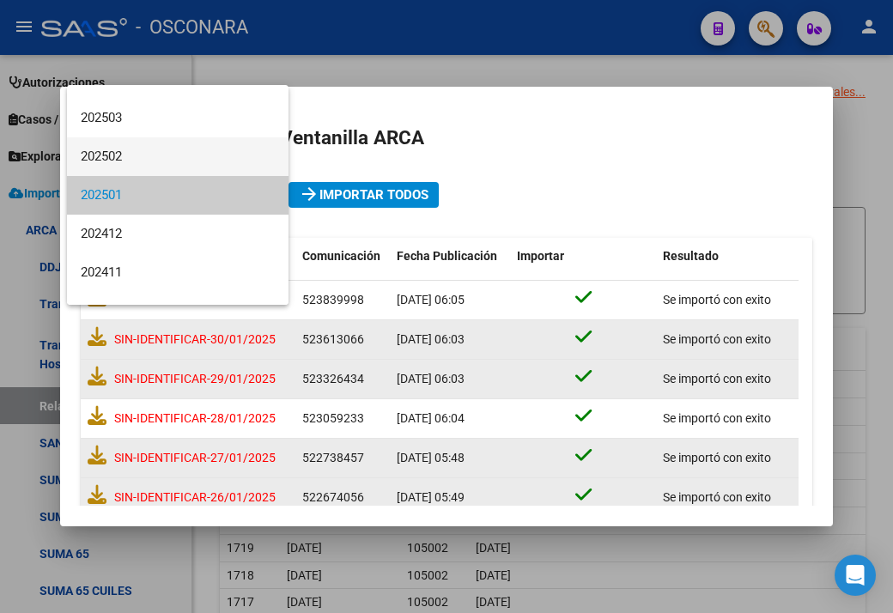
click at [124, 169] on span "202502" at bounding box center [178, 156] width 194 height 39
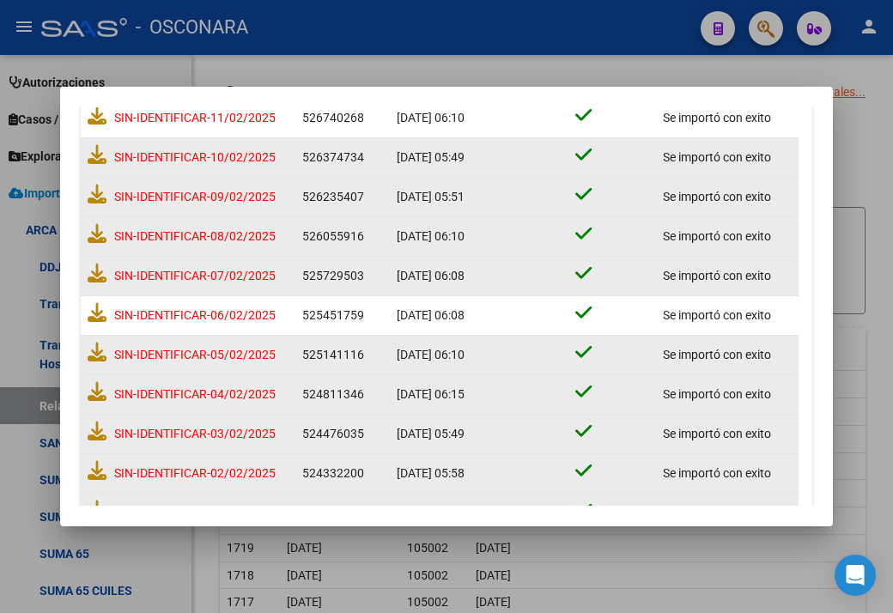
scroll to position [1057, 0]
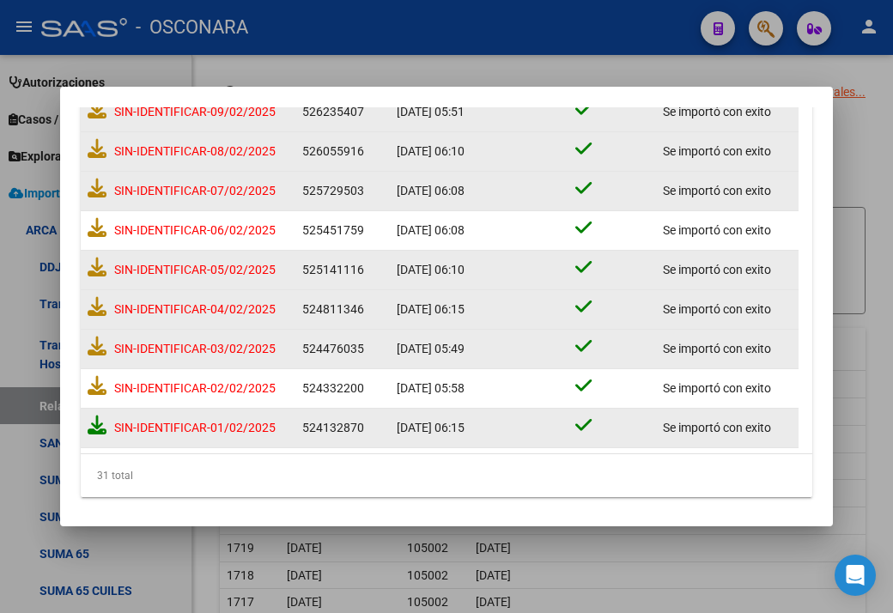
click at [100, 420] on icon at bounding box center [97, 424] width 19 height 19
click at [96, 385] on icon at bounding box center [97, 385] width 19 height 19
click at [100, 345] on icon at bounding box center [97, 345] width 19 height 19
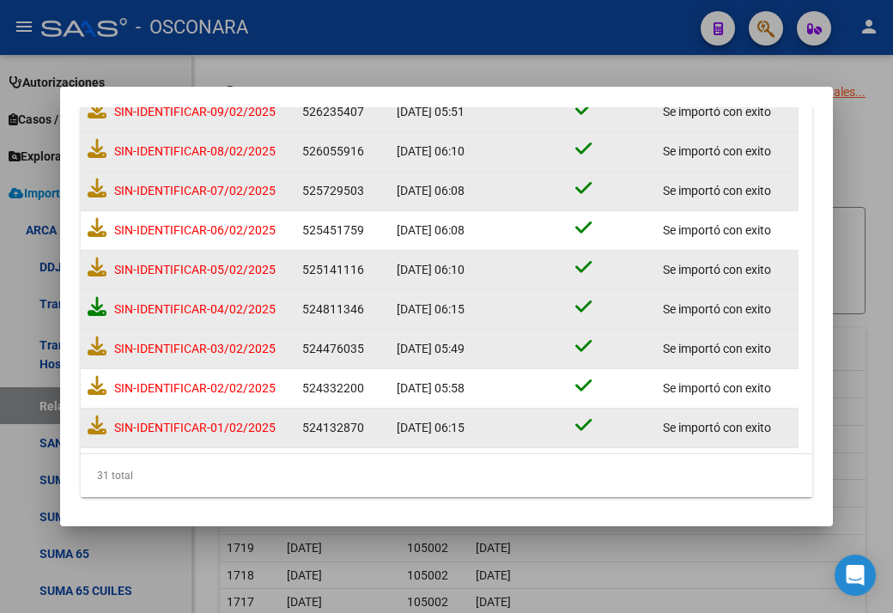
click at [94, 306] on icon at bounding box center [97, 306] width 19 height 19
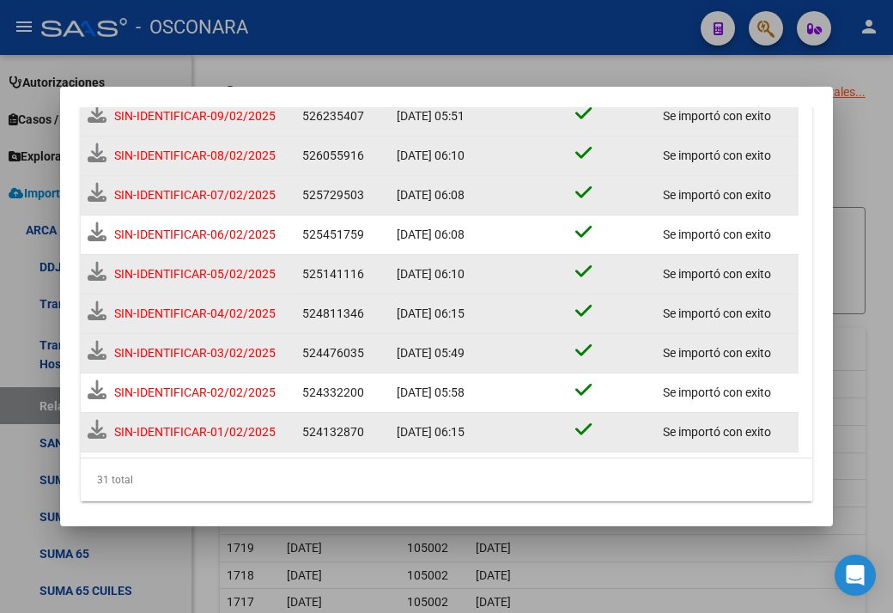
scroll to position [1061, 0]
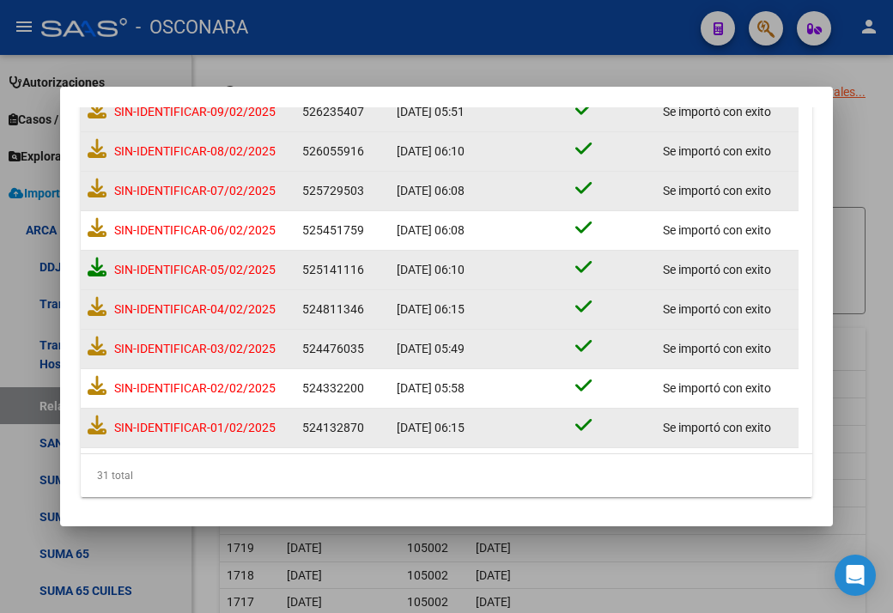
click at [99, 268] on icon at bounding box center [97, 267] width 19 height 19
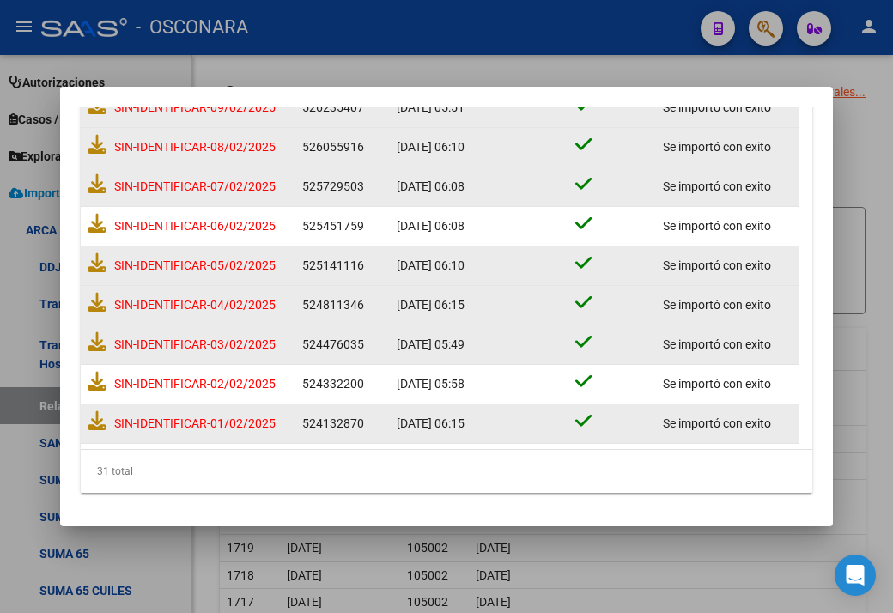
scroll to position [1057, 0]
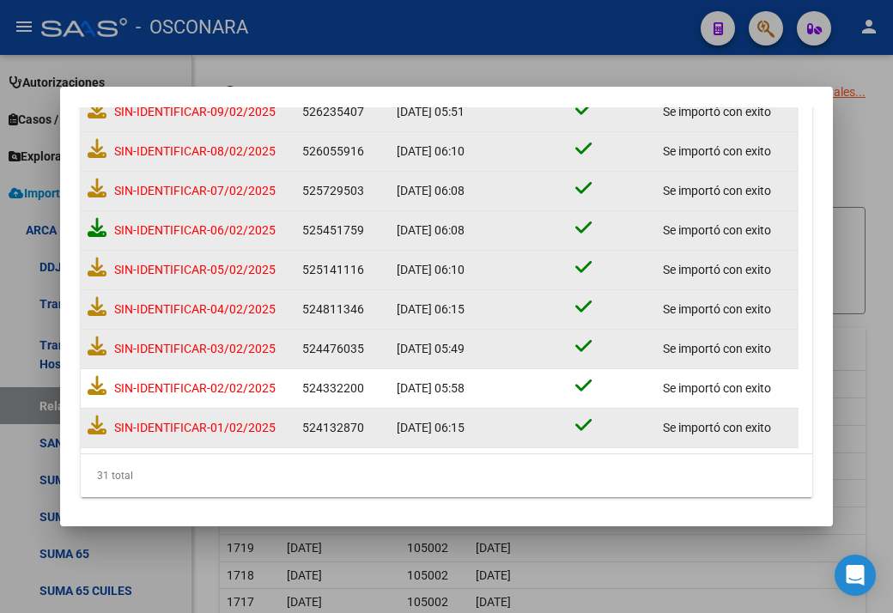
click at [89, 222] on icon at bounding box center [97, 227] width 19 height 19
click at [100, 175] on div "SIN-IDENTIFICAR-07/02/2025" at bounding box center [188, 191] width 201 height 32
click at [98, 179] on icon at bounding box center [97, 188] width 19 height 19
click at [98, 148] on icon at bounding box center [97, 148] width 19 height 19
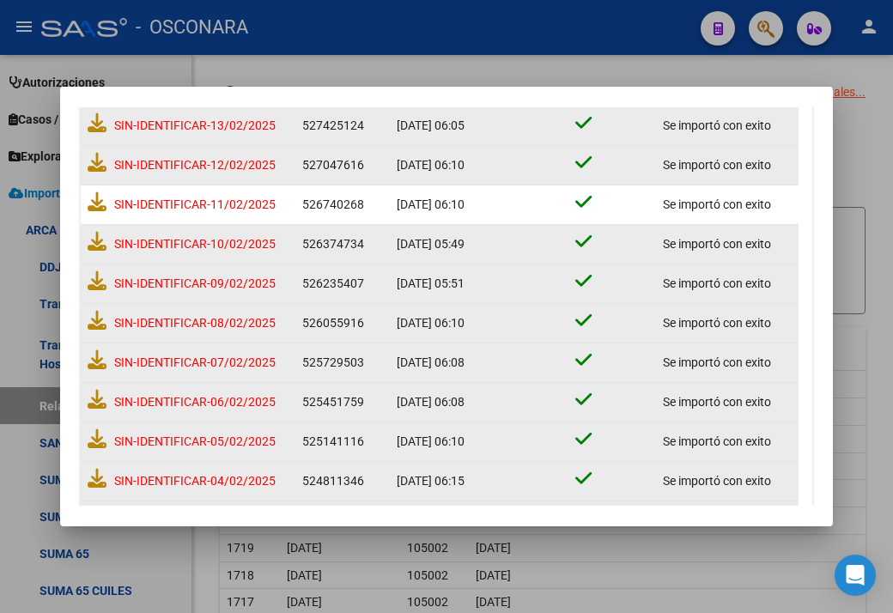
scroll to position [799, 0]
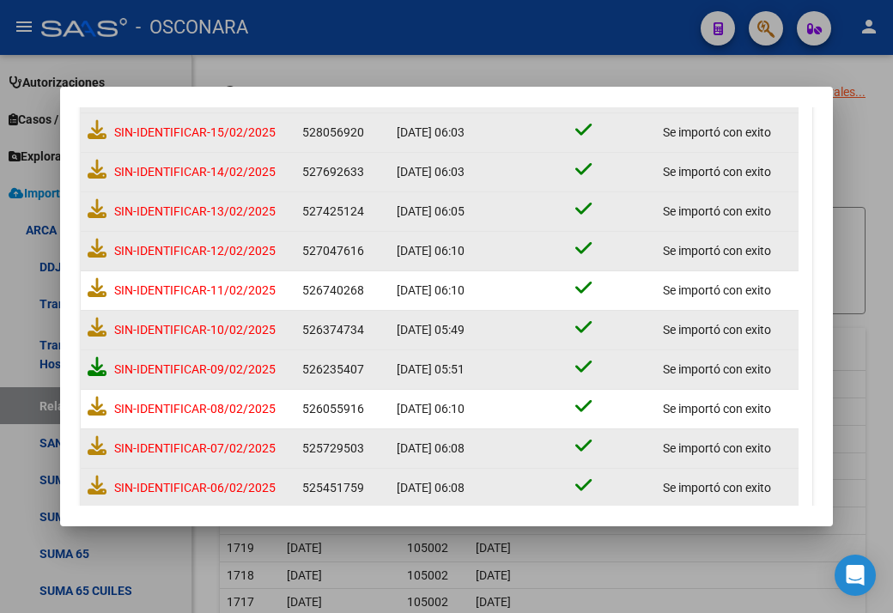
click at [96, 357] on icon at bounding box center [97, 366] width 19 height 19
click at [97, 328] on icon at bounding box center [97, 327] width 19 height 19
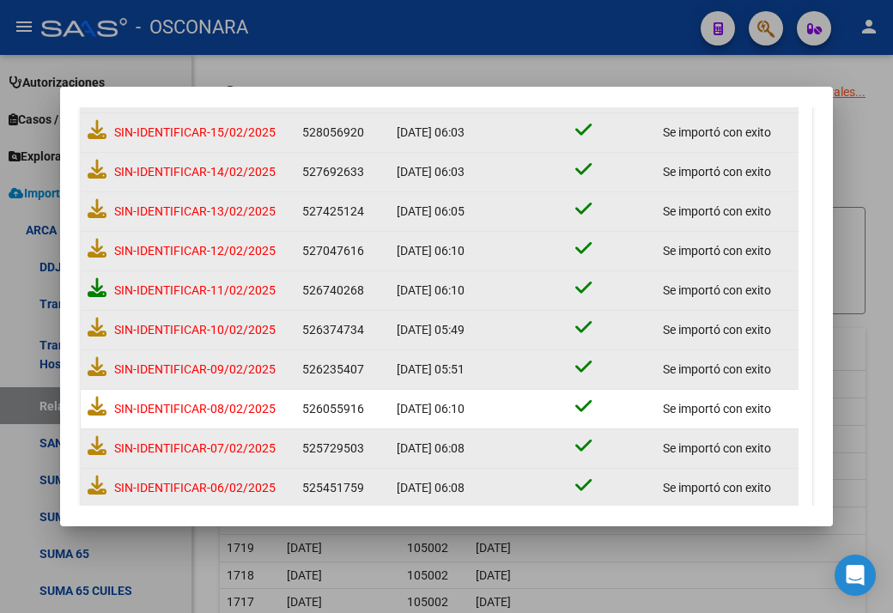
click at [100, 286] on icon at bounding box center [97, 287] width 19 height 19
click at [100, 247] on icon at bounding box center [97, 248] width 19 height 19
click at [106, 204] on div "SIN-IDENTIFICAR-13/02/2025" at bounding box center [188, 212] width 201 height 32
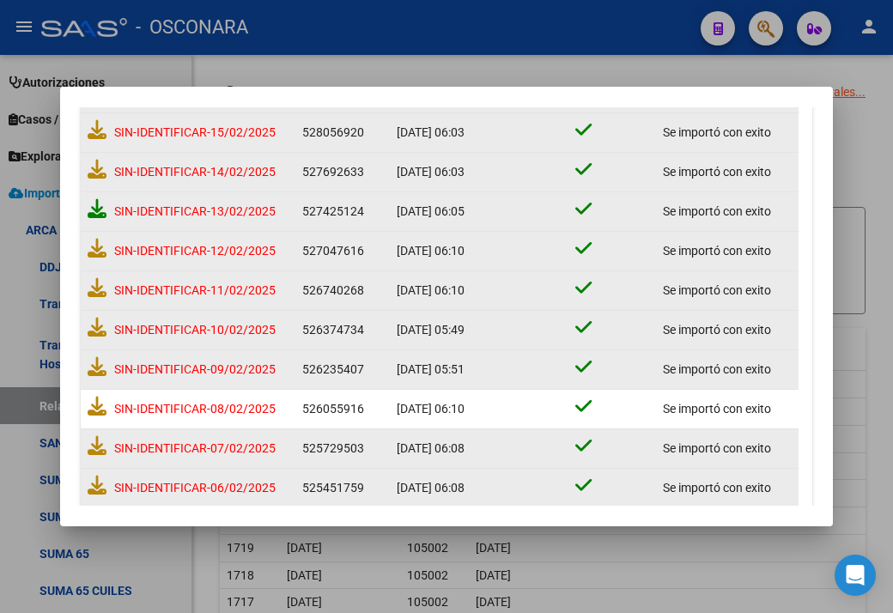
click at [94, 207] on icon at bounding box center [97, 208] width 19 height 19
click at [100, 165] on icon at bounding box center [97, 169] width 19 height 19
click at [100, 132] on icon at bounding box center [97, 129] width 19 height 19
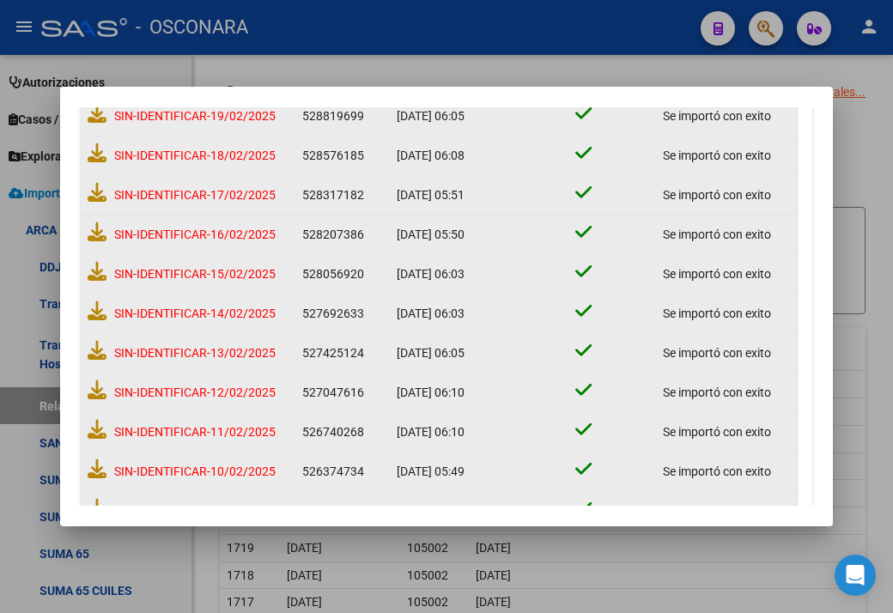
scroll to position [627, 0]
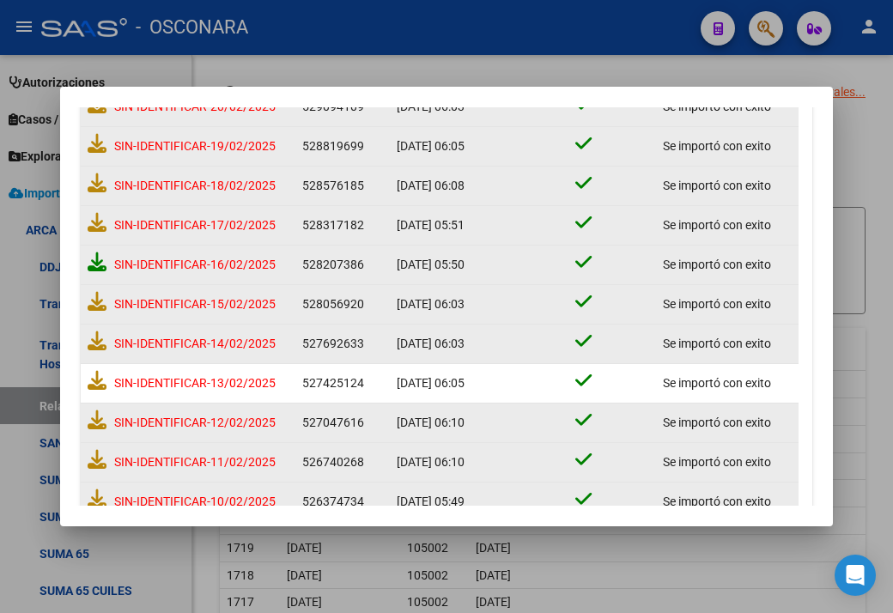
click at [89, 252] on icon at bounding box center [97, 261] width 19 height 19
click at [103, 215] on icon at bounding box center [97, 222] width 19 height 19
click at [95, 186] on icon at bounding box center [97, 182] width 19 height 19
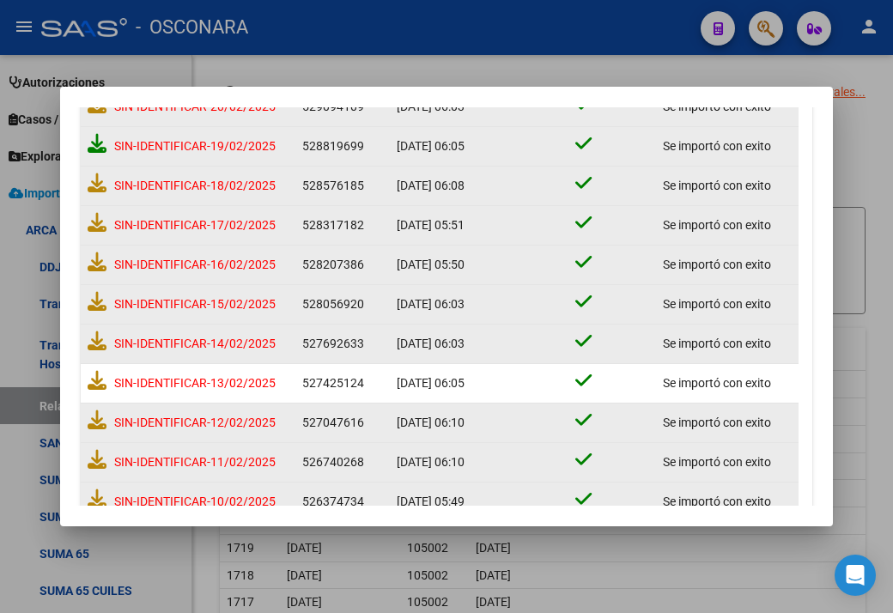
click at [95, 149] on icon at bounding box center [97, 143] width 19 height 19
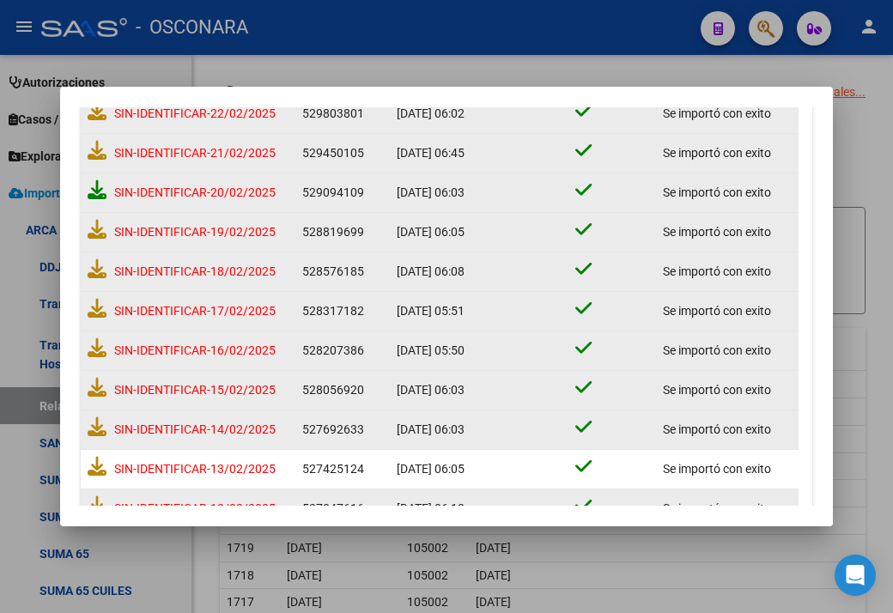
click at [100, 193] on icon at bounding box center [97, 189] width 19 height 19
click at [96, 148] on icon at bounding box center [97, 150] width 19 height 19
click at [100, 113] on icon at bounding box center [97, 110] width 19 height 19
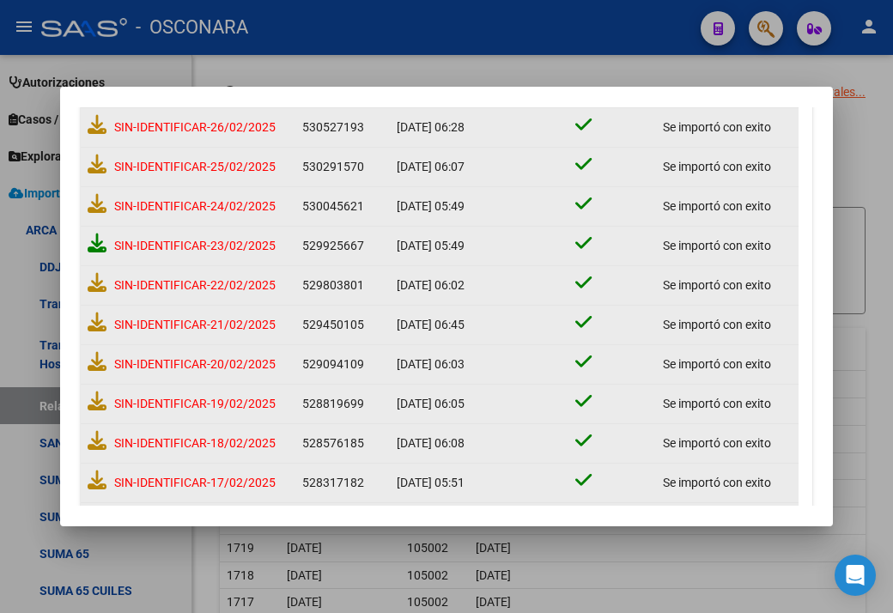
click at [105, 234] on icon at bounding box center [97, 242] width 19 height 19
click at [100, 204] on icon at bounding box center [97, 203] width 19 height 19
click at [103, 165] on icon at bounding box center [97, 164] width 19 height 19
click at [93, 124] on icon at bounding box center [97, 124] width 19 height 19
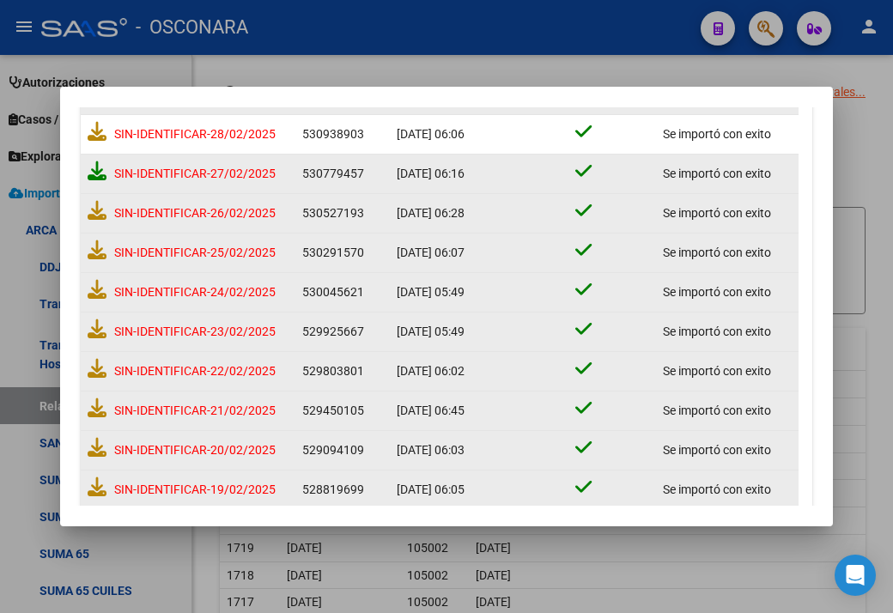
click at [99, 169] on icon at bounding box center [97, 170] width 19 height 19
click at [98, 134] on icon at bounding box center [97, 131] width 19 height 19
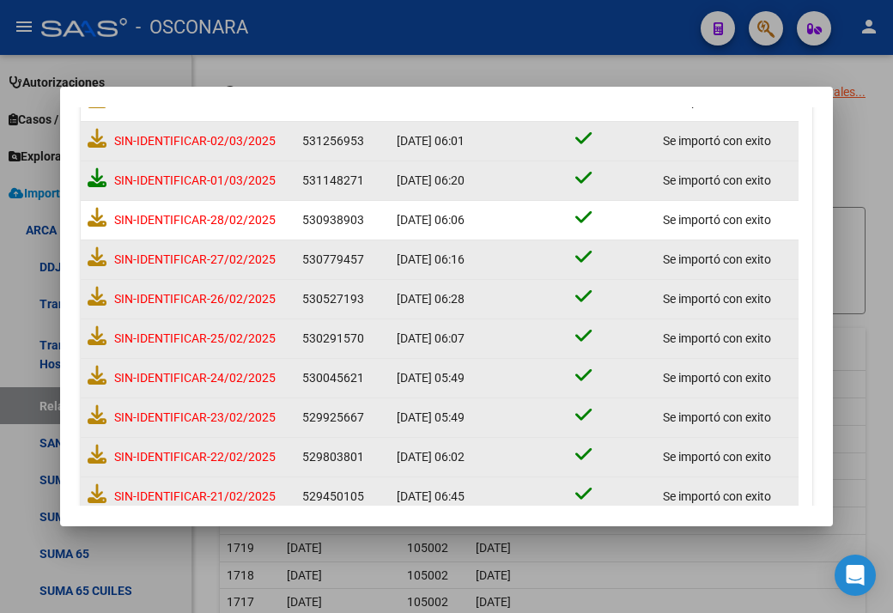
click at [90, 181] on icon at bounding box center [97, 177] width 19 height 19
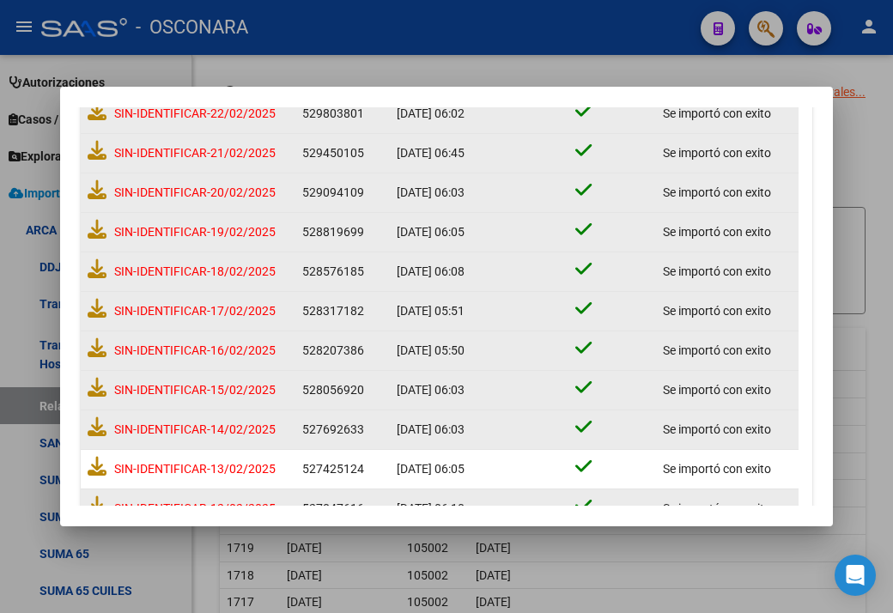
scroll to position [0, 0]
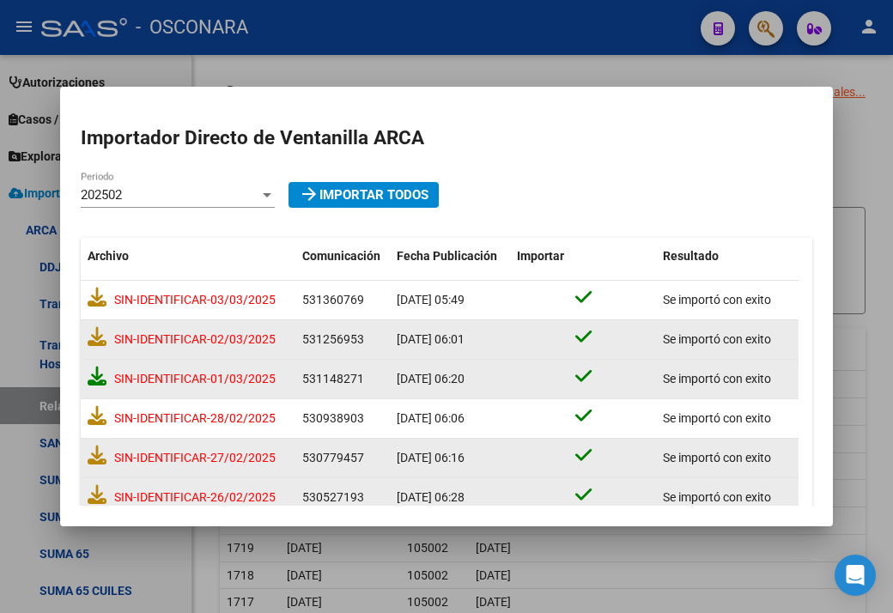
click at [101, 372] on icon at bounding box center [97, 376] width 19 height 19
click at [96, 345] on icon at bounding box center [97, 336] width 19 height 19
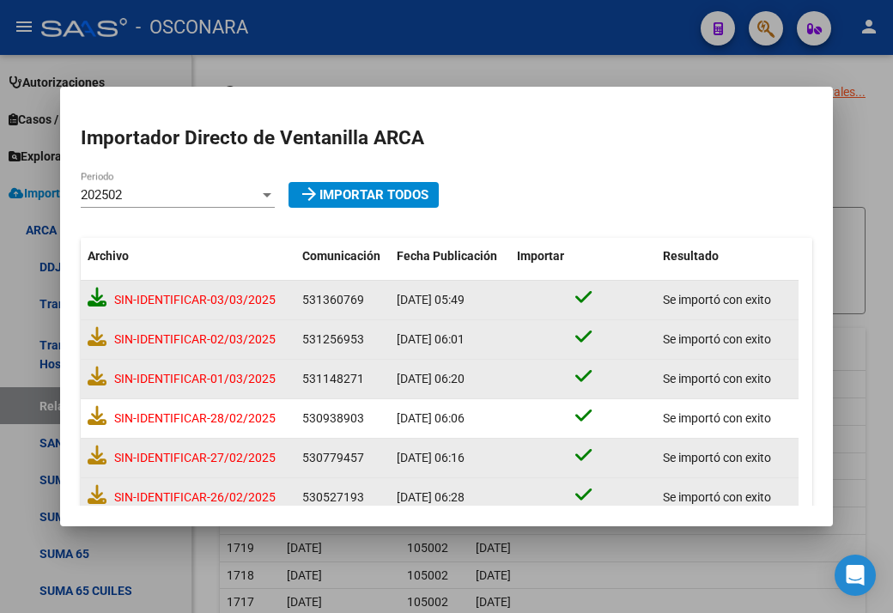
click at [91, 289] on icon at bounding box center [97, 297] width 19 height 19
click at [149, 191] on div "202502" at bounding box center [170, 194] width 179 height 15
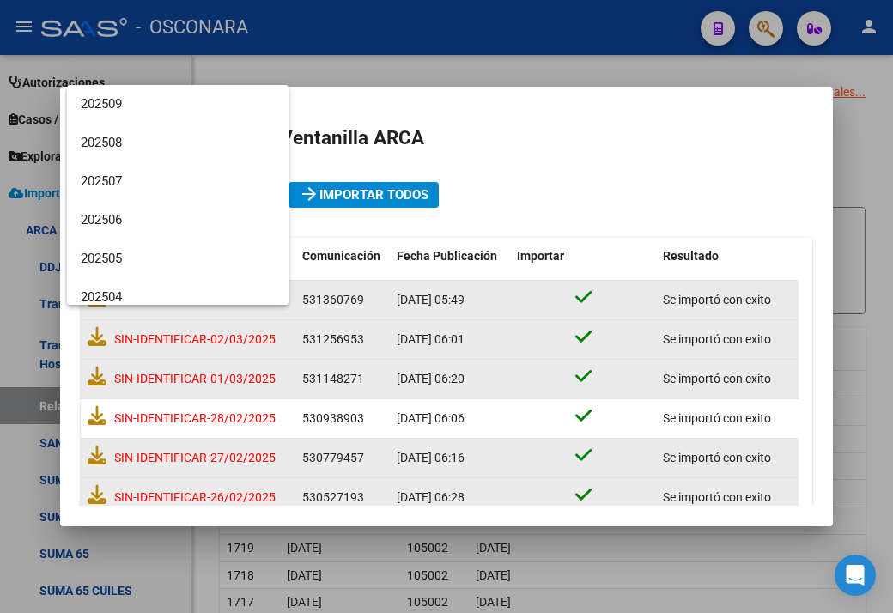
scroll to position [179, 0]
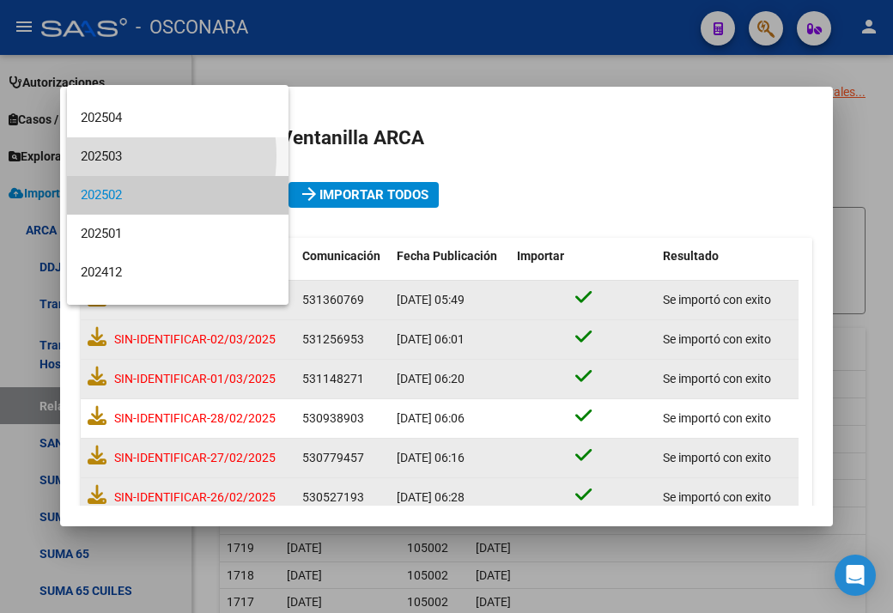
click at [113, 155] on span "202503" at bounding box center [178, 156] width 194 height 39
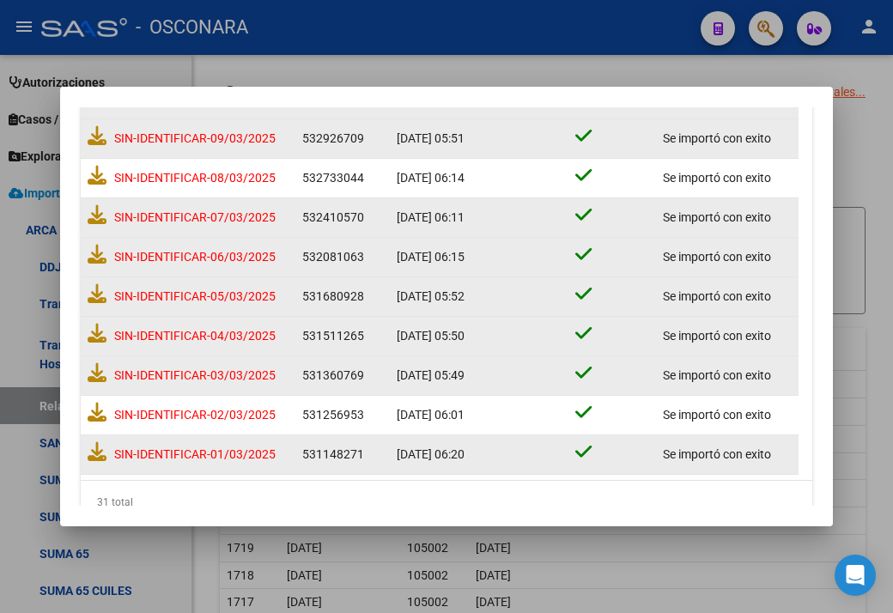
scroll to position [1057, 0]
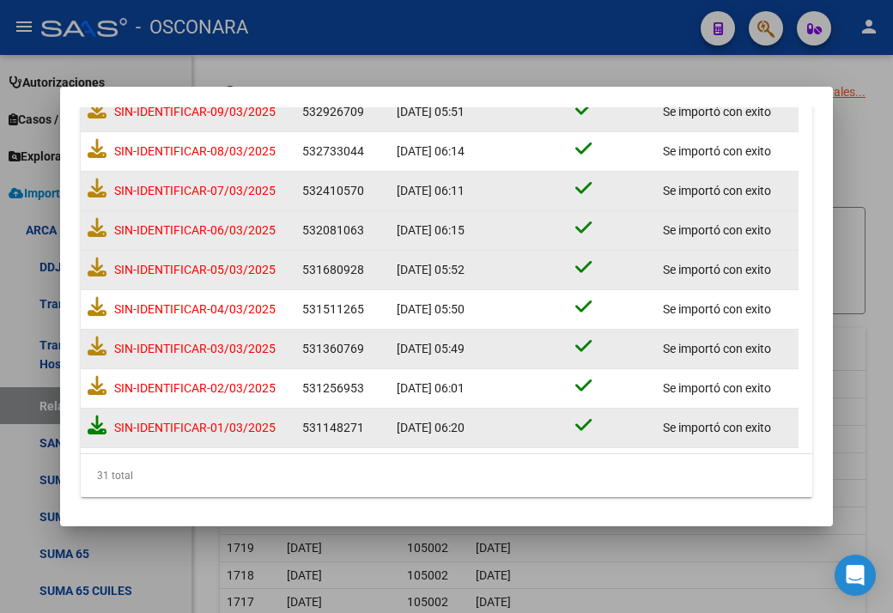
click at [89, 415] on icon at bounding box center [97, 424] width 19 height 19
click at [93, 379] on icon at bounding box center [97, 385] width 19 height 19
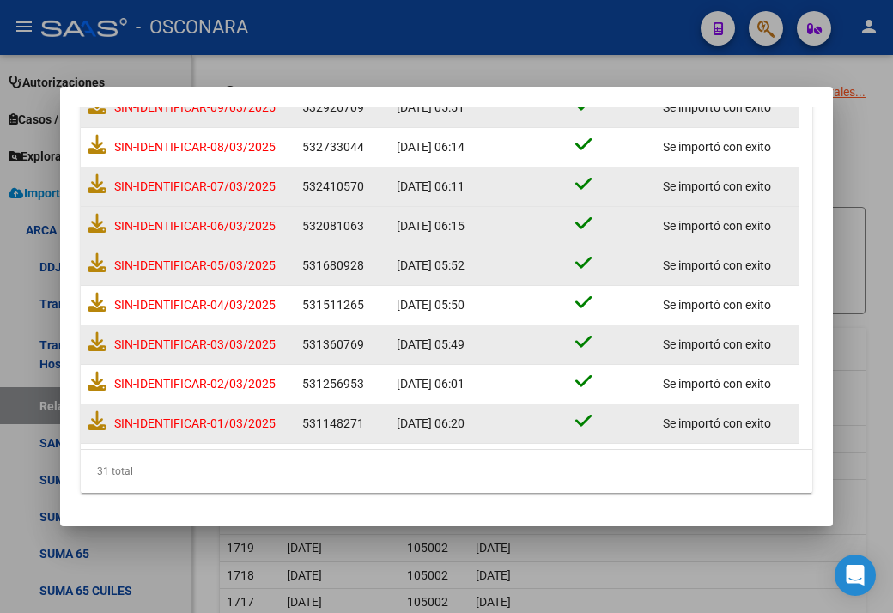
scroll to position [1057, 0]
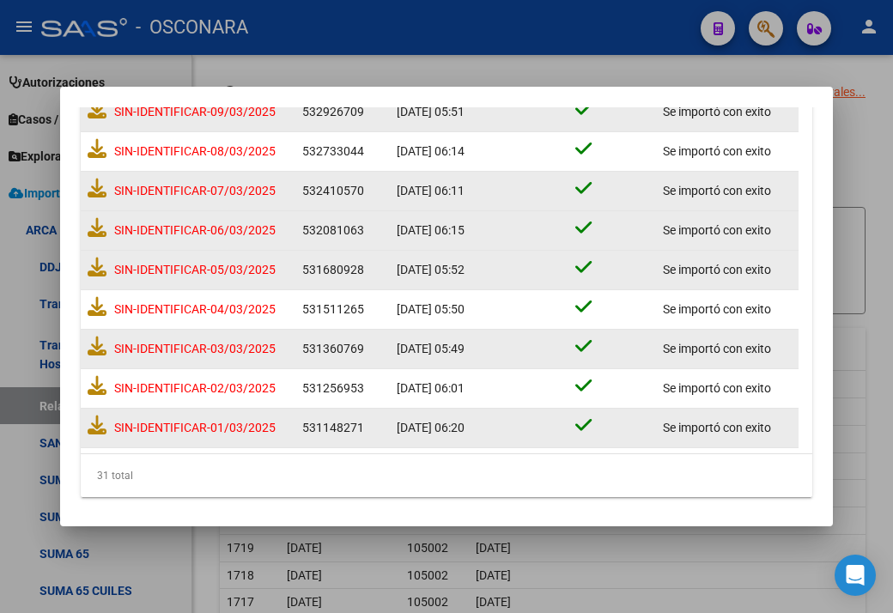
click at [100, 355] on div "SIN-IDENTIFICAR-03/03/2025" at bounding box center [188, 349] width 201 height 32
click at [99, 349] on icon at bounding box center [97, 345] width 19 height 19
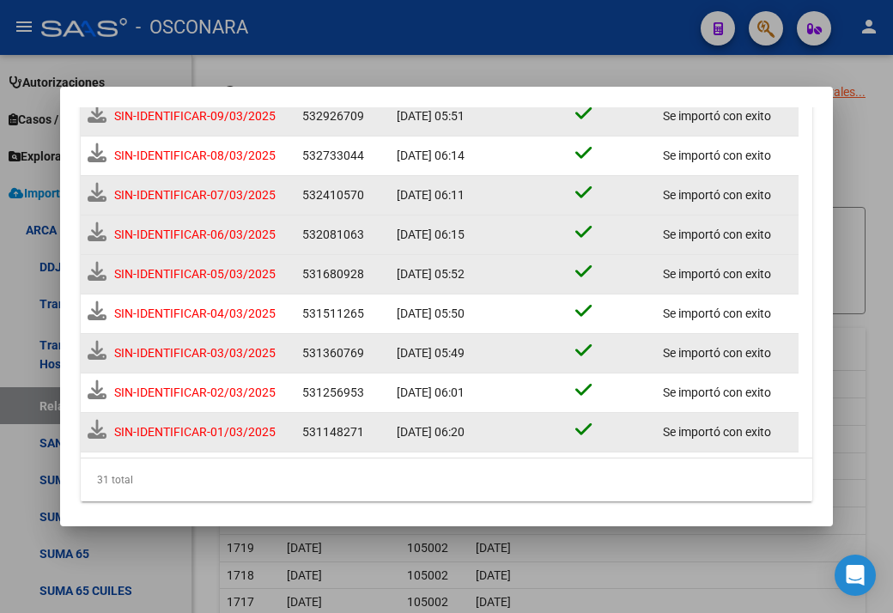
scroll to position [1061, 0]
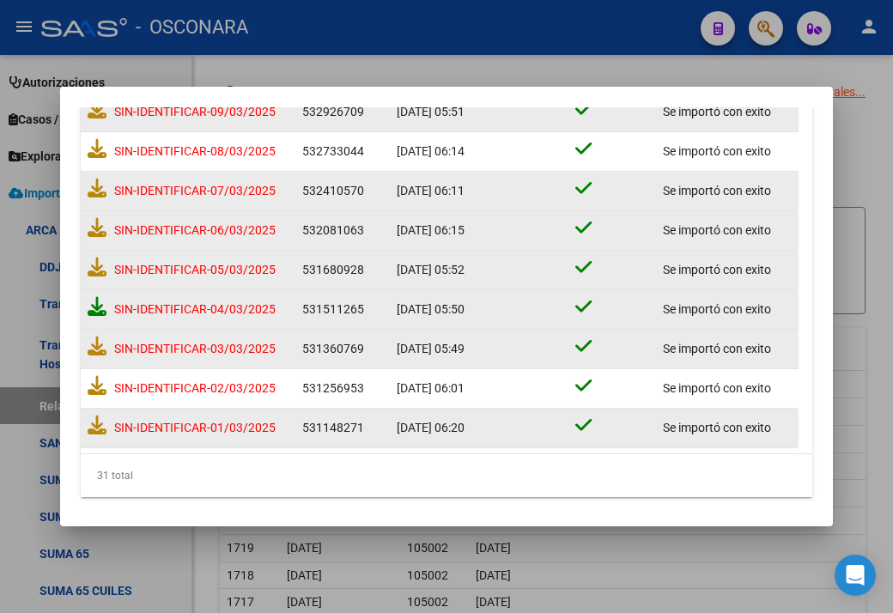
click at [97, 305] on icon at bounding box center [97, 306] width 19 height 19
click at [96, 267] on icon at bounding box center [97, 267] width 19 height 19
click at [93, 230] on icon at bounding box center [97, 227] width 19 height 19
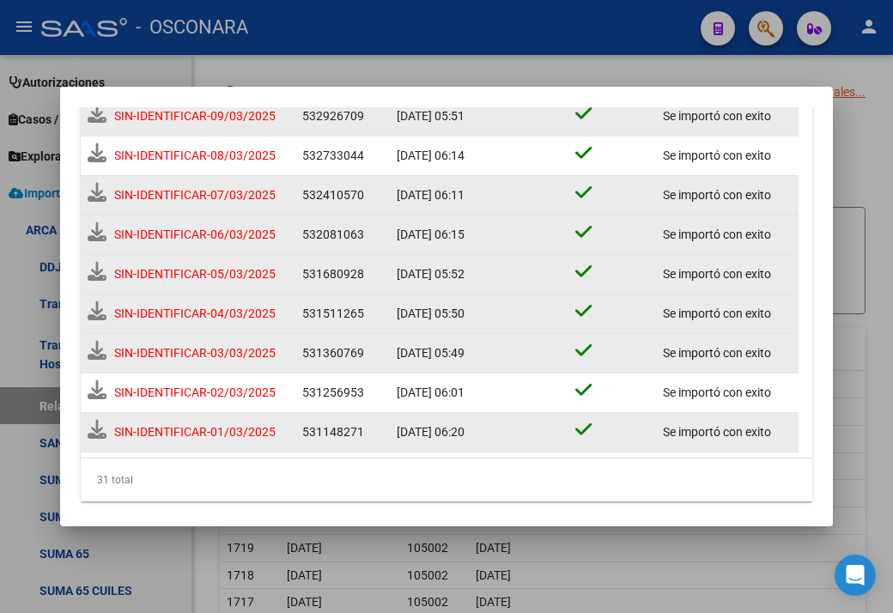
scroll to position [1061, 0]
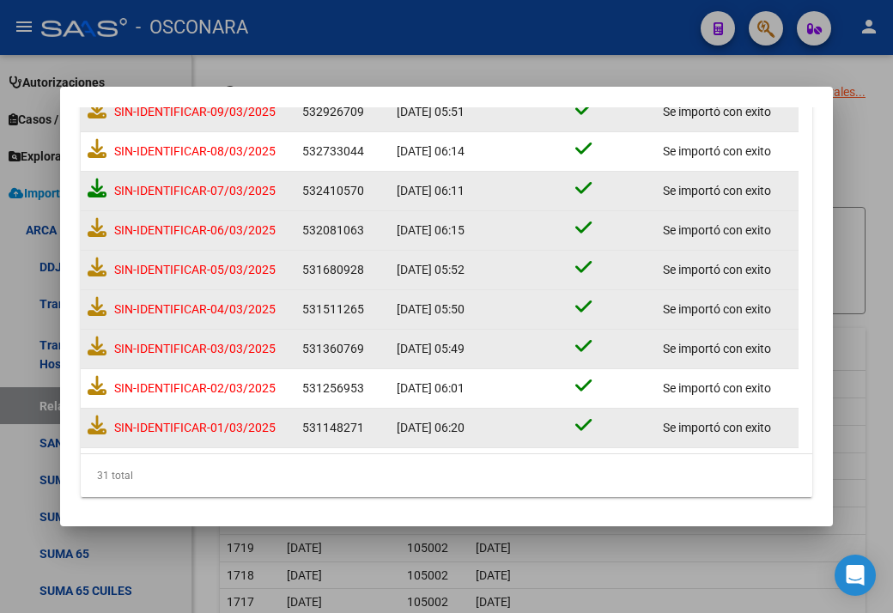
click at [99, 186] on icon at bounding box center [97, 188] width 19 height 19
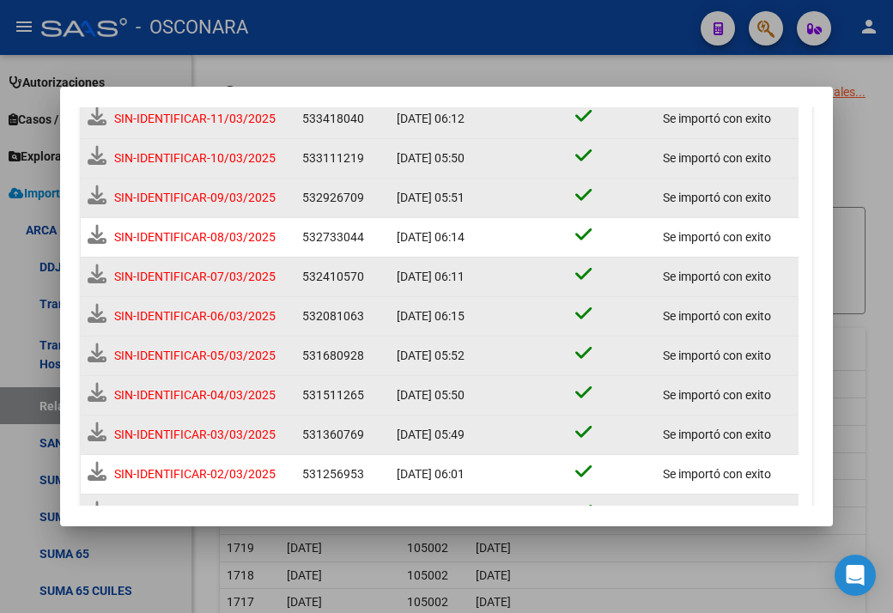
scroll to position [970, 0]
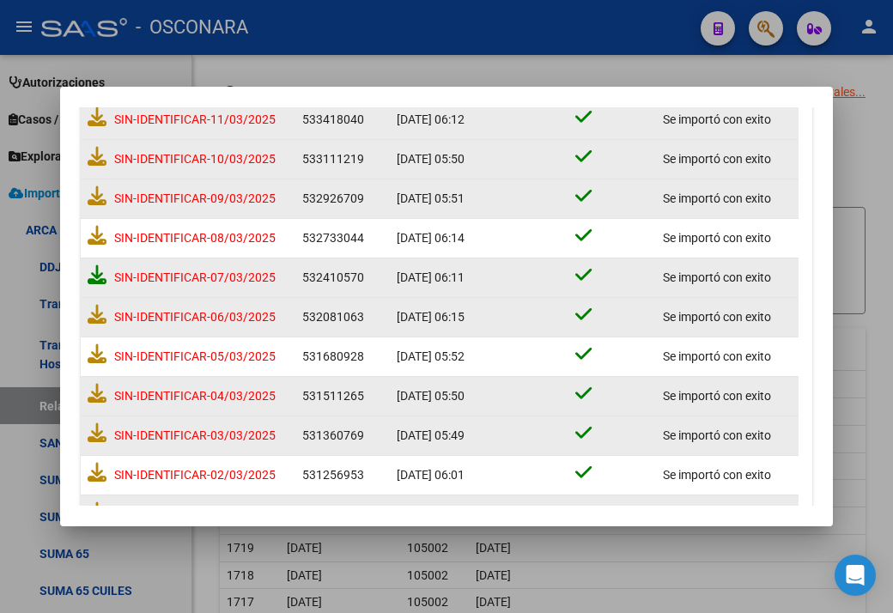
click at [97, 271] on icon at bounding box center [97, 274] width 19 height 19
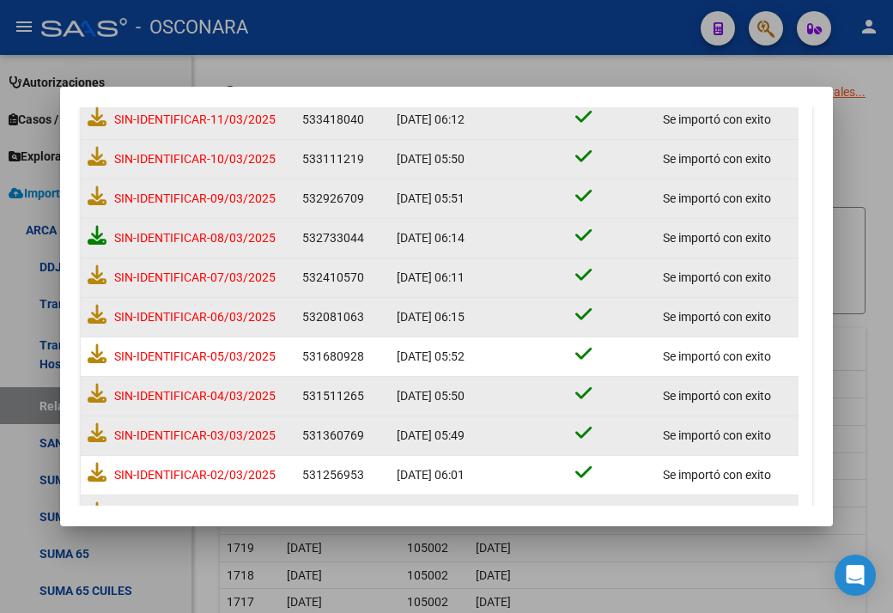
click at [103, 235] on icon at bounding box center [97, 235] width 19 height 19
click at [100, 199] on icon at bounding box center [97, 195] width 19 height 19
click at [95, 158] on icon at bounding box center [97, 156] width 19 height 19
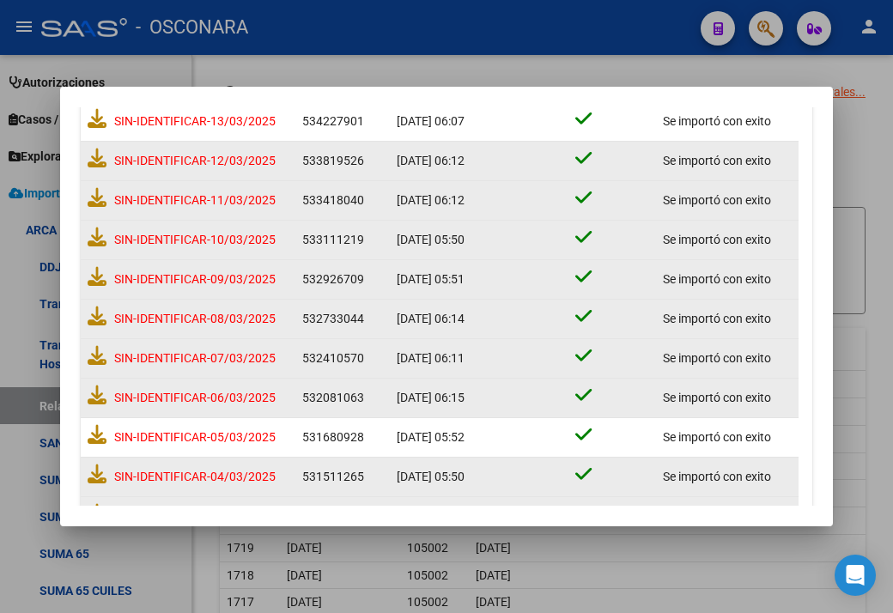
scroll to position [885, 0]
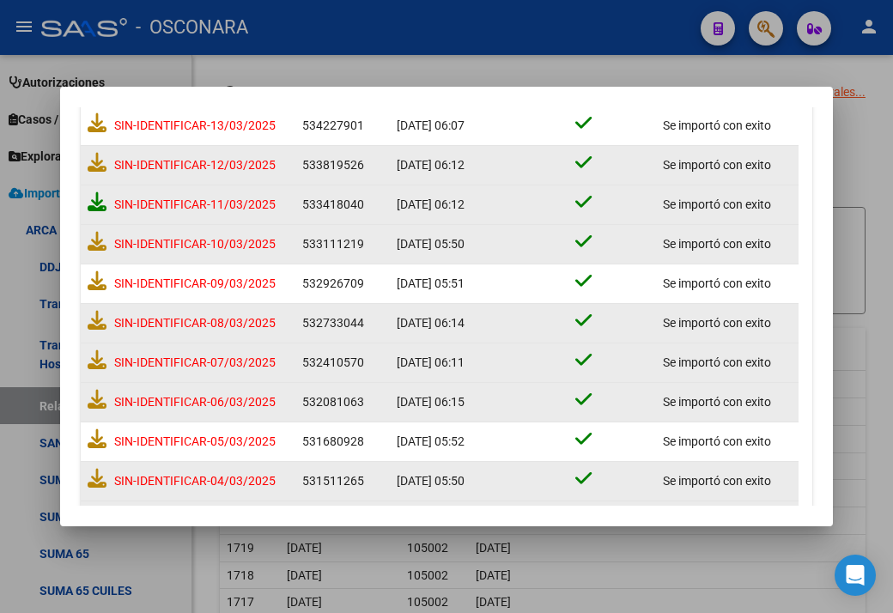
click at [93, 193] on icon at bounding box center [97, 201] width 19 height 19
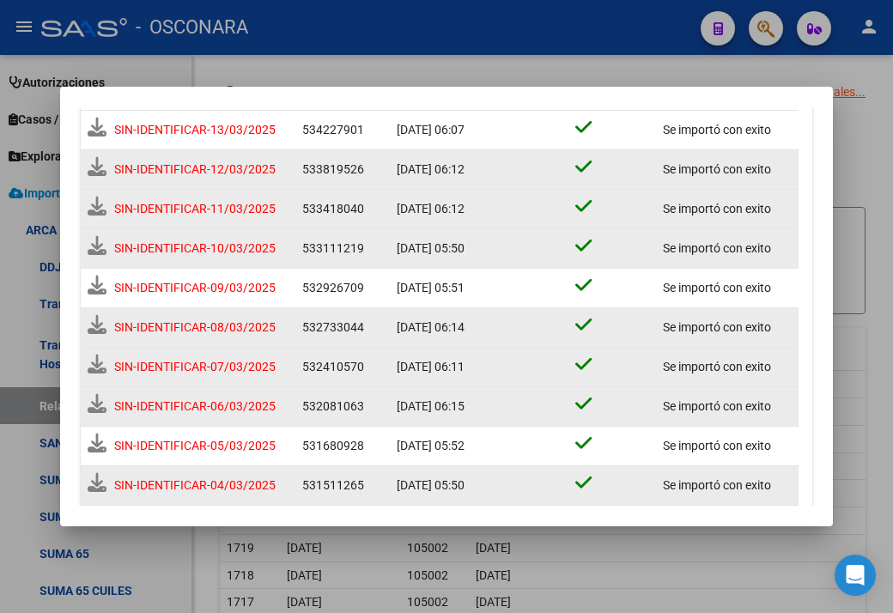
scroll to position [889, 0]
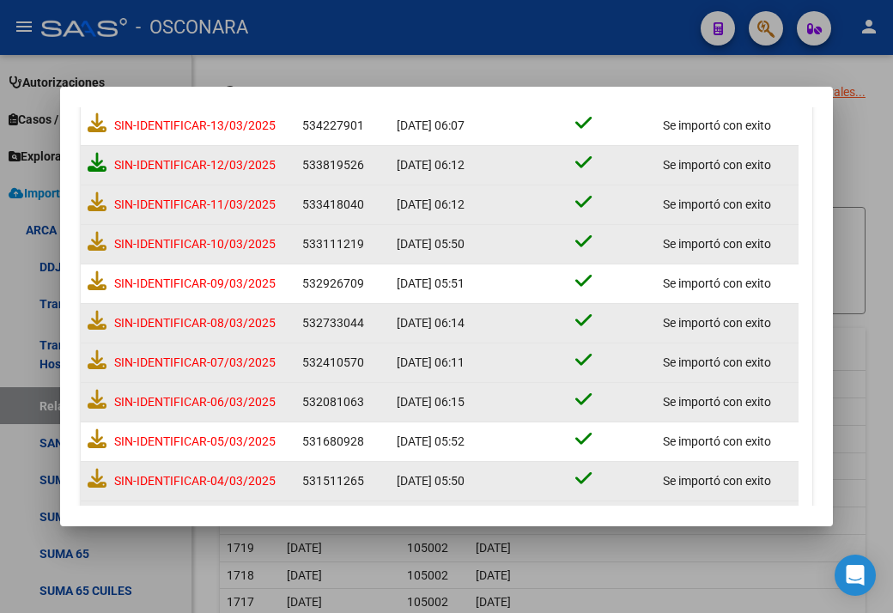
click at [96, 154] on icon at bounding box center [97, 162] width 19 height 19
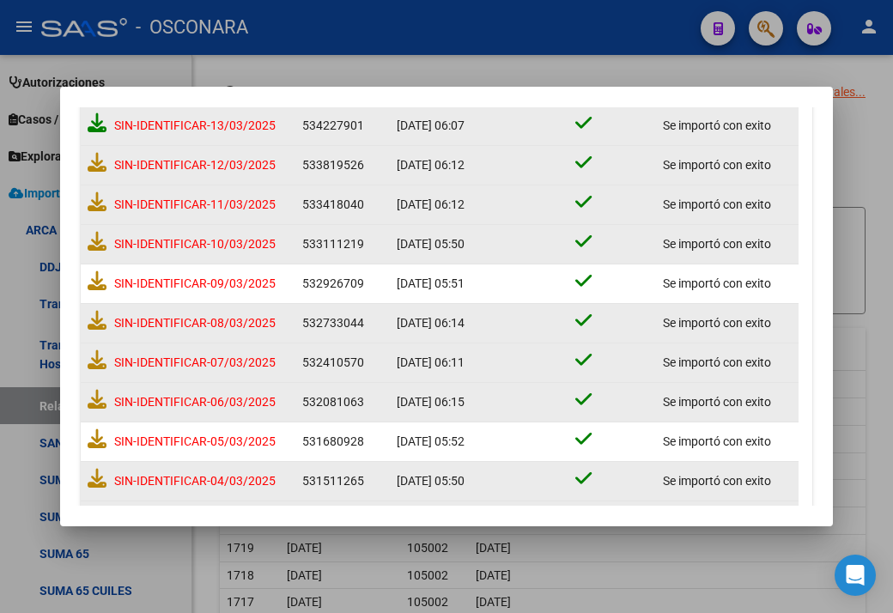
click at [105, 122] on icon at bounding box center [97, 122] width 19 height 19
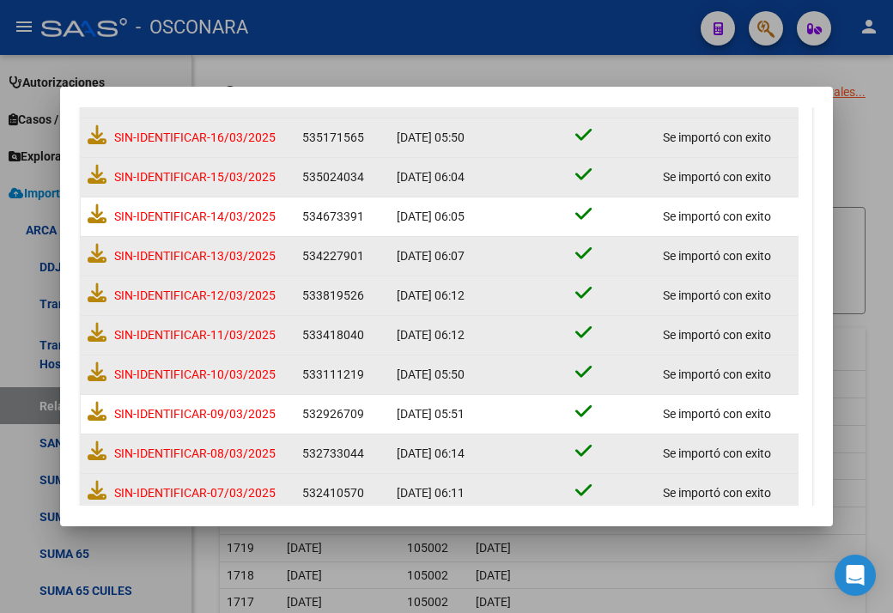
scroll to position [713, 0]
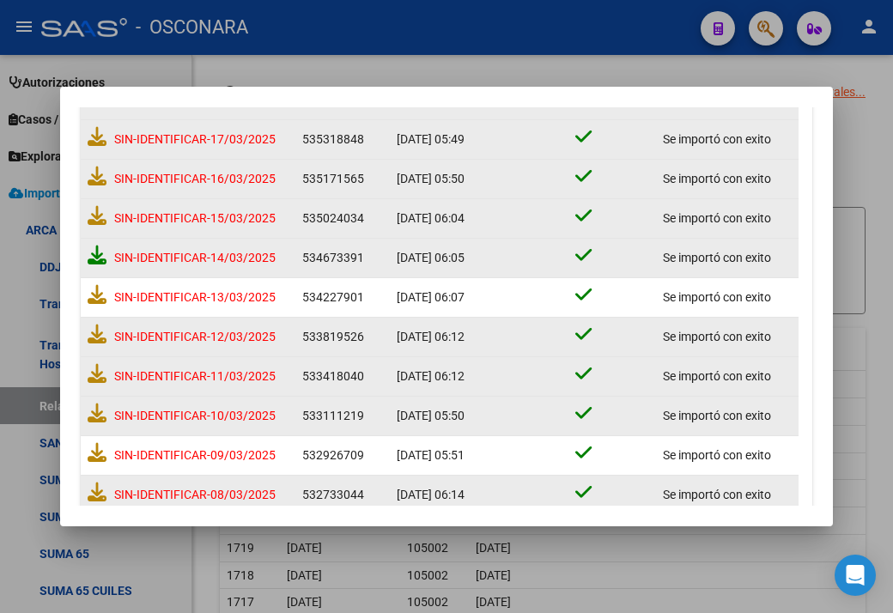
click at [95, 255] on icon at bounding box center [97, 255] width 19 height 19
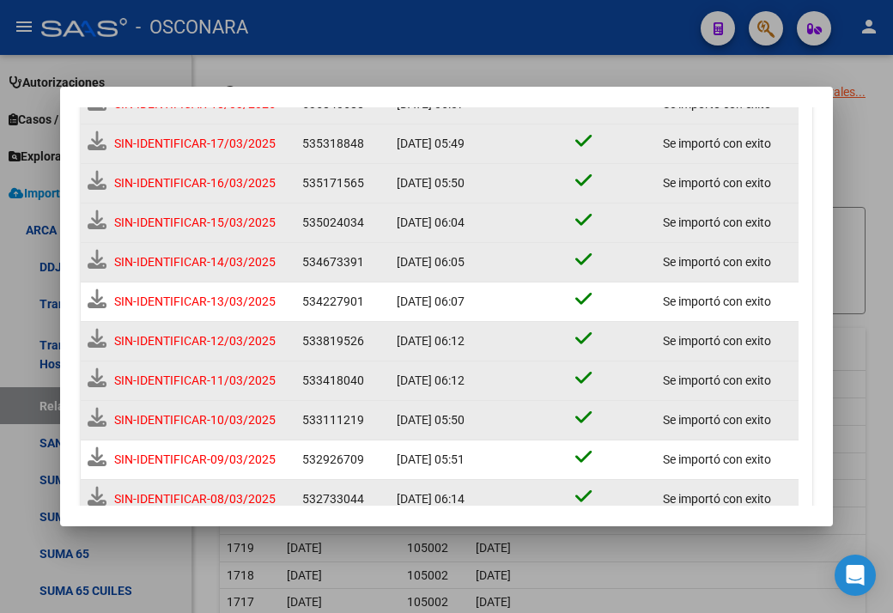
scroll to position [718, 0]
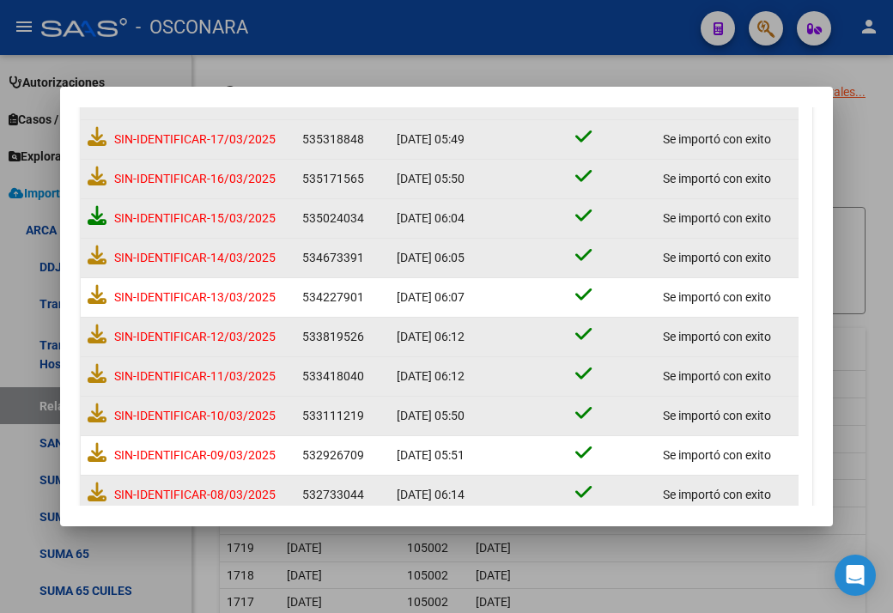
click at [101, 221] on icon at bounding box center [97, 215] width 19 height 19
click at [100, 169] on icon at bounding box center [97, 176] width 19 height 19
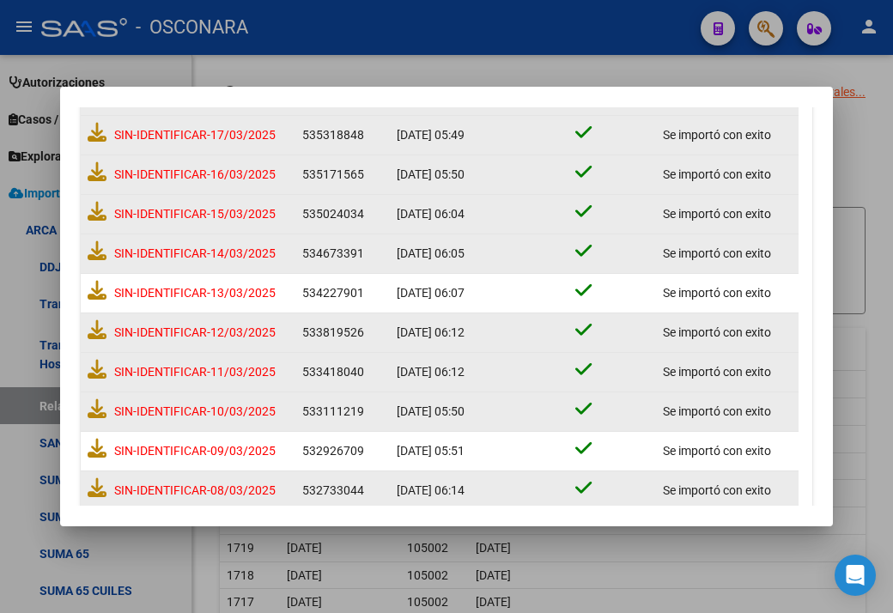
scroll to position [713, 0]
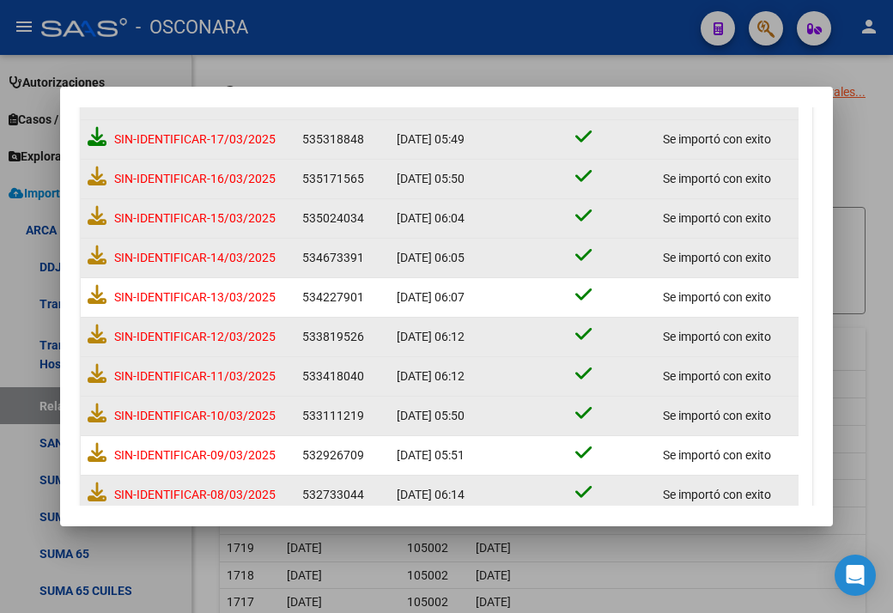
click at [100, 141] on icon at bounding box center [97, 136] width 19 height 19
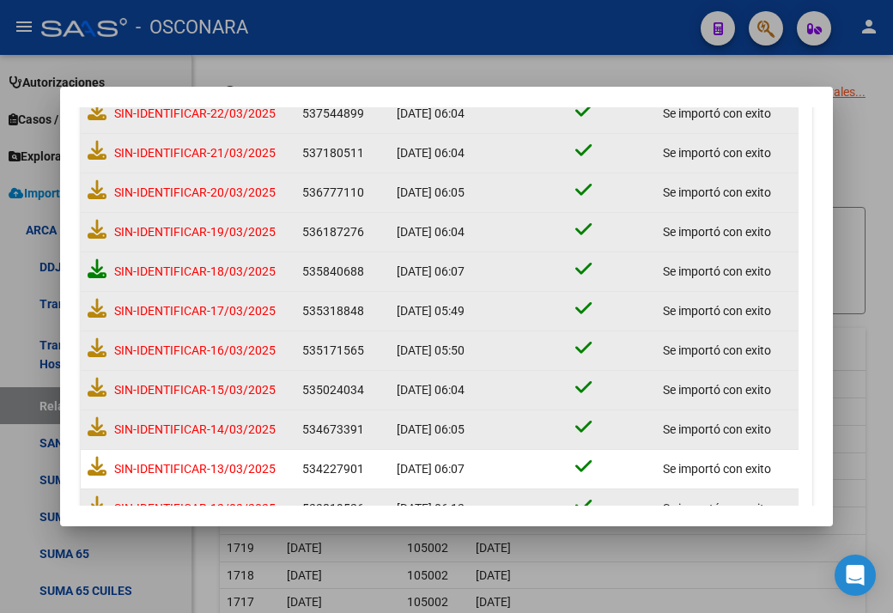
click at [96, 272] on icon at bounding box center [97, 268] width 19 height 19
click at [98, 227] on icon at bounding box center [97, 229] width 19 height 19
click at [103, 203] on div "SIN-IDENTIFICAR-20/03/2025" at bounding box center [188, 193] width 201 height 32
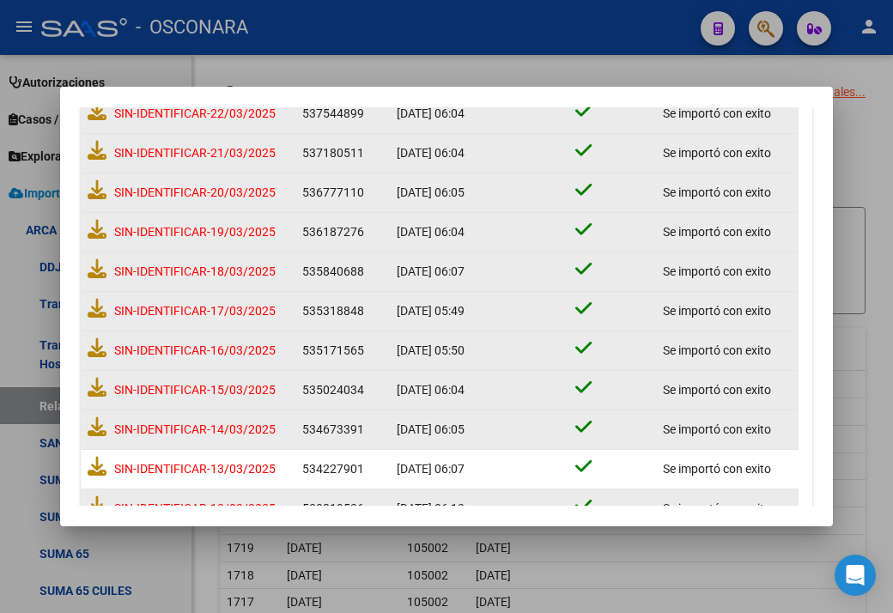
click at [101, 198] on div "SIN-IDENTIFICAR-20/03/2025" at bounding box center [188, 193] width 201 height 32
click at [99, 194] on icon at bounding box center [97, 189] width 19 height 19
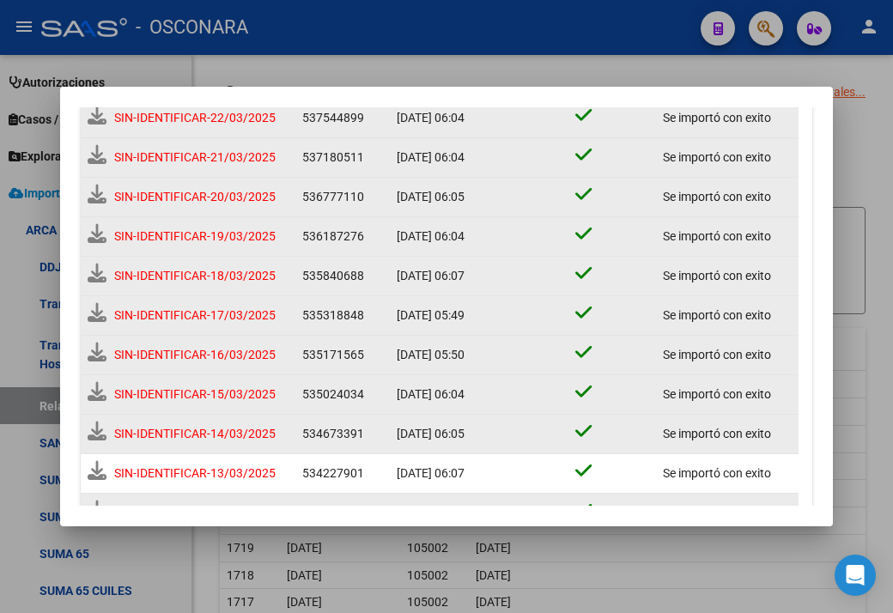
scroll to position [546, 0]
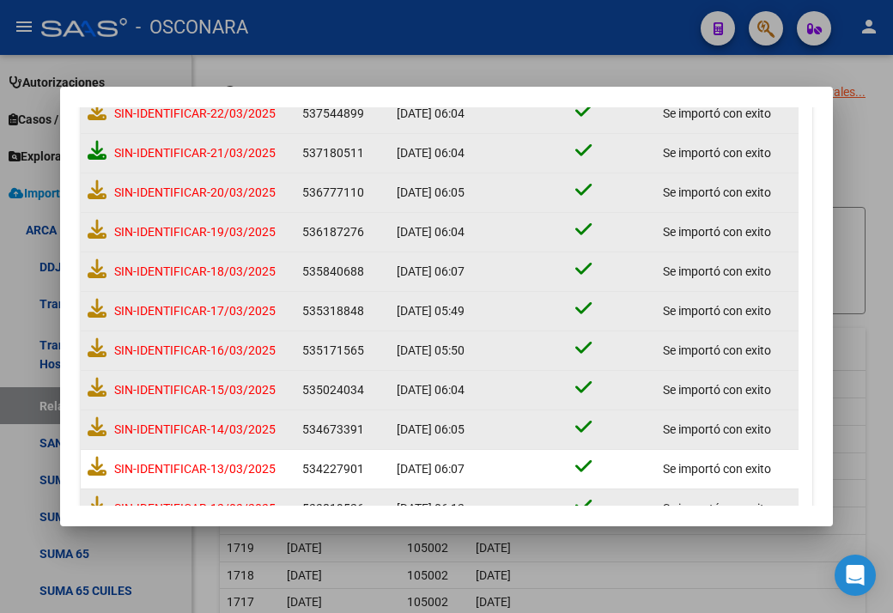
click at [96, 148] on icon at bounding box center [97, 150] width 19 height 19
click at [97, 113] on icon at bounding box center [97, 110] width 19 height 19
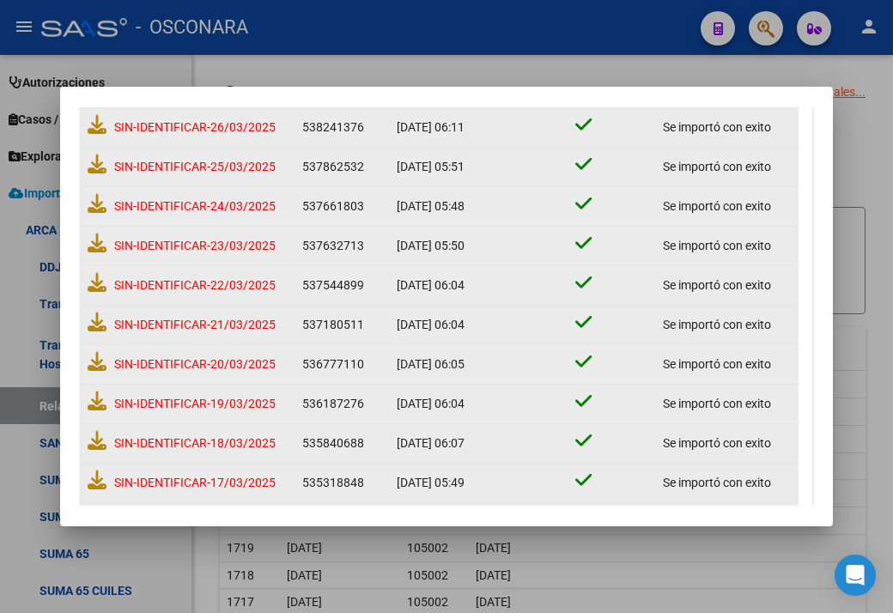
click at [110, 244] on div "SIN-IDENTIFICAR-23/03/2025" at bounding box center [188, 246] width 201 height 32
click at [103, 241] on icon at bounding box center [97, 242] width 19 height 19
click at [99, 214] on div "SIN-IDENTIFICAR-24/03/2025" at bounding box center [188, 207] width 201 height 32
click at [96, 208] on icon at bounding box center [97, 203] width 19 height 19
click at [100, 161] on icon at bounding box center [97, 164] width 19 height 19
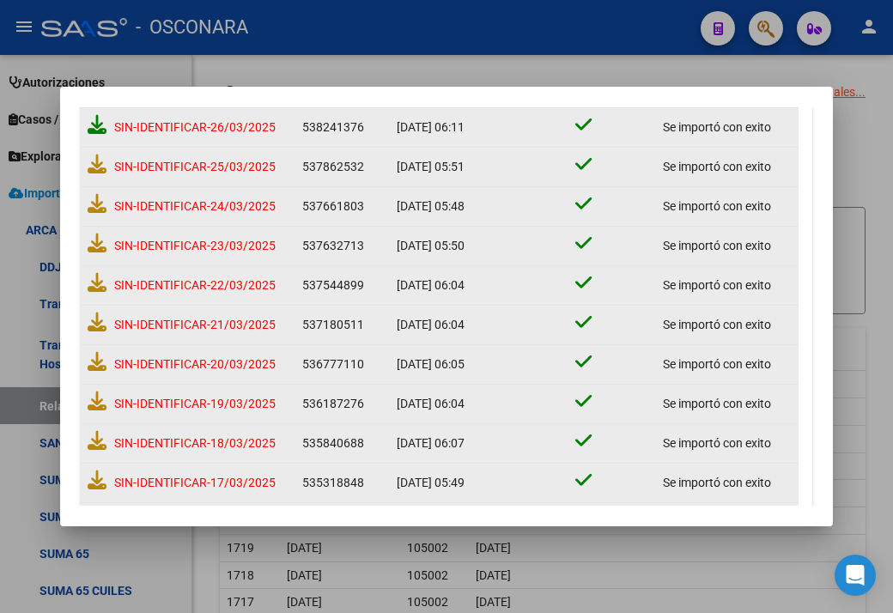
click at [97, 130] on icon at bounding box center [97, 124] width 19 height 19
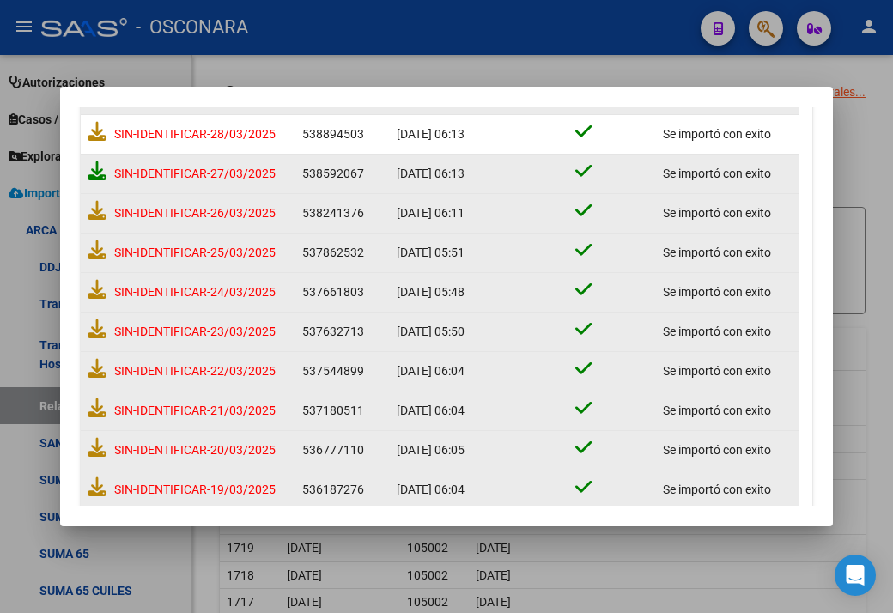
click at [93, 170] on icon at bounding box center [97, 170] width 19 height 19
click at [89, 138] on icon at bounding box center [97, 131] width 19 height 19
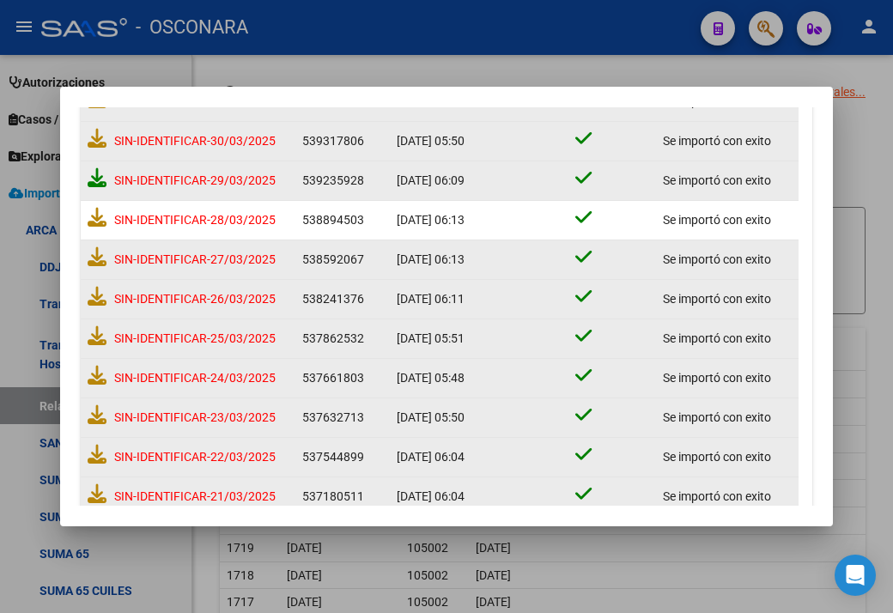
click at [93, 178] on icon at bounding box center [97, 177] width 19 height 19
click at [96, 144] on icon at bounding box center [97, 138] width 19 height 19
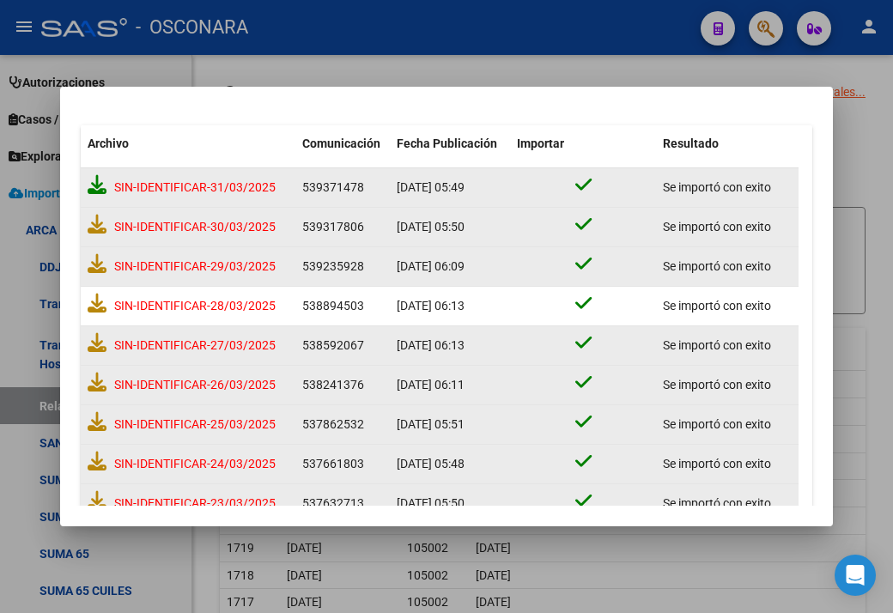
click at [91, 190] on icon at bounding box center [97, 184] width 19 height 19
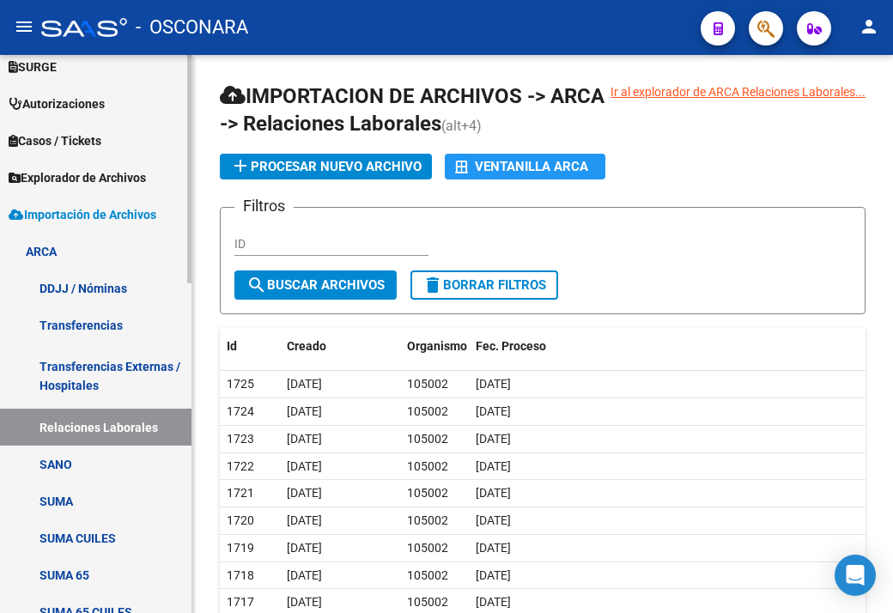
scroll to position [601, 0]
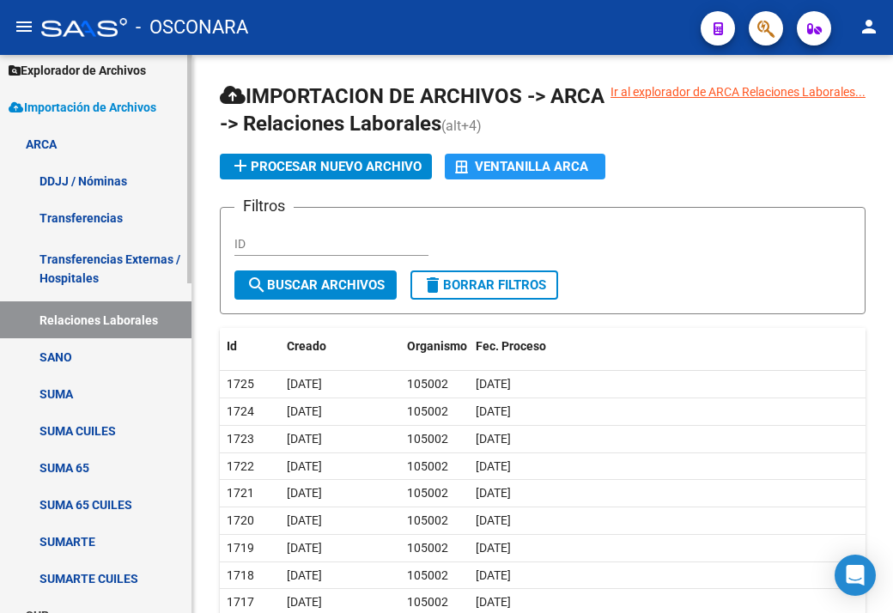
click at [86, 322] on link "Relaciones Laborales" at bounding box center [95, 319] width 191 height 37
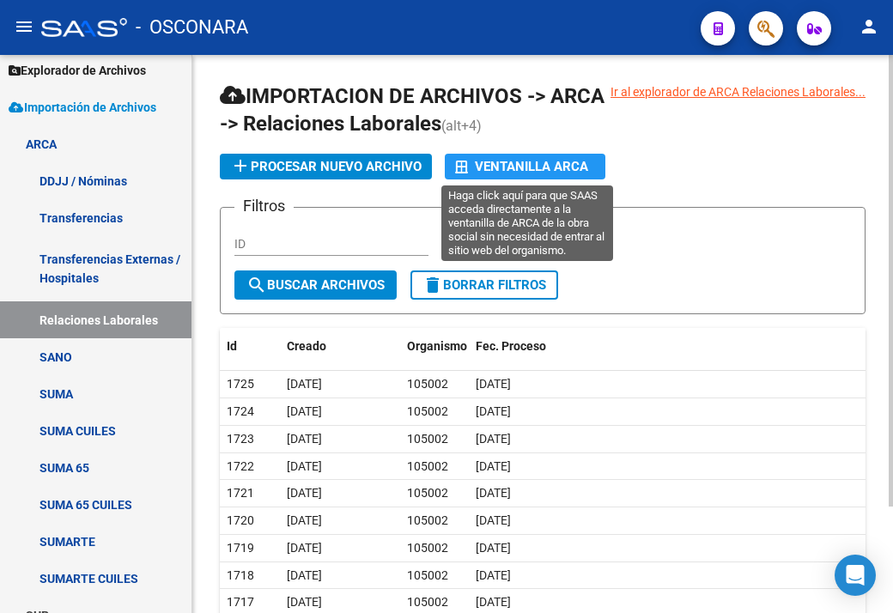
click at [513, 155] on div "Ventanilla ARCA" at bounding box center [525, 167] width 140 height 26
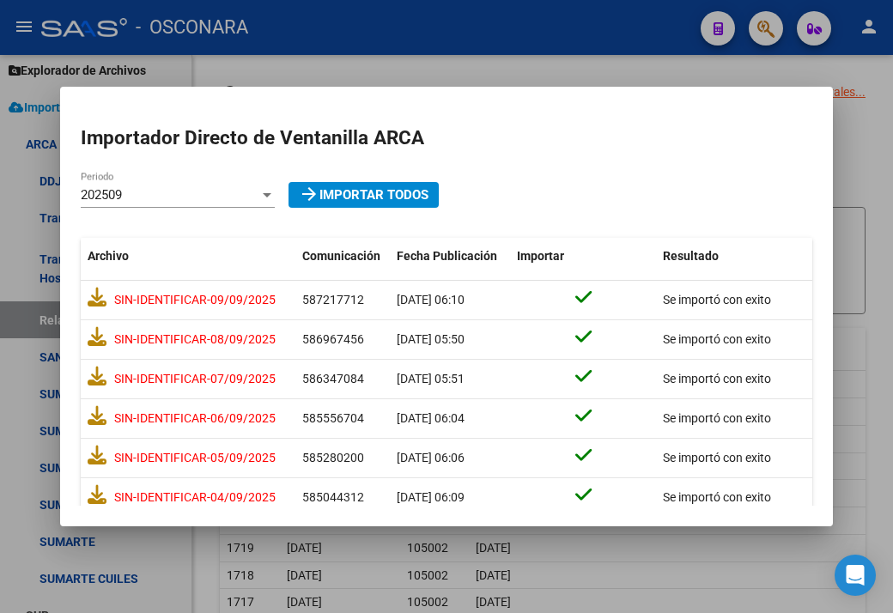
click at [191, 182] on div "202509 Periodo" at bounding box center [178, 195] width 194 height 26
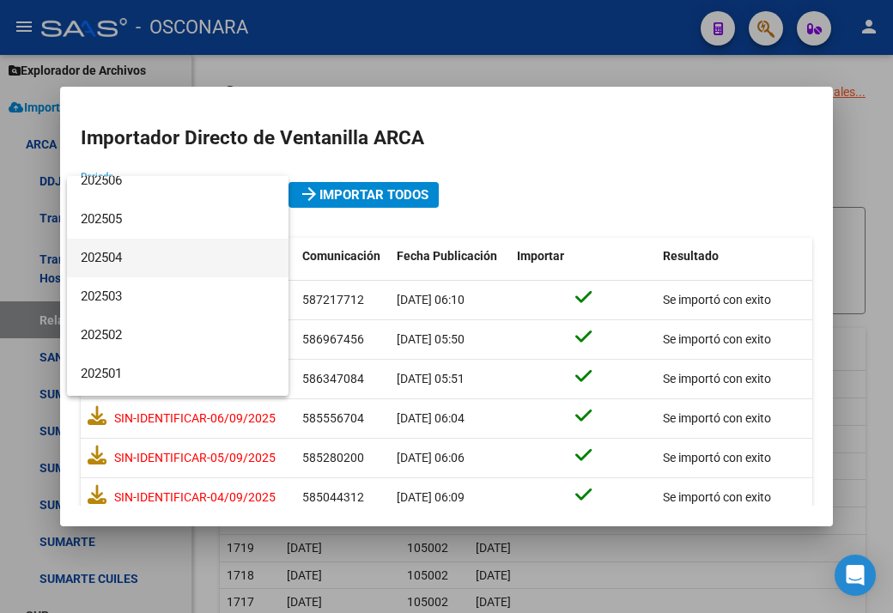
scroll to position [86, 0]
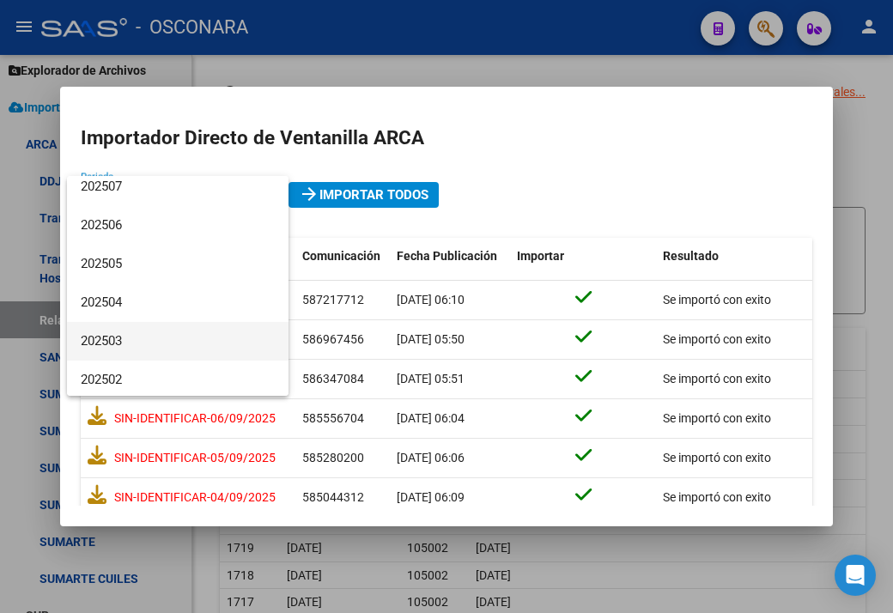
click at [131, 343] on span "202503" at bounding box center [178, 341] width 194 height 39
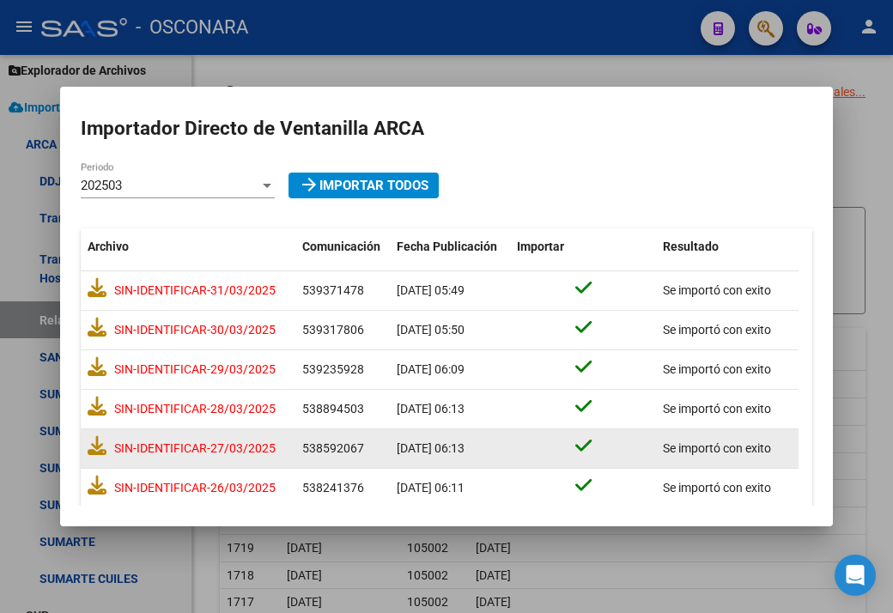
scroll to position [0, 0]
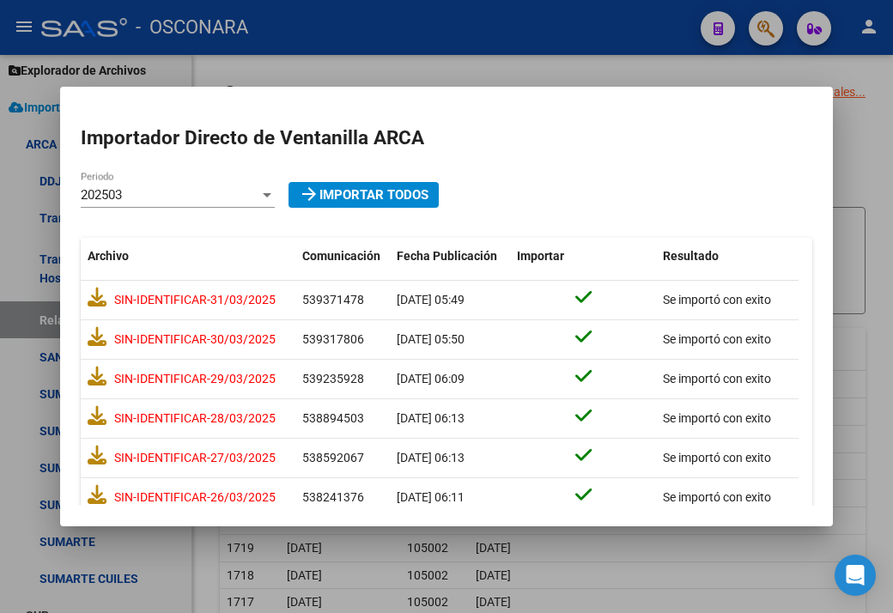
drag, startPoint x: 182, startPoint y: 170, endPoint x: 168, endPoint y: 190, distance: 24.1
click at [180, 176] on mat-dialog-content "Importador Directo de Ventanilla ARCA 202503 Periodo arrow_forward Importar Tod…" at bounding box center [446, 306] width 773 height 398
click at [165, 195] on div "202503" at bounding box center [170, 194] width 179 height 15
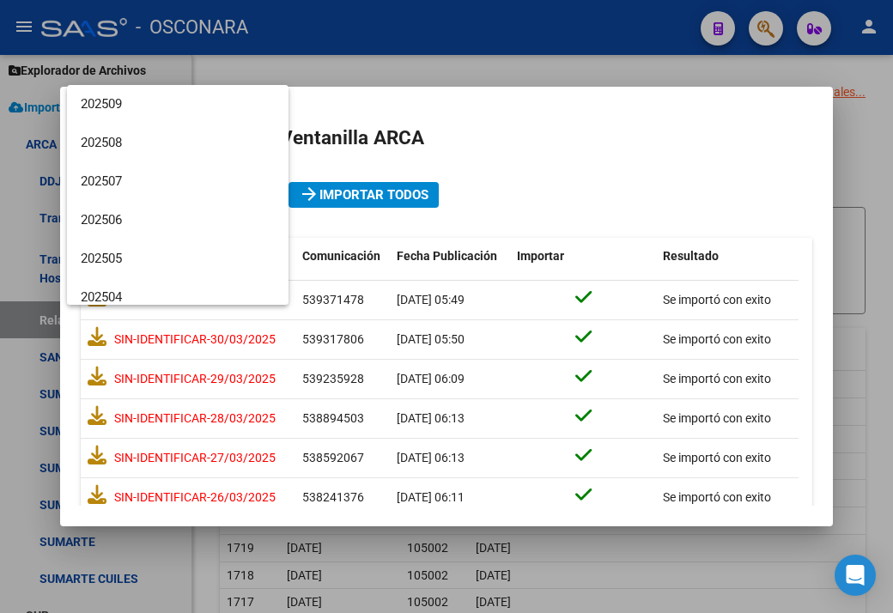
scroll to position [141, 0]
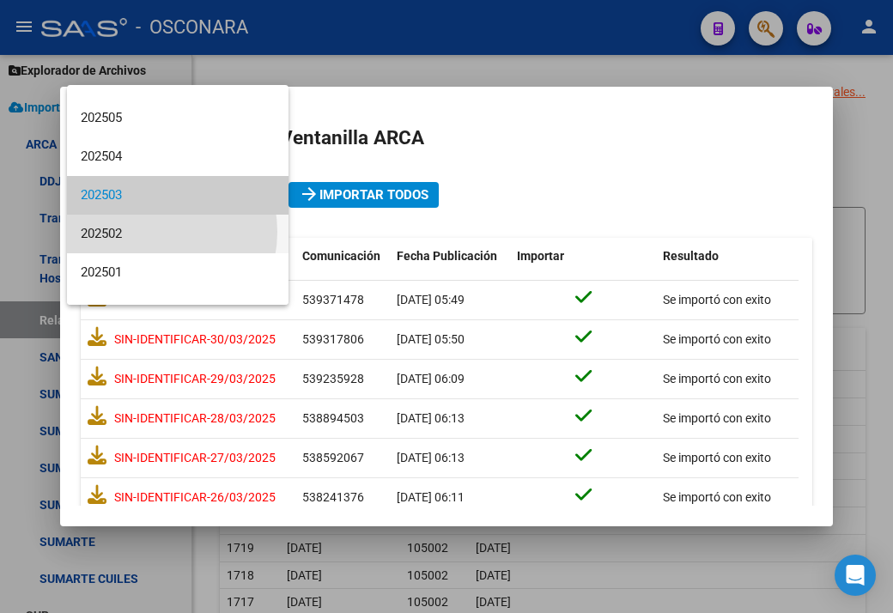
click at [144, 231] on span "202502" at bounding box center [178, 234] width 194 height 39
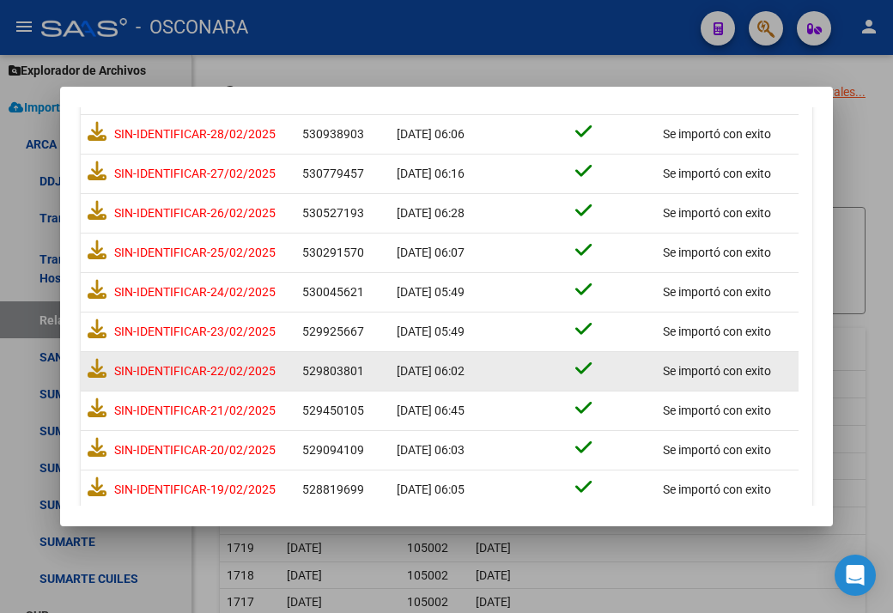
scroll to position [0, 0]
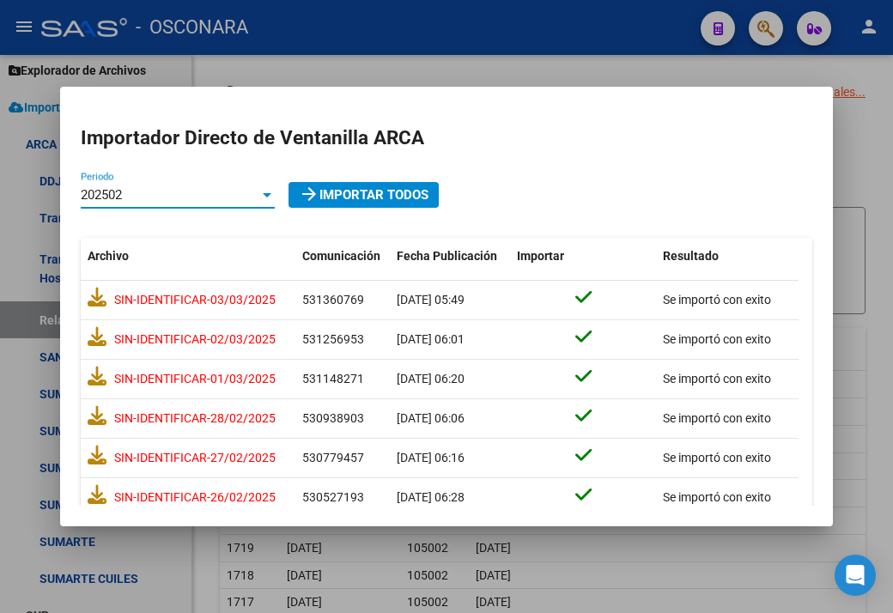
click at [151, 193] on div "202502" at bounding box center [170, 194] width 179 height 15
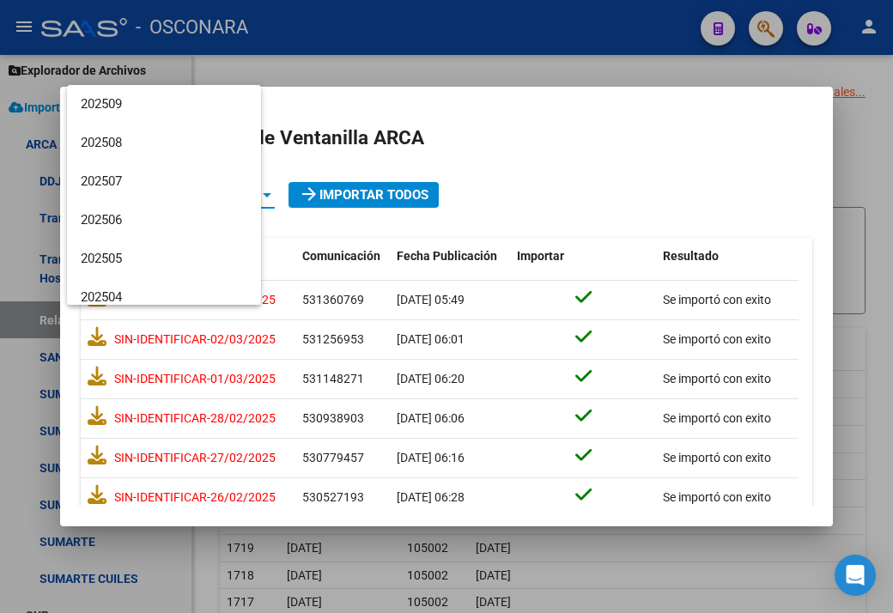
scroll to position [179, 0]
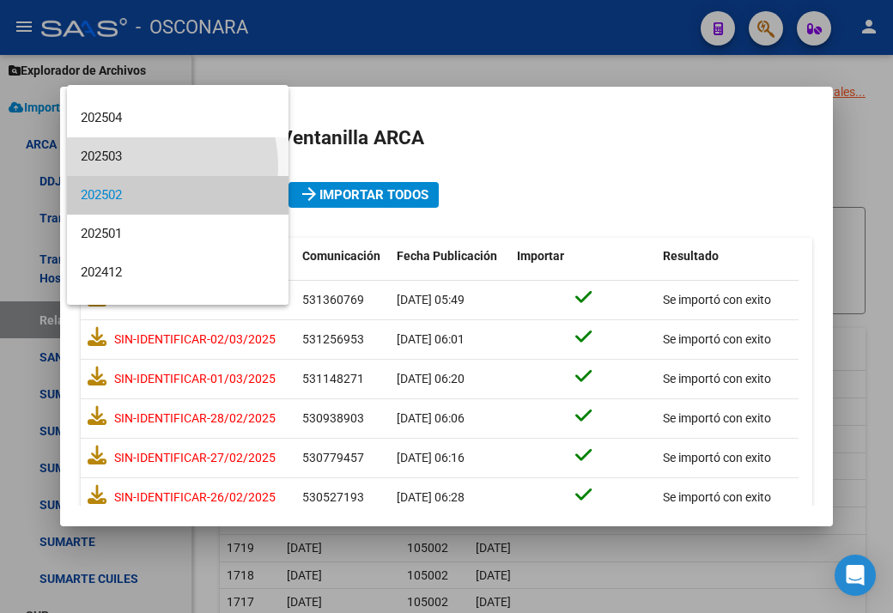
click at [142, 166] on span "202503" at bounding box center [178, 156] width 194 height 39
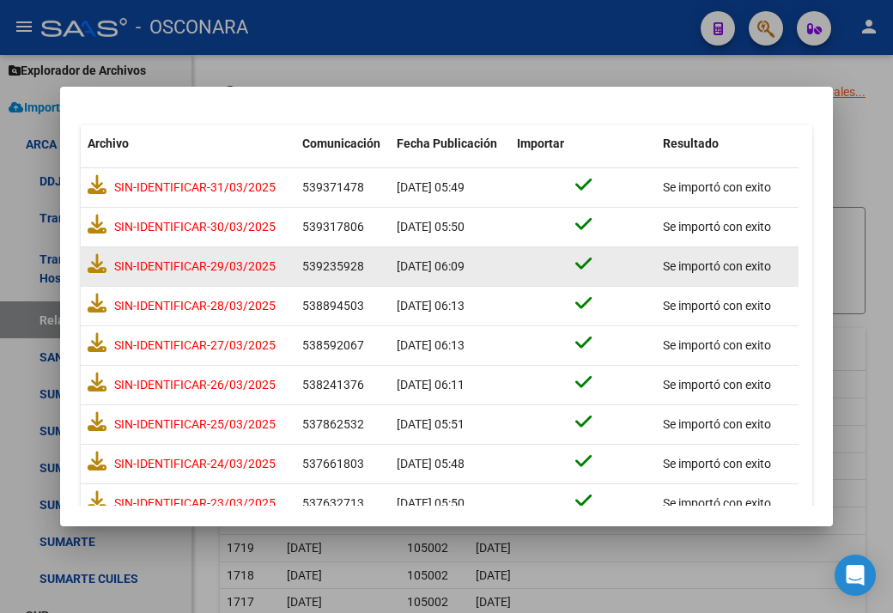
scroll to position [0, 0]
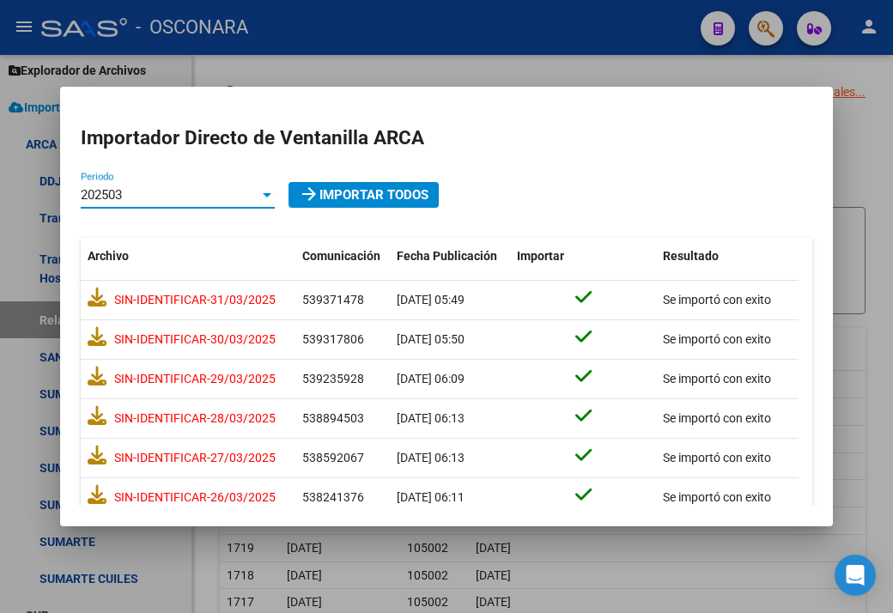
click at [121, 197] on span "202503" at bounding box center [101, 194] width 41 height 15
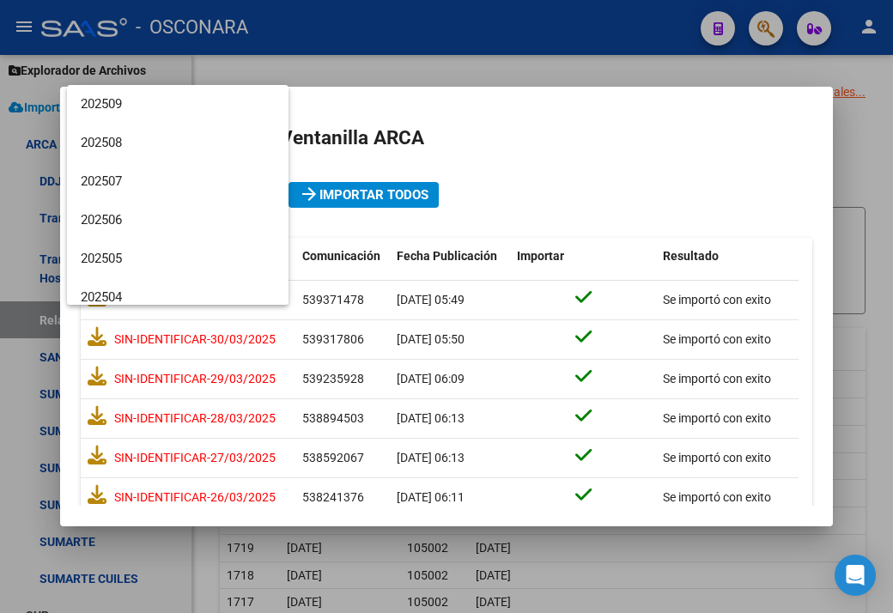
scroll to position [141, 0]
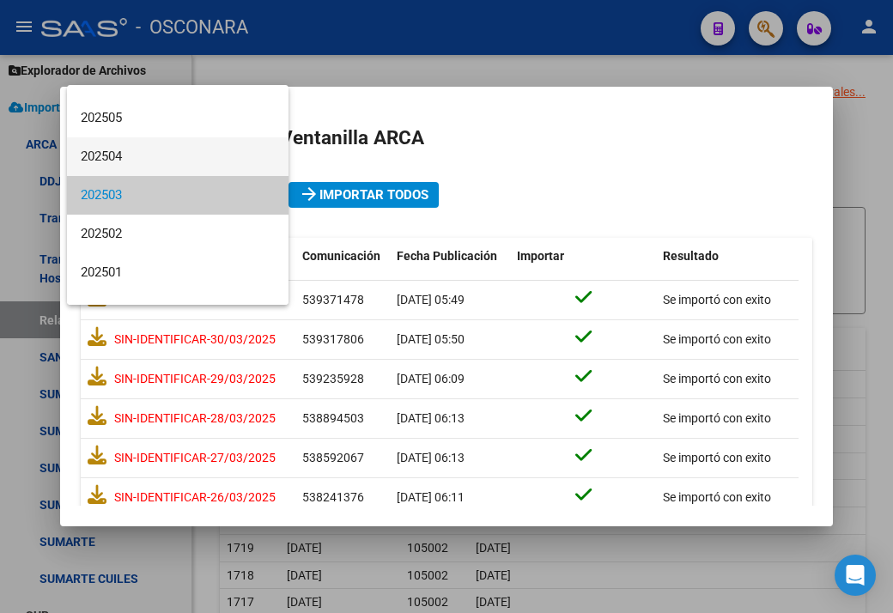
click at [107, 151] on span "202504" at bounding box center [178, 156] width 194 height 39
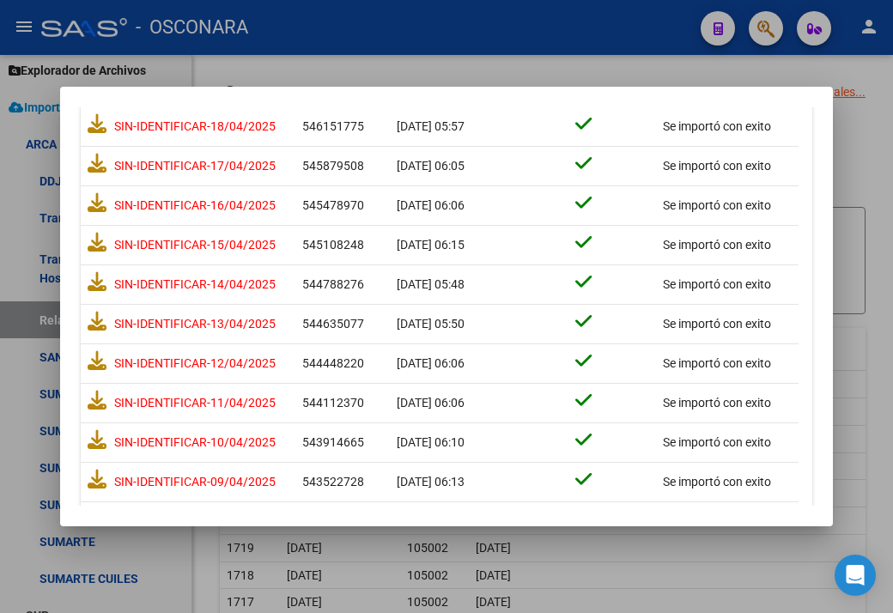
scroll to position [1057, 0]
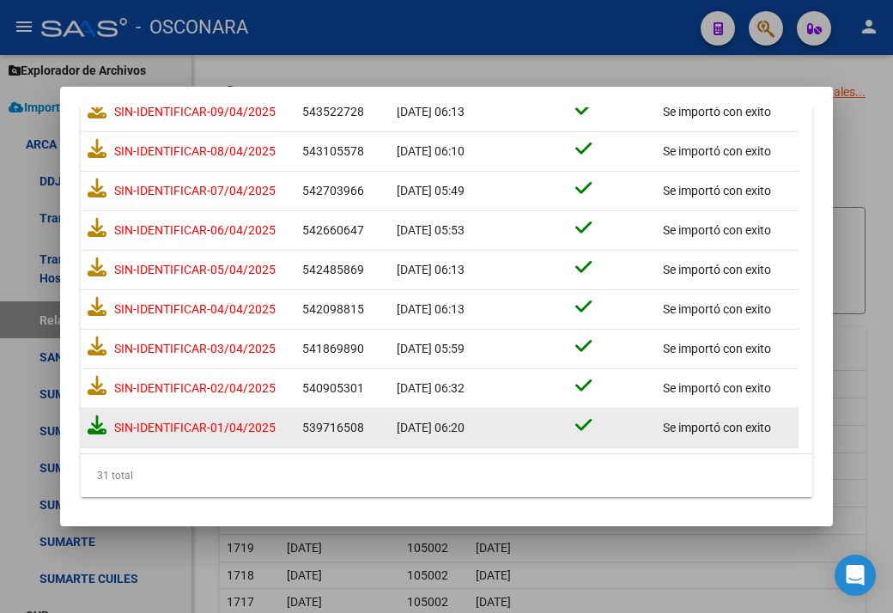
click at [92, 427] on icon at bounding box center [97, 424] width 19 height 19
drag, startPoint x: 286, startPoint y: 475, endPoint x: 237, endPoint y: 446, distance: 57.0
click at [286, 475] on div "31 total" at bounding box center [446, 475] width 731 height 43
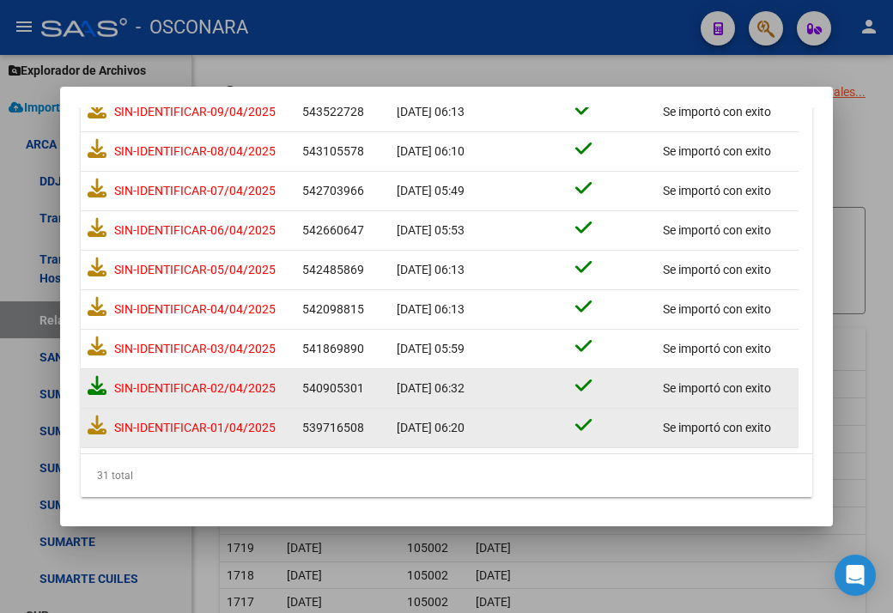
click at [95, 383] on icon at bounding box center [97, 385] width 19 height 19
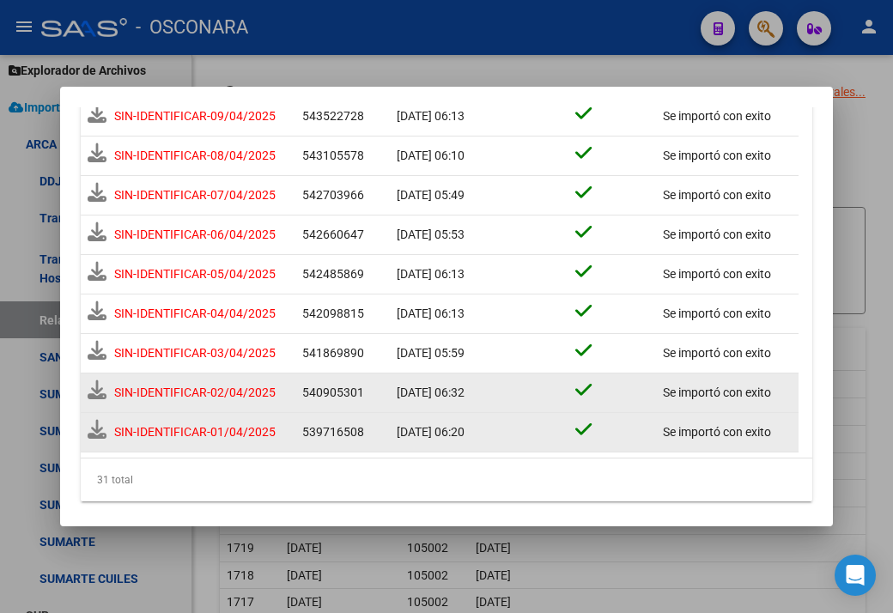
scroll to position [1061, 0]
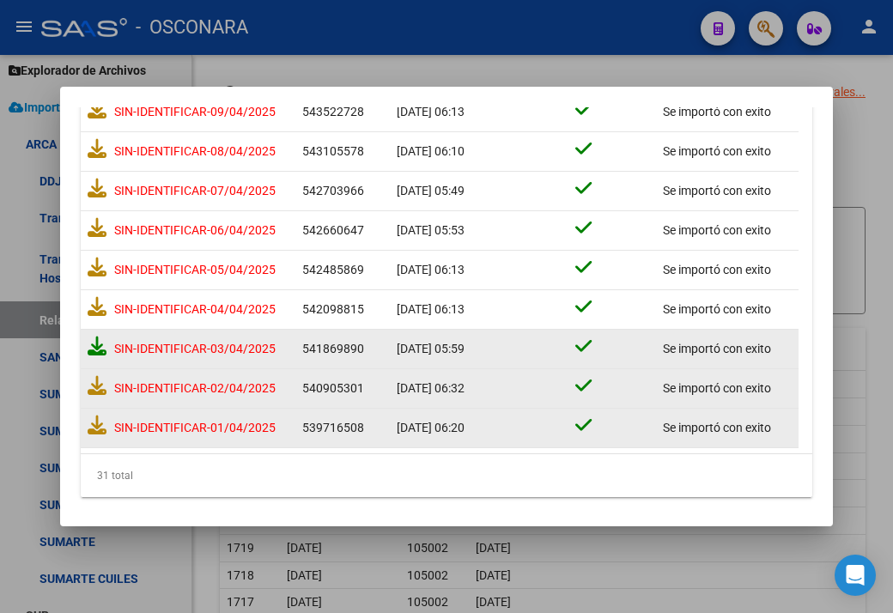
click at [92, 336] on icon at bounding box center [97, 345] width 19 height 19
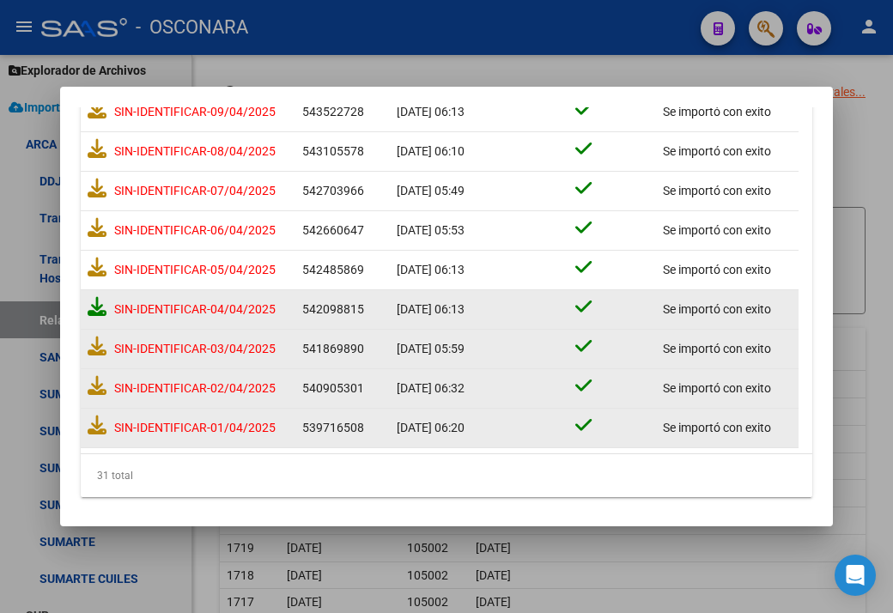
click at [94, 304] on icon at bounding box center [97, 306] width 19 height 19
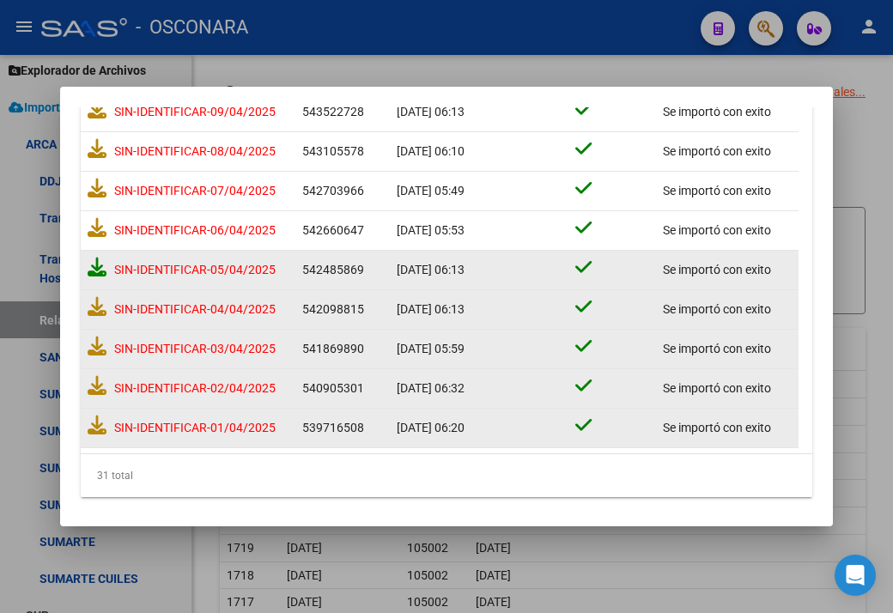
click at [94, 258] on icon at bounding box center [97, 267] width 19 height 19
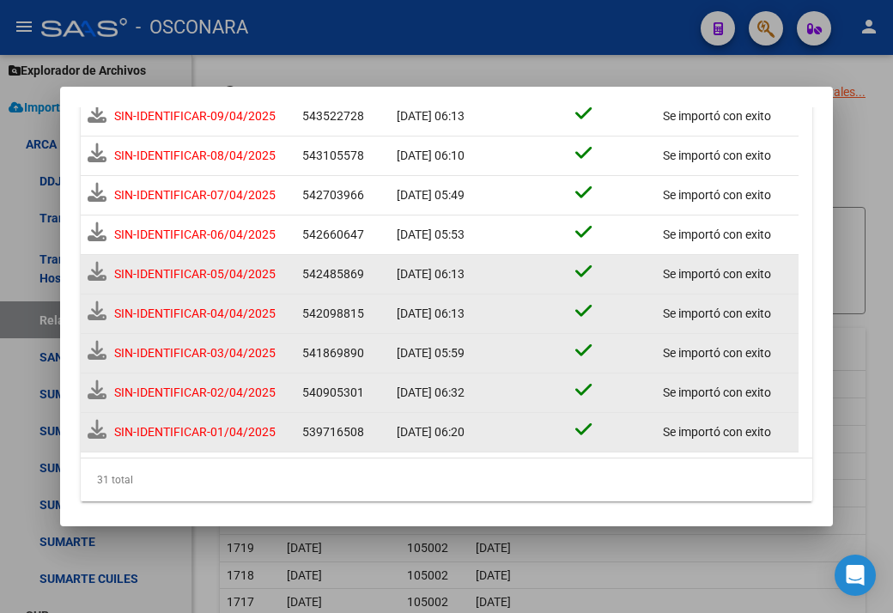
scroll to position [1061, 0]
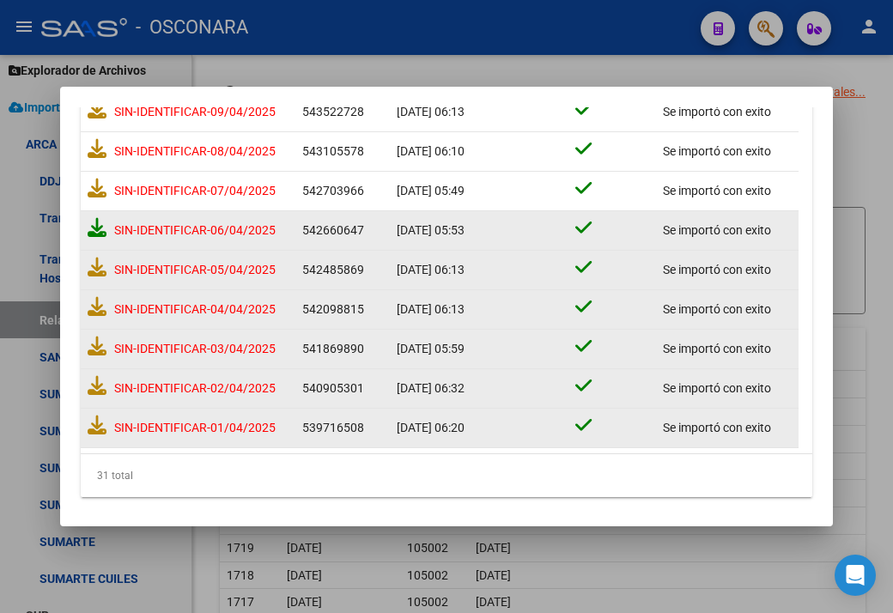
click at [99, 226] on icon at bounding box center [97, 227] width 19 height 19
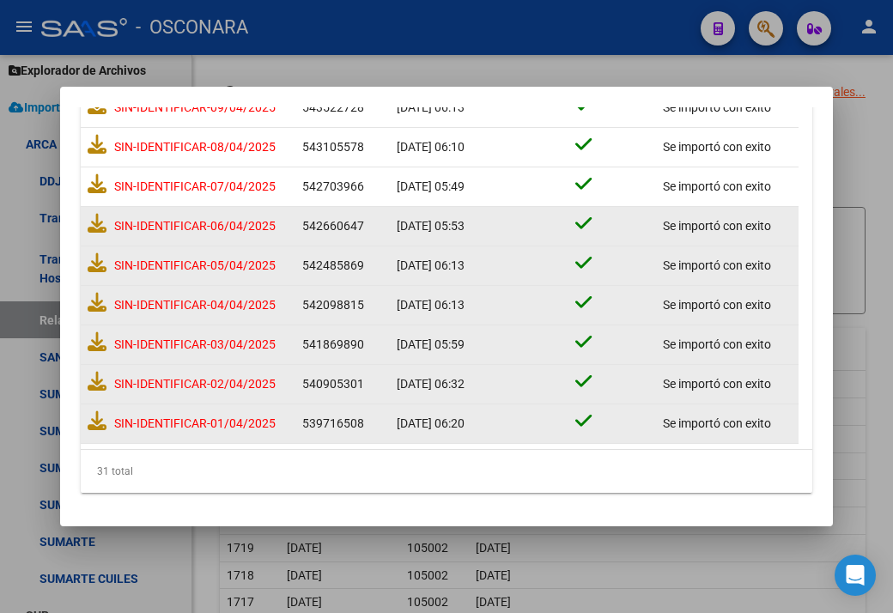
scroll to position [1057, 0]
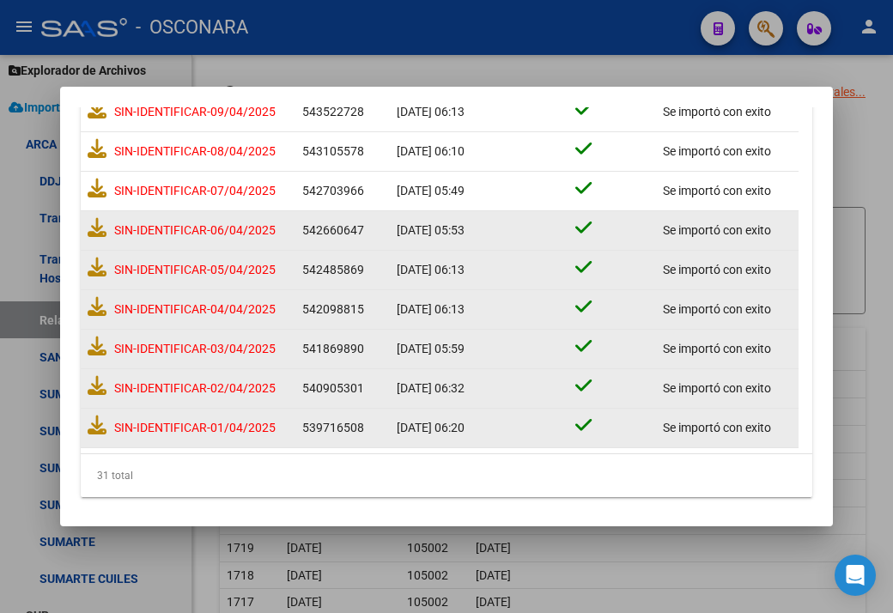
click at [262, 97] on mat-dialog-container "Importador Directo de Ventanilla ARCA 202504 Periodo arrow_forward Importar Tod…" at bounding box center [446, 307] width 773 height 440
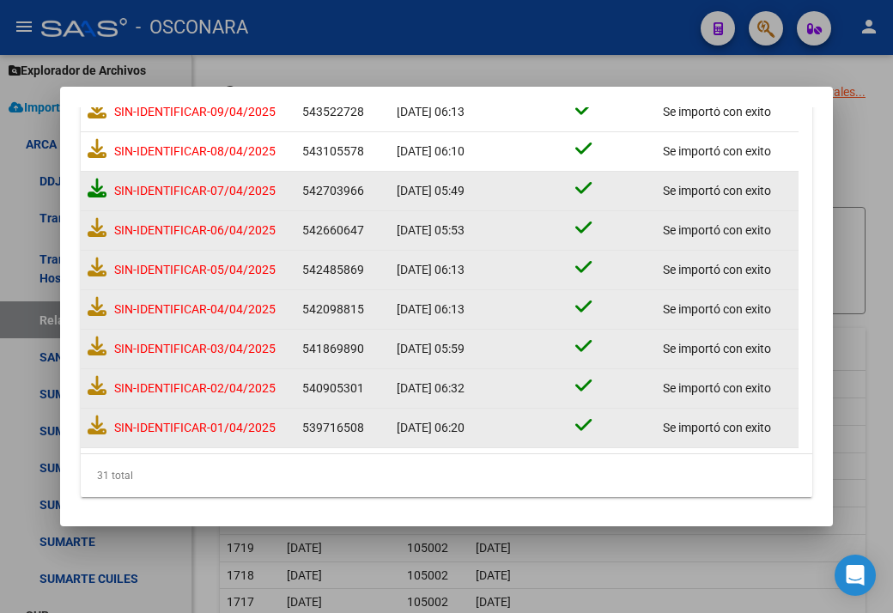
click at [94, 180] on icon at bounding box center [97, 188] width 19 height 19
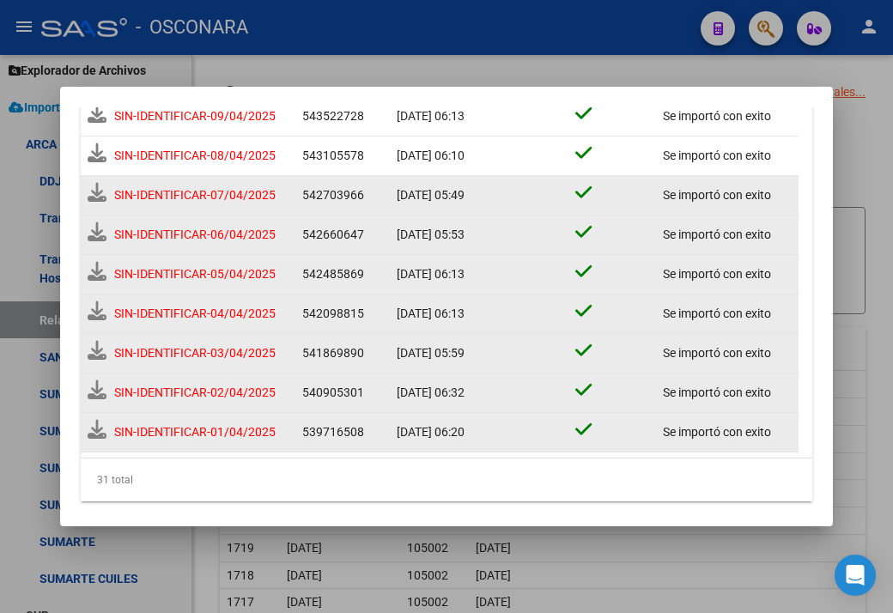
scroll to position [1061, 0]
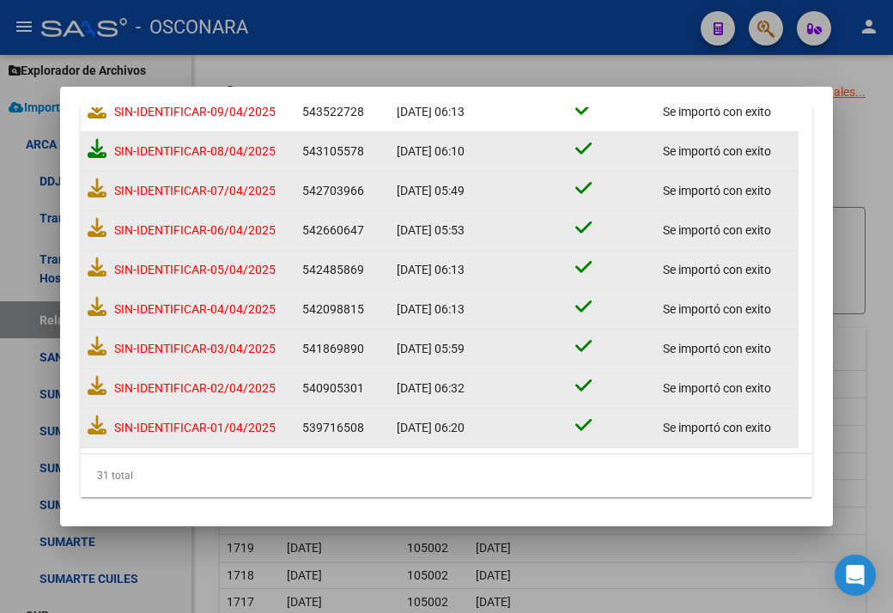
click at [94, 141] on icon at bounding box center [97, 148] width 19 height 19
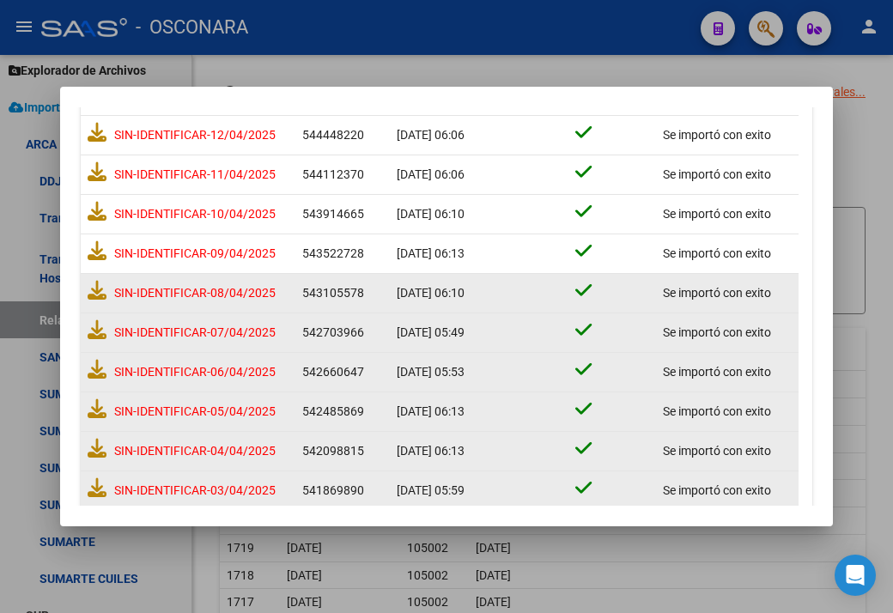
scroll to position [885, 0]
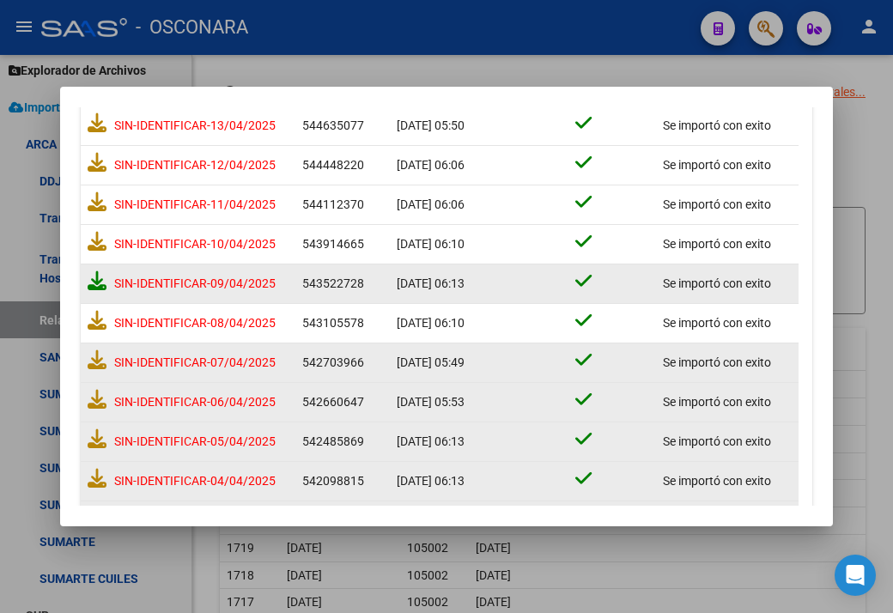
click at [94, 278] on icon at bounding box center [97, 280] width 19 height 19
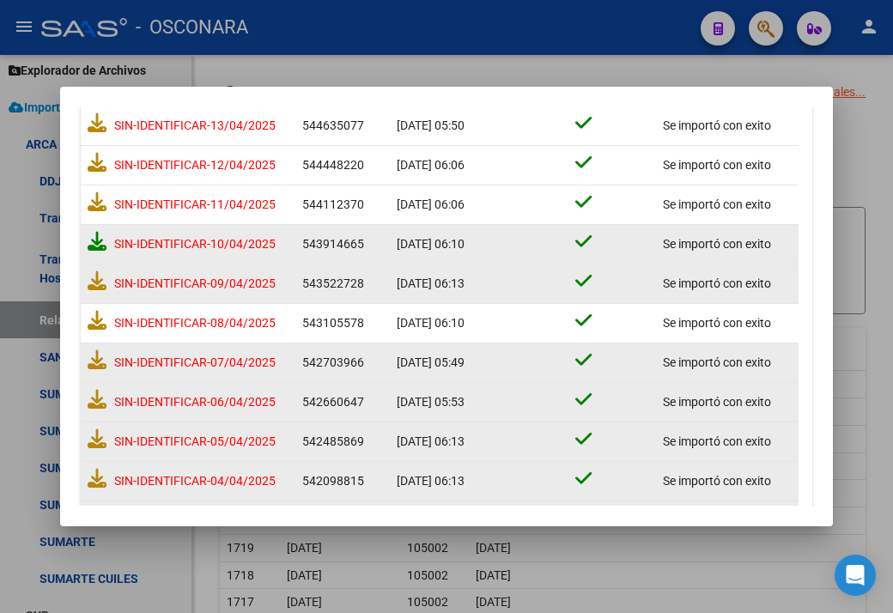
click at [100, 234] on icon at bounding box center [97, 241] width 19 height 19
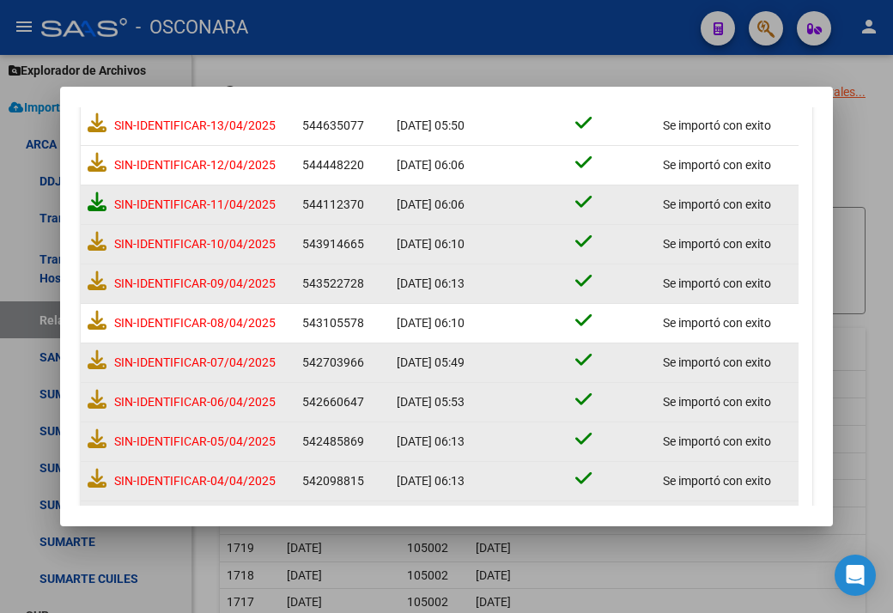
click at [93, 201] on icon at bounding box center [97, 201] width 19 height 19
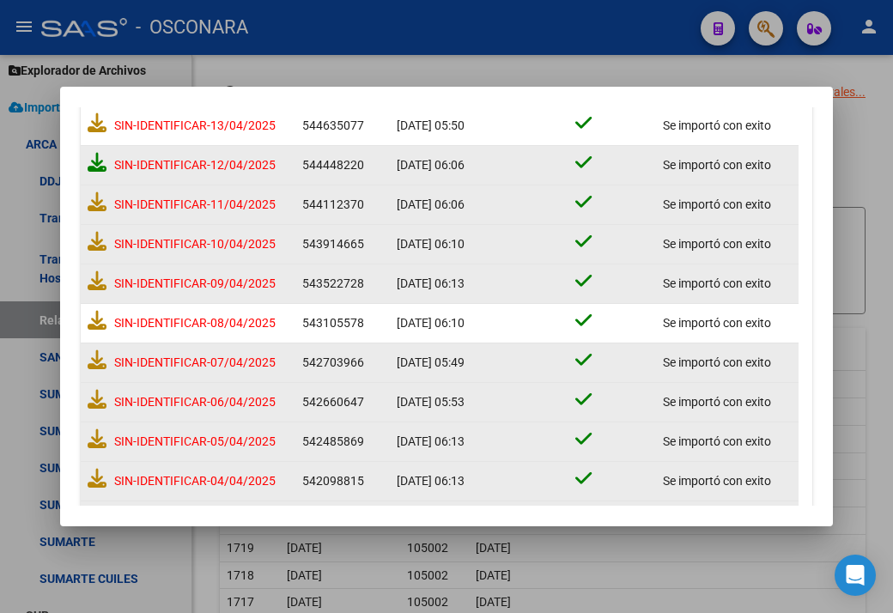
click at [94, 159] on icon at bounding box center [97, 162] width 19 height 19
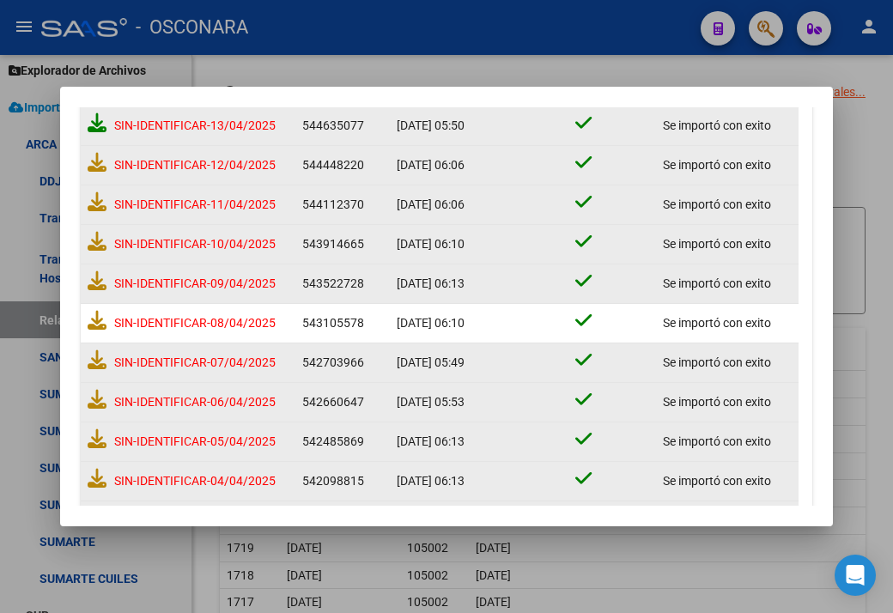
click at [93, 119] on icon at bounding box center [97, 122] width 19 height 19
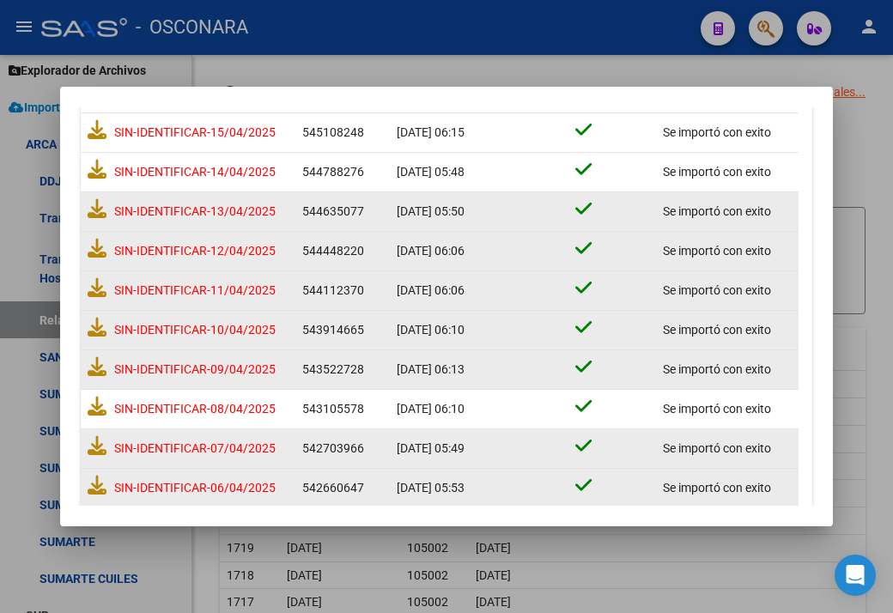
scroll to position [713, 0]
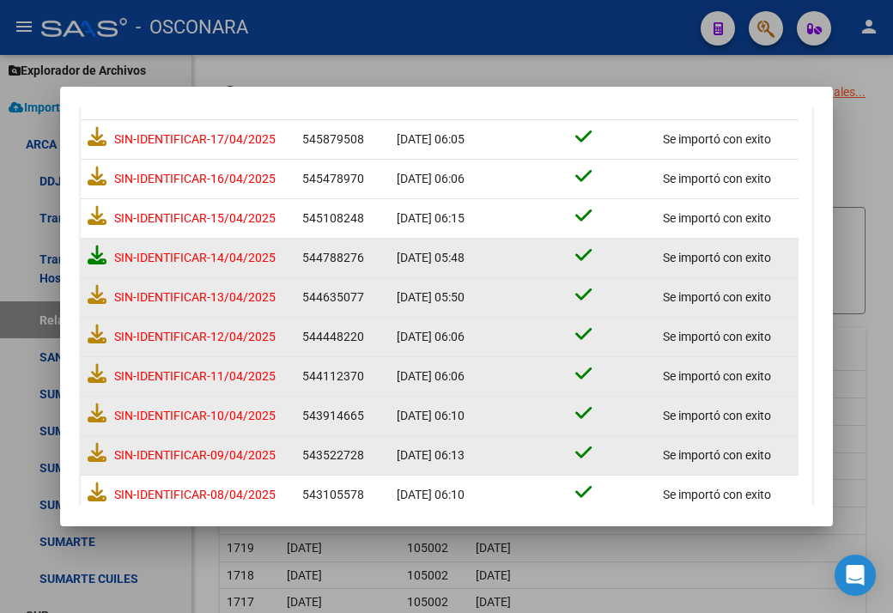
click at [97, 255] on icon at bounding box center [97, 255] width 19 height 19
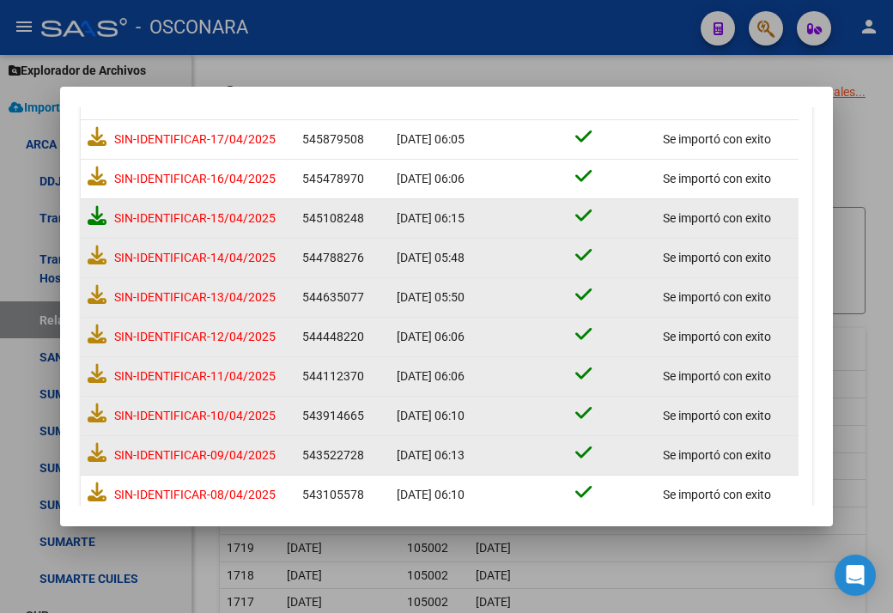
click at [91, 215] on icon at bounding box center [97, 215] width 19 height 19
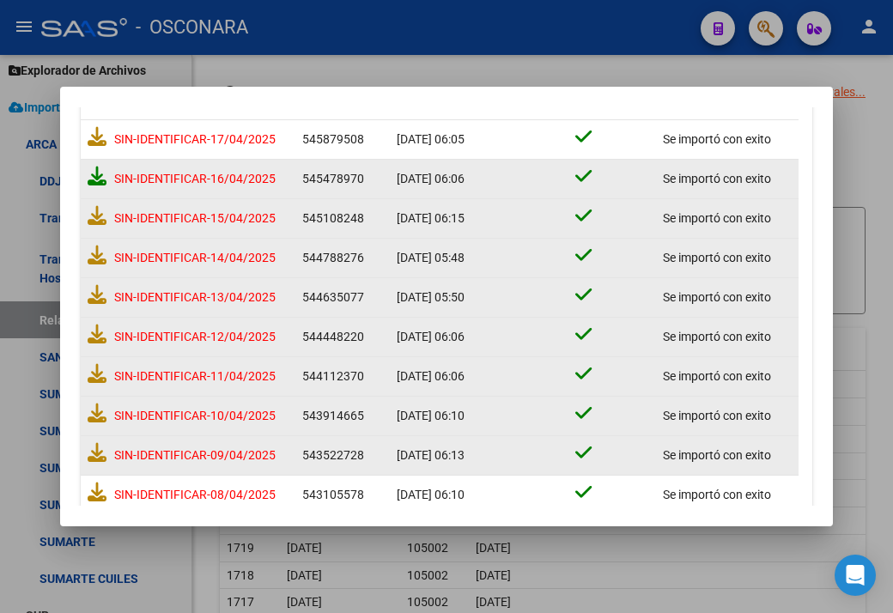
click at [98, 167] on icon at bounding box center [97, 176] width 19 height 19
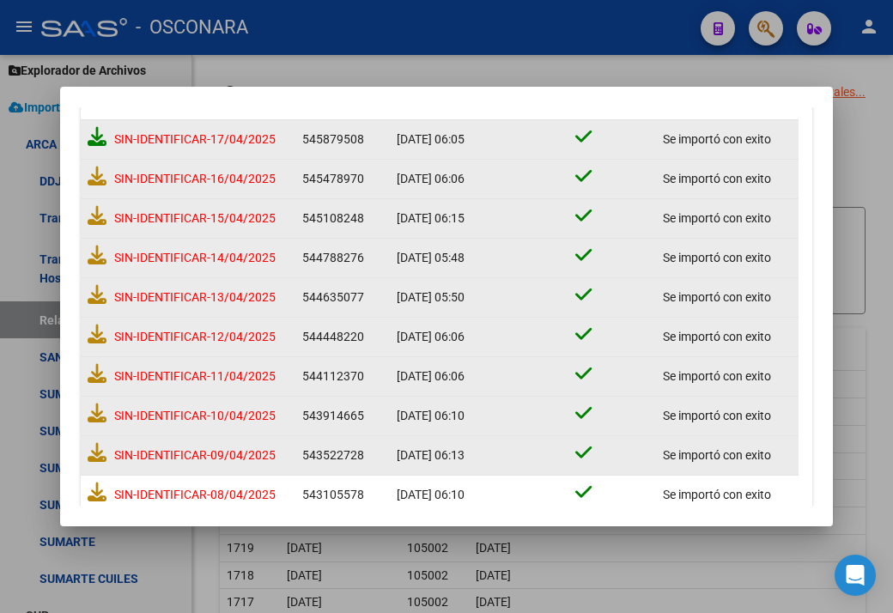
click at [94, 132] on icon at bounding box center [97, 136] width 19 height 19
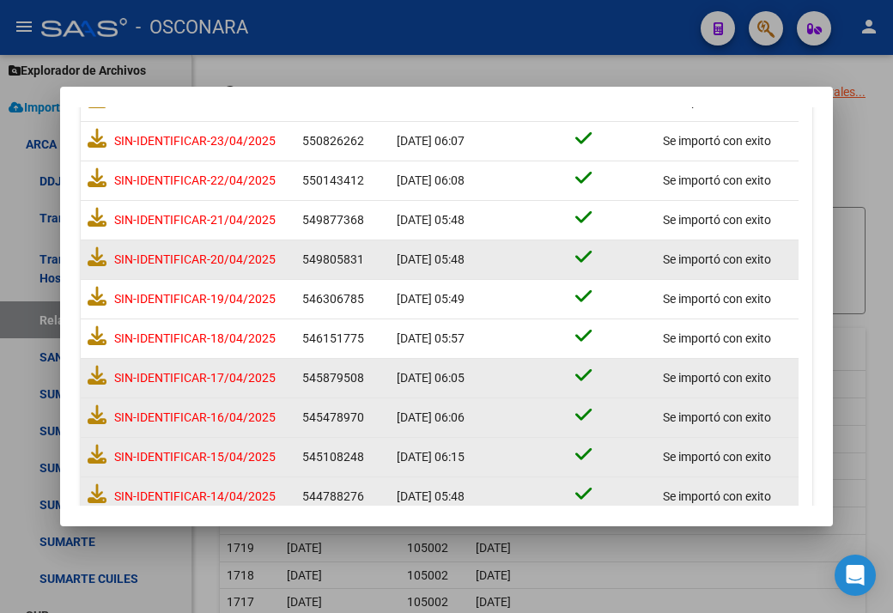
scroll to position [455, 0]
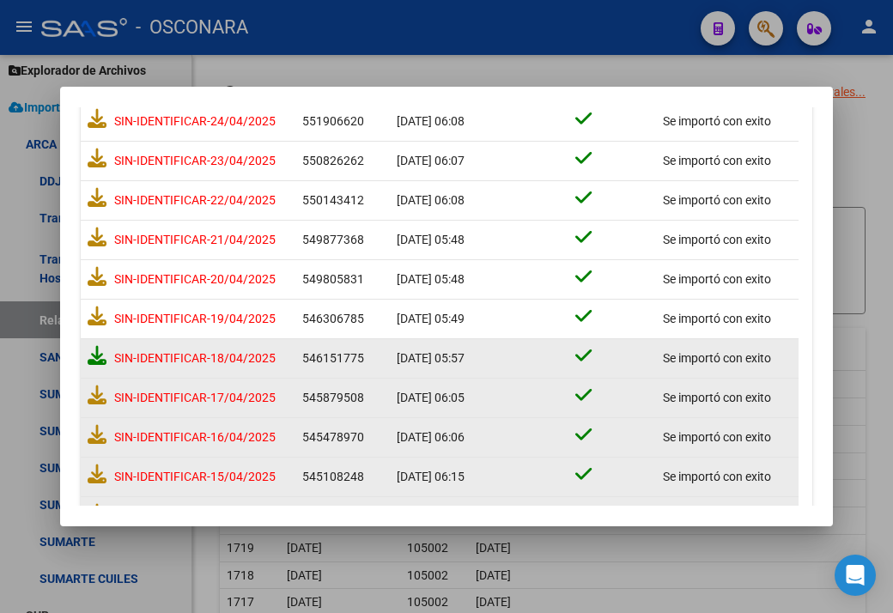
click at [103, 351] on icon at bounding box center [97, 355] width 19 height 19
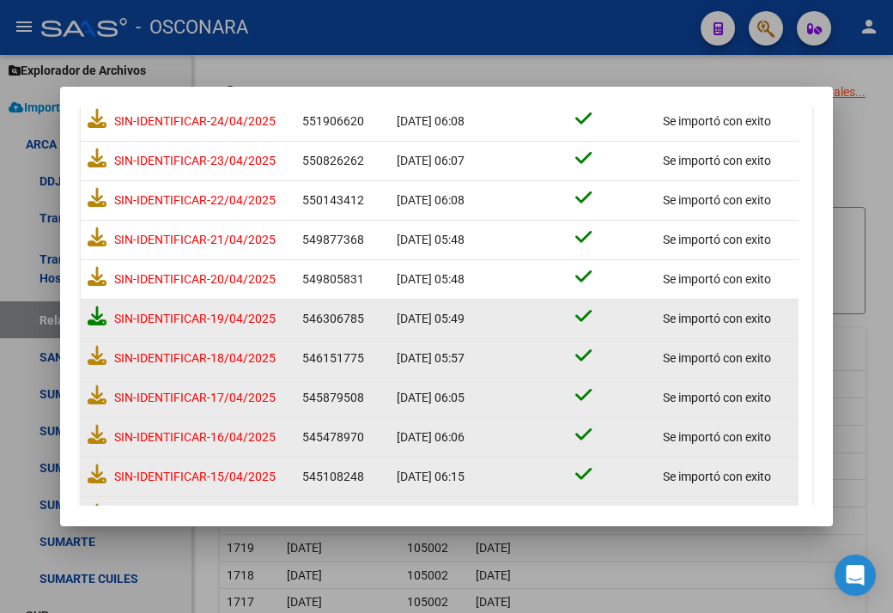
click at [105, 318] on icon at bounding box center [97, 315] width 19 height 19
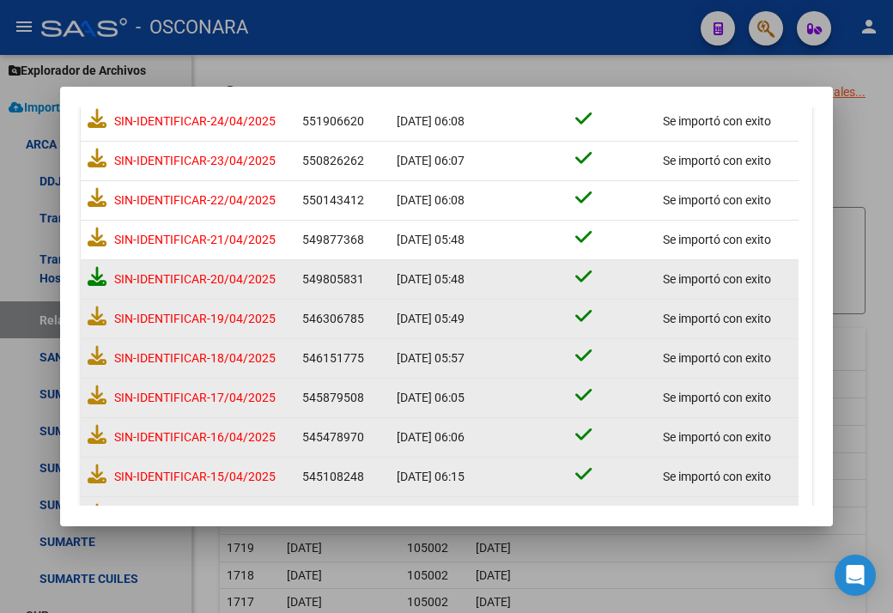
click at [90, 281] on icon at bounding box center [97, 276] width 19 height 19
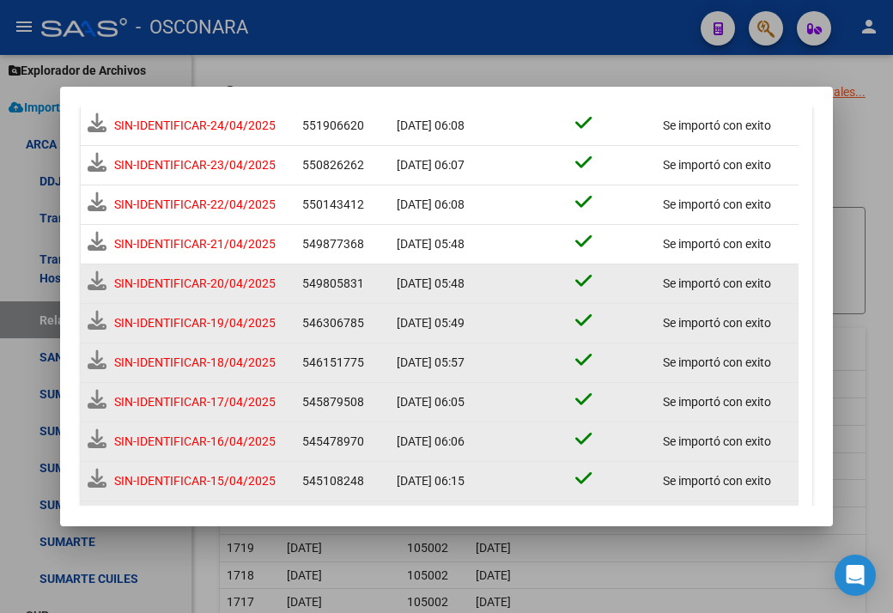
scroll to position [459, 0]
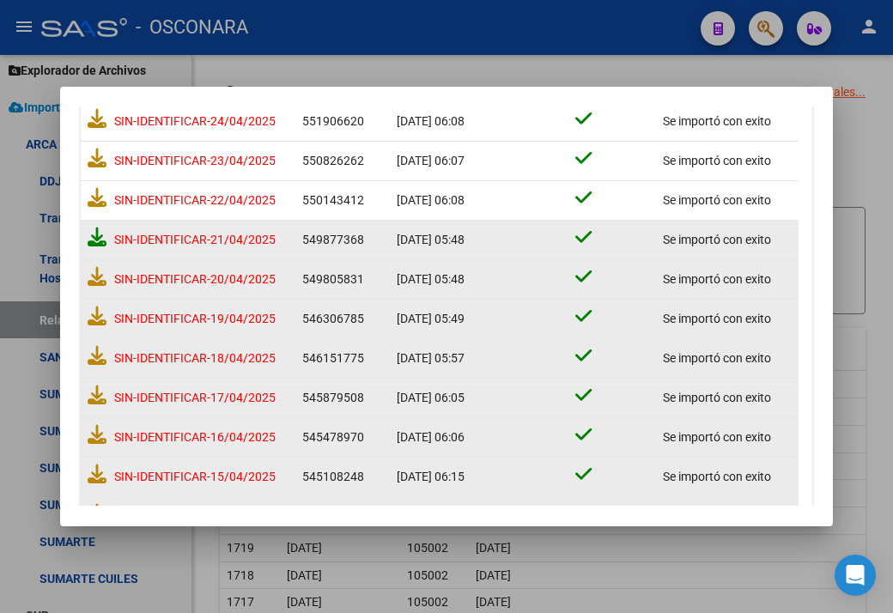
click at [90, 241] on icon at bounding box center [97, 236] width 19 height 19
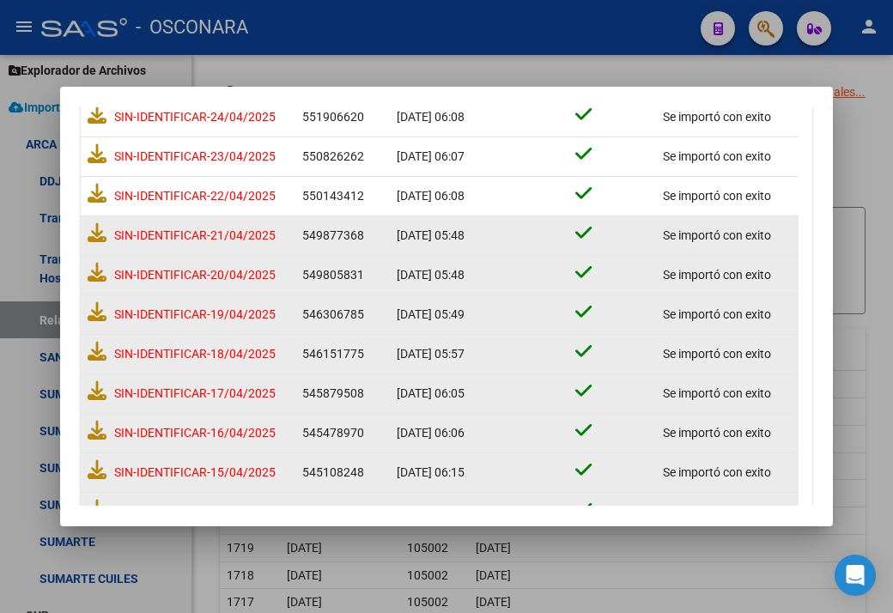
scroll to position [455, 0]
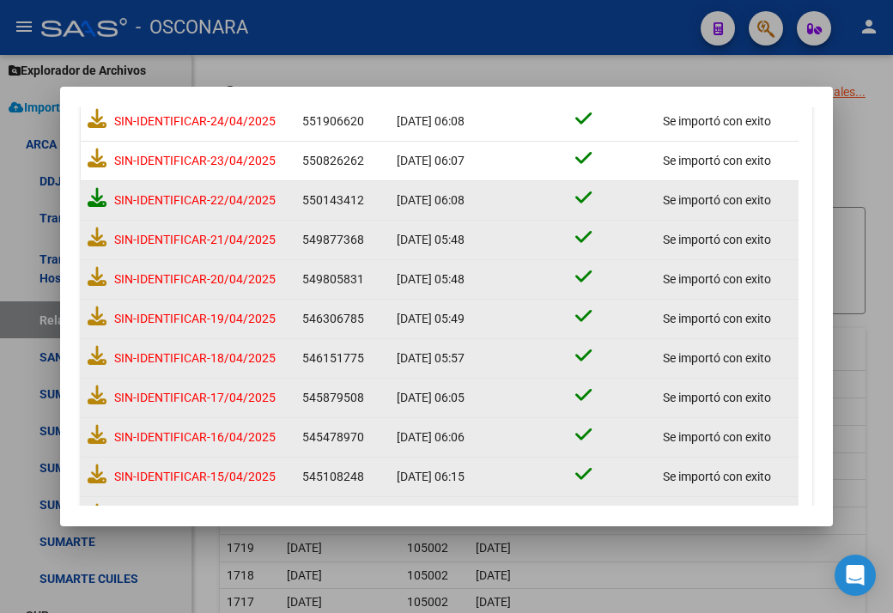
click at [95, 197] on icon at bounding box center [97, 197] width 19 height 19
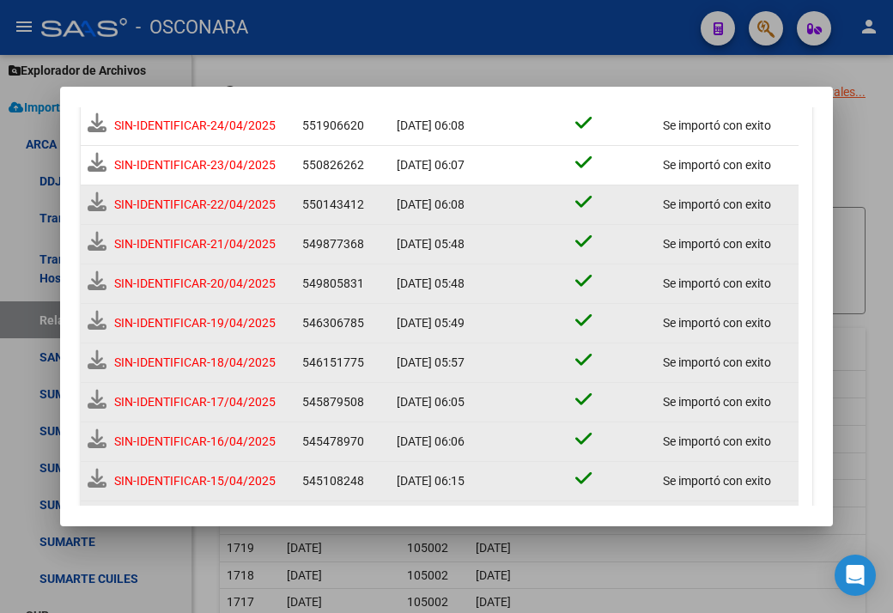
scroll to position [459, 0]
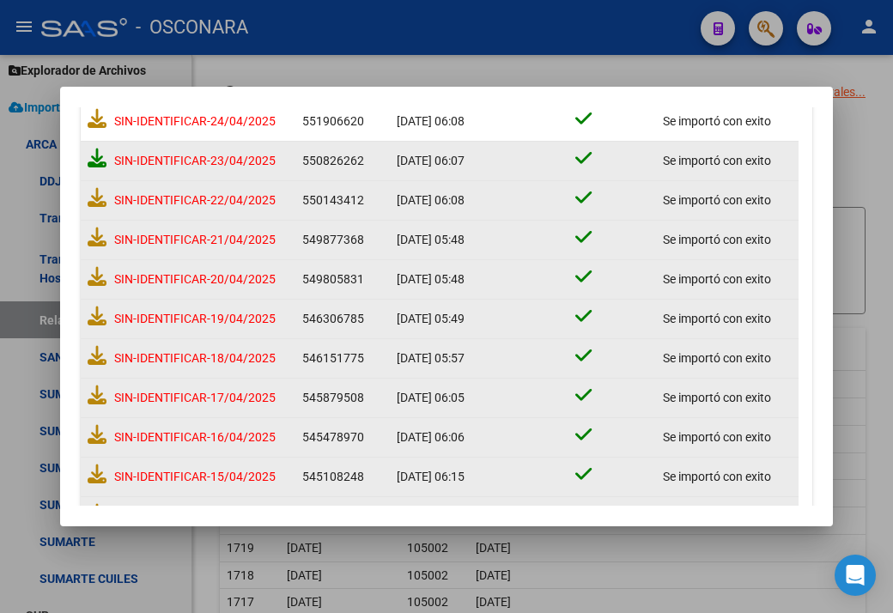
click at [98, 159] on icon at bounding box center [97, 158] width 19 height 19
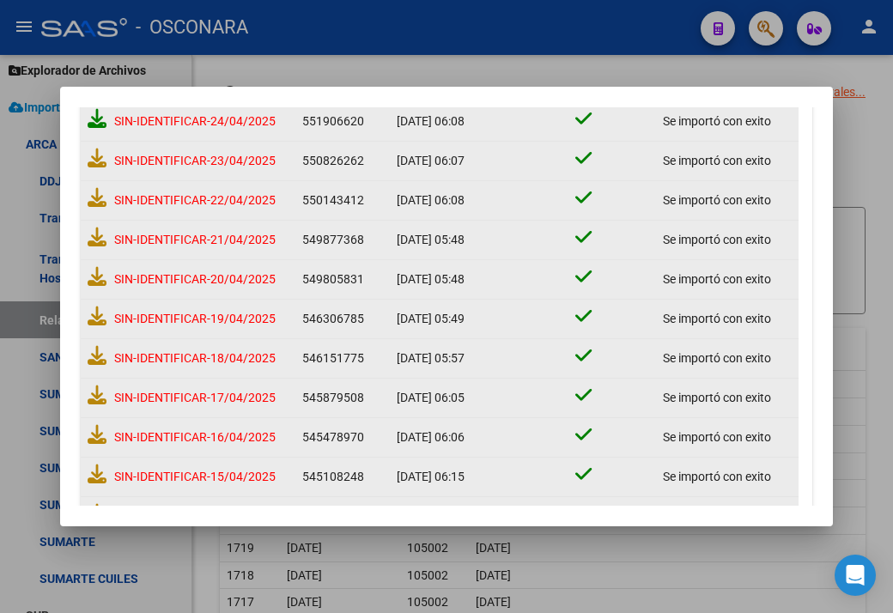
click at [95, 118] on icon at bounding box center [97, 118] width 19 height 19
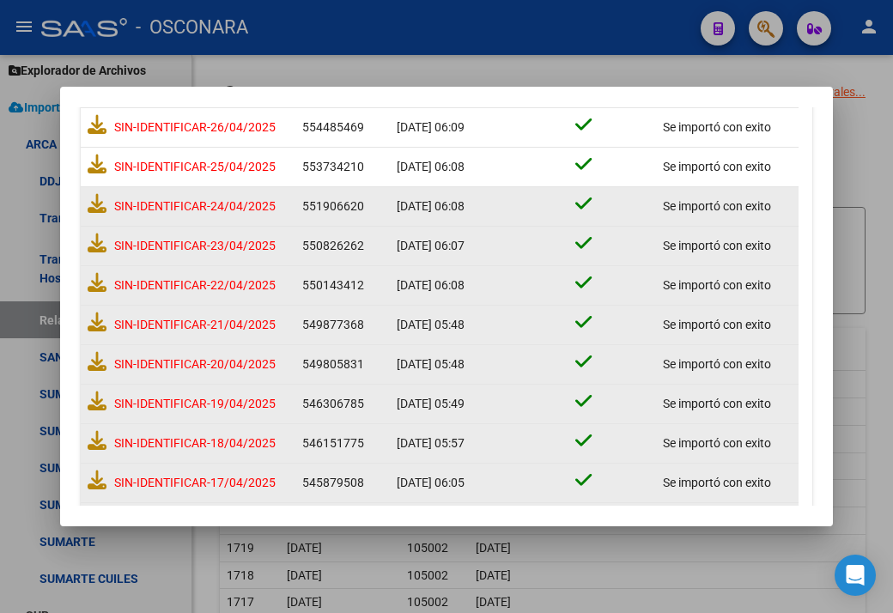
scroll to position [369, 0]
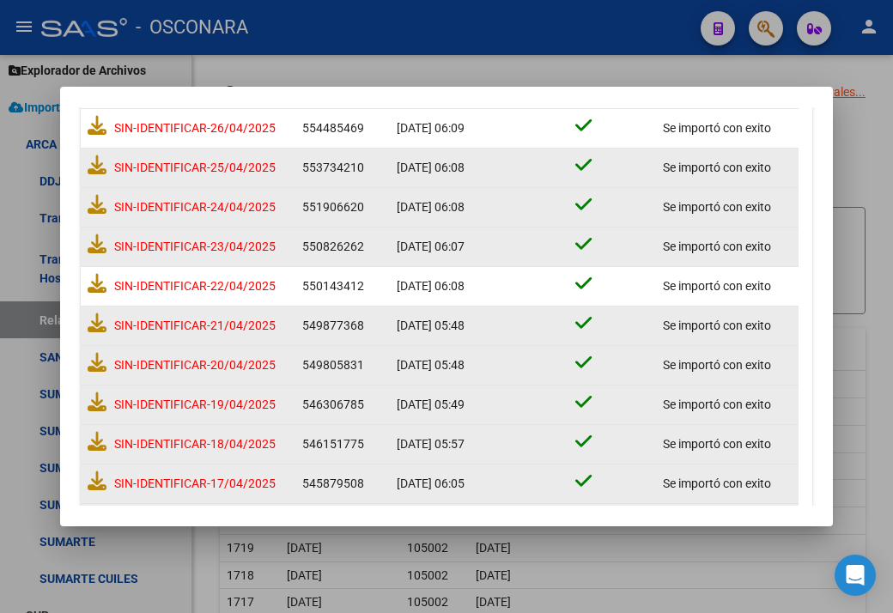
click at [93, 173] on div "SIN-IDENTIFICAR-25/04/2025" at bounding box center [188, 168] width 201 height 32
click at [93, 167] on icon at bounding box center [97, 164] width 19 height 19
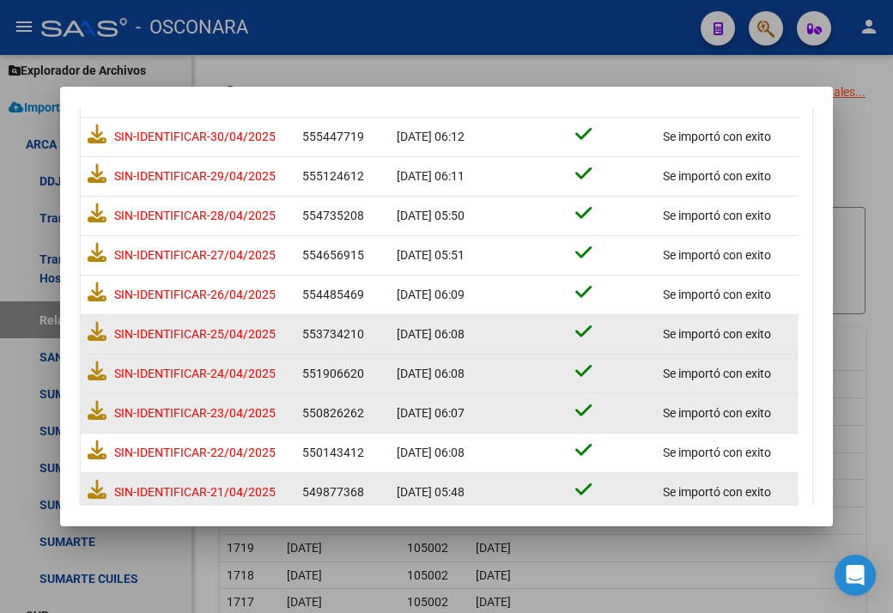
scroll to position [197, 0]
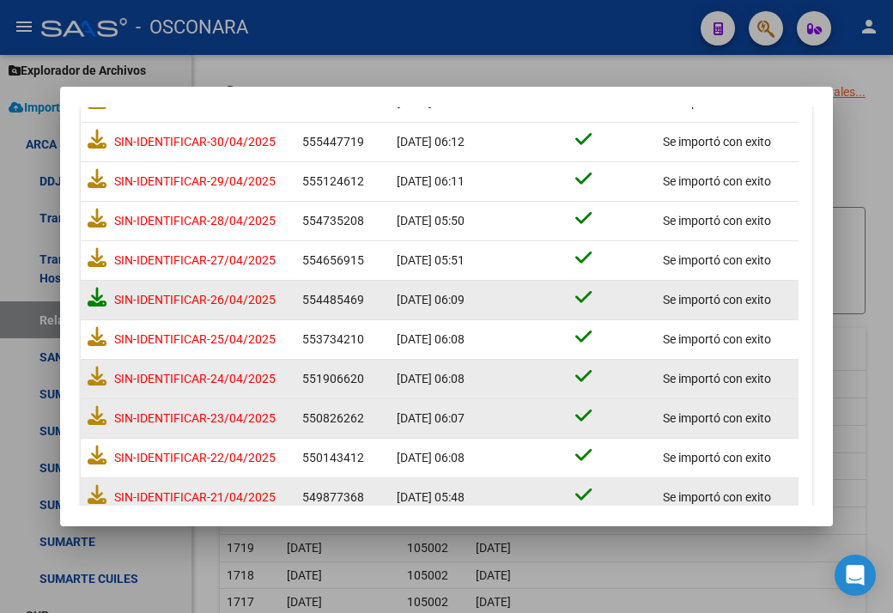
click at [93, 291] on icon at bounding box center [97, 297] width 19 height 19
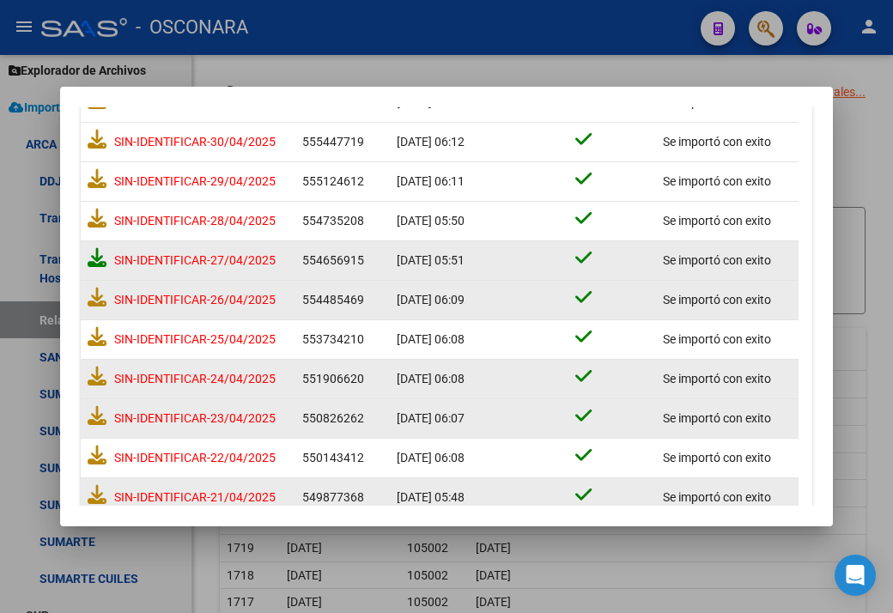
click at [89, 255] on icon at bounding box center [97, 257] width 19 height 19
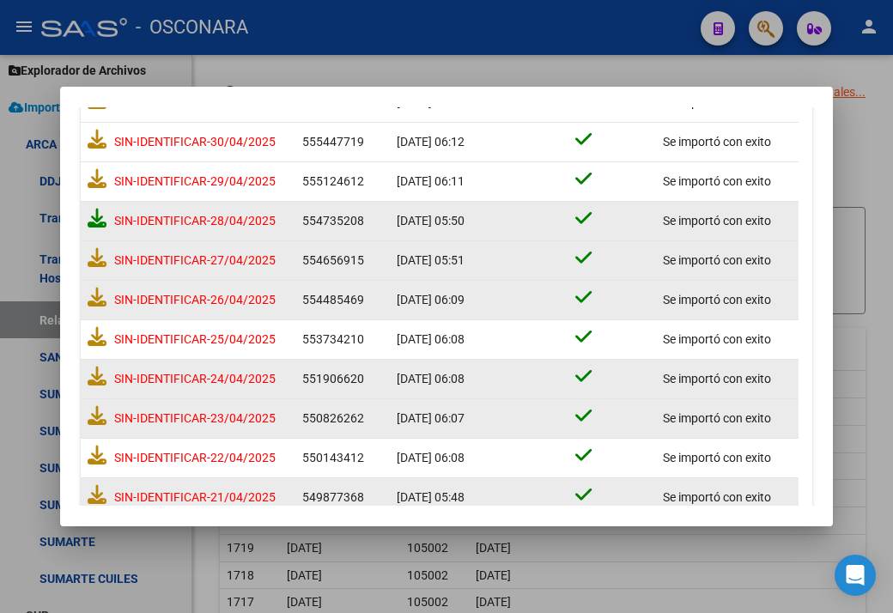
click at [92, 217] on icon at bounding box center [97, 218] width 19 height 19
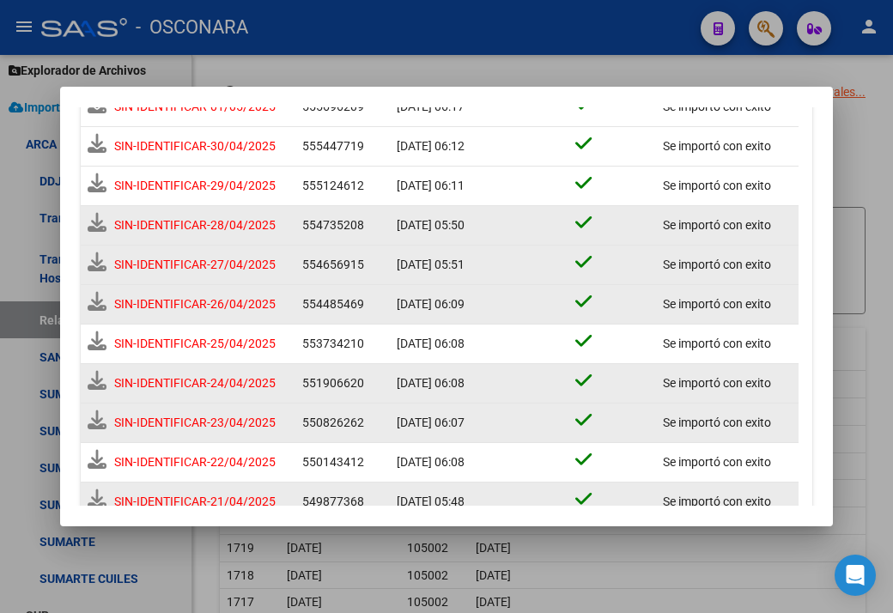
scroll to position [203, 0]
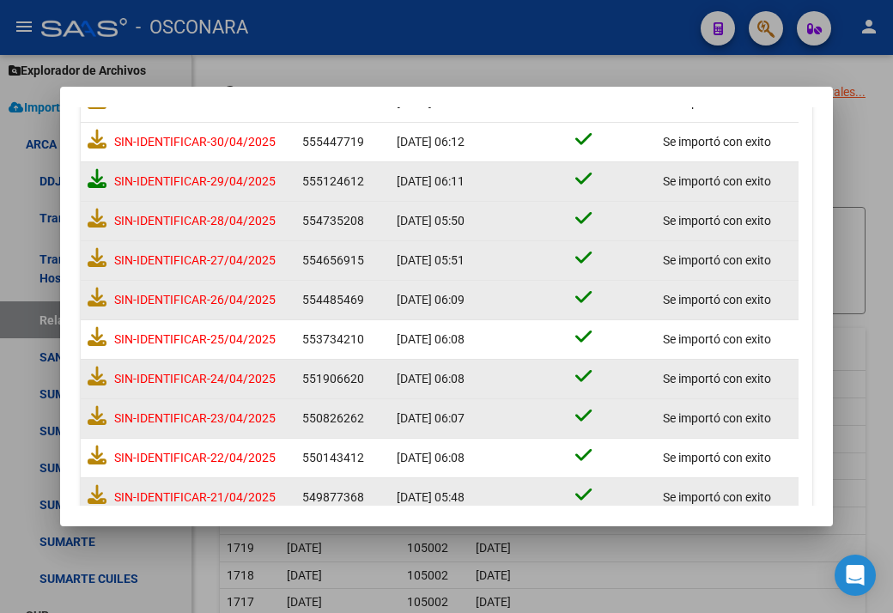
click at [103, 175] on icon at bounding box center [97, 178] width 19 height 19
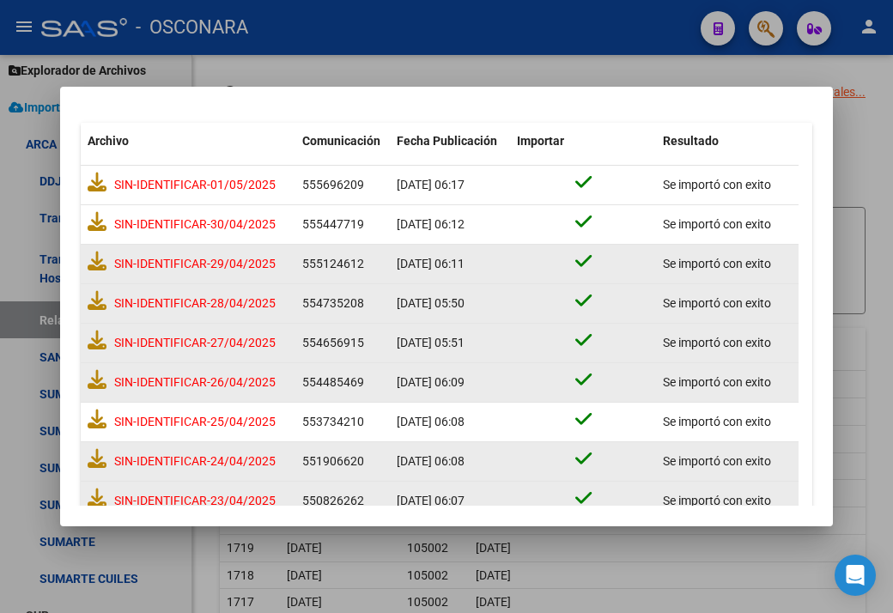
scroll to position [112, 0]
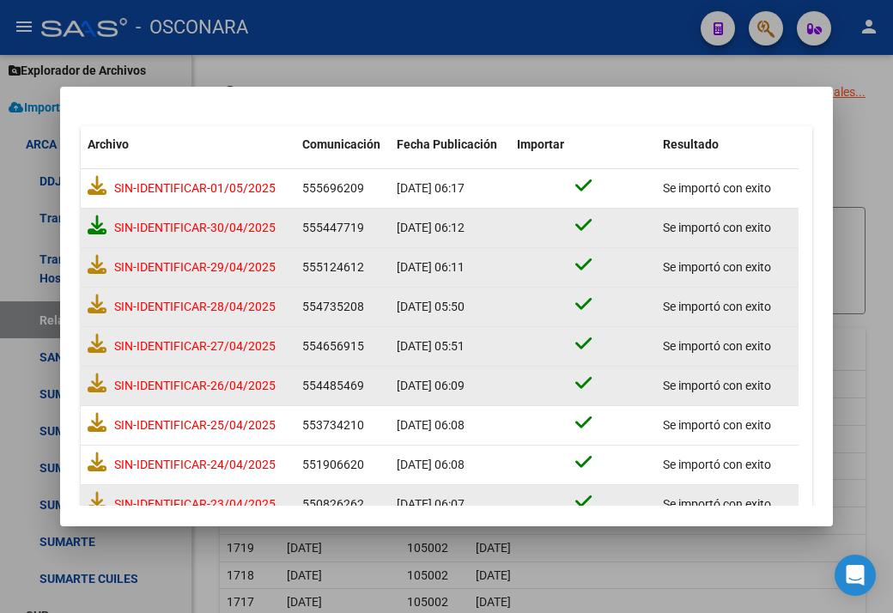
click at [99, 224] on icon at bounding box center [97, 224] width 19 height 19
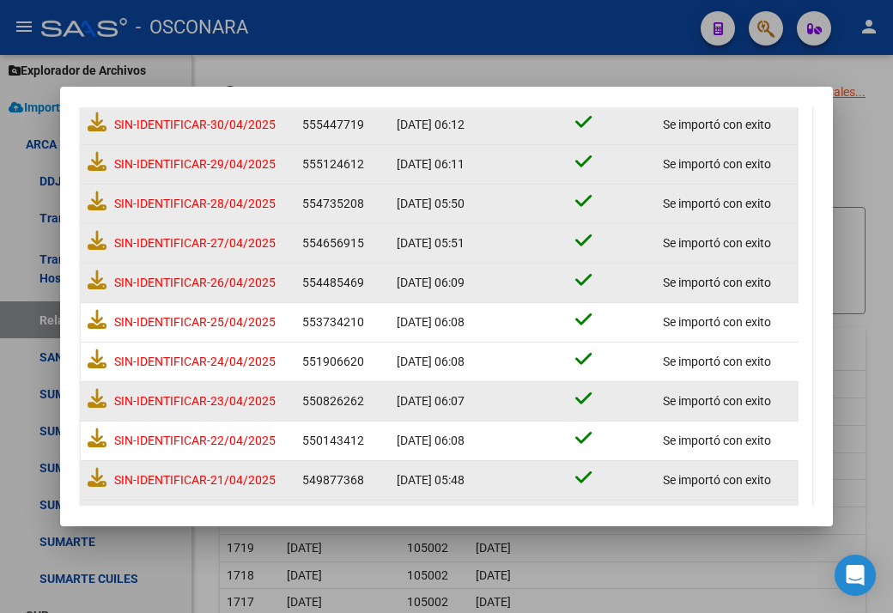
scroll to position [0, 0]
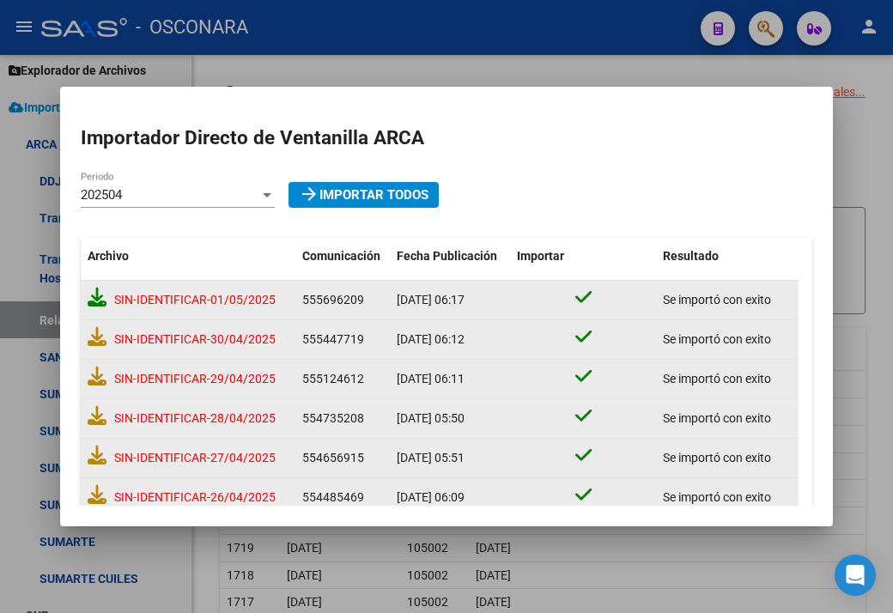
click at [88, 302] on icon at bounding box center [97, 297] width 19 height 19
click at [192, 193] on div "202504" at bounding box center [170, 194] width 179 height 15
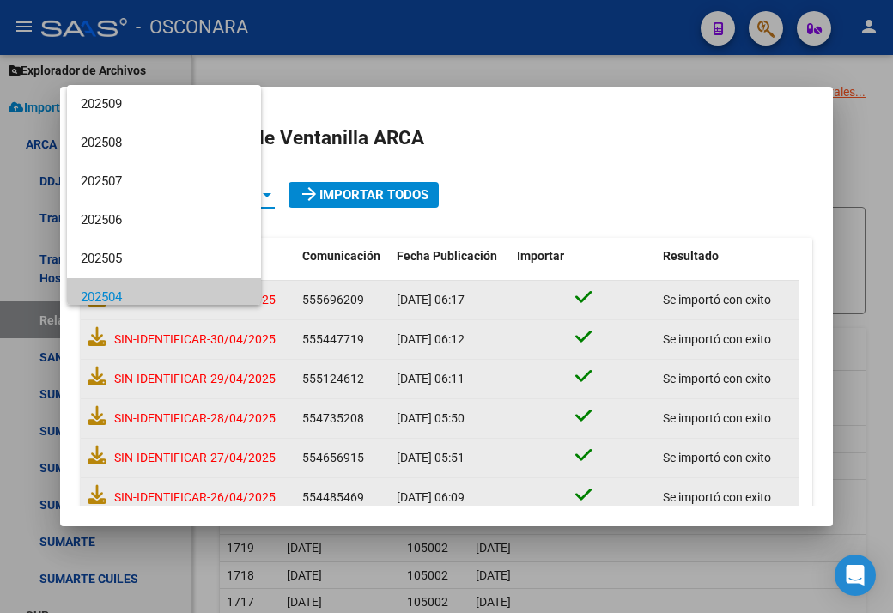
scroll to position [102, 0]
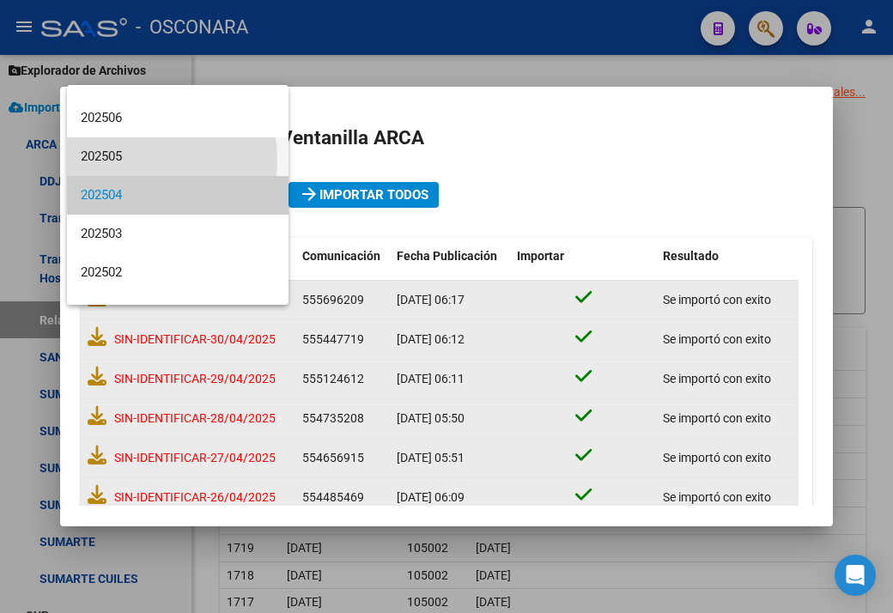
click at [144, 159] on span "202505" at bounding box center [178, 156] width 194 height 39
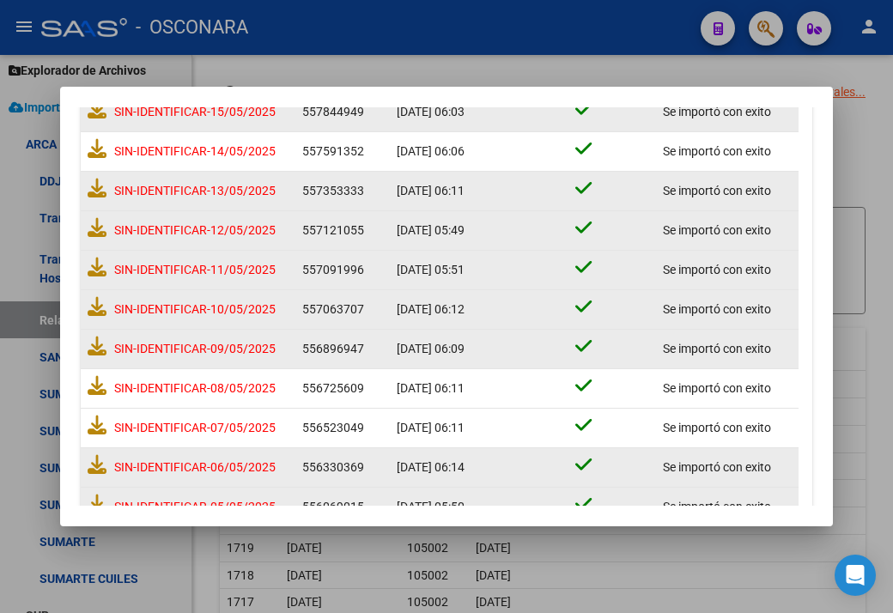
scroll to position [1057, 0]
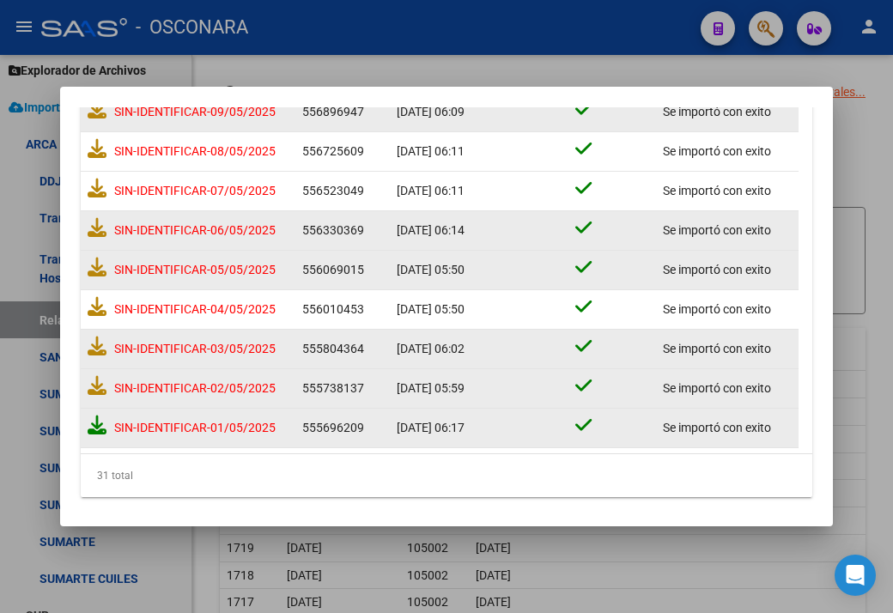
click at [105, 424] on icon at bounding box center [97, 424] width 19 height 19
click at [100, 380] on icon at bounding box center [97, 385] width 19 height 19
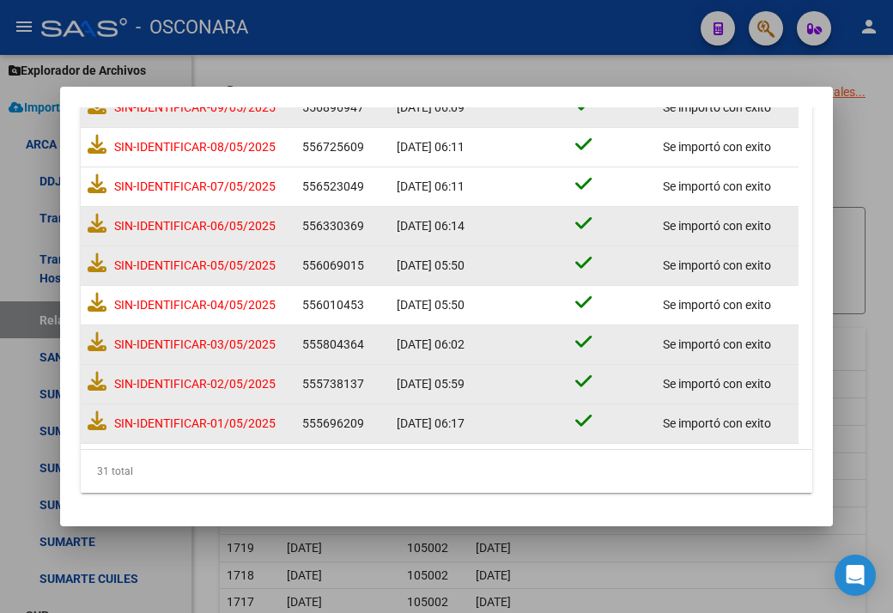
scroll to position [1057, 0]
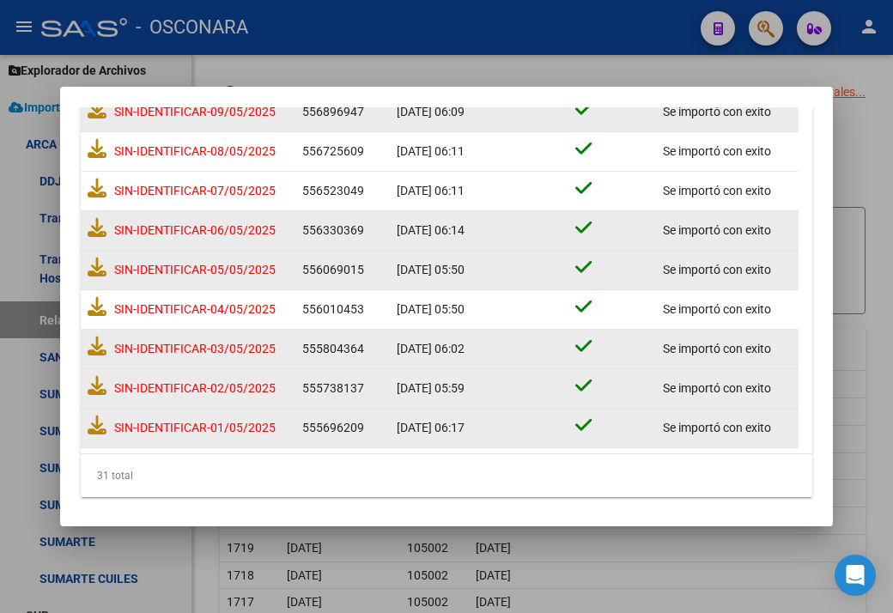
click at [92, 336] on icon at bounding box center [97, 345] width 19 height 19
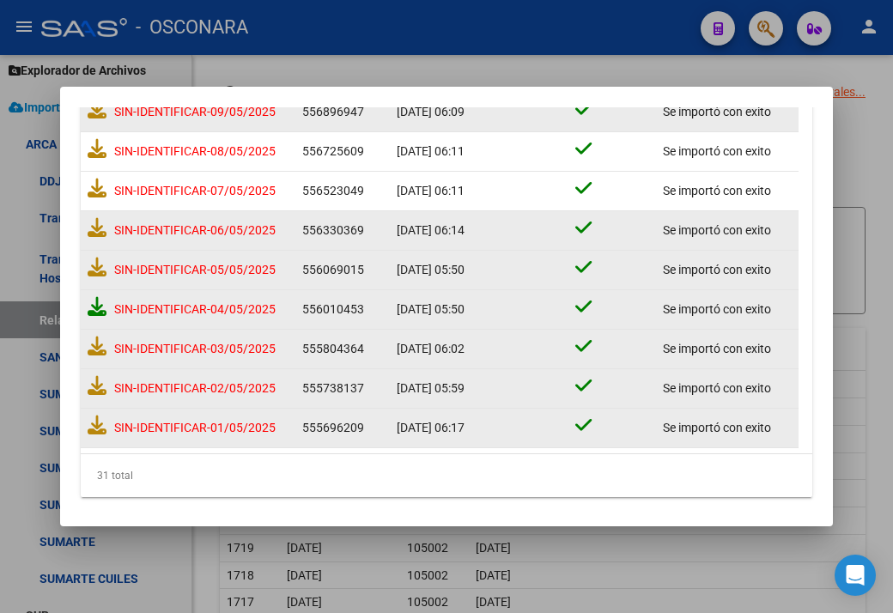
click at [93, 300] on icon at bounding box center [97, 306] width 19 height 19
click at [95, 267] on icon at bounding box center [97, 267] width 19 height 19
click at [103, 221] on icon at bounding box center [97, 227] width 19 height 19
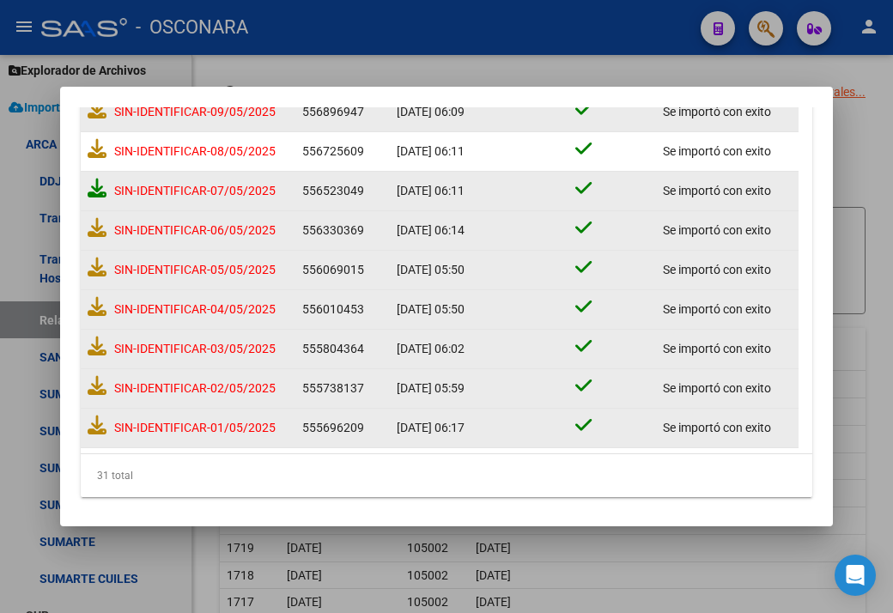
click at [94, 185] on icon at bounding box center [97, 188] width 19 height 19
click at [99, 152] on icon at bounding box center [97, 148] width 19 height 19
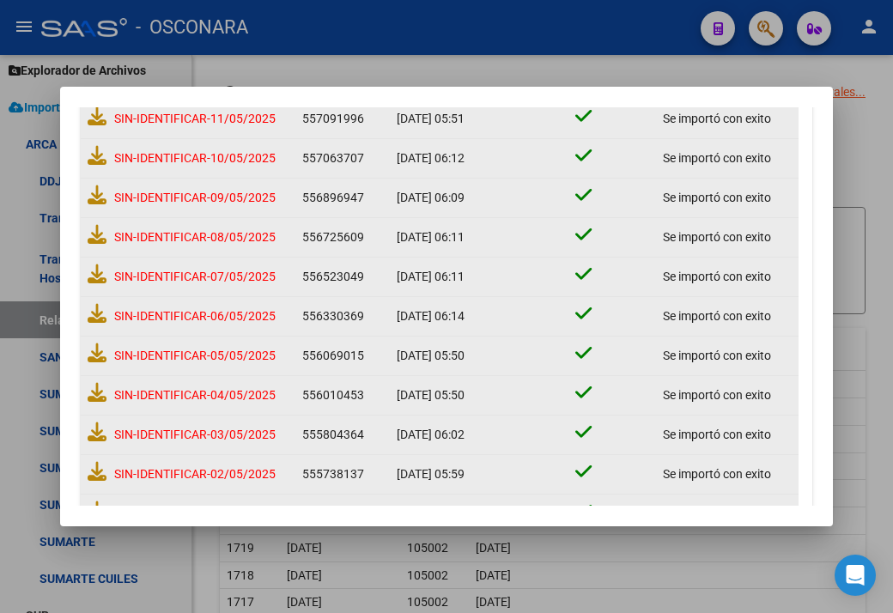
scroll to position [885, 0]
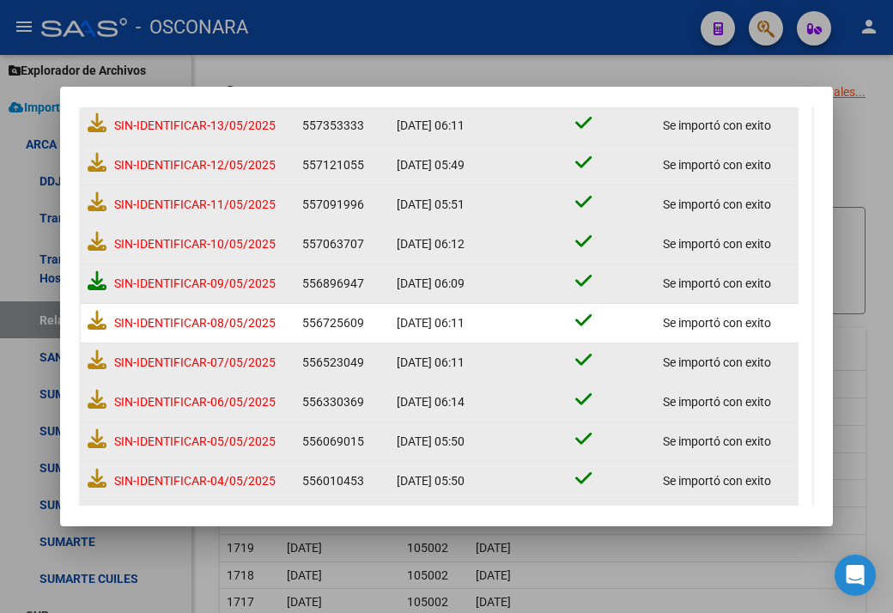
click at [92, 282] on icon at bounding box center [97, 280] width 19 height 19
click at [93, 244] on icon at bounding box center [97, 241] width 19 height 19
click at [90, 192] on icon at bounding box center [97, 201] width 19 height 19
click at [99, 153] on icon at bounding box center [97, 162] width 19 height 19
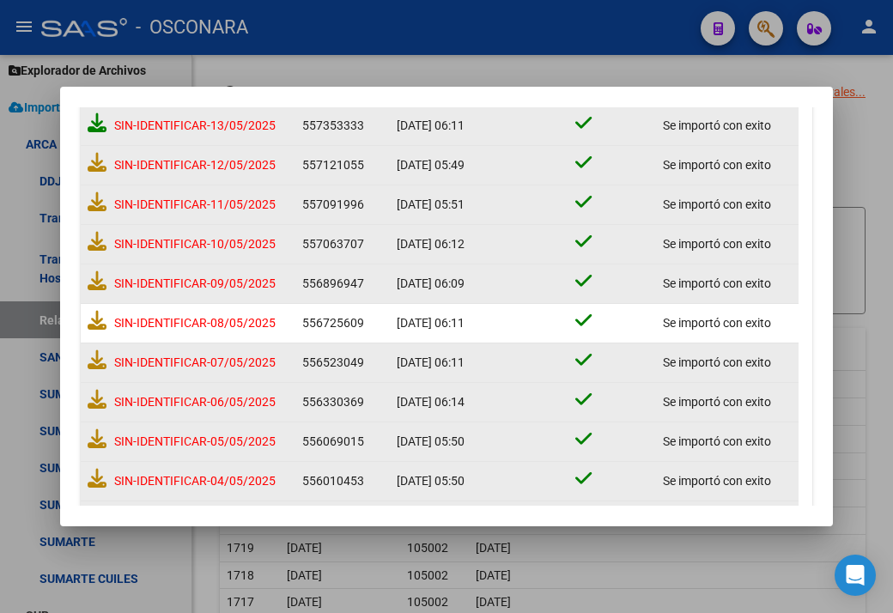
click at [99, 121] on icon at bounding box center [97, 122] width 19 height 19
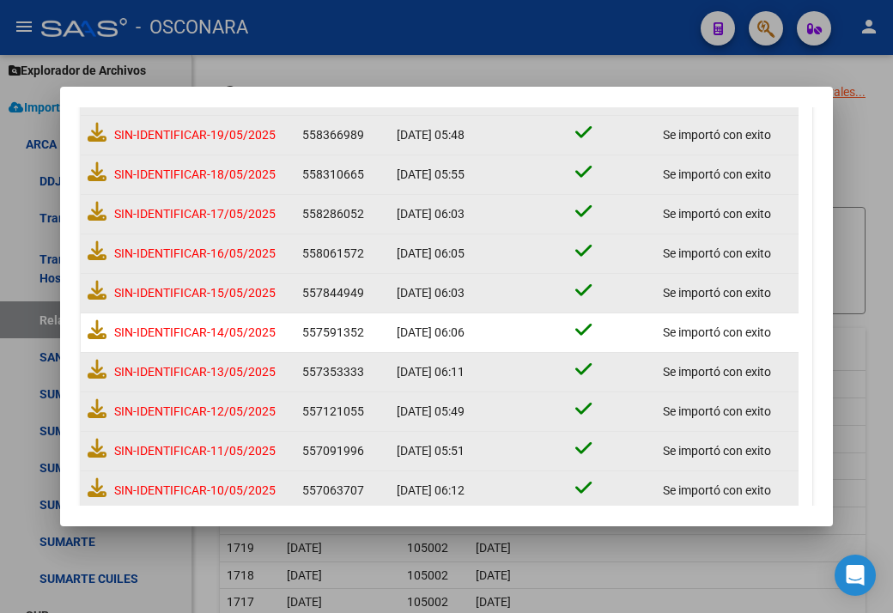
scroll to position [627, 0]
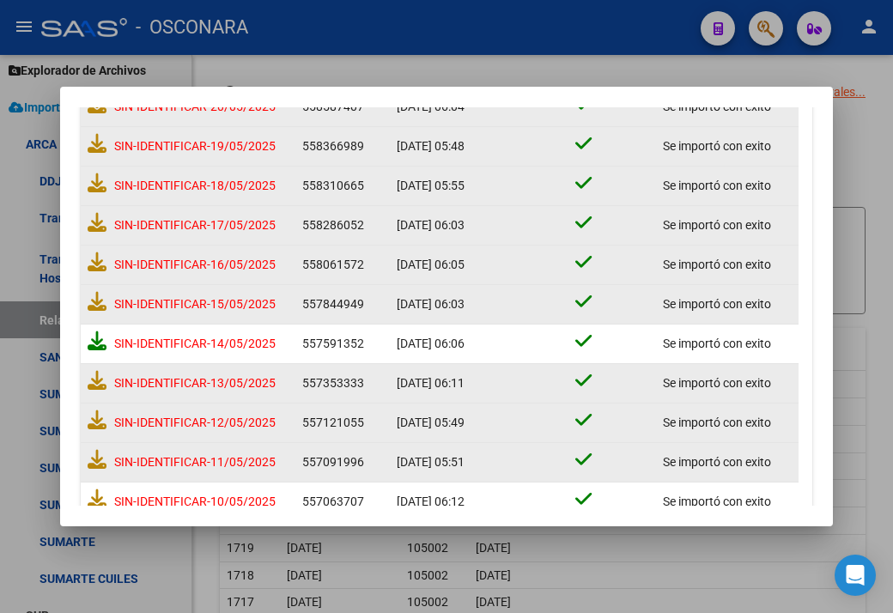
click at [98, 340] on icon at bounding box center [97, 340] width 19 height 19
click at [94, 300] on icon at bounding box center [97, 301] width 19 height 19
click at [95, 260] on icon at bounding box center [97, 261] width 19 height 19
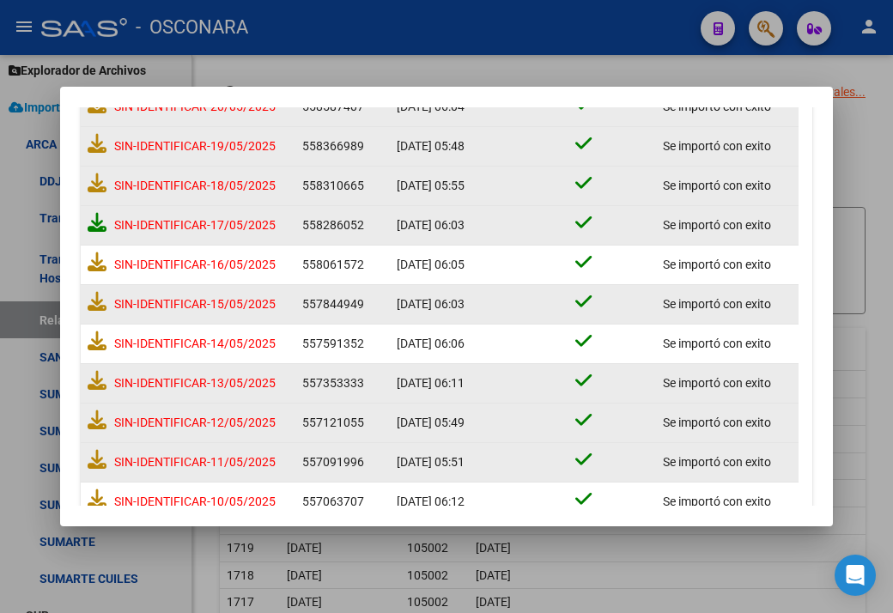
click at [99, 220] on icon at bounding box center [97, 222] width 19 height 19
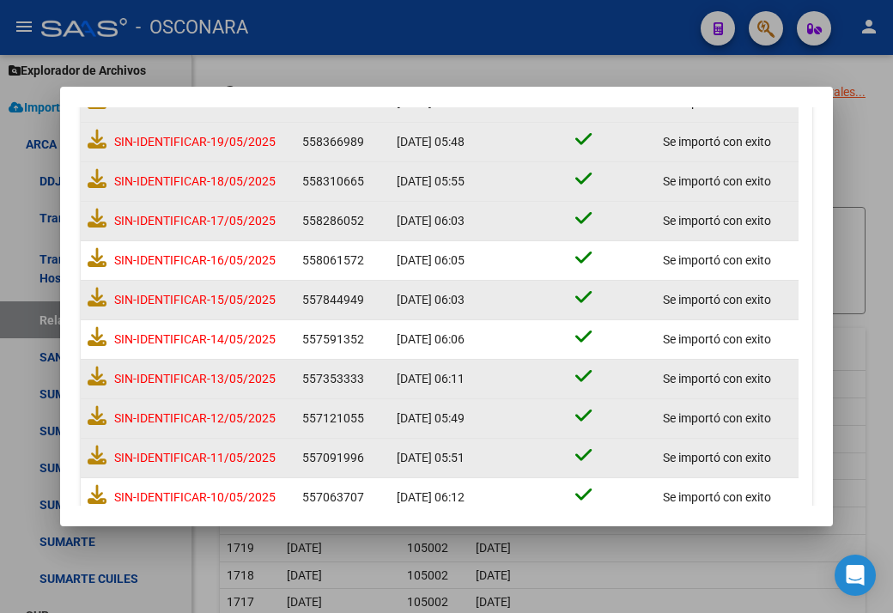
scroll to position [627, 0]
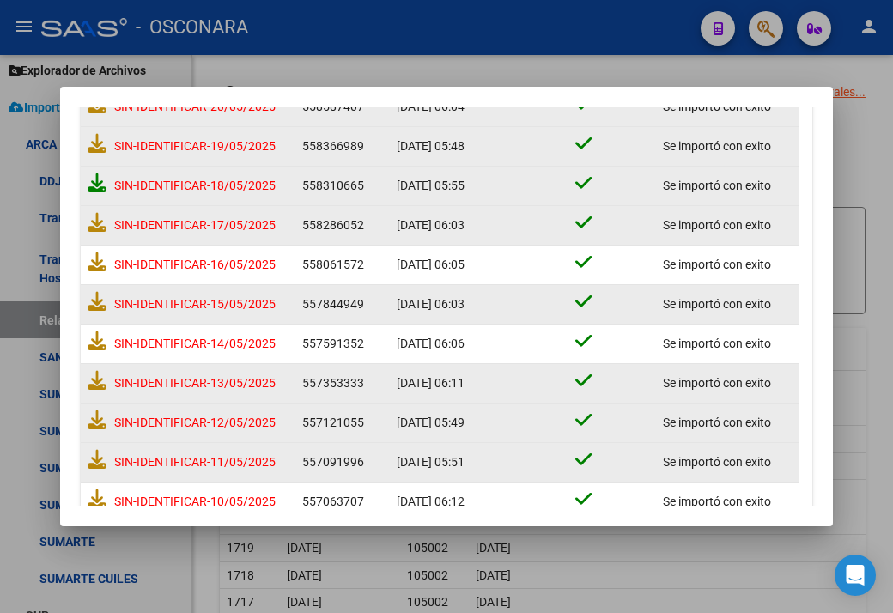
click at [90, 179] on icon at bounding box center [97, 182] width 19 height 19
click at [93, 150] on icon at bounding box center [97, 143] width 19 height 19
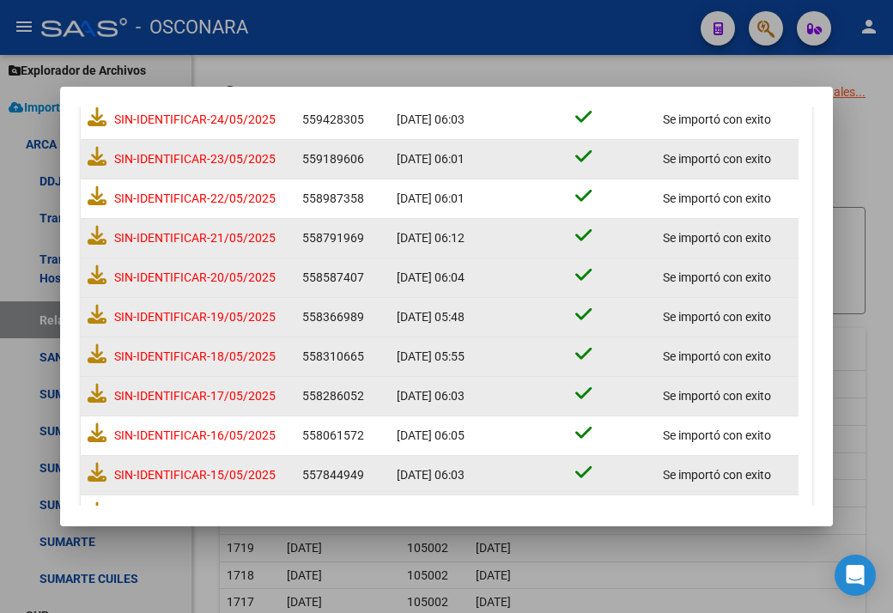
scroll to position [0, 0]
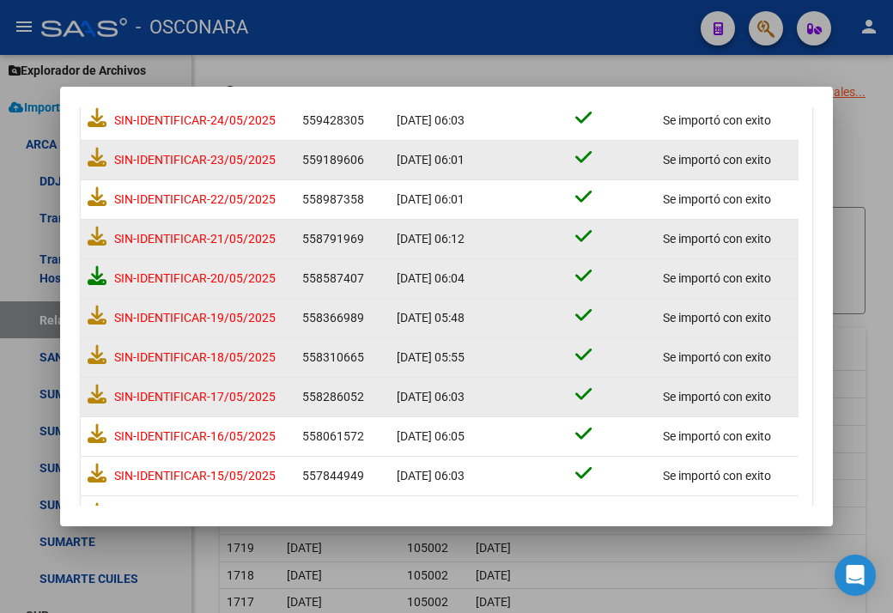
click at [94, 266] on icon at bounding box center [97, 275] width 19 height 19
click at [94, 234] on icon at bounding box center [97, 236] width 19 height 19
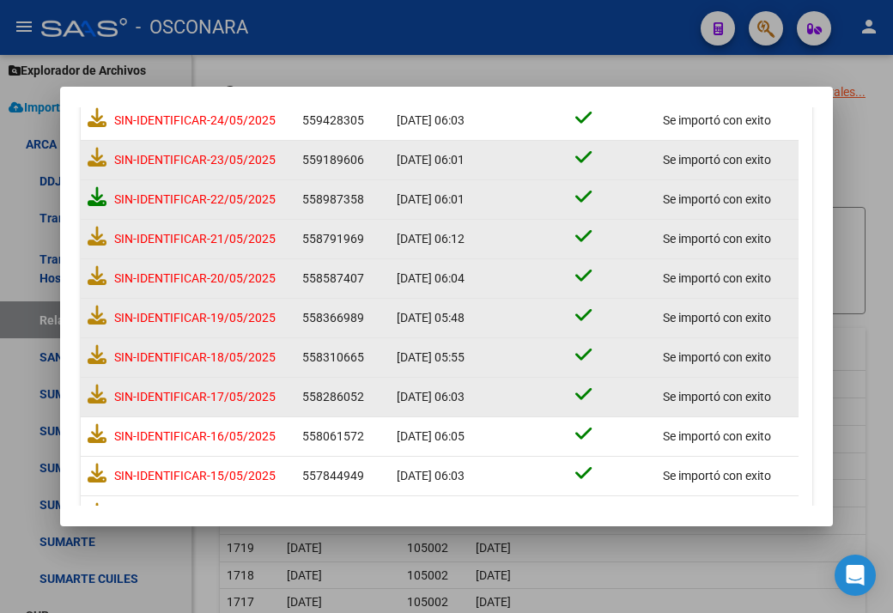
drag, startPoint x: 86, startPoint y: 201, endPoint x: 96, endPoint y: 197, distance: 11.2
click at [96, 197] on icon at bounding box center [97, 196] width 19 height 19
click at [88, 154] on icon at bounding box center [97, 157] width 19 height 19
click at [94, 118] on icon at bounding box center [97, 117] width 19 height 19
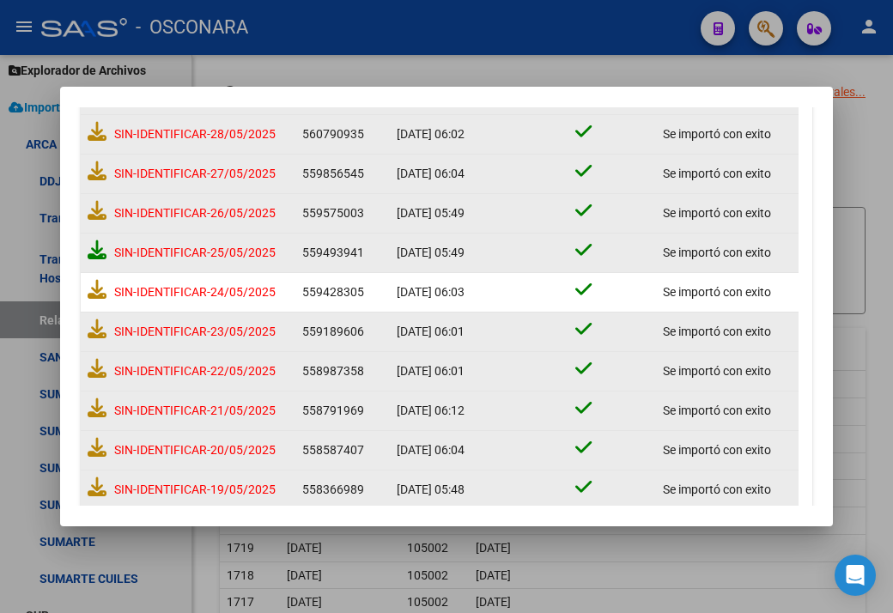
click at [92, 251] on icon at bounding box center [97, 249] width 19 height 19
click at [96, 212] on icon at bounding box center [97, 210] width 19 height 19
click at [88, 176] on icon at bounding box center [97, 170] width 19 height 19
click at [102, 125] on icon at bounding box center [97, 131] width 19 height 19
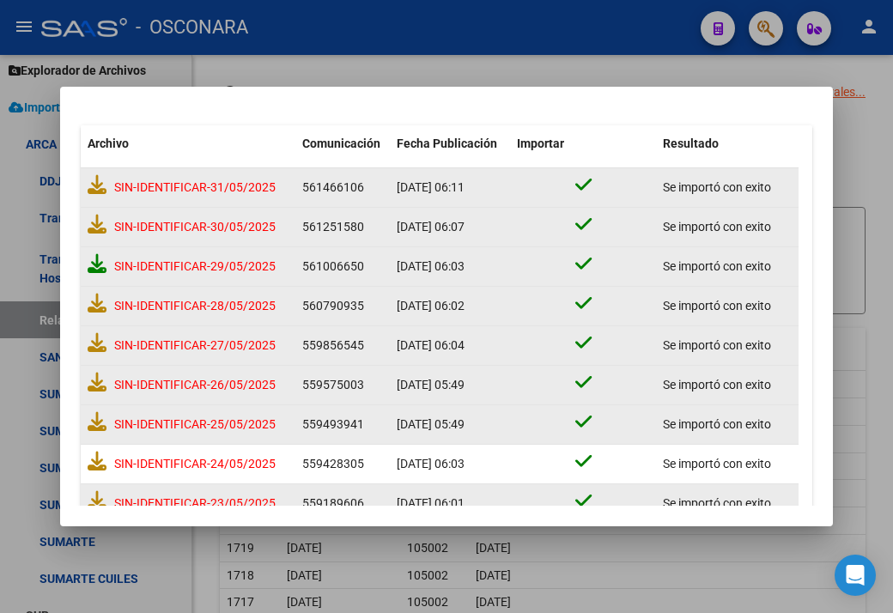
click at [89, 267] on icon at bounding box center [97, 263] width 19 height 19
click at [93, 227] on icon at bounding box center [97, 224] width 19 height 19
click at [94, 190] on icon at bounding box center [97, 184] width 19 height 19
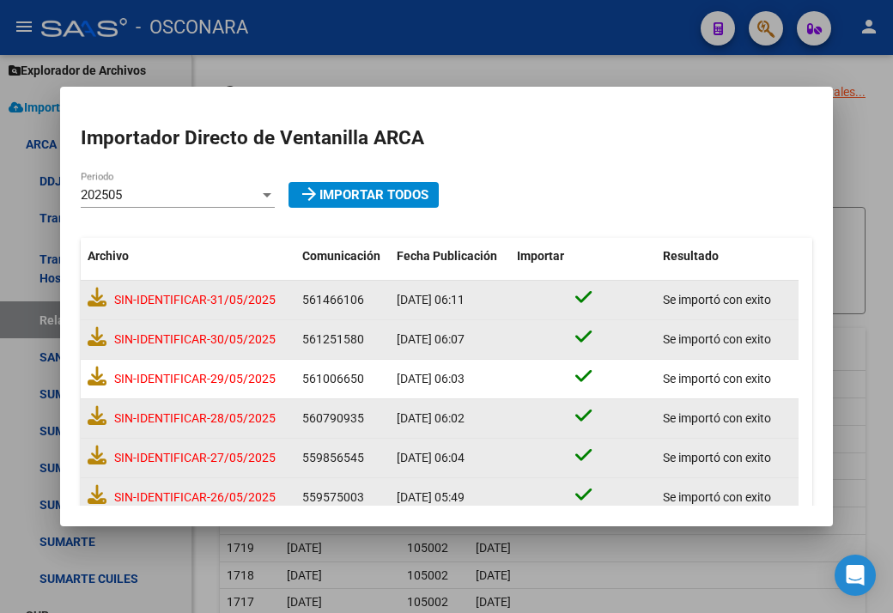
click at [156, 179] on mat-dialog-content "Importador Directo de Ventanilla ARCA 202505 Periodo arrow_forward Importar Tod…" at bounding box center [446, 306] width 773 height 398
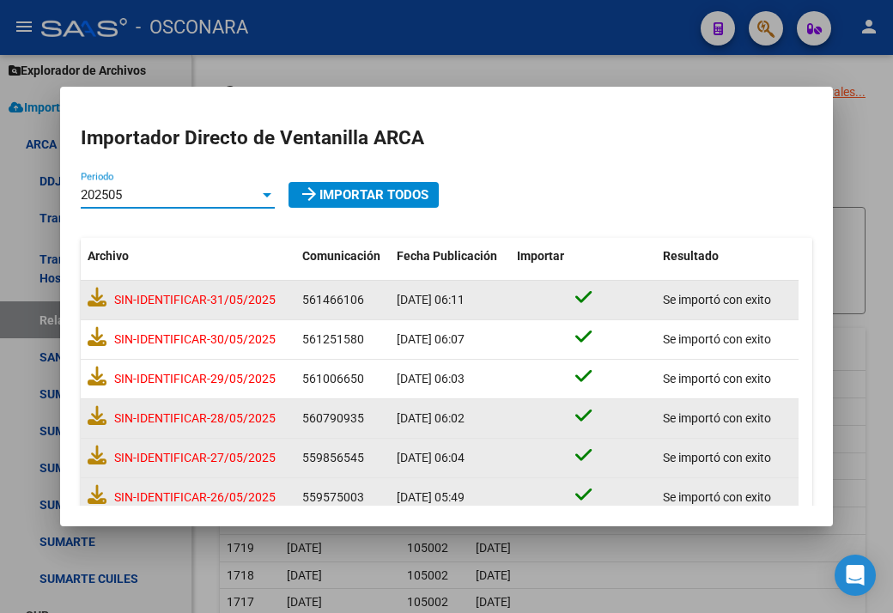
click at [180, 195] on div "202505" at bounding box center [170, 194] width 179 height 15
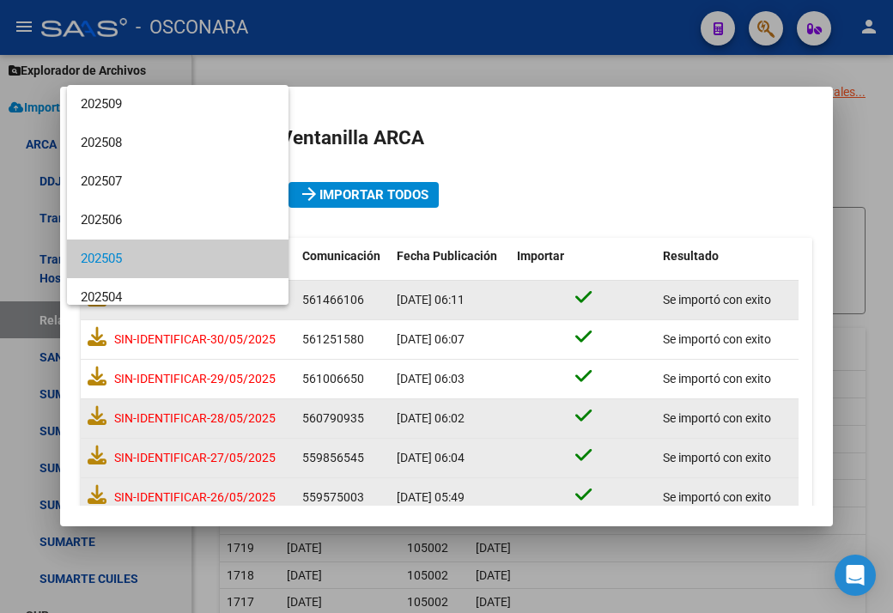
scroll to position [64, 0]
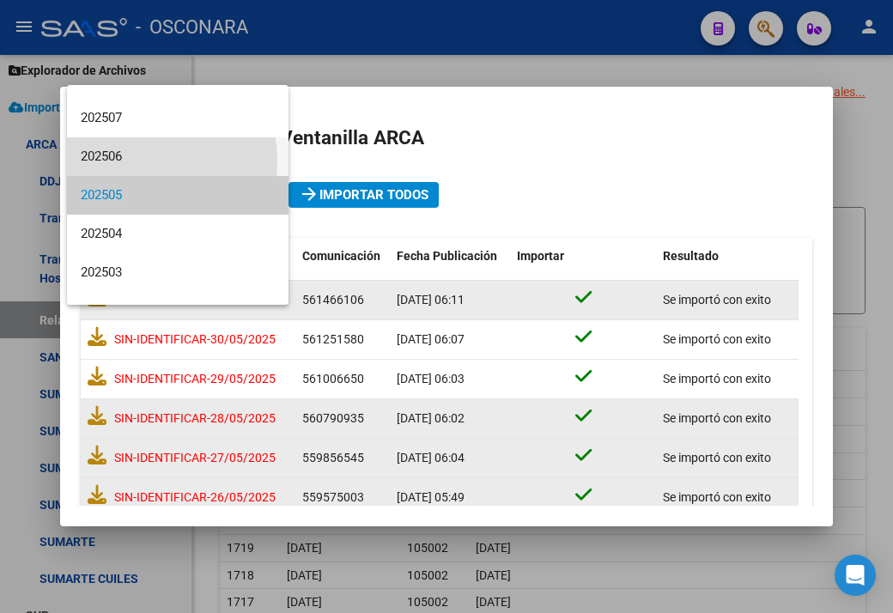
click at [147, 160] on span "202506" at bounding box center [178, 156] width 194 height 39
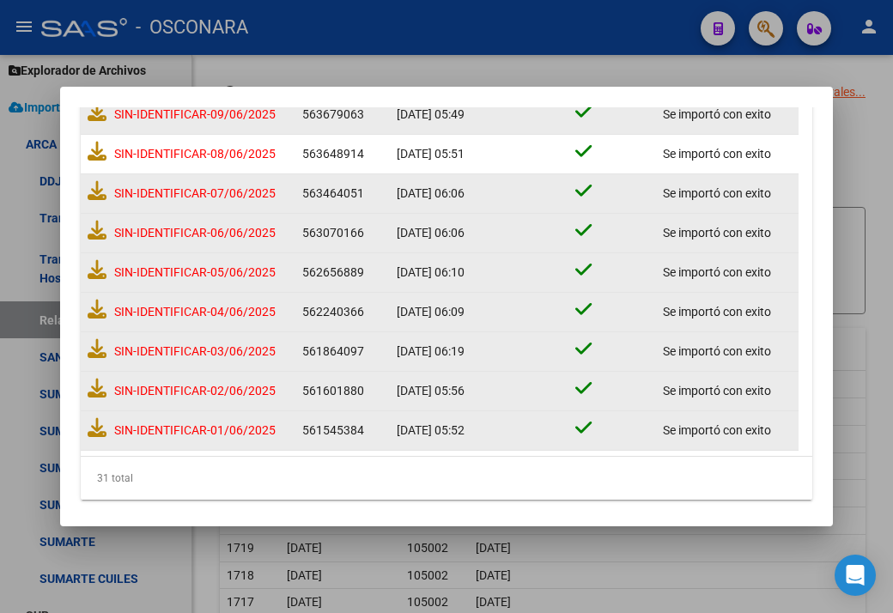
scroll to position [1057, 0]
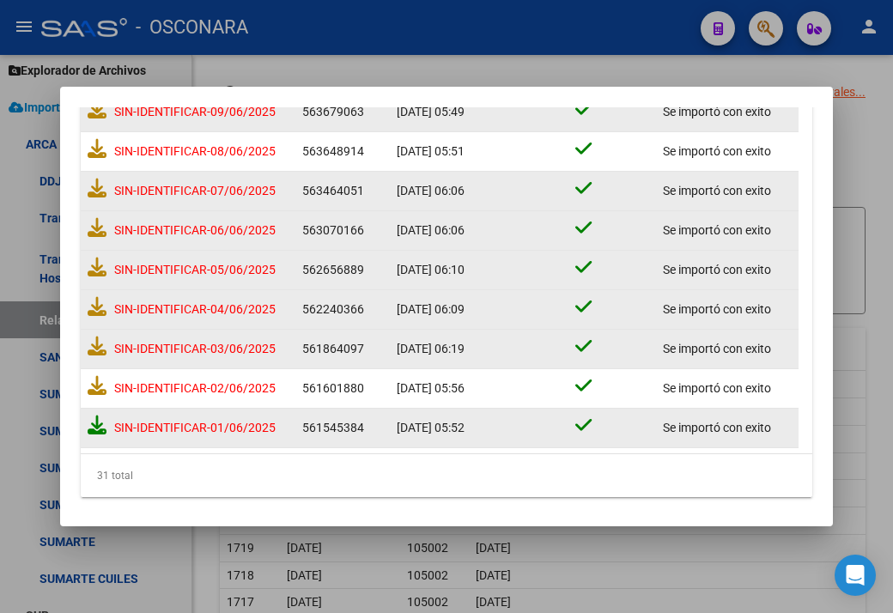
click at [92, 427] on icon at bounding box center [97, 424] width 19 height 19
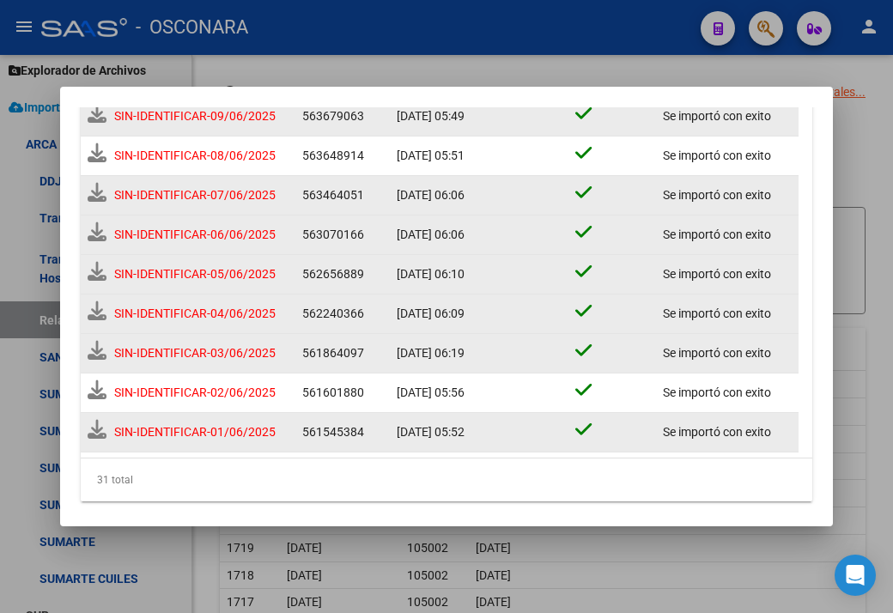
scroll to position [1061, 0]
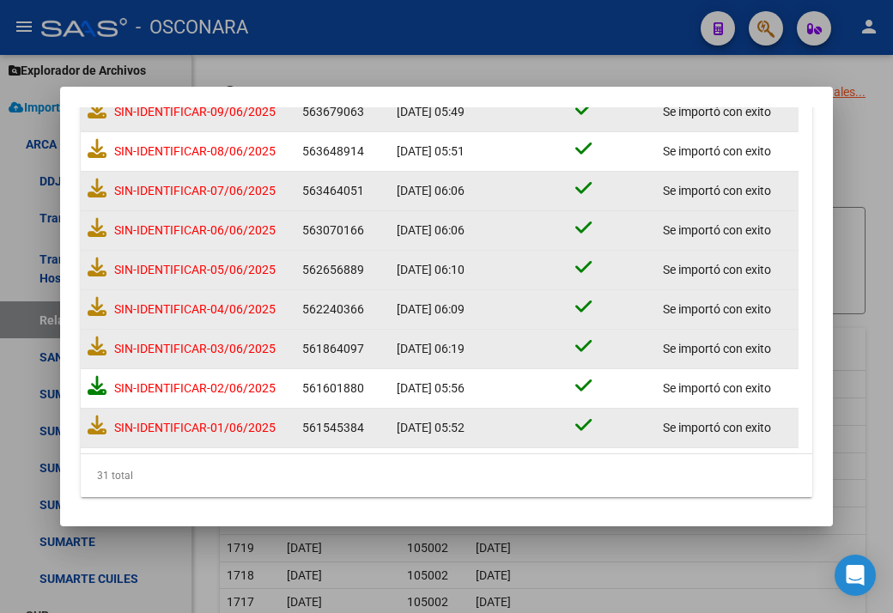
click at [96, 382] on icon at bounding box center [97, 385] width 19 height 19
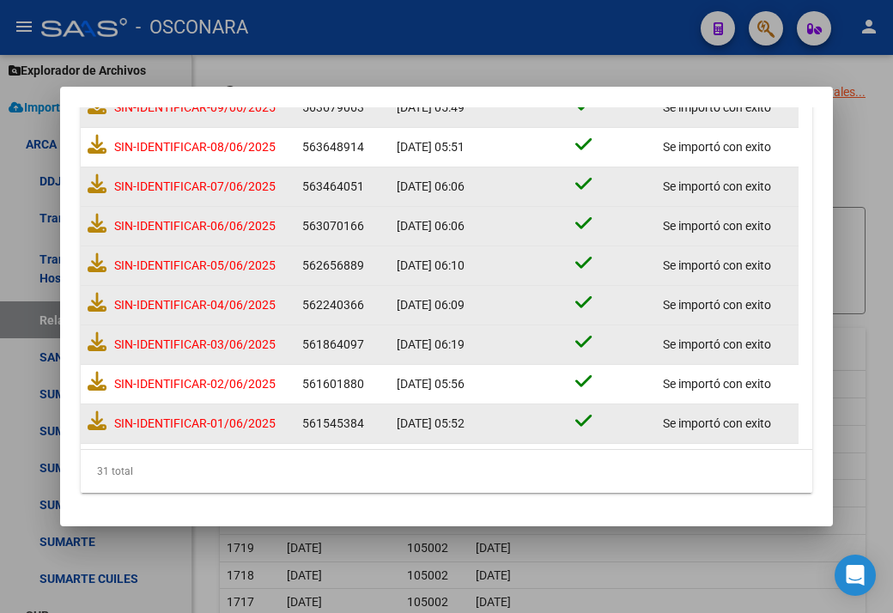
scroll to position [1057, 0]
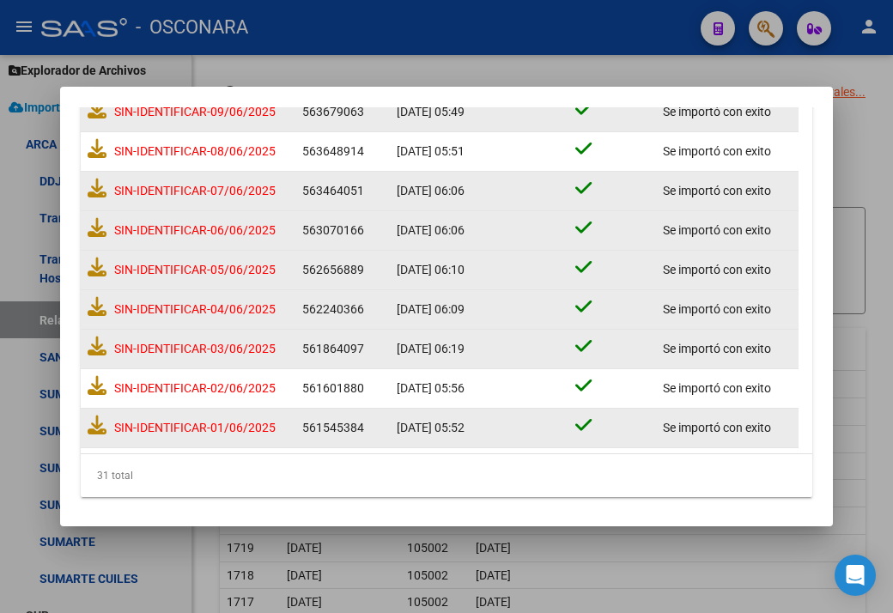
click at [86, 343] on datatable-body-cell "SIN-IDENTIFICAR-03/06/2025" at bounding box center [188, 349] width 215 height 39
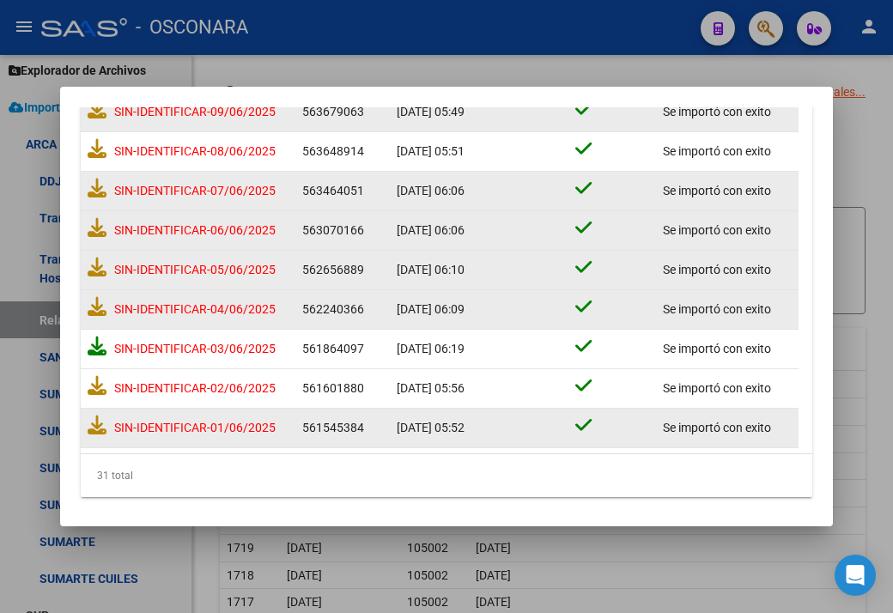
click at [91, 343] on icon at bounding box center [97, 345] width 19 height 19
click at [98, 300] on icon at bounding box center [97, 306] width 19 height 19
click at [103, 259] on icon at bounding box center [97, 267] width 19 height 19
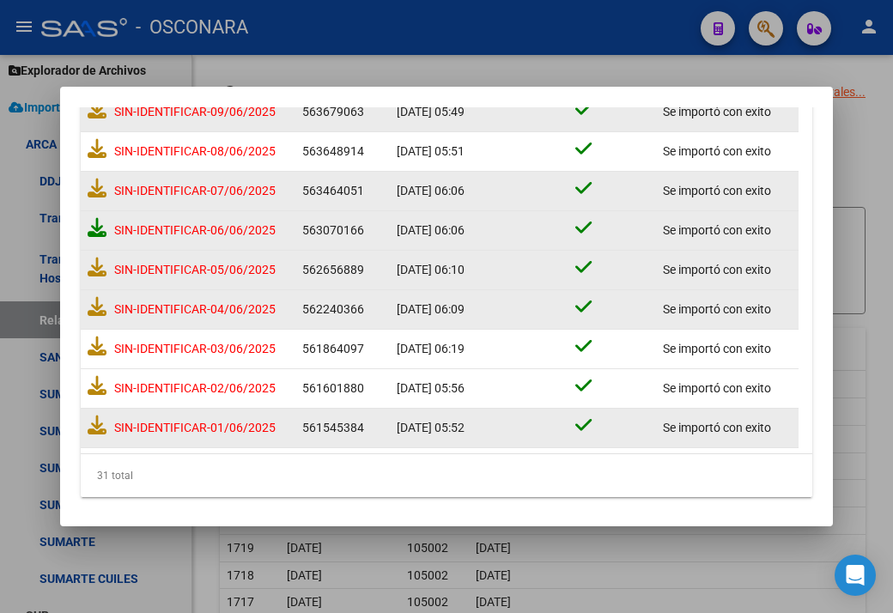
click at [91, 222] on icon at bounding box center [97, 227] width 19 height 19
click at [92, 186] on icon at bounding box center [97, 188] width 19 height 19
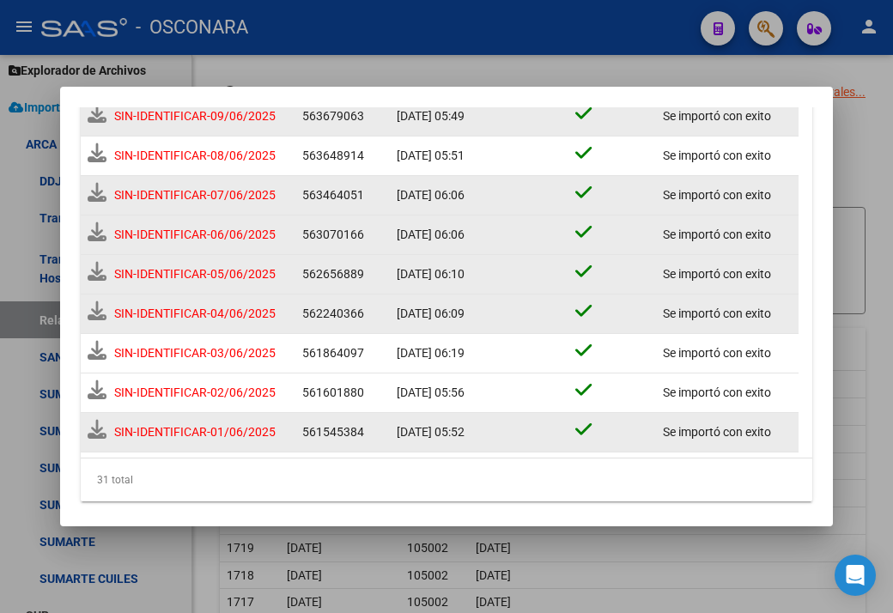
scroll to position [1061, 0]
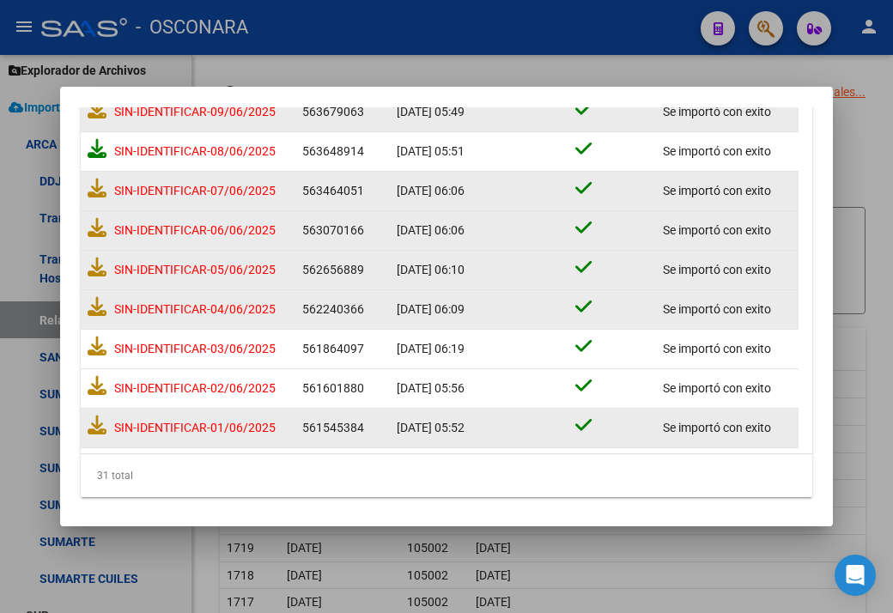
click at [94, 144] on icon at bounding box center [97, 148] width 19 height 19
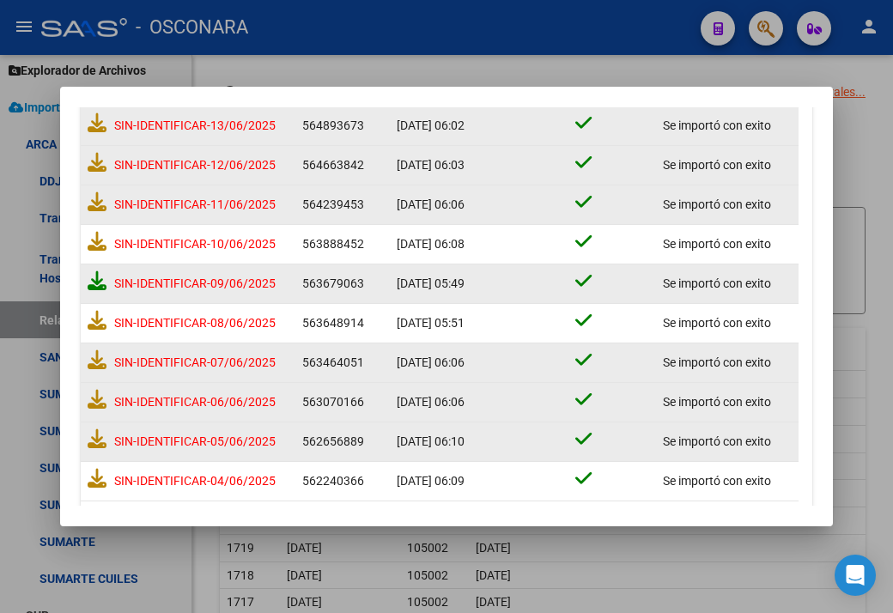
click at [94, 280] on icon at bounding box center [97, 280] width 19 height 19
click at [95, 233] on icon at bounding box center [97, 241] width 19 height 19
click at [93, 198] on icon at bounding box center [97, 201] width 19 height 19
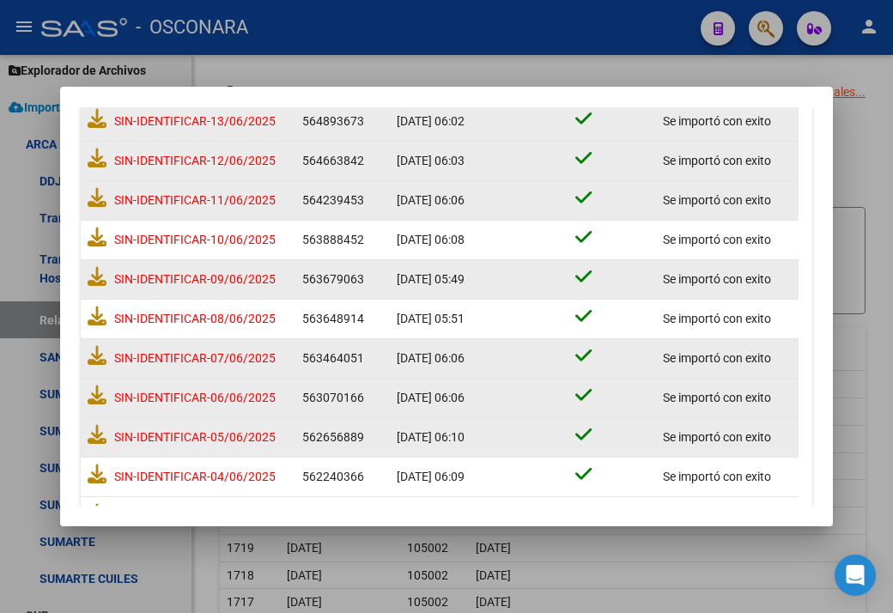
scroll to position [885, 0]
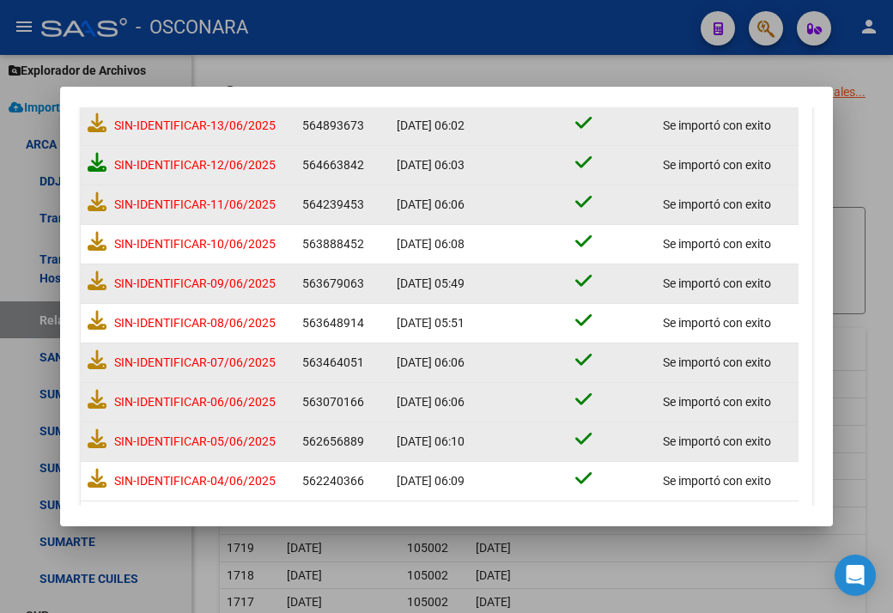
click at [96, 162] on icon at bounding box center [97, 162] width 19 height 19
click at [99, 125] on icon at bounding box center [97, 122] width 19 height 19
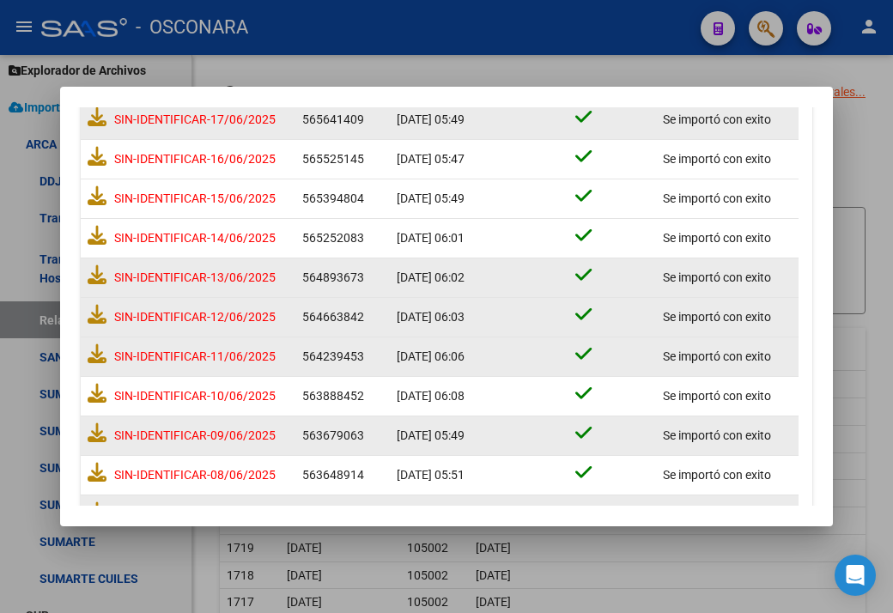
scroll to position [627, 0]
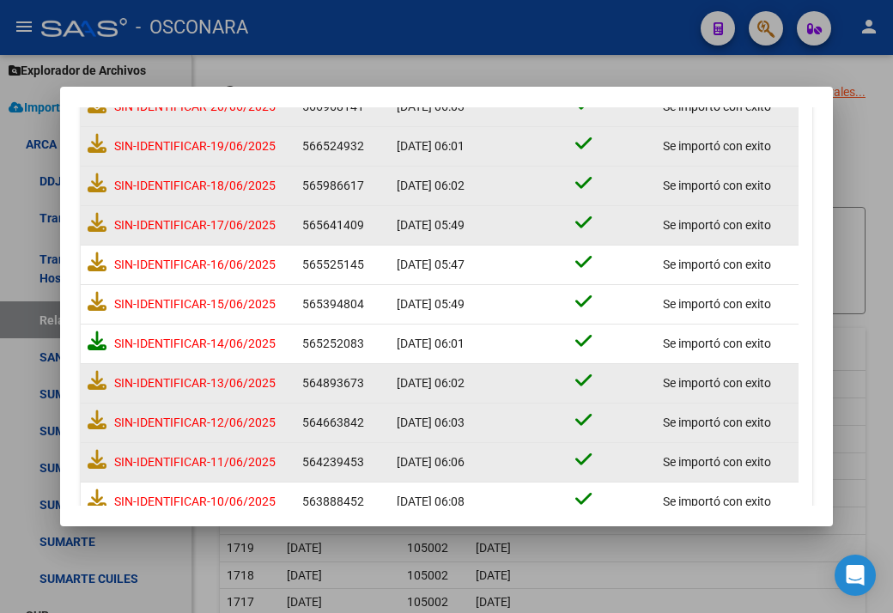
click at [96, 339] on icon at bounding box center [97, 340] width 19 height 19
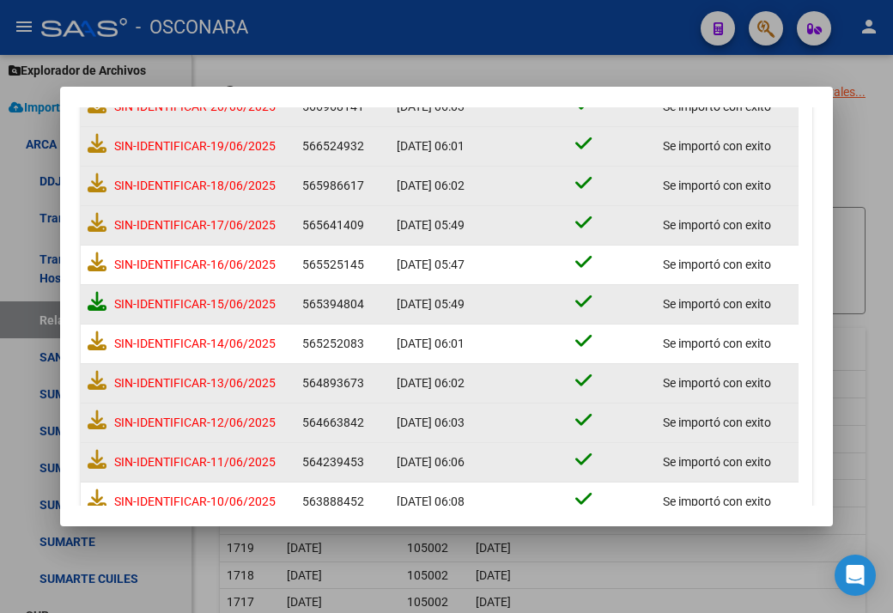
click at [98, 299] on icon at bounding box center [97, 301] width 19 height 19
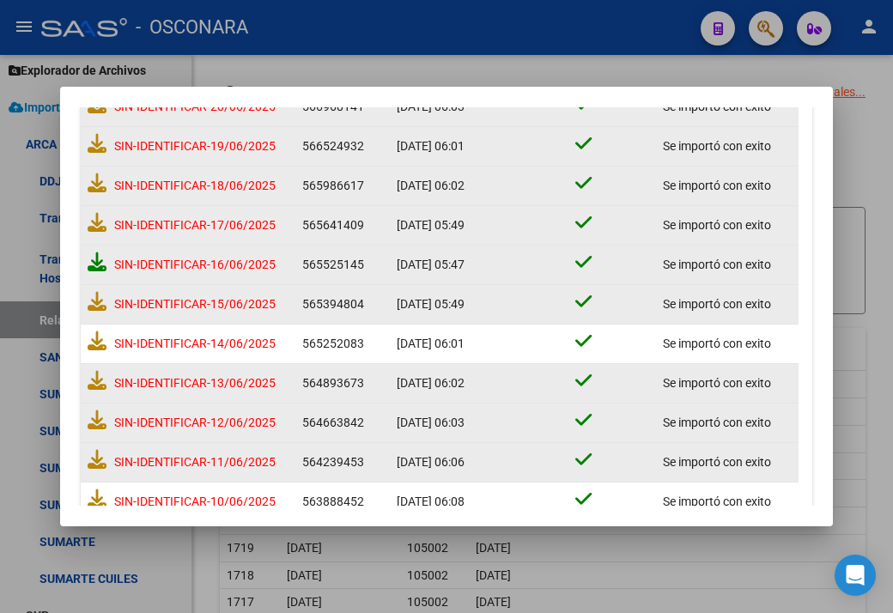
click at [96, 253] on icon at bounding box center [97, 261] width 19 height 19
click at [95, 222] on icon at bounding box center [97, 222] width 19 height 19
click at [93, 185] on icon at bounding box center [97, 182] width 19 height 19
click at [95, 149] on icon at bounding box center [97, 143] width 19 height 19
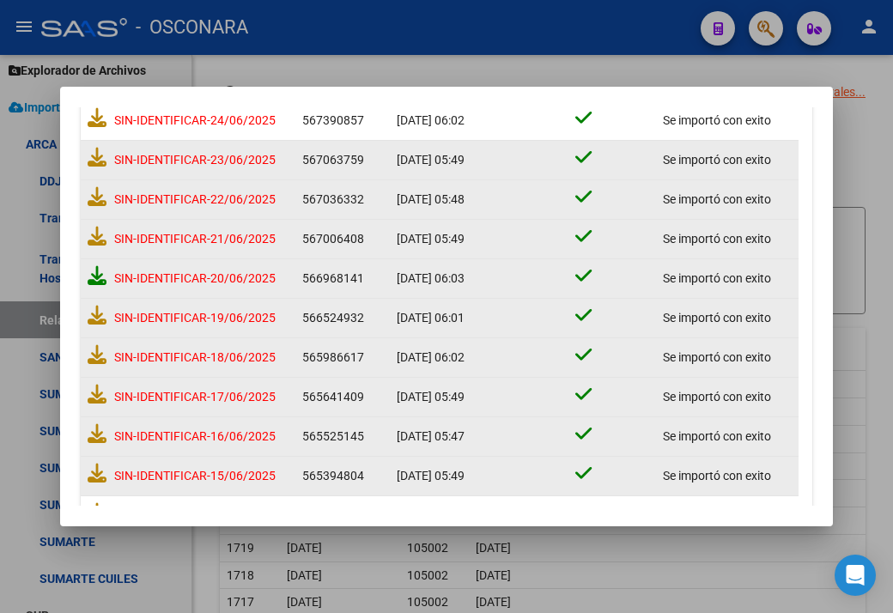
click at [98, 267] on icon at bounding box center [97, 275] width 19 height 19
click at [96, 234] on icon at bounding box center [97, 236] width 19 height 19
click at [104, 191] on icon at bounding box center [97, 196] width 19 height 19
click at [92, 155] on icon at bounding box center [97, 157] width 19 height 19
click at [88, 124] on icon at bounding box center [97, 117] width 19 height 19
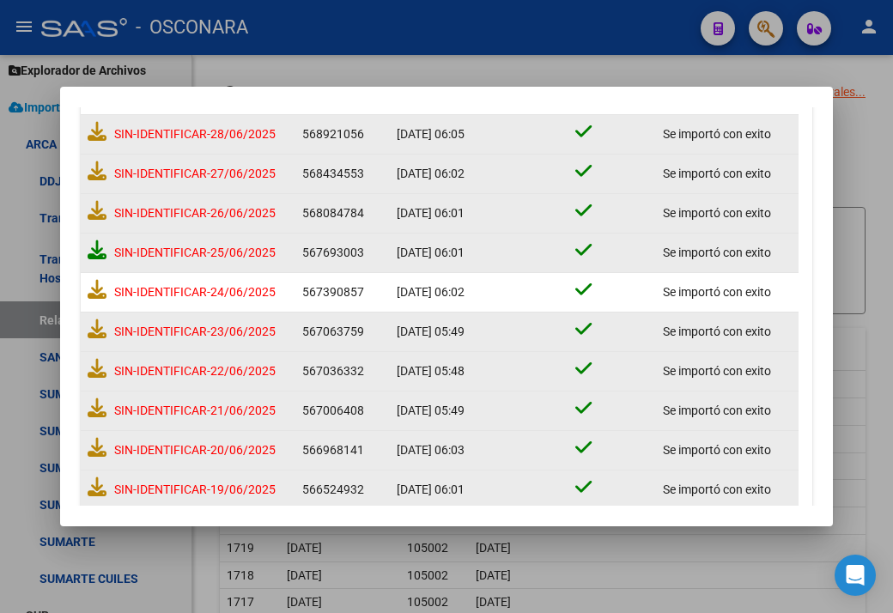
click at [96, 254] on icon at bounding box center [97, 249] width 19 height 19
click at [99, 207] on icon at bounding box center [97, 210] width 19 height 19
click at [93, 172] on icon at bounding box center [97, 170] width 19 height 19
click at [97, 132] on icon at bounding box center [97, 131] width 19 height 19
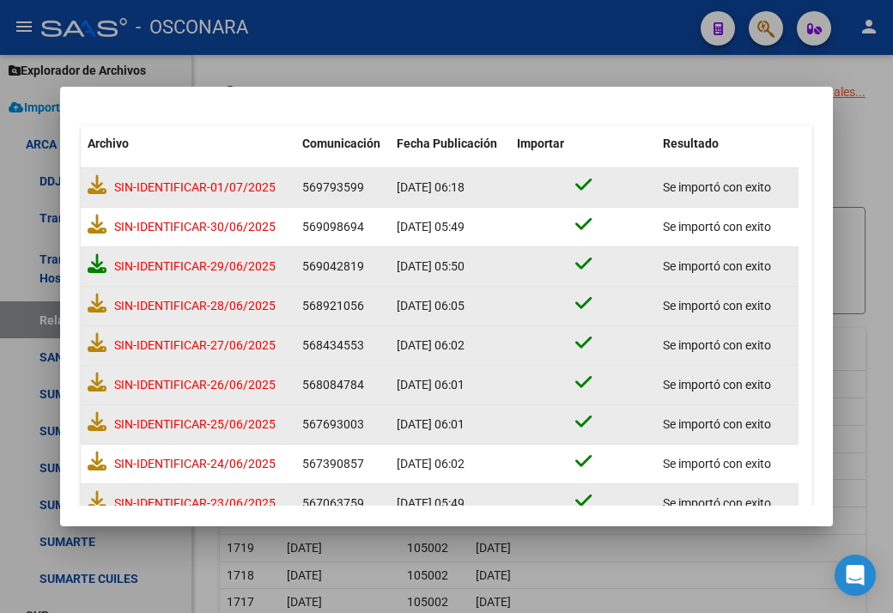
click at [93, 262] on icon at bounding box center [97, 263] width 19 height 19
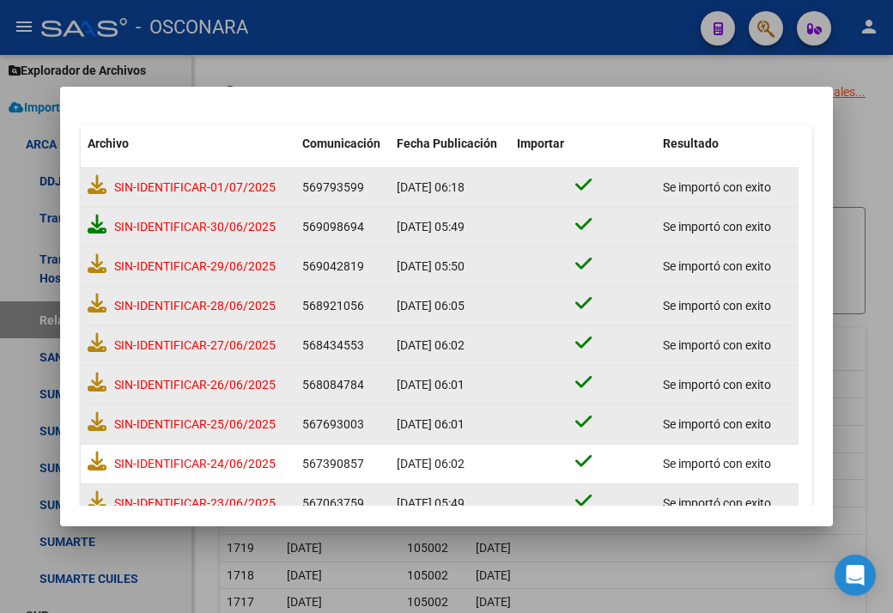
click at [94, 225] on icon at bounding box center [97, 224] width 19 height 19
click at [97, 193] on icon at bounding box center [97, 184] width 19 height 19
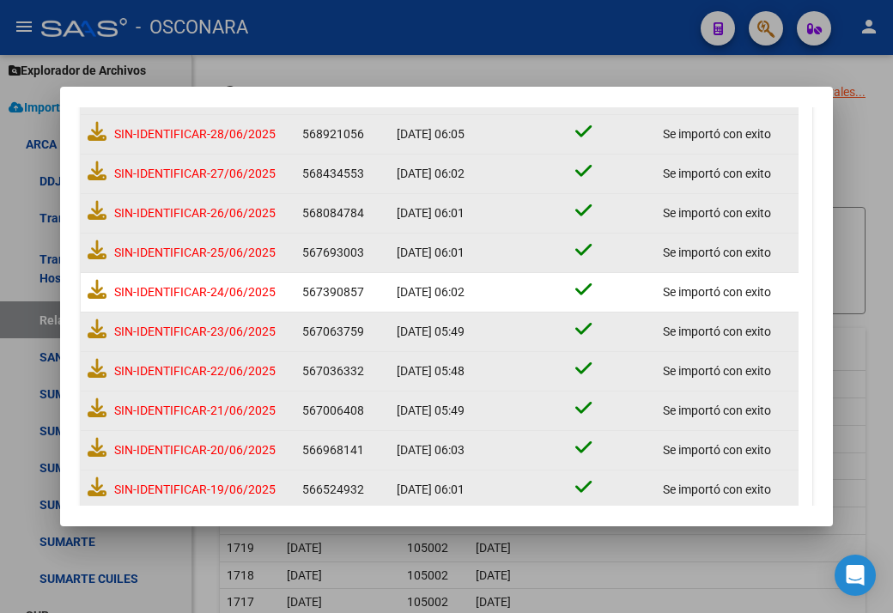
scroll to position [0, 0]
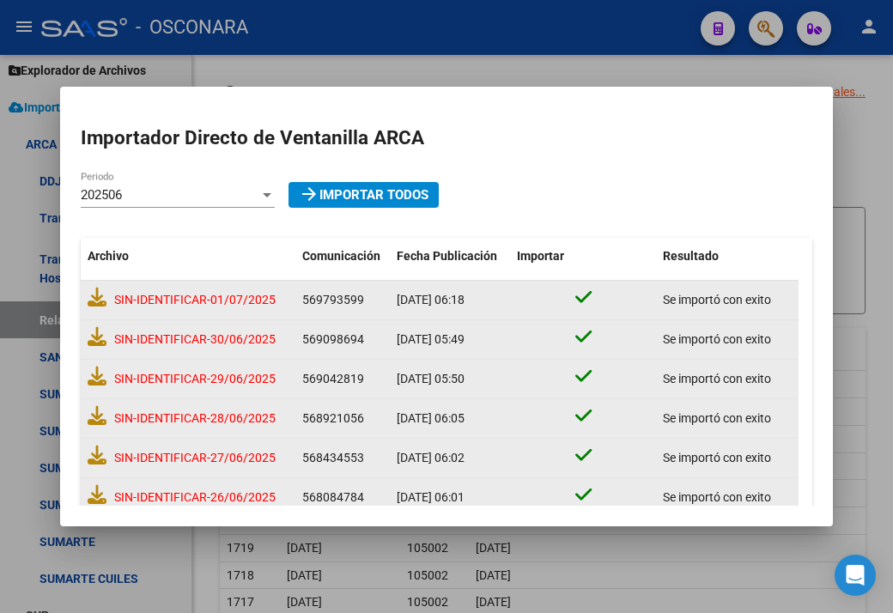
click at [172, 199] on div "202506" at bounding box center [170, 194] width 179 height 15
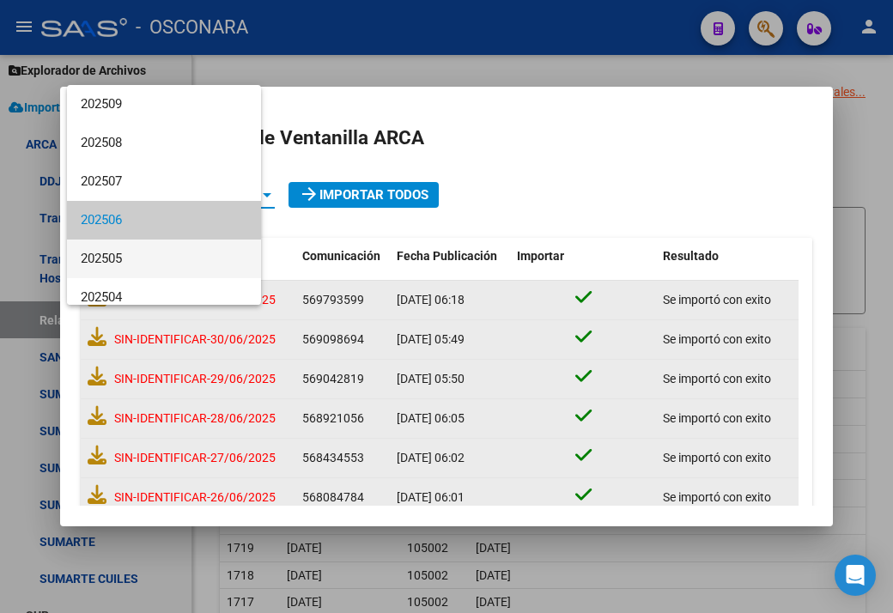
scroll to position [25, 0]
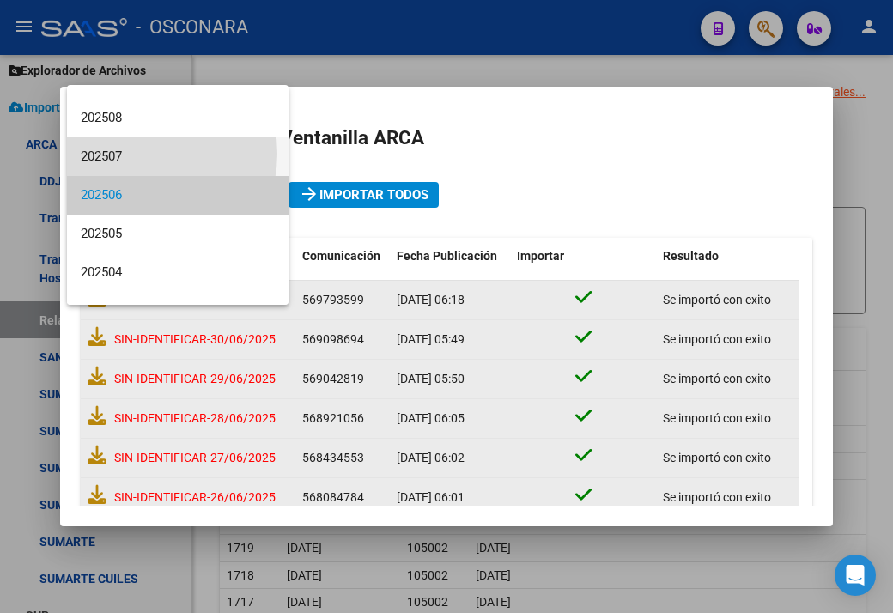
click at [136, 153] on span "202507" at bounding box center [178, 156] width 194 height 39
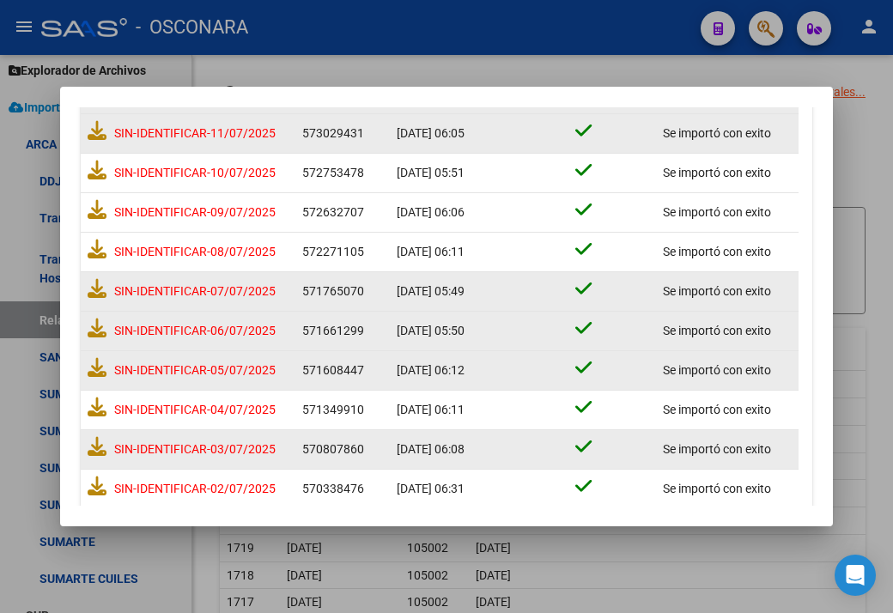
scroll to position [1057, 0]
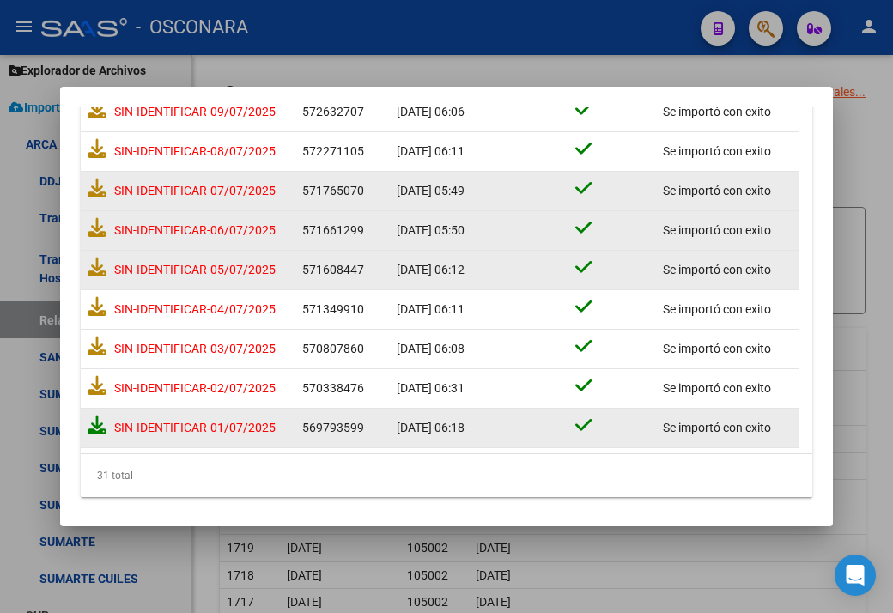
click at [102, 421] on icon at bounding box center [97, 424] width 19 height 19
click at [102, 385] on icon at bounding box center [97, 385] width 19 height 19
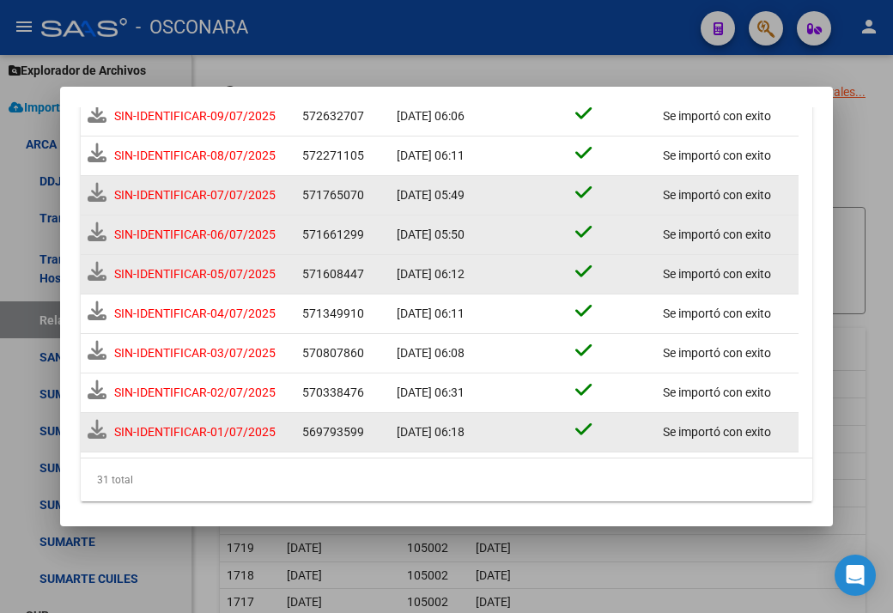
scroll to position [1061, 0]
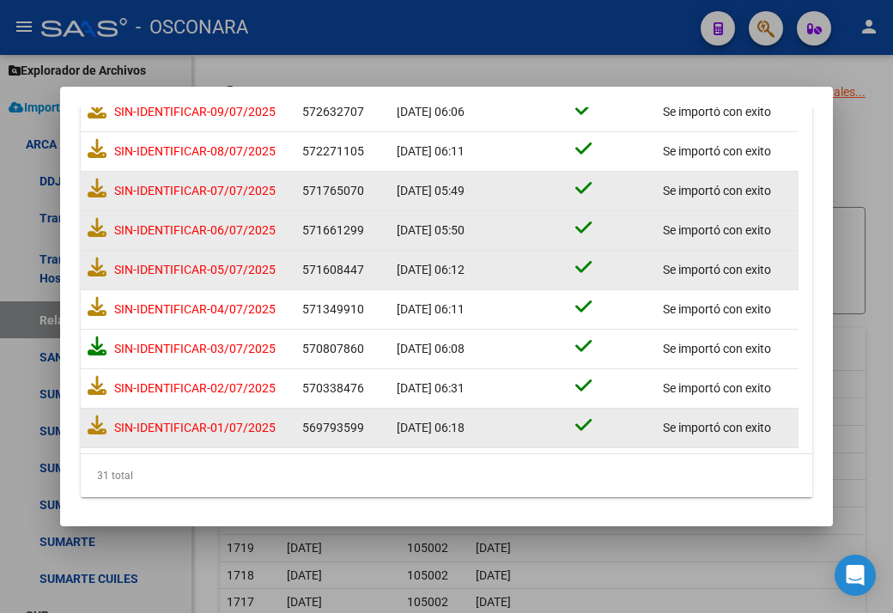
click at [95, 343] on icon at bounding box center [97, 345] width 19 height 19
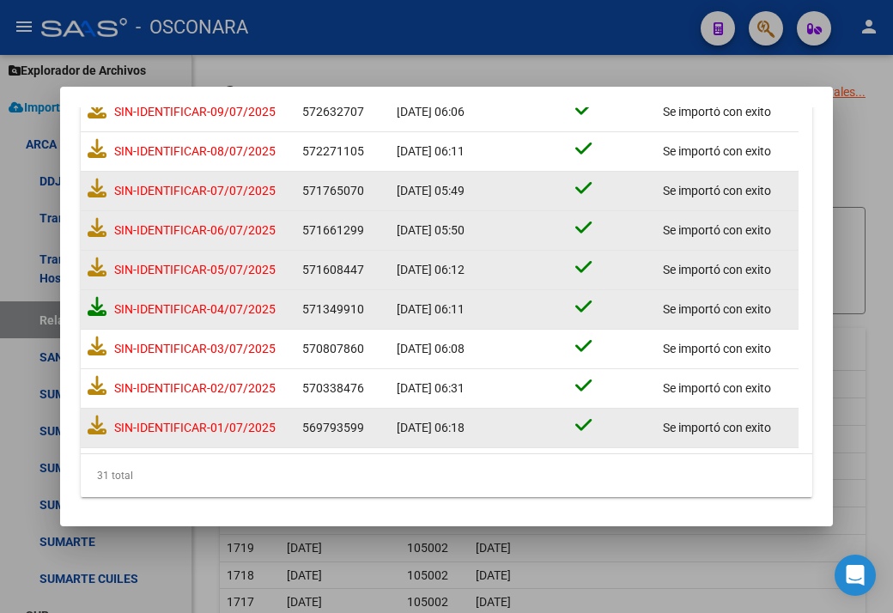
click at [99, 297] on icon at bounding box center [97, 306] width 19 height 19
click at [93, 266] on icon at bounding box center [97, 267] width 19 height 19
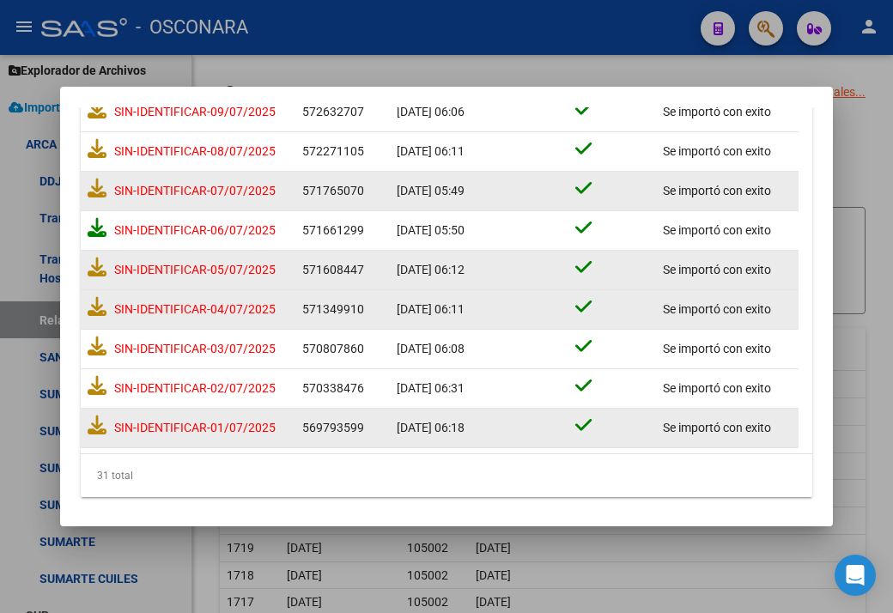
click at [89, 218] on icon at bounding box center [97, 227] width 19 height 19
click at [96, 187] on icon at bounding box center [97, 188] width 19 height 19
click at [96, 142] on icon at bounding box center [97, 148] width 19 height 19
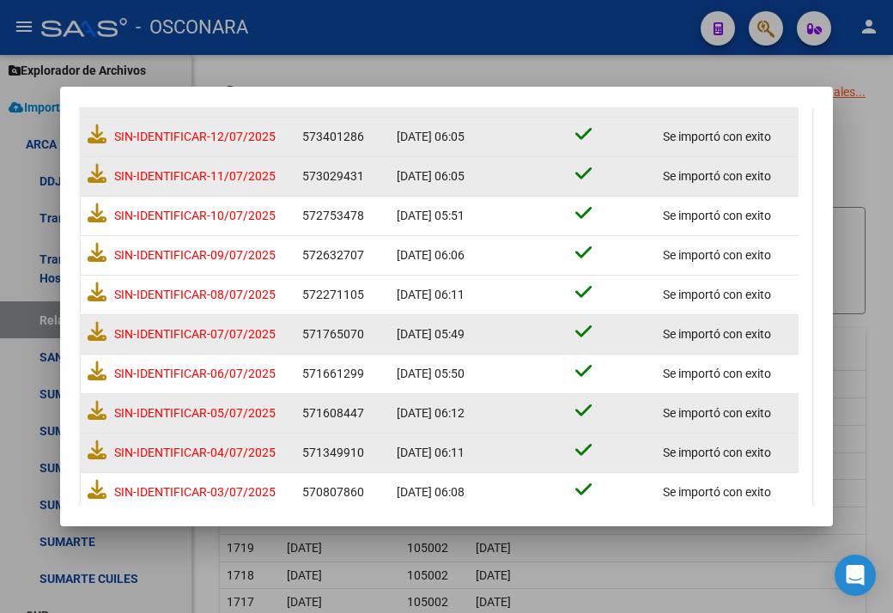
scroll to position [885, 0]
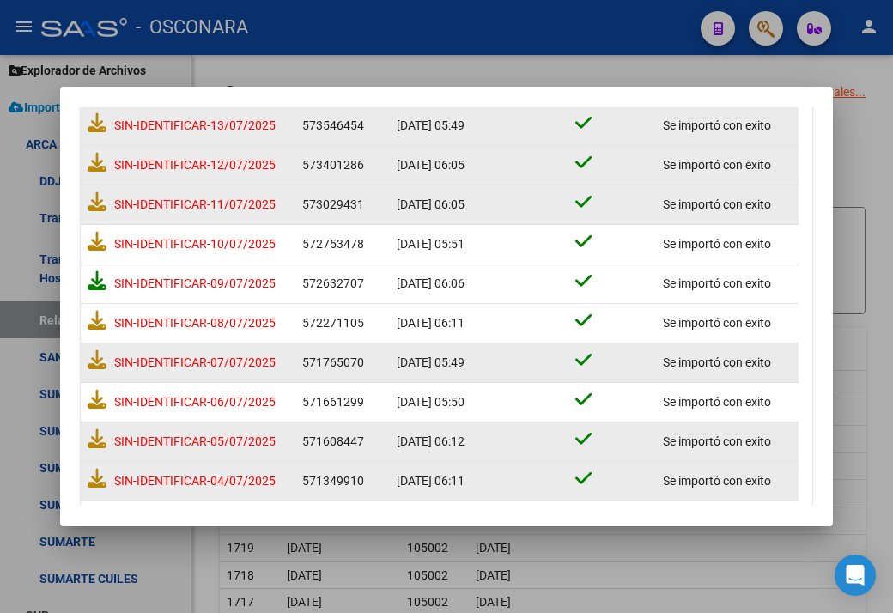
click at [96, 276] on icon at bounding box center [97, 280] width 19 height 19
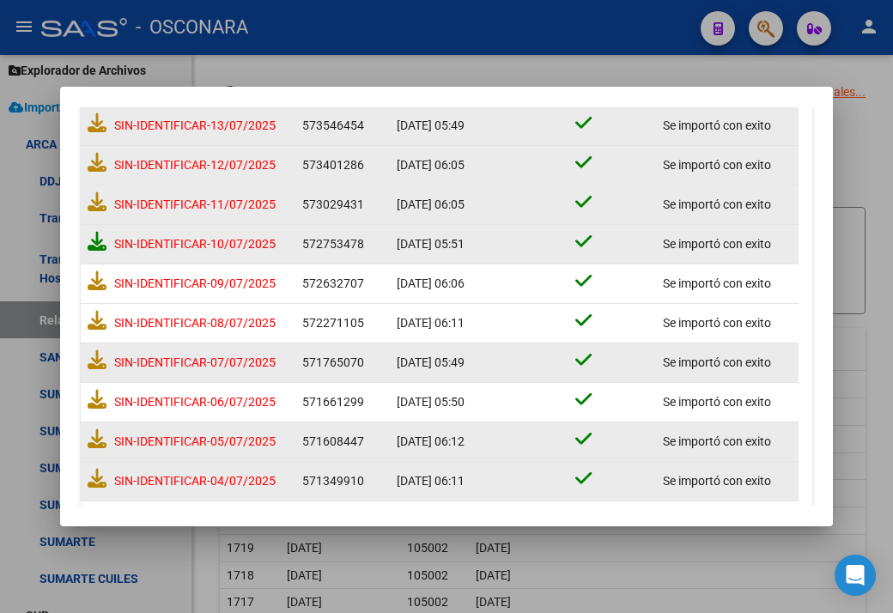
click at [90, 238] on icon at bounding box center [97, 241] width 19 height 19
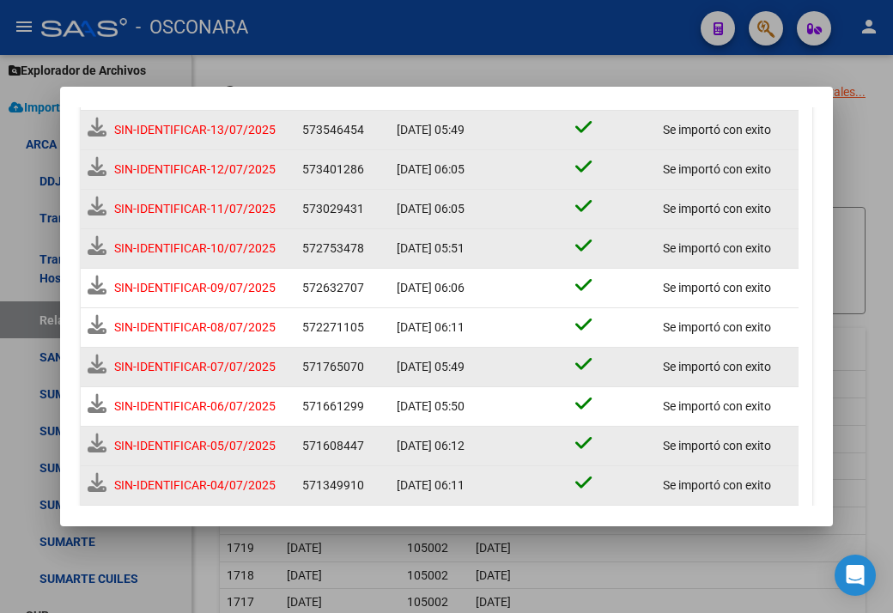
scroll to position [889, 0]
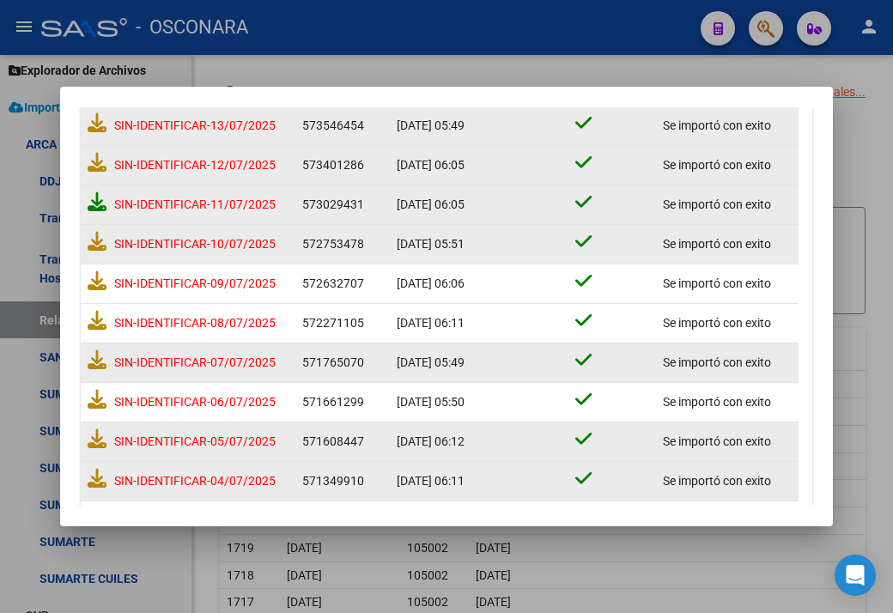
click at [104, 201] on icon at bounding box center [97, 201] width 19 height 19
click at [94, 161] on icon at bounding box center [97, 162] width 19 height 19
click at [94, 117] on icon at bounding box center [97, 122] width 19 height 19
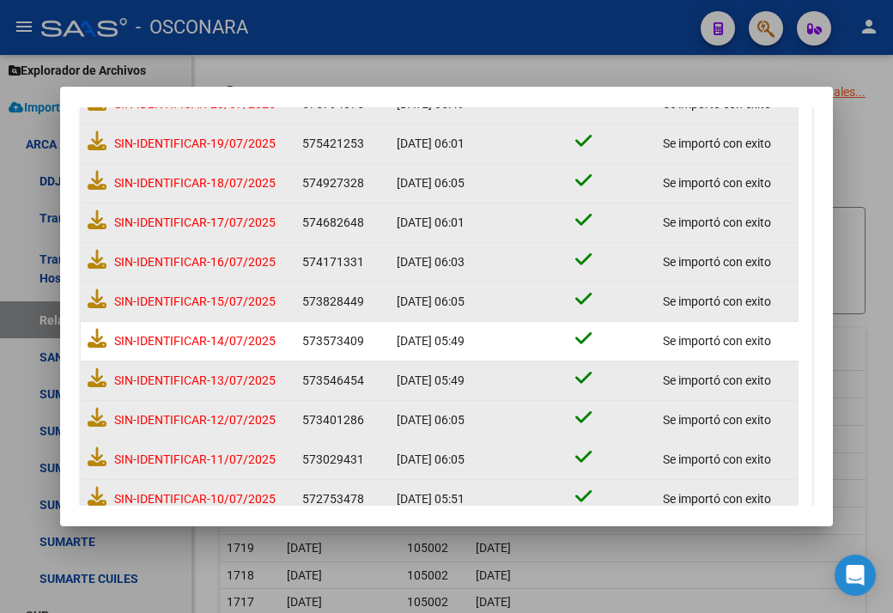
scroll to position [627, 0]
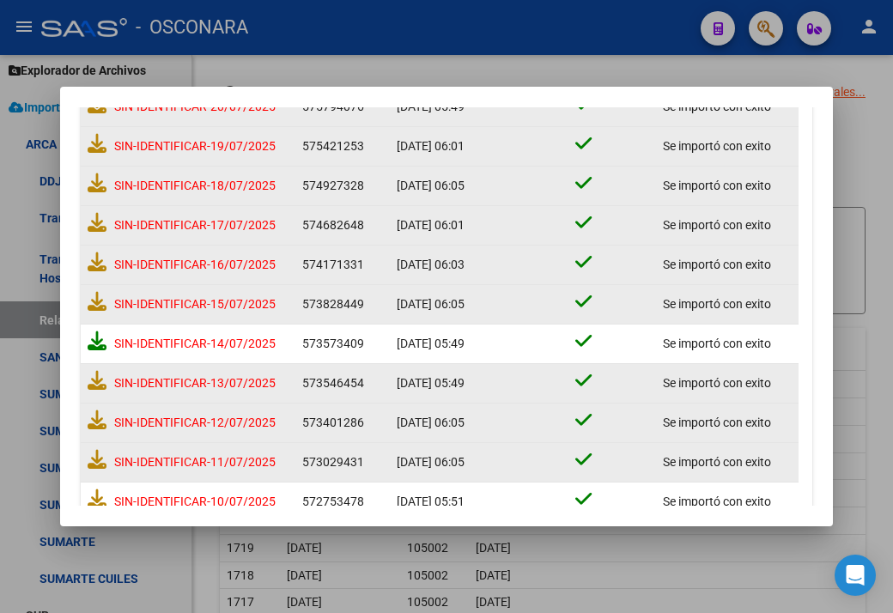
click at [94, 336] on icon at bounding box center [97, 340] width 19 height 19
click at [93, 299] on icon at bounding box center [97, 301] width 19 height 19
click at [94, 268] on icon at bounding box center [97, 261] width 19 height 19
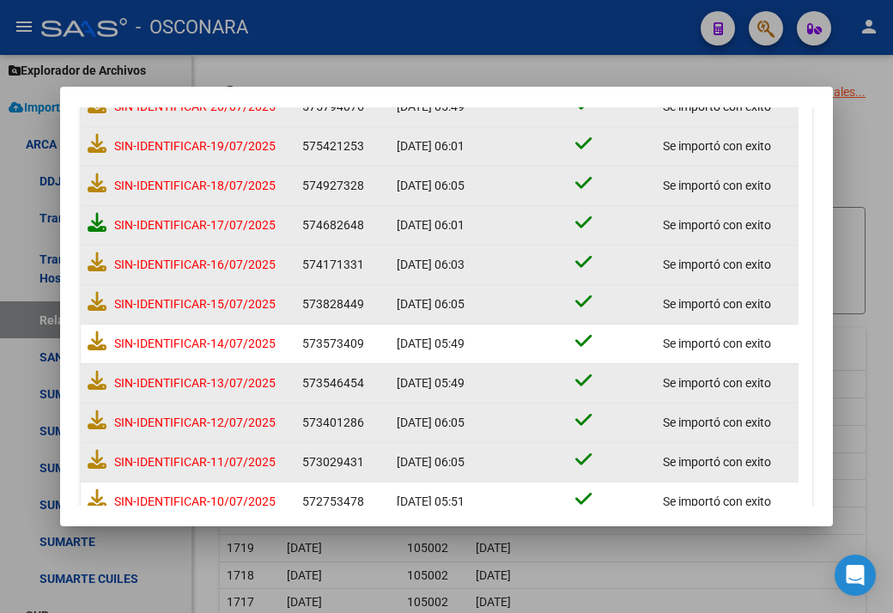
click at [94, 227] on icon at bounding box center [97, 222] width 19 height 19
click at [93, 176] on icon at bounding box center [97, 182] width 19 height 19
click at [89, 152] on div "SIN-IDENTIFICAR-19/07/2025" at bounding box center [188, 146] width 201 height 32
click at [93, 149] on icon at bounding box center [97, 143] width 19 height 19
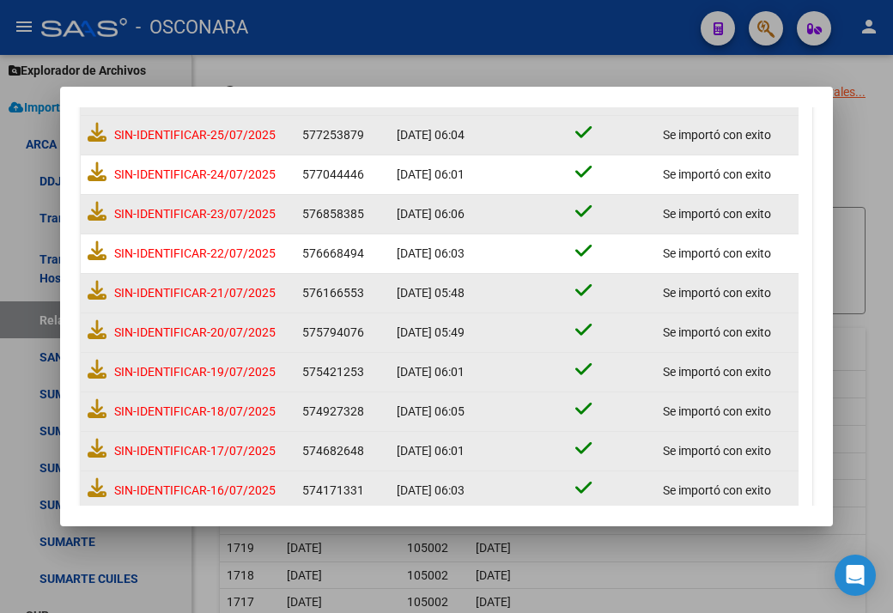
scroll to position [370, 0]
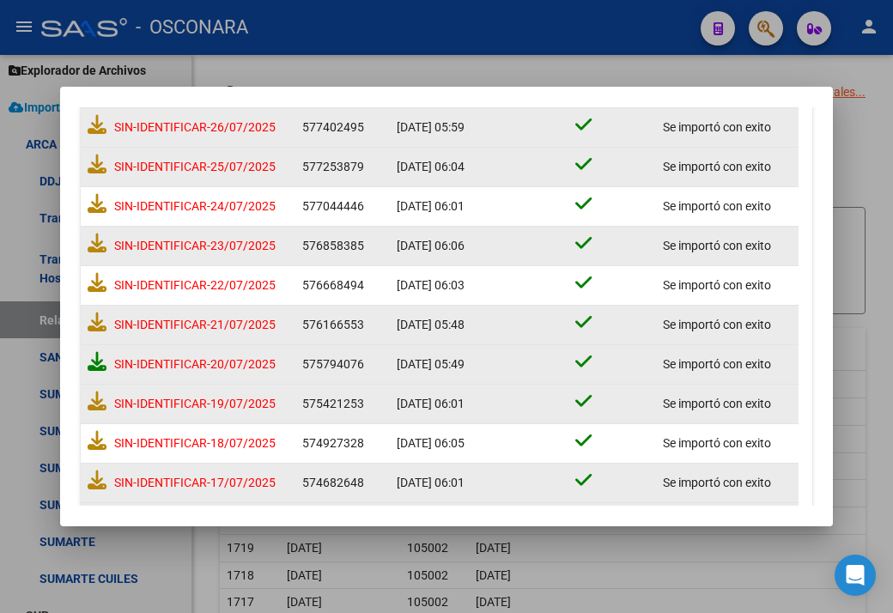
click at [88, 357] on icon at bounding box center [97, 361] width 19 height 19
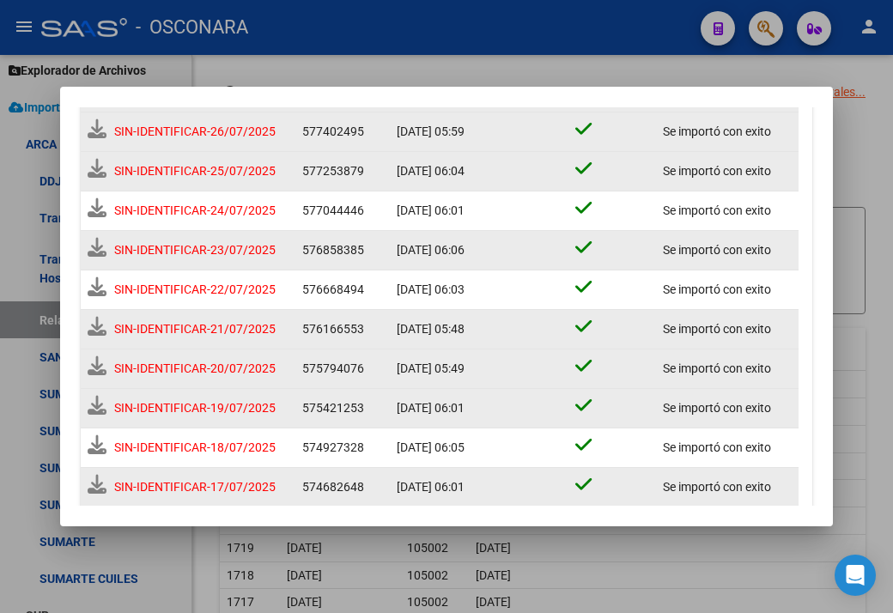
scroll to position [374, 0]
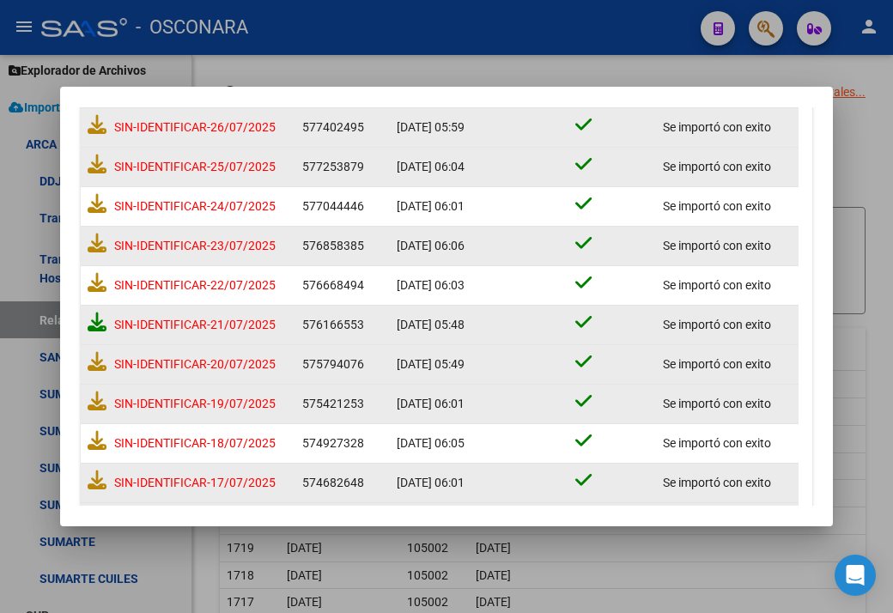
click at [96, 325] on icon at bounding box center [97, 321] width 19 height 19
click at [98, 280] on icon at bounding box center [97, 282] width 19 height 19
click at [94, 250] on icon at bounding box center [97, 242] width 19 height 19
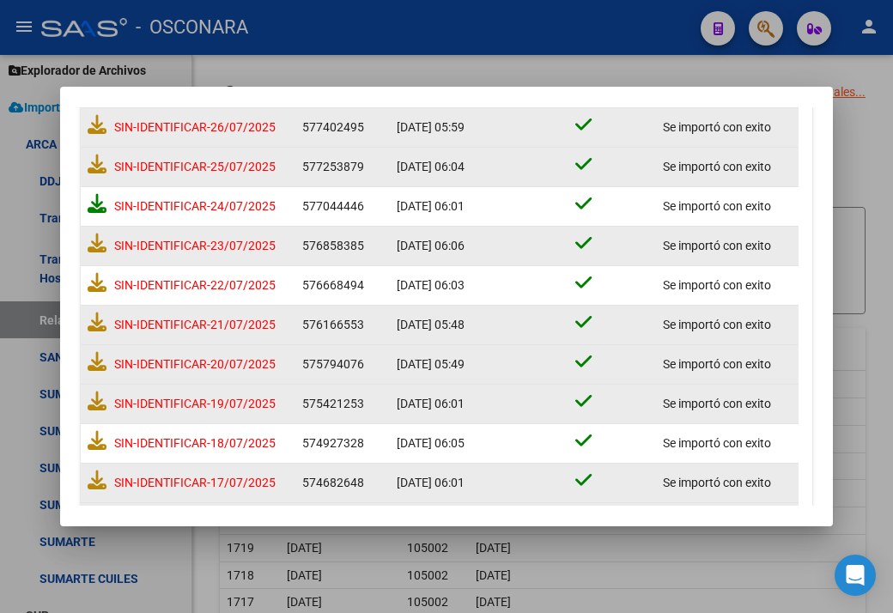
click at [94, 200] on icon at bounding box center [97, 203] width 19 height 19
click at [96, 170] on icon at bounding box center [97, 164] width 19 height 19
click at [93, 130] on icon at bounding box center [97, 124] width 19 height 19
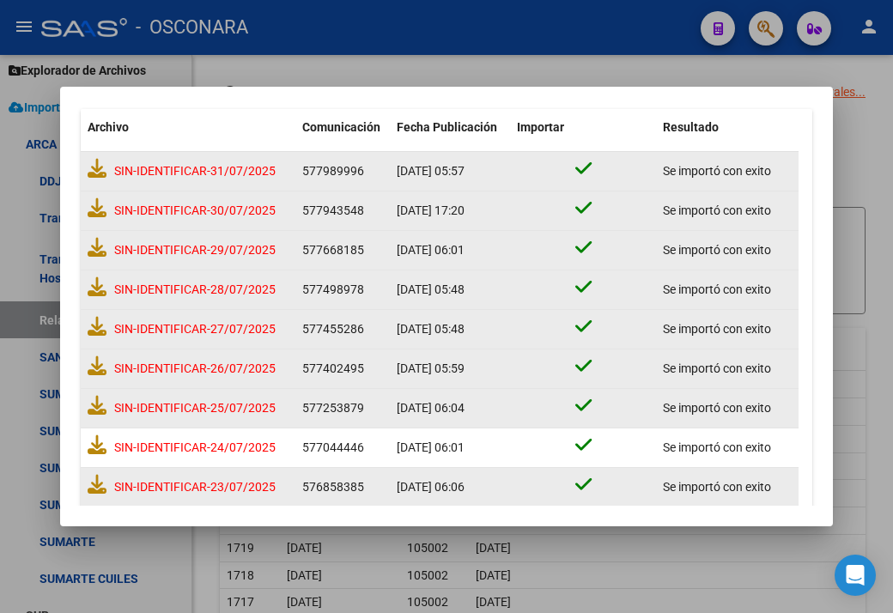
scroll to position [112, 0]
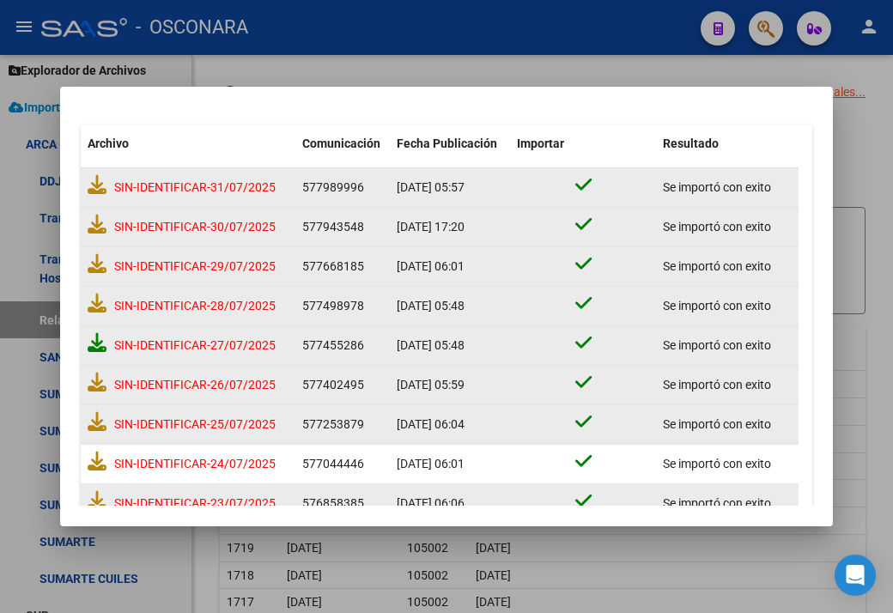
click at [88, 341] on icon at bounding box center [97, 342] width 19 height 19
click at [93, 301] on icon at bounding box center [97, 303] width 19 height 19
click at [101, 266] on icon at bounding box center [97, 263] width 19 height 19
click at [94, 230] on icon at bounding box center [97, 224] width 19 height 19
click at [94, 191] on icon at bounding box center [97, 184] width 19 height 19
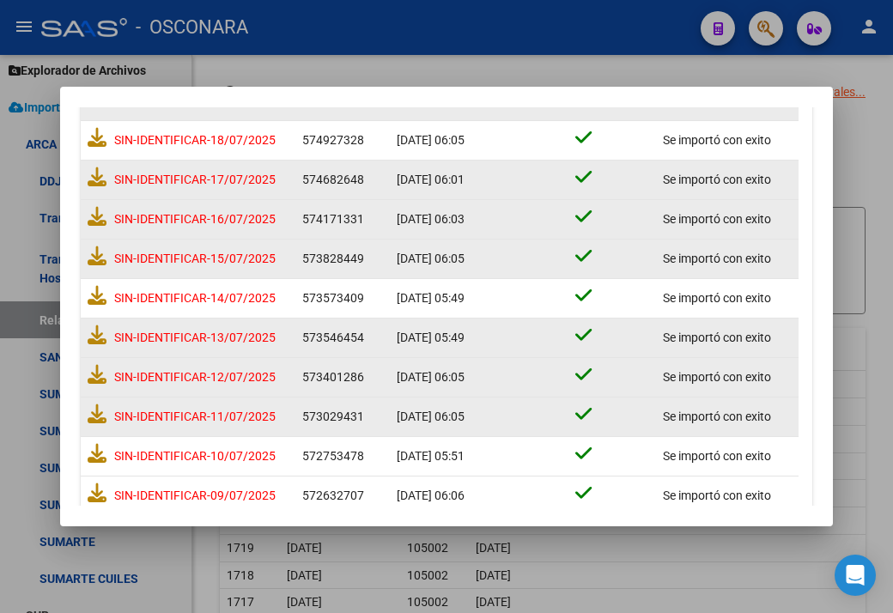
scroll to position [627, 0]
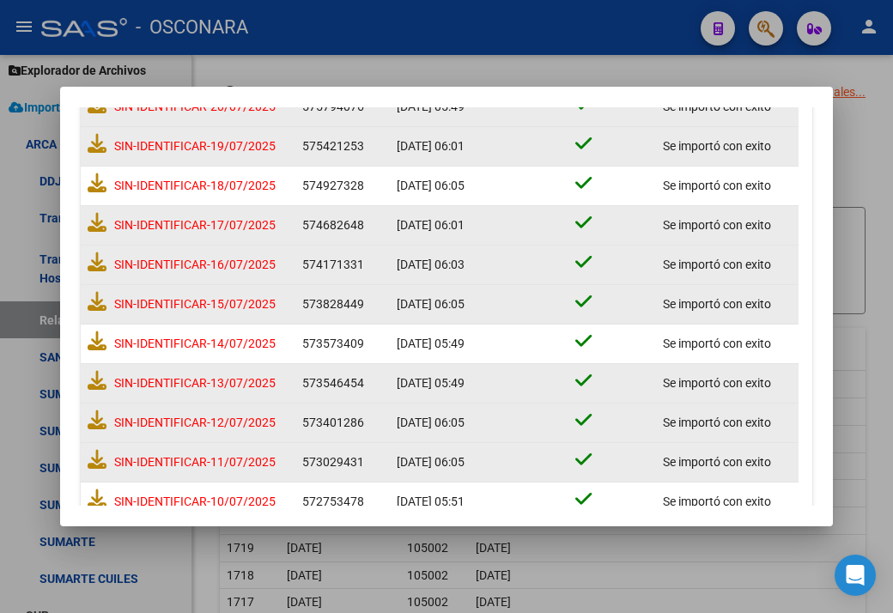
click at [188, 265] on span "SIN-IDENTIFICAR-16/07/2025" at bounding box center [194, 265] width 161 height 14
click at [96, 258] on icon at bounding box center [97, 261] width 19 height 19
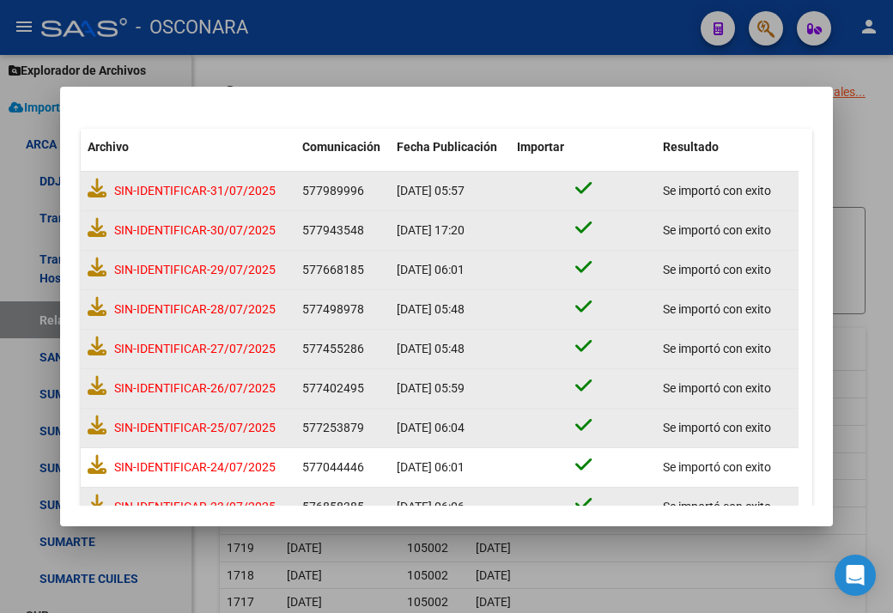
scroll to position [0, 0]
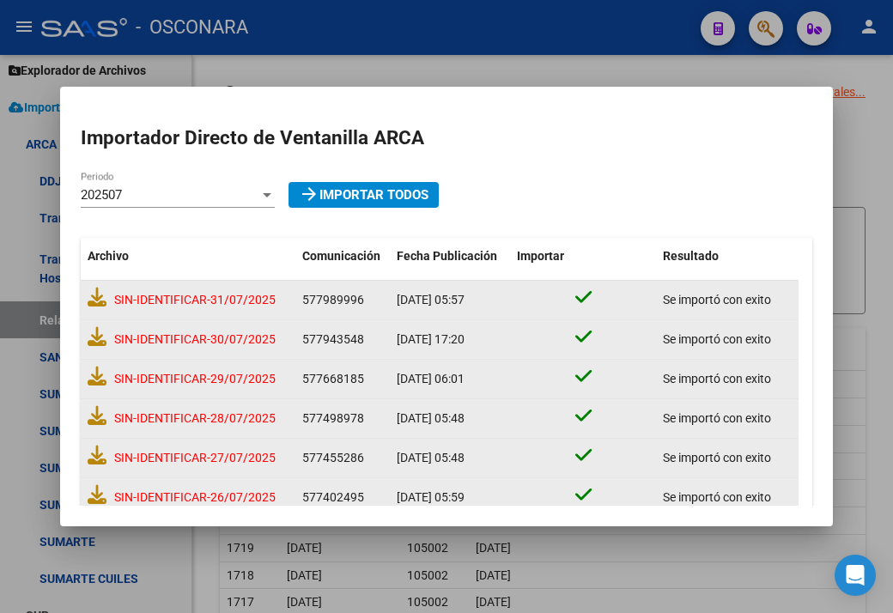
click at [189, 168] on mat-dialog-content "Importador Directo de Ventanilla ARCA 202507 Periodo arrow_forward Importar Tod…" at bounding box center [446, 306] width 773 height 398
click at [247, 197] on div "202507" at bounding box center [170, 194] width 179 height 15
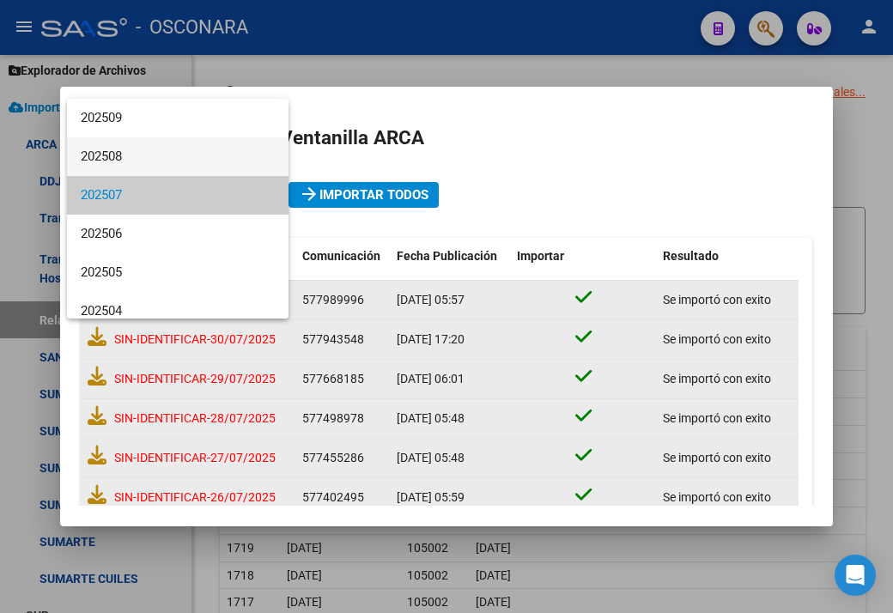
click at [130, 158] on span "202508" at bounding box center [178, 156] width 194 height 39
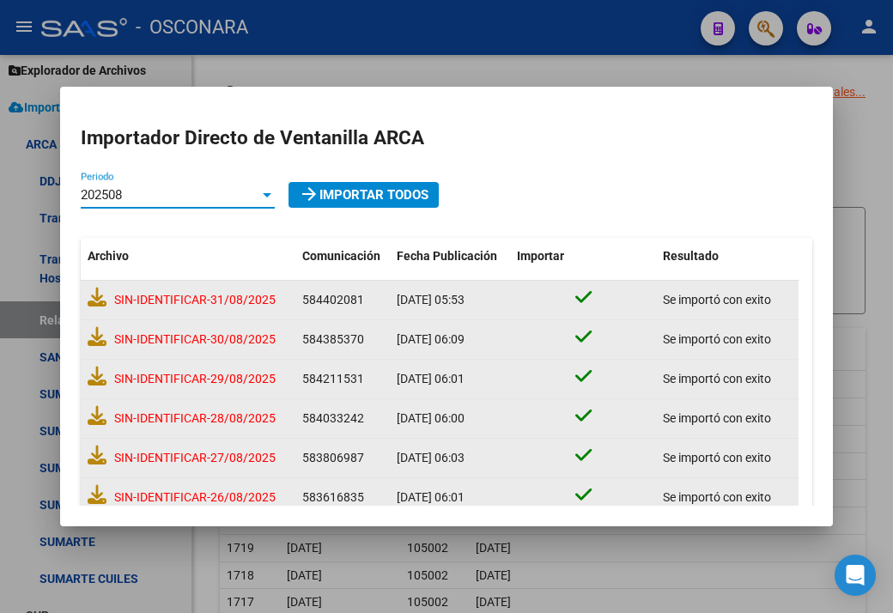
click at [167, 197] on div "202508" at bounding box center [170, 194] width 179 height 15
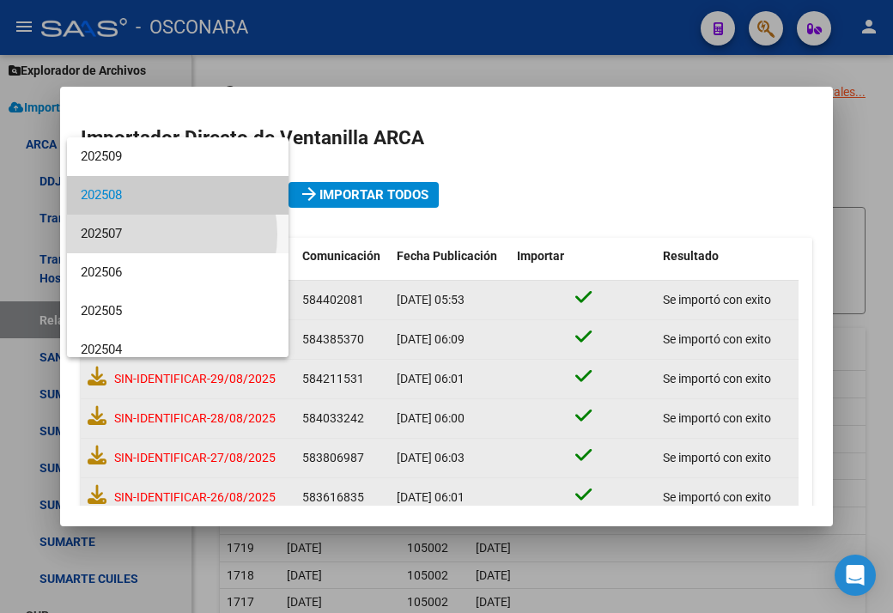
click at [151, 234] on span "202507" at bounding box center [178, 234] width 194 height 39
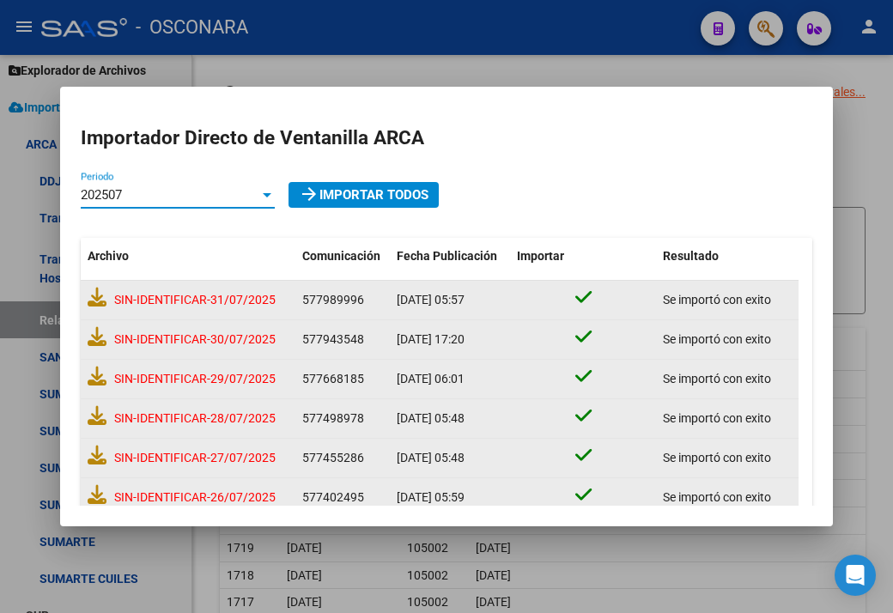
click at [126, 191] on div "202507" at bounding box center [170, 194] width 179 height 15
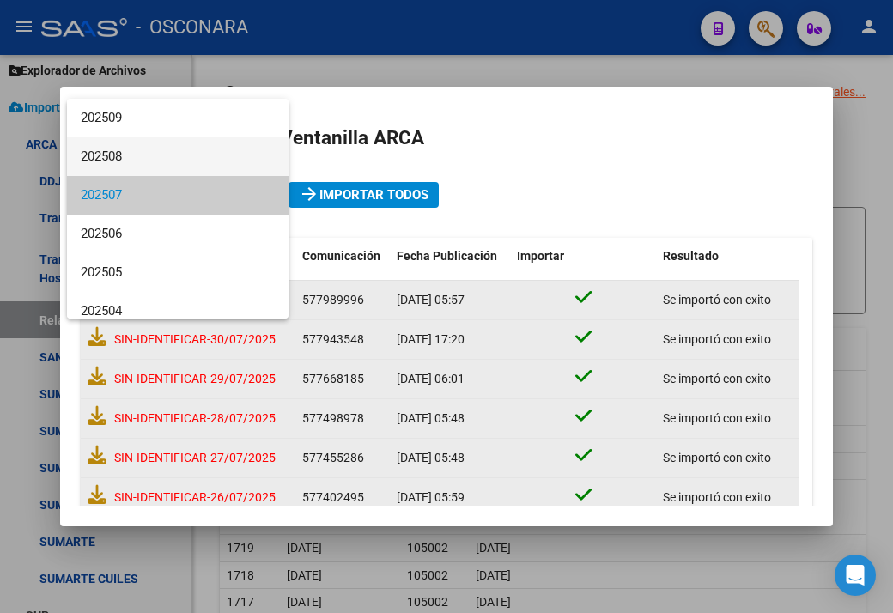
click at [95, 146] on span "202508" at bounding box center [178, 156] width 194 height 39
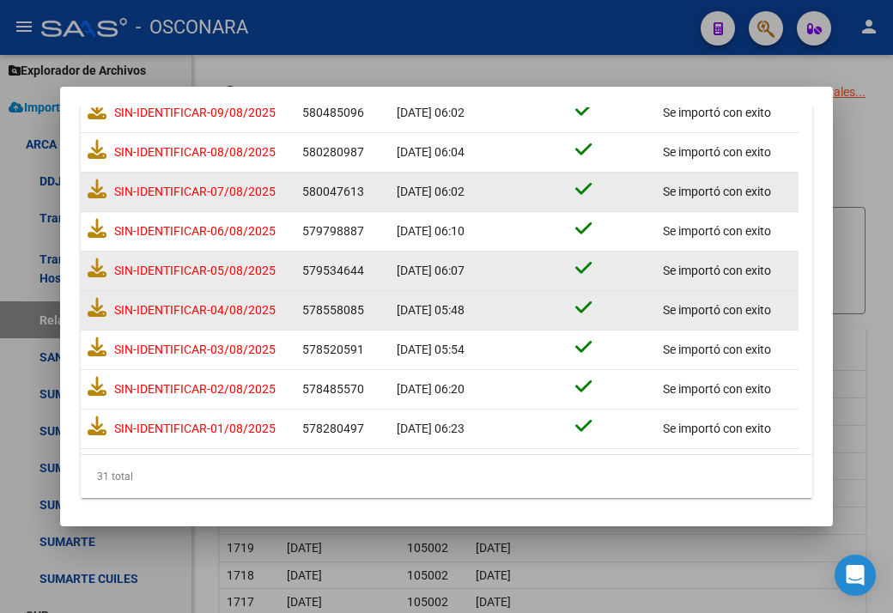
scroll to position [1057, 0]
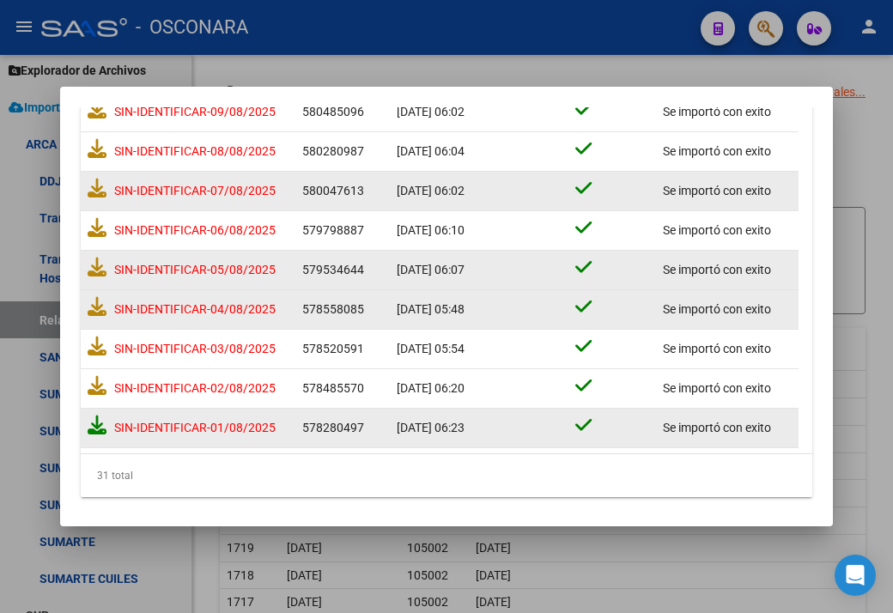
click at [103, 418] on icon at bounding box center [97, 424] width 19 height 19
click at [97, 385] on icon at bounding box center [97, 385] width 19 height 19
click at [96, 346] on icon at bounding box center [97, 345] width 19 height 19
click at [101, 305] on icon at bounding box center [97, 306] width 19 height 19
click at [89, 264] on icon at bounding box center [97, 267] width 19 height 19
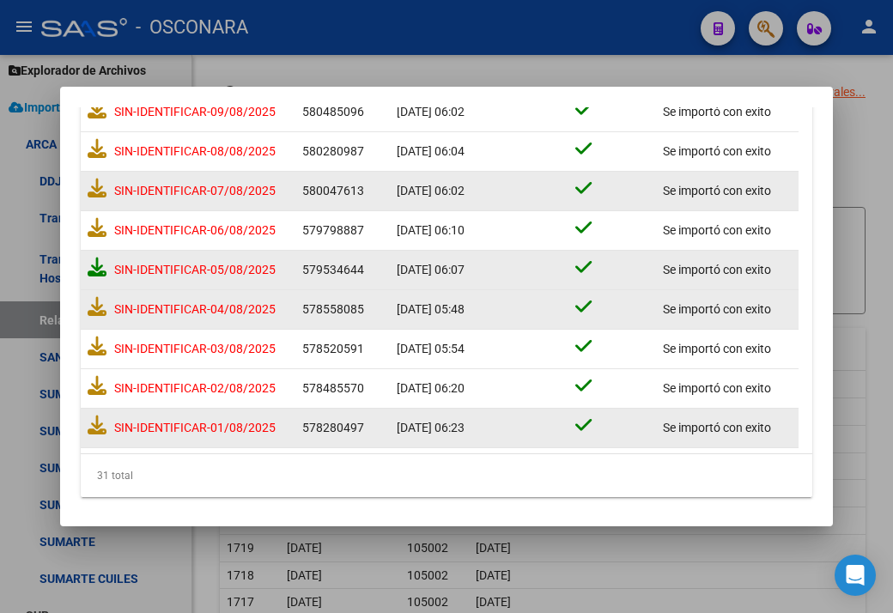
scroll to position [1061, 0]
click at [93, 225] on icon at bounding box center [97, 227] width 19 height 19
click at [94, 184] on icon at bounding box center [97, 188] width 19 height 19
click at [100, 140] on icon at bounding box center [97, 148] width 19 height 19
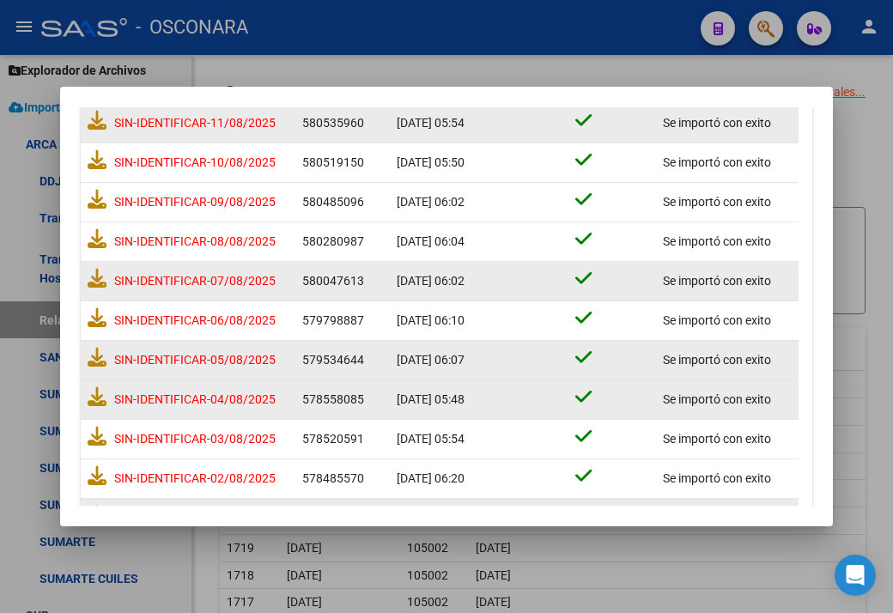
scroll to position [885, 0]
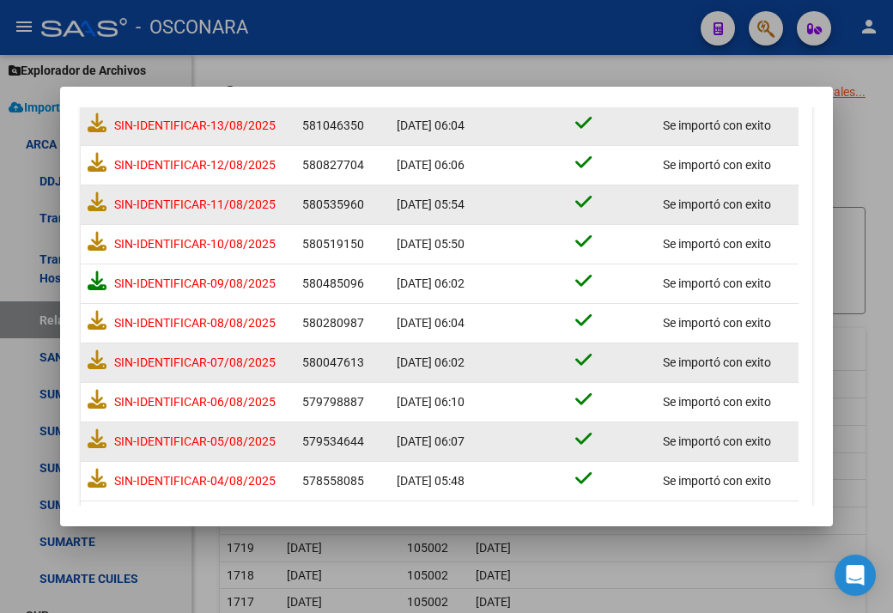
click at [96, 278] on icon at bounding box center [97, 280] width 19 height 19
click at [93, 233] on icon at bounding box center [97, 241] width 19 height 19
click at [101, 201] on icon at bounding box center [97, 201] width 19 height 19
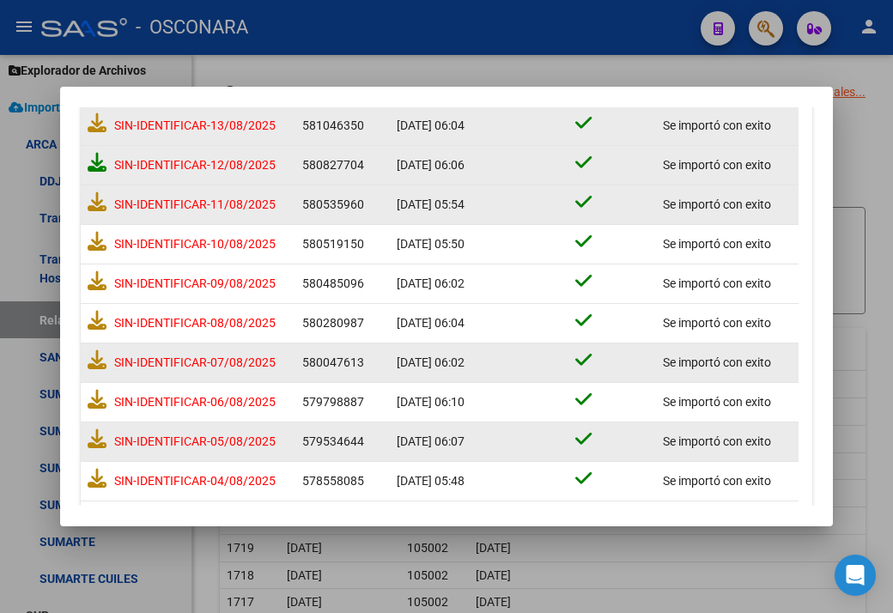
click at [99, 161] on icon at bounding box center [97, 162] width 19 height 19
click at [93, 126] on icon at bounding box center [97, 122] width 19 height 19
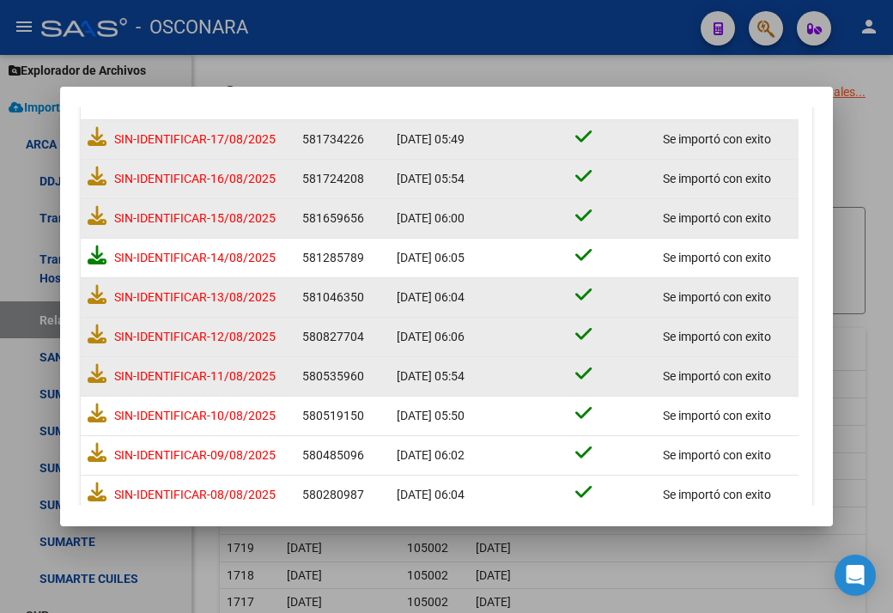
click at [96, 253] on icon at bounding box center [97, 255] width 19 height 19
click at [100, 211] on icon at bounding box center [97, 215] width 19 height 19
click at [94, 183] on div "SIN-IDENTIFICAR-16/08/2025" at bounding box center [188, 179] width 201 height 32
click at [93, 176] on icon at bounding box center [97, 176] width 19 height 19
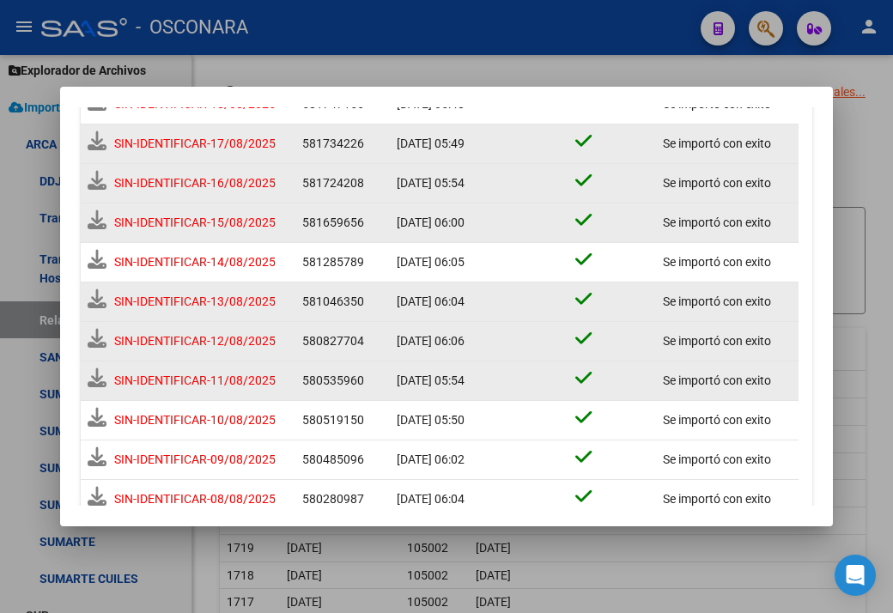
scroll to position [718, 0]
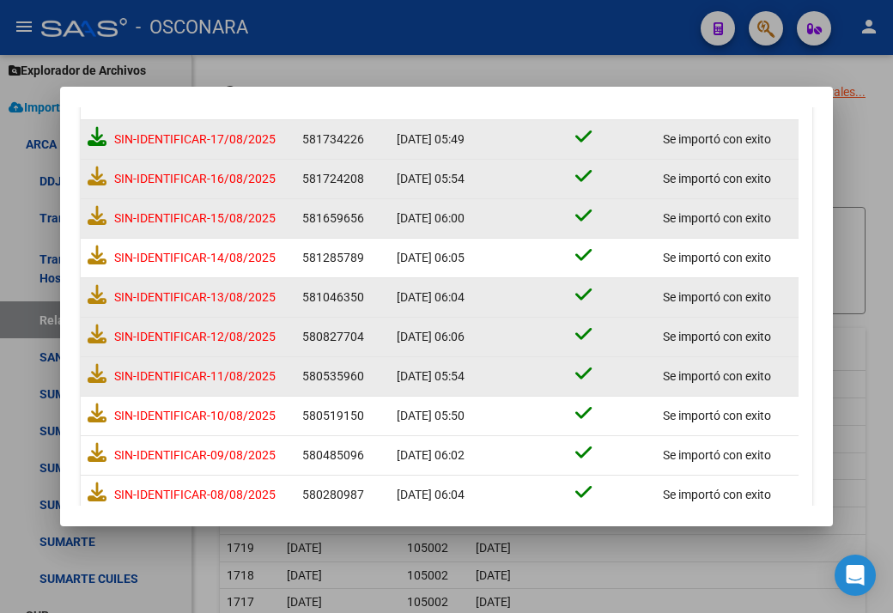
click at [94, 138] on icon at bounding box center [97, 136] width 19 height 19
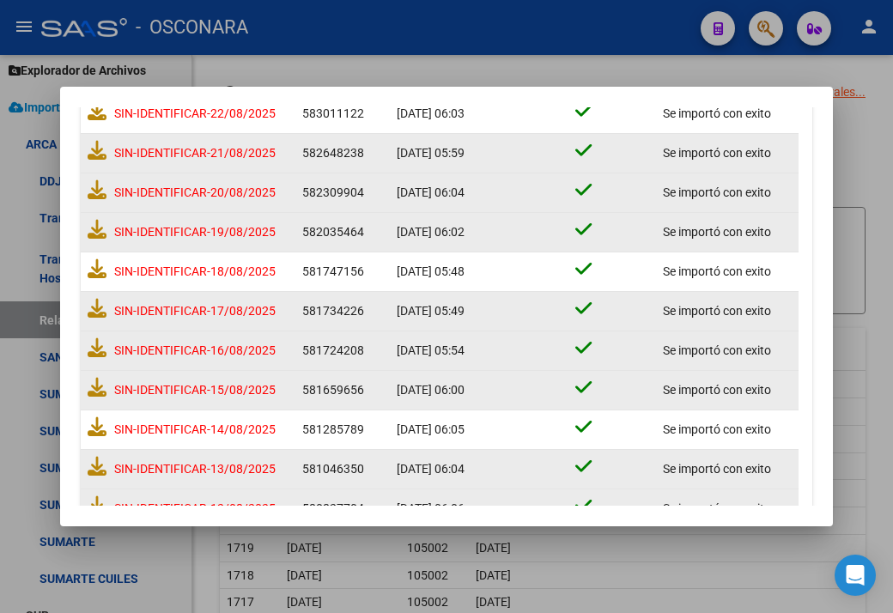
scroll to position [456, 0]
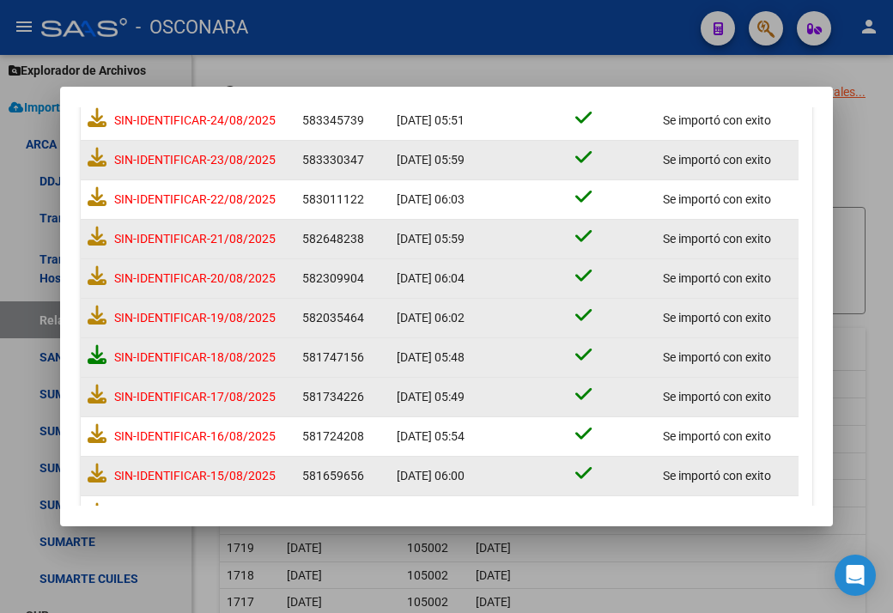
click at [94, 355] on icon at bounding box center [97, 354] width 19 height 19
click at [99, 310] on icon at bounding box center [97, 315] width 19 height 19
click at [102, 274] on icon at bounding box center [97, 275] width 19 height 19
click at [100, 235] on icon at bounding box center [97, 236] width 19 height 19
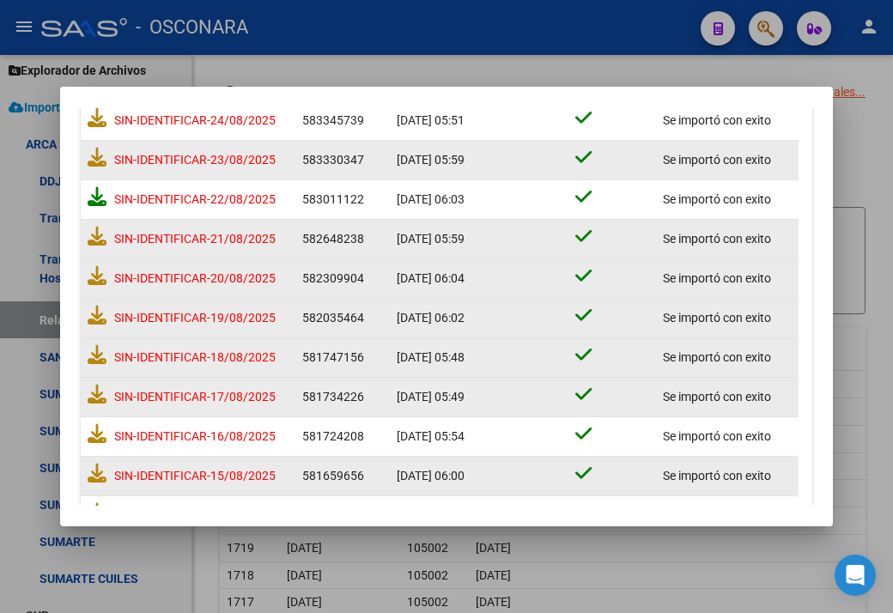
click at [98, 195] on icon at bounding box center [97, 196] width 19 height 19
click at [100, 160] on icon at bounding box center [97, 157] width 19 height 19
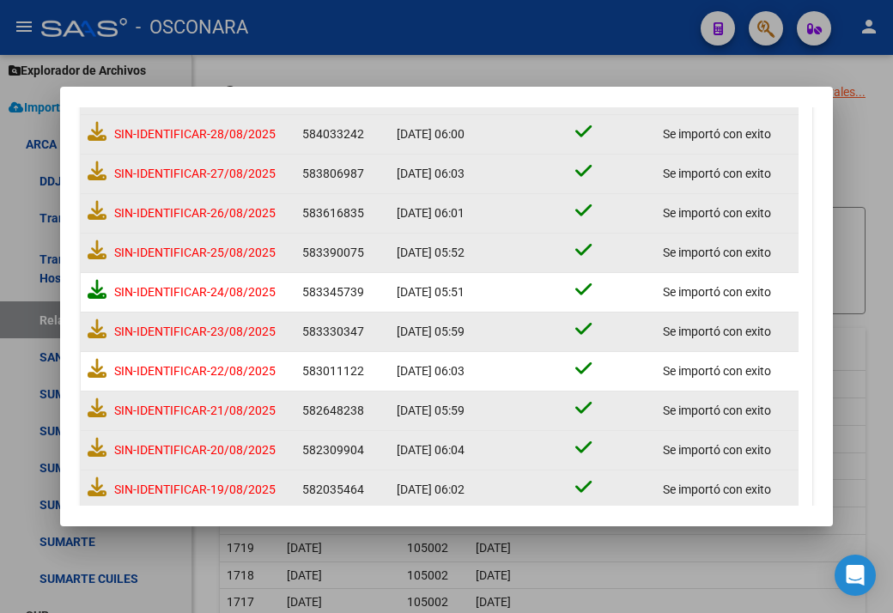
click at [93, 291] on icon at bounding box center [97, 289] width 19 height 19
click at [93, 254] on icon at bounding box center [97, 249] width 19 height 19
click at [96, 210] on icon at bounding box center [97, 210] width 19 height 19
click at [97, 175] on icon at bounding box center [97, 170] width 19 height 19
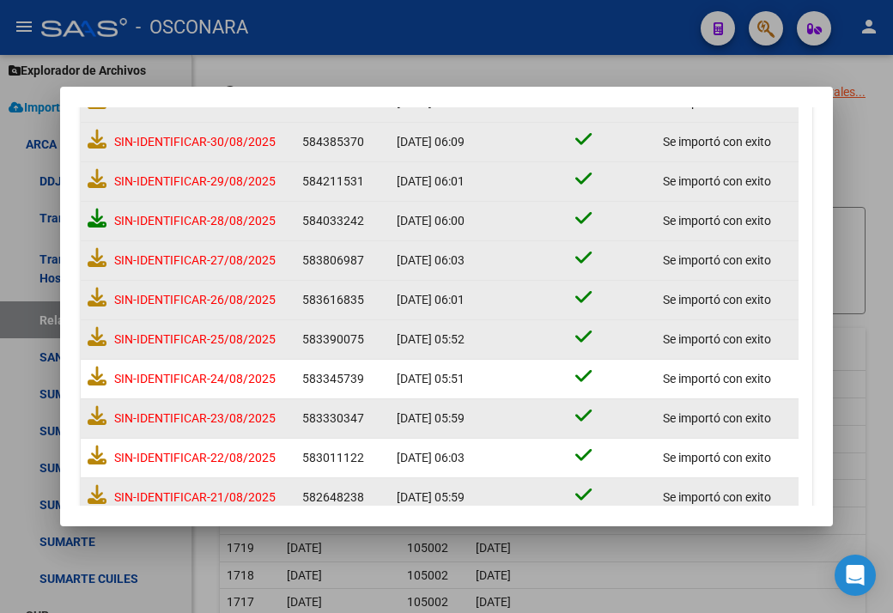
click at [97, 215] on icon at bounding box center [97, 218] width 19 height 19
click at [94, 179] on icon at bounding box center [97, 178] width 19 height 19
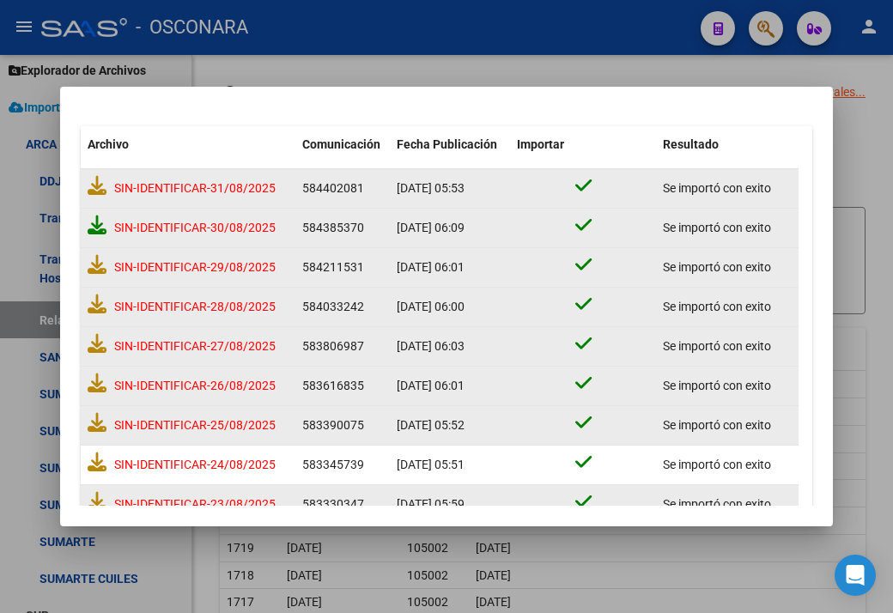
click at [89, 221] on icon at bounding box center [97, 224] width 19 height 19
click at [100, 185] on icon at bounding box center [97, 185] width 19 height 19
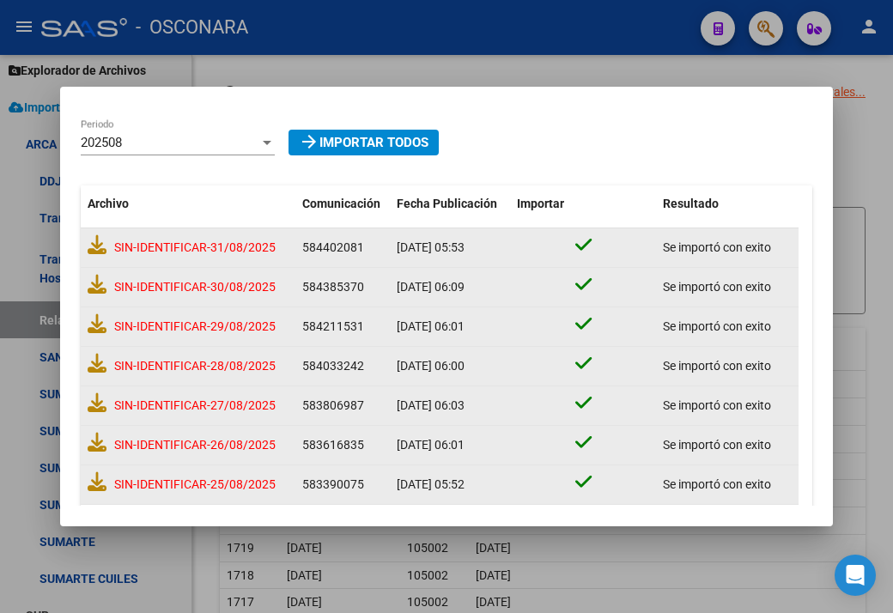
scroll to position [5, 0]
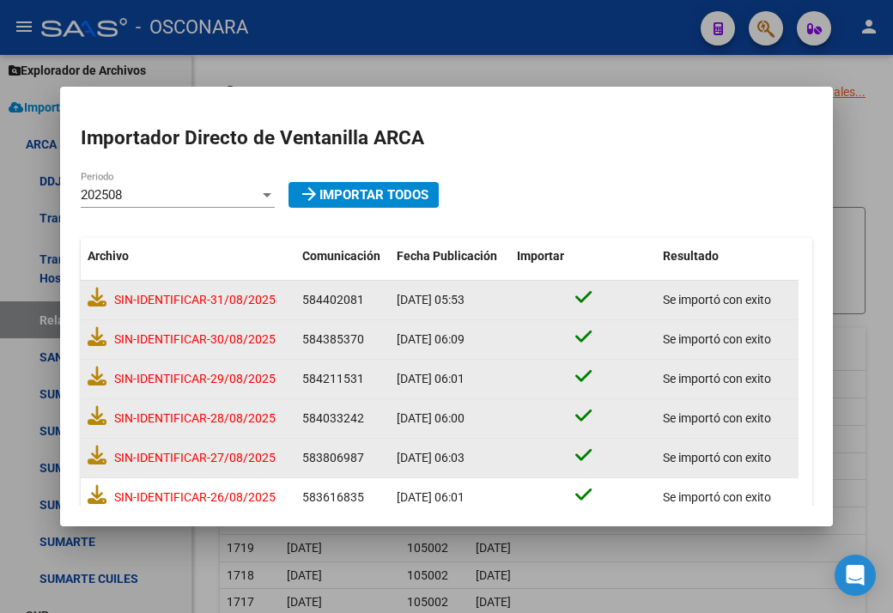
click at [232, 230] on mat-dialog-content "Importador Directo de Ventanilla ARCA 202508 Periodo arrow_forward Importar Tod…" at bounding box center [446, 306] width 773 height 398
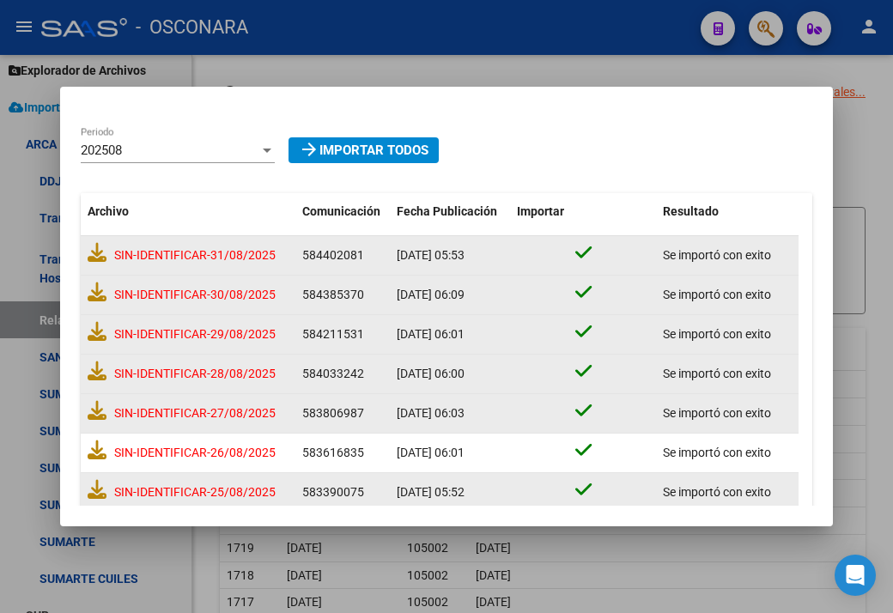
scroll to position [0, 0]
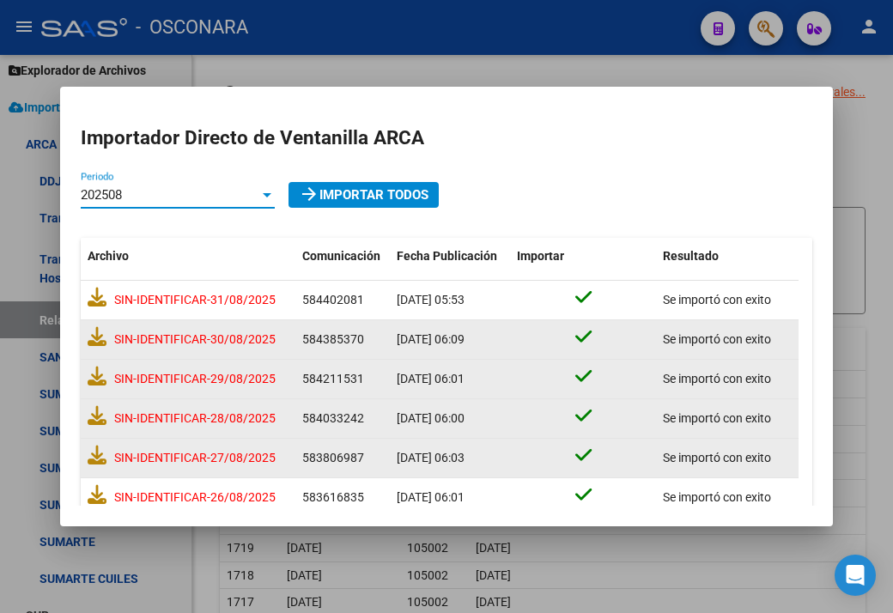
click at [111, 190] on span "202508" at bounding box center [101, 194] width 41 height 15
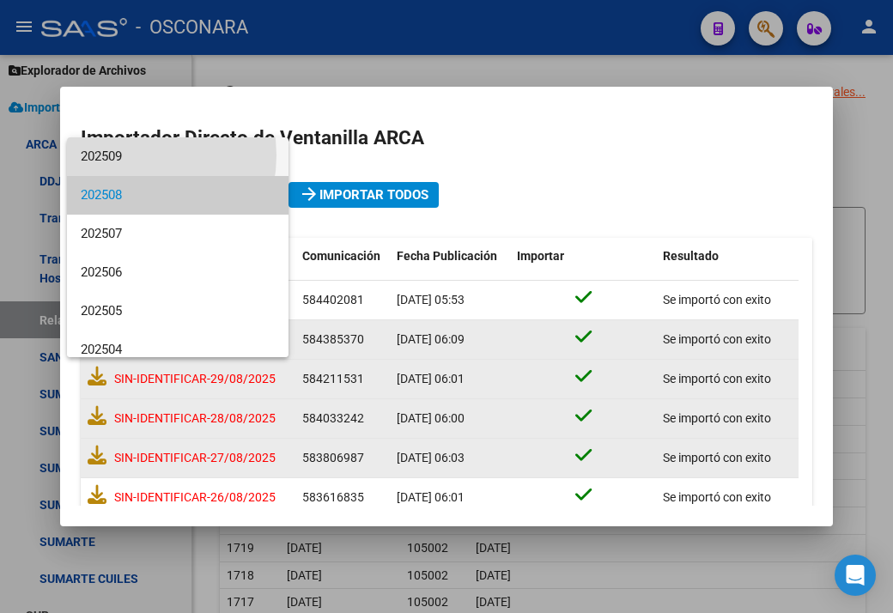
click at [127, 155] on span "202509" at bounding box center [178, 156] width 194 height 39
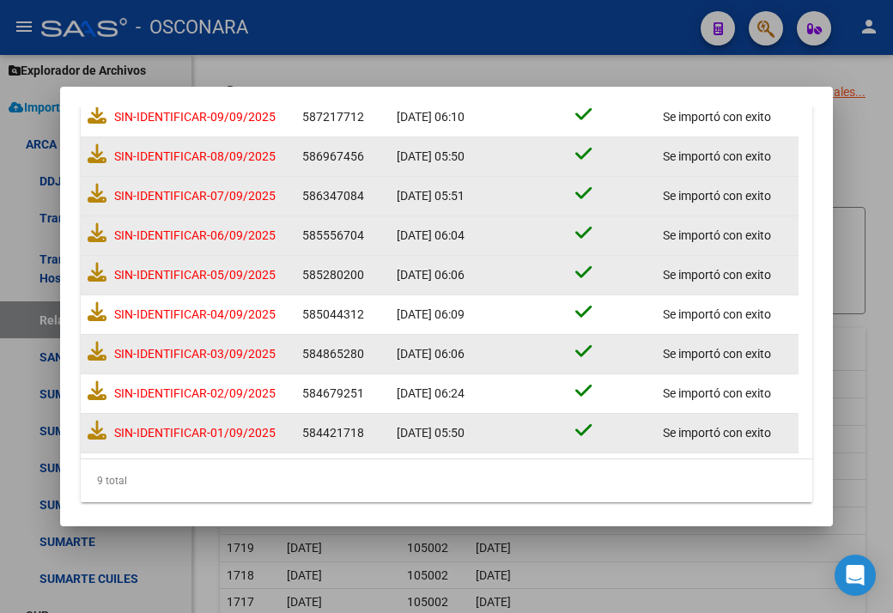
scroll to position [191, 0]
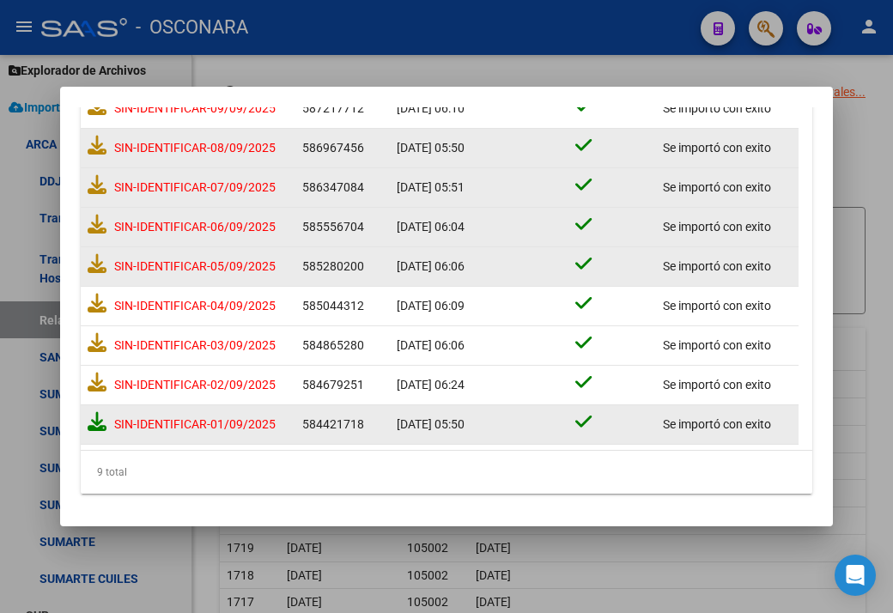
click at [95, 421] on icon at bounding box center [97, 421] width 19 height 19
click at [99, 383] on icon at bounding box center [97, 382] width 19 height 19
click at [93, 345] on icon at bounding box center [97, 342] width 19 height 19
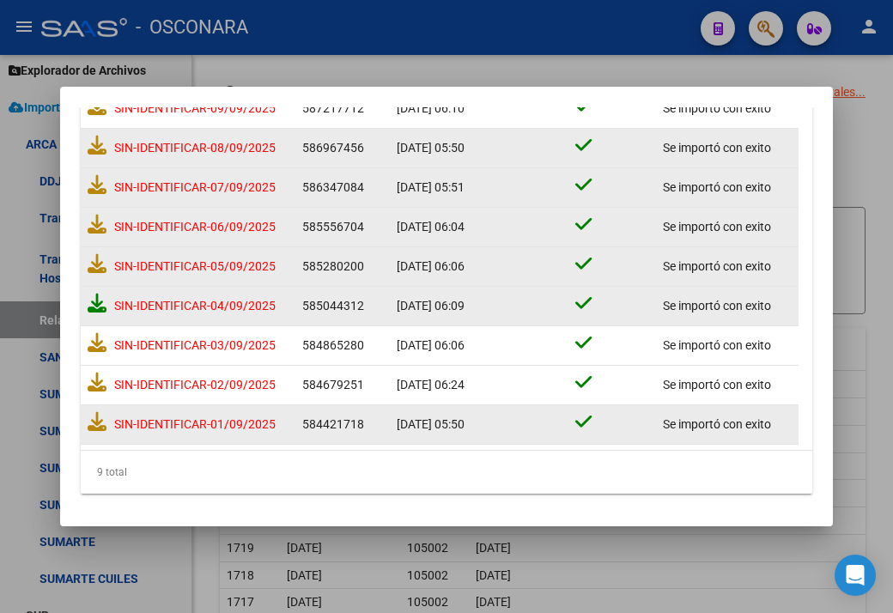
click at [97, 303] on icon at bounding box center [97, 303] width 19 height 19
click at [94, 268] on icon at bounding box center [97, 263] width 19 height 19
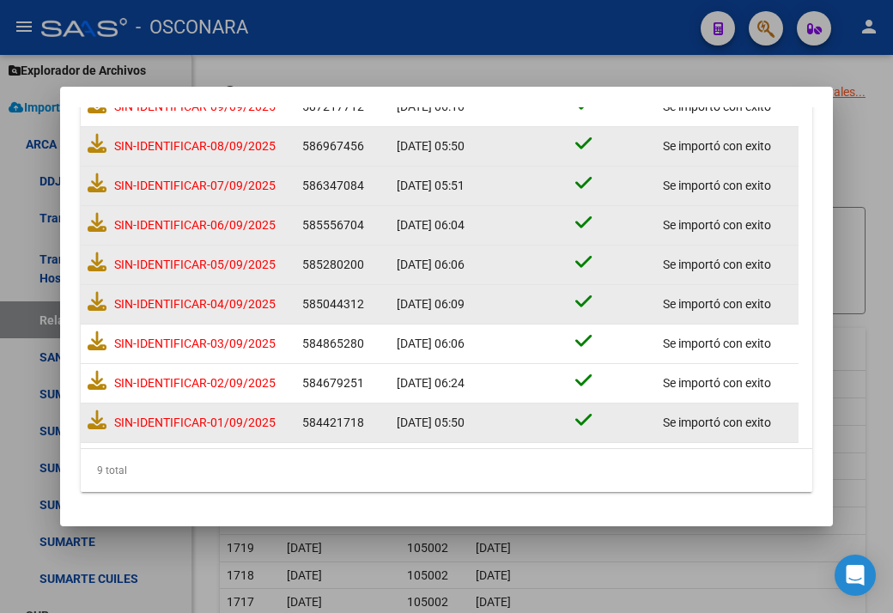
scroll to position [191, 0]
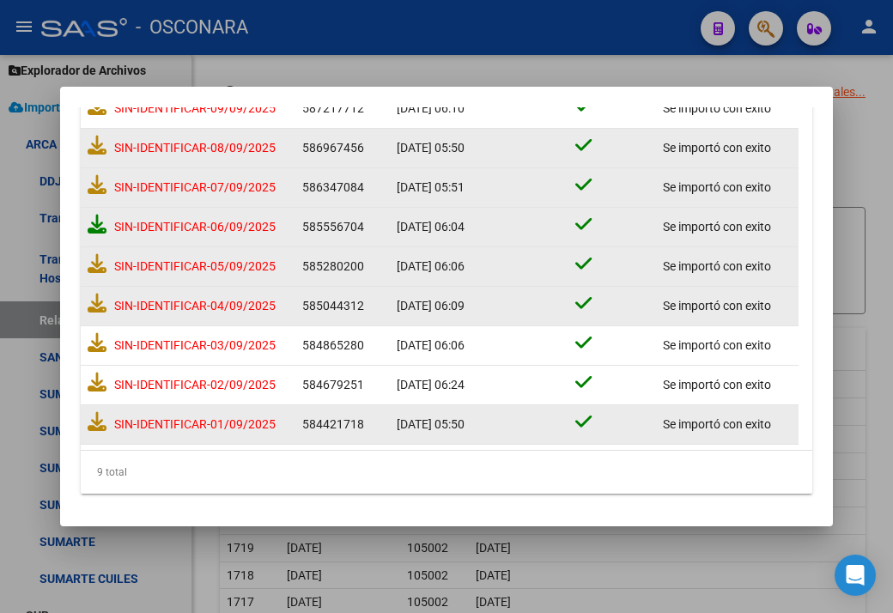
click at [100, 223] on icon at bounding box center [97, 224] width 19 height 19
click at [98, 186] on icon at bounding box center [97, 184] width 19 height 19
click at [105, 149] on icon at bounding box center [97, 145] width 19 height 19
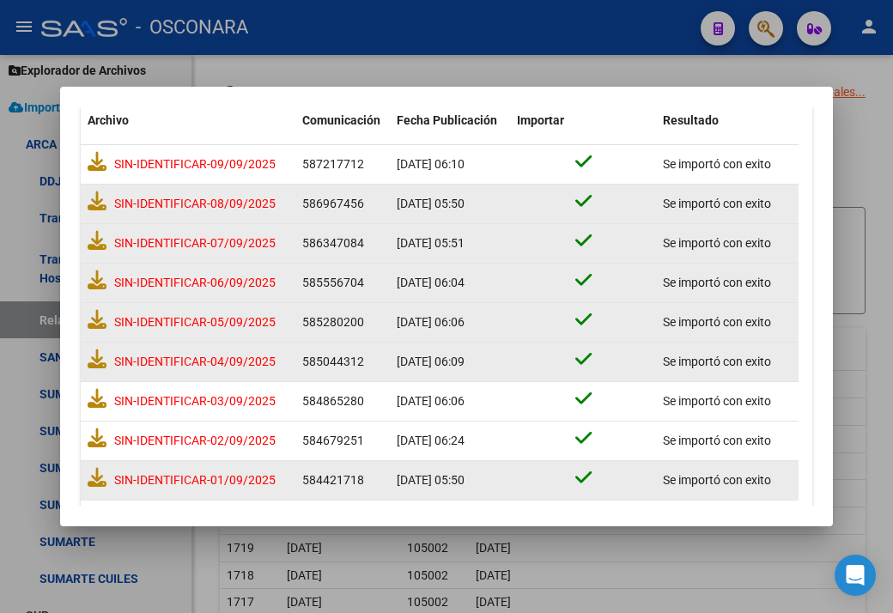
scroll to position [106, 0]
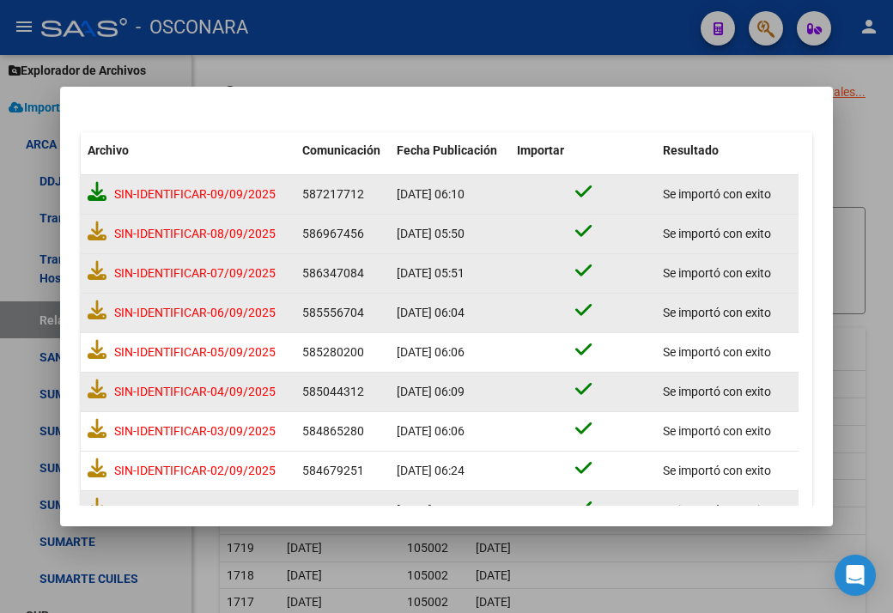
click at [93, 190] on icon at bounding box center [97, 191] width 19 height 19
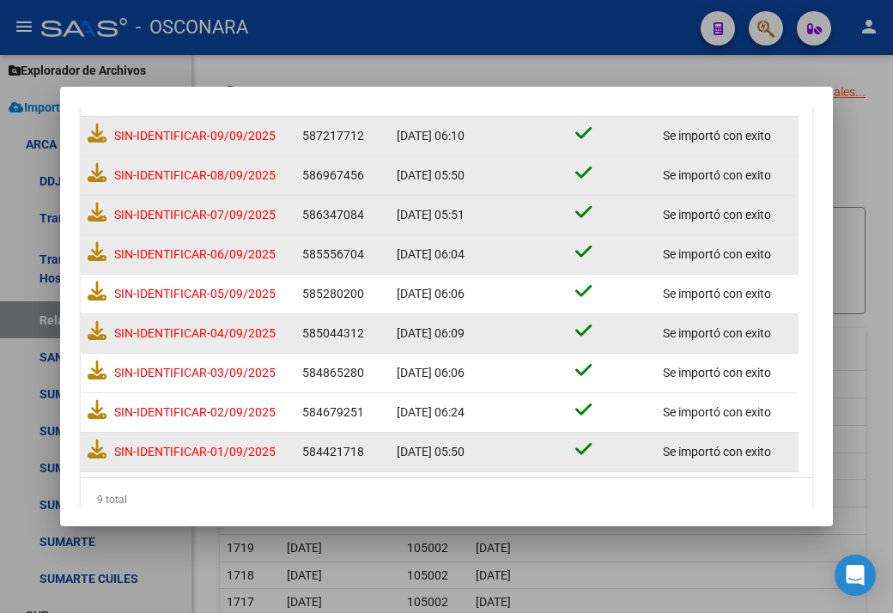
scroll to position [191, 0]
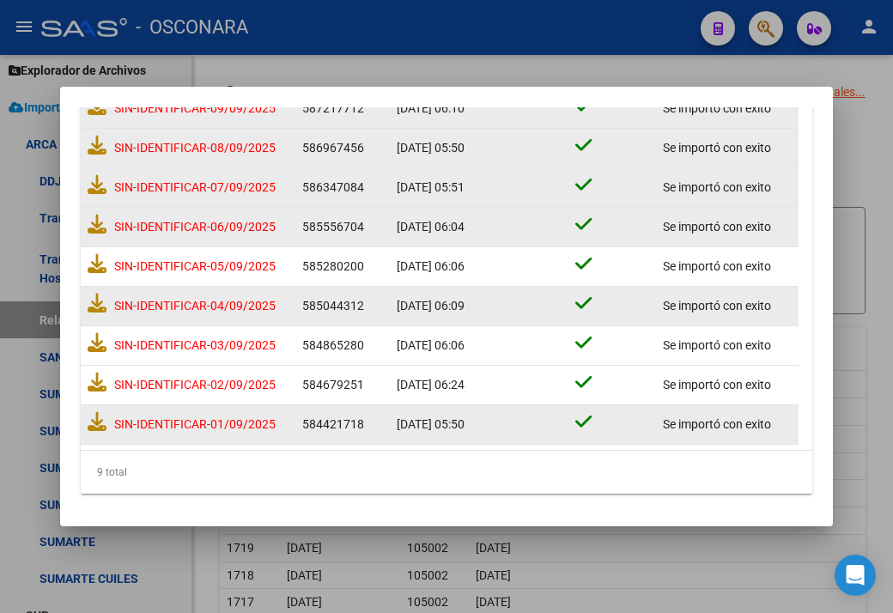
click at [867, 267] on div at bounding box center [446, 306] width 893 height 613
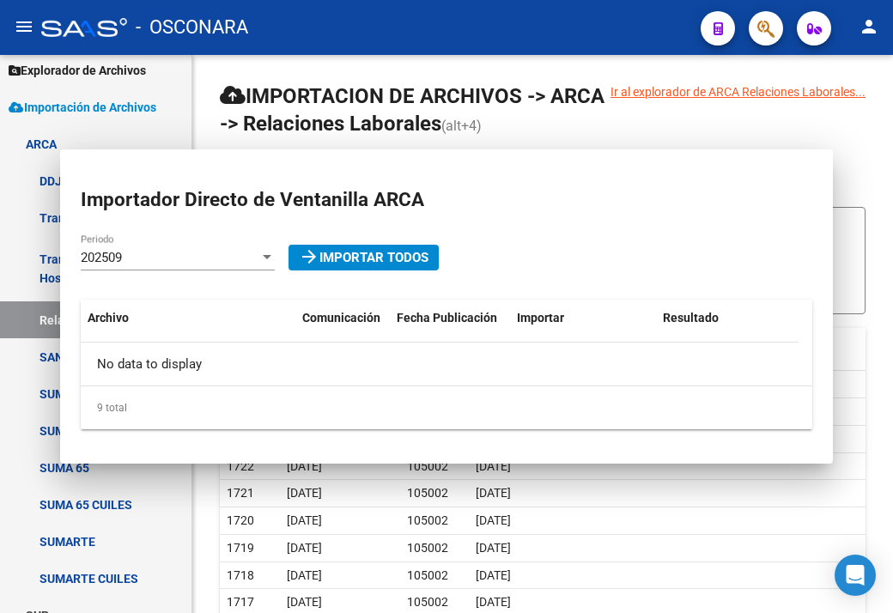
scroll to position [0, 0]
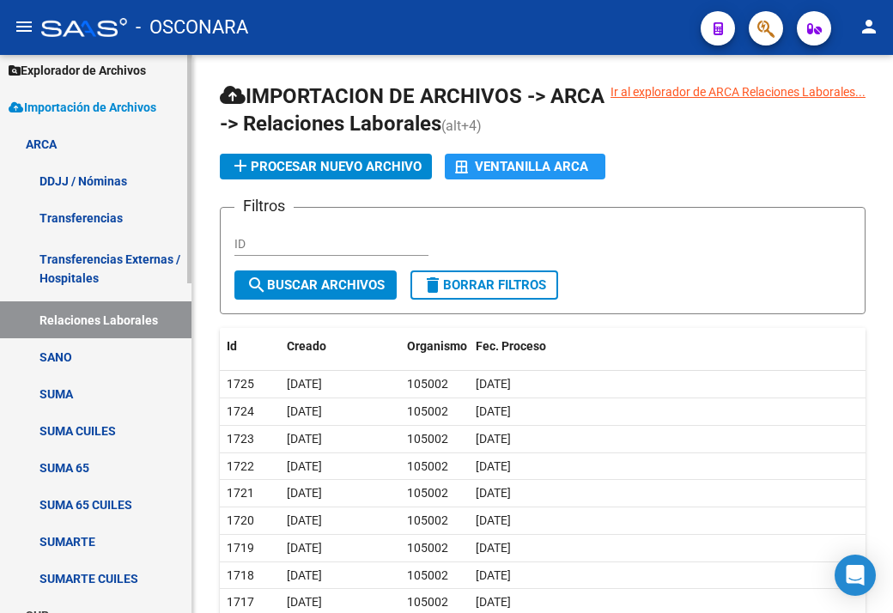
click at [49, 361] on link "SANO" at bounding box center [95, 356] width 191 height 37
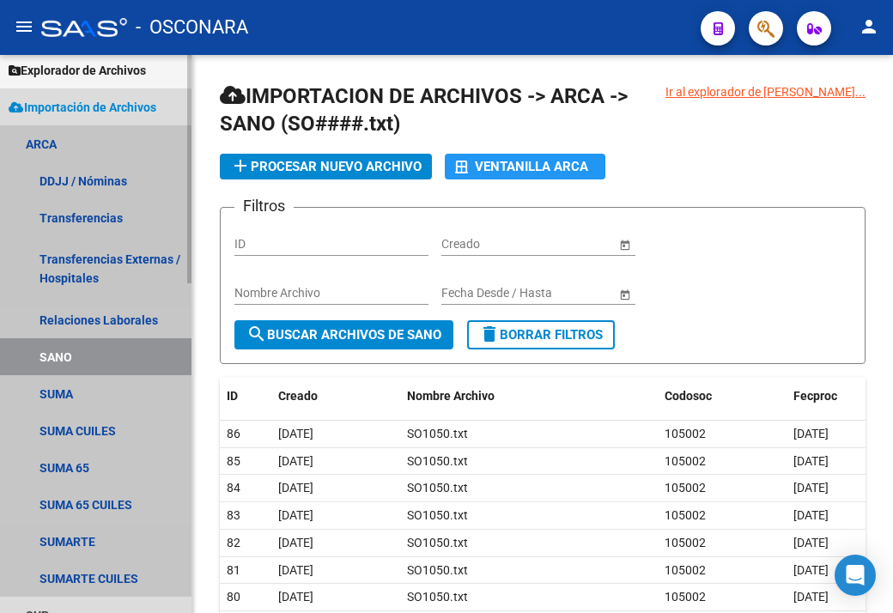
click at [52, 366] on link "SANO" at bounding box center [95, 356] width 191 height 37
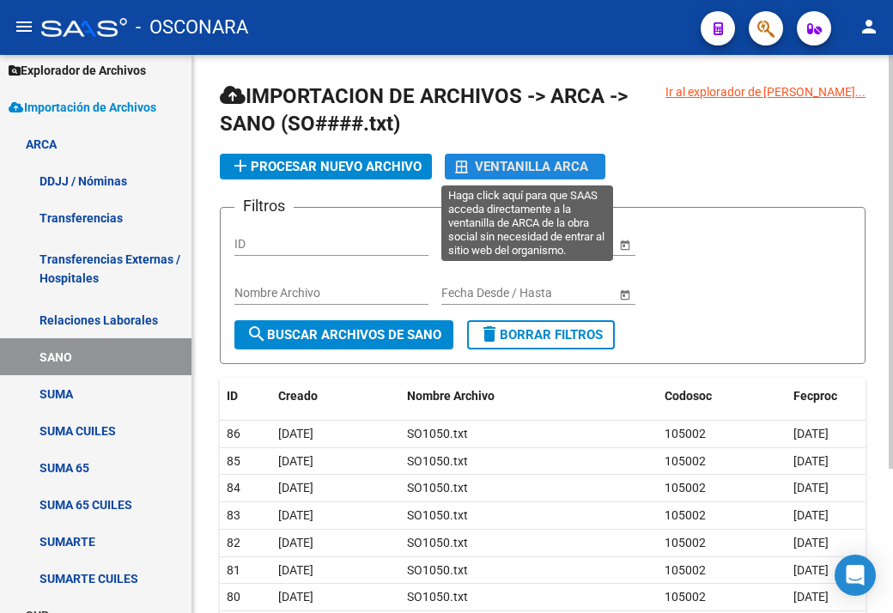
click at [475, 159] on div "Ventanilla ARCA" at bounding box center [525, 167] width 140 height 26
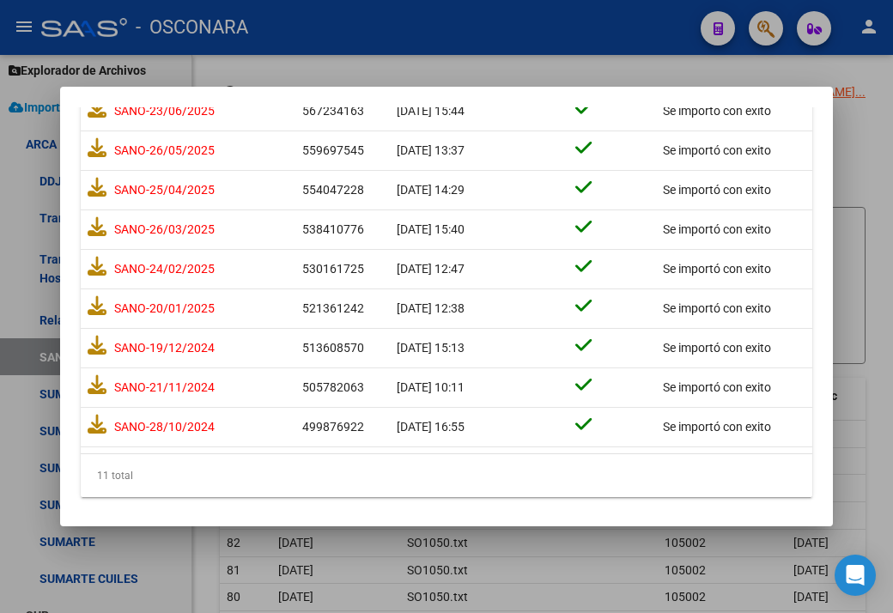
scroll to position [240, 0]
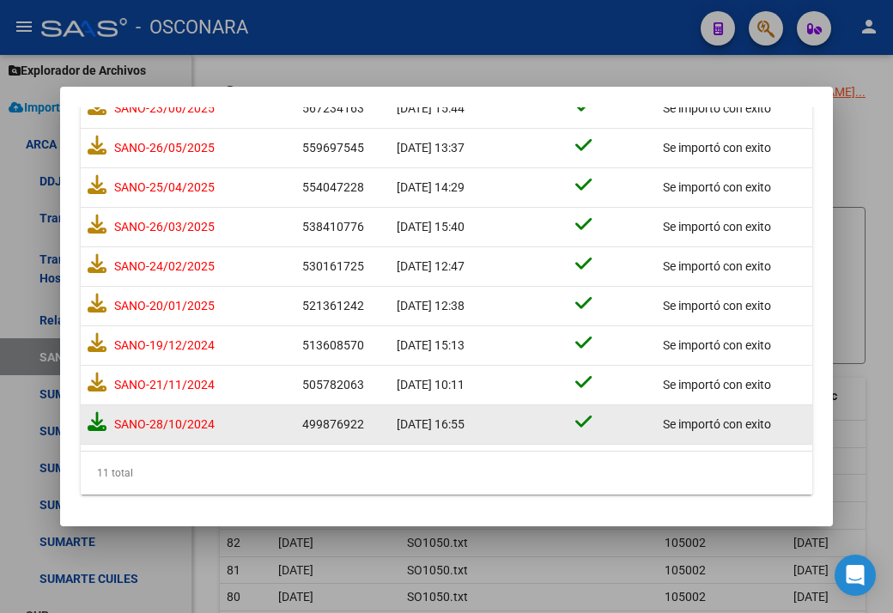
click at [96, 413] on icon at bounding box center [97, 421] width 19 height 19
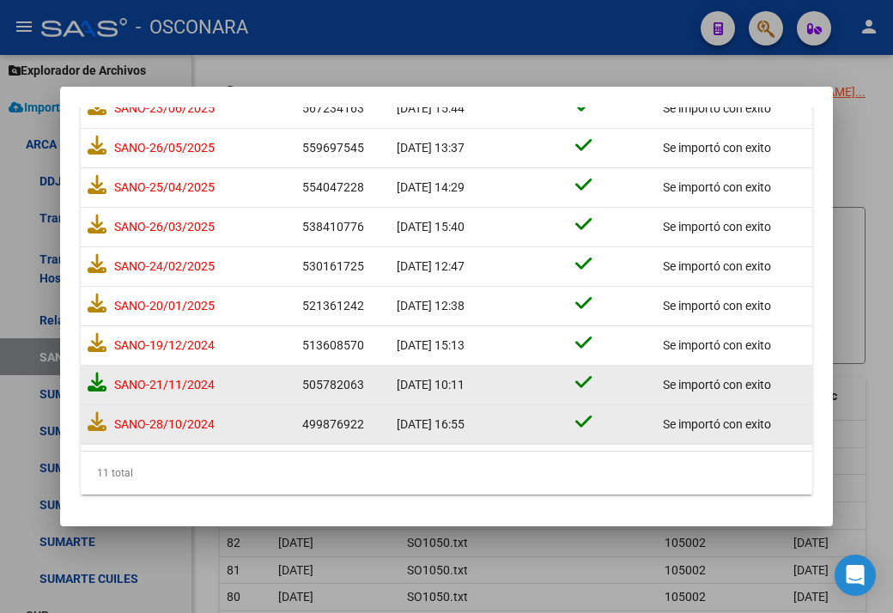
click at [96, 387] on icon at bounding box center [97, 382] width 19 height 19
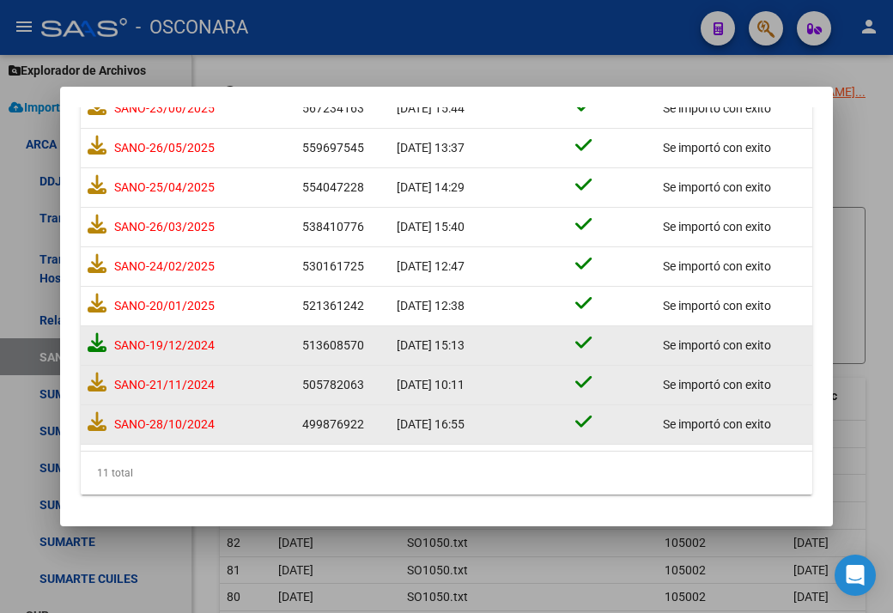
click at [91, 336] on icon at bounding box center [97, 342] width 19 height 19
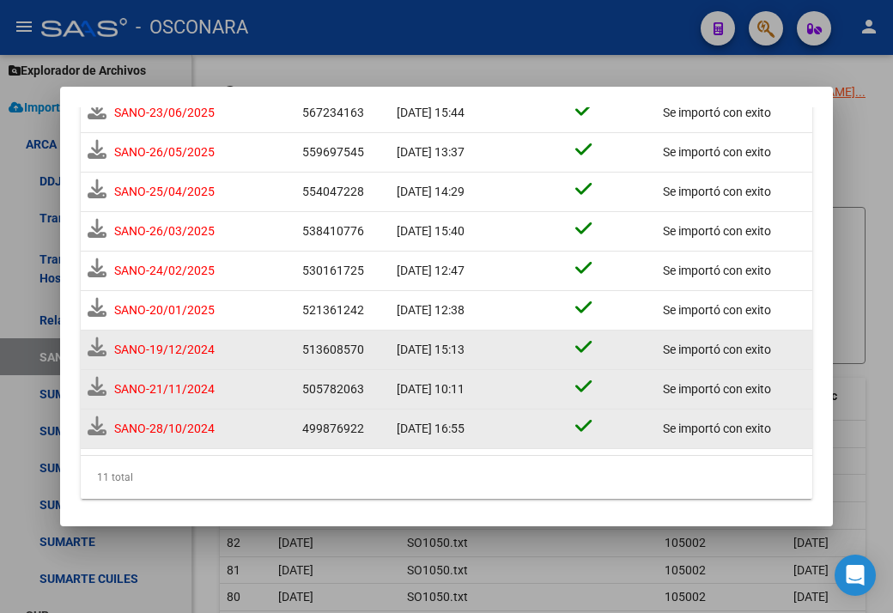
scroll to position [245, 0]
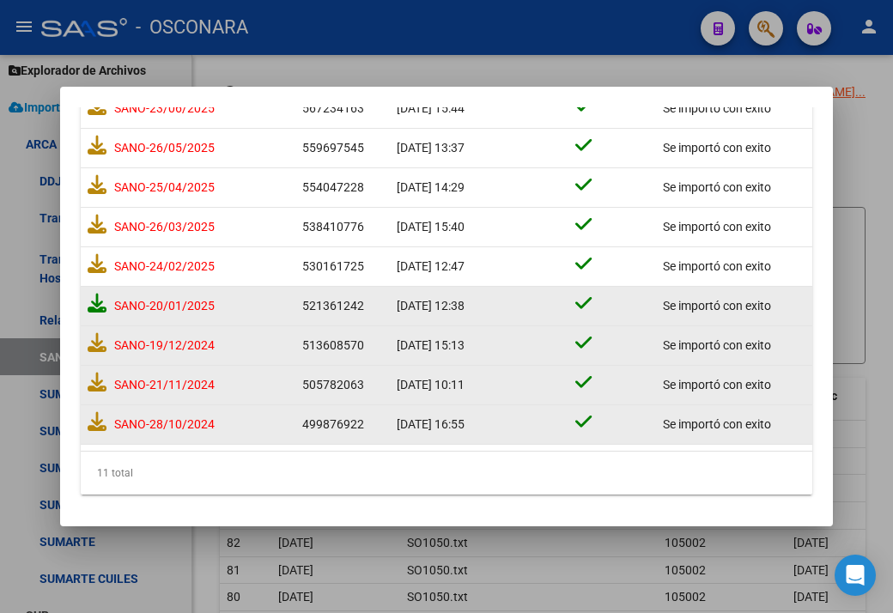
click at [88, 304] on icon at bounding box center [97, 303] width 19 height 19
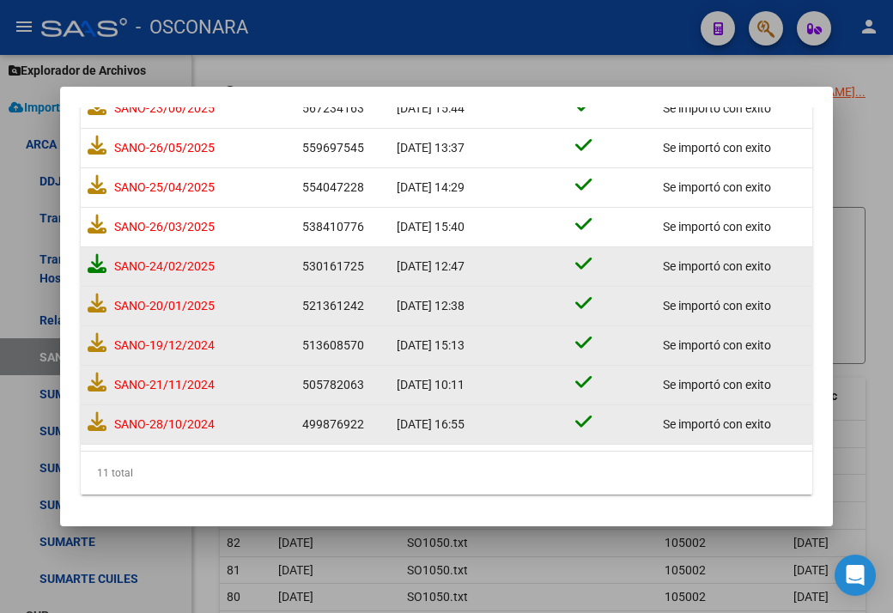
drag, startPoint x: 97, startPoint y: 272, endPoint x: 99, endPoint y: 260, distance: 12.1
click at [99, 260] on icon at bounding box center [97, 263] width 19 height 19
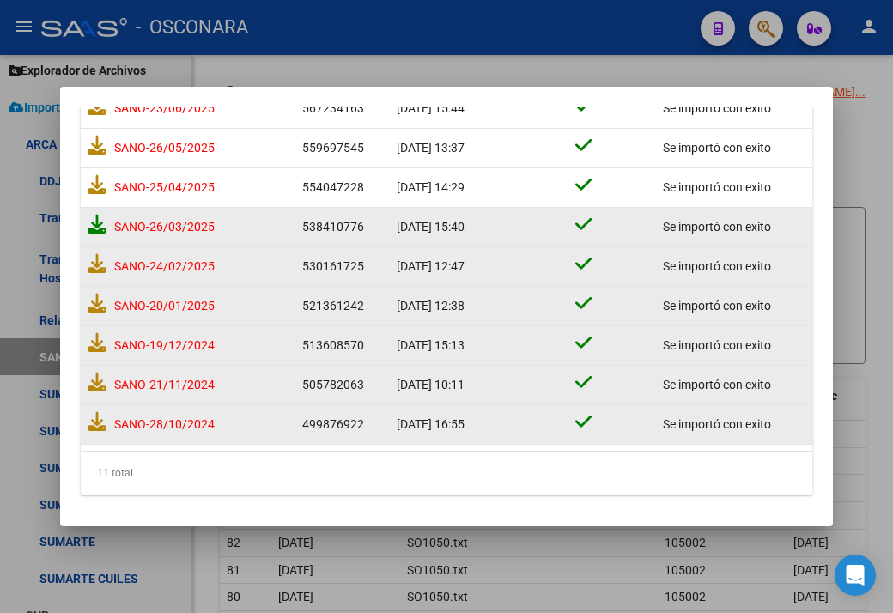
click at [93, 230] on icon at bounding box center [97, 224] width 19 height 19
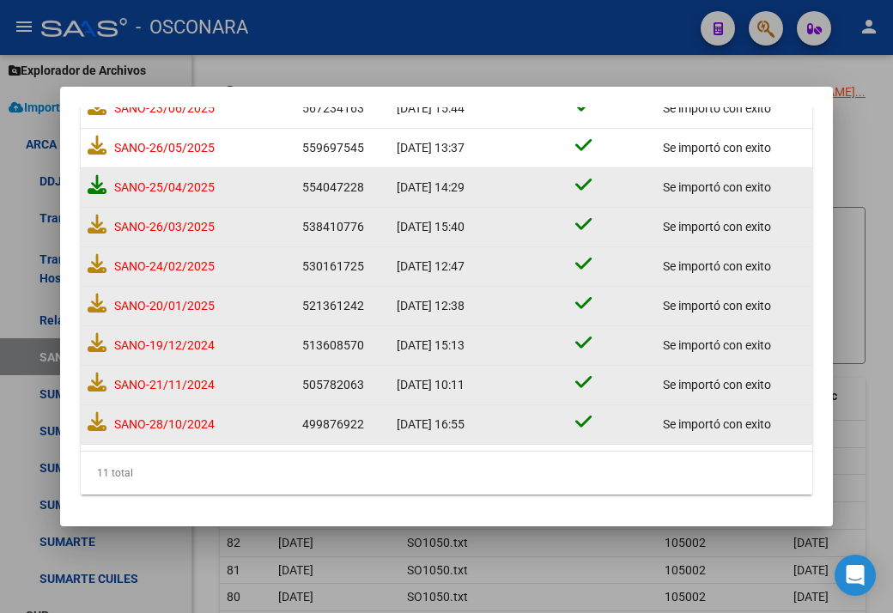
click at [88, 192] on icon at bounding box center [97, 184] width 19 height 19
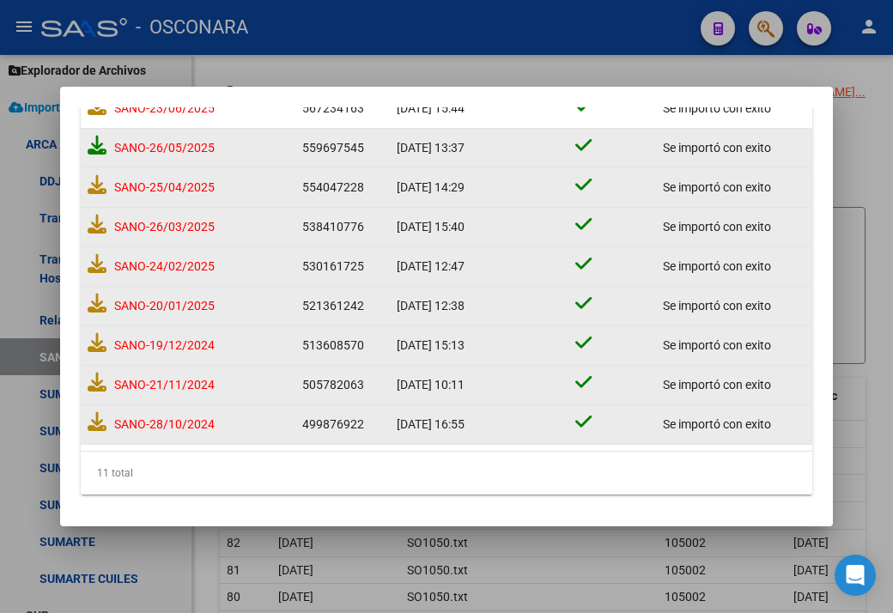
click at [89, 149] on icon at bounding box center [97, 145] width 19 height 19
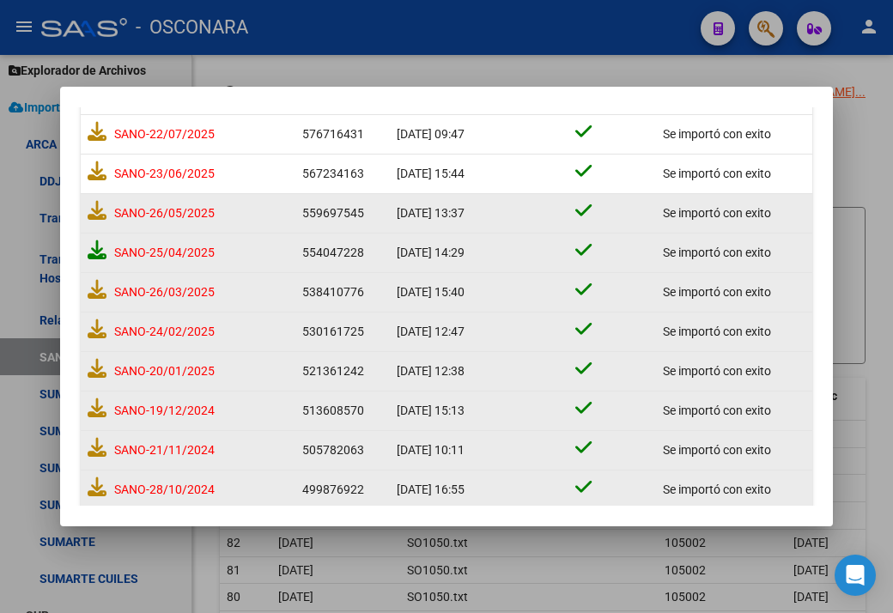
scroll to position [69, 0]
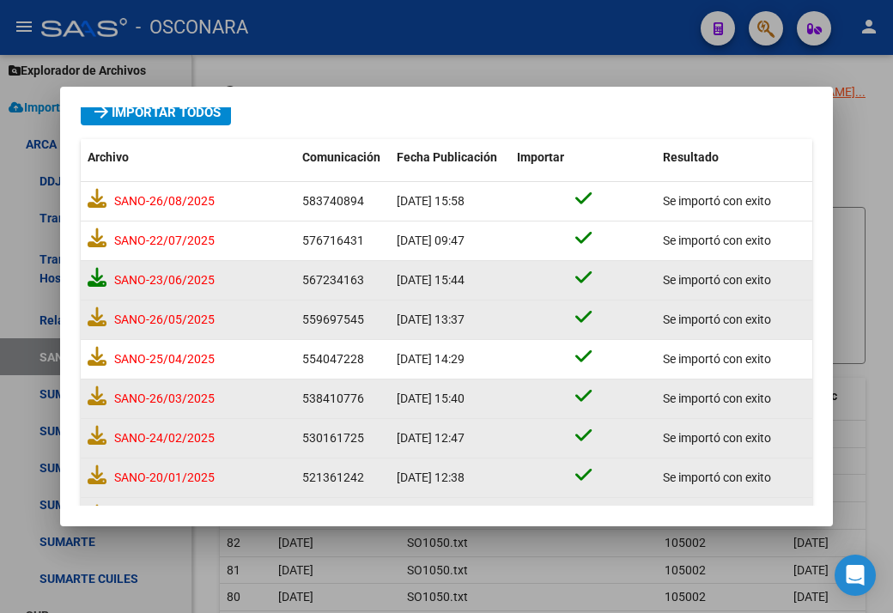
click at [94, 271] on icon at bounding box center [97, 277] width 19 height 19
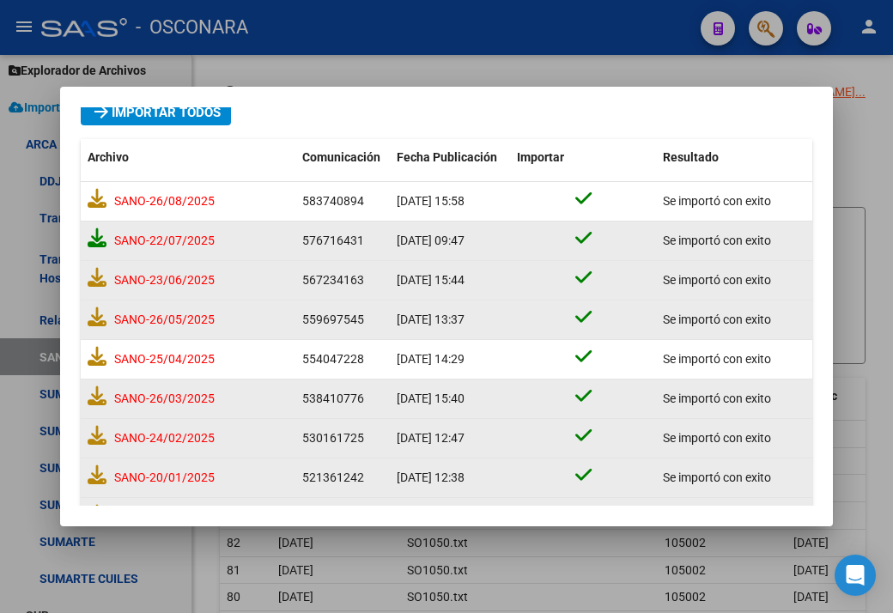
click at [100, 231] on icon at bounding box center [97, 237] width 19 height 19
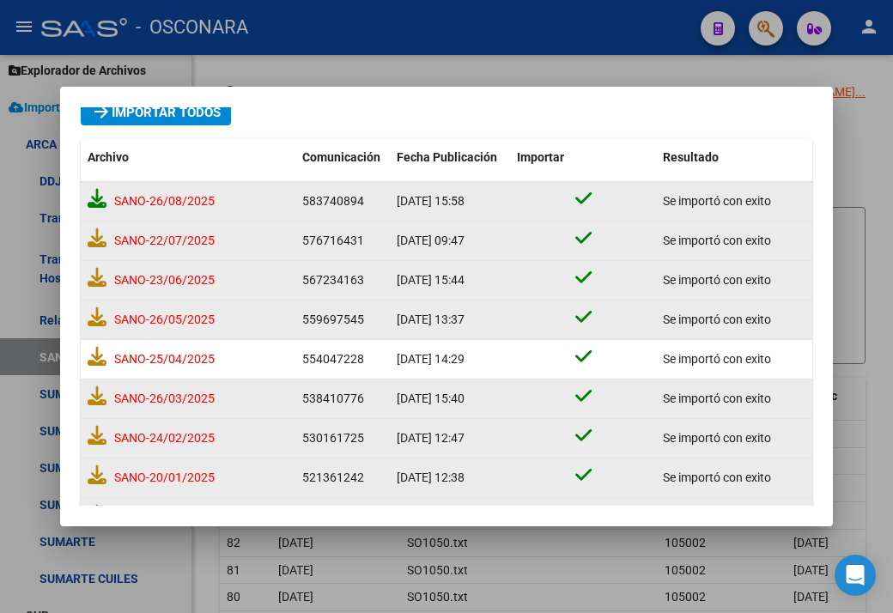
click at [96, 204] on icon at bounding box center [97, 198] width 19 height 19
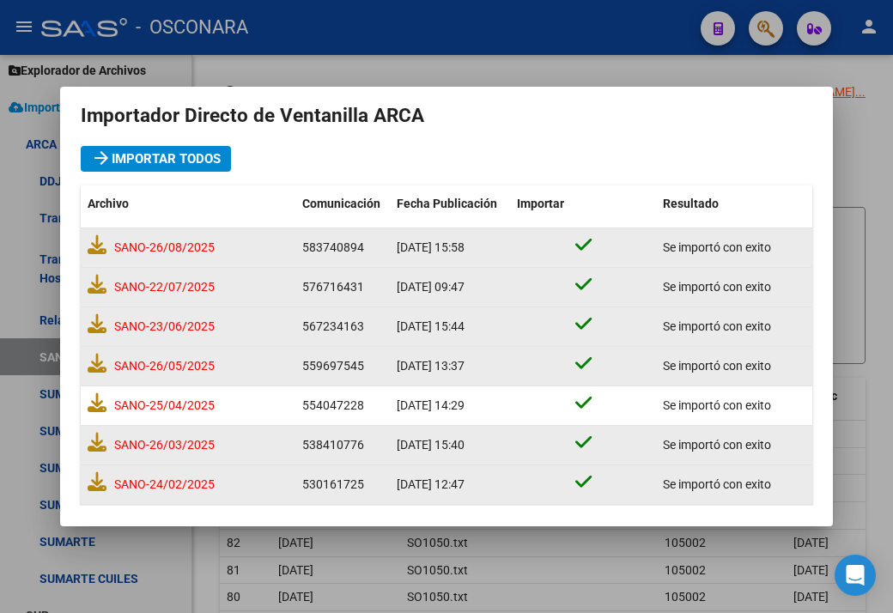
scroll to position [0, 0]
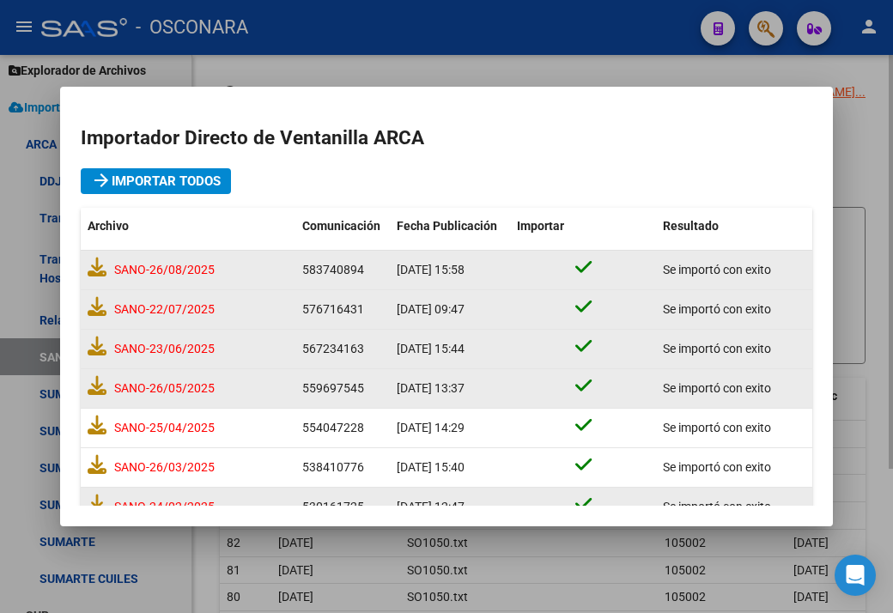
drag, startPoint x: 862, startPoint y: 135, endPoint x: 495, endPoint y: 405, distance: 455.5
click at [859, 136] on div at bounding box center [446, 306] width 893 height 613
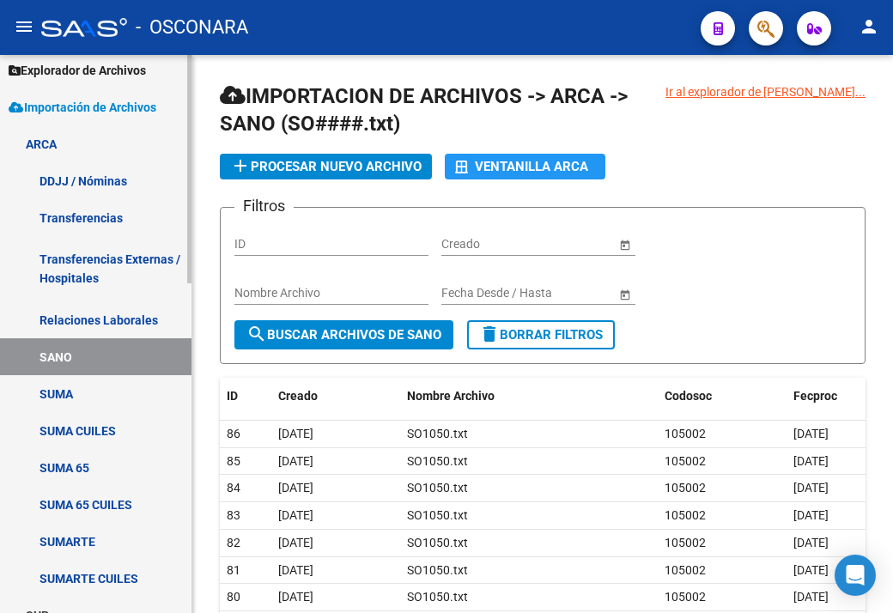
click at [79, 415] on link "SUMA CUILES" at bounding box center [95, 430] width 191 height 37
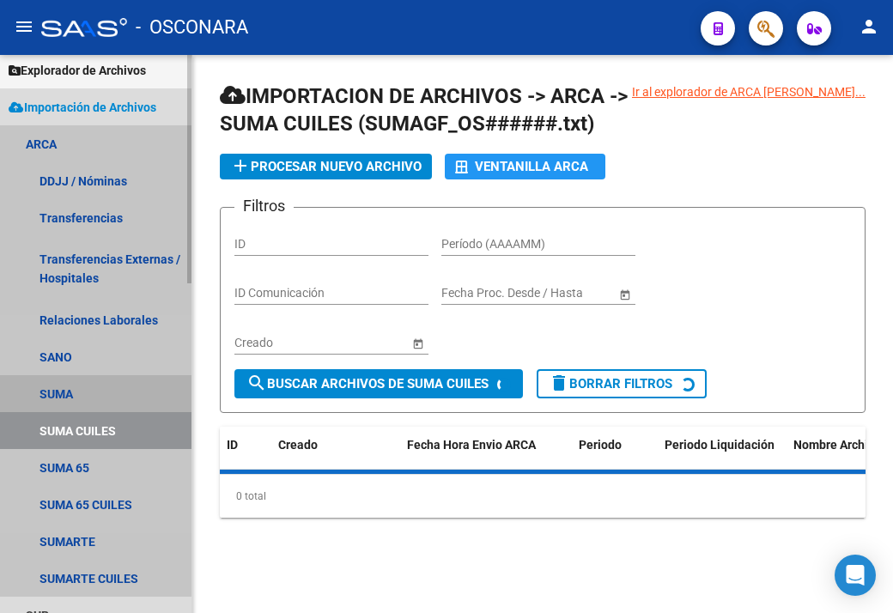
click at [65, 388] on link "SUMA" at bounding box center [95, 393] width 191 height 37
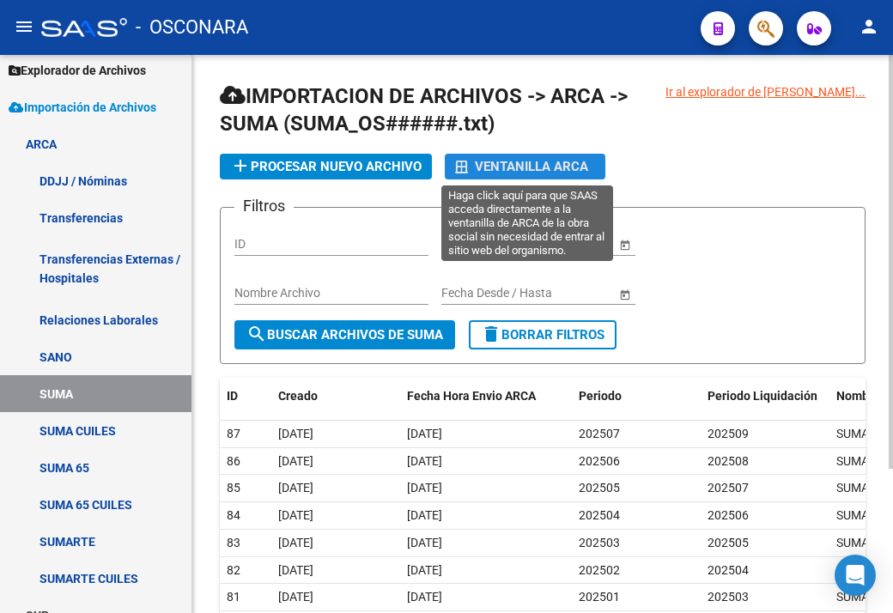
click at [505, 167] on div "Ventanilla ARCA" at bounding box center [525, 167] width 140 height 26
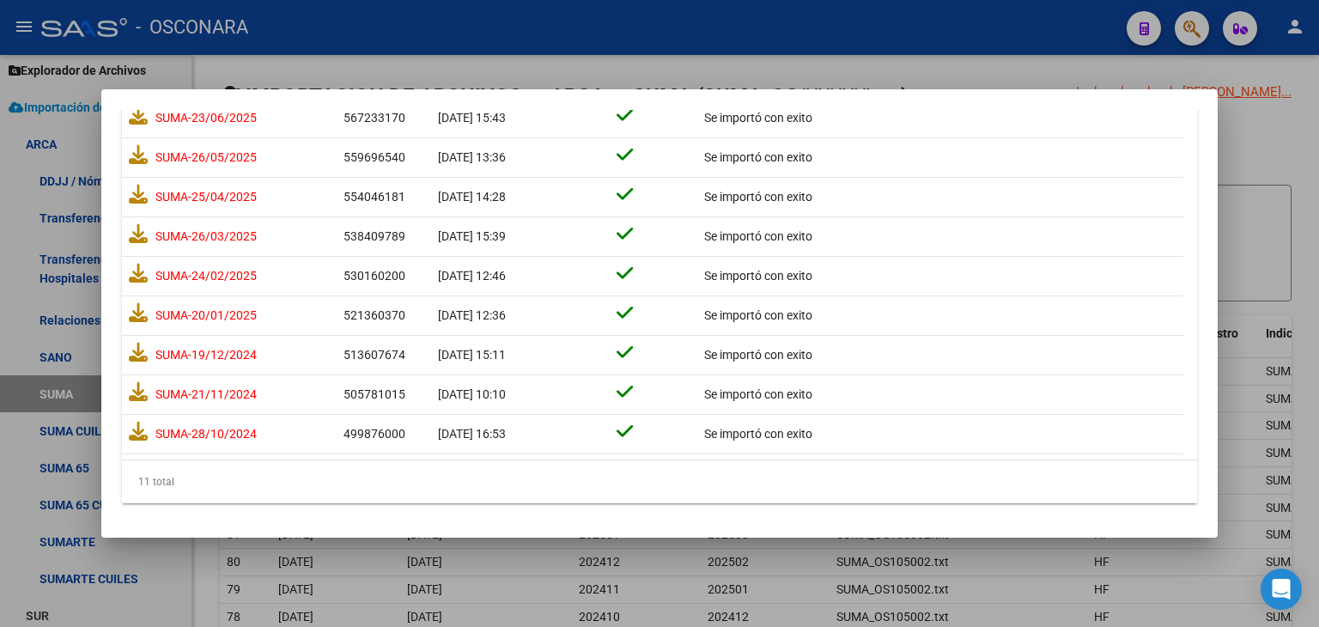
scroll to position [237, 0]
drag, startPoint x: 426, startPoint y: 27, endPoint x: 437, endPoint y: 23, distance: 12.0
click at [426, 27] on div at bounding box center [659, 313] width 1319 height 627
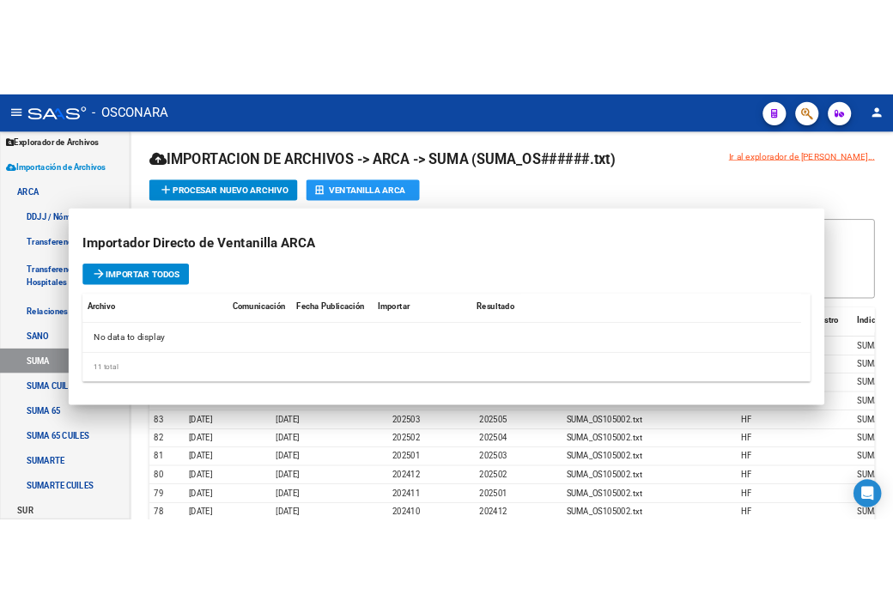
scroll to position [0, 0]
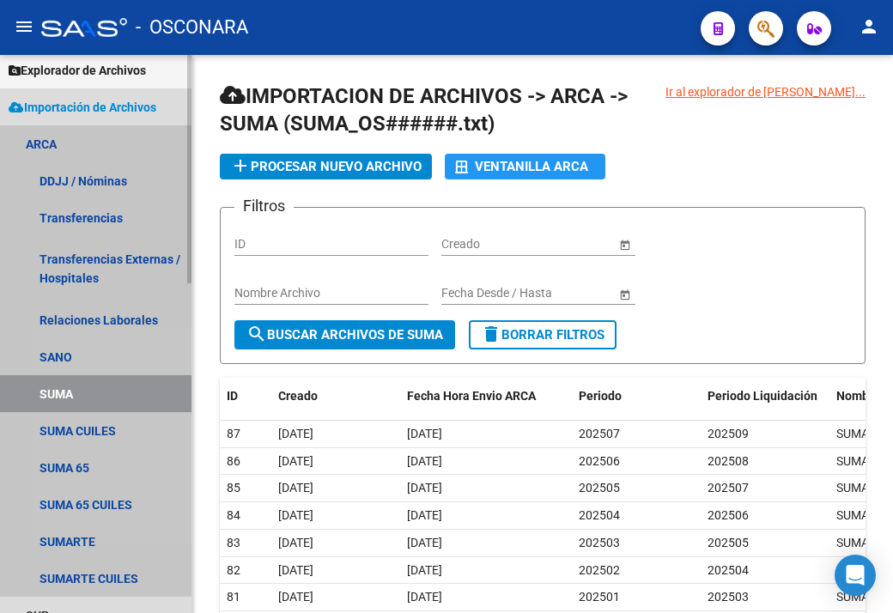
click at [98, 392] on link "SUMA" at bounding box center [95, 393] width 191 height 37
click at [109, 396] on link "SUMA" at bounding box center [95, 393] width 191 height 37
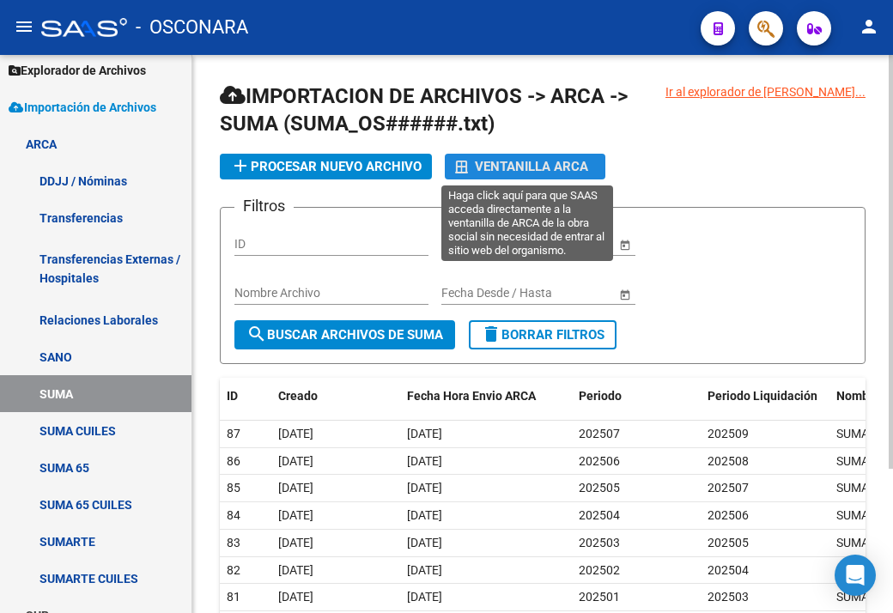
click at [500, 158] on div "Ventanilla ARCA" at bounding box center [525, 167] width 140 height 26
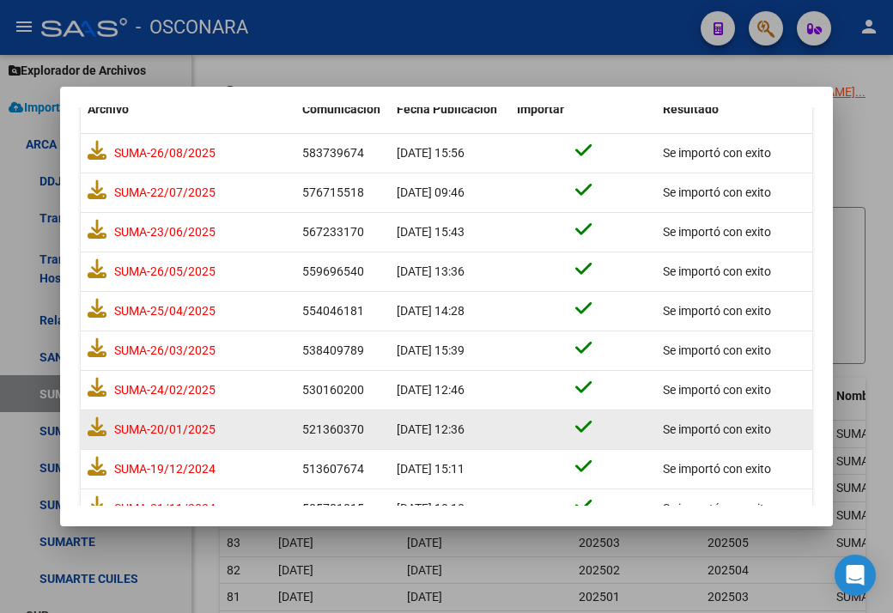
scroll to position [240, 0]
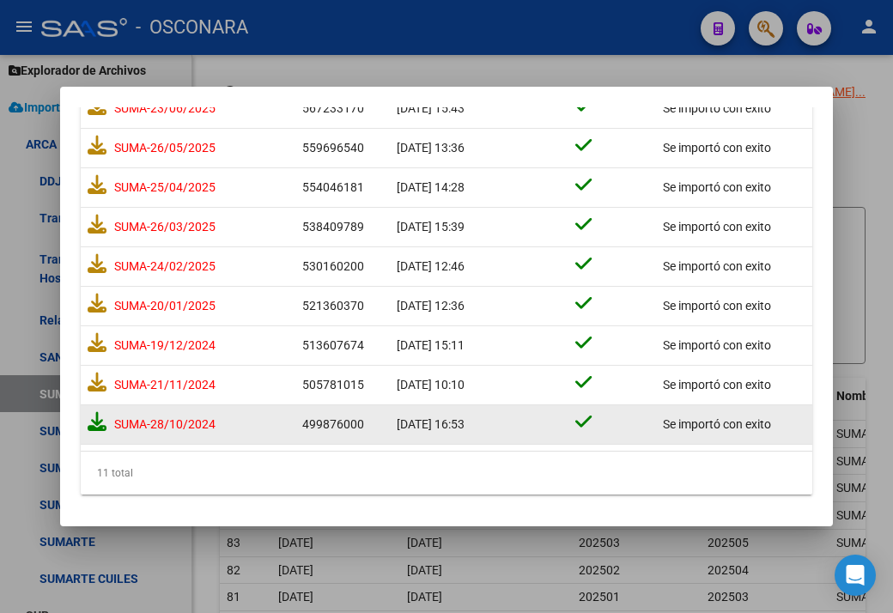
click at [101, 427] on icon at bounding box center [97, 421] width 19 height 19
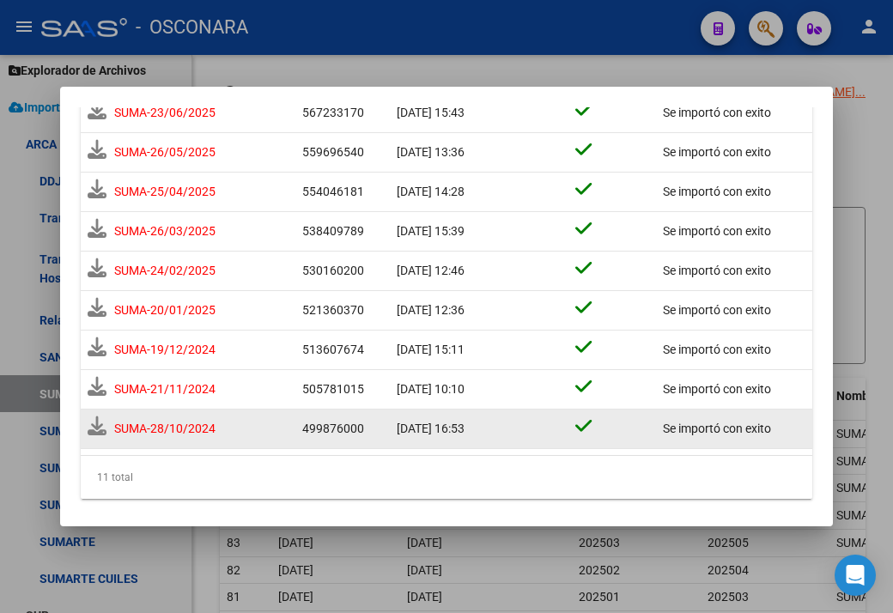
scroll to position [245, 0]
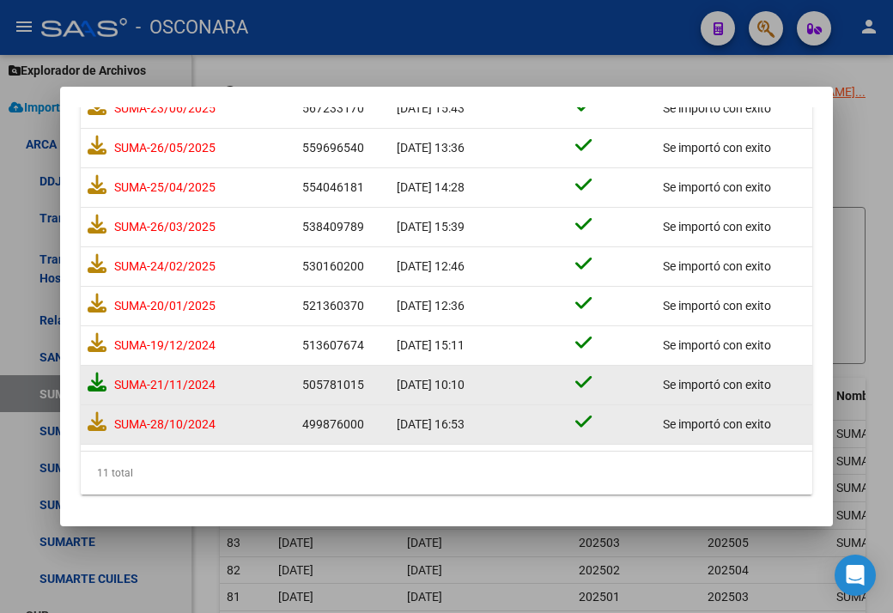
click at [93, 379] on icon at bounding box center [97, 382] width 19 height 19
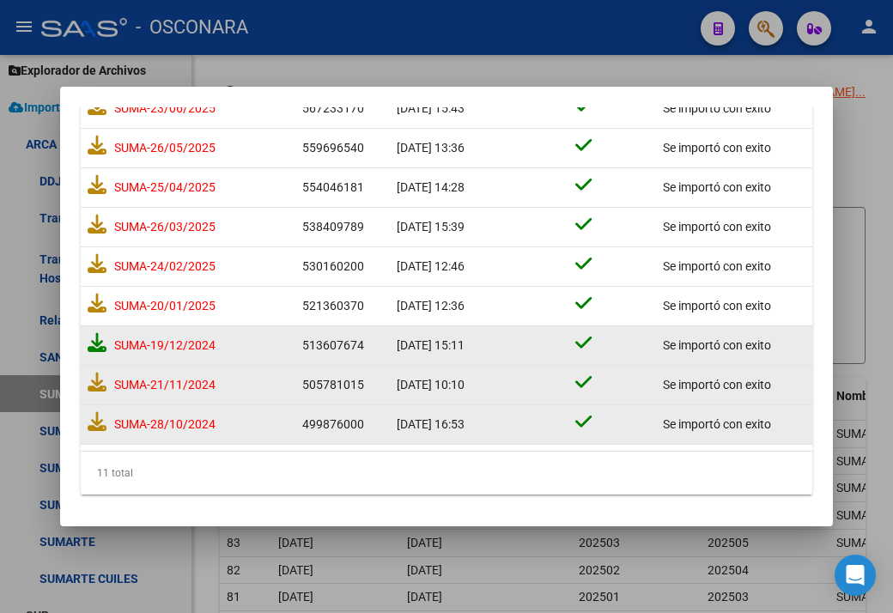
click at [94, 342] on icon at bounding box center [97, 342] width 19 height 19
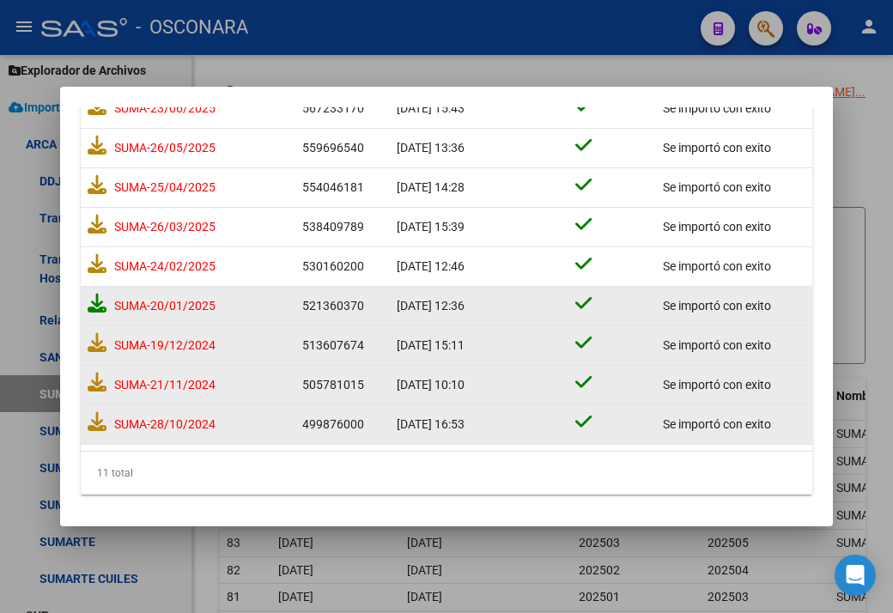
click at [102, 303] on icon at bounding box center [97, 303] width 19 height 19
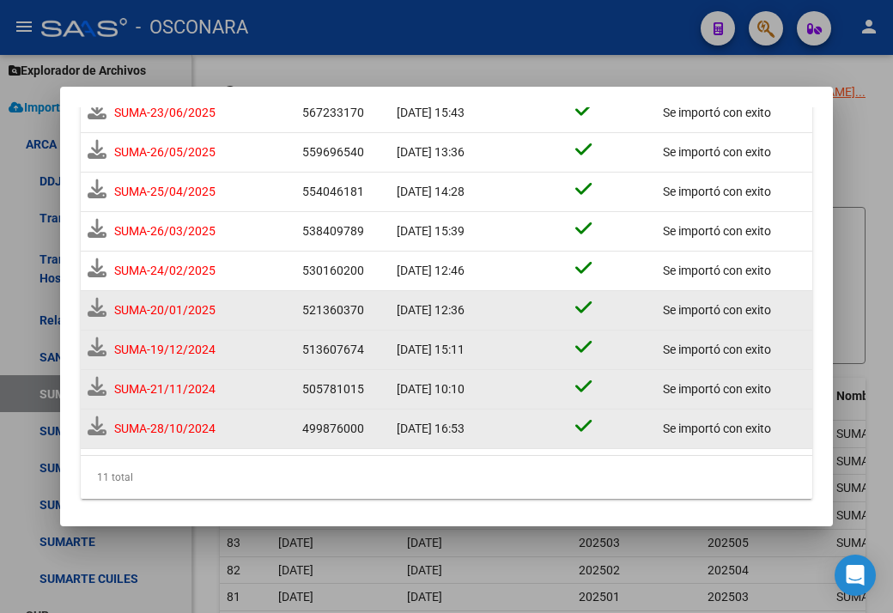
scroll to position [245, 0]
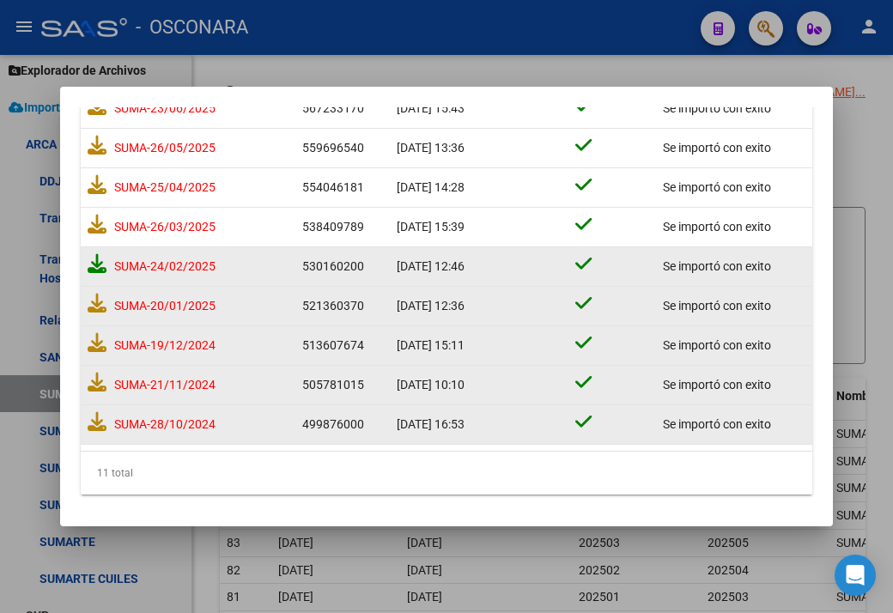
click at [94, 268] on icon at bounding box center [97, 263] width 19 height 19
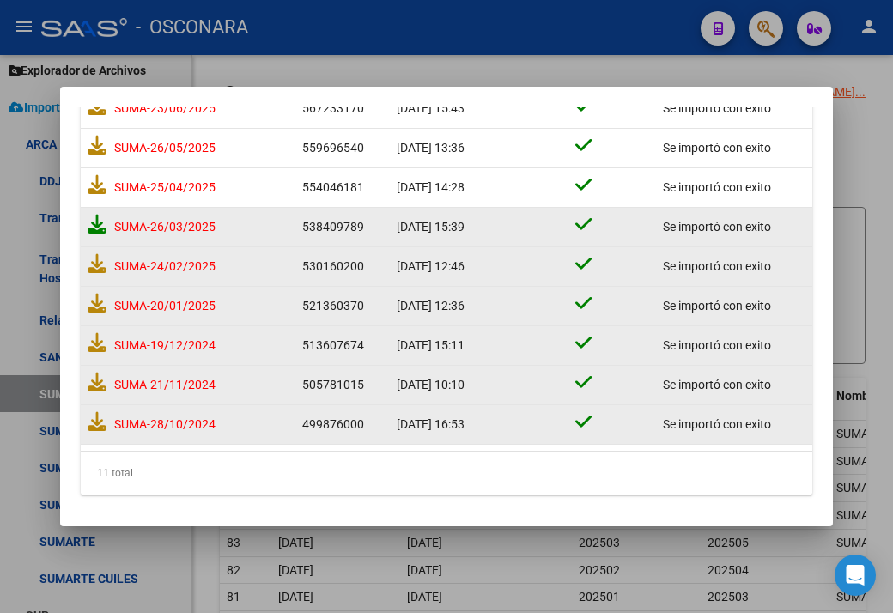
click at [94, 221] on icon at bounding box center [97, 224] width 19 height 19
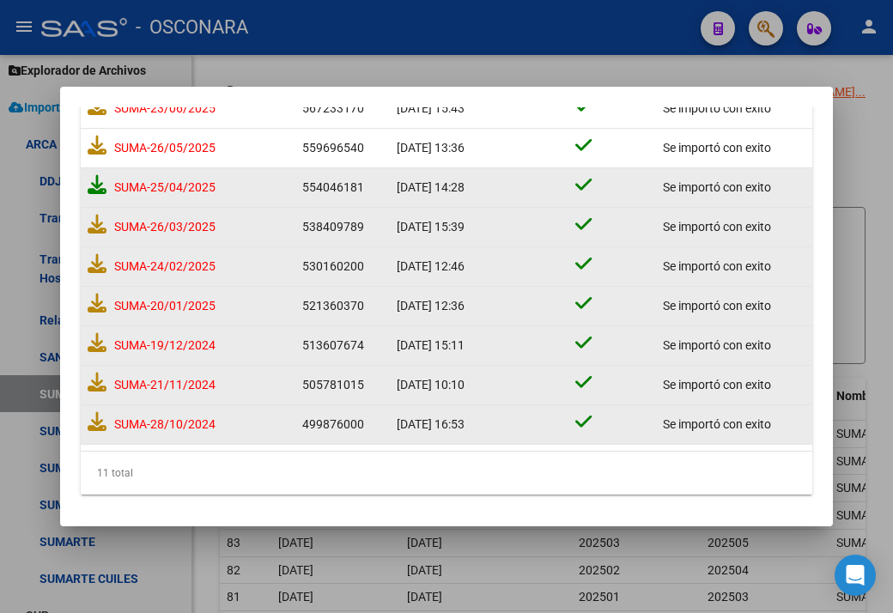
click at [100, 190] on icon at bounding box center [97, 184] width 19 height 19
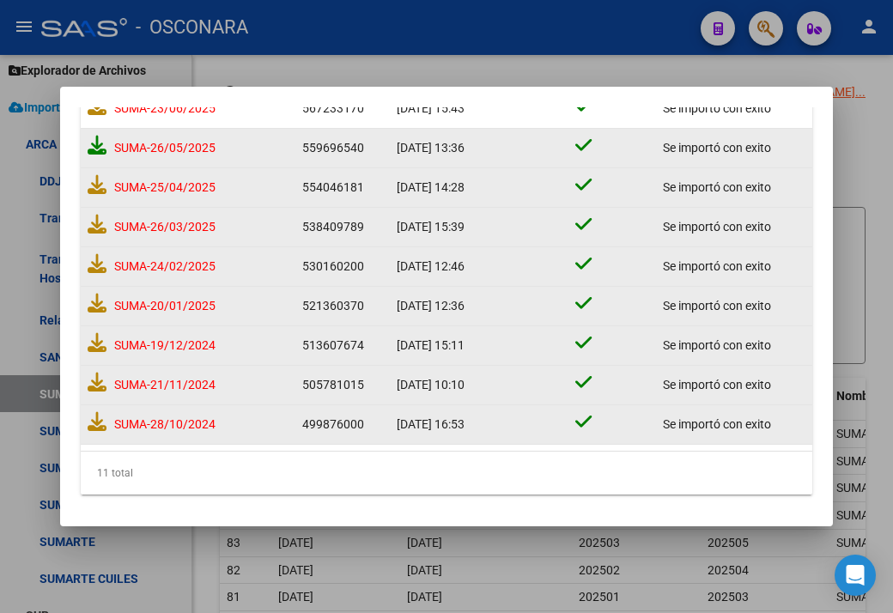
click at [96, 141] on icon at bounding box center [97, 145] width 19 height 19
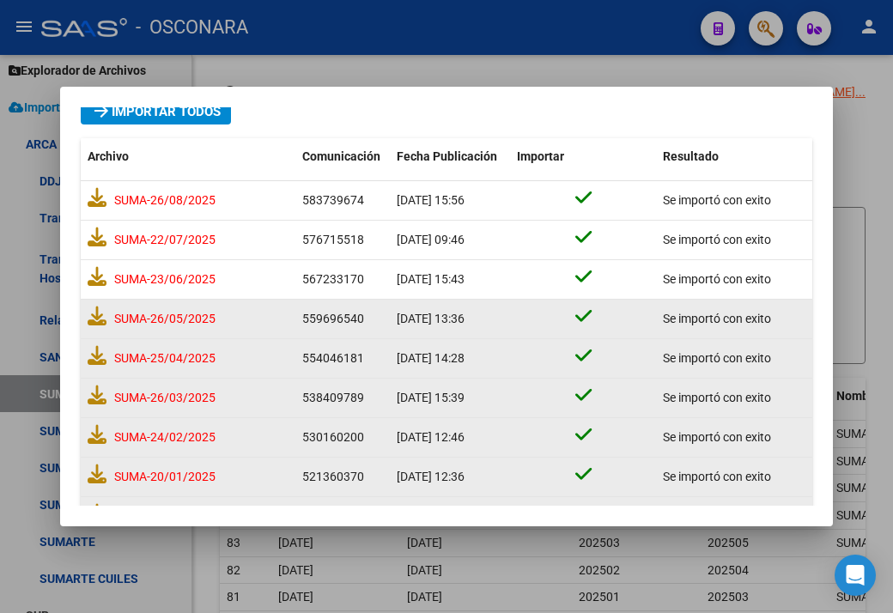
scroll to position [69, 0]
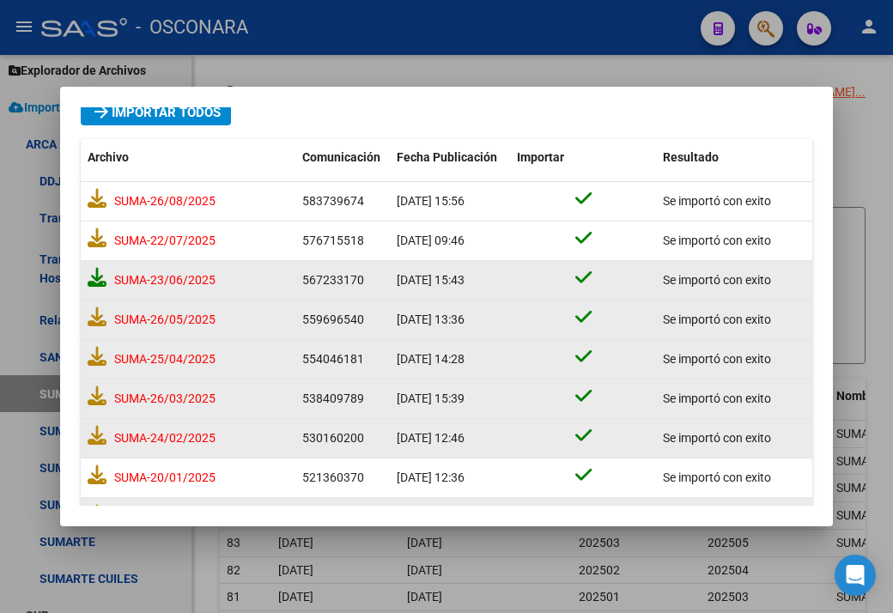
click at [91, 276] on icon at bounding box center [97, 277] width 19 height 19
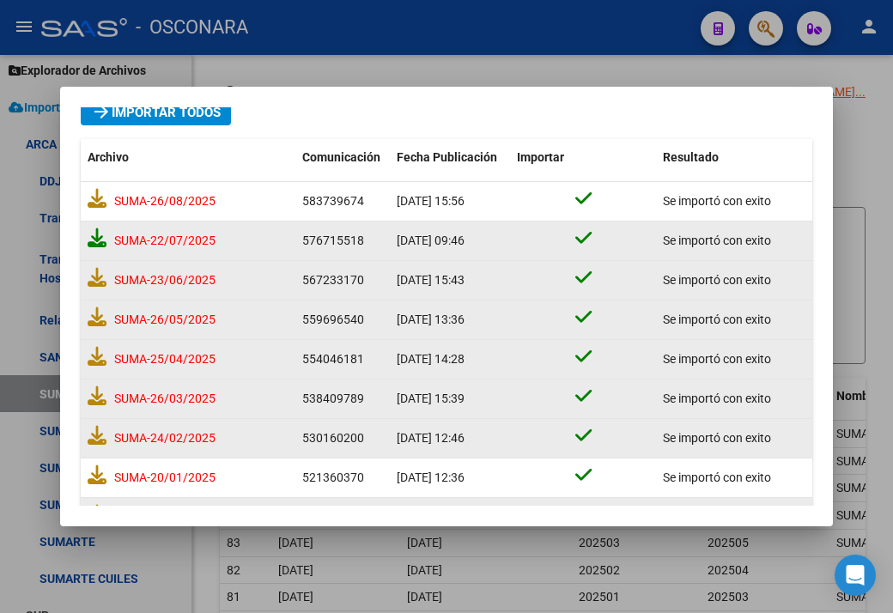
click at [100, 237] on icon at bounding box center [97, 237] width 19 height 19
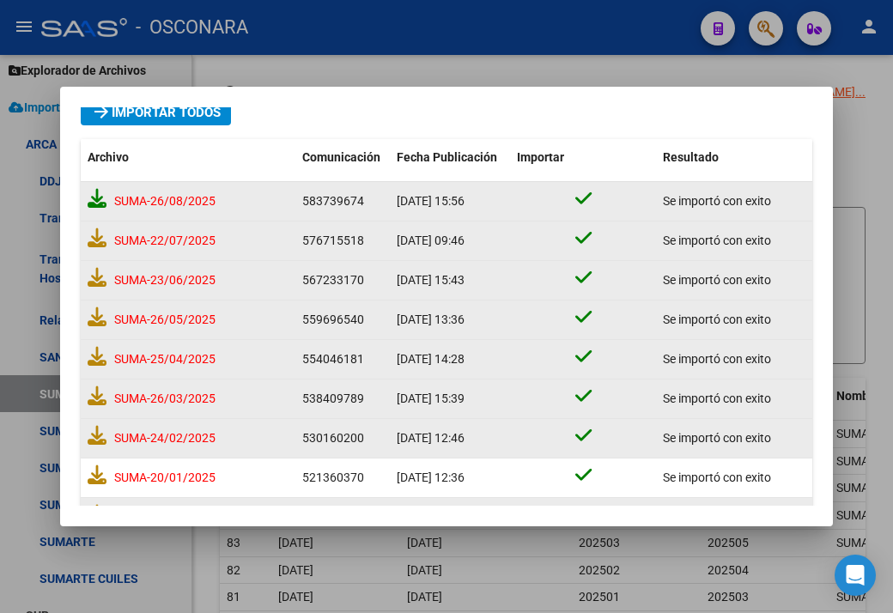
drag, startPoint x: 100, startPoint y: 208, endPoint x: 100, endPoint y: 195, distance: 12.9
click at [100, 195] on icon at bounding box center [97, 198] width 19 height 19
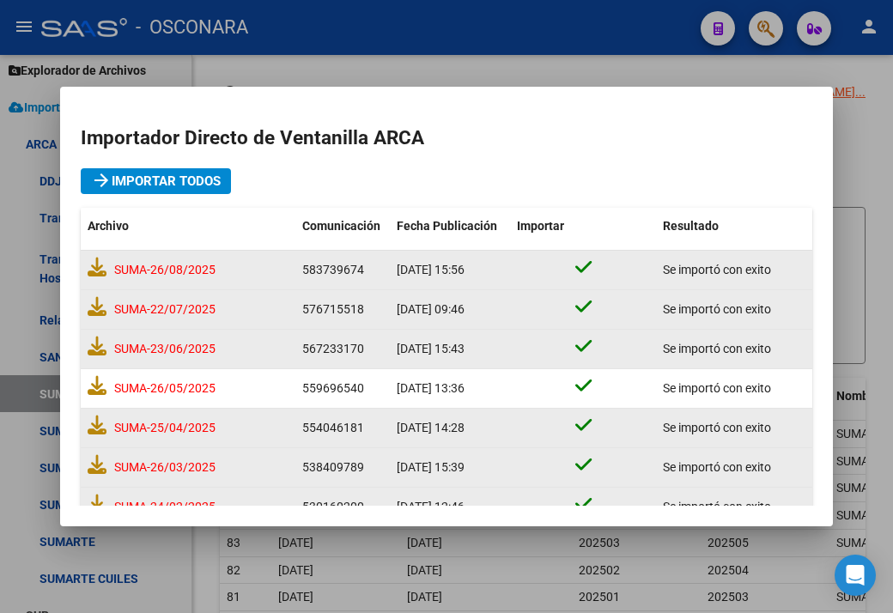
click at [706, 70] on div at bounding box center [446, 306] width 893 height 613
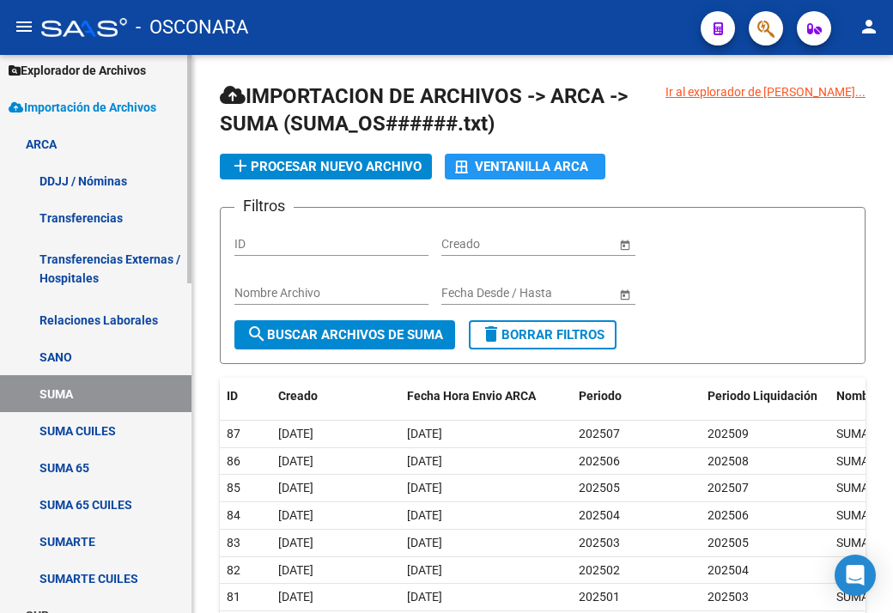
click at [163, 423] on link "SUMA CUILES" at bounding box center [95, 430] width 191 height 37
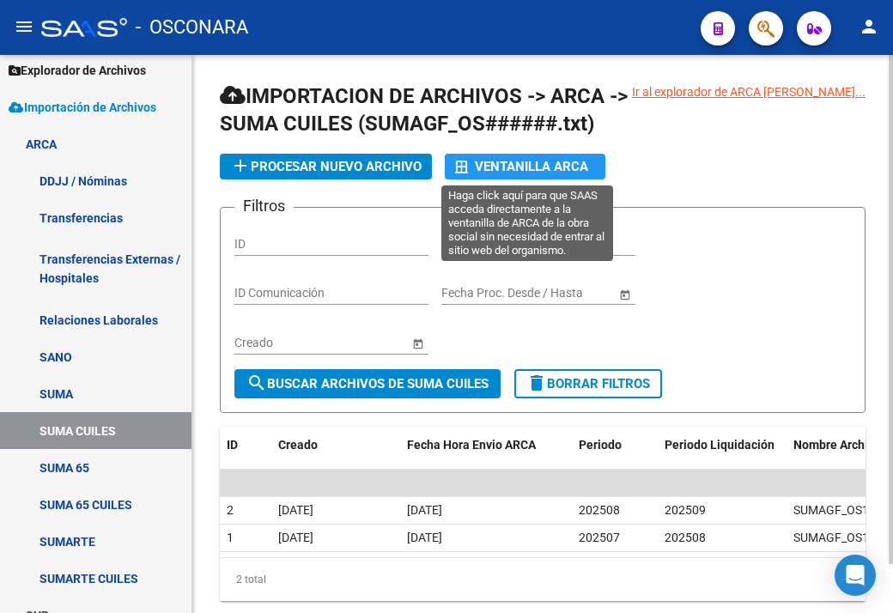
click at [503, 154] on div "Ventanilla ARCA" at bounding box center [525, 167] width 140 height 26
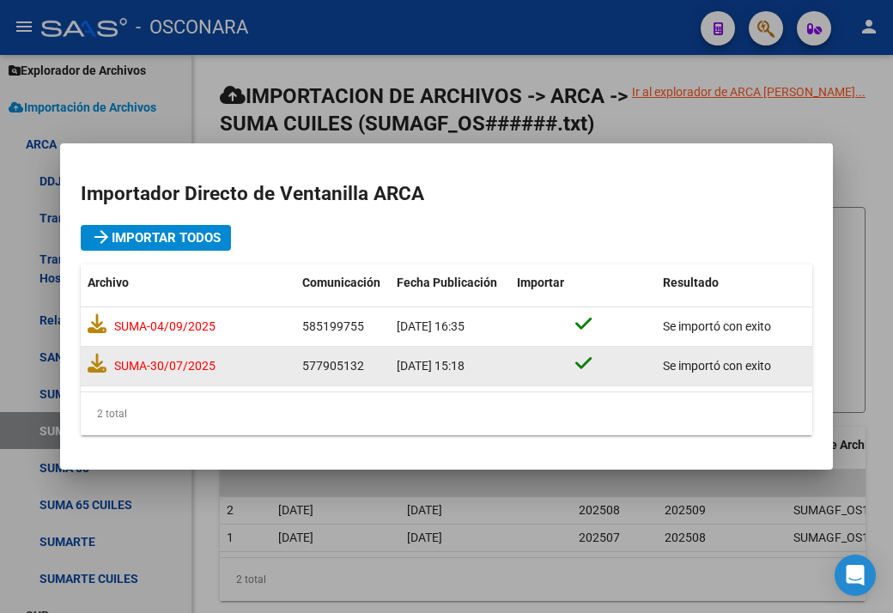
drag, startPoint x: 151, startPoint y: 360, endPoint x: 317, endPoint y: 355, distance: 165.8
click at [317, 355] on div "SUMA-30/07/2025 577905132 30/07/2025 15:18 Se importó con exito" at bounding box center [446, 366] width 731 height 39
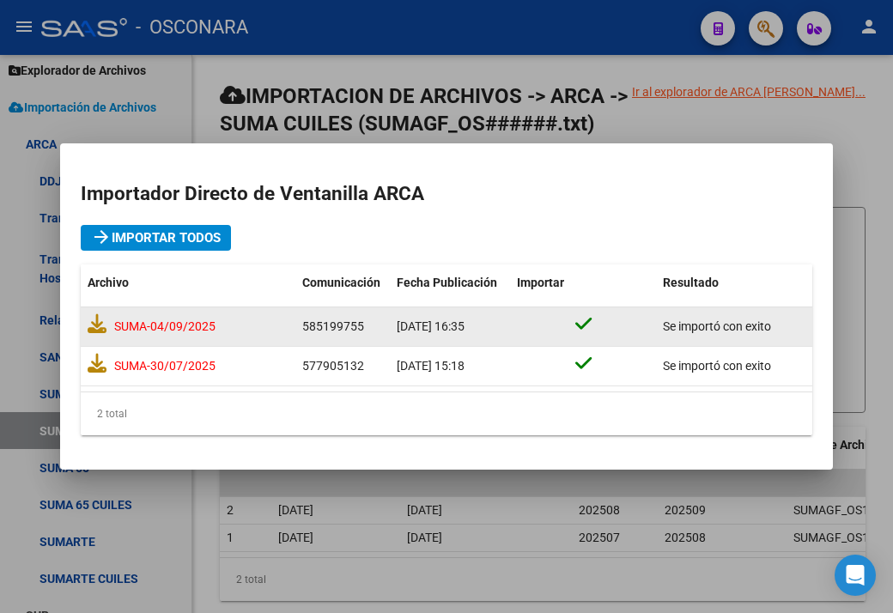
drag, startPoint x: 135, startPoint y: 330, endPoint x: 282, endPoint y: 313, distance: 147.7
click at [282, 313] on div "SUMA-04/09/2025" at bounding box center [188, 327] width 201 height 32
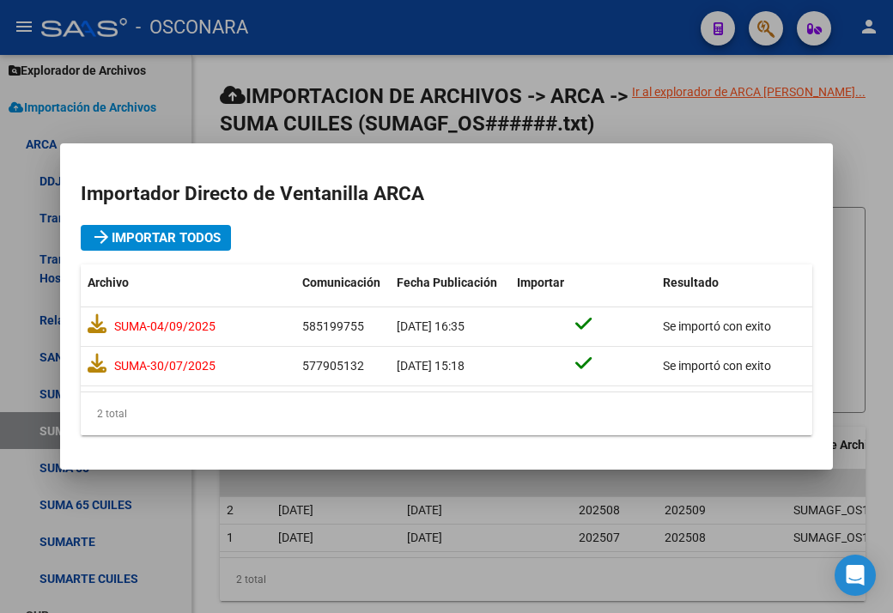
click at [676, 121] on div at bounding box center [446, 306] width 893 height 613
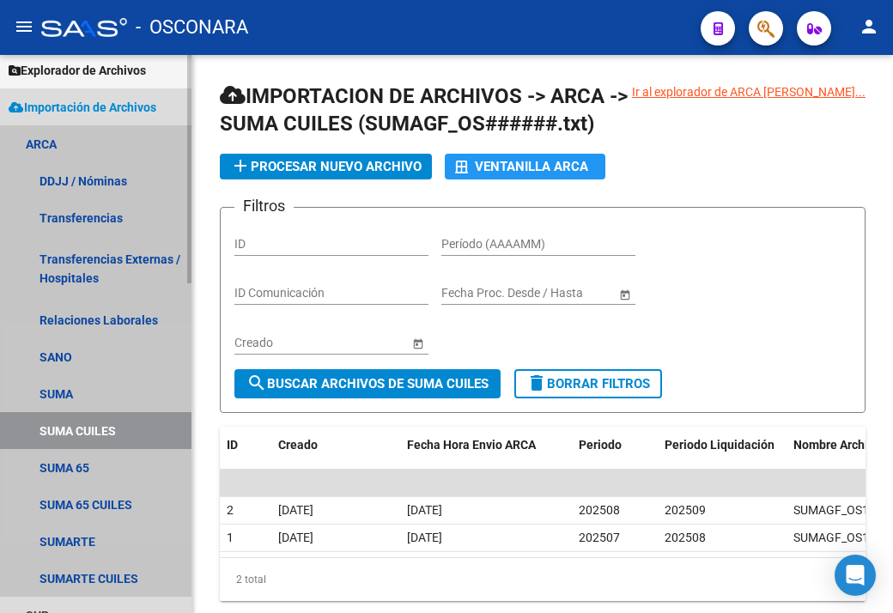
click at [113, 433] on link "SUMA CUILES" at bounding box center [95, 430] width 191 height 37
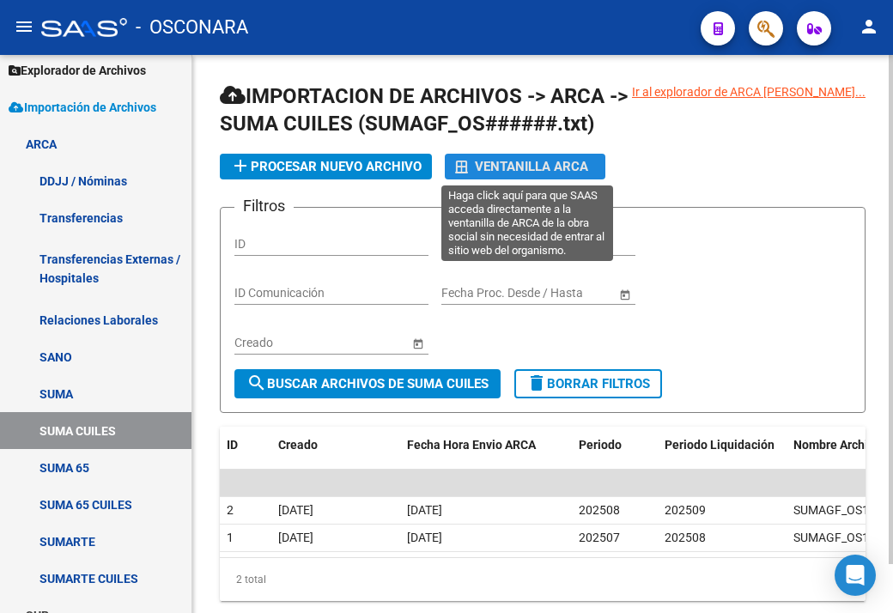
click at [530, 161] on div "Ventanilla ARCA" at bounding box center [525, 167] width 140 height 26
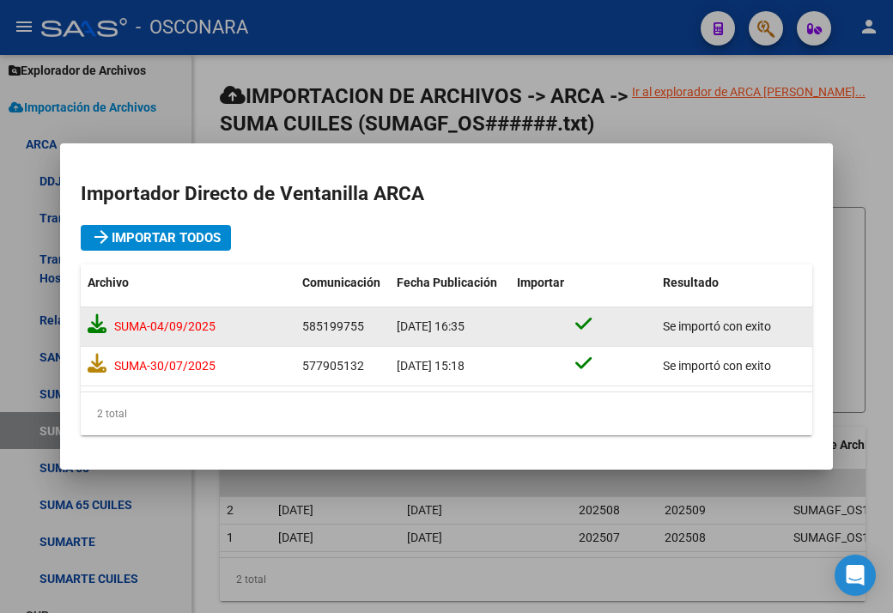
click at [92, 328] on icon at bounding box center [97, 323] width 19 height 19
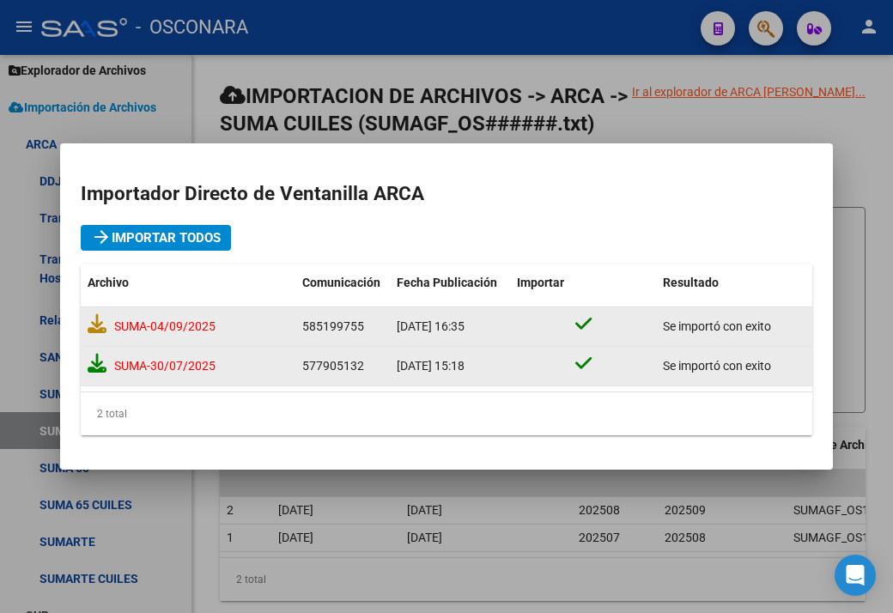
click at [100, 365] on icon at bounding box center [97, 363] width 19 height 19
click at [864, 179] on div at bounding box center [446, 306] width 893 height 613
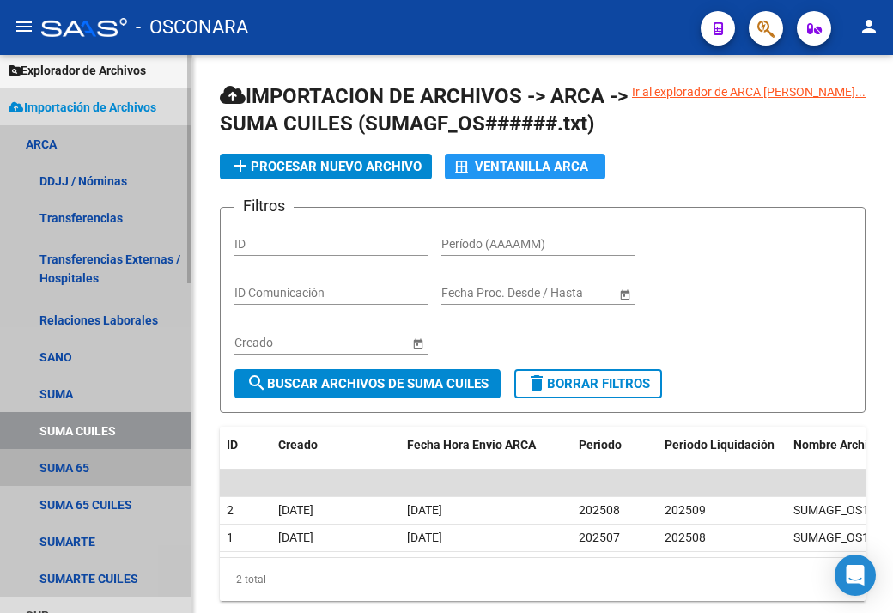
click at [81, 468] on link "SUMA 65" at bounding box center [95, 467] width 191 height 37
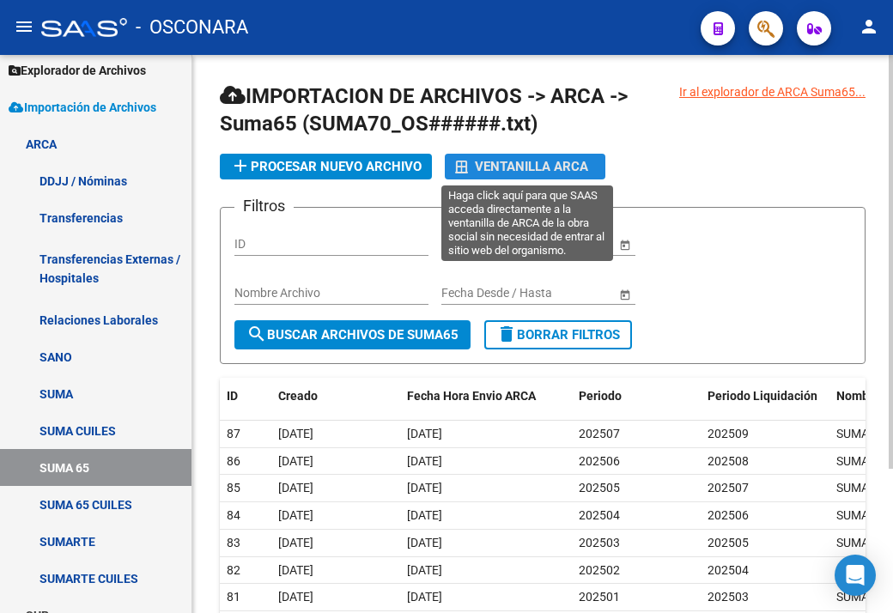
click at [510, 154] on div "Ventanilla ARCA" at bounding box center [525, 167] width 140 height 26
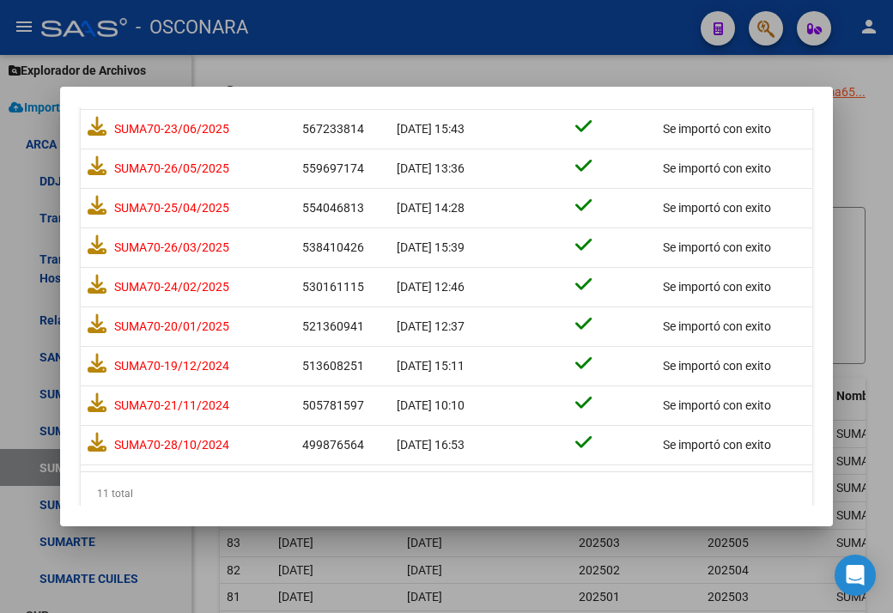
scroll to position [240, 0]
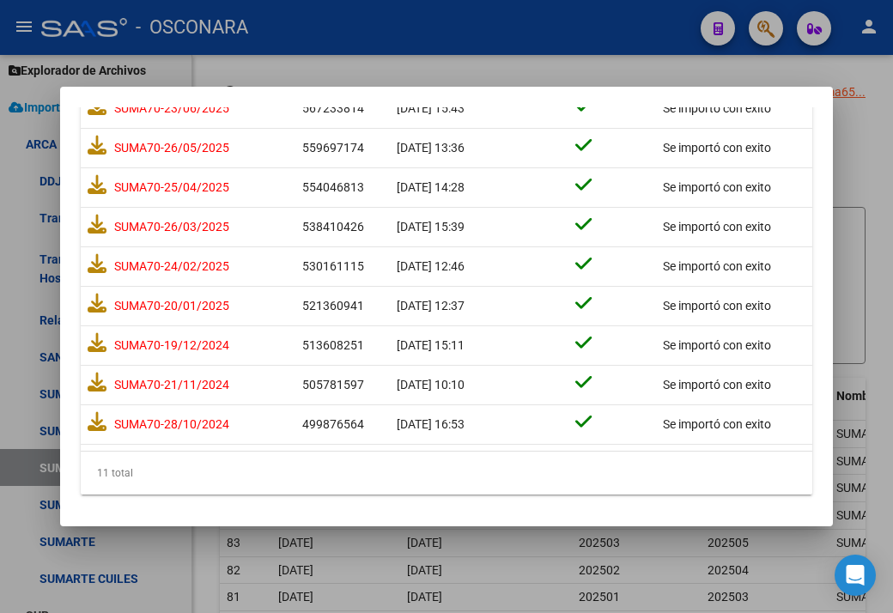
drag, startPoint x: 844, startPoint y: 140, endPoint x: 653, endPoint y: 263, distance: 226.7
click at [843, 141] on div at bounding box center [446, 306] width 893 height 613
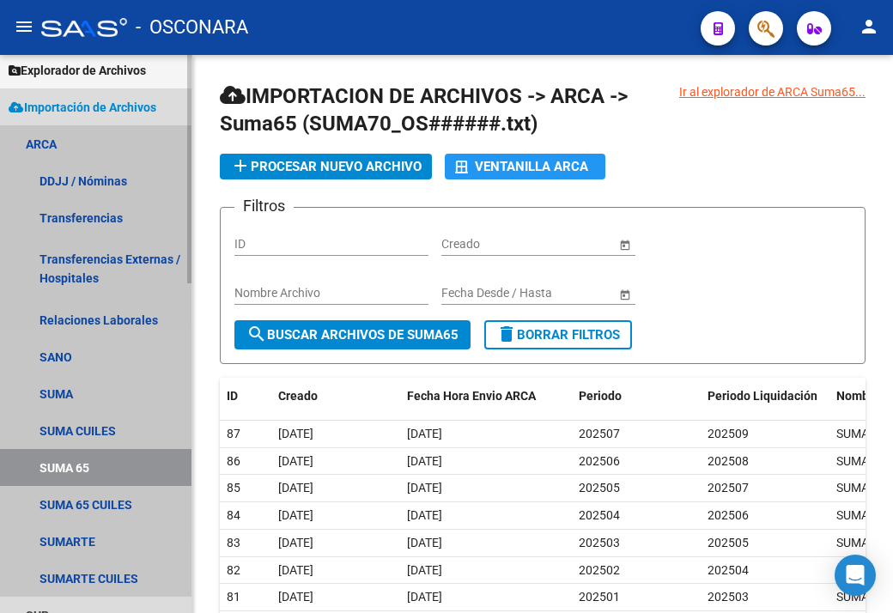
click at [105, 461] on link "SUMA 65" at bounding box center [95, 467] width 191 height 37
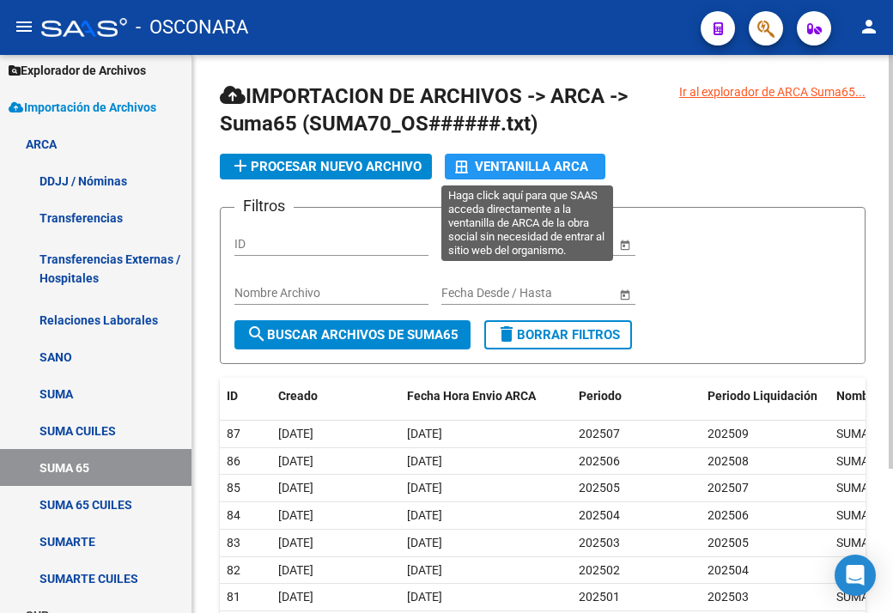
click at [472, 162] on div "Ventanilla ARCA" at bounding box center [525, 167] width 140 height 26
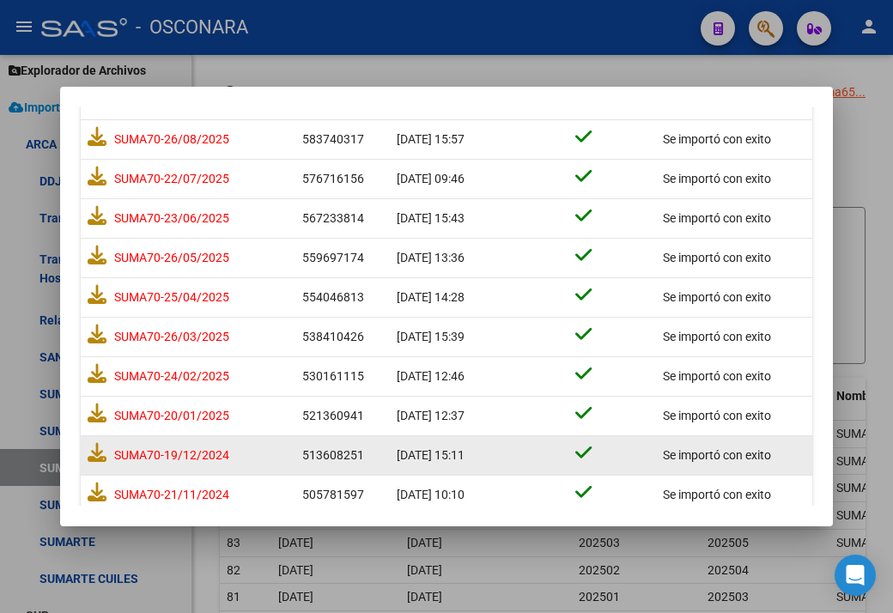
scroll to position [240, 0]
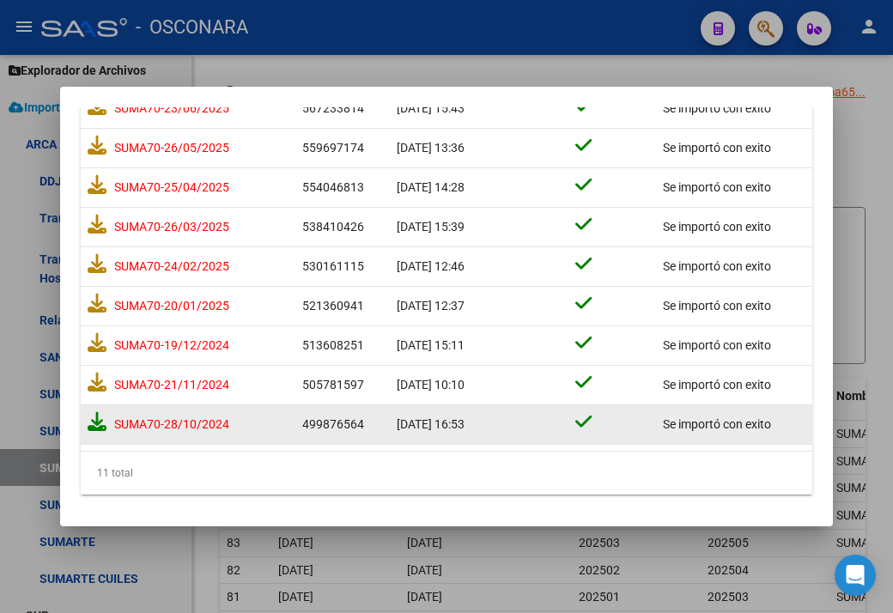
click at [103, 415] on icon at bounding box center [97, 421] width 19 height 19
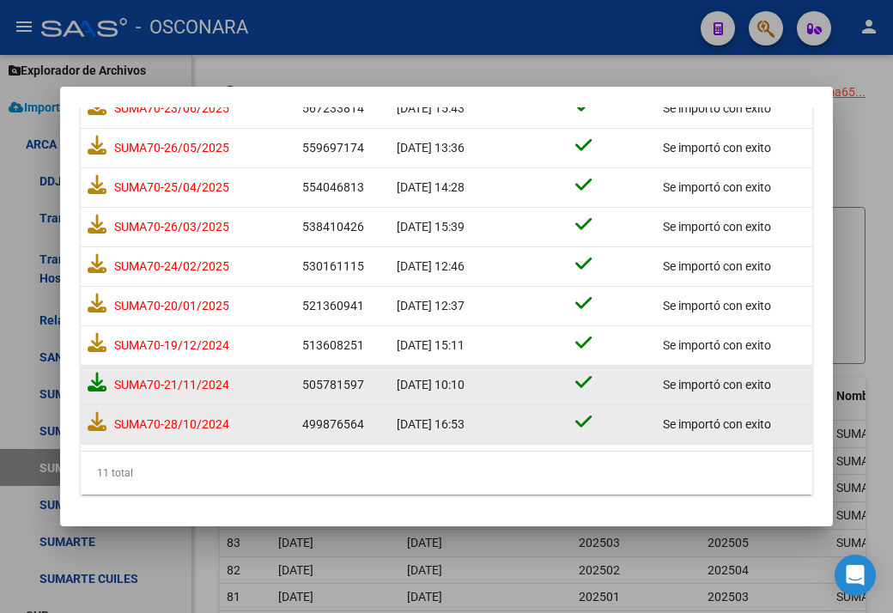
click at [91, 378] on icon at bounding box center [97, 382] width 19 height 19
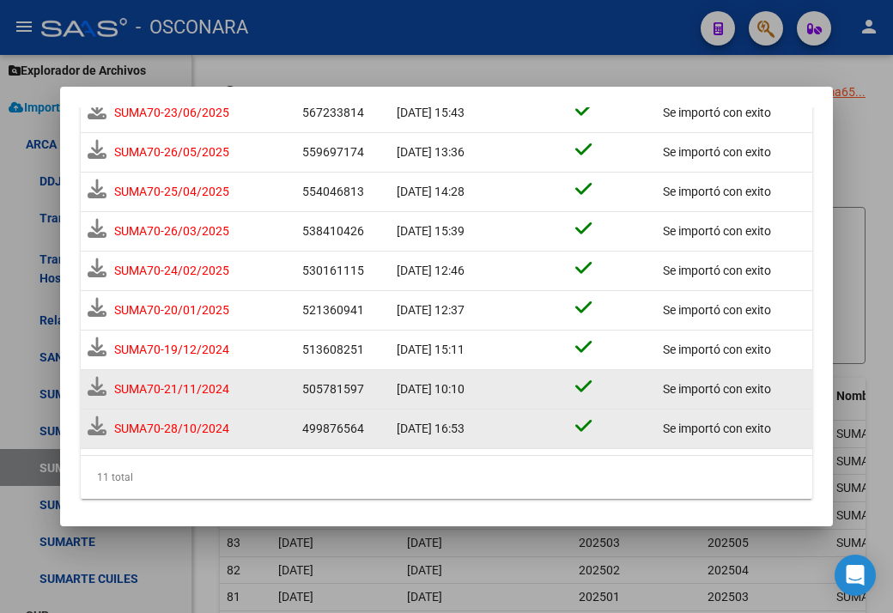
scroll to position [245, 0]
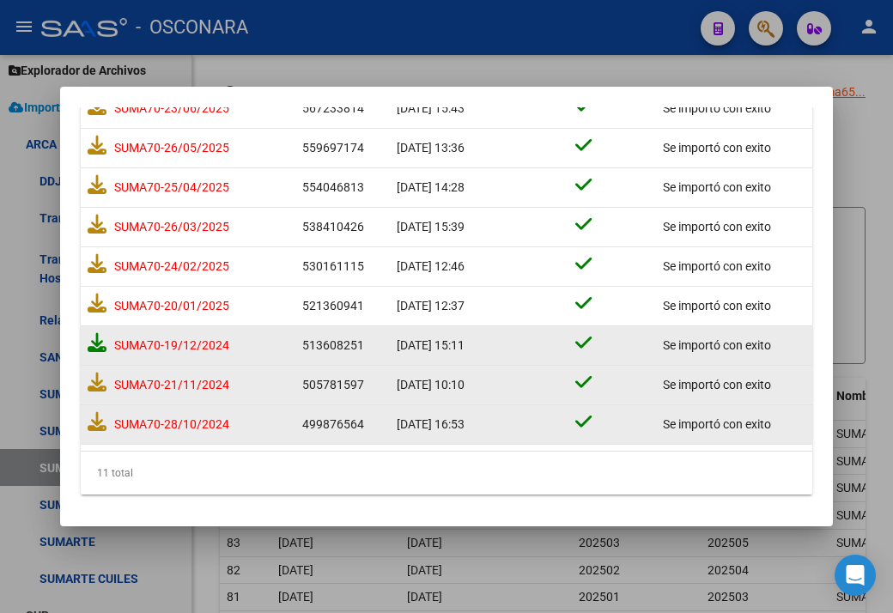
click at [93, 337] on icon at bounding box center [97, 342] width 19 height 19
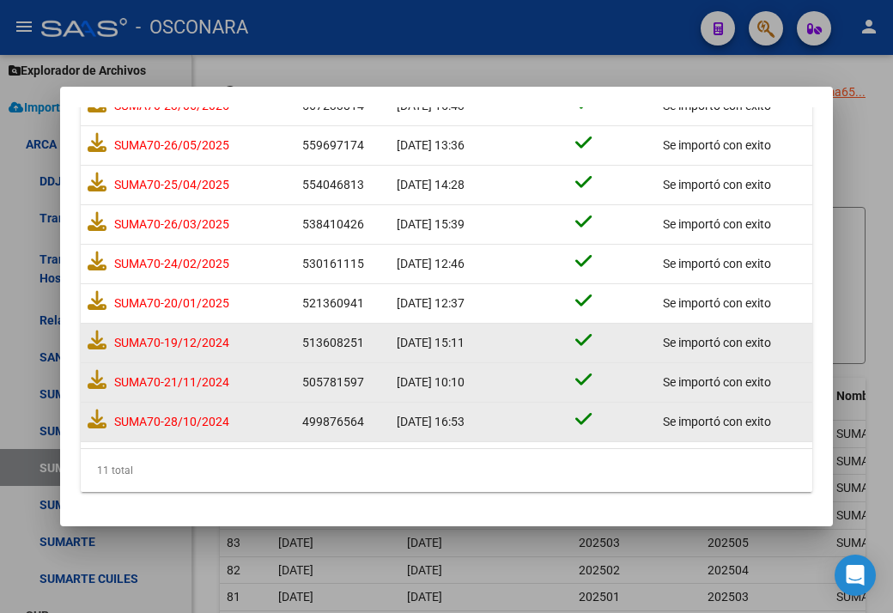
scroll to position [240, 0]
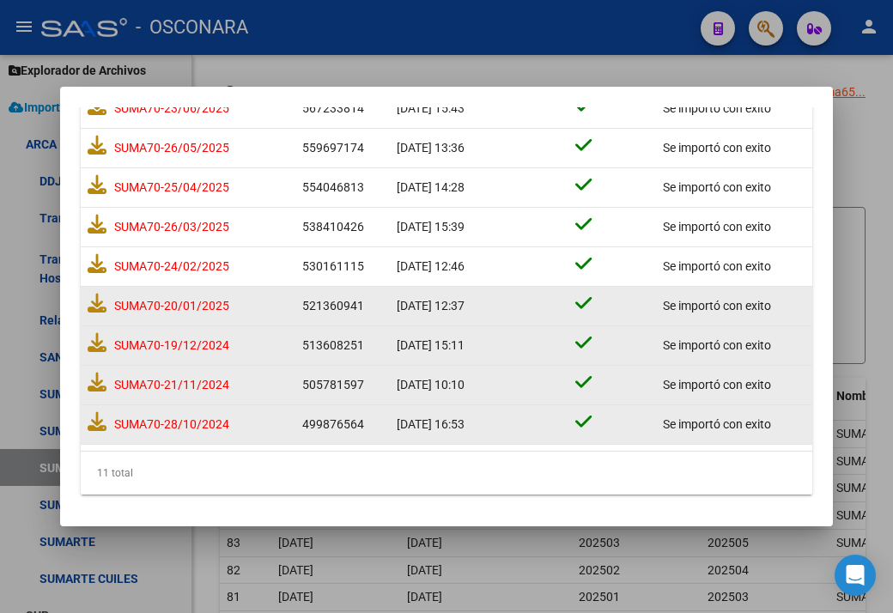
click at [86, 307] on datatable-body-cell "SUMA70-20/01/2025" at bounding box center [188, 306] width 215 height 39
click at [93, 307] on icon at bounding box center [97, 303] width 19 height 19
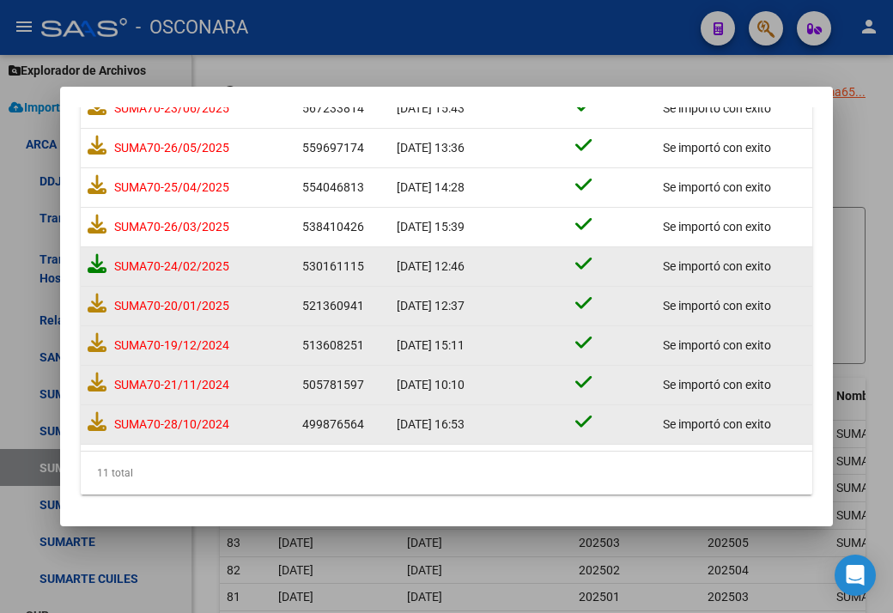
click at [100, 257] on icon at bounding box center [97, 263] width 19 height 19
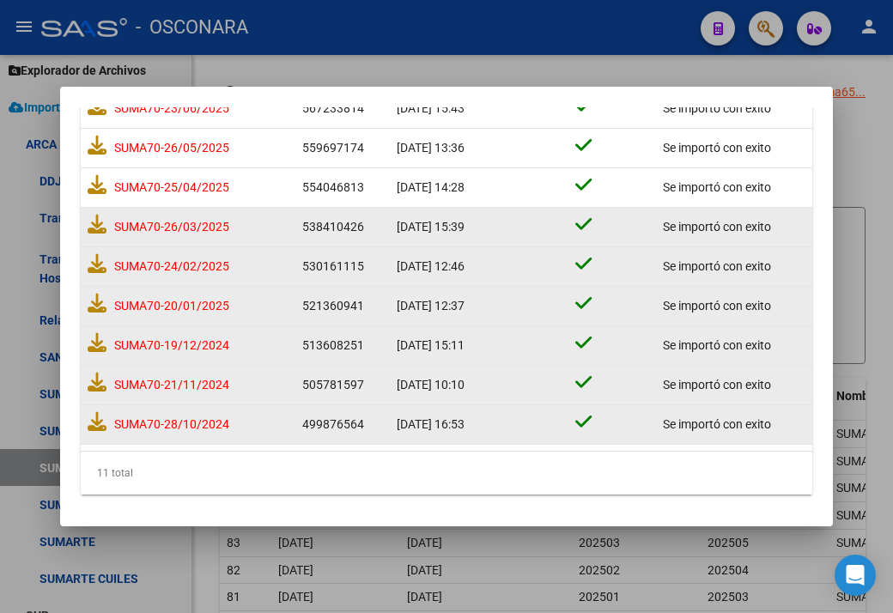
click at [93, 211] on div "SUMA70-26/03/2025" at bounding box center [188, 227] width 201 height 32
click at [99, 218] on icon at bounding box center [97, 224] width 19 height 19
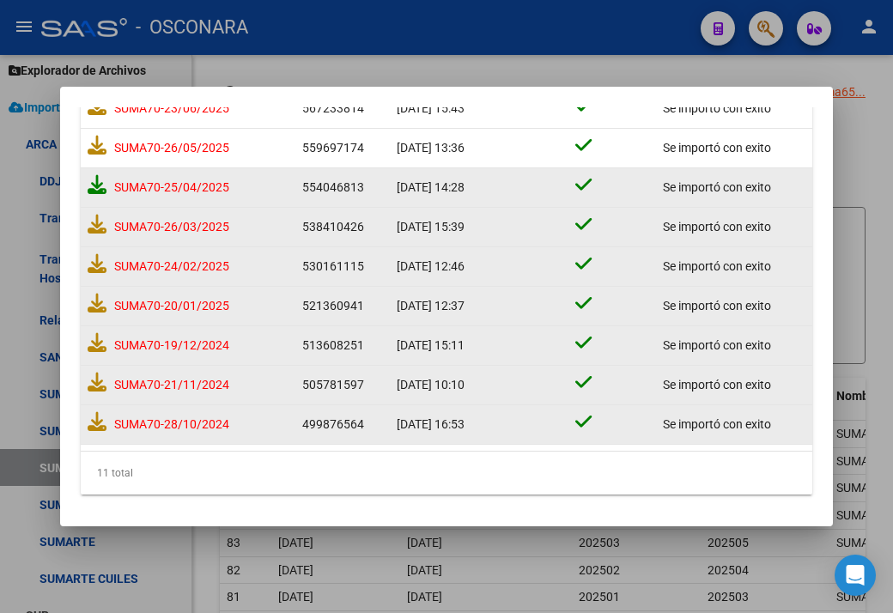
click at [96, 183] on icon at bounding box center [97, 184] width 19 height 19
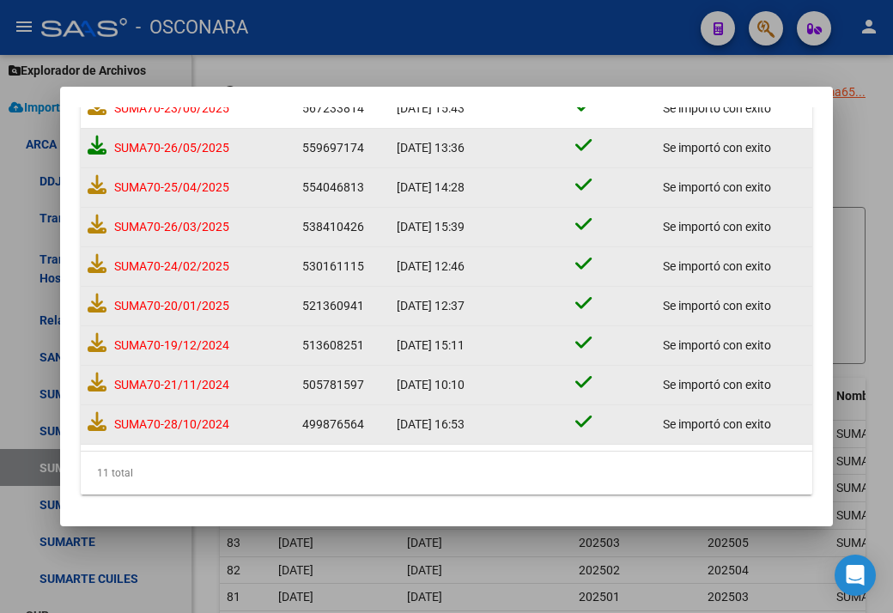
click at [96, 148] on icon at bounding box center [97, 145] width 19 height 19
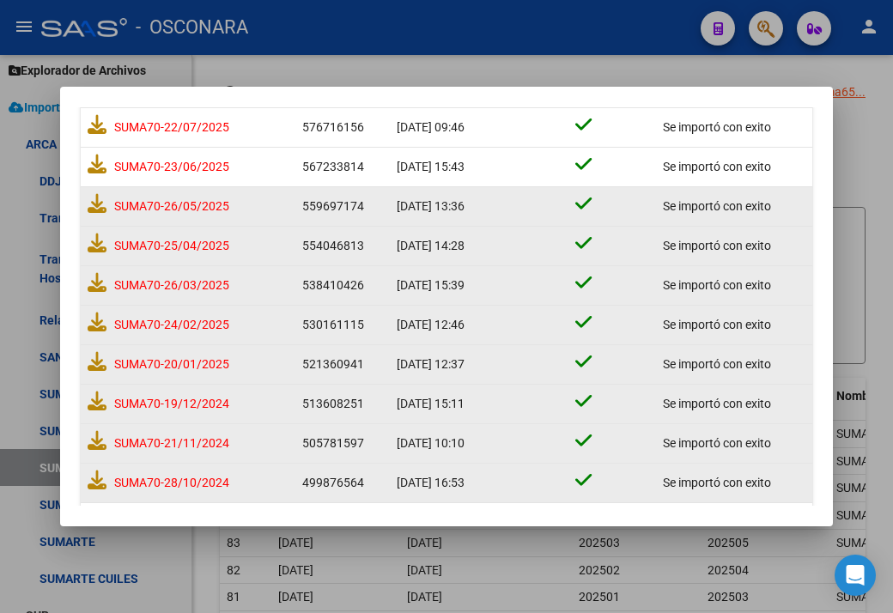
scroll to position [155, 0]
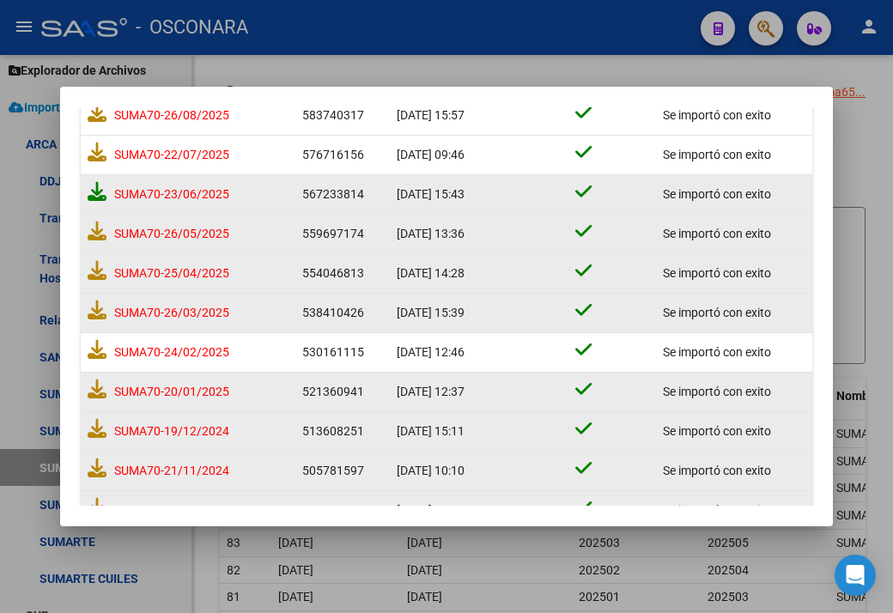
click at [98, 193] on icon at bounding box center [97, 191] width 19 height 19
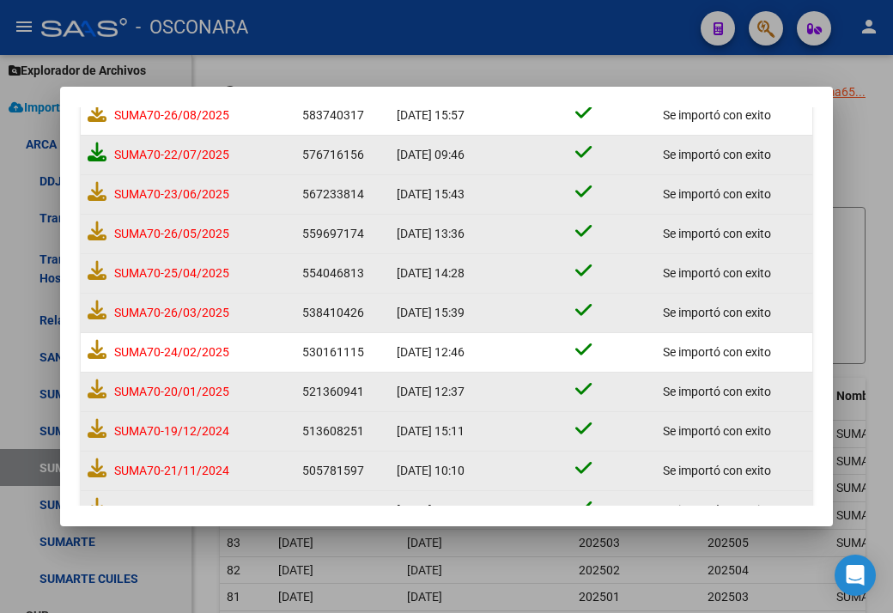
click at [100, 147] on icon at bounding box center [97, 151] width 19 height 19
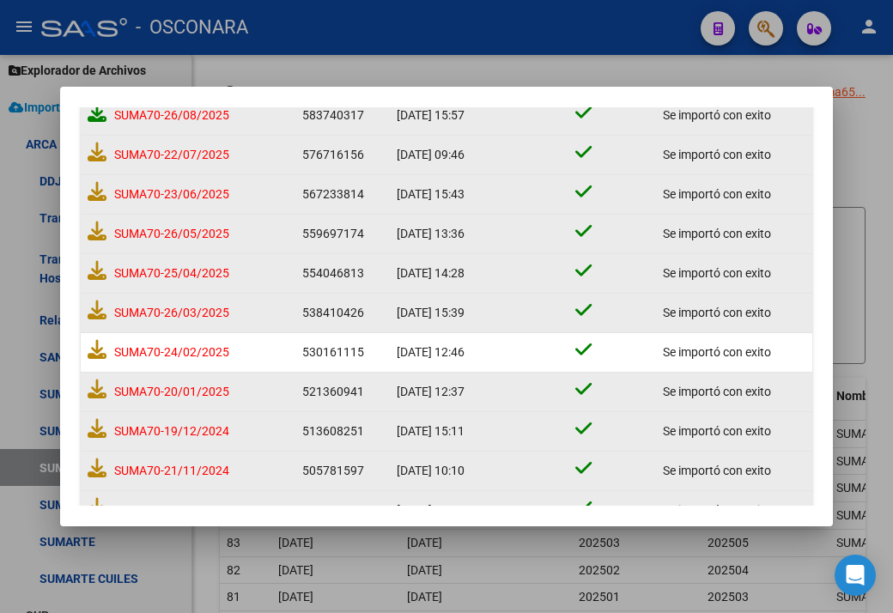
click at [94, 118] on icon at bounding box center [97, 112] width 19 height 19
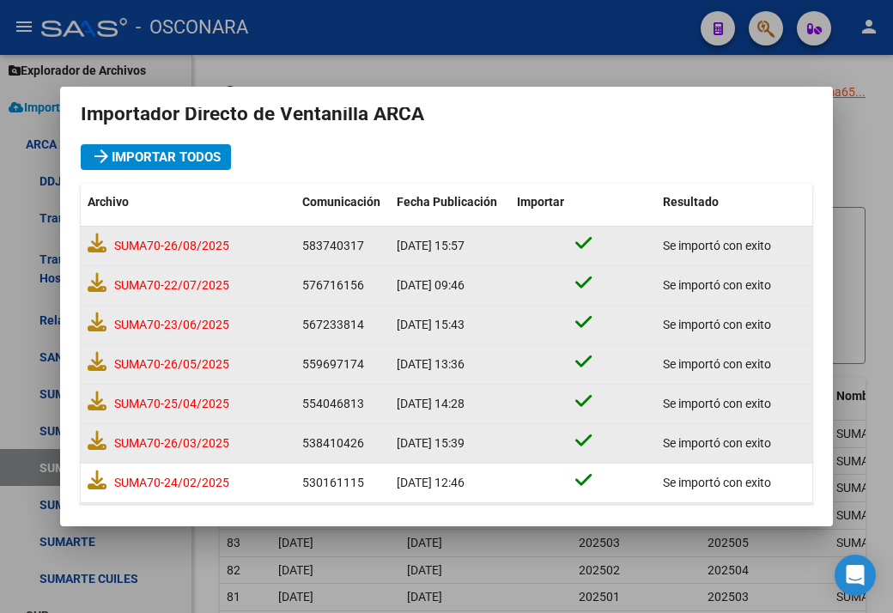
scroll to position [0, 0]
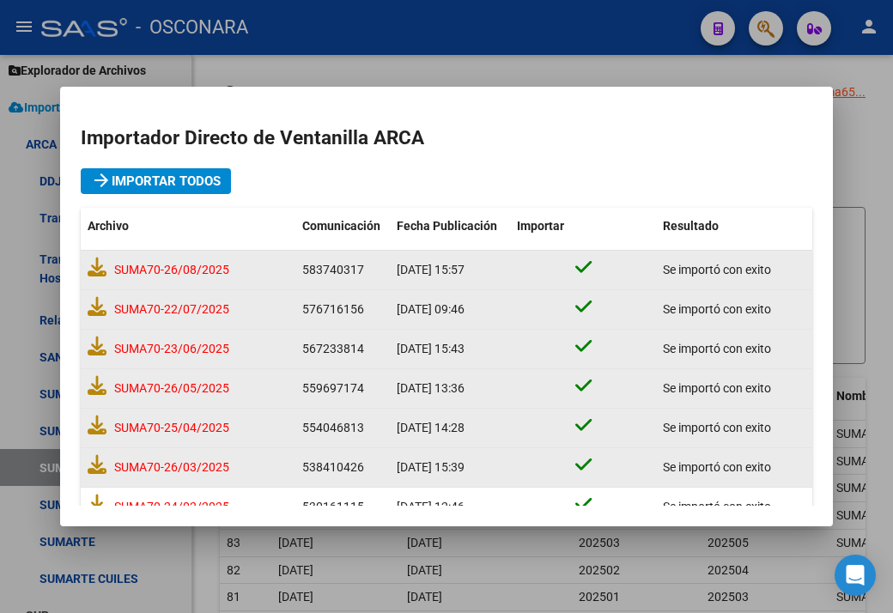
click at [603, 58] on div at bounding box center [446, 306] width 893 height 613
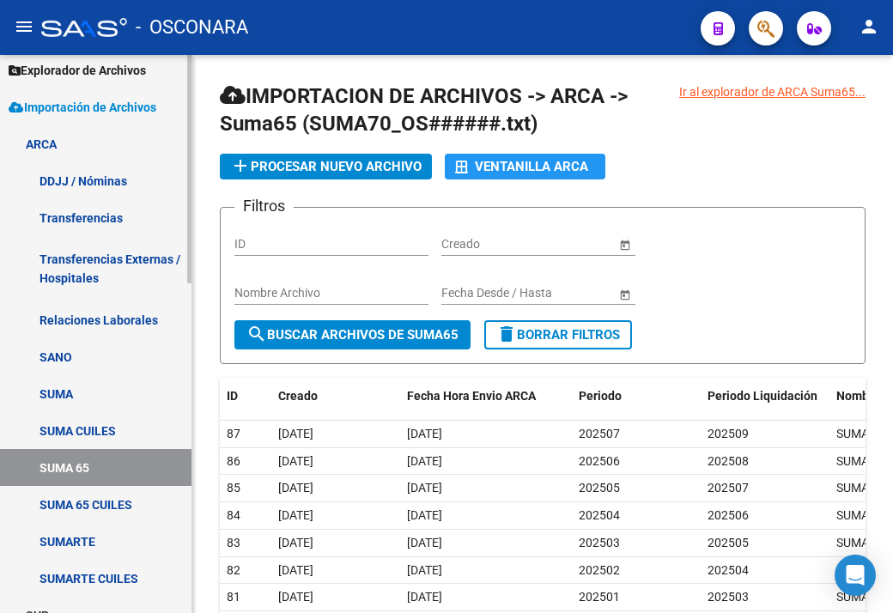
click at [114, 471] on link "SUMA 65" at bounding box center [95, 467] width 191 height 37
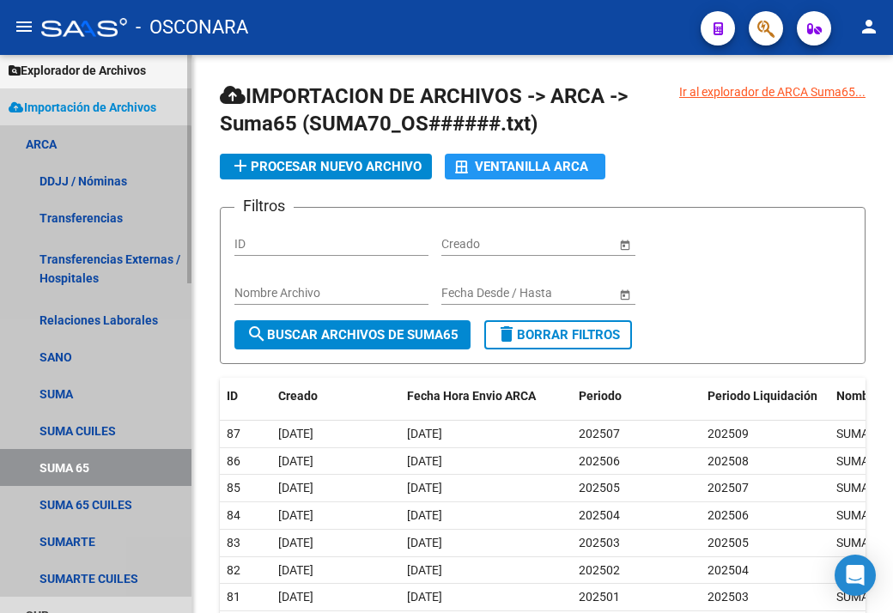
click at [58, 469] on link "SUMA 65" at bounding box center [95, 467] width 191 height 37
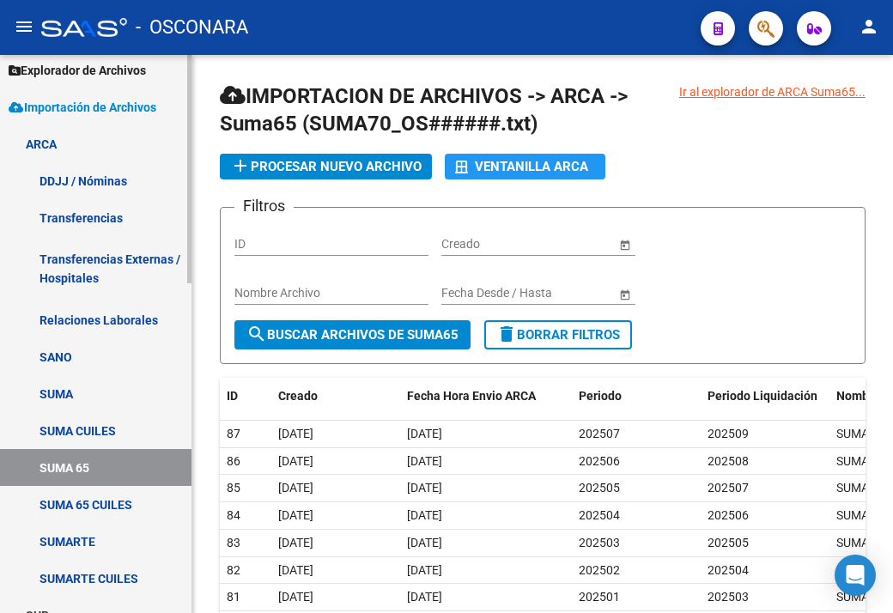
click at [138, 506] on link "SUMA 65 CUILES" at bounding box center [95, 504] width 191 height 37
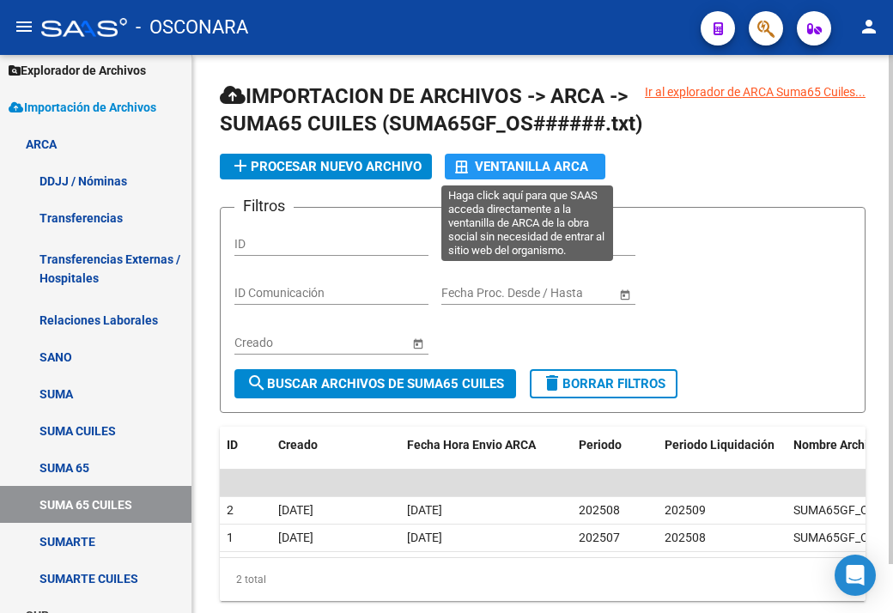
click at [505, 173] on div "Ventanilla ARCA" at bounding box center [525, 167] width 140 height 26
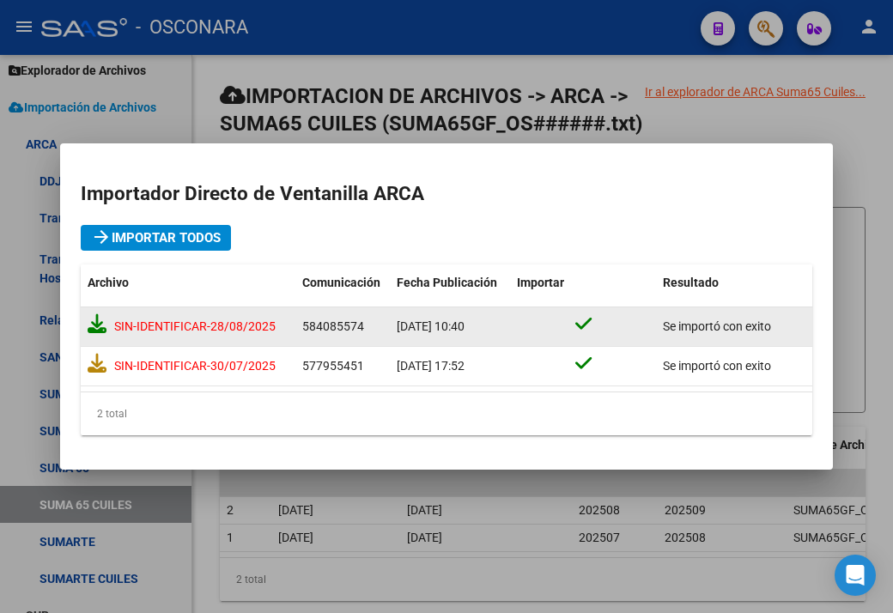
click at [96, 330] on icon at bounding box center [97, 323] width 19 height 19
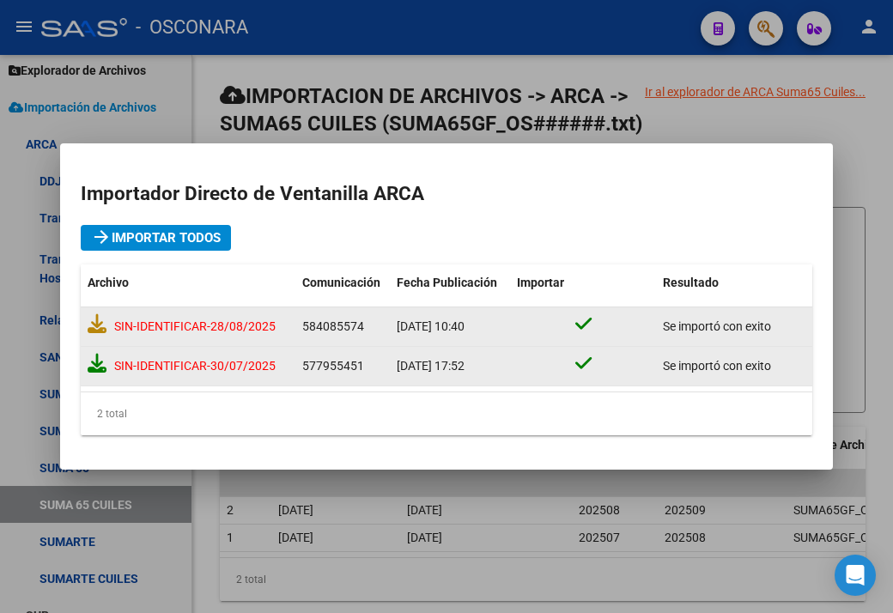
click at [93, 361] on icon at bounding box center [97, 363] width 19 height 19
click at [849, 147] on div at bounding box center [446, 306] width 893 height 613
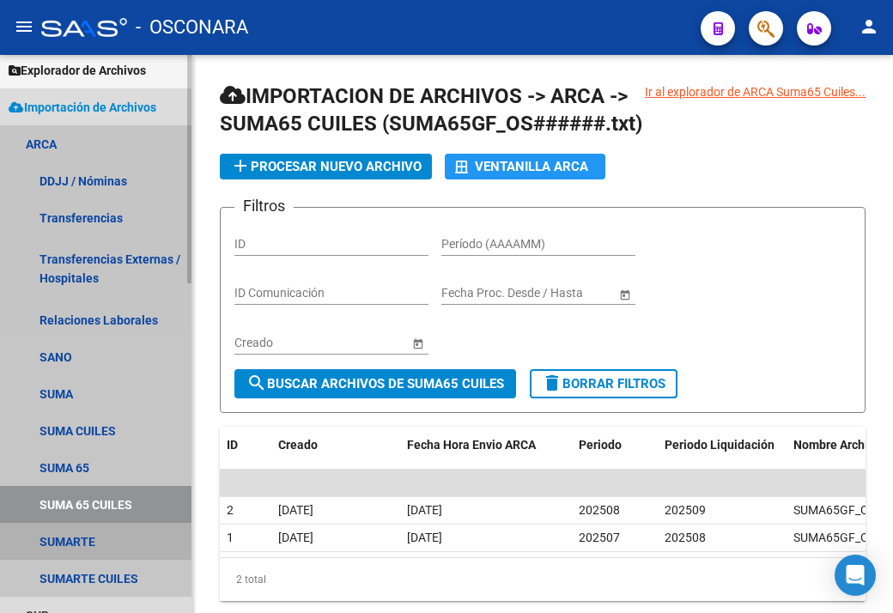
click at [95, 537] on link "SUMARTE" at bounding box center [95, 541] width 191 height 37
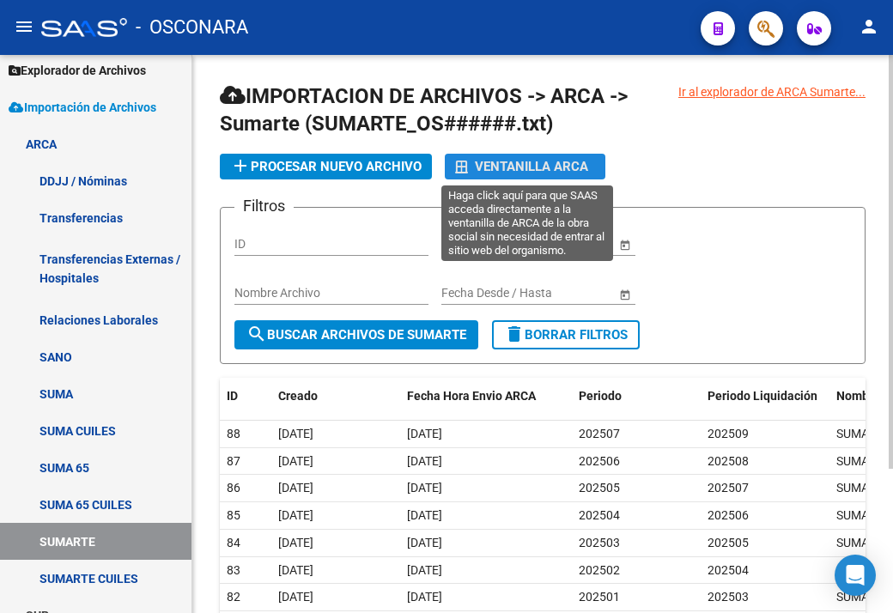
click at [503, 172] on div "Ventanilla ARCA" at bounding box center [525, 167] width 140 height 26
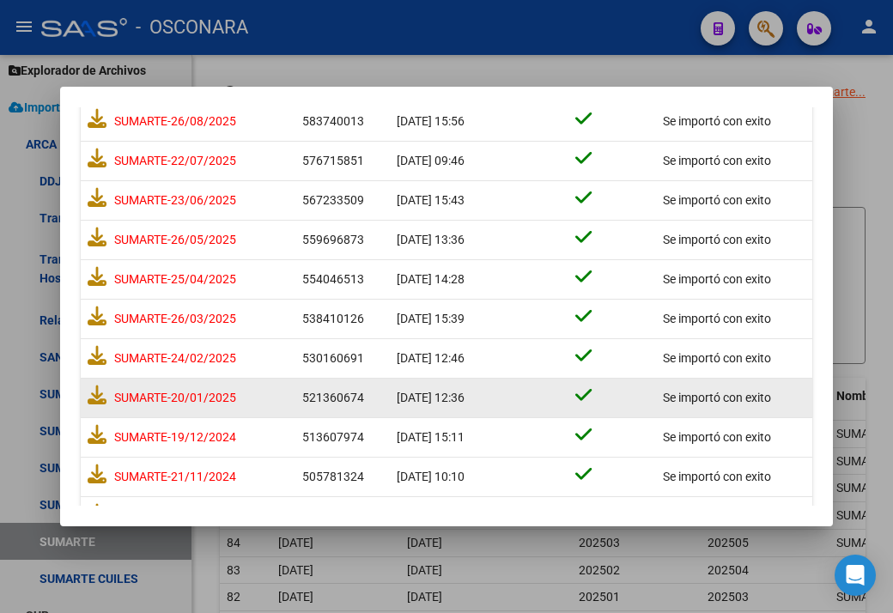
scroll to position [240, 0]
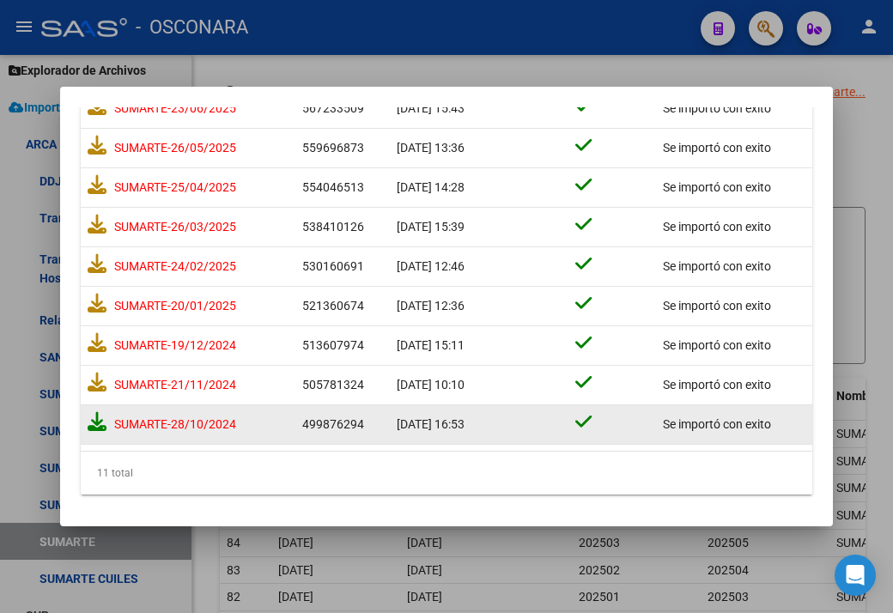
click at [93, 423] on icon at bounding box center [97, 421] width 19 height 19
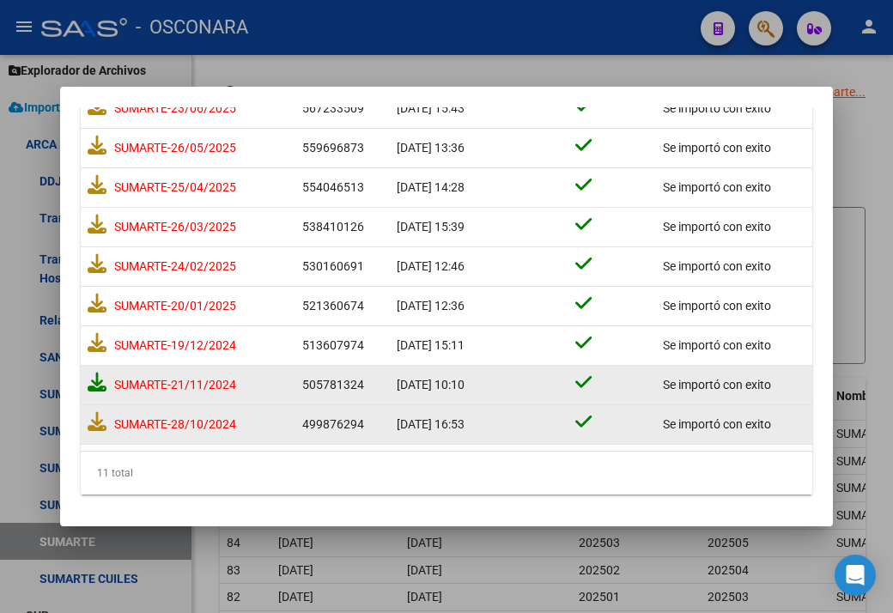
click at [103, 381] on icon at bounding box center [97, 382] width 19 height 19
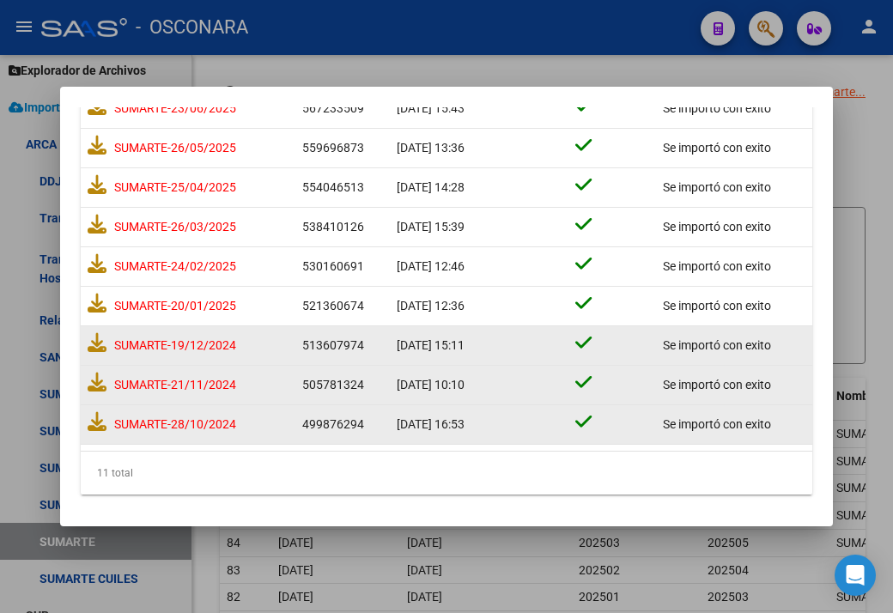
click at [100, 351] on div "SUMARTE-19/12/2024" at bounding box center [188, 346] width 201 height 32
click at [99, 348] on icon at bounding box center [97, 342] width 19 height 19
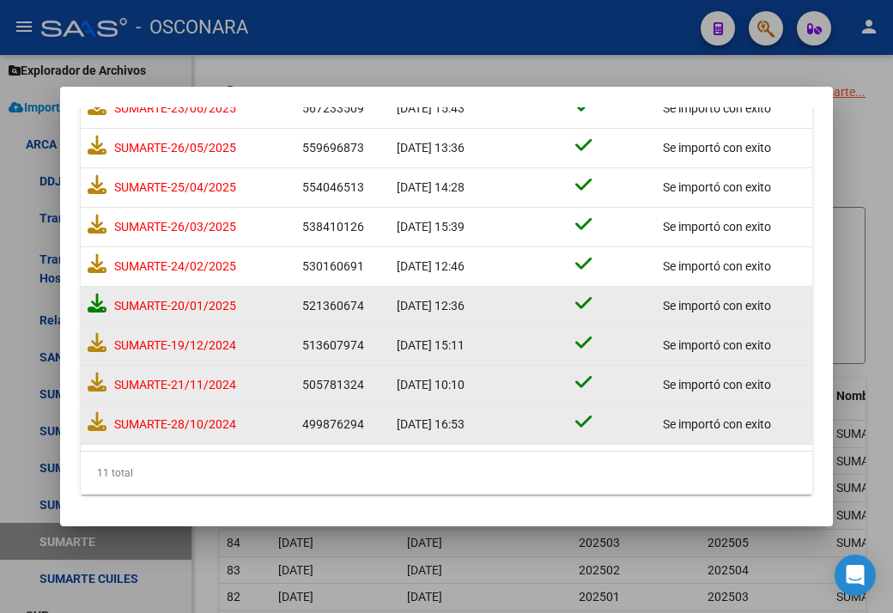
click at [94, 303] on icon at bounding box center [97, 303] width 19 height 19
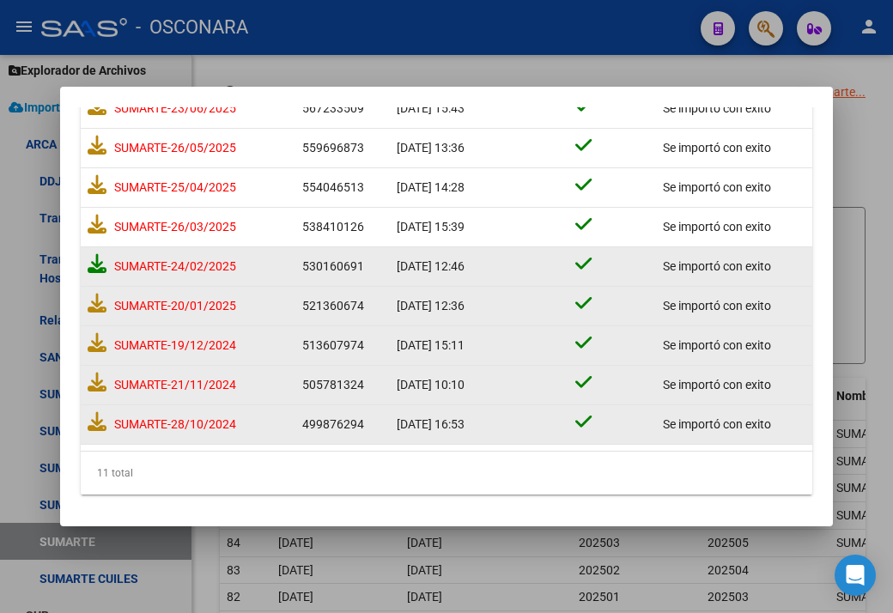
click at [94, 264] on icon at bounding box center [97, 263] width 19 height 19
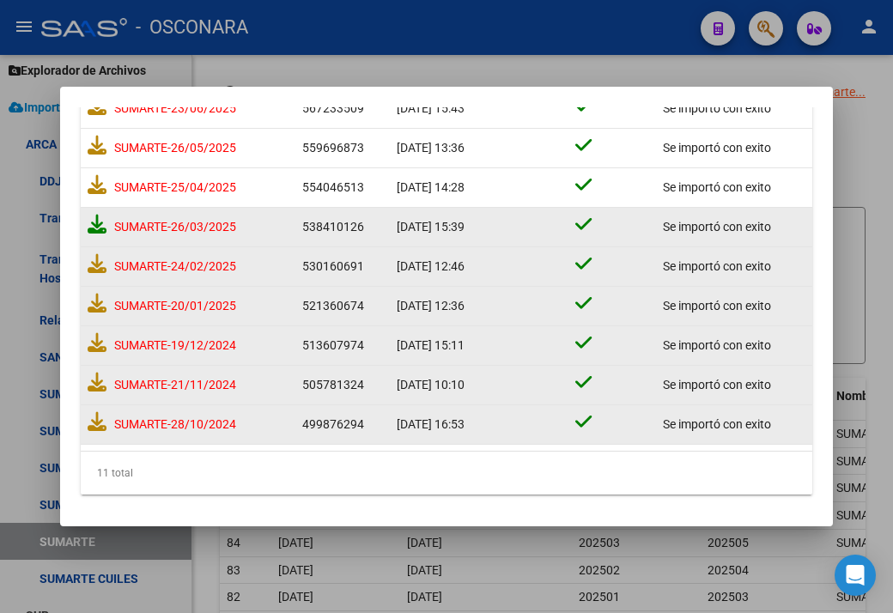
click at [97, 221] on icon at bounding box center [97, 224] width 19 height 19
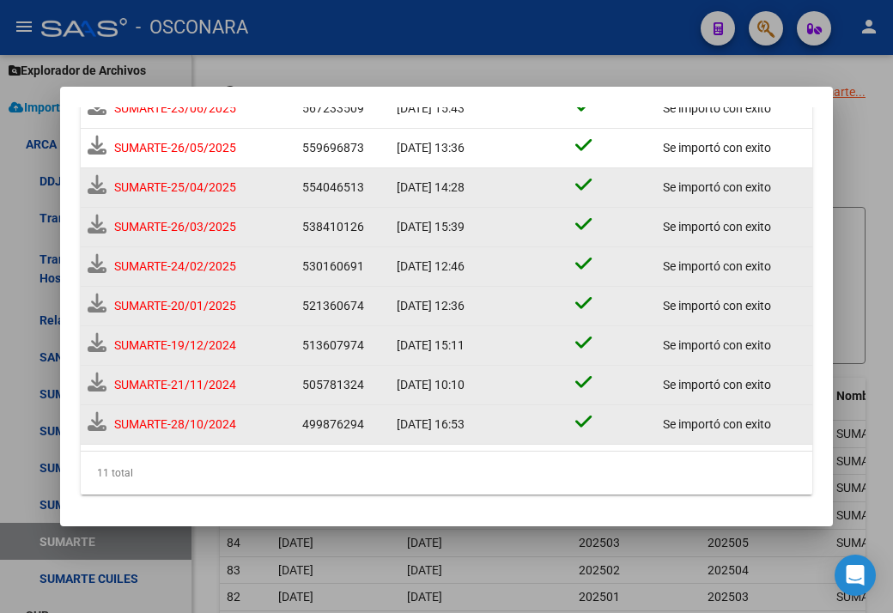
scroll to position [240, 0]
click at [100, 184] on icon at bounding box center [97, 184] width 19 height 19
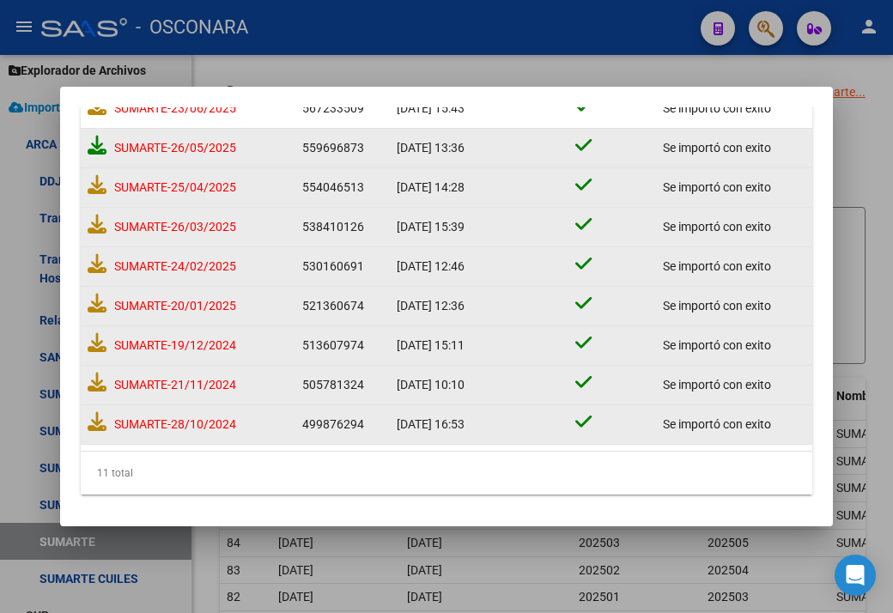
click at [93, 144] on icon at bounding box center [97, 145] width 19 height 19
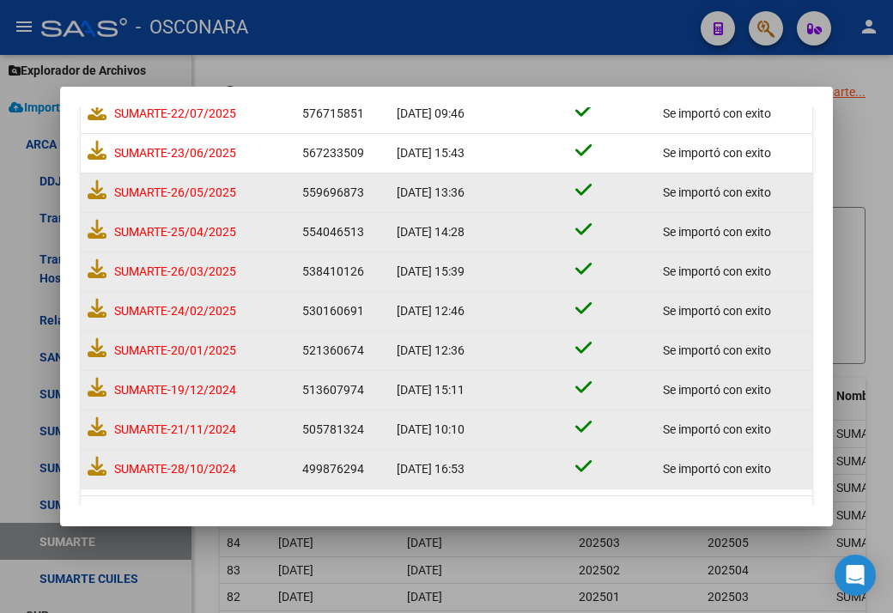
scroll to position [155, 0]
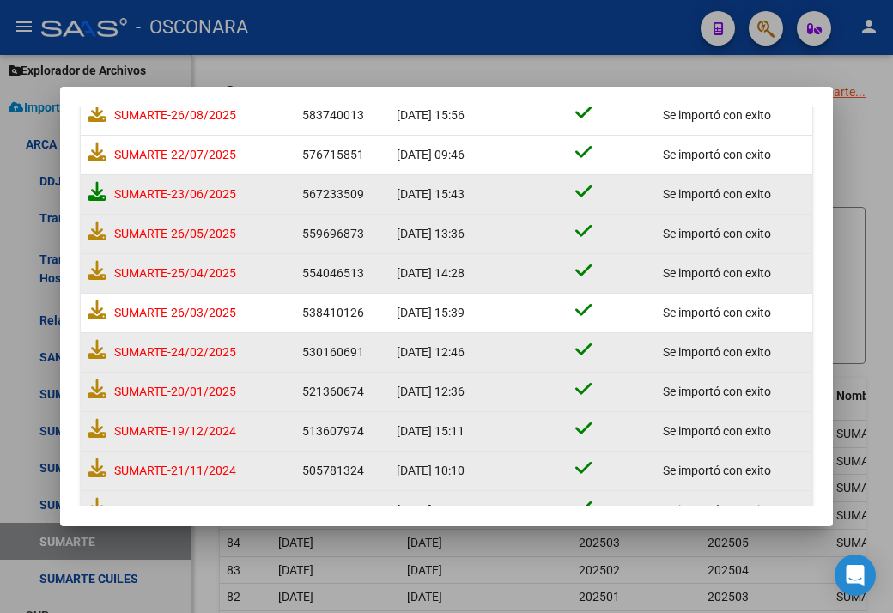
click at [91, 191] on icon at bounding box center [97, 191] width 19 height 19
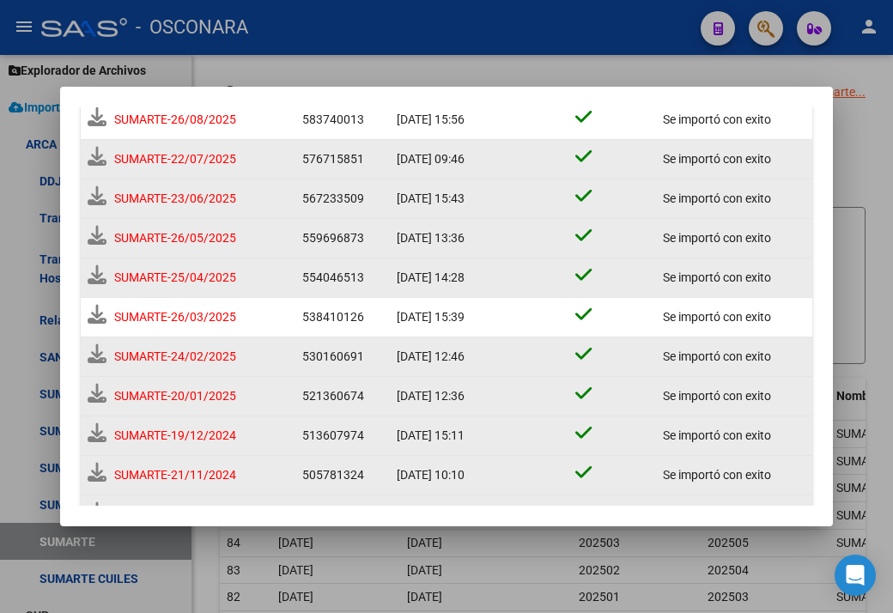
scroll to position [158, 0]
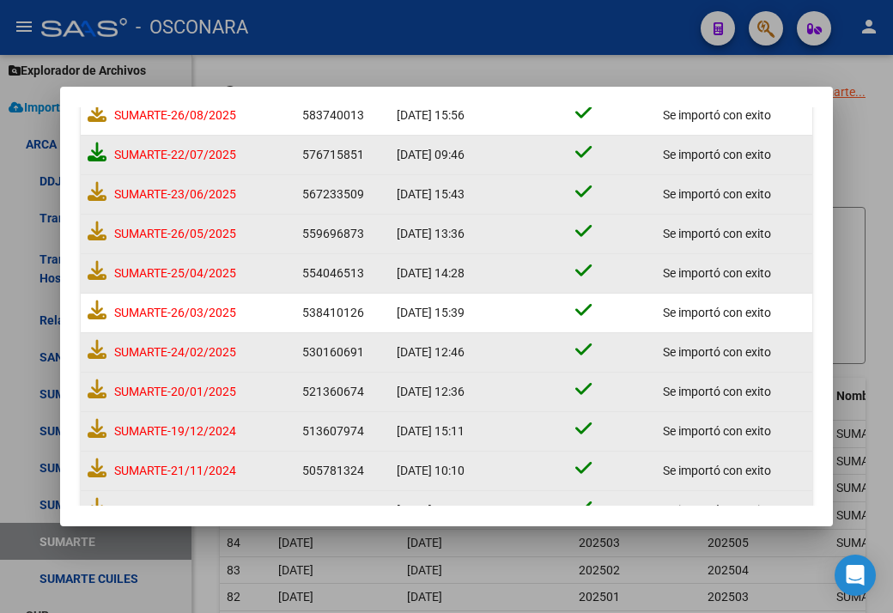
click at [94, 155] on icon at bounding box center [97, 151] width 19 height 19
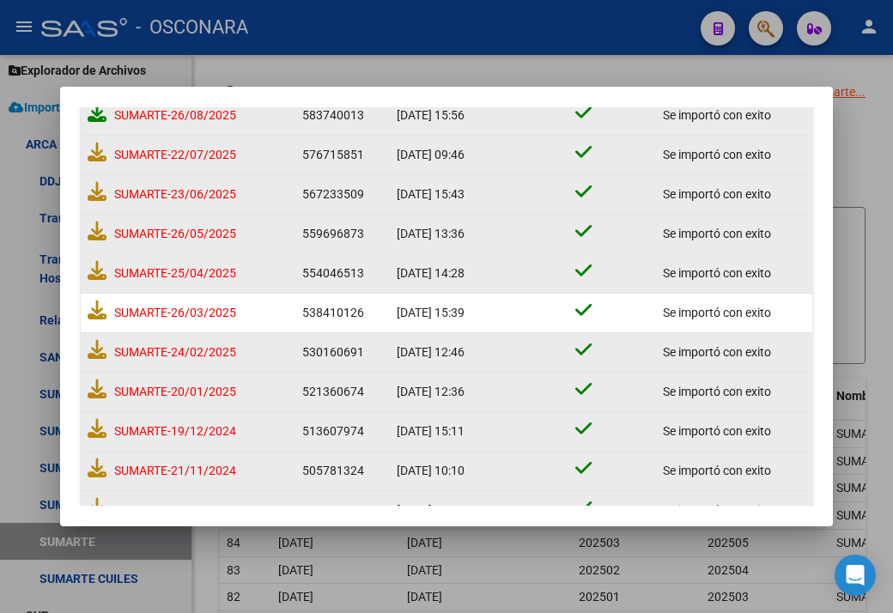
click at [94, 116] on icon at bounding box center [97, 112] width 19 height 19
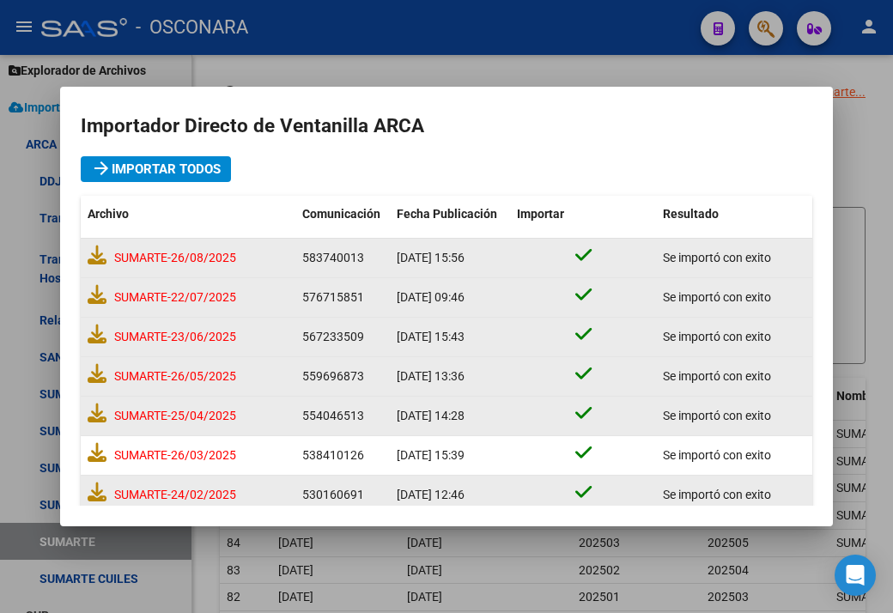
scroll to position [0, 0]
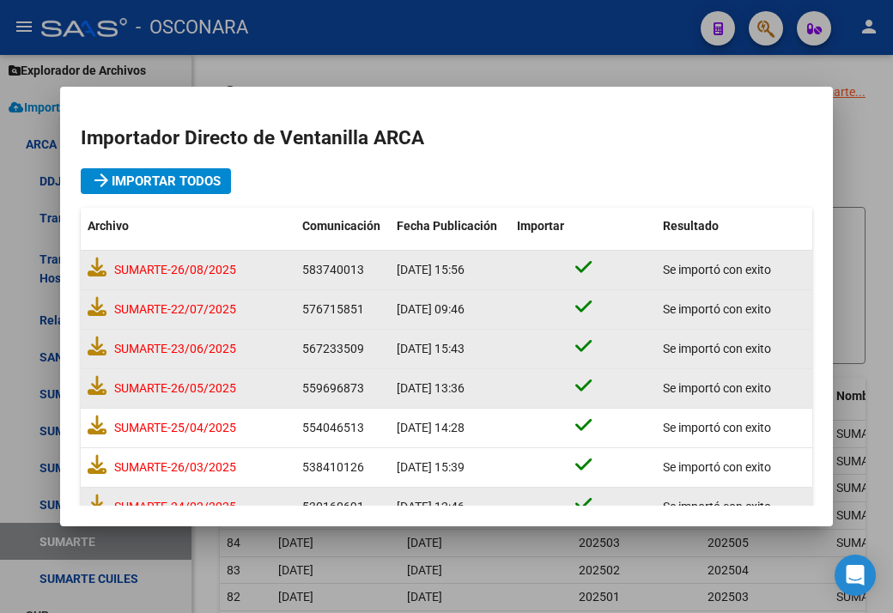
click at [363, 175] on mat-dialog-content "Importador Directo de Ventanilla ARCA arrow_forward Importar Todos Archivo Comu…" at bounding box center [446, 306] width 773 height 398
drag, startPoint x: 443, startPoint y: 72, endPoint x: 430, endPoint y: 112, distance: 42.4
click at [446, 70] on div at bounding box center [446, 306] width 893 height 613
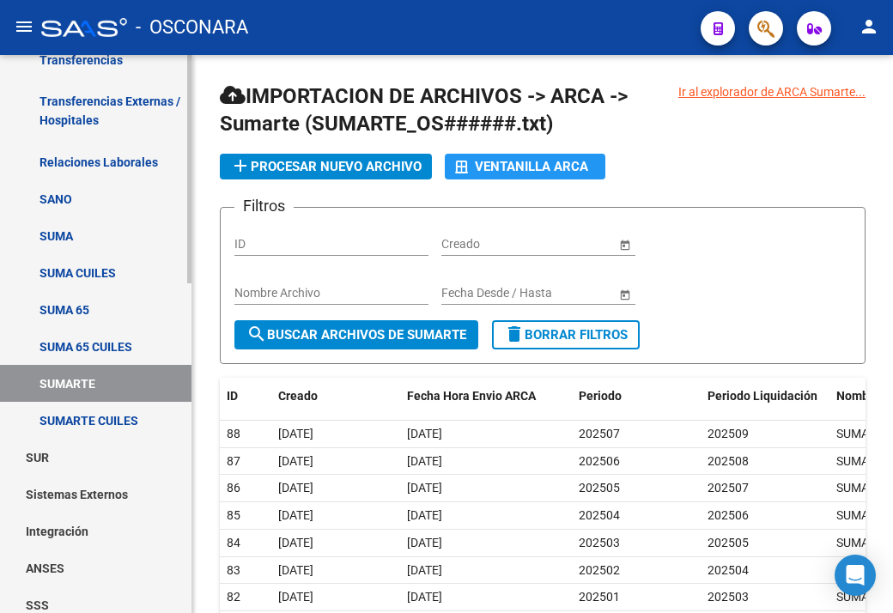
scroll to position [773, 0]
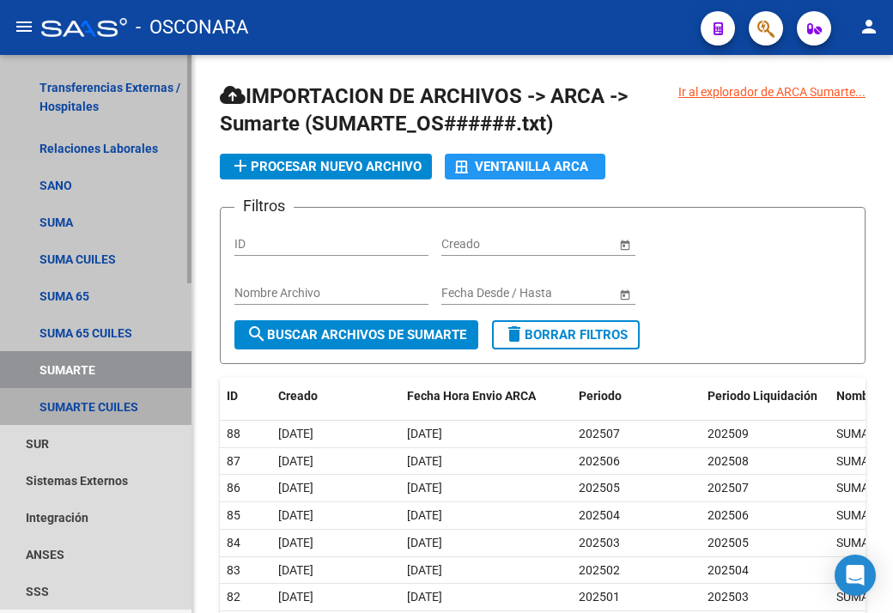
click at [90, 407] on link "SUMARTE CUILES" at bounding box center [95, 406] width 191 height 37
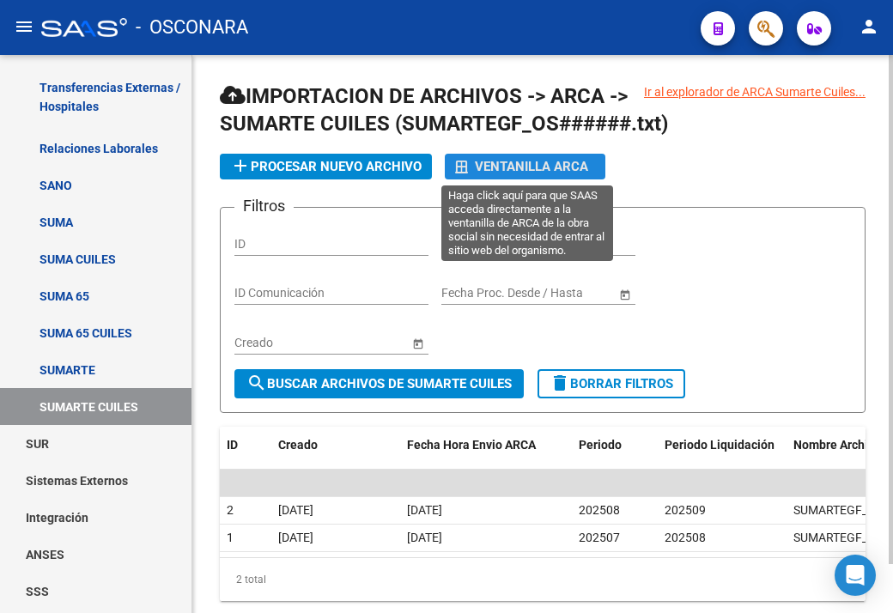
click at [546, 154] on div "Ventanilla ARCA" at bounding box center [525, 167] width 140 height 26
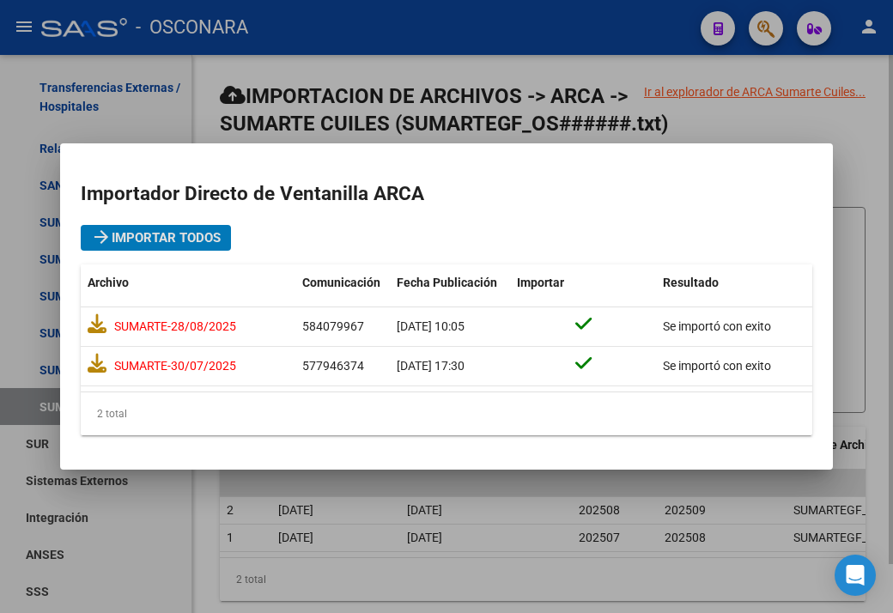
drag, startPoint x: 731, startPoint y: 116, endPoint x: 700, endPoint y: 137, distance: 36.9
click at [725, 121] on div at bounding box center [446, 306] width 893 height 613
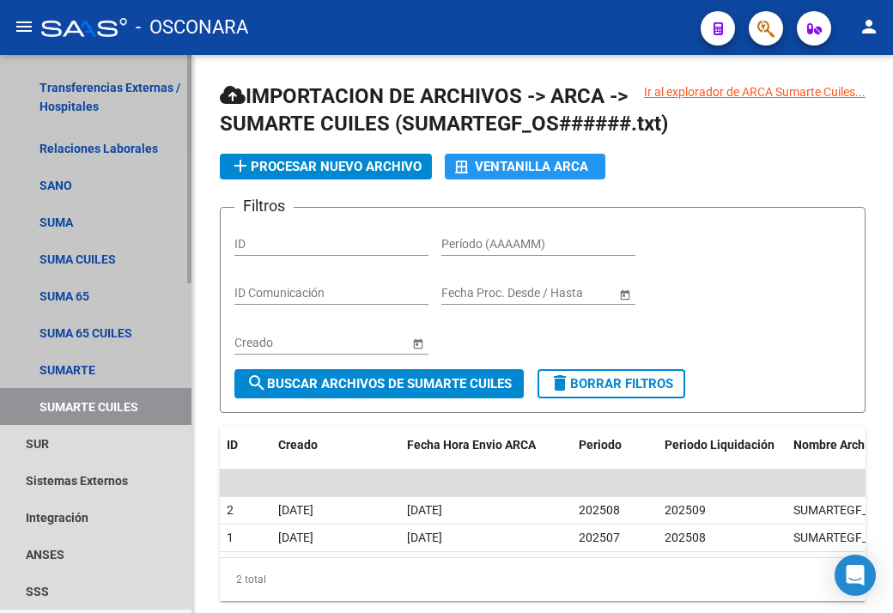
click at [58, 399] on link "SUMARTE CUILES" at bounding box center [95, 406] width 191 height 37
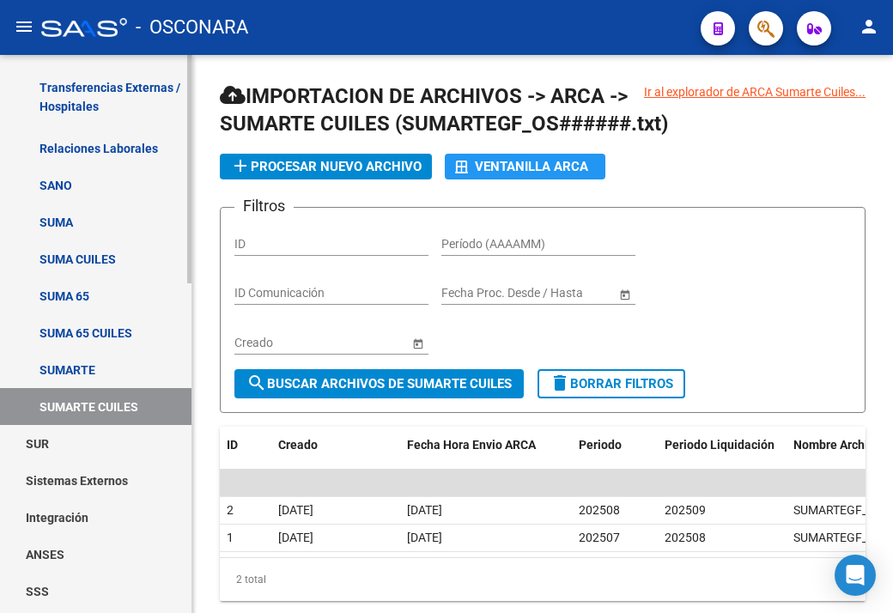
click at [76, 404] on link "SUMARTE CUILES" at bounding box center [95, 406] width 191 height 37
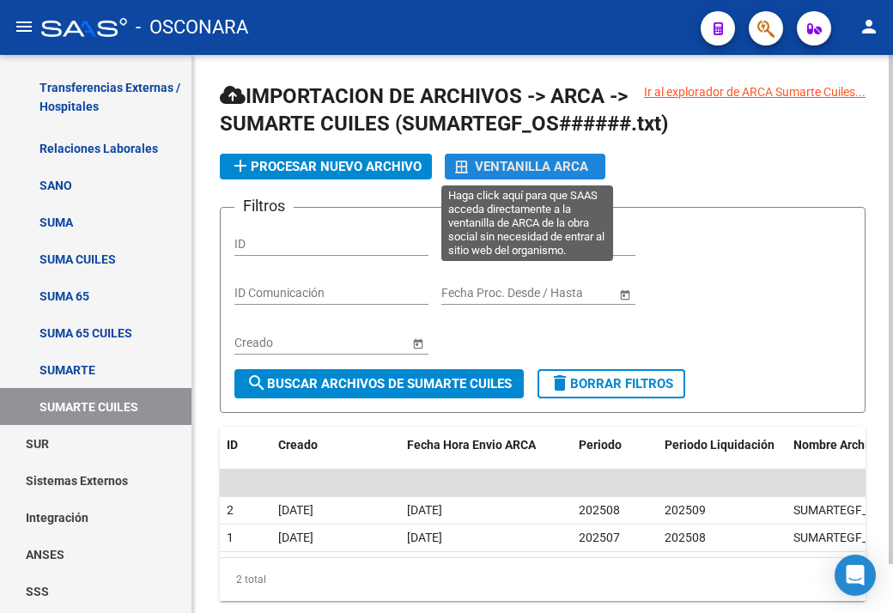
click at [498, 167] on div "Ventanilla ARCA" at bounding box center [525, 167] width 140 height 26
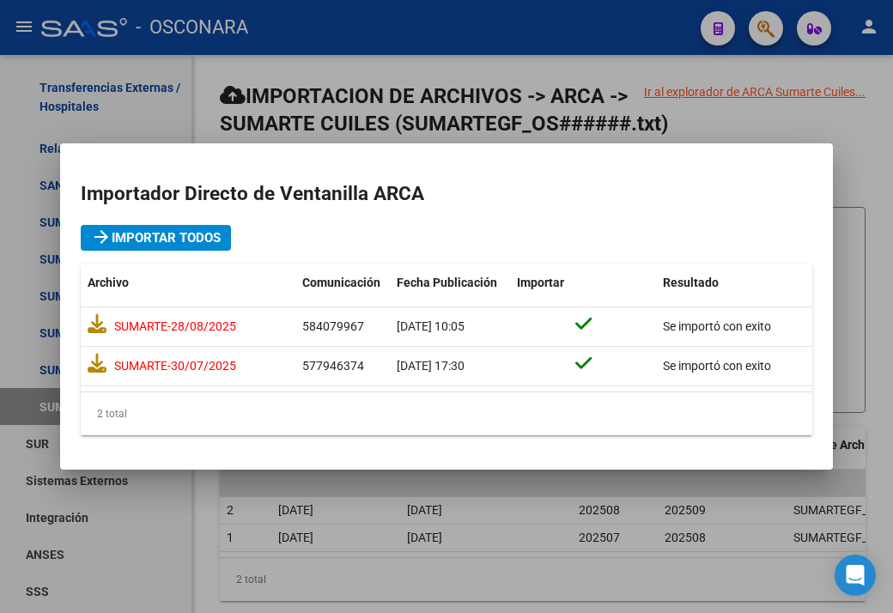
drag, startPoint x: 199, startPoint y: 160, endPoint x: 192, endPoint y: 166, distance: 9.1
click at [199, 160] on mat-dialog-container "Importador Directo de Ventanilla ARCA arrow_forward Importar Todos Archivo Comu…" at bounding box center [446, 306] width 773 height 327
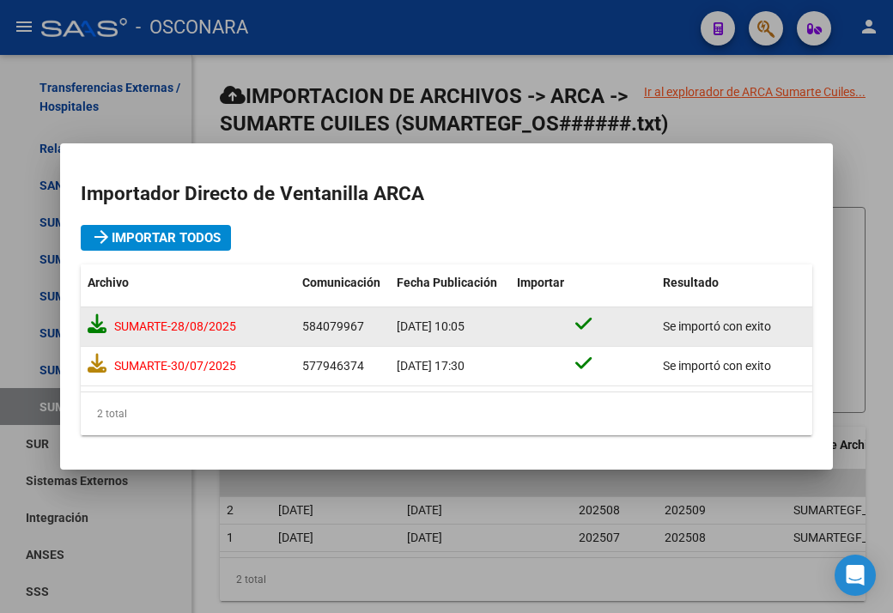
click at [93, 326] on icon at bounding box center [97, 323] width 19 height 19
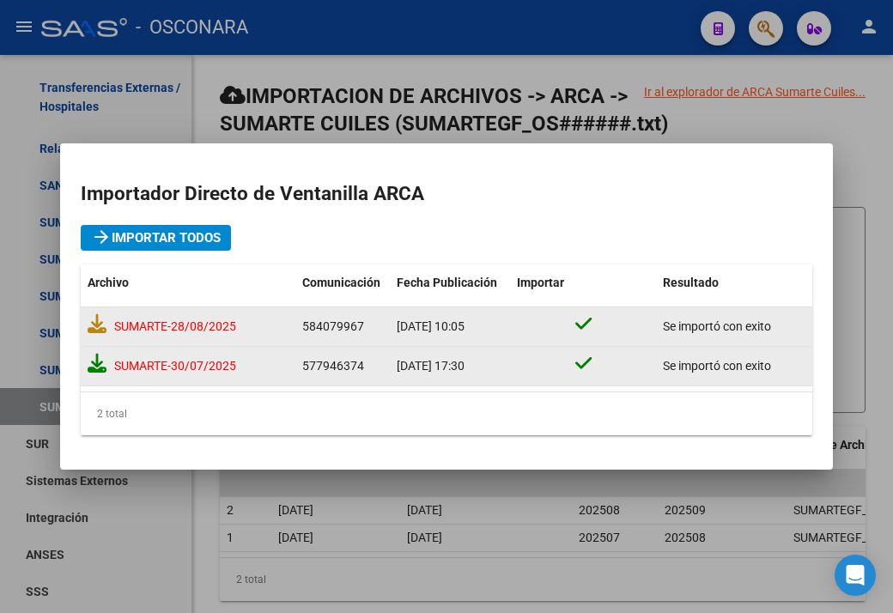
click at [93, 367] on icon at bounding box center [97, 363] width 19 height 19
click at [74, 450] on mat-dialog-container "Importador Directo de Ventanilla ARCA arrow_forward Importar Todos Archivo Comu…" at bounding box center [446, 306] width 773 height 327
click at [868, 152] on div at bounding box center [446, 306] width 893 height 613
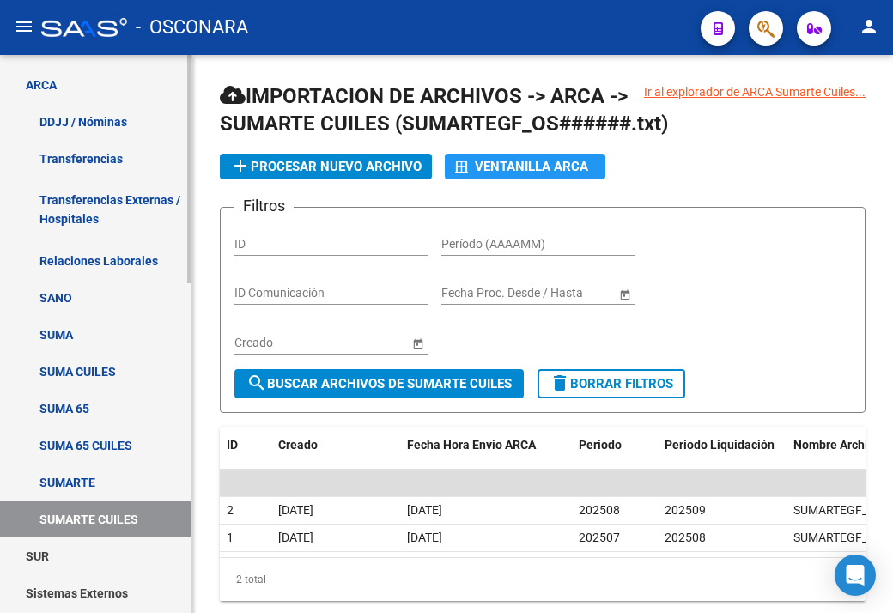
scroll to position [634, 0]
